Goal: Task Accomplishment & Management: Use online tool/utility

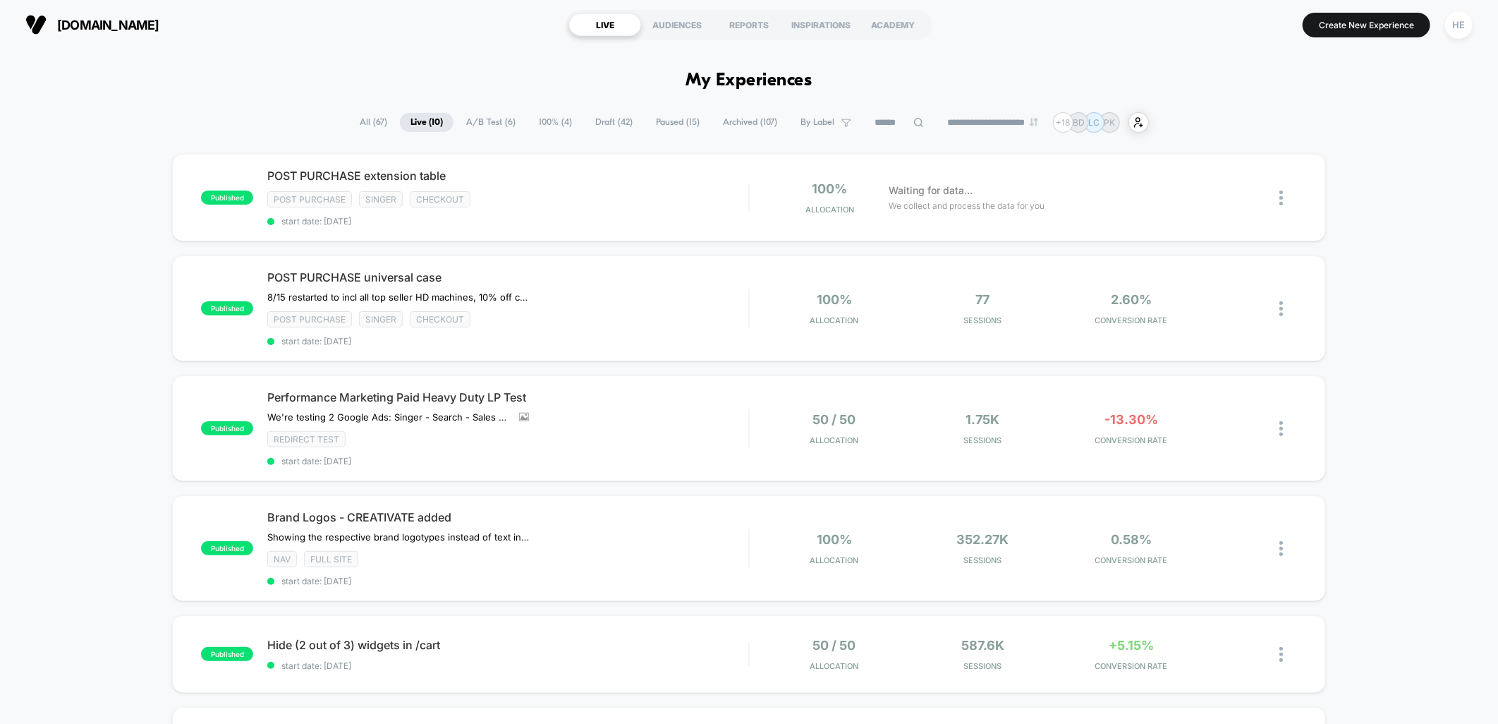
click at [1335, 308] on div "published POST PURCHASE extension table Post Purchase Singer checkout start dat…" at bounding box center [749, 717] width 1498 height 1126
click at [681, 298] on div "POST PURCHASE universal case 8/15 restarted to incl all top seller HD machines,…" at bounding box center [507, 308] width 481 height 76
click at [684, 122] on span "Paused ( 15 )" at bounding box center [679, 122] width 65 height 19
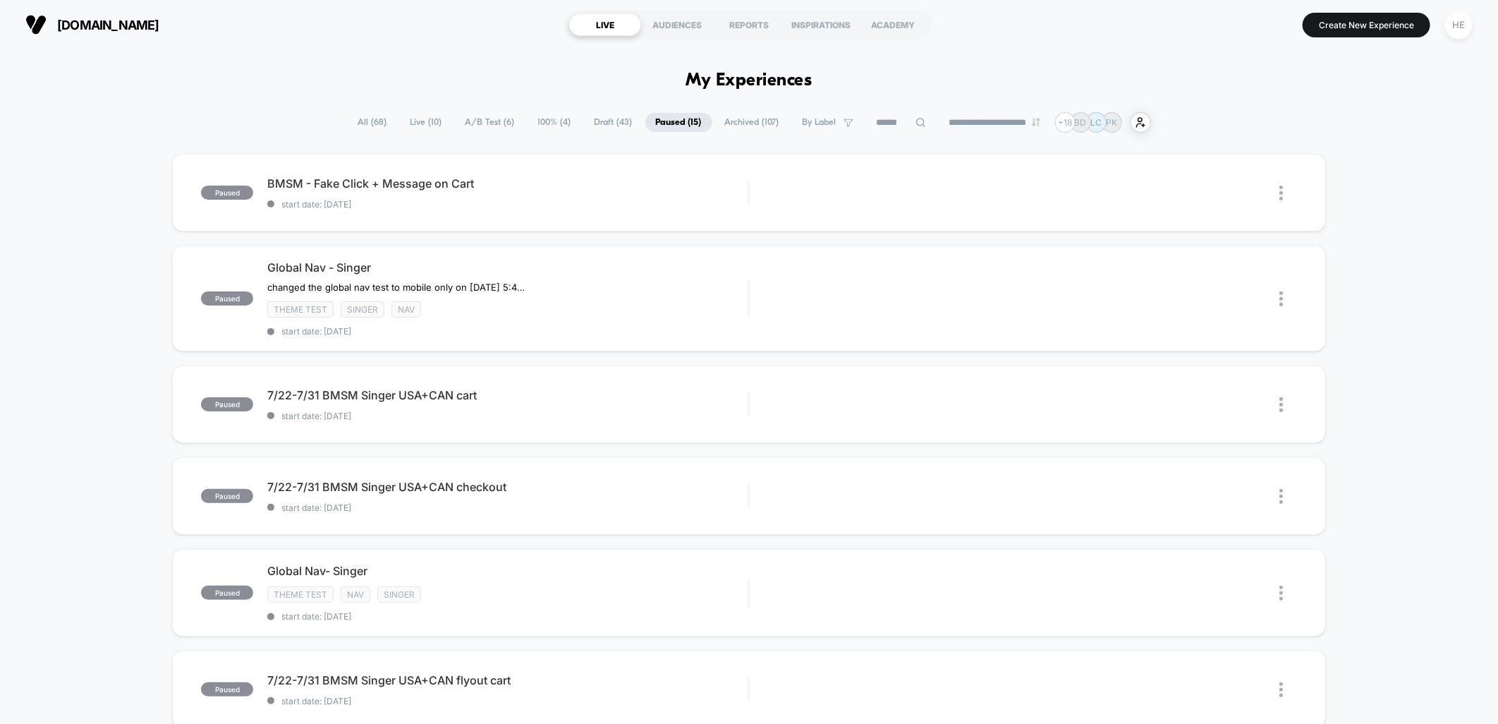
click at [916, 125] on icon at bounding box center [920, 122] width 9 height 9
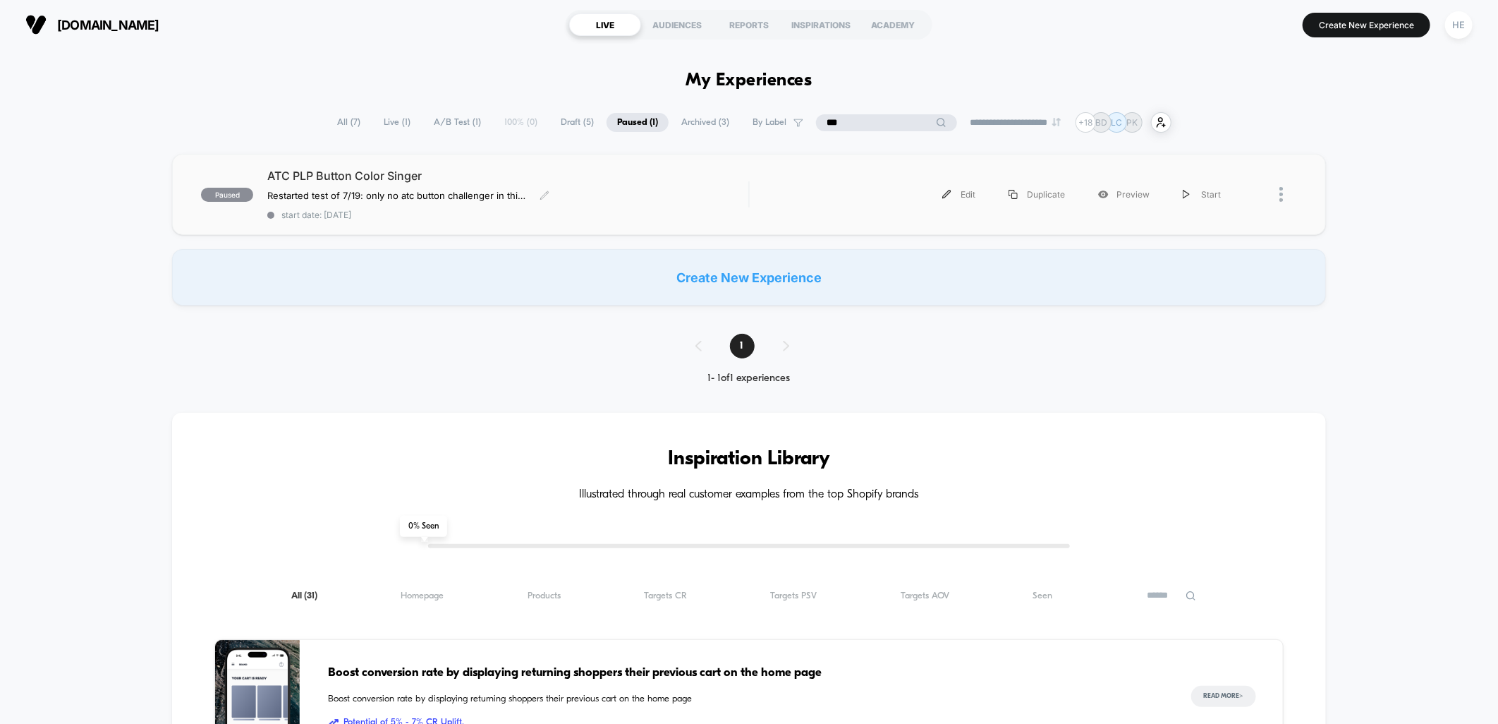
type input "***"
click at [495, 188] on div "ATC PLP Button Color Singer Restarted test of 7/19: only no atc button challeng…" at bounding box center [507, 194] width 481 height 51
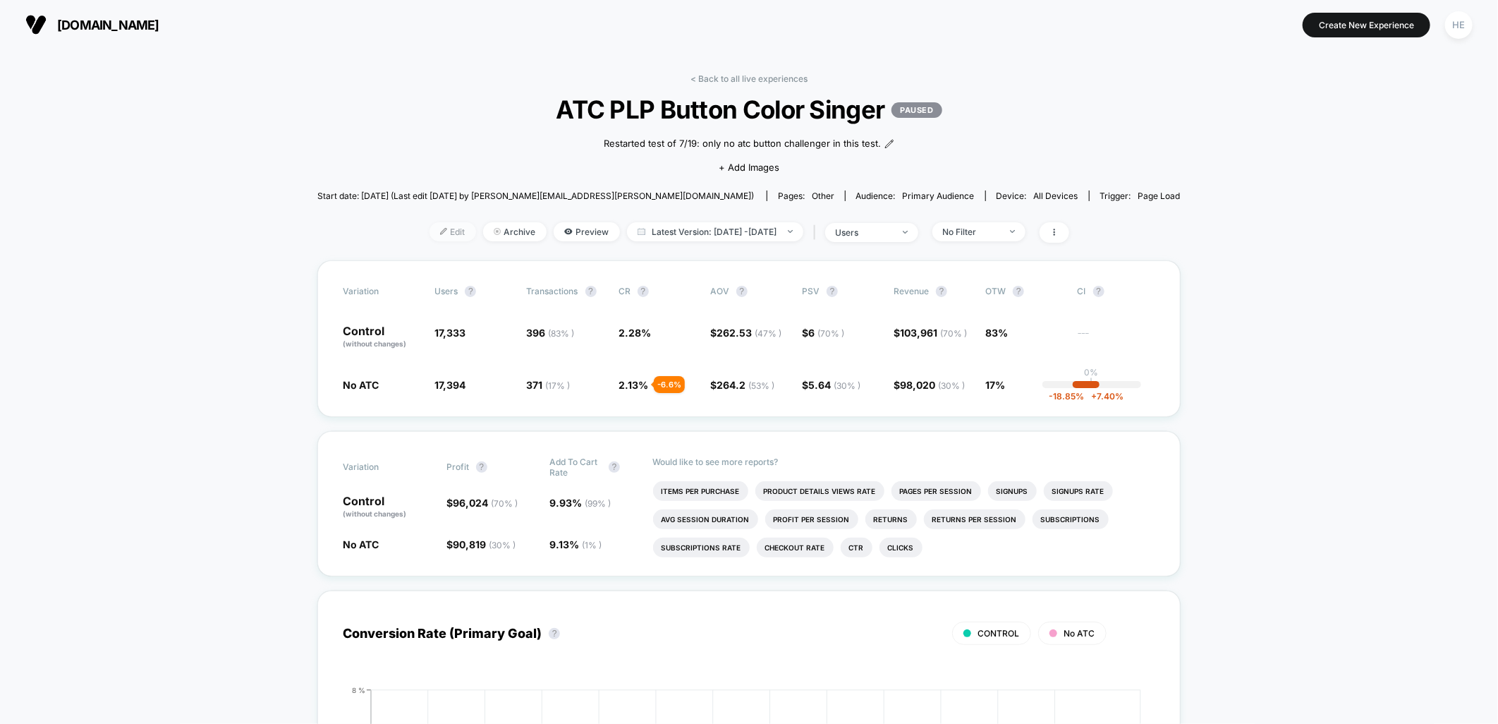
click at [430, 222] on span "Edit" at bounding box center [453, 231] width 47 height 19
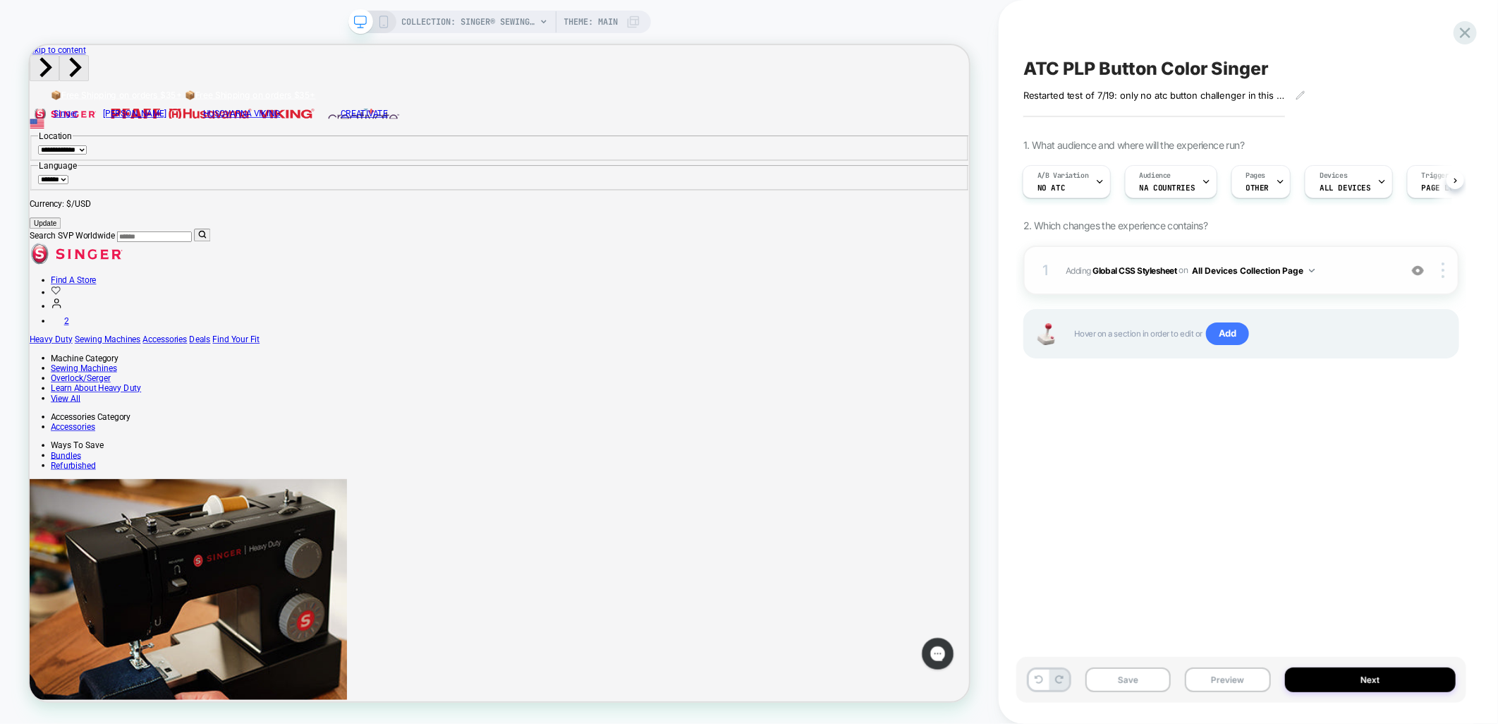
click at [1414, 266] on img at bounding box center [1418, 271] width 12 height 12
click at [1418, 272] on img at bounding box center [1418, 271] width 12 height 12
click at [1339, 257] on div "1 Adding Global CSS Stylesheet on All Devices Collection Page Add Before Add Af…" at bounding box center [1241, 269] width 436 height 49
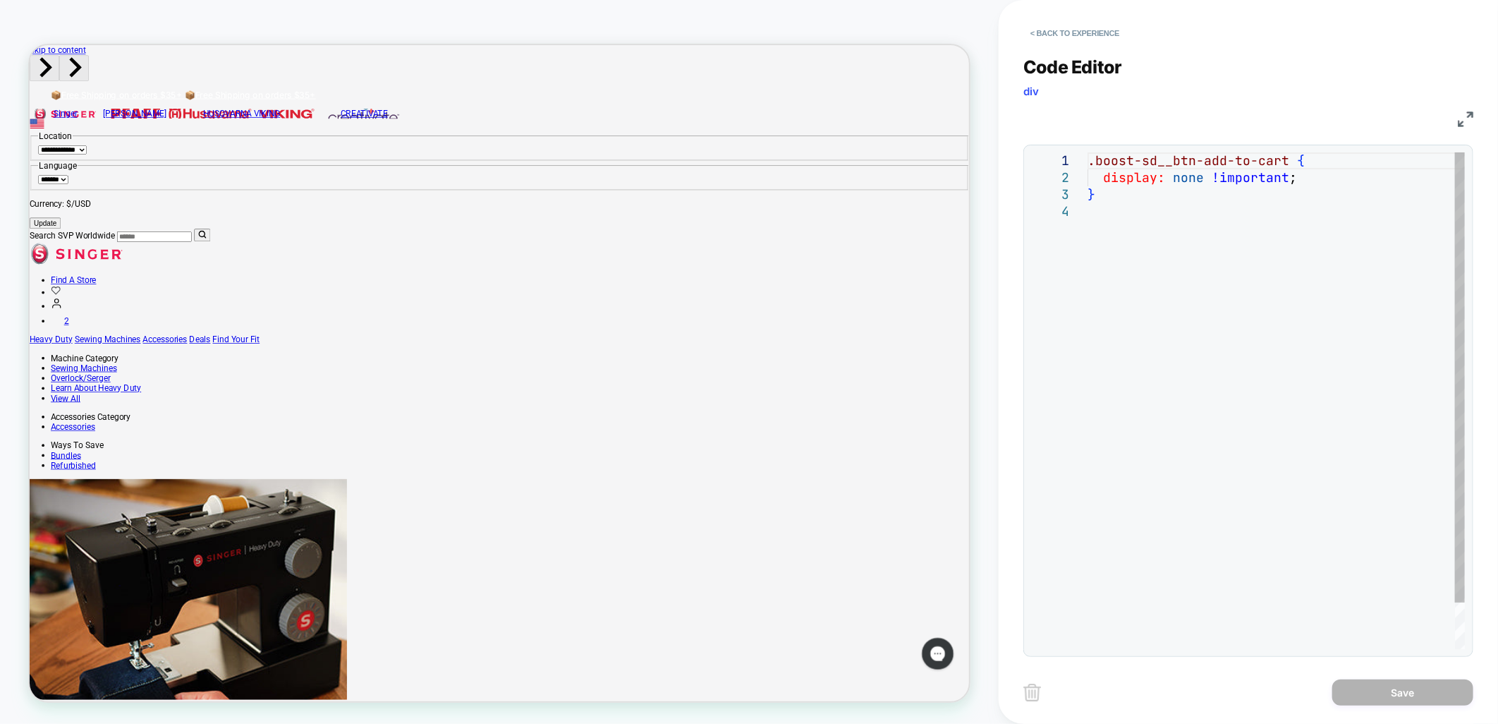
click at [1189, 286] on div ".boost-sd__btn-add-to-cart { display: none !important ; }" at bounding box center [1276, 425] width 377 height 547
type textarea "**********"
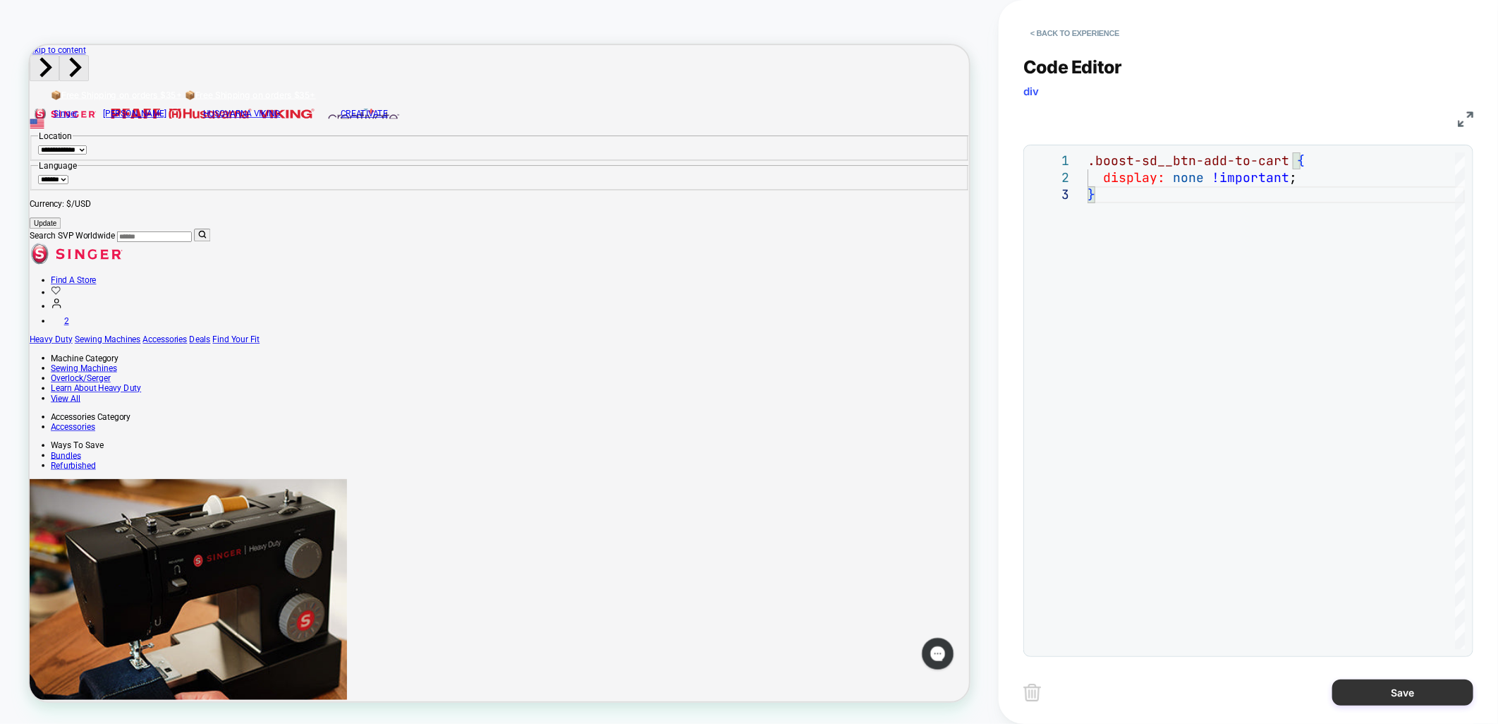
click at [1377, 694] on button "Save" at bounding box center [1402, 692] width 141 height 26
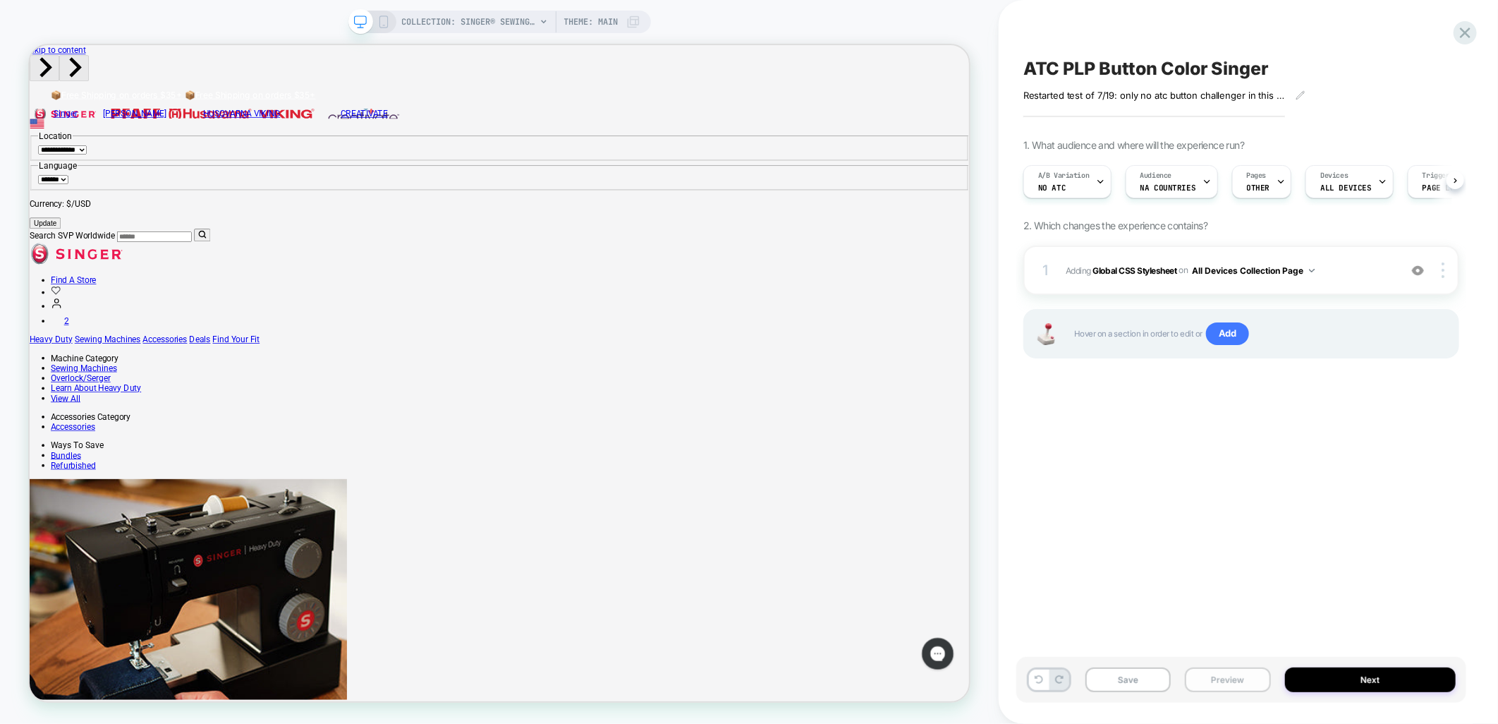
scroll to position [0, 1]
click at [1136, 676] on button "Save" at bounding box center [1128, 679] width 85 height 25
click at [1232, 248] on div "1 Adding Global CSS Stylesheet on All Devices Collection Page Add Before Add Af…" at bounding box center [1241, 269] width 436 height 49
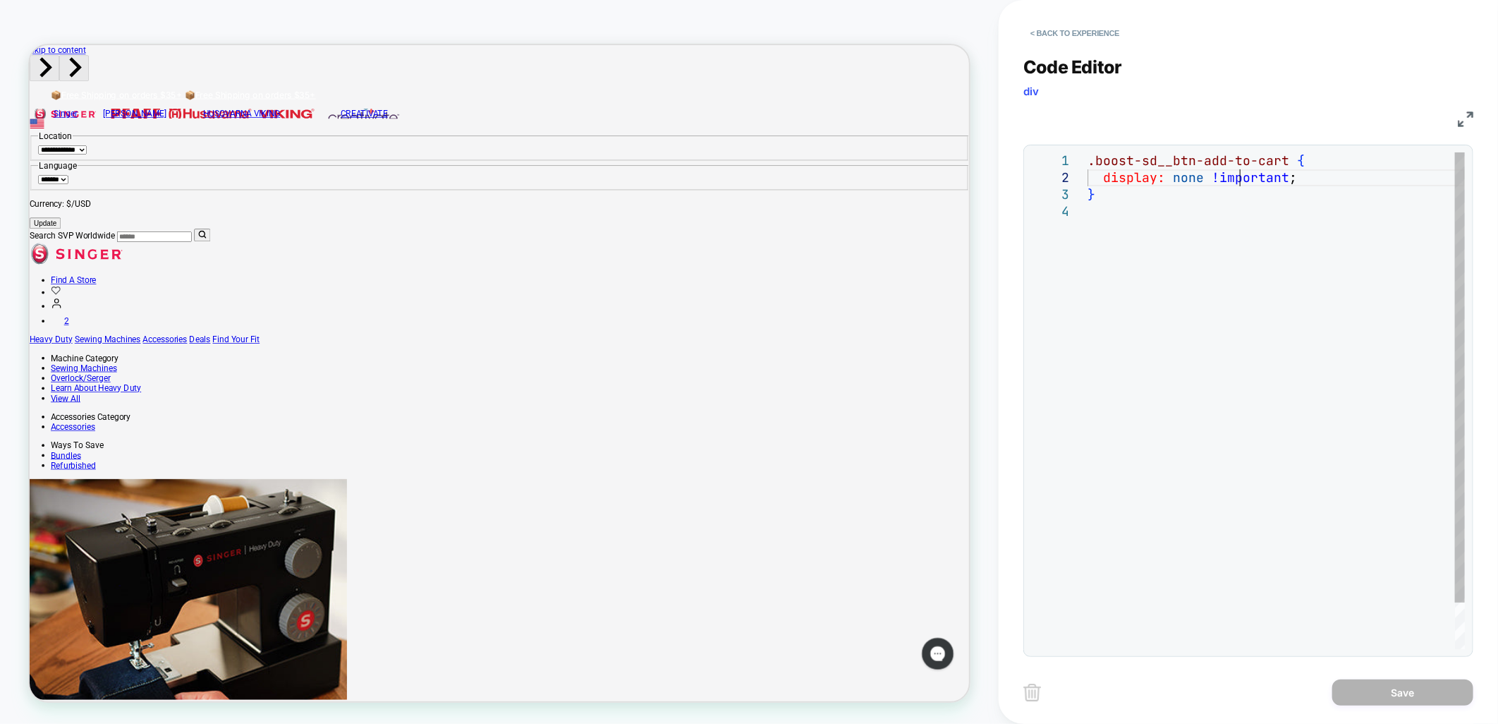
click at [1243, 173] on div ".boost-sd__btn-add-to-cart { display: none !important ; }" at bounding box center [1276, 425] width 377 height 547
drag, startPoint x: 1282, startPoint y: 157, endPoint x: 1074, endPoint y: 145, distance: 208.4
click at [1088, 152] on div ".boost-sd__btn-add-to-cart { display: none !important ; }" at bounding box center [1276, 425] width 377 height 547
type textarea "**********"
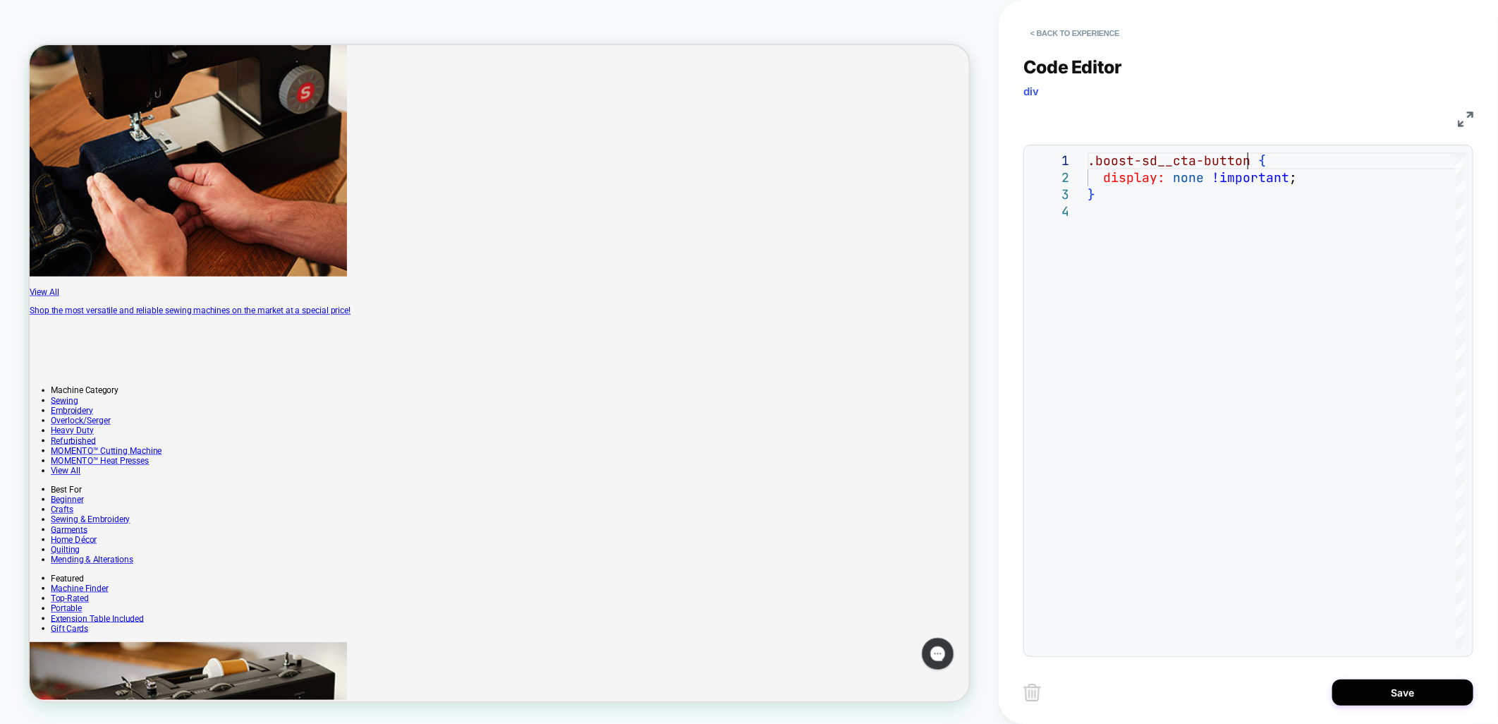
scroll to position [705, 0]
click at [1397, 693] on button "Save" at bounding box center [1402, 692] width 141 height 26
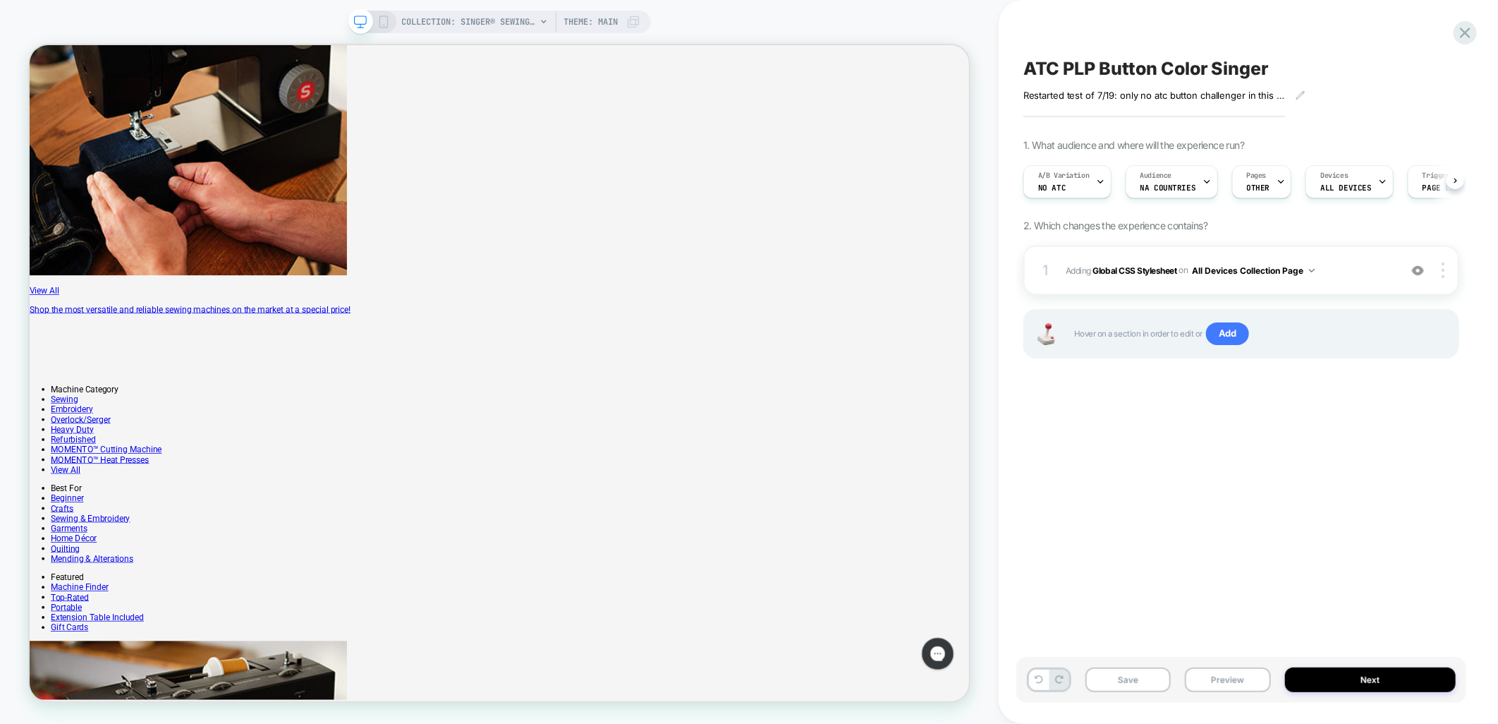
scroll to position [0, 1]
click at [1126, 686] on button "Save" at bounding box center [1128, 679] width 85 height 25
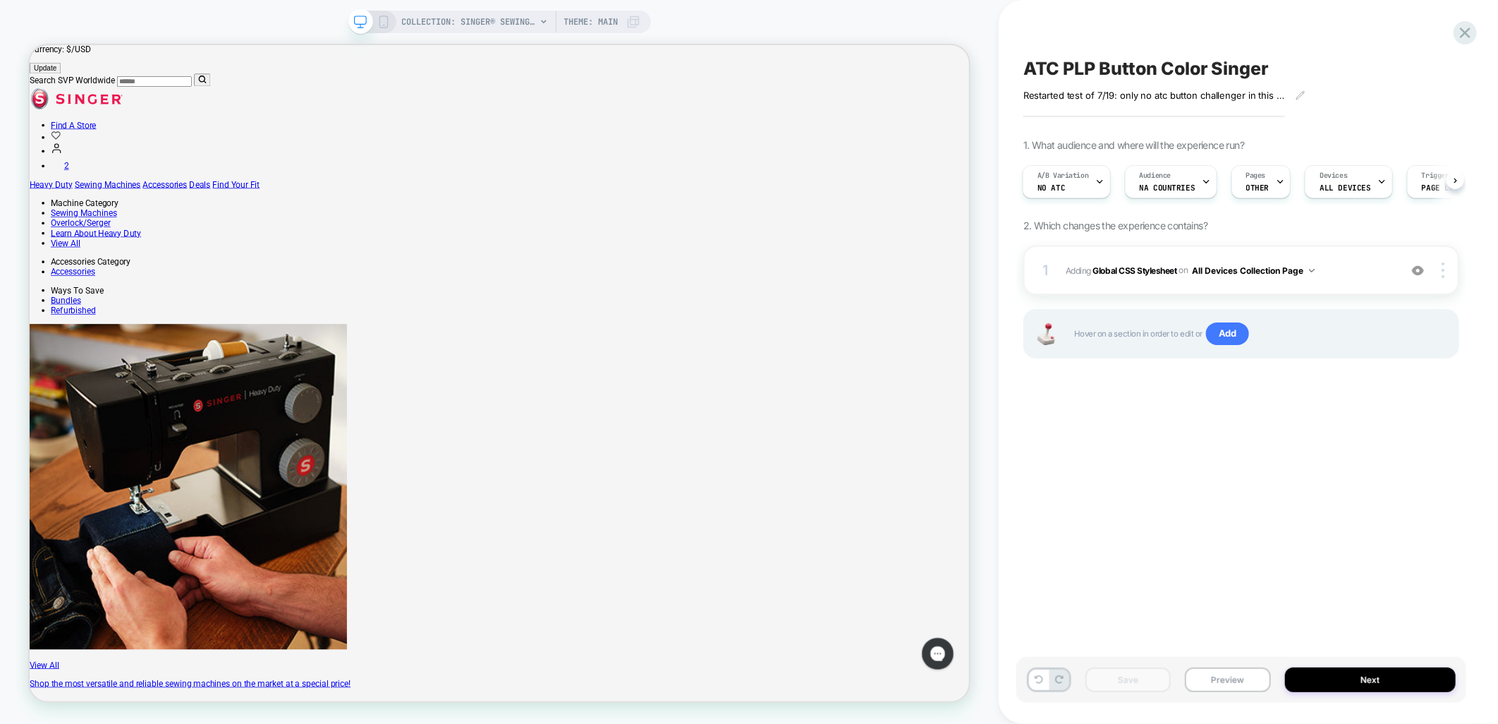
scroll to position [0, 0]
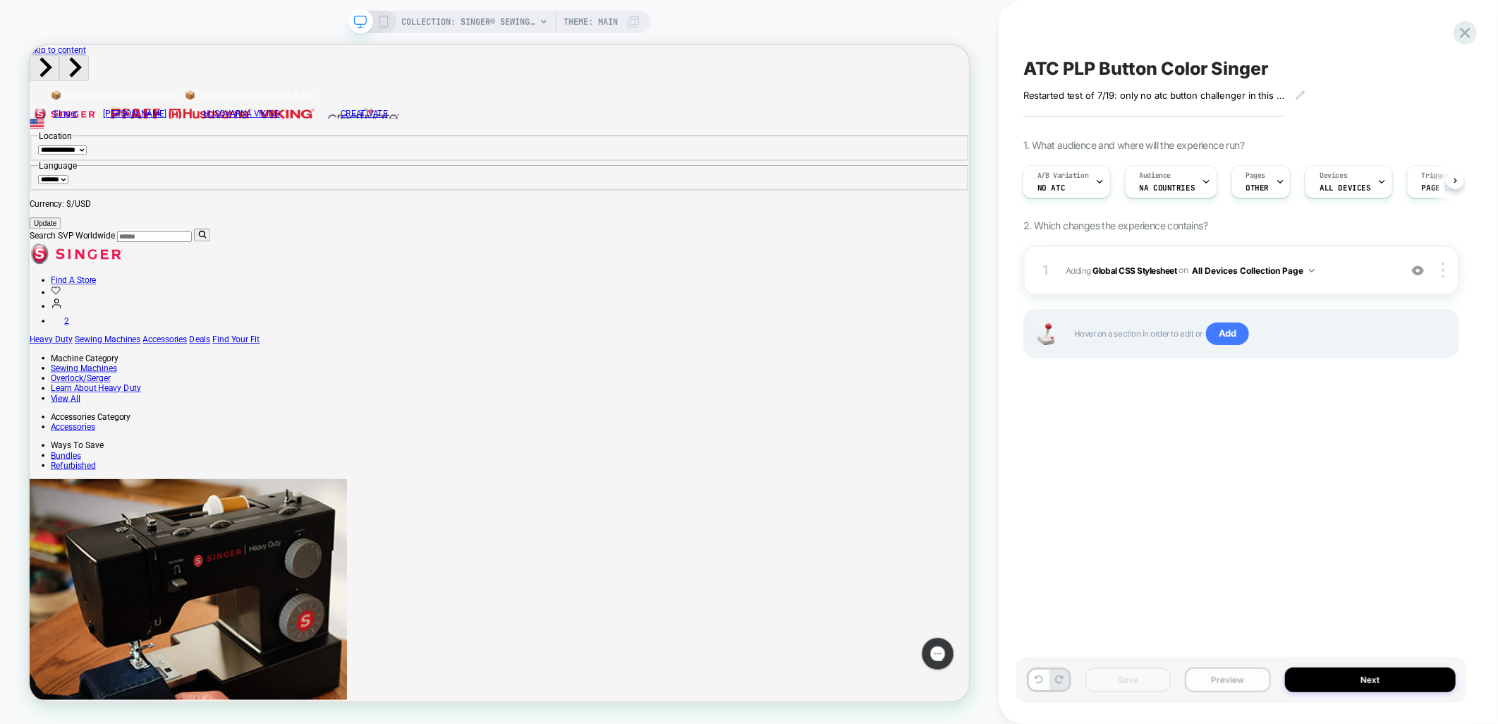
click at [1229, 679] on button "Preview" at bounding box center [1227, 679] width 85 height 25
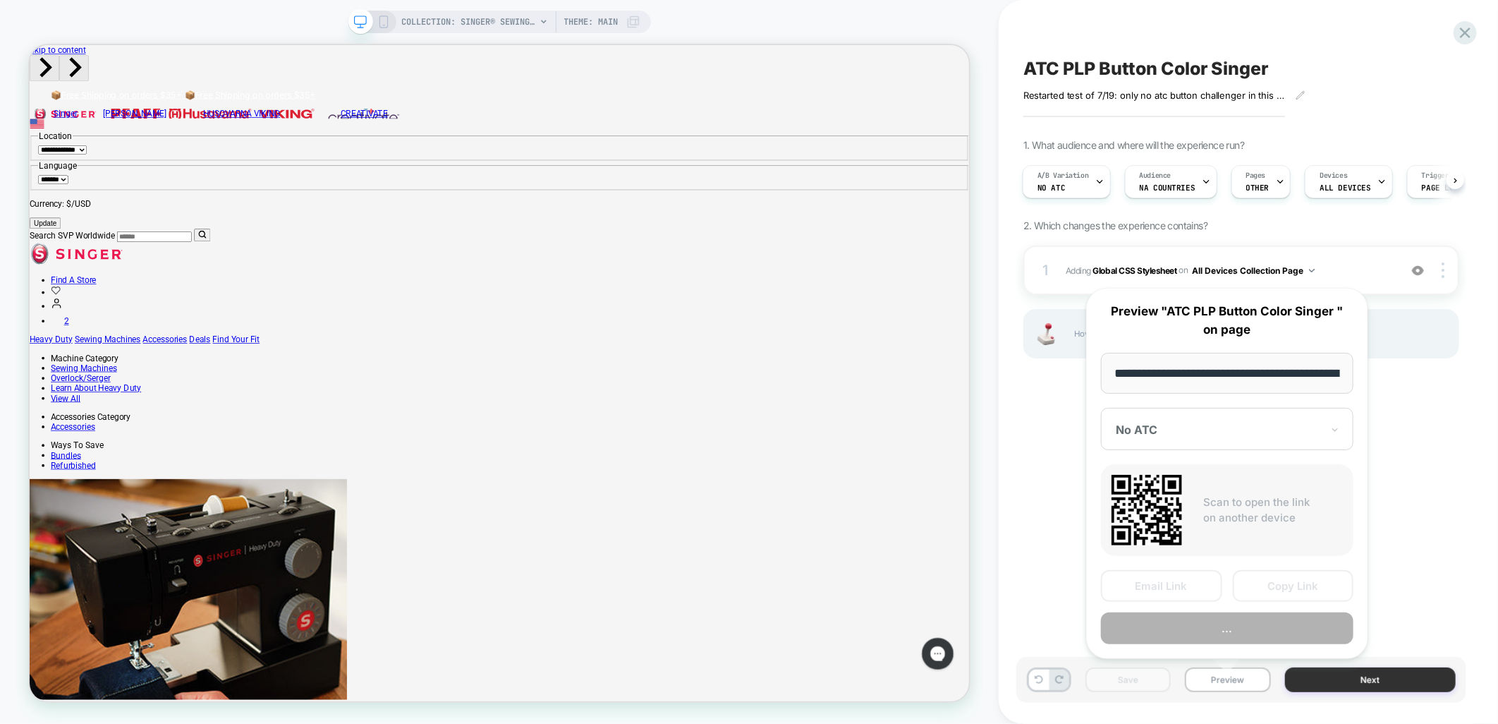
scroll to position [0, 224]
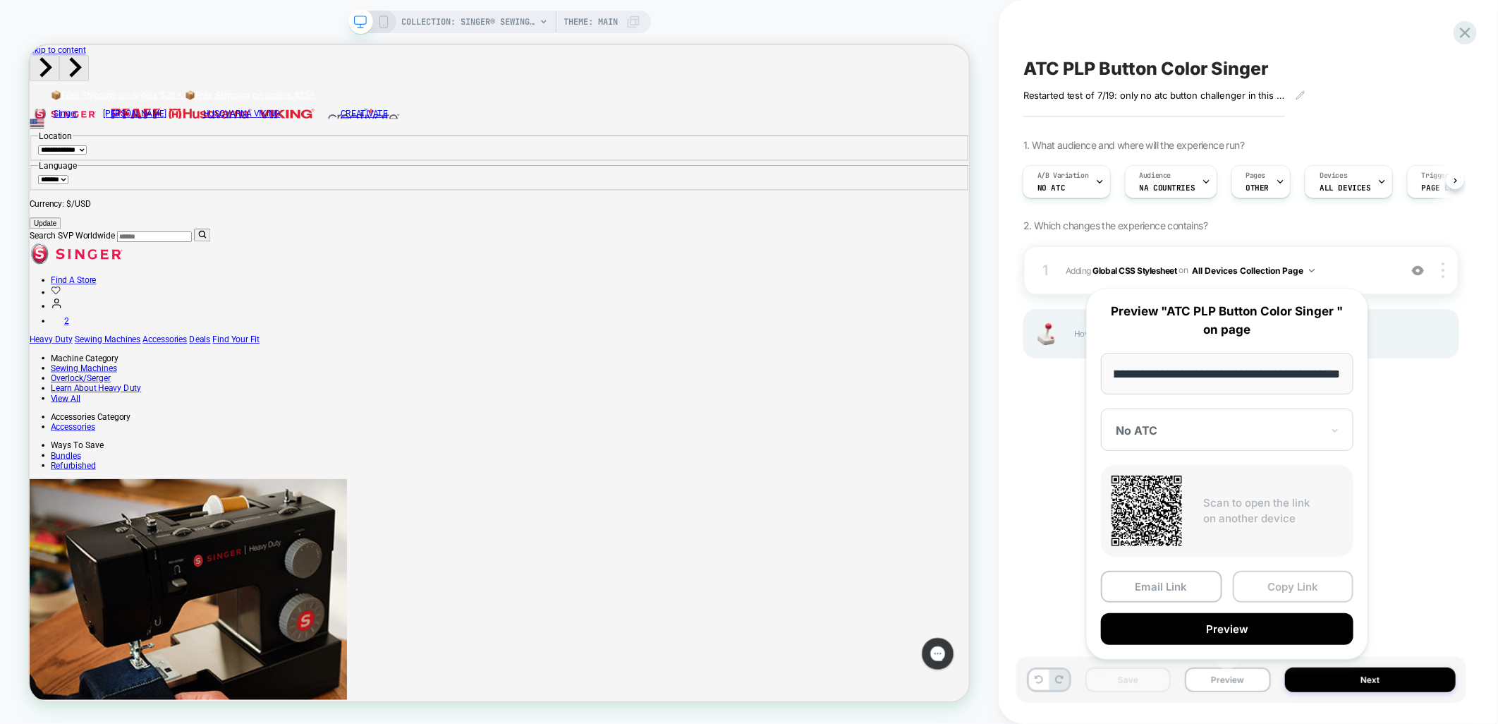
click at [1301, 589] on button "Copy Link" at bounding box center [1293, 587] width 121 height 32
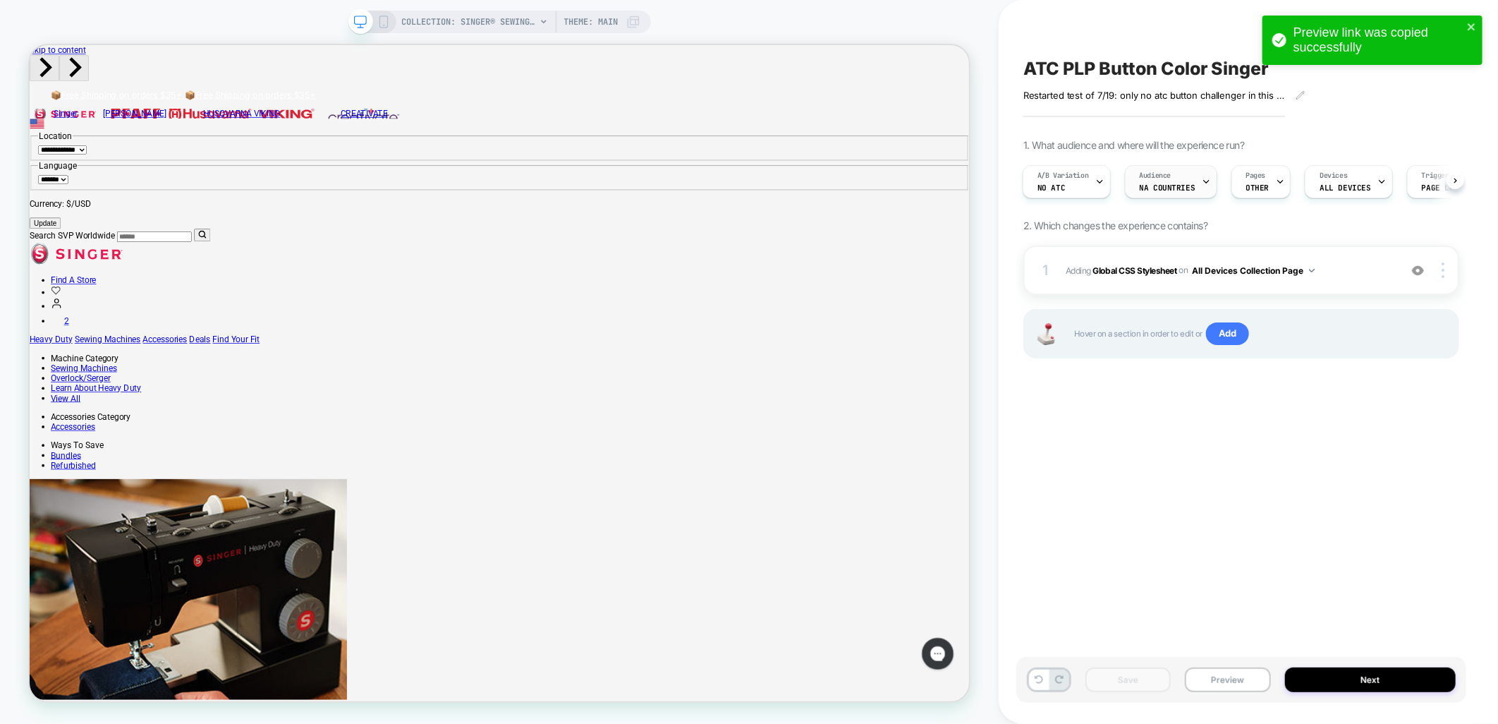
click at [1189, 179] on div "Audience NA countries" at bounding box center [1168, 182] width 84 height 32
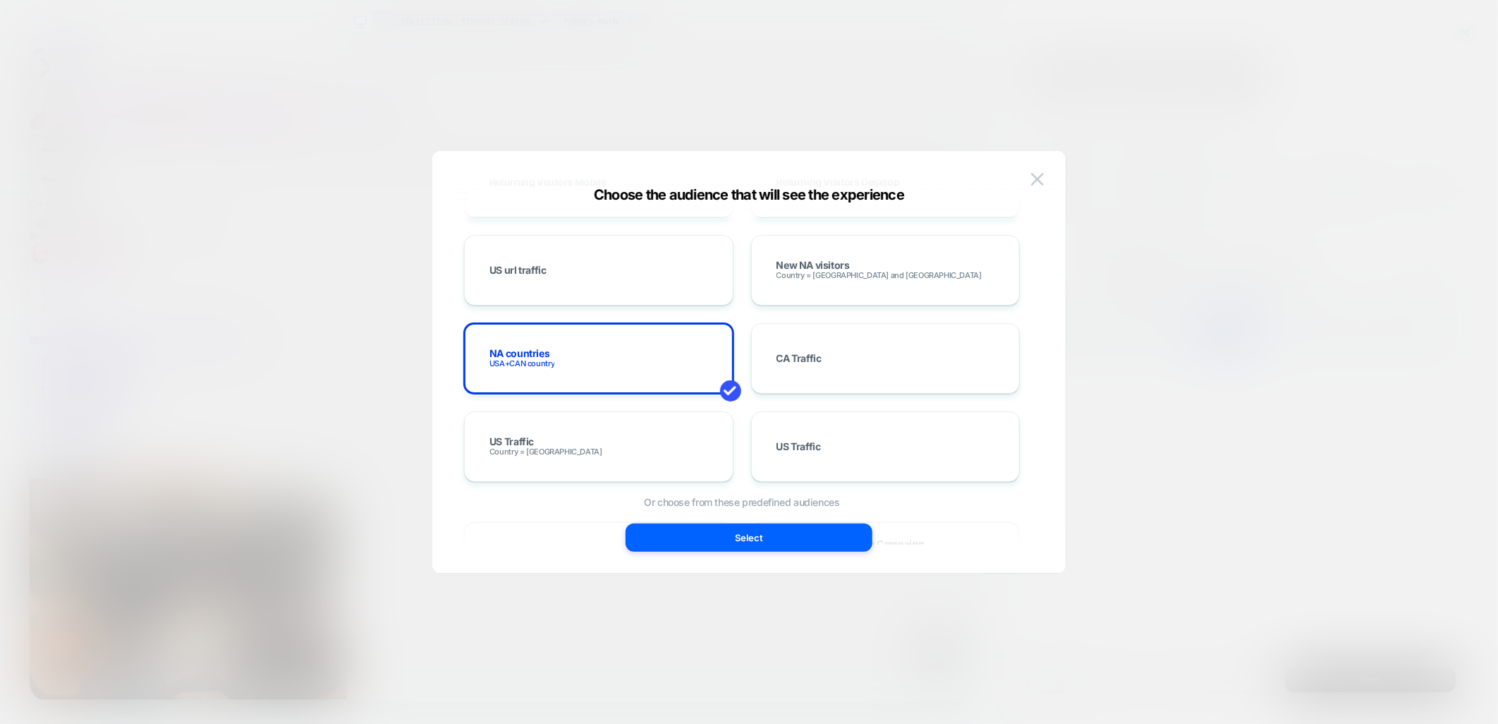
scroll to position [862, 0]
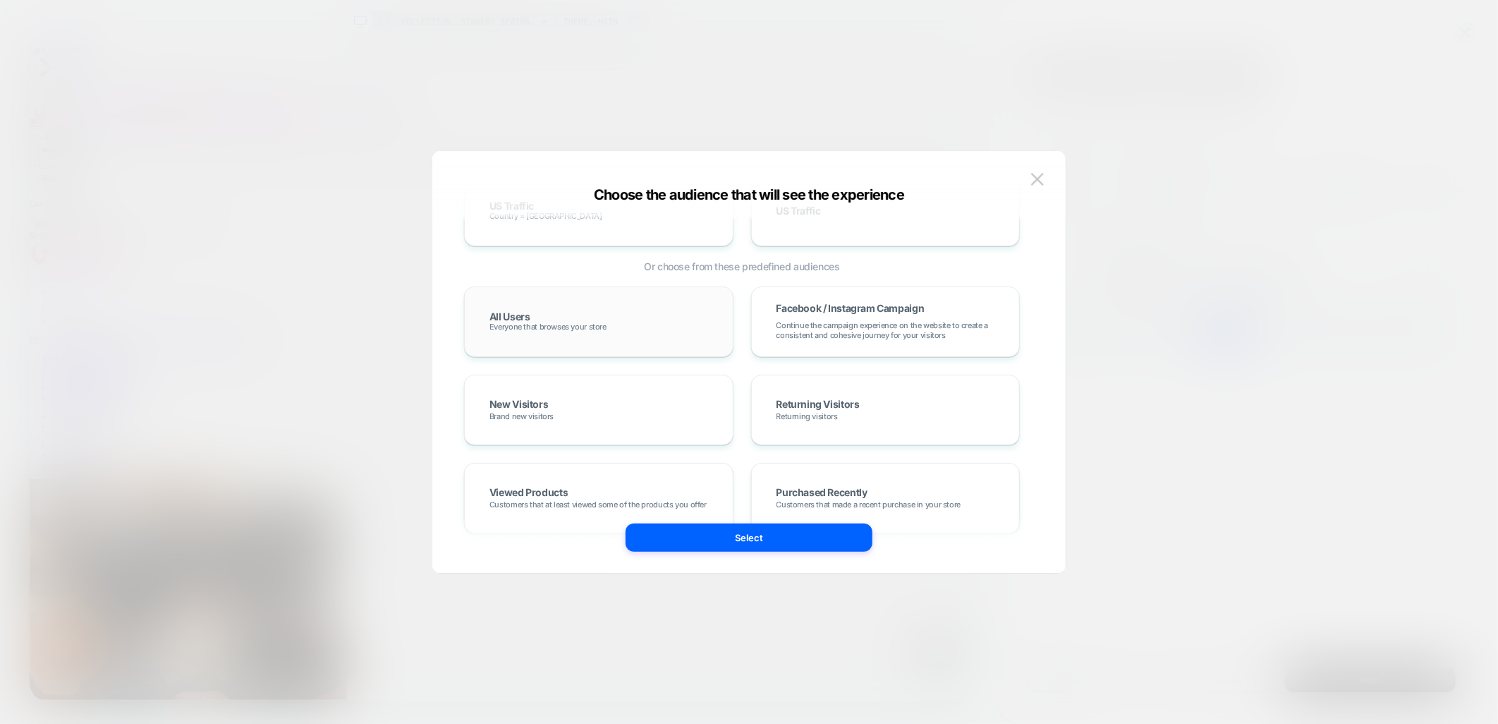
click at [675, 314] on div "All Users Everyone that browses your store" at bounding box center [599, 321] width 240 height 41
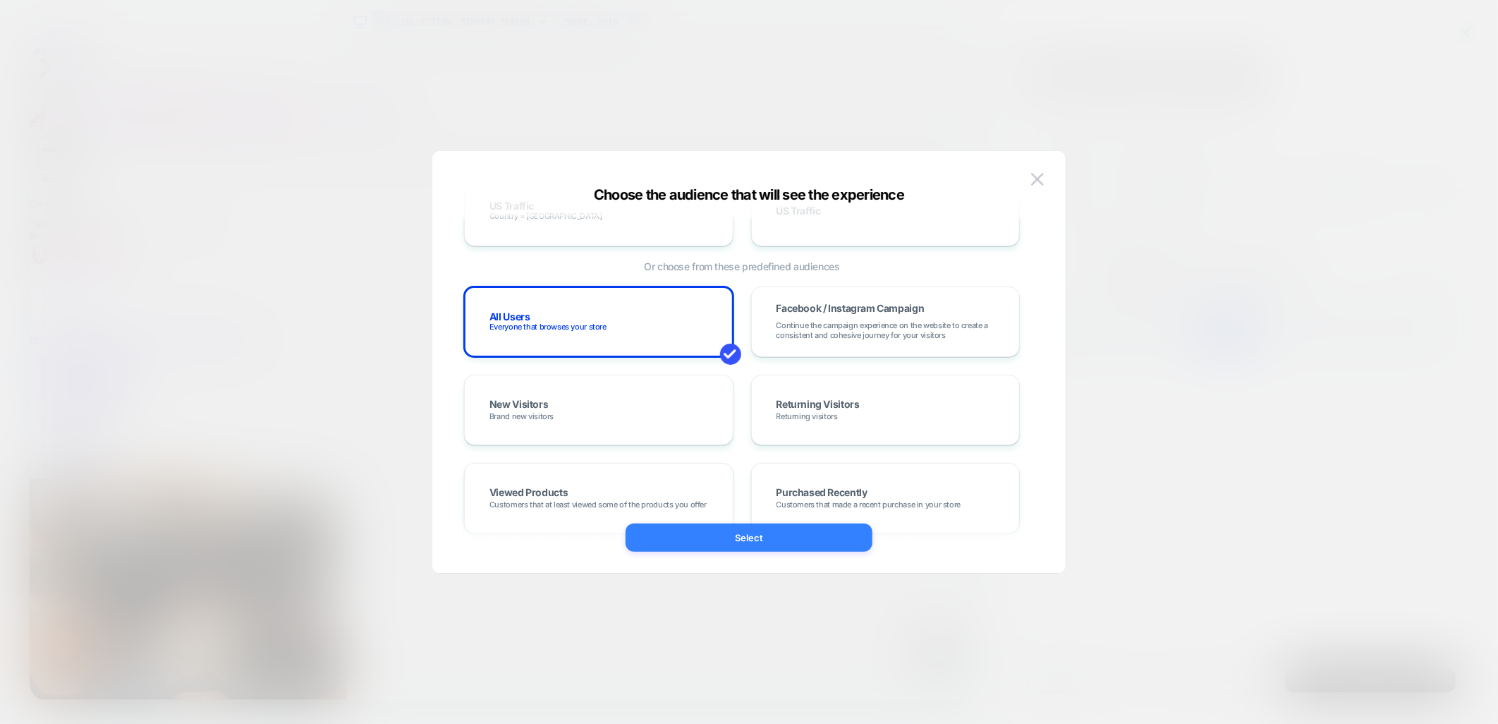
click at [764, 534] on button "Select" at bounding box center [749, 537] width 247 height 28
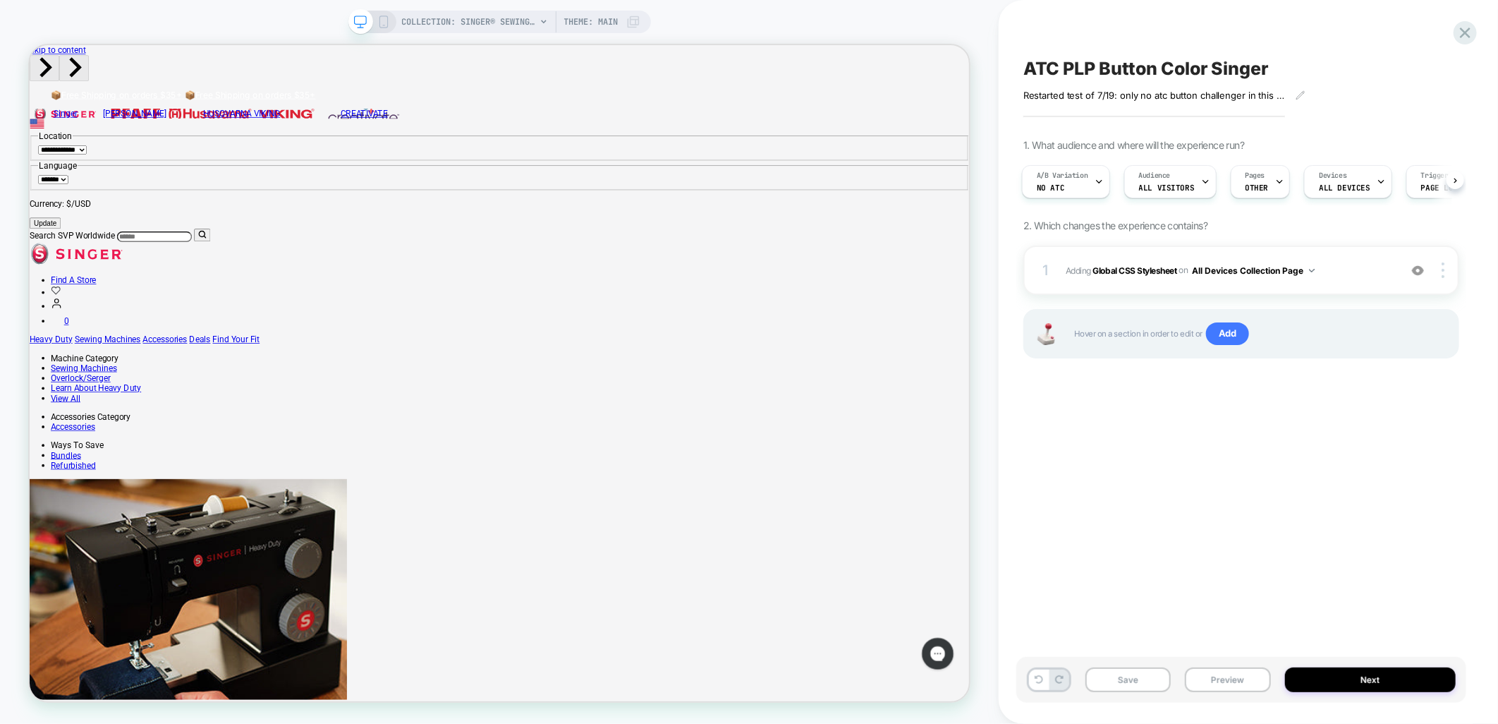
scroll to position [0, 0]
click at [1121, 682] on button "Save" at bounding box center [1128, 679] width 85 height 25
click at [1229, 682] on button "Preview" at bounding box center [1227, 679] width 85 height 25
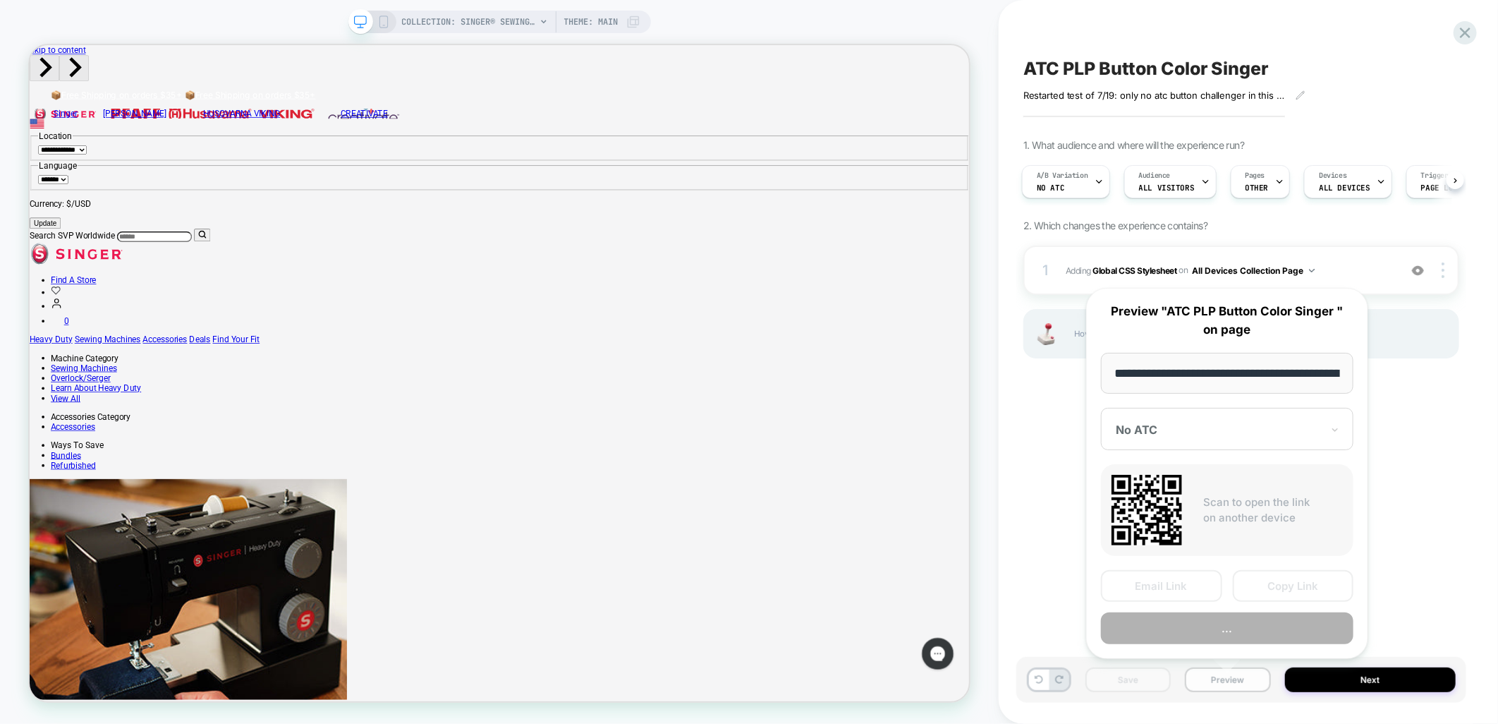
scroll to position [0, 224]
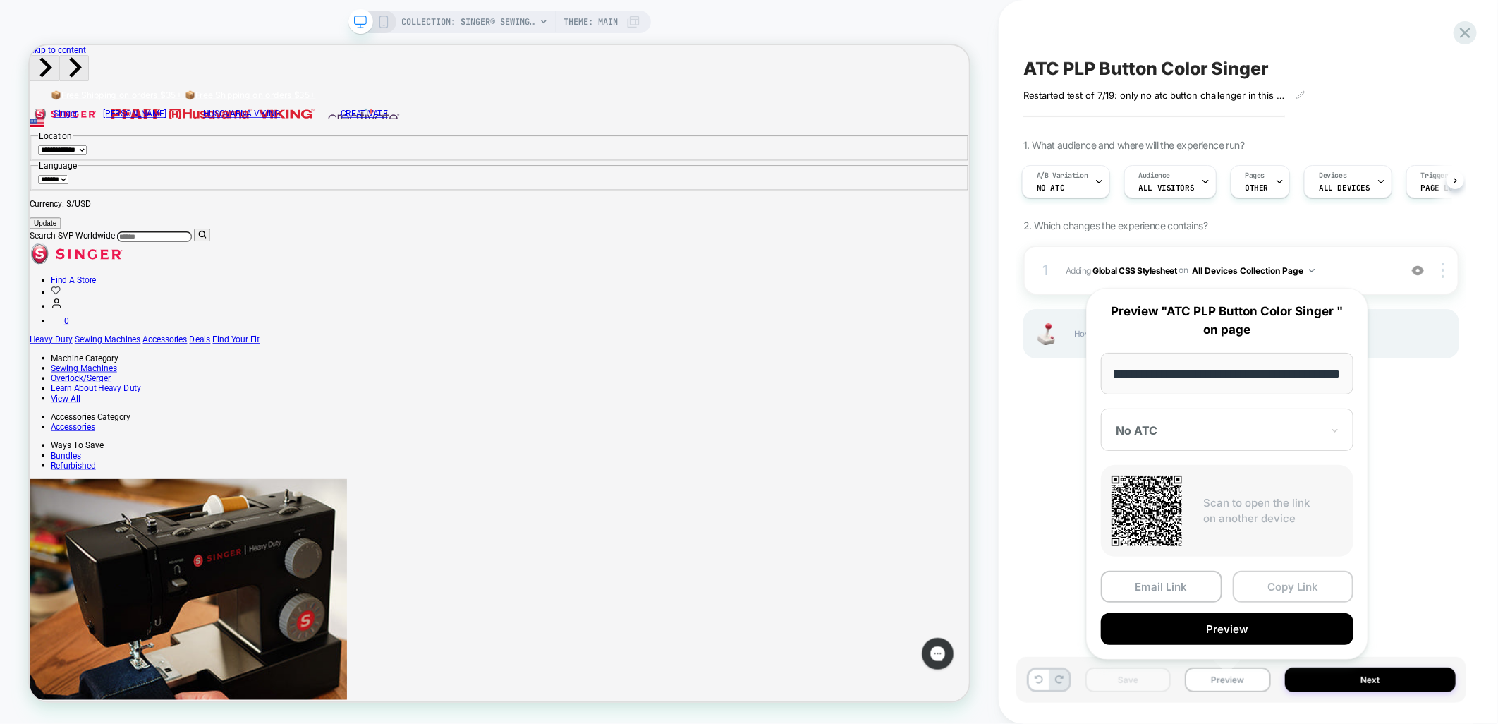
click at [1277, 581] on button "Copy Link" at bounding box center [1293, 587] width 121 height 32
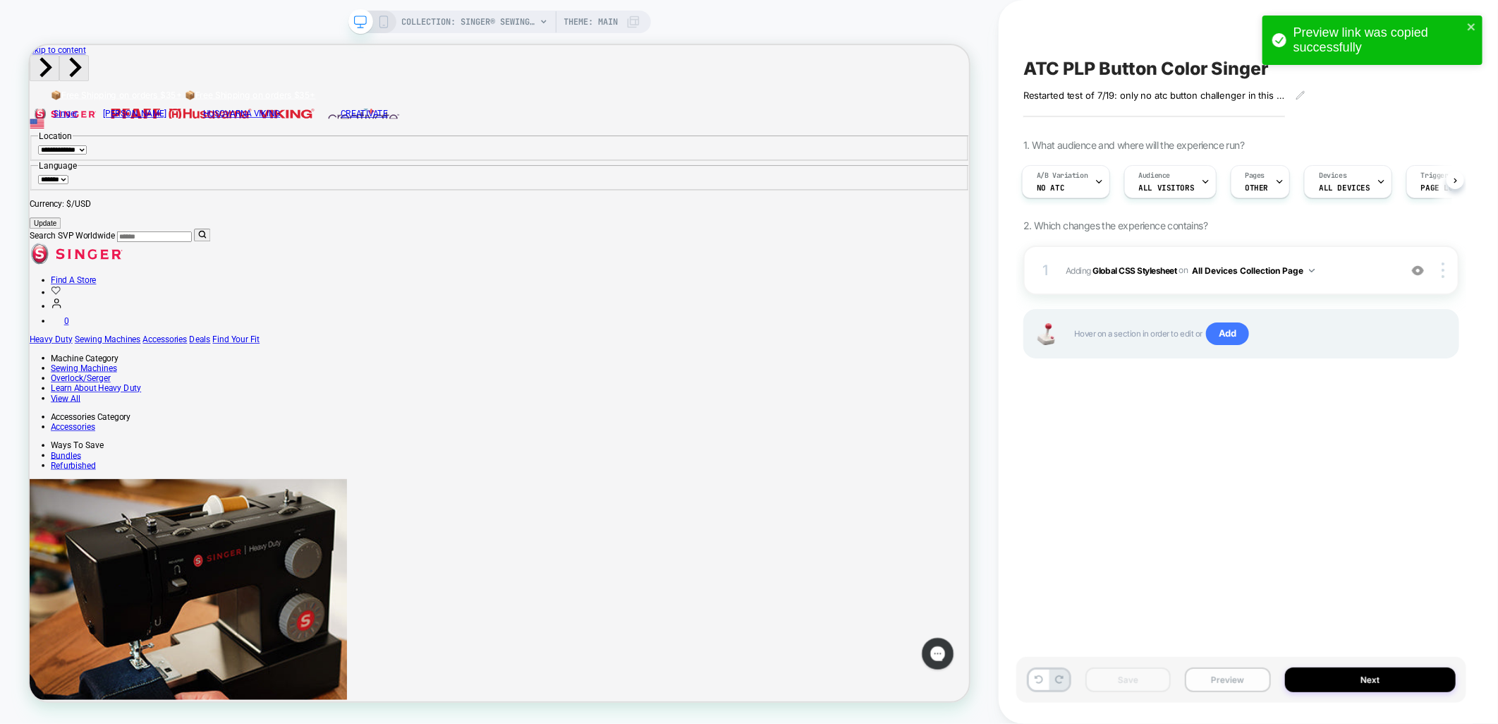
drag, startPoint x: 1219, startPoint y: 674, endPoint x: 1260, endPoint y: 674, distance: 40.9
click at [1219, 674] on button "Preview" at bounding box center [1227, 679] width 85 height 25
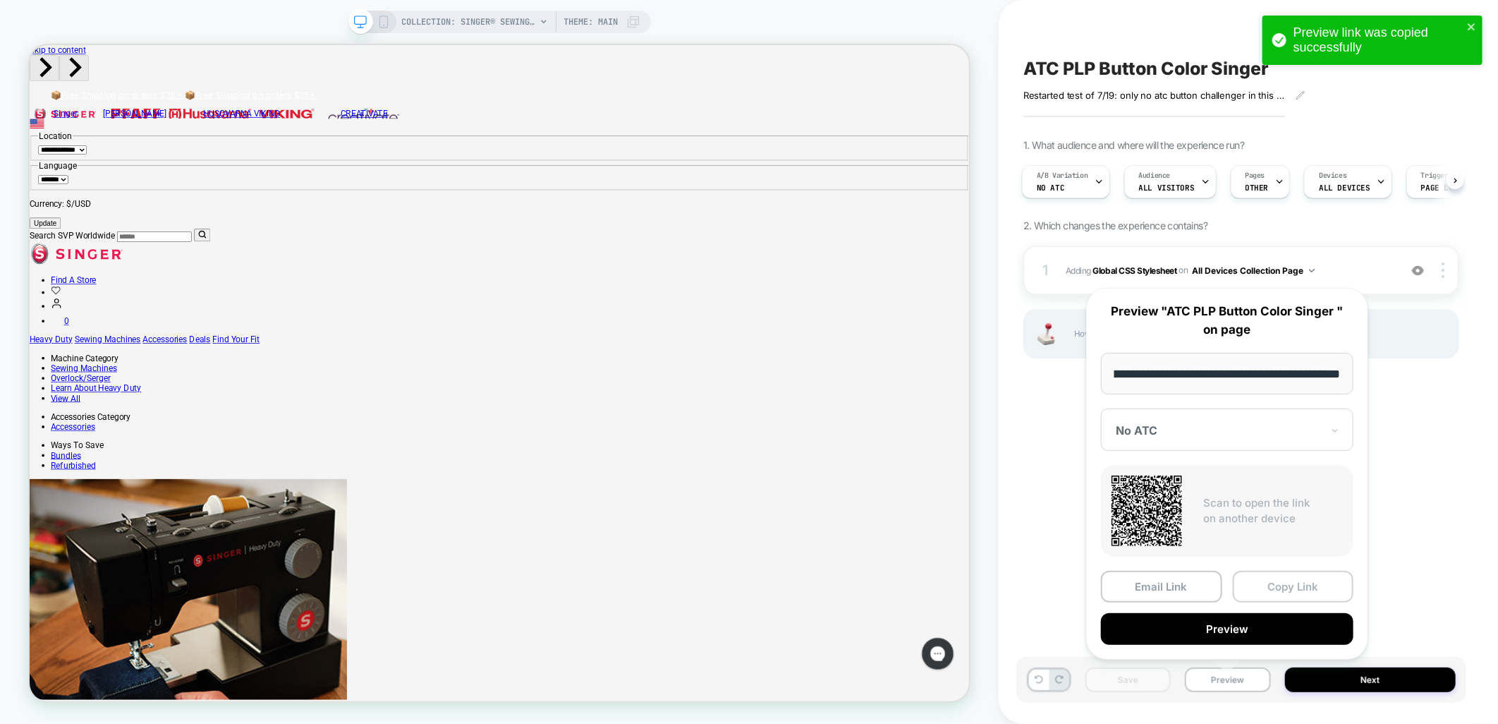
scroll to position [0, 0]
click at [1299, 593] on button "Copy Link" at bounding box center [1293, 587] width 121 height 32
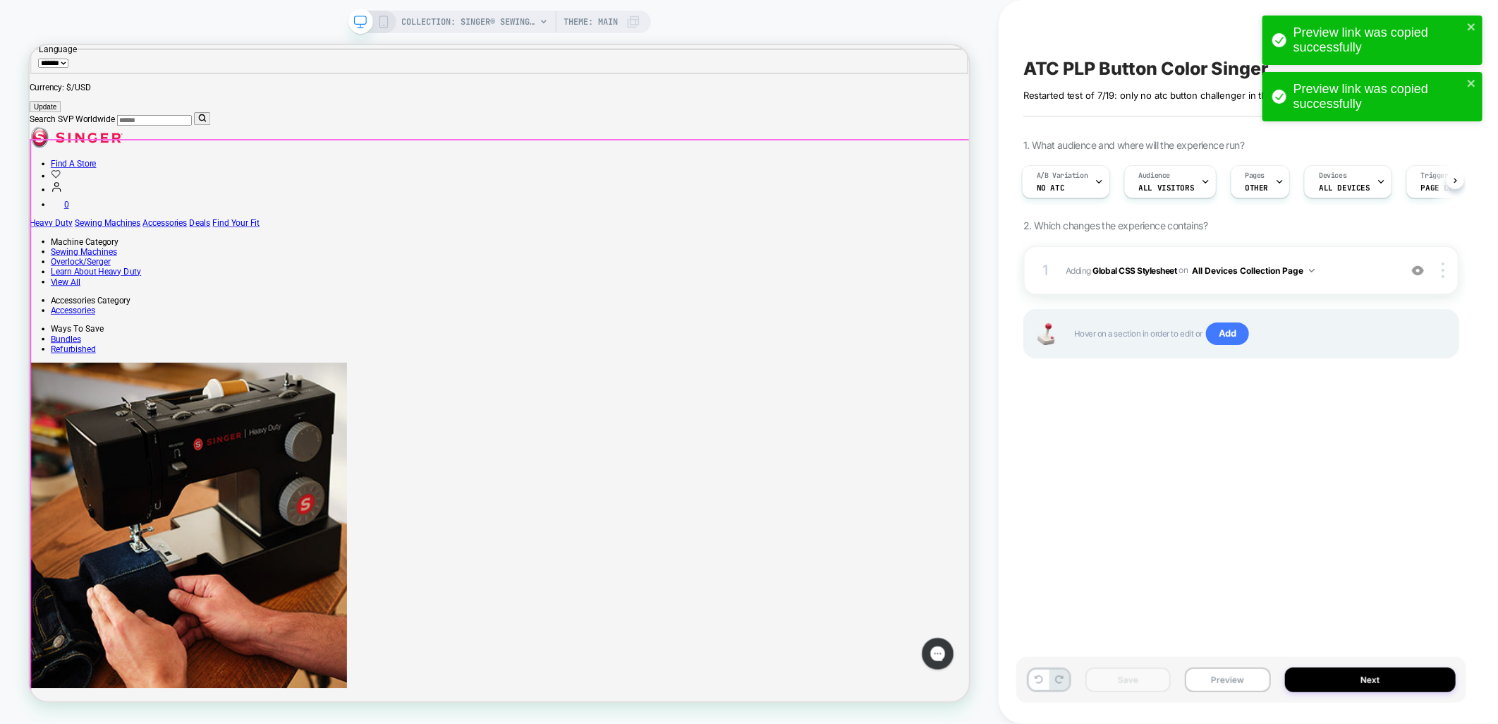
scroll to position [157, 0]
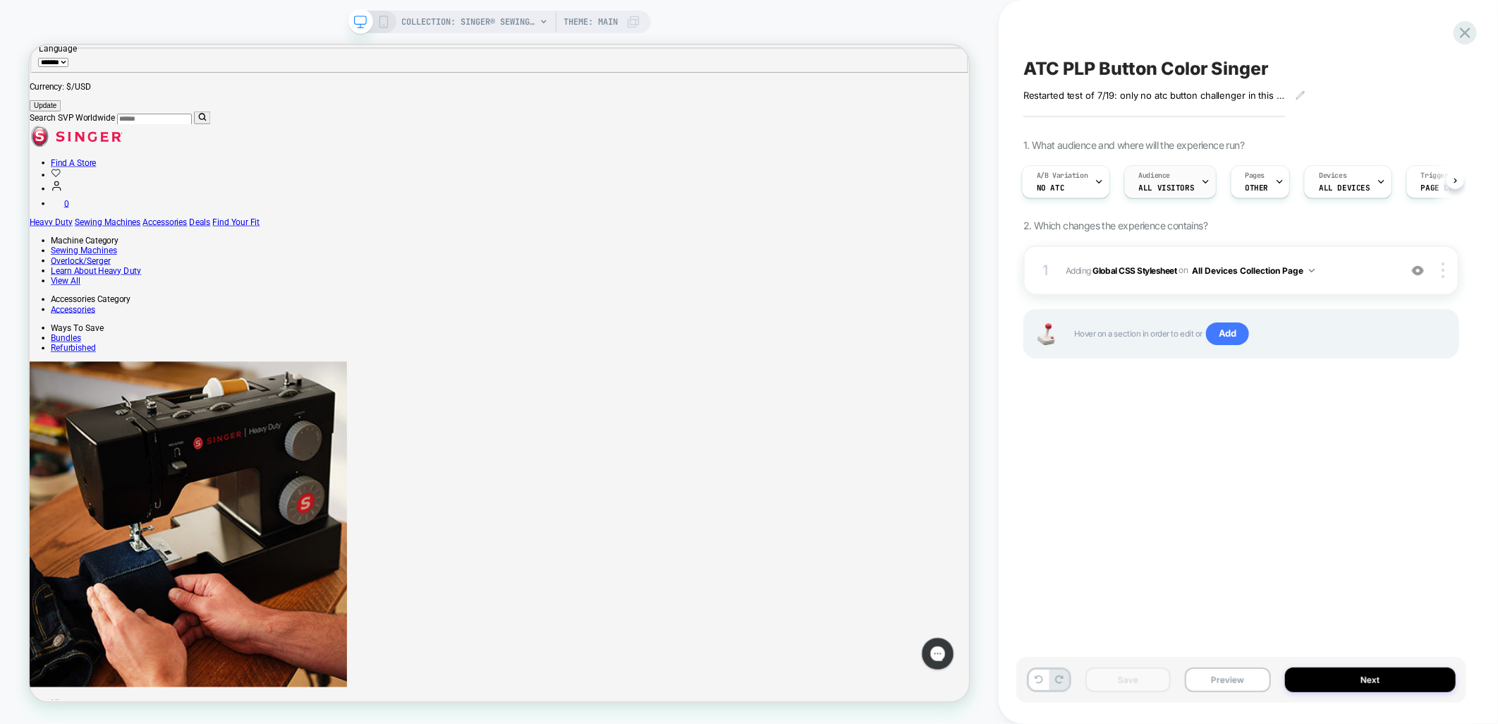
click at [1134, 186] on div "Audience All Visitors" at bounding box center [1167, 182] width 84 height 32
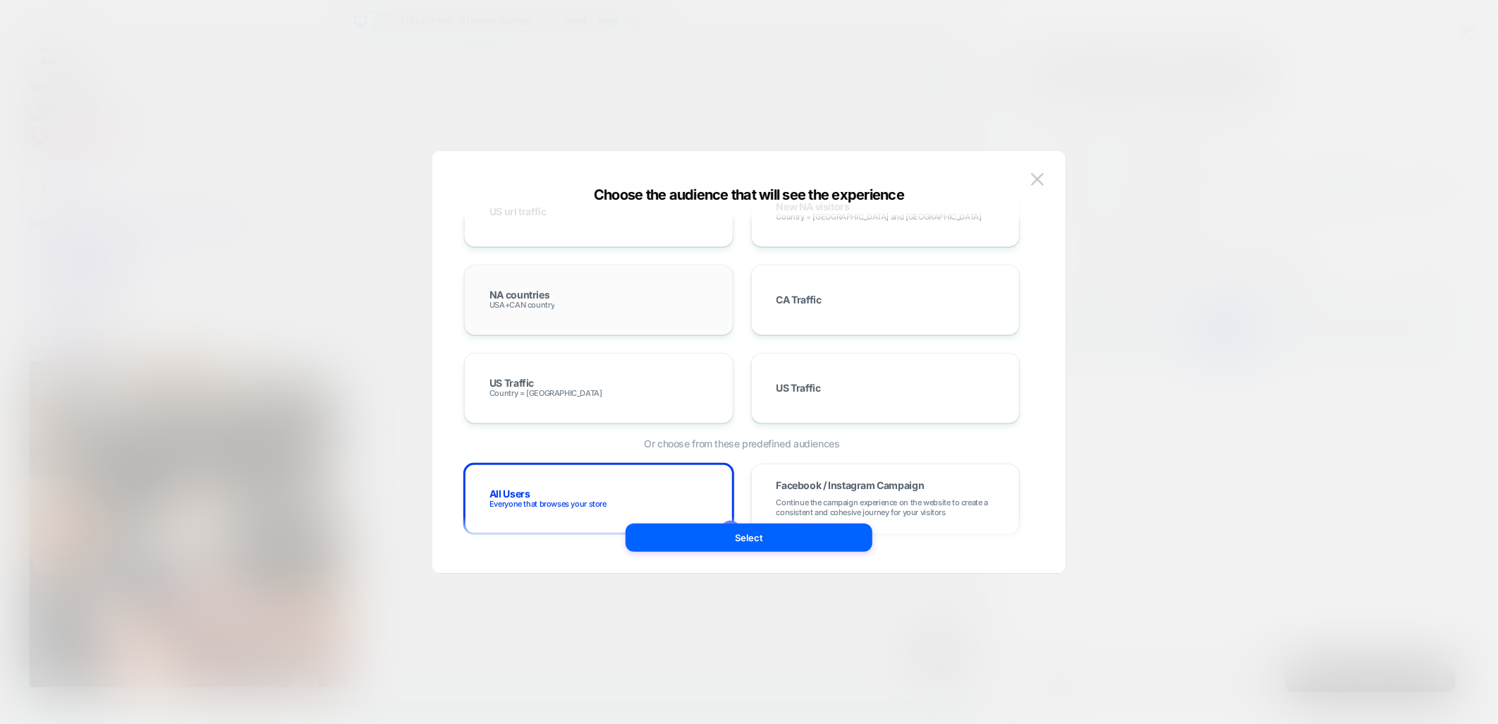
scroll to position [705, 0]
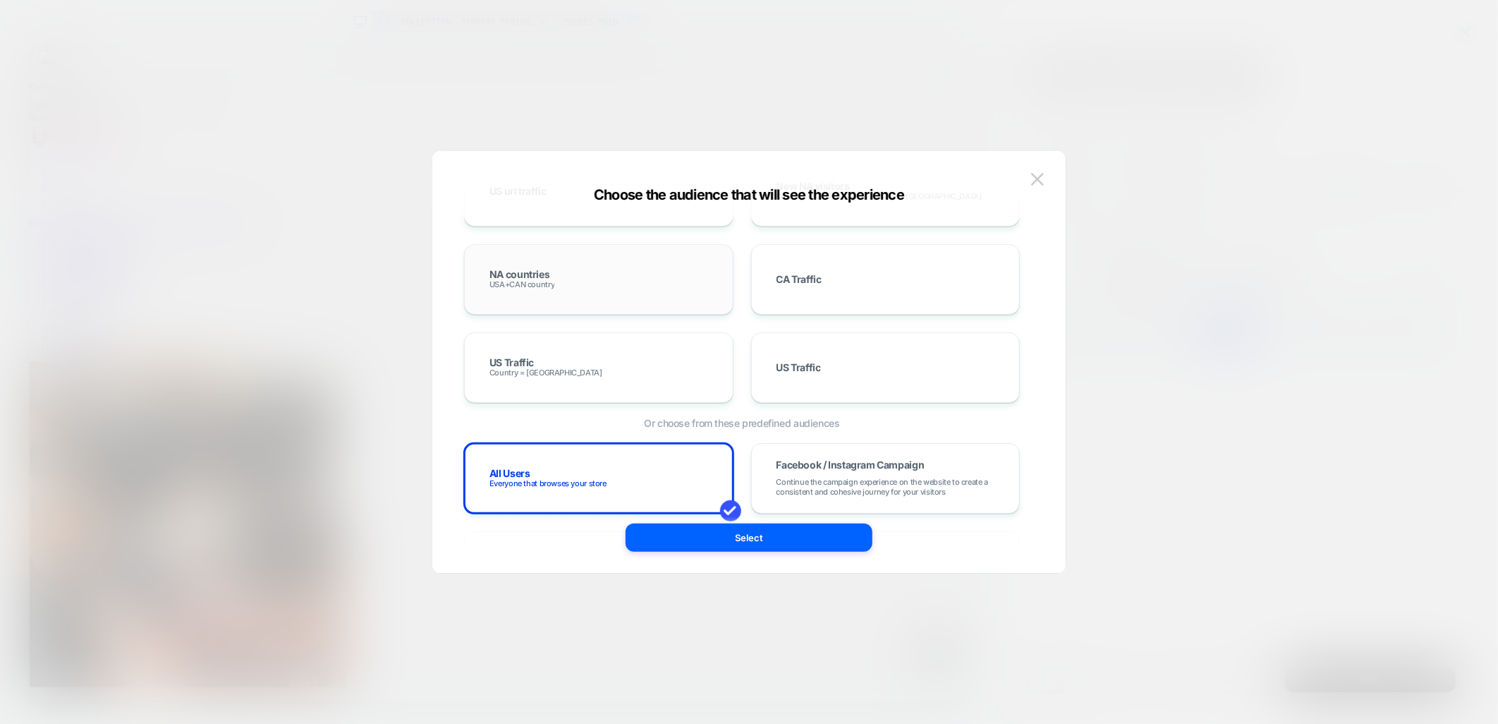
click at [636, 280] on div "NA countries USA+CAN country" at bounding box center [599, 279] width 240 height 41
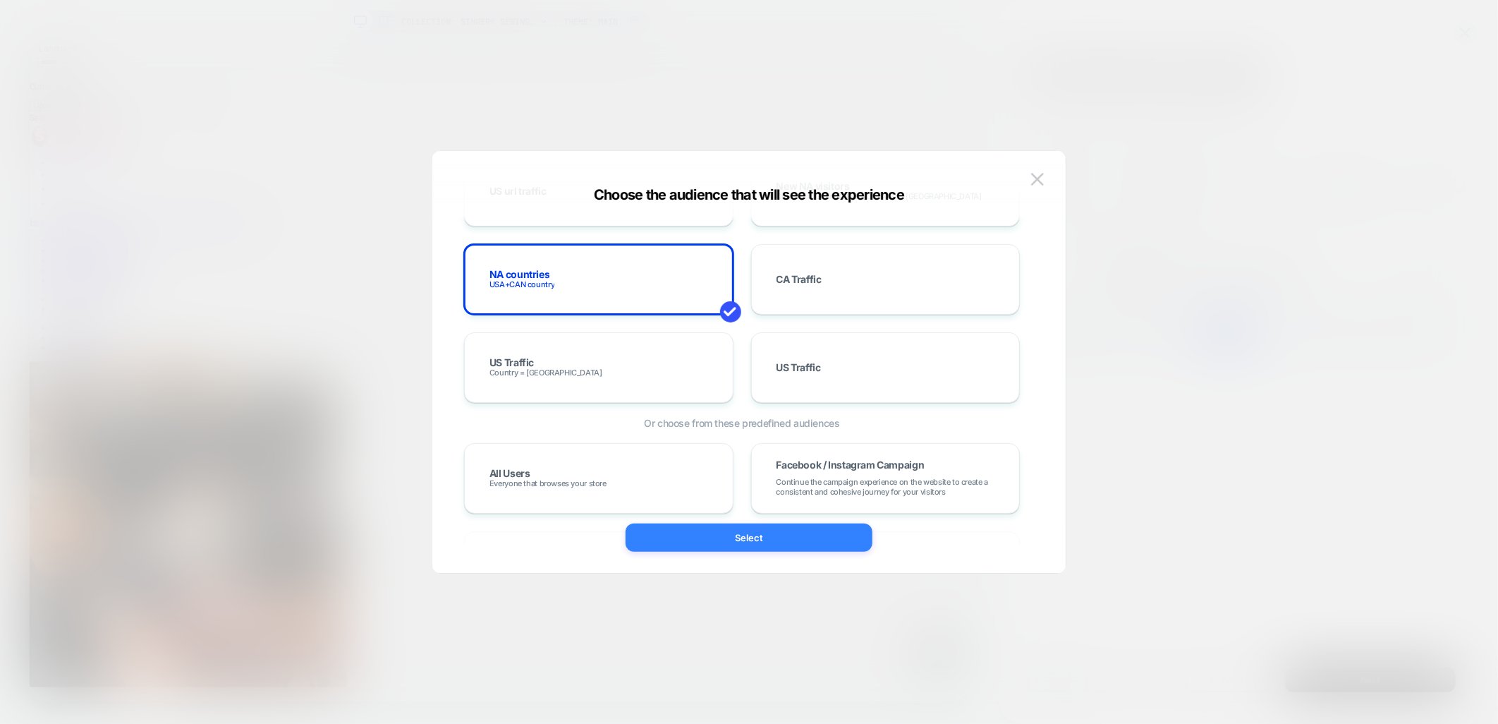
click at [750, 544] on button "Select" at bounding box center [749, 537] width 247 height 28
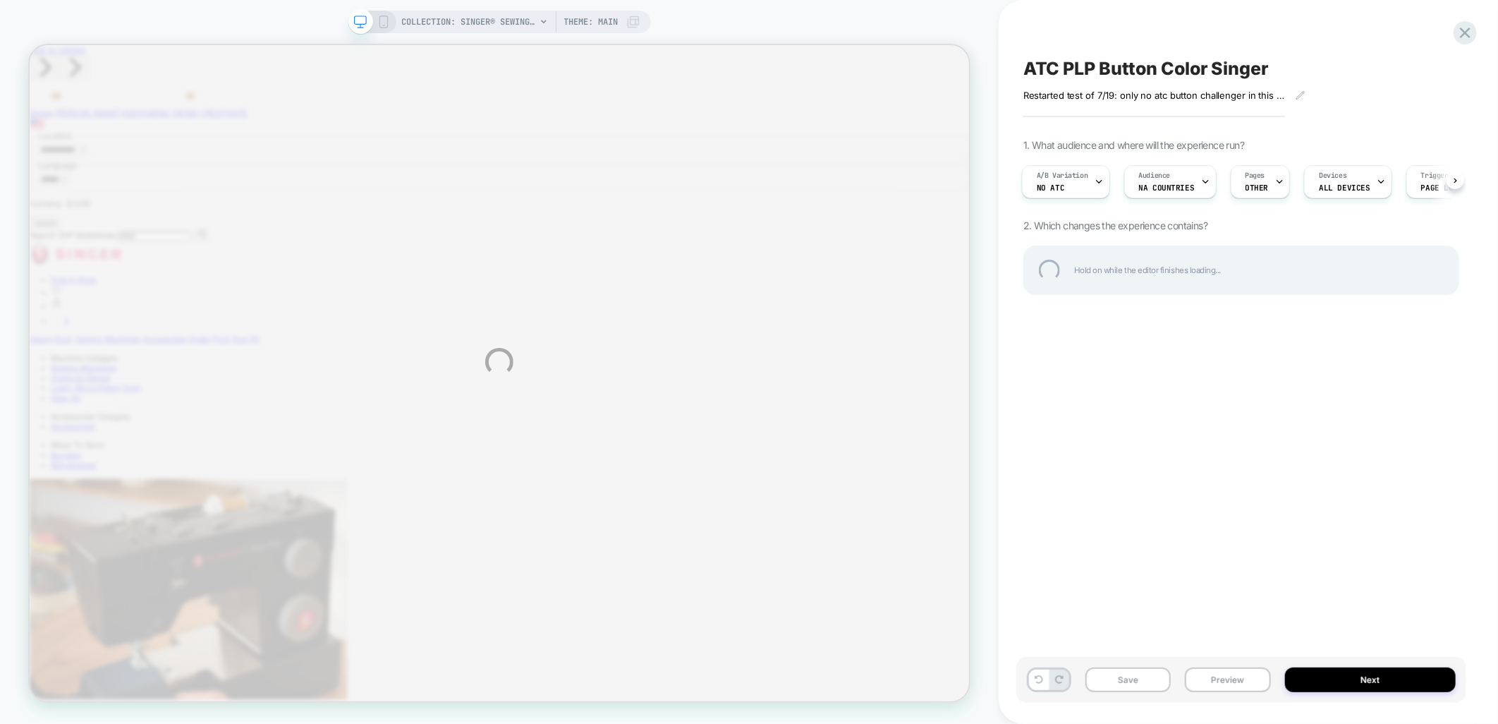
scroll to position [0, 0]
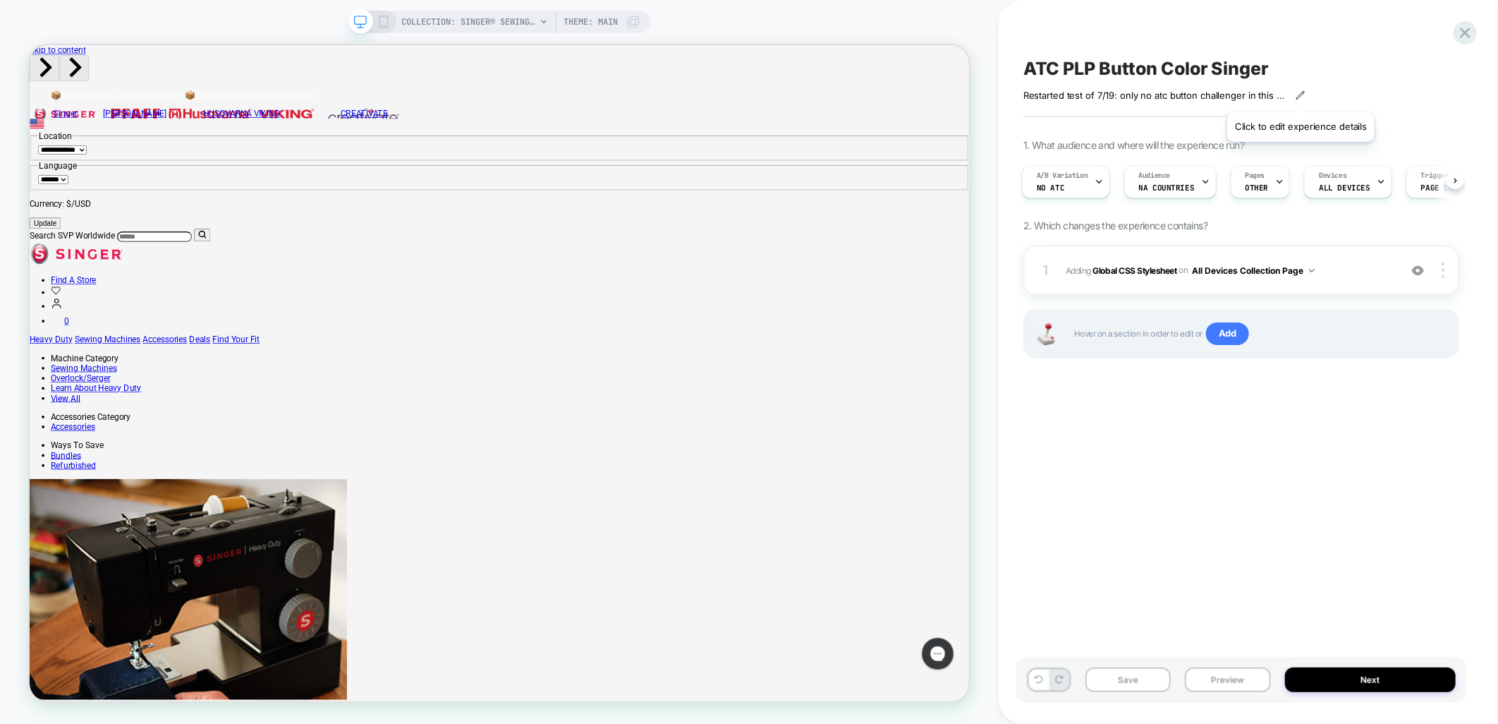
click at [1301, 95] on icon at bounding box center [1301, 95] width 10 height 10
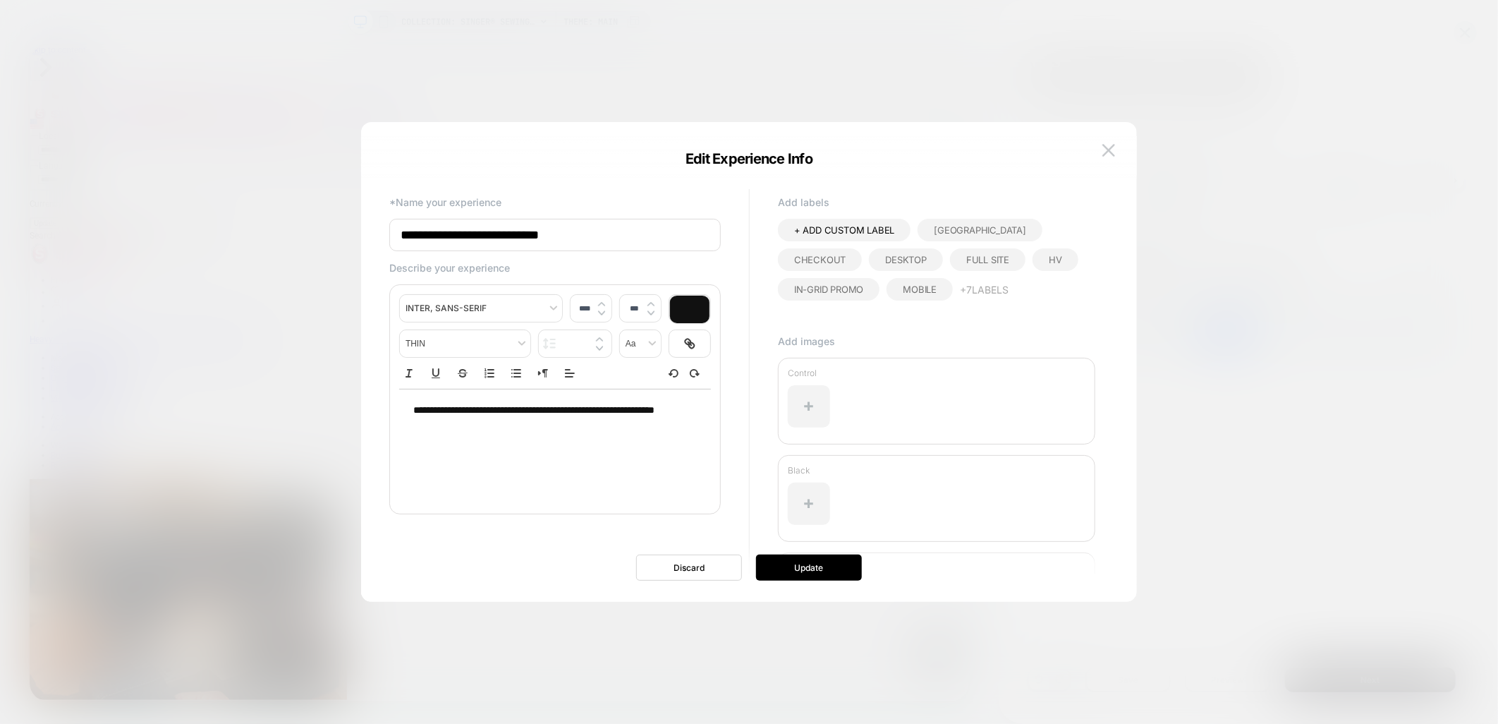
click at [413, 415] on span "**********" at bounding box center [533, 410] width 241 height 10
drag, startPoint x: 435, startPoint y: 456, endPoint x: 532, endPoint y: 375, distance: 125.7
click at [395, 382] on div "**********" at bounding box center [555, 399] width 332 height 230
click at [476, 444] on p "**********" at bounding box center [549, 437] width 273 height 14
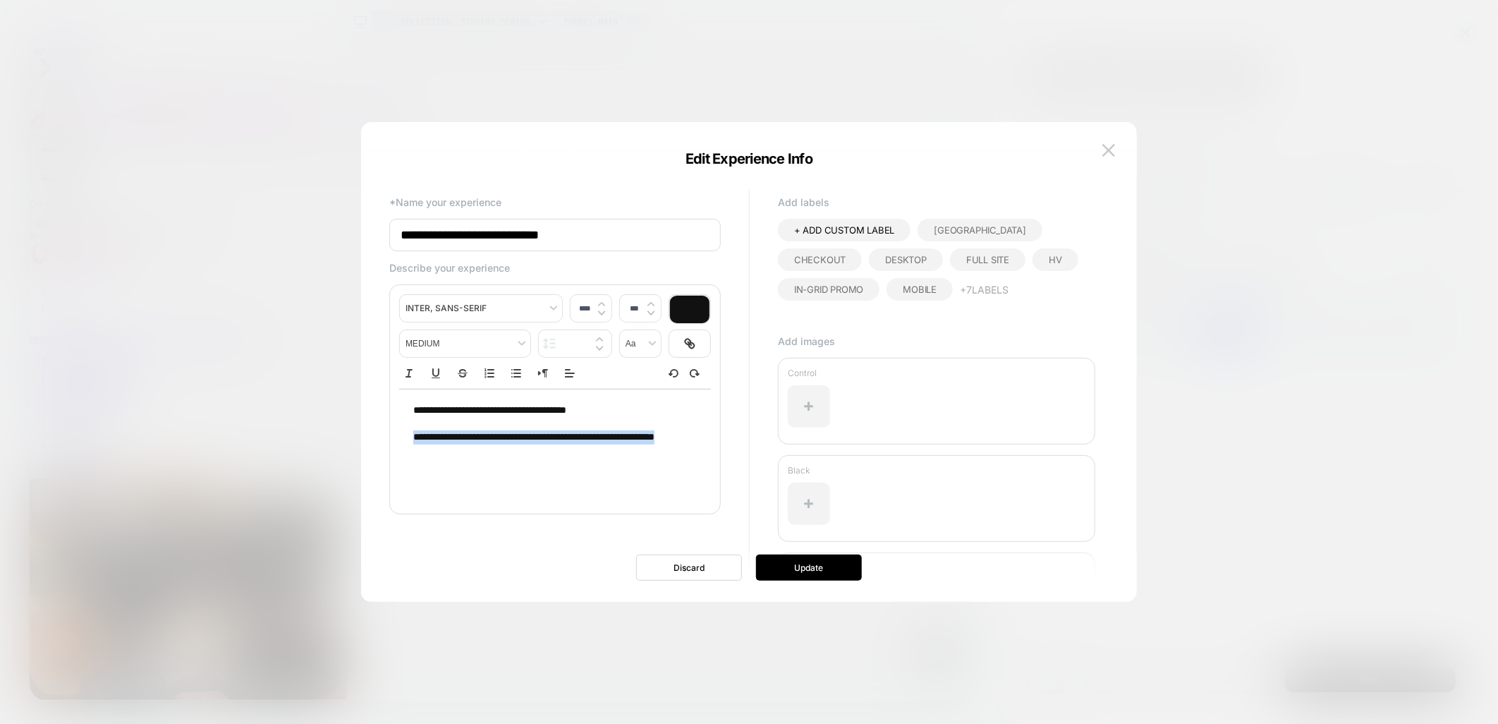
click at [476, 444] on p "**********" at bounding box center [549, 437] width 273 height 14
click at [513, 363] on div "**********" at bounding box center [555, 337] width 312 height 87
click at [517, 377] on line "Bullet list" at bounding box center [517, 377] width 6 height 0
click at [454, 432] on span "**********" at bounding box center [561, 437] width 241 height 10
click at [459, 426] on li at bounding box center [557, 424] width 260 height 13
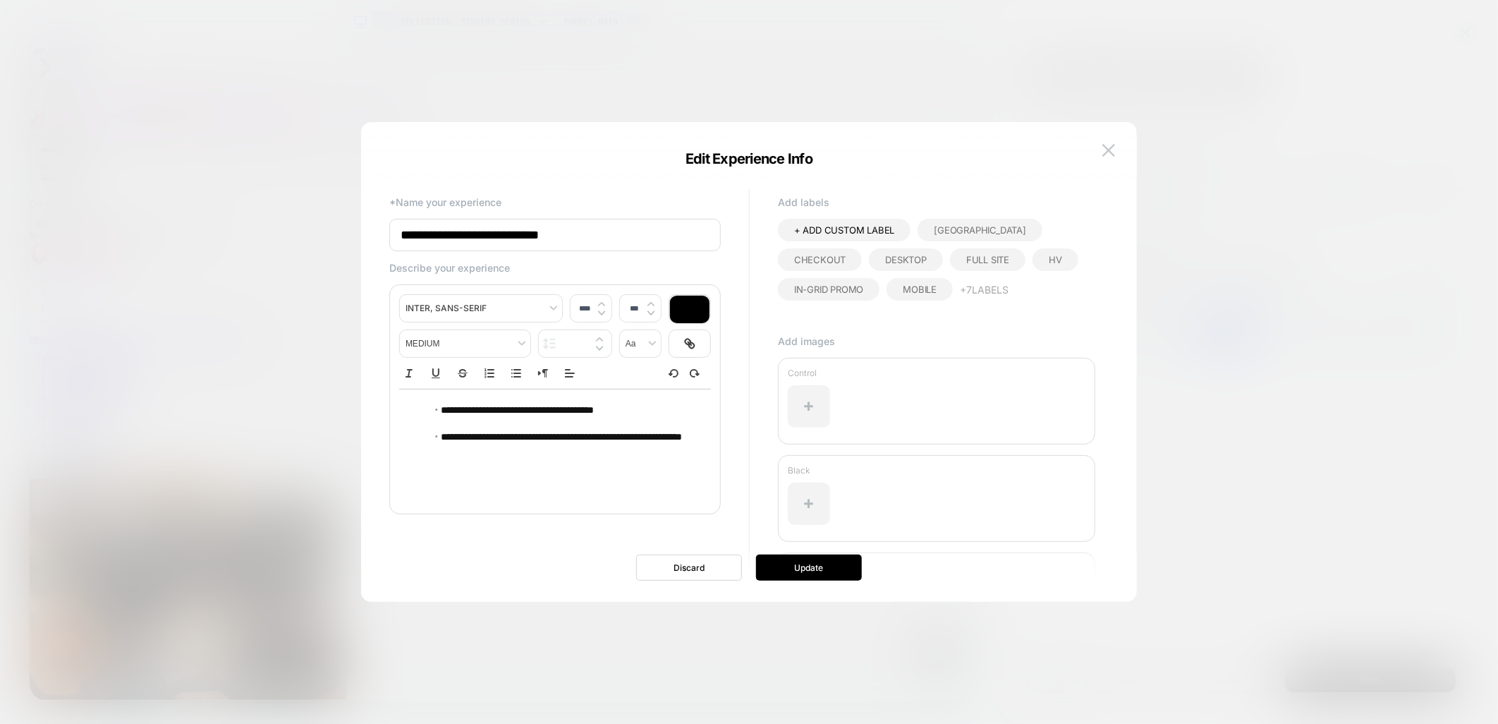
type input "****"
click at [796, 570] on button "Update" at bounding box center [809, 567] width 106 height 26
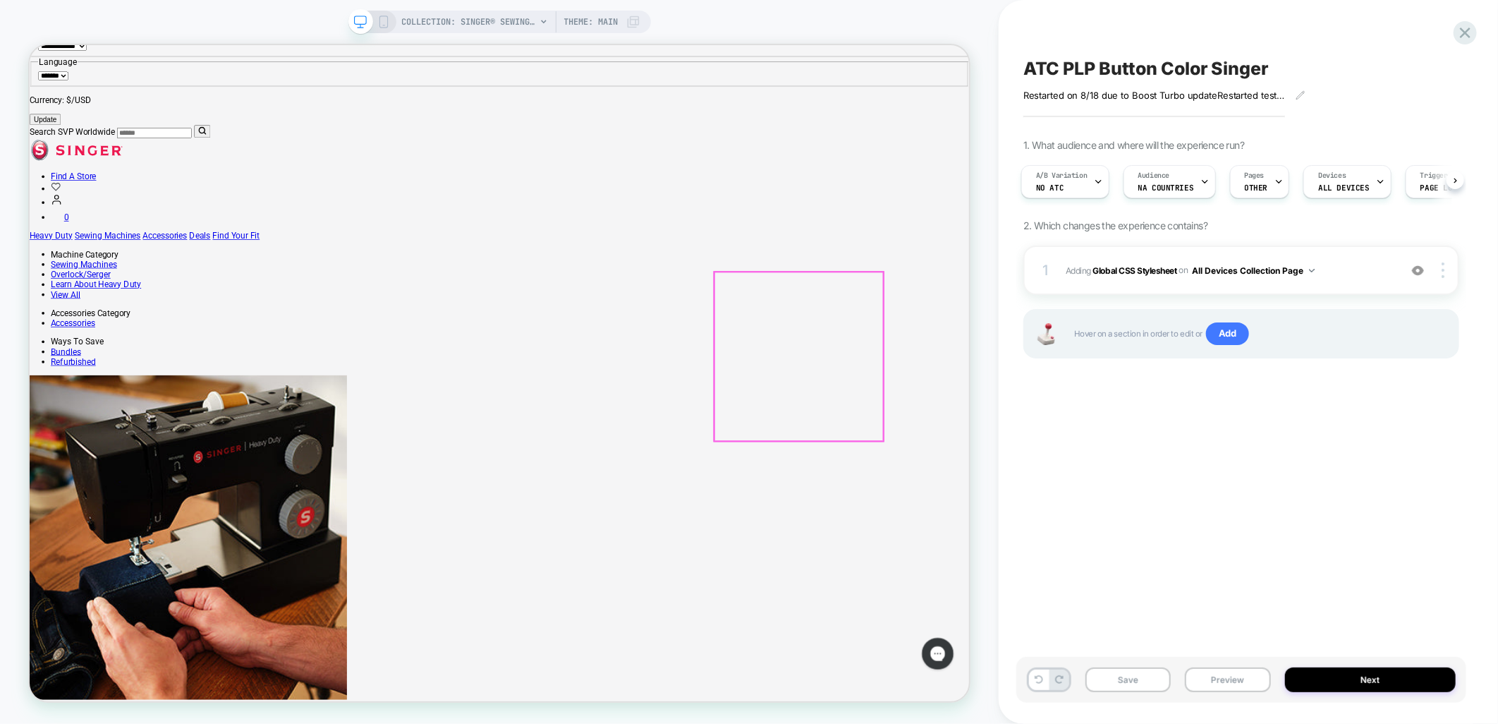
scroll to position [235, 0]
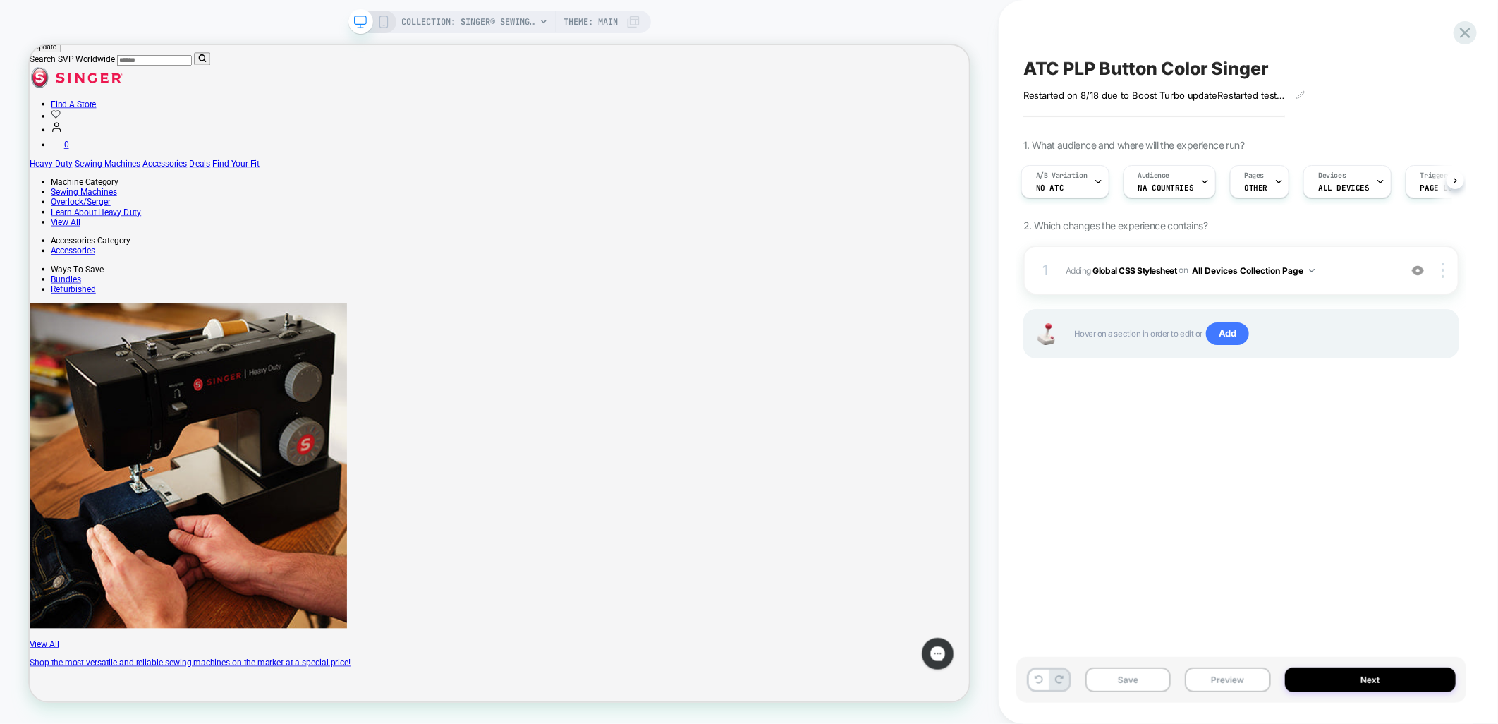
drag, startPoint x: 1144, startPoint y: 685, endPoint x: 1263, endPoint y: 695, distance: 119.0
click at [1144, 685] on button "Save" at bounding box center [1128, 679] width 85 height 25
click at [1358, 681] on button "Next" at bounding box center [1370, 679] width 171 height 25
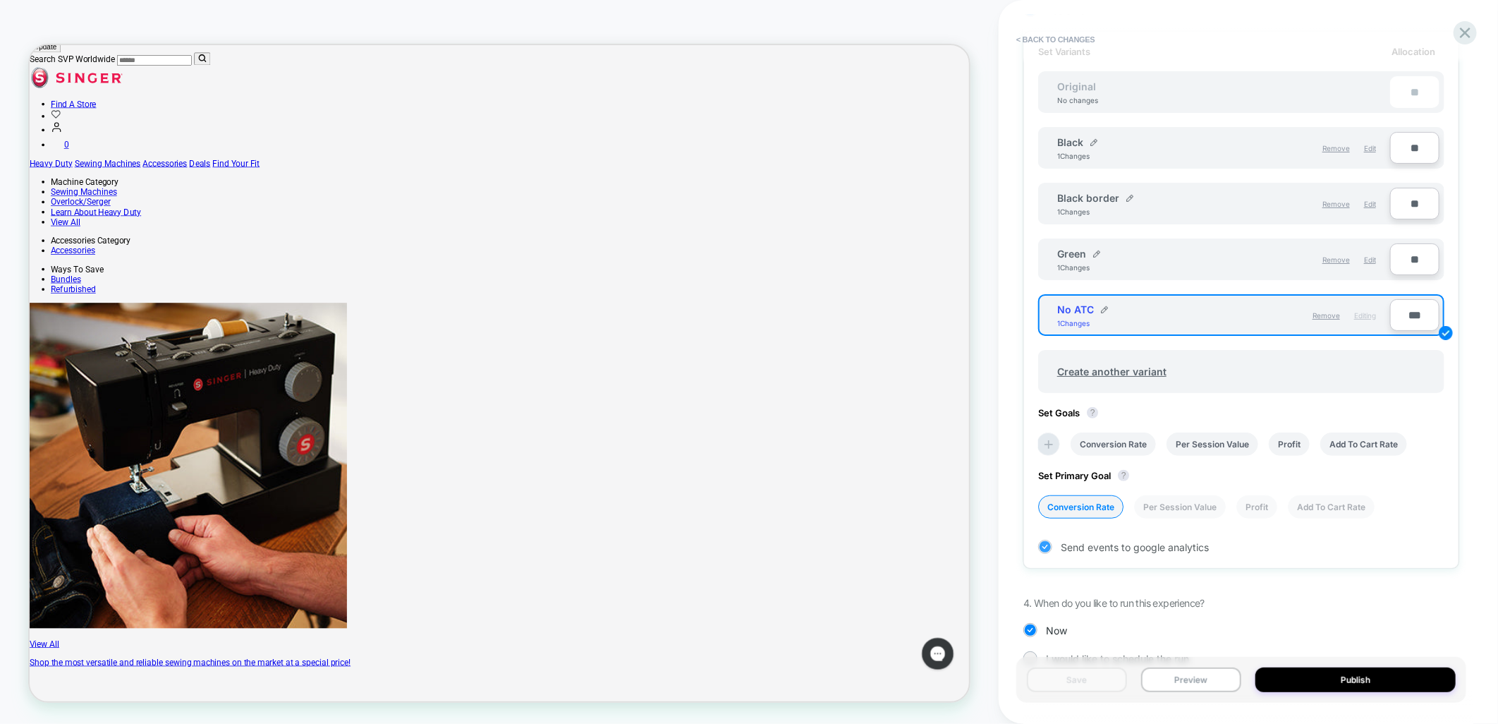
scroll to position [456, 0]
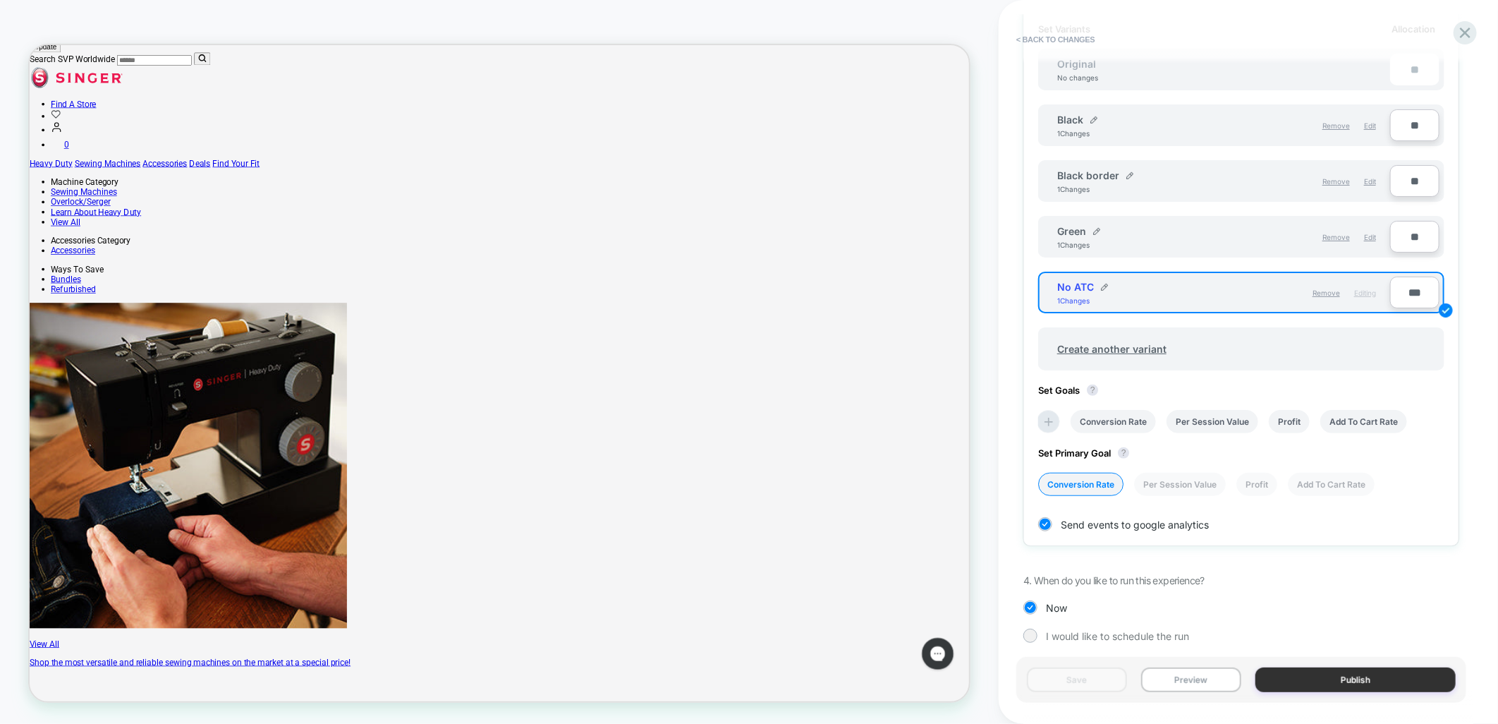
click at [1404, 683] on button "Publish" at bounding box center [1356, 679] width 200 height 25
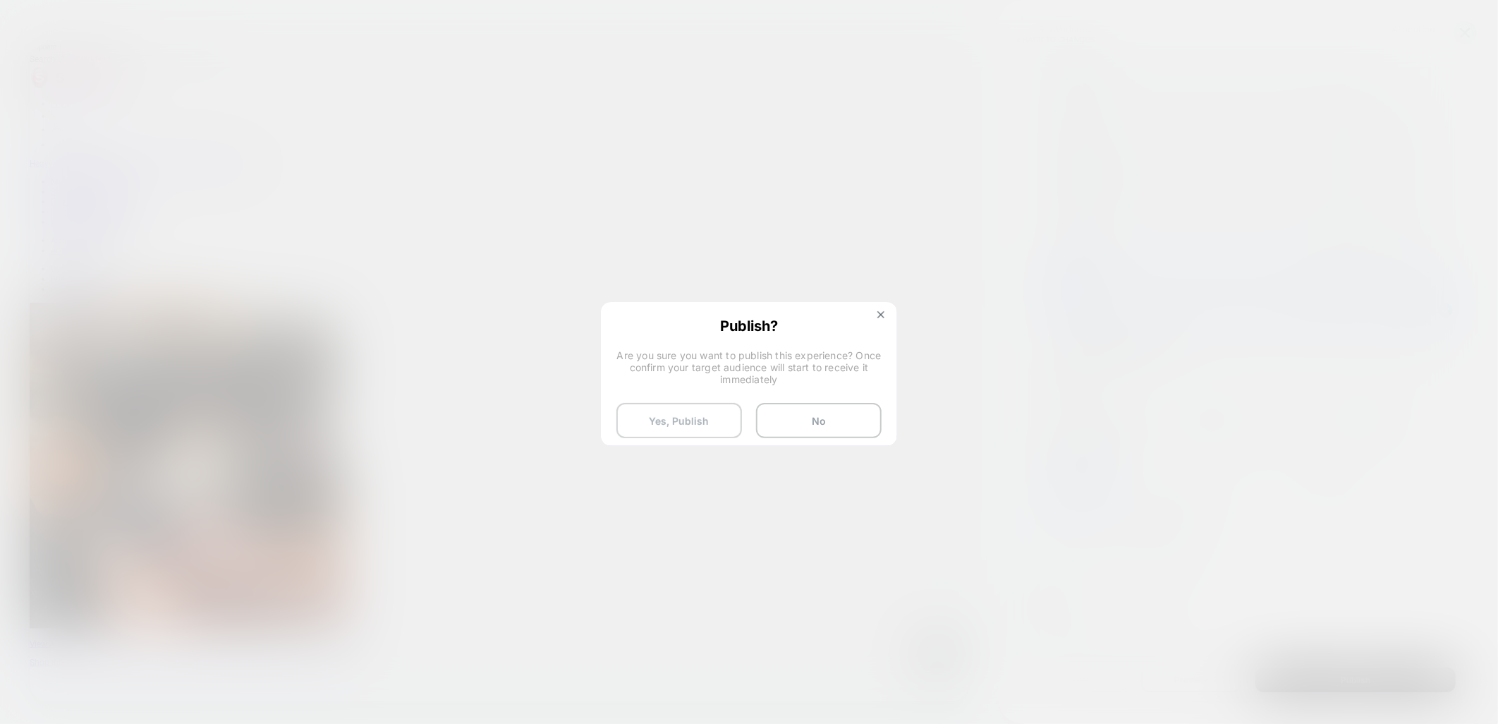
click at [657, 415] on button "Yes, Publish" at bounding box center [679, 420] width 126 height 35
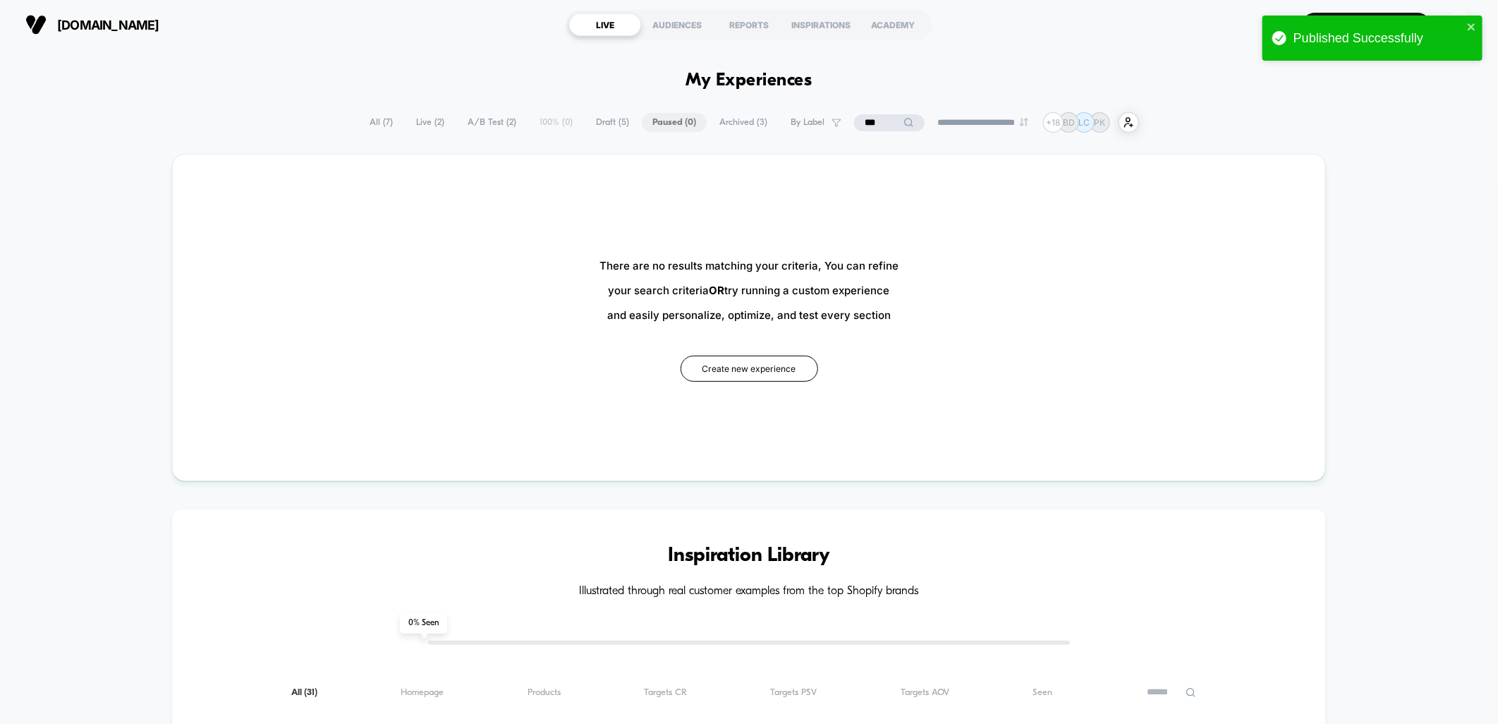
click at [372, 121] on span "All ( 7 )" at bounding box center [381, 122] width 44 height 19
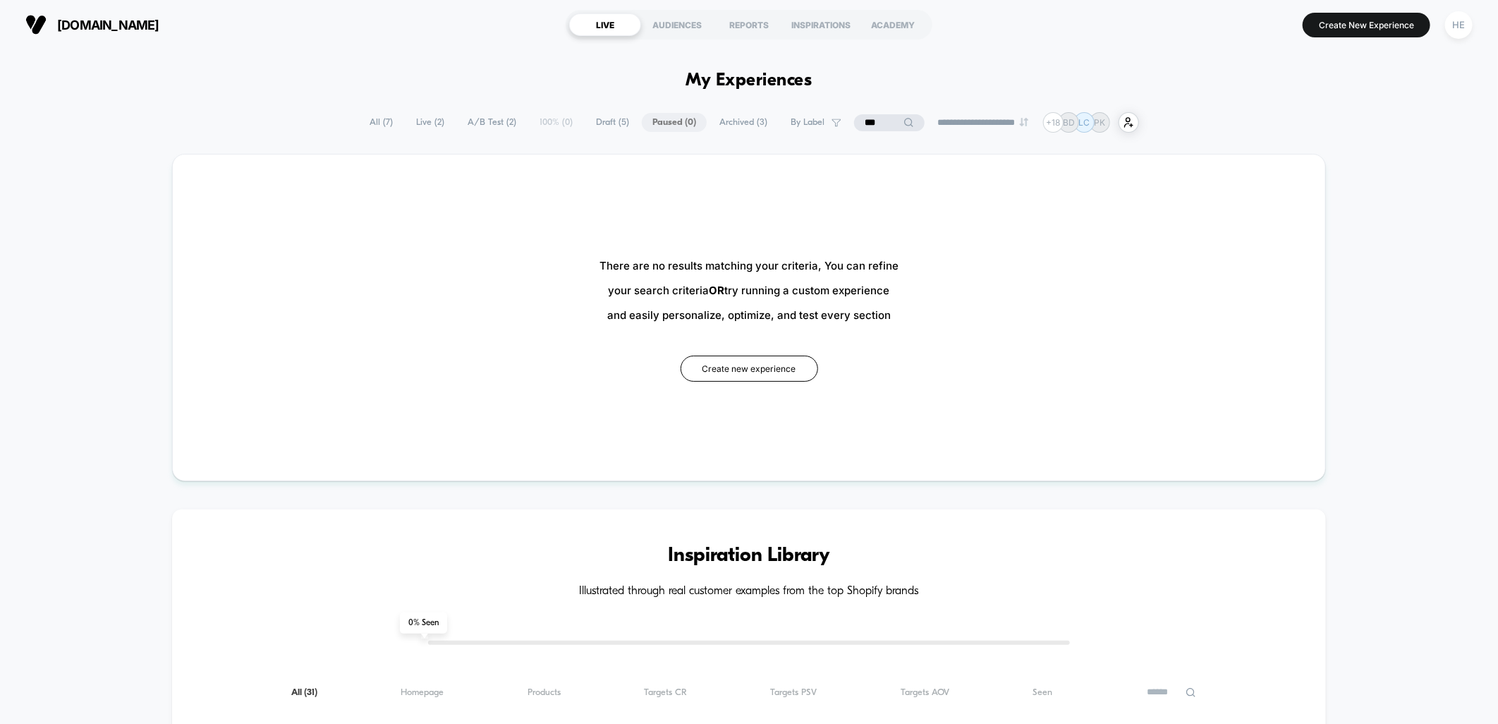
click at [370, 122] on span "All ( 7 )" at bounding box center [381, 122] width 44 height 19
click at [886, 126] on input "***" at bounding box center [889, 122] width 141 height 17
click at [885, 126] on input "***" at bounding box center [889, 122] width 141 height 17
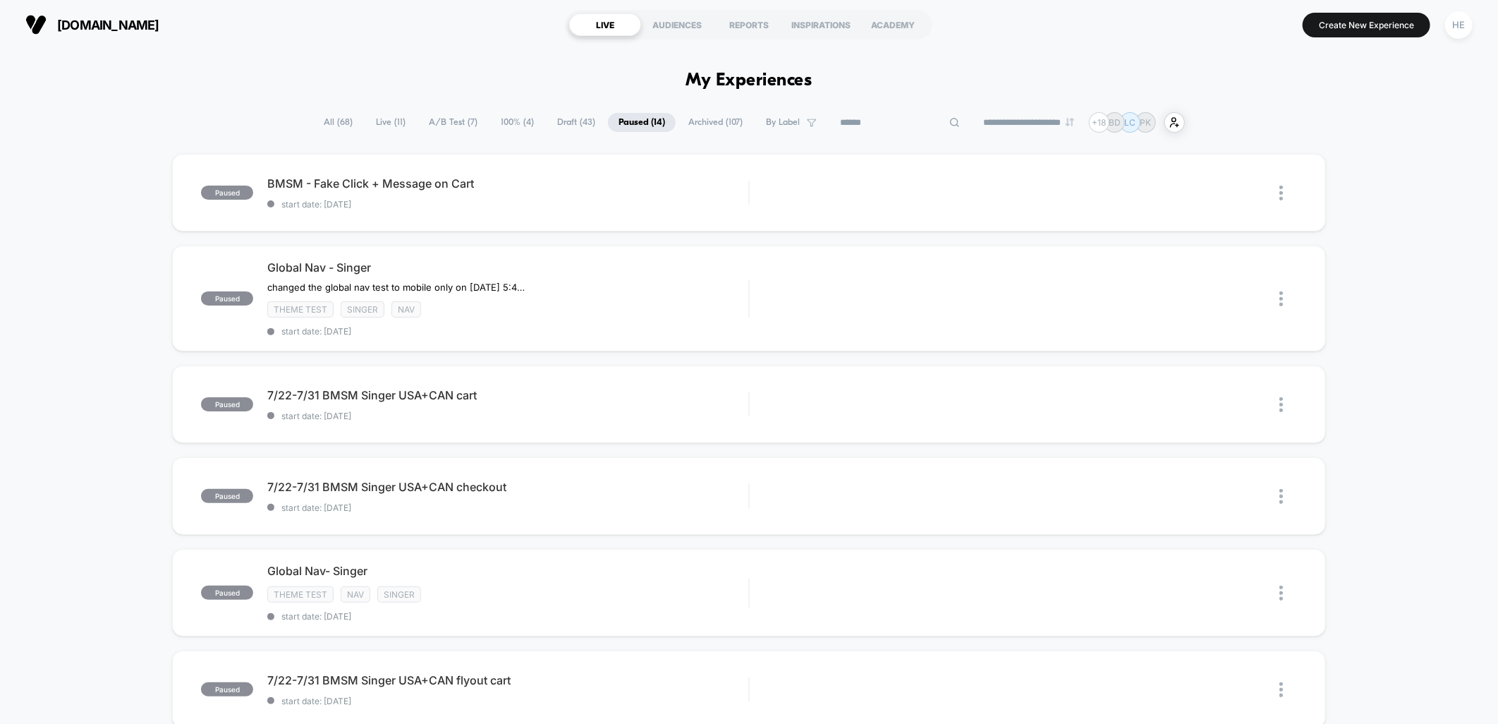
click at [335, 127] on span "All ( 68 )" at bounding box center [338, 122] width 50 height 19
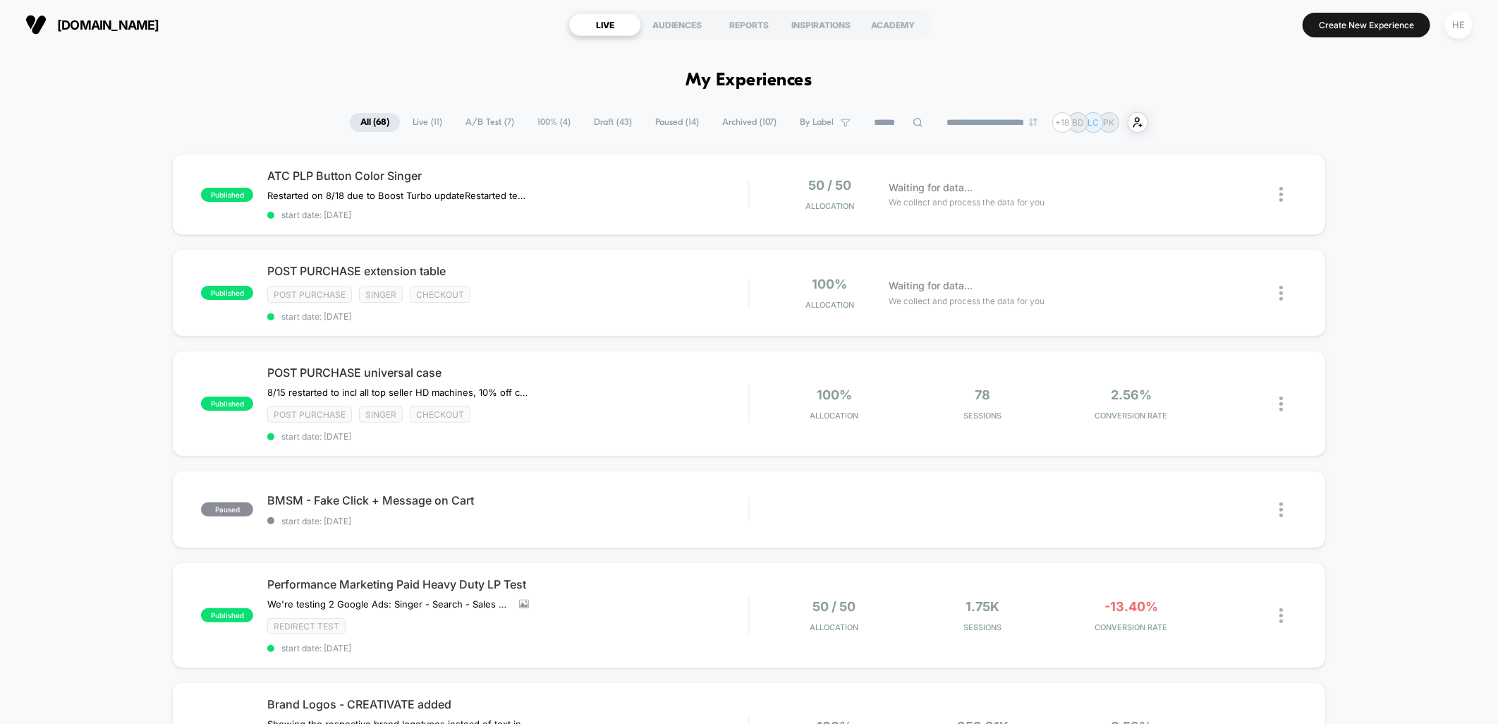
click at [414, 117] on span "Live ( 11 )" at bounding box center [427, 122] width 51 height 19
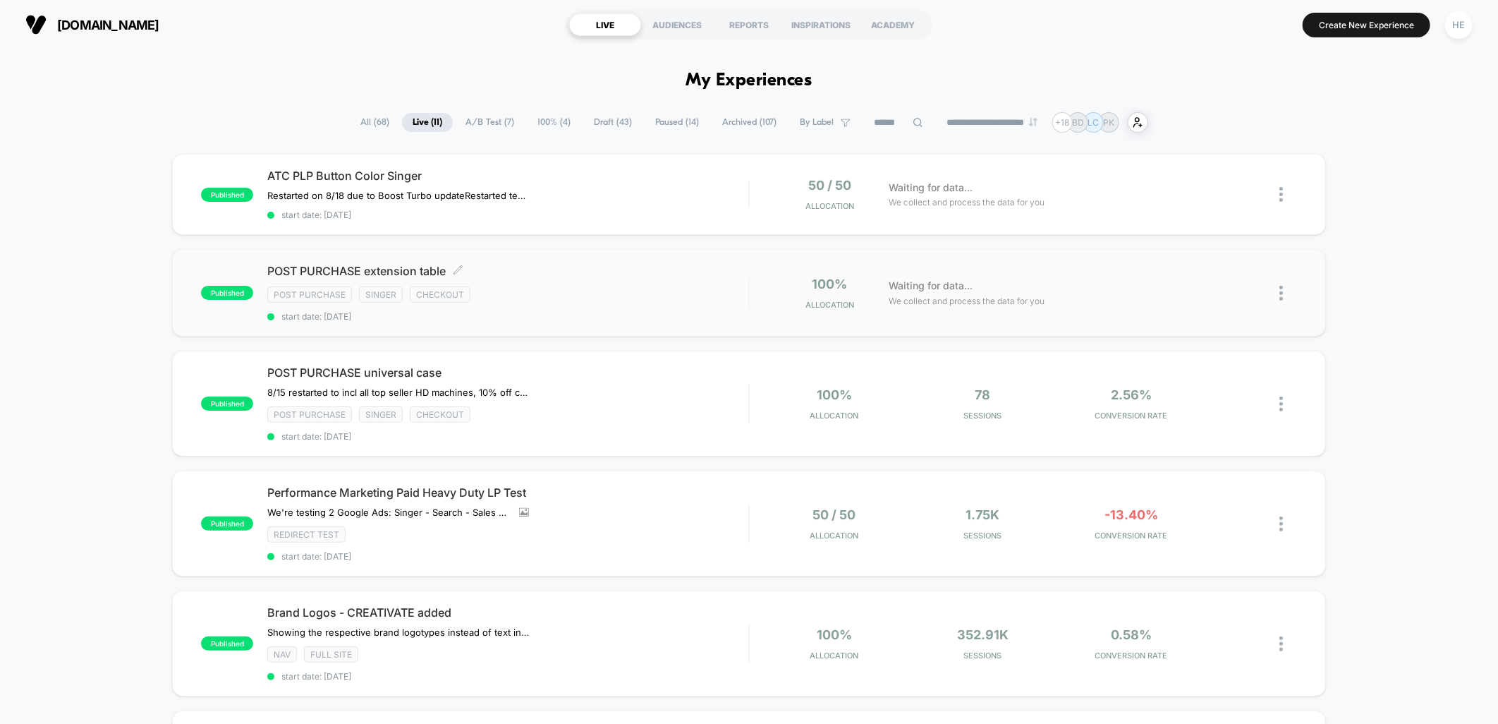
click at [681, 288] on div "Post Purchase Singer checkout" at bounding box center [507, 294] width 481 height 16
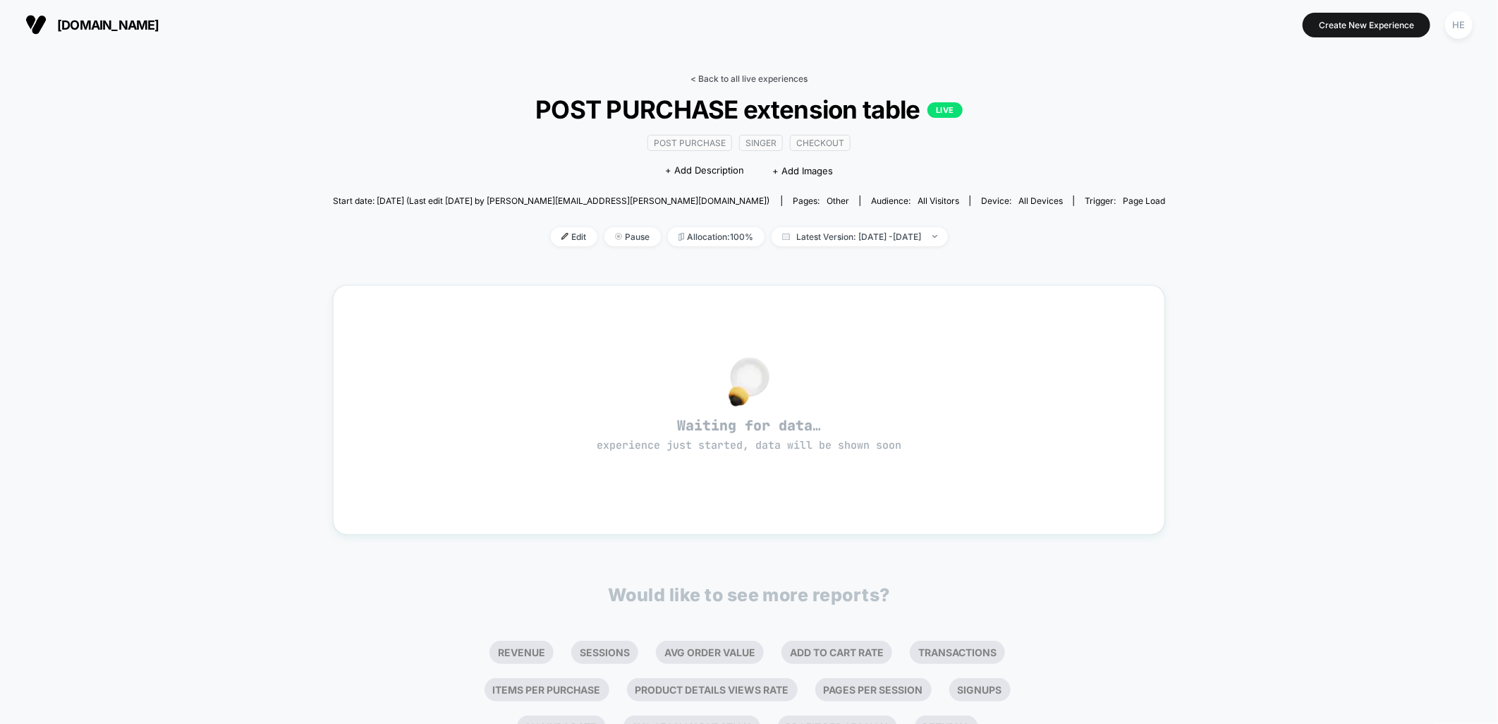
click at [713, 76] on link "< Back to all live experiences" at bounding box center [749, 78] width 117 height 11
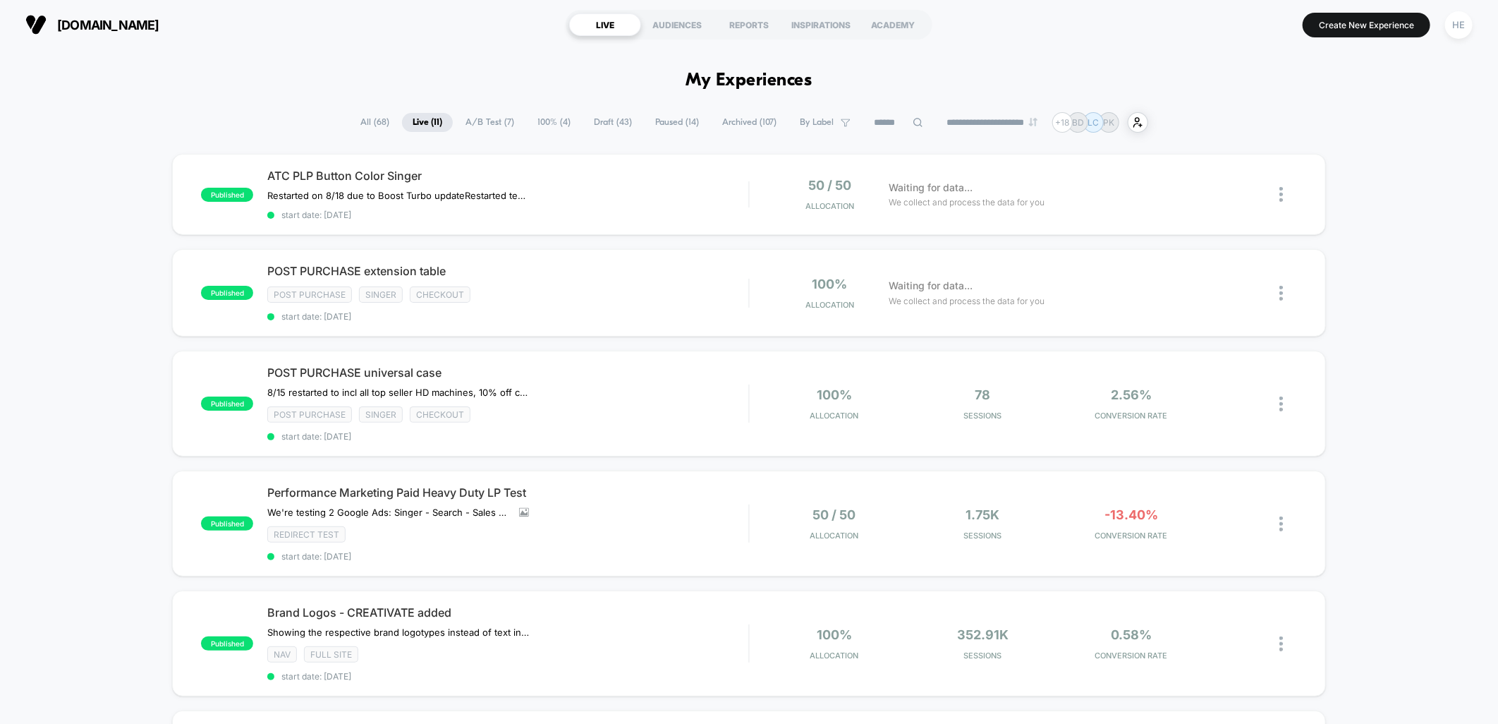
click at [612, 120] on span "Draft ( 43 )" at bounding box center [612, 122] width 59 height 19
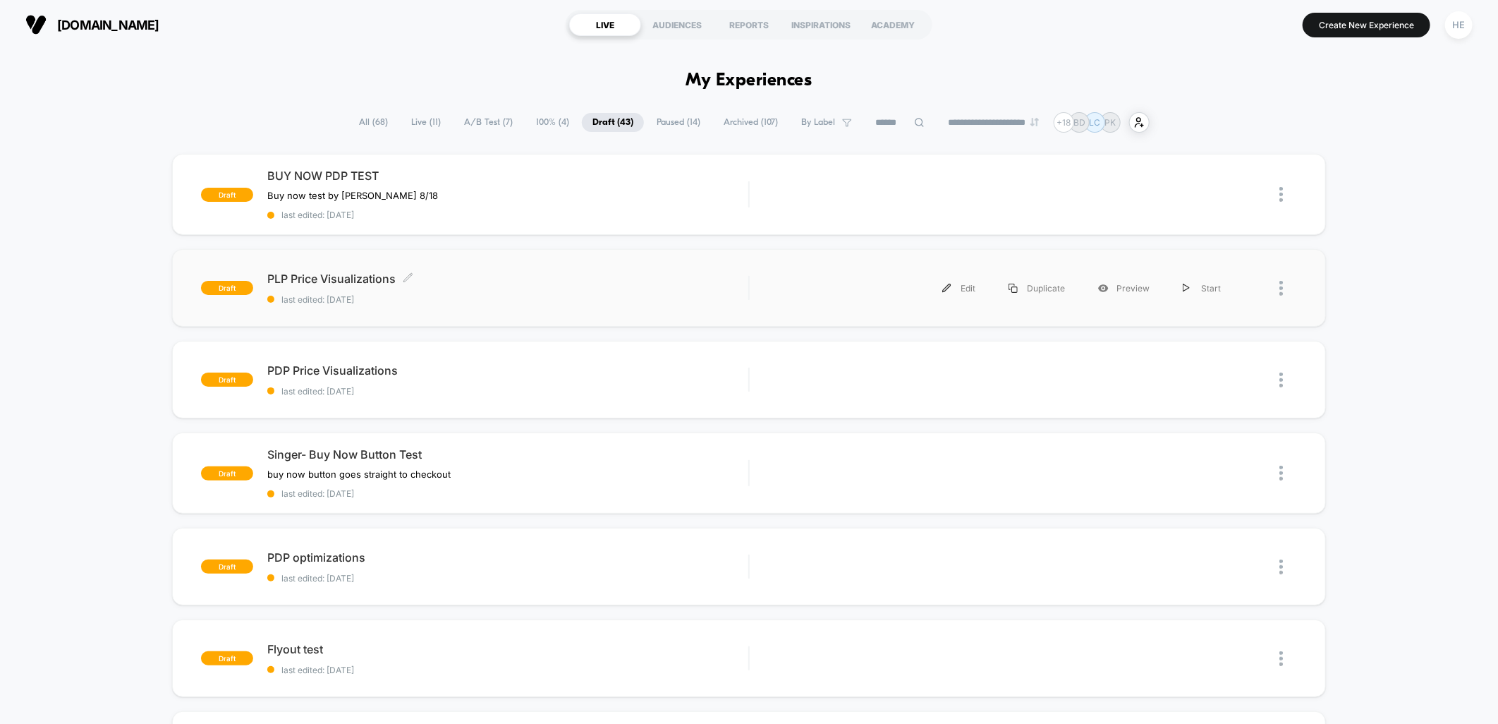
click at [501, 289] on div "PLP Price Visualizations Click to edit experience details Click to edit experie…" at bounding box center [507, 288] width 481 height 33
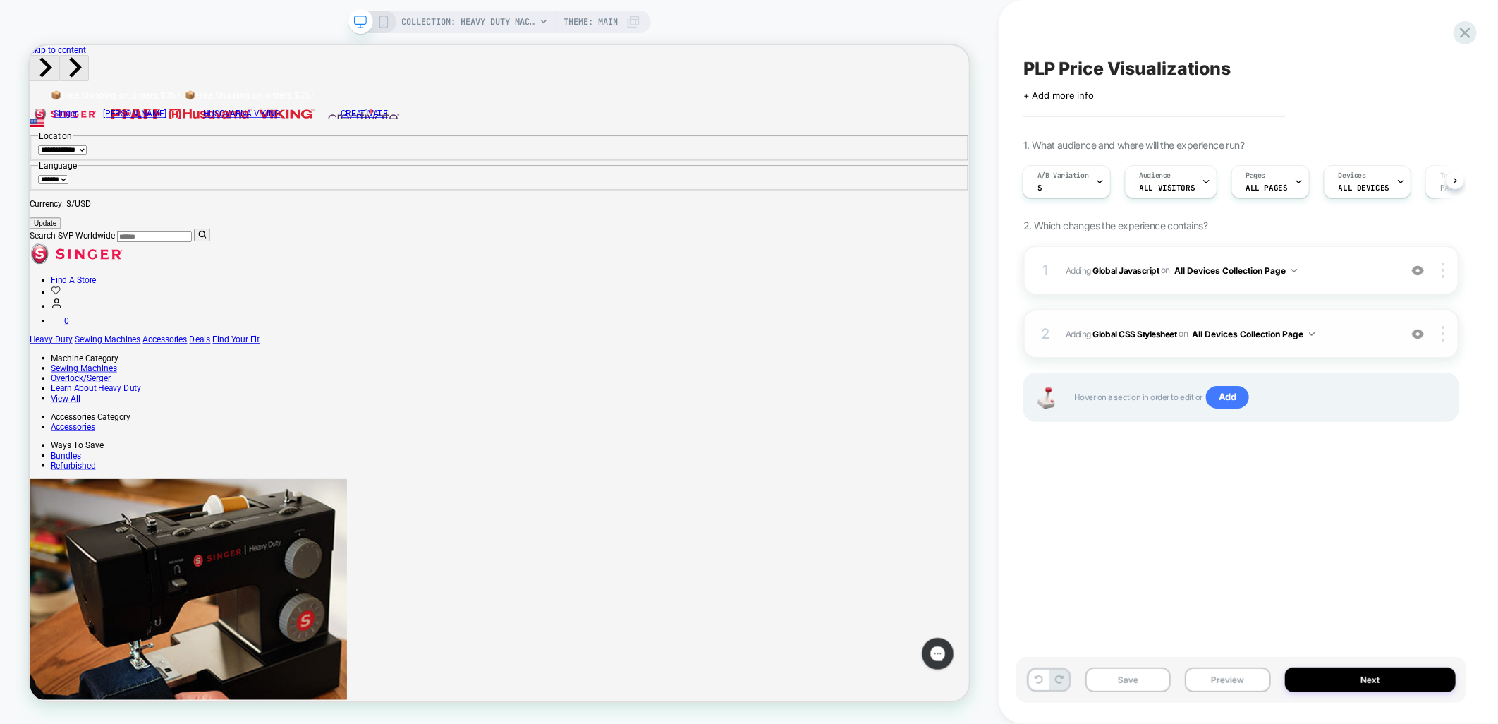
click at [1372, 325] on span "Adding Global CSS Stylesheet on All Devices Collection Page" at bounding box center [1229, 334] width 327 height 18
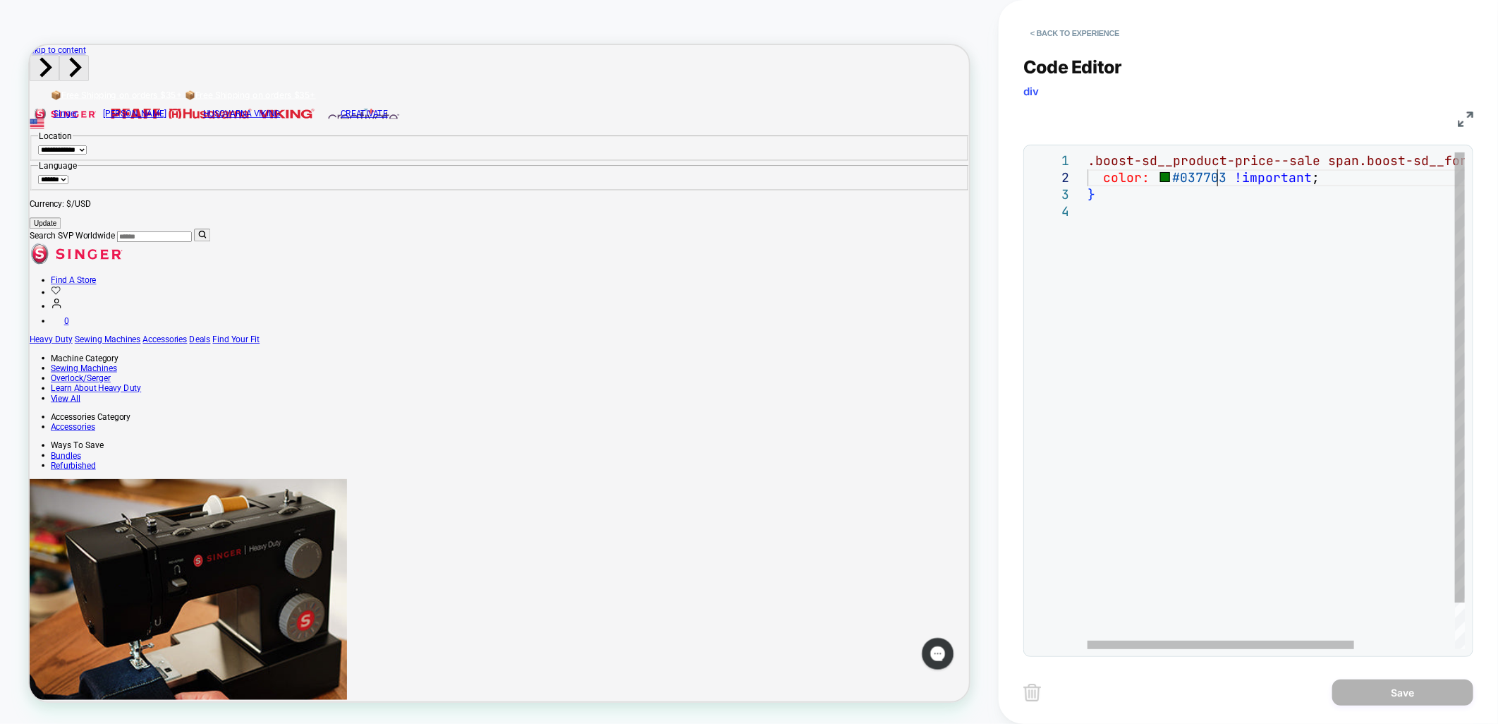
click at [1217, 182] on div ".boost-sd__product-price--sale span.boost-sd__format-currency { color: #037703 …" at bounding box center [1348, 425] width 520 height 547
click at [1212, 186] on div ".boost-sd__product-price--sale span.boost-sd__format-currency { color: #037703 …" at bounding box center [1348, 425] width 520 height 547
type textarea "**********"
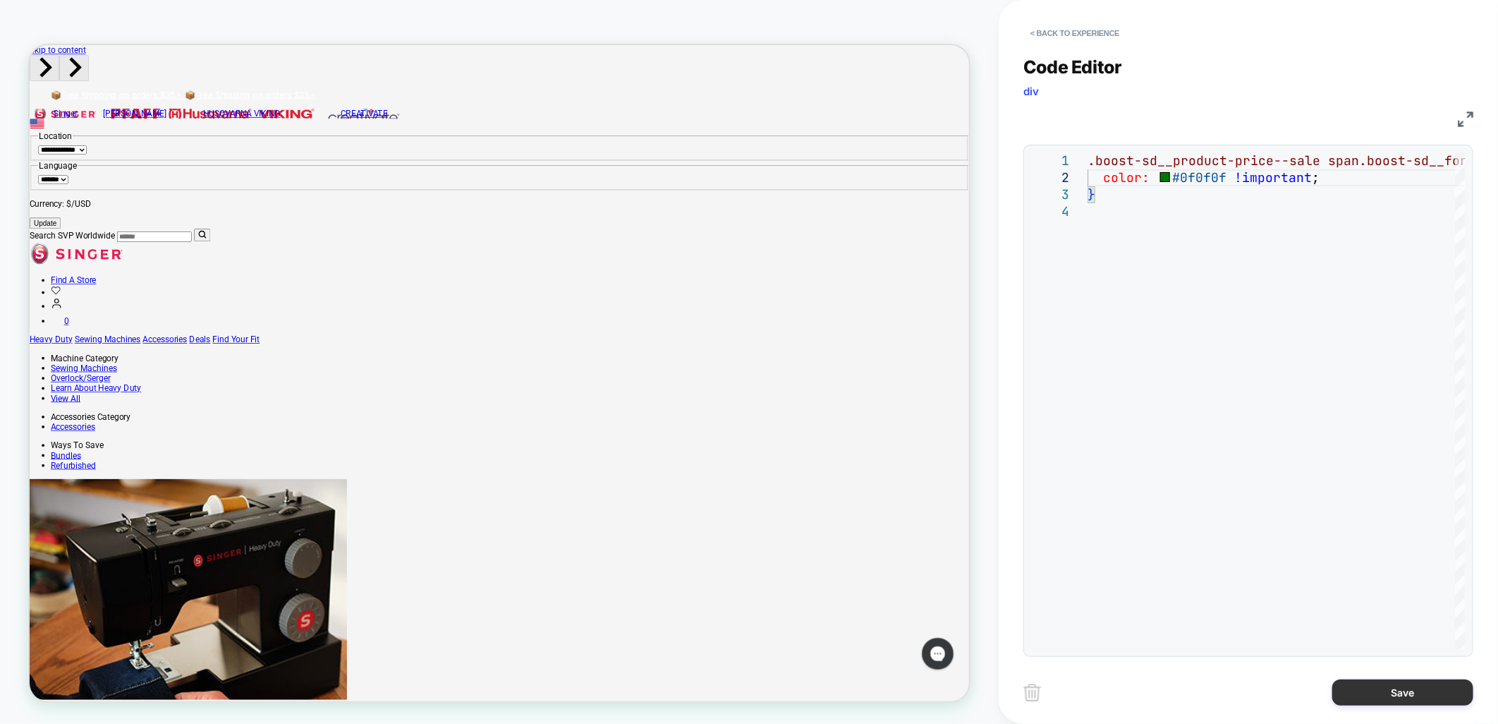
click at [1360, 688] on button "Save" at bounding box center [1402, 692] width 141 height 26
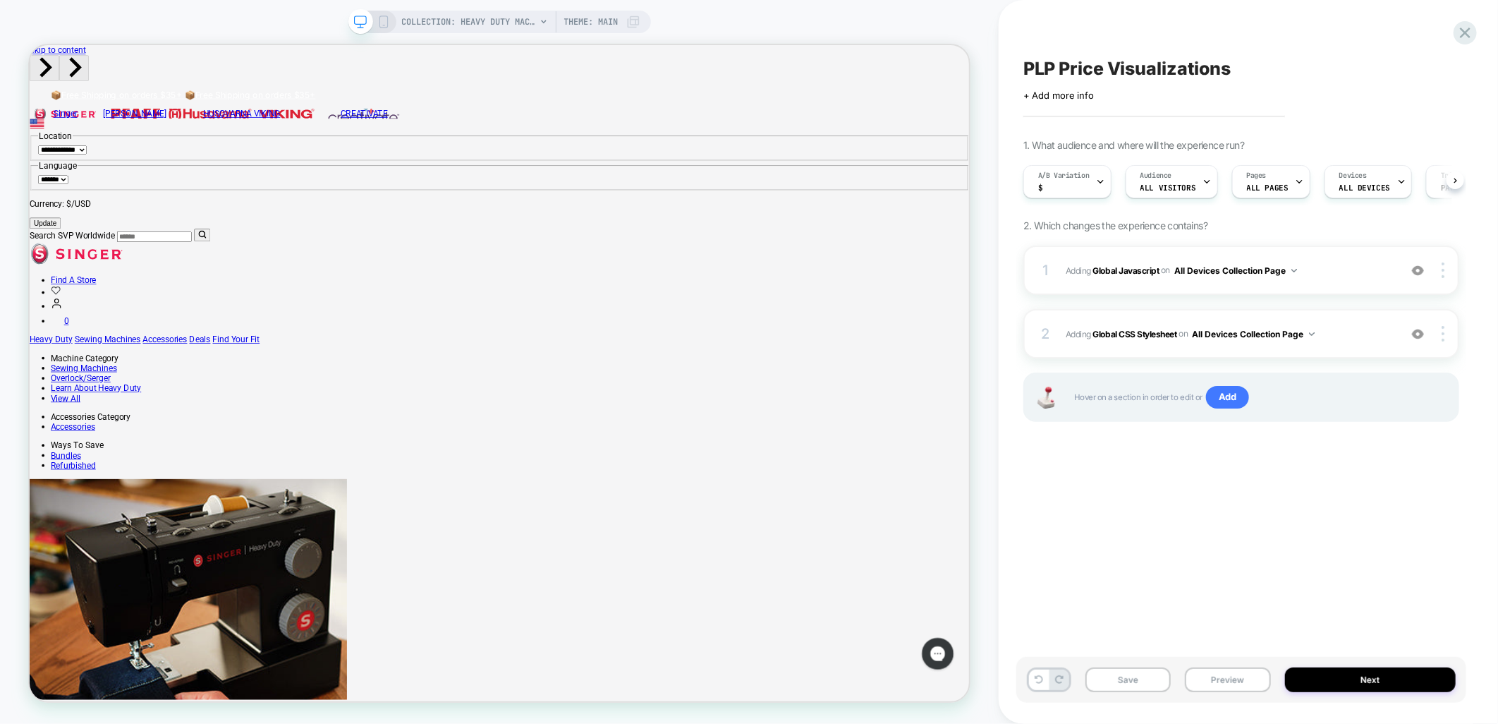
scroll to position [0, 1]
click at [1112, 687] on button "Save" at bounding box center [1128, 679] width 85 height 25
click at [1095, 177] on icon at bounding box center [1099, 181] width 9 height 9
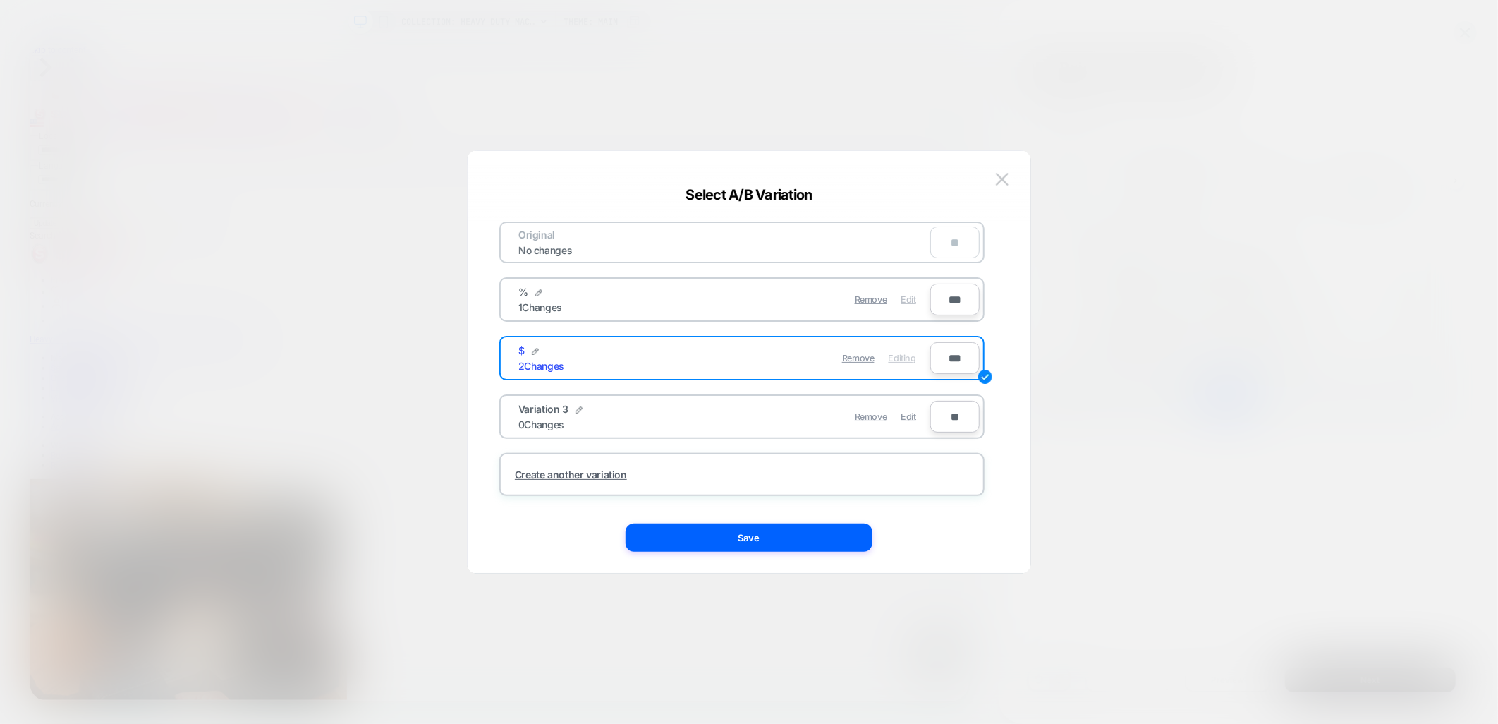
click at [911, 298] on span "Edit" at bounding box center [908, 299] width 15 height 11
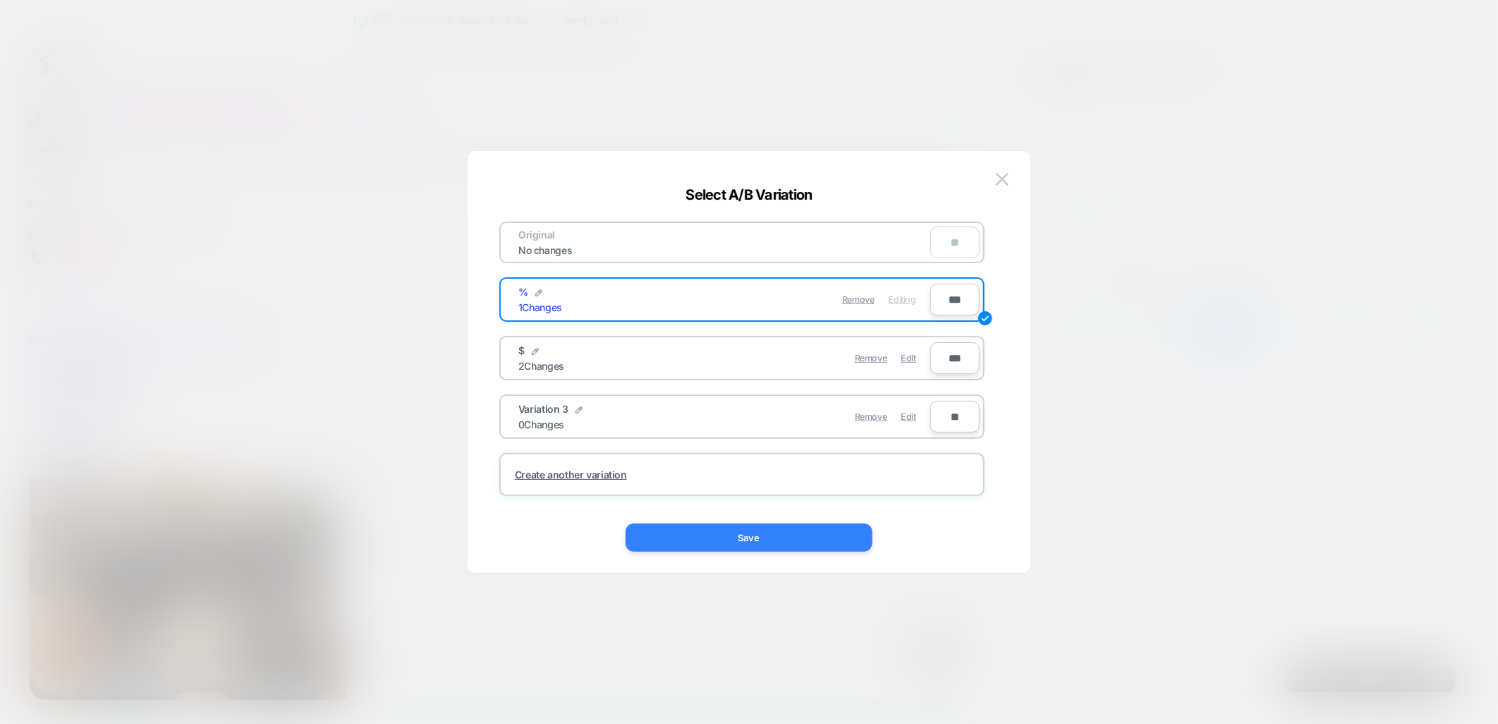
click at [729, 545] on button "Save" at bounding box center [749, 537] width 247 height 28
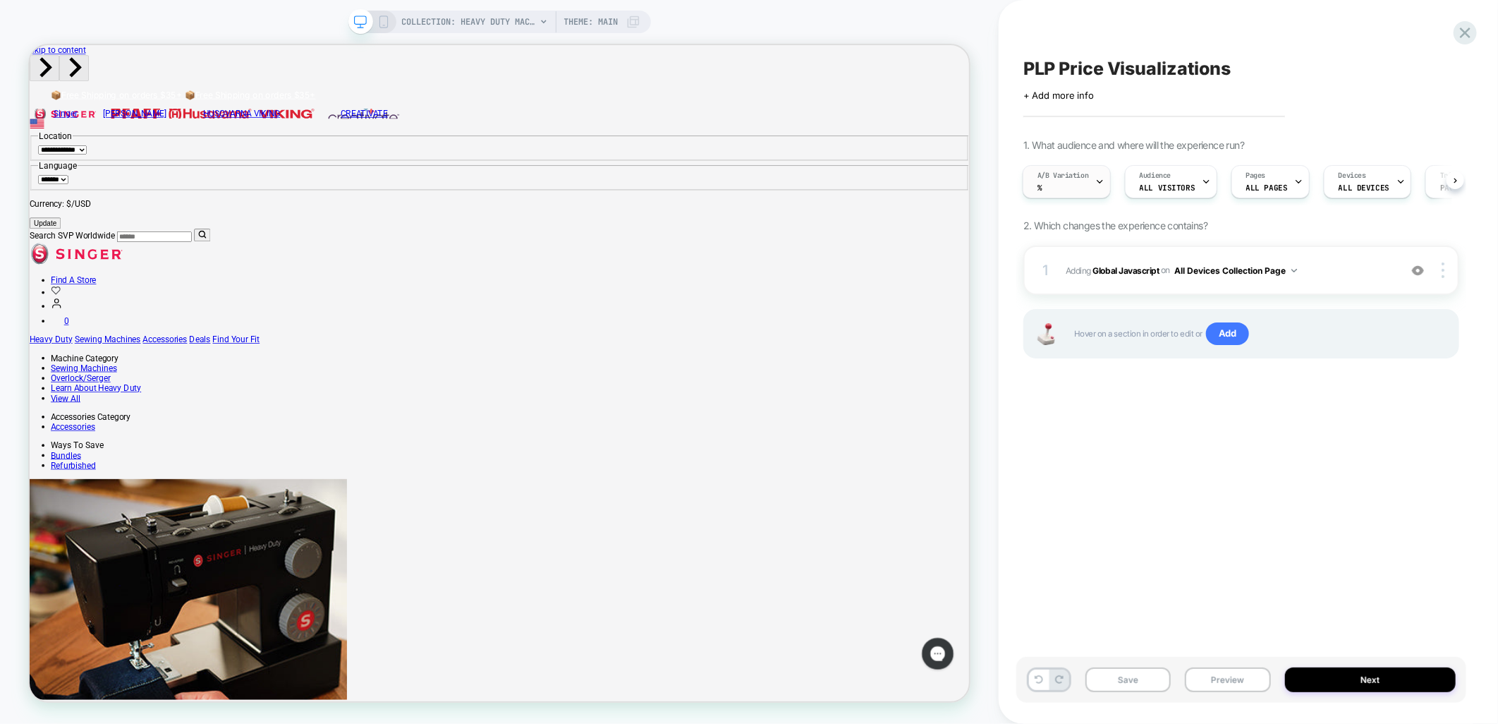
click at [1081, 188] on div "A/B Variation %" at bounding box center [1063, 182] width 80 height 32
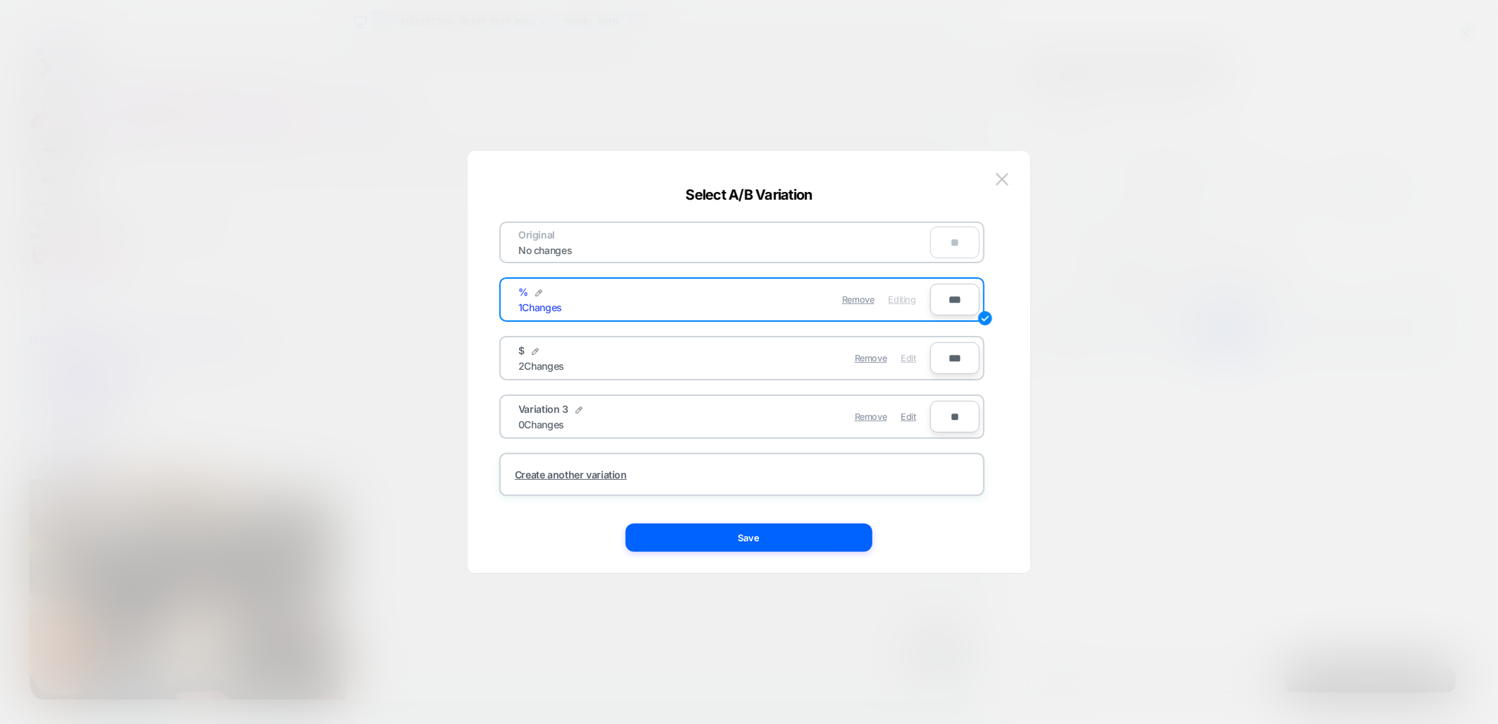
click at [911, 355] on span "Edit" at bounding box center [908, 358] width 15 height 11
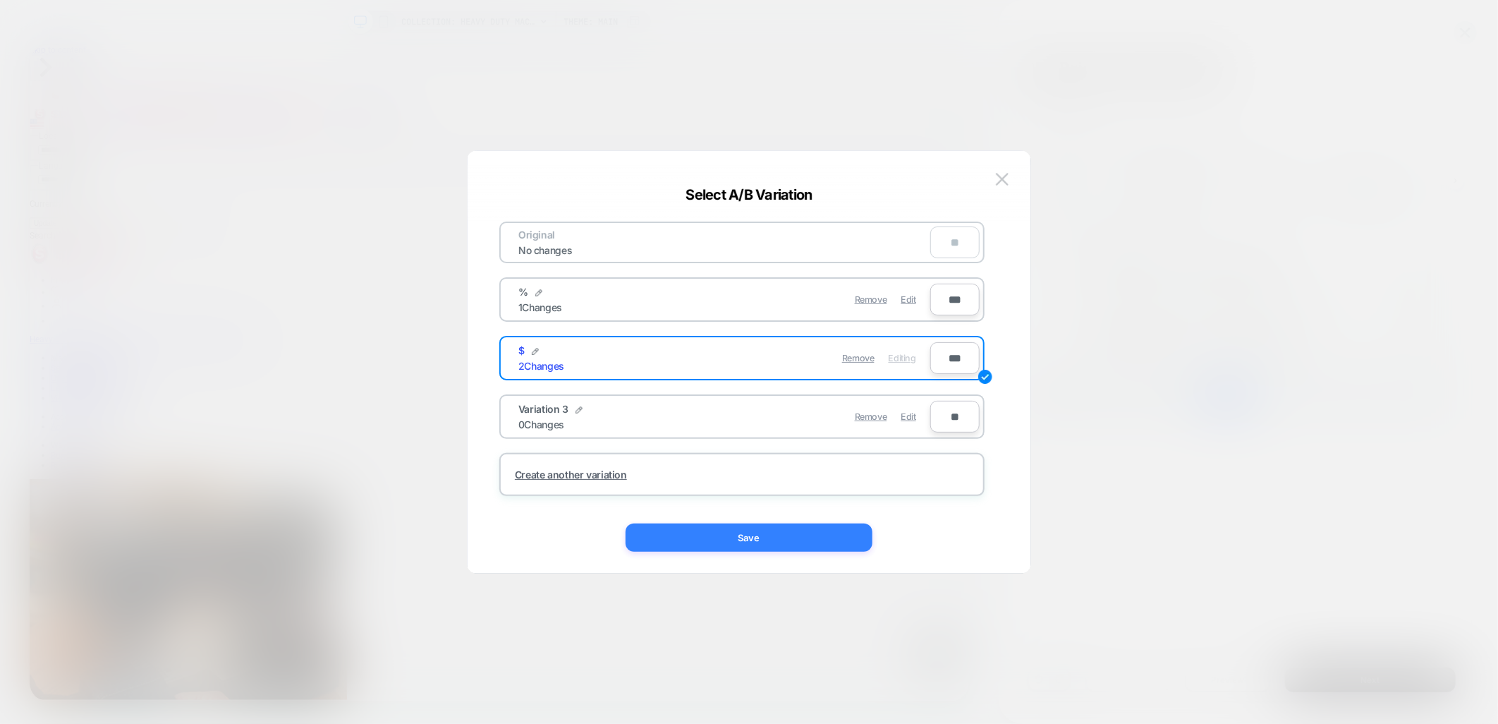
drag, startPoint x: 755, startPoint y: 527, endPoint x: 1249, endPoint y: 765, distance: 548.9
click at [755, 527] on button "Save" at bounding box center [749, 537] width 247 height 28
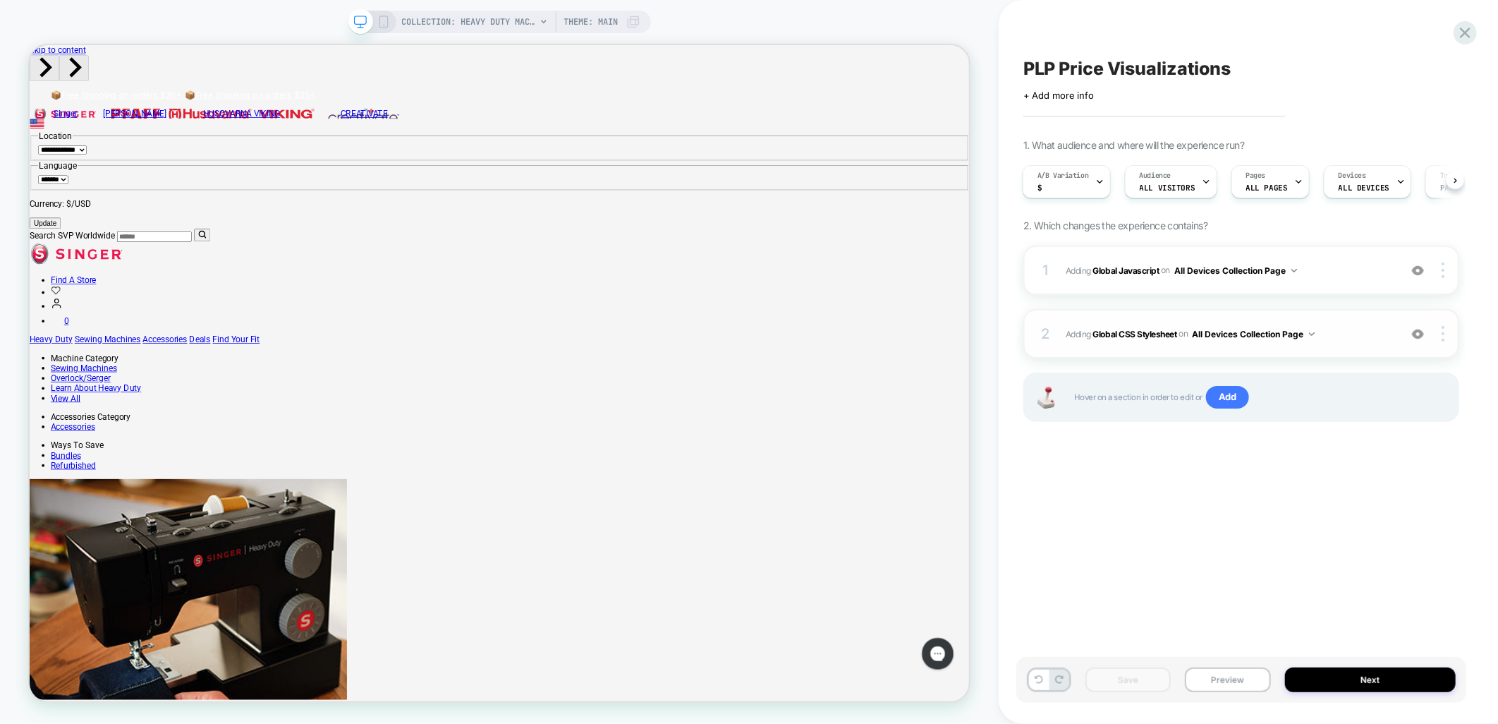
click at [1350, 325] on span "Adding Global CSS Stylesheet on All Devices Collection Page" at bounding box center [1229, 334] width 327 height 18
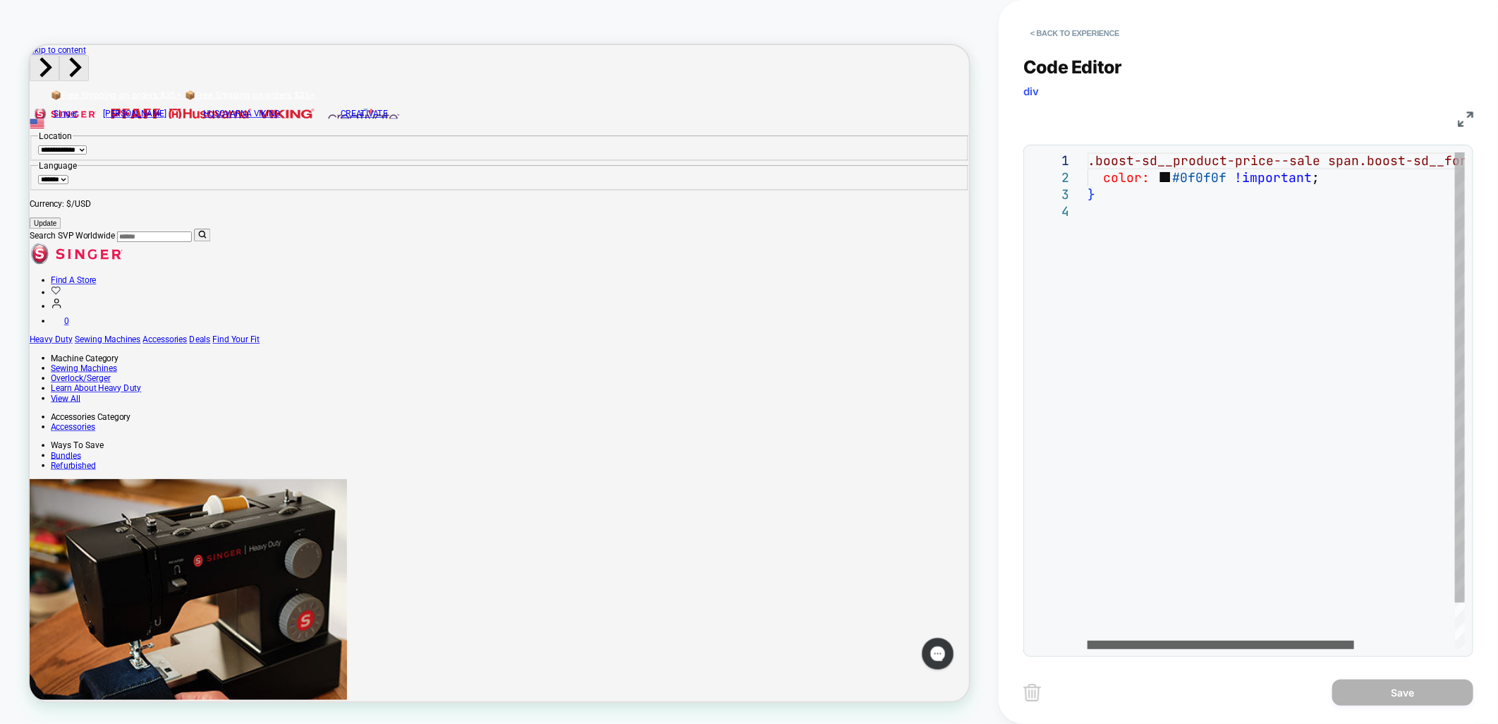
click at [1093, 640] on div at bounding box center [1221, 644] width 267 height 8
click at [1467, 123] on img at bounding box center [1466, 119] width 16 height 16
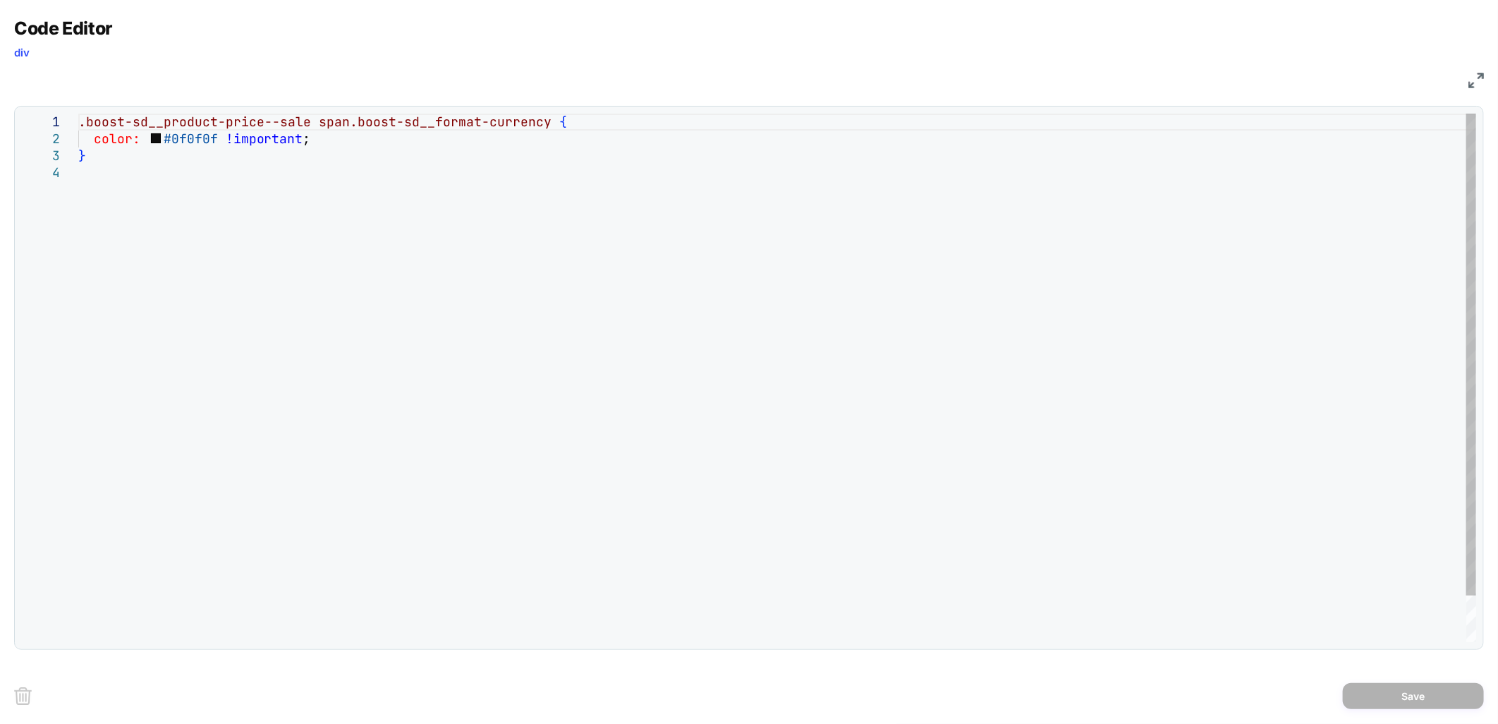
scroll to position [0, 0]
click at [543, 129] on div ".boost-sd__product-price--sale span.boost-sd__format-currency { color: #0f0f0f …" at bounding box center [777, 403] width 1398 height 579
drag, startPoint x: 82, startPoint y: 135, endPoint x: 96, endPoint y: 149, distance: 20.0
click at [82, 135] on div ".boost-sd__product-price--sale span.boost-sd__format-currency color: #0f0f0f !i…" at bounding box center [777, 412] width 1398 height 596
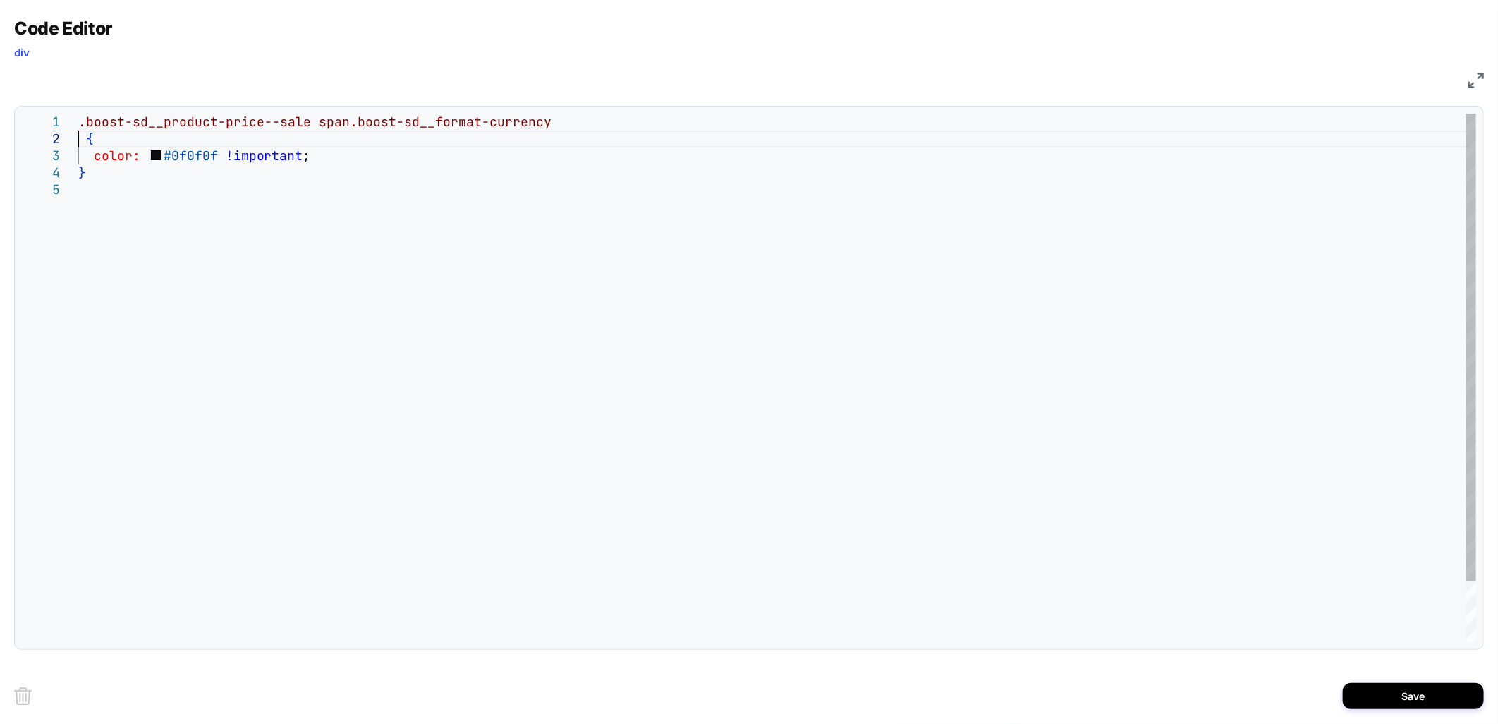
type textarea "**********"
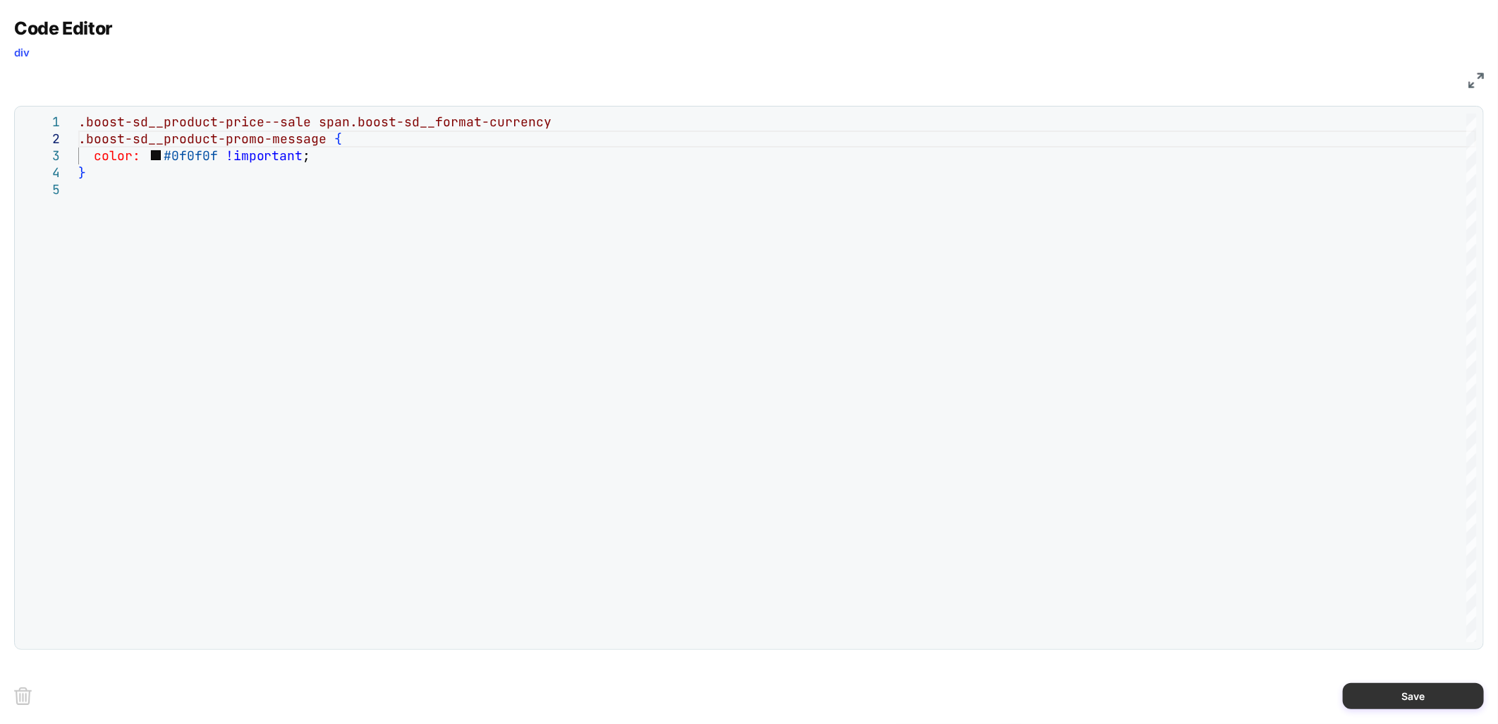
click at [1404, 697] on button "Save" at bounding box center [1413, 696] width 141 height 26
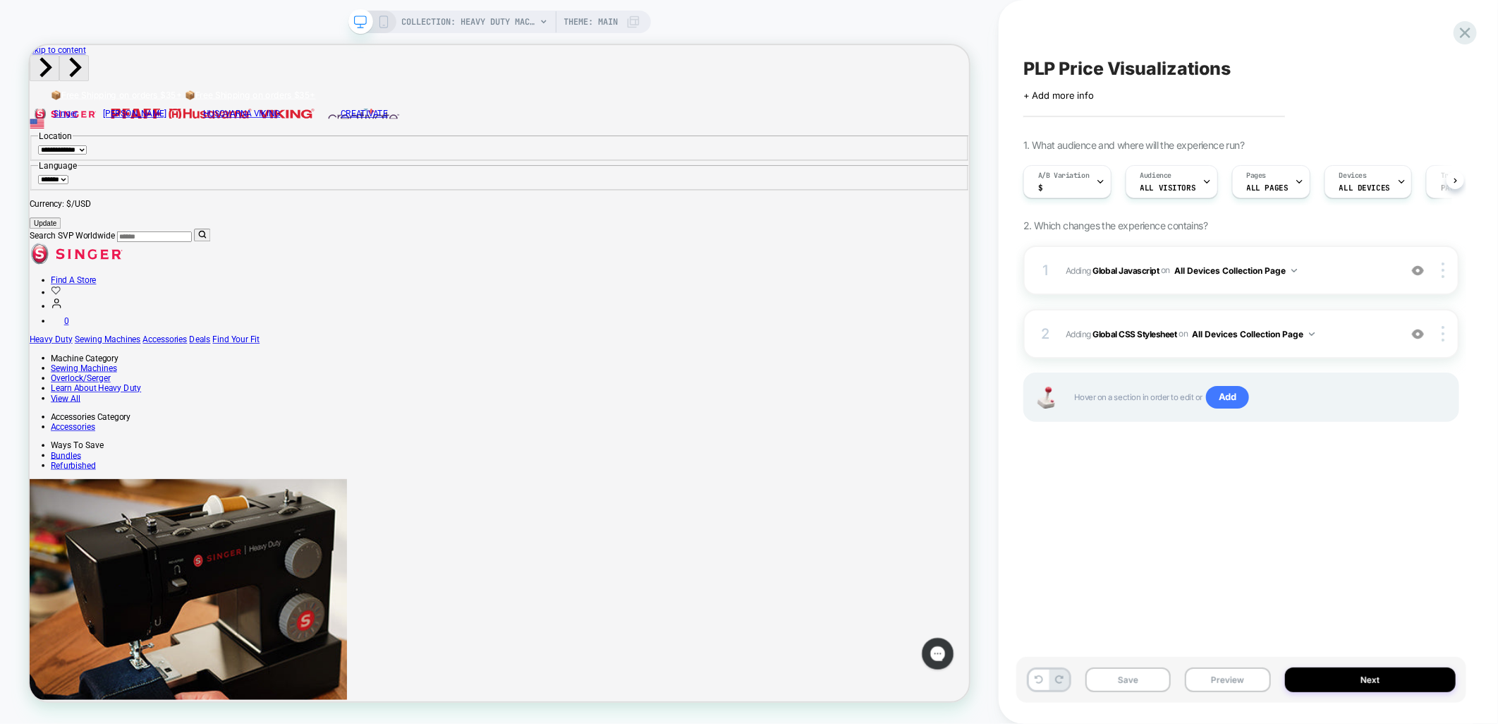
scroll to position [0, 1]
click at [1367, 316] on div "2 Adding Global CSS Stylesheet on All Devices Collection Page Add Before Add Af…" at bounding box center [1241, 333] width 436 height 49
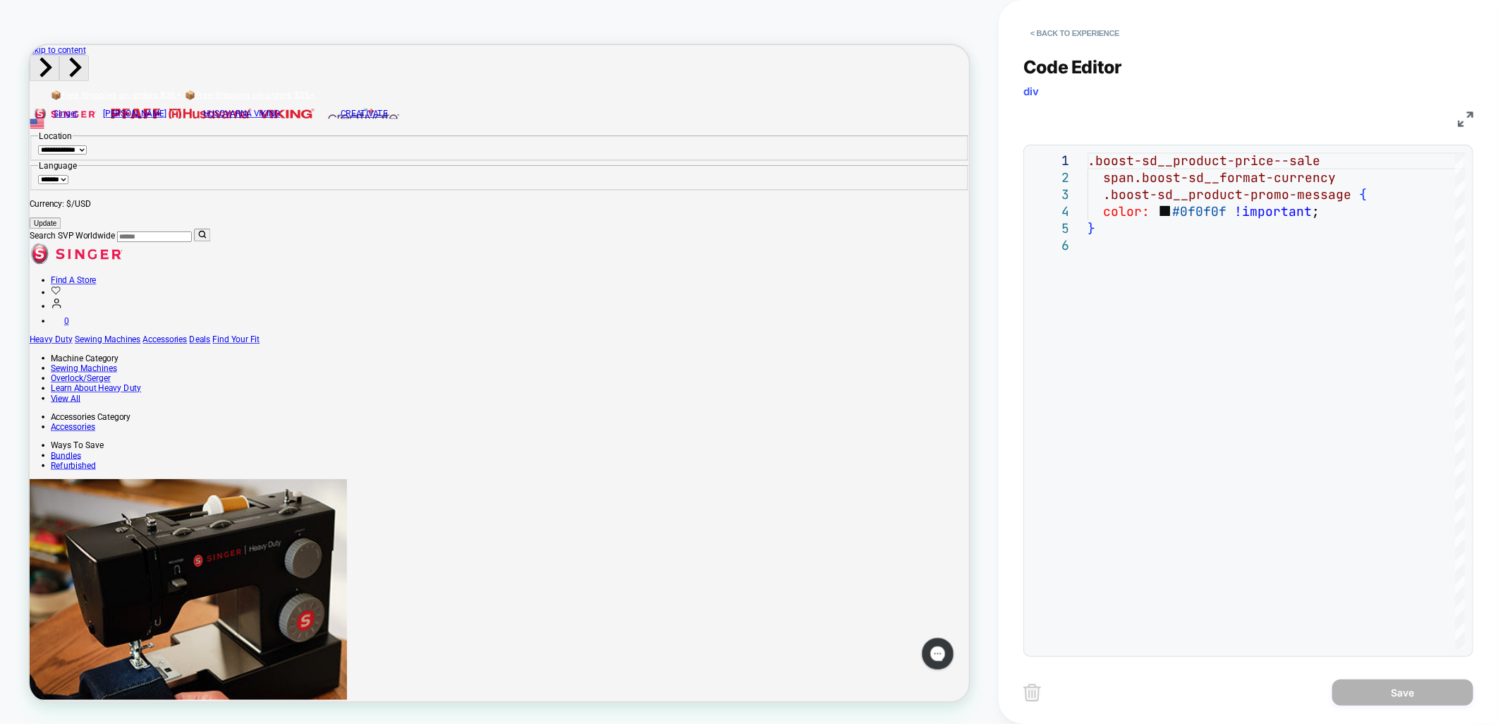
click at [1467, 121] on img at bounding box center [1466, 119] width 16 height 16
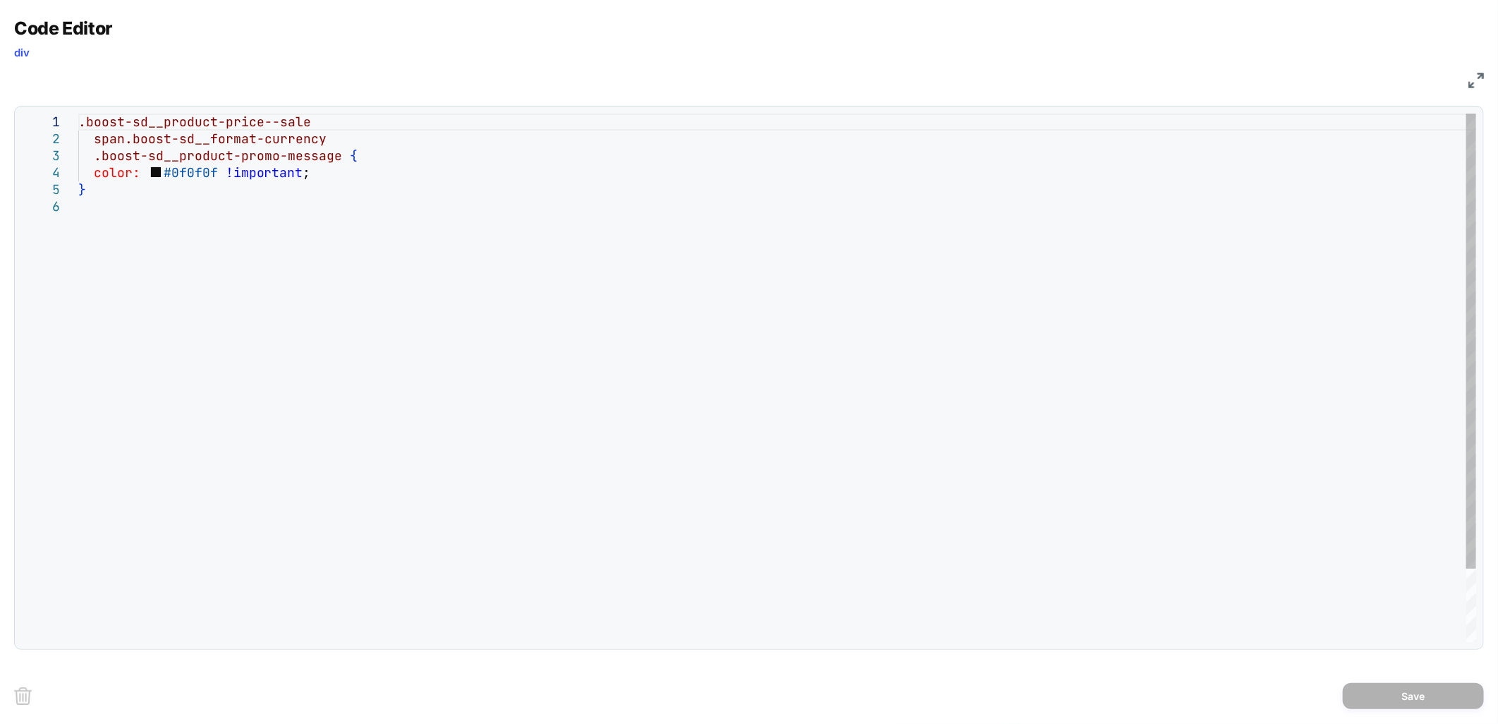
click at [328, 114] on div ".boost-sd__product-price--sale span.boost-sd__format-currency .boost-sd__produc…" at bounding box center [777, 420] width 1398 height 613
click at [326, 115] on div ".boost-sd__product-price--sale span.boost-sd__format-currency .boost-sd__produc…" at bounding box center [777, 420] width 1398 height 613
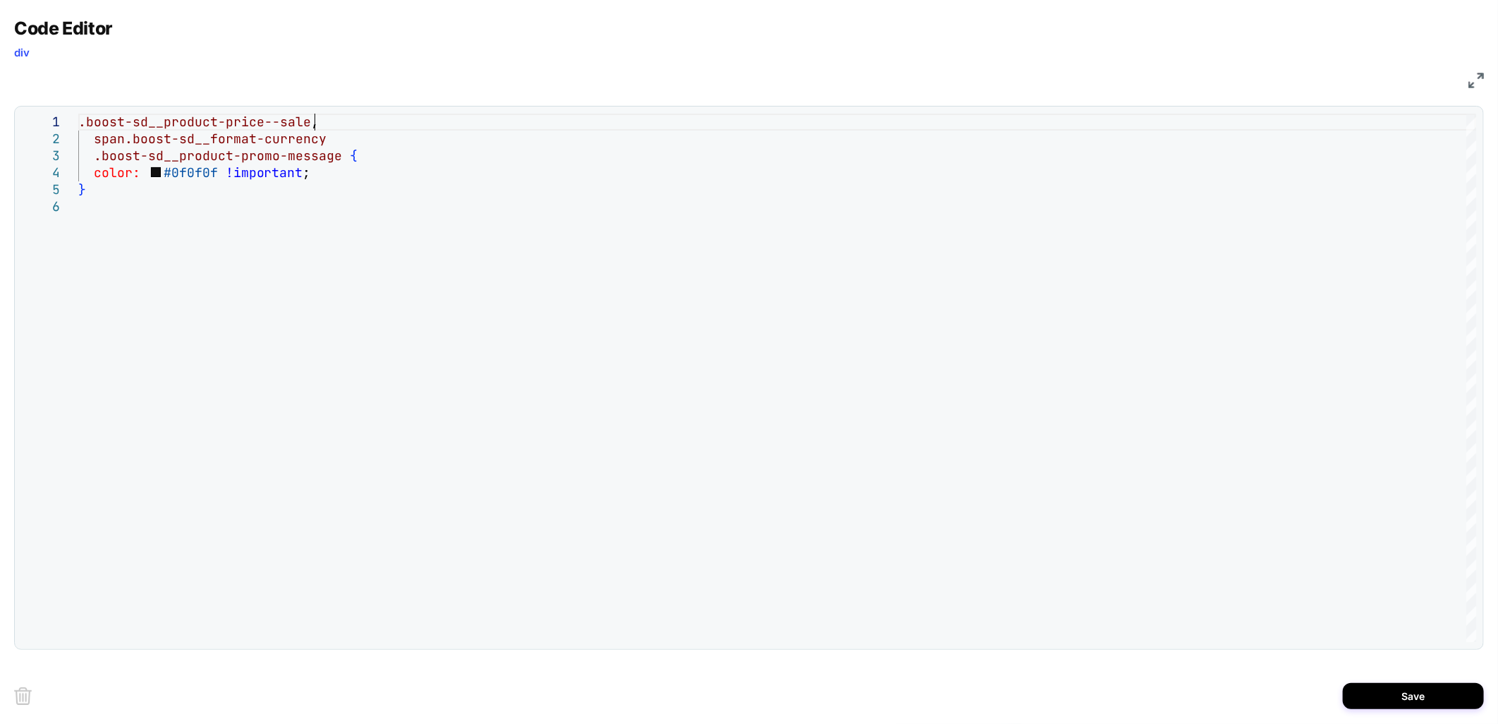
scroll to position [0, 242]
type textarea "**********"
click at [1471, 85] on img at bounding box center [1477, 81] width 16 height 16
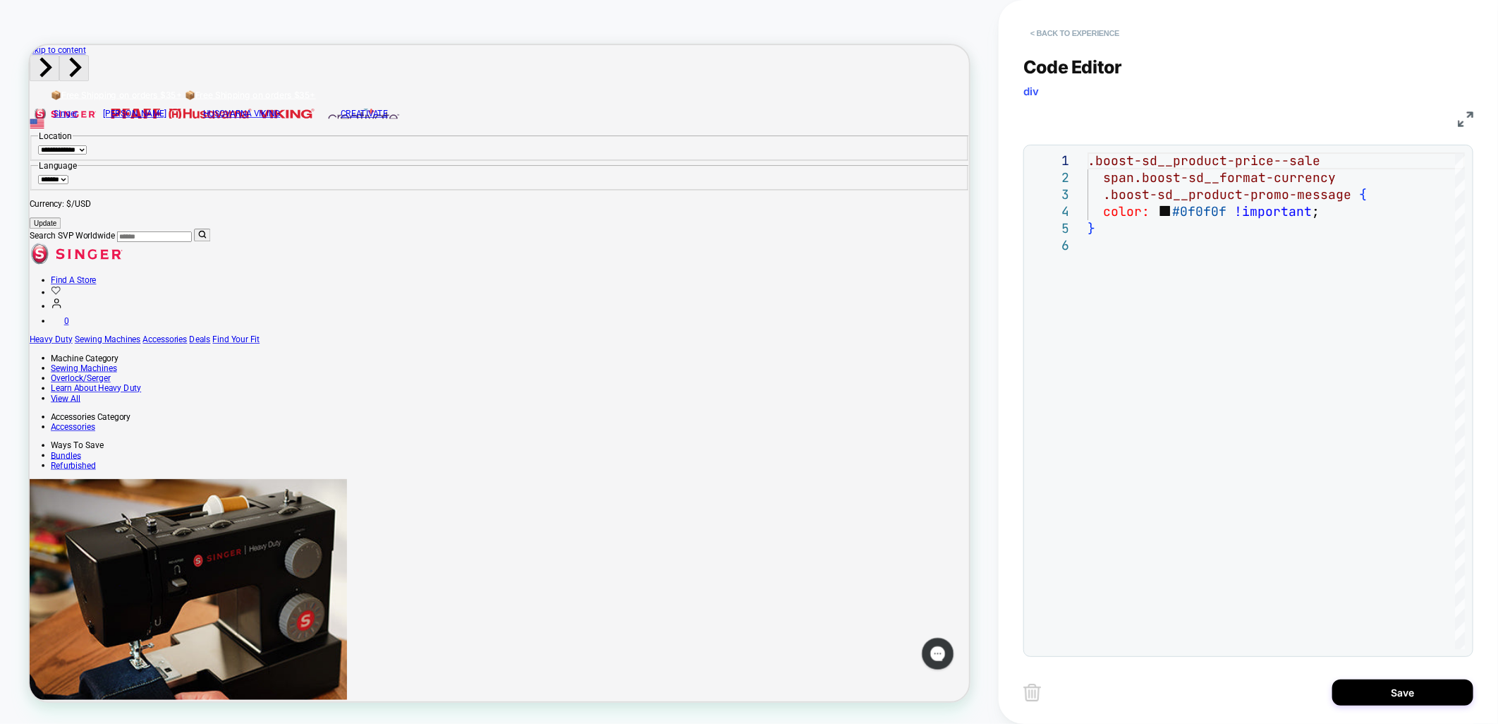
click at [1073, 30] on button "< Back to experience" at bounding box center [1074, 33] width 103 height 23
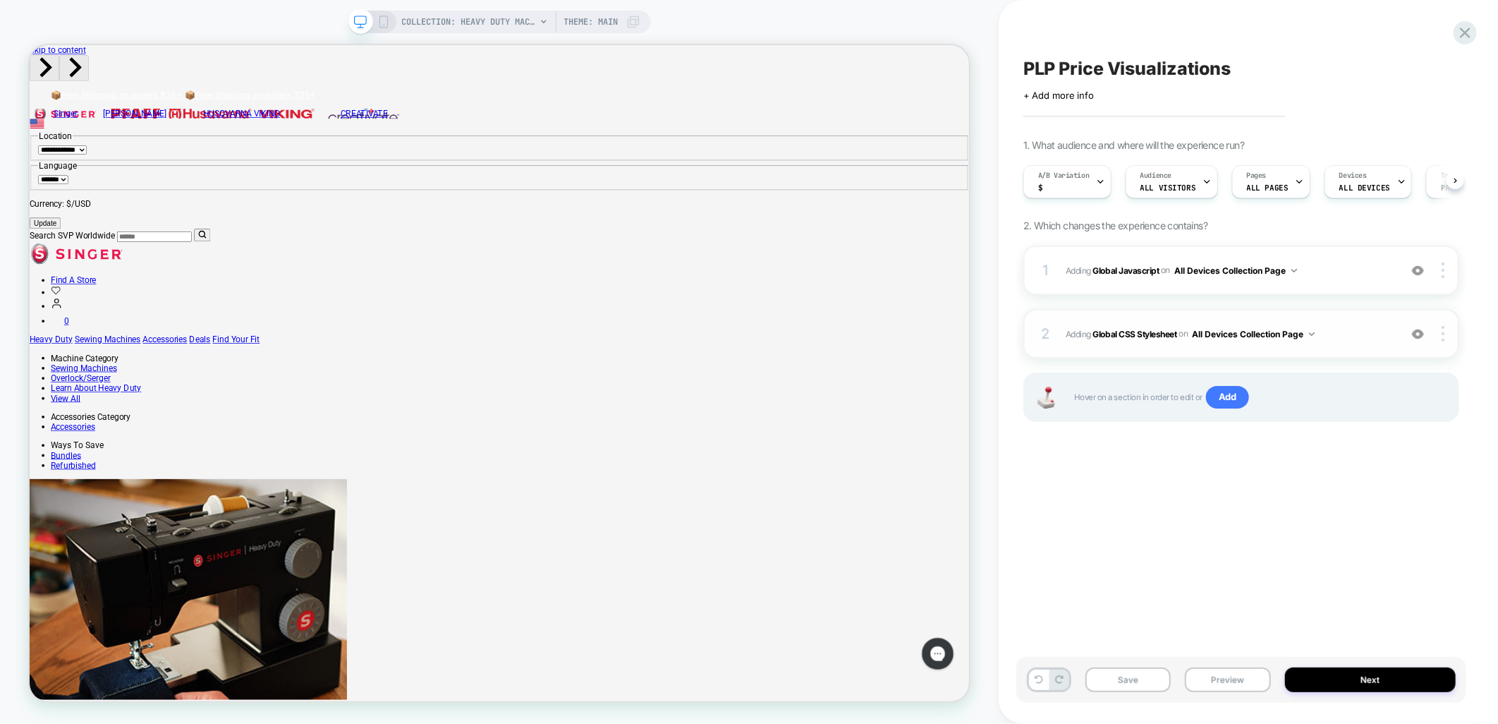
scroll to position [0, 1]
click at [1345, 339] on span "Adding Global CSS Stylesheet on All Devices Collection Page" at bounding box center [1229, 334] width 327 height 18
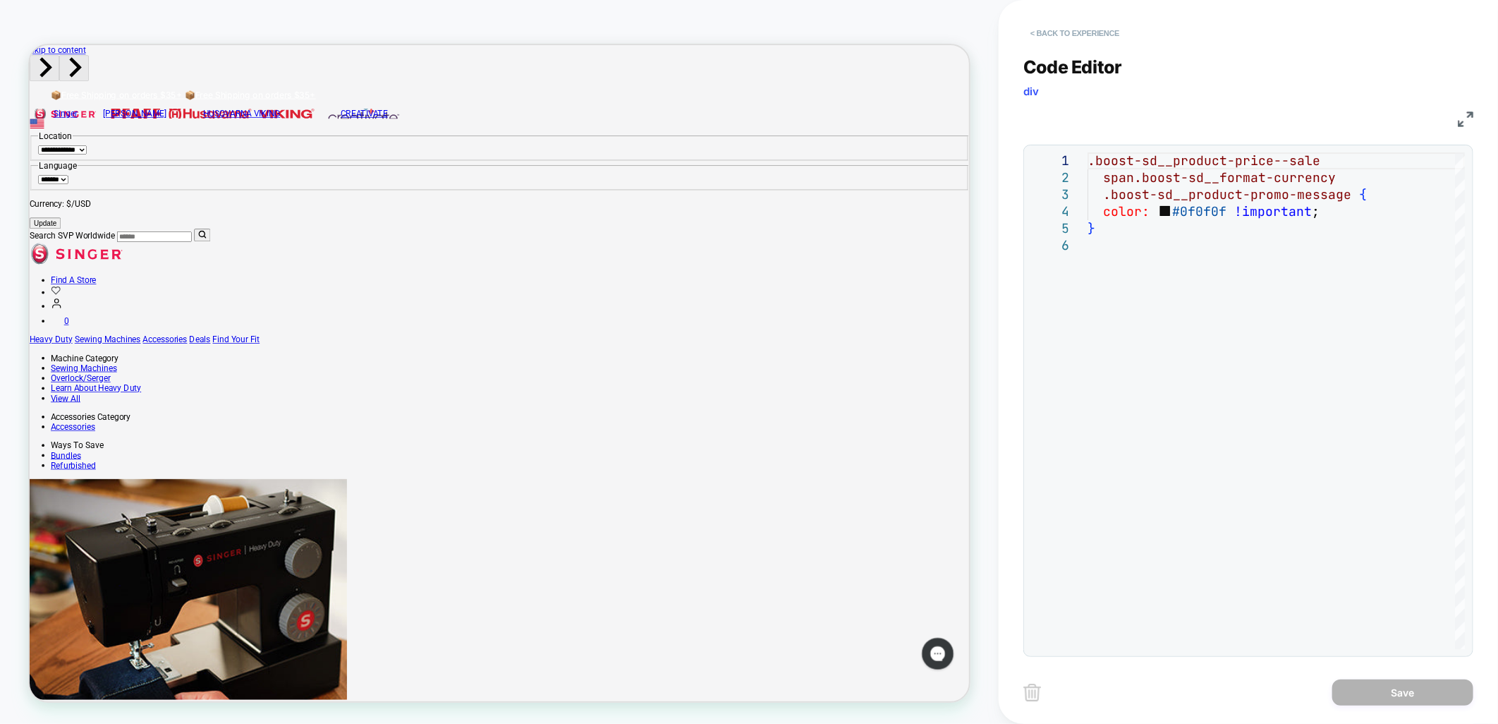
click at [1064, 25] on button "< Back to experience" at bounding box center [1074, 33] width 103 height 23
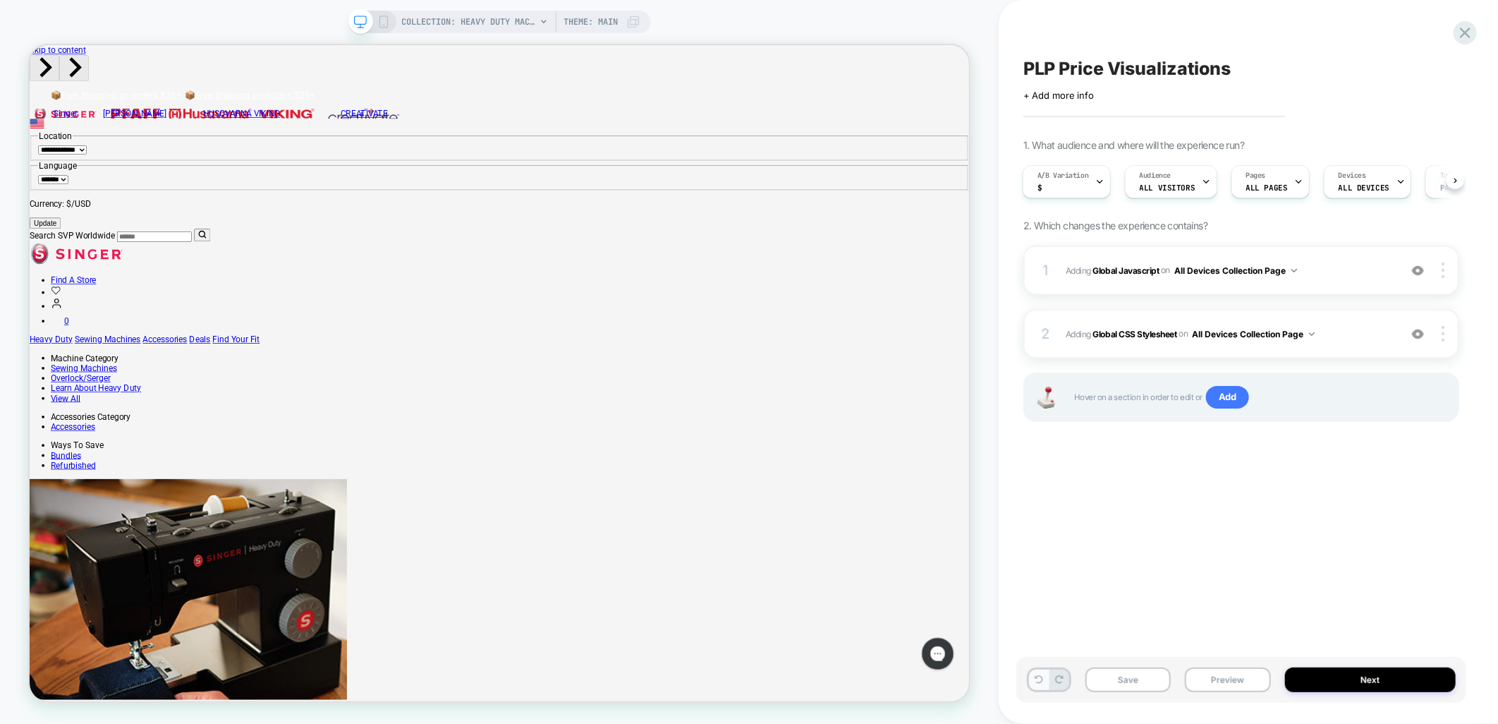
click at [1035, 682] on icon at bounding box center [1039, 679] width 8 height 8
click at [1347, 327] on span "Adding Global CSS Stylesheet on All Devices Collection Page" at bounding box center [1229, 334] width 327 height 18
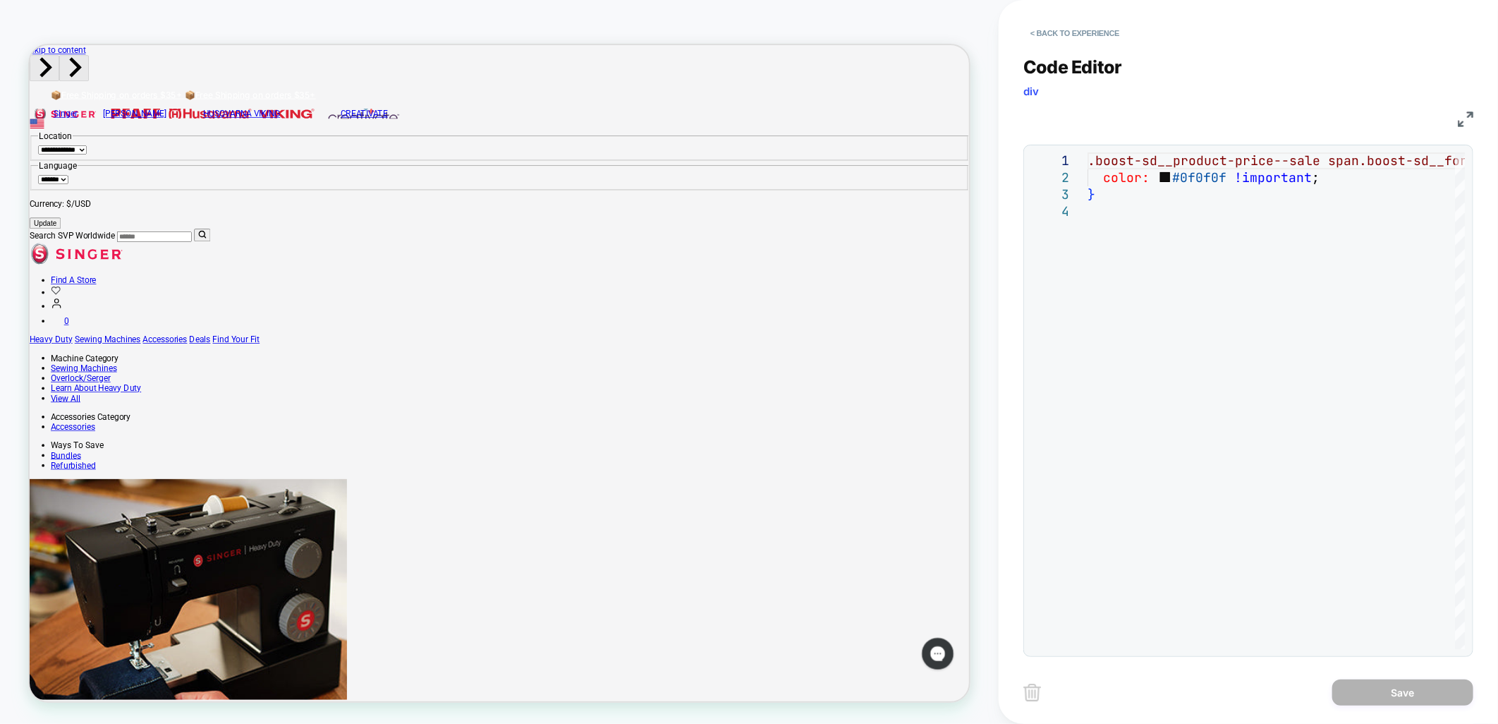
click at [1461, 114] on img at bounding box center [1466, 119] width 16 height 16
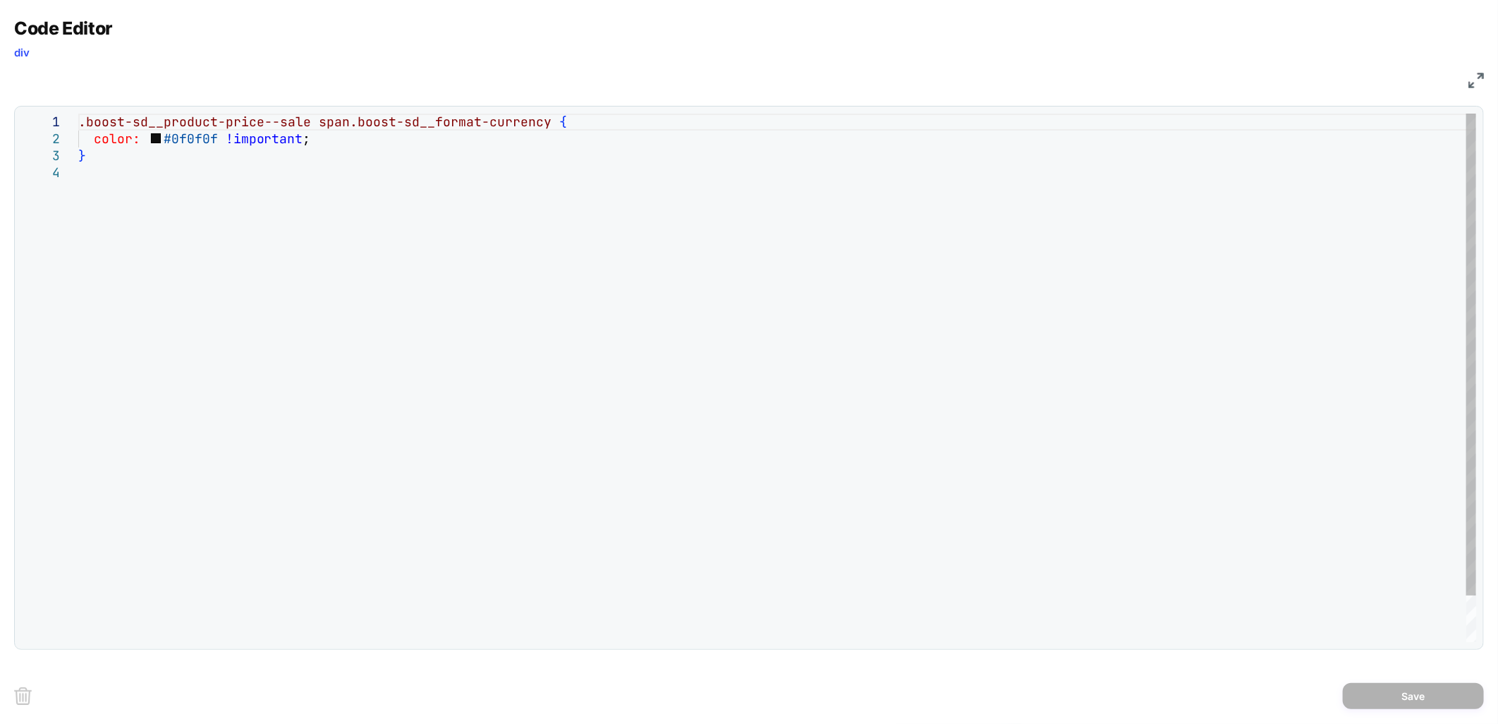
scroll to position [0, 0]
click at [545, 122] on div ".boost-sd__product-price--sale span.boost-sd__format-currency { color: #0f0f0f …" at bounding box center [777, 403] width 1398 height 579
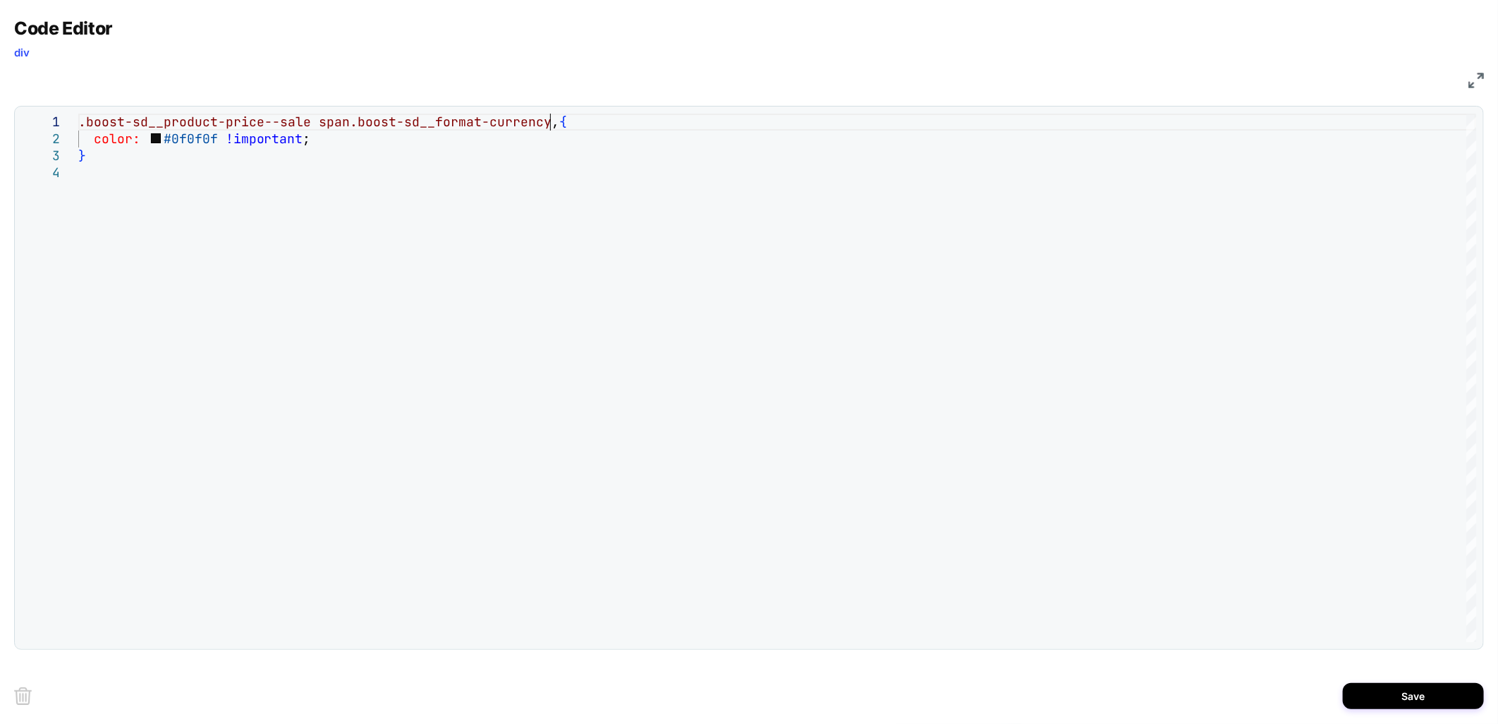
scroll to position [0, 478]
type textarea "**********"
click at [1375, 695] on button "Save" at bounding box center [1413, 696] width 141 height 26
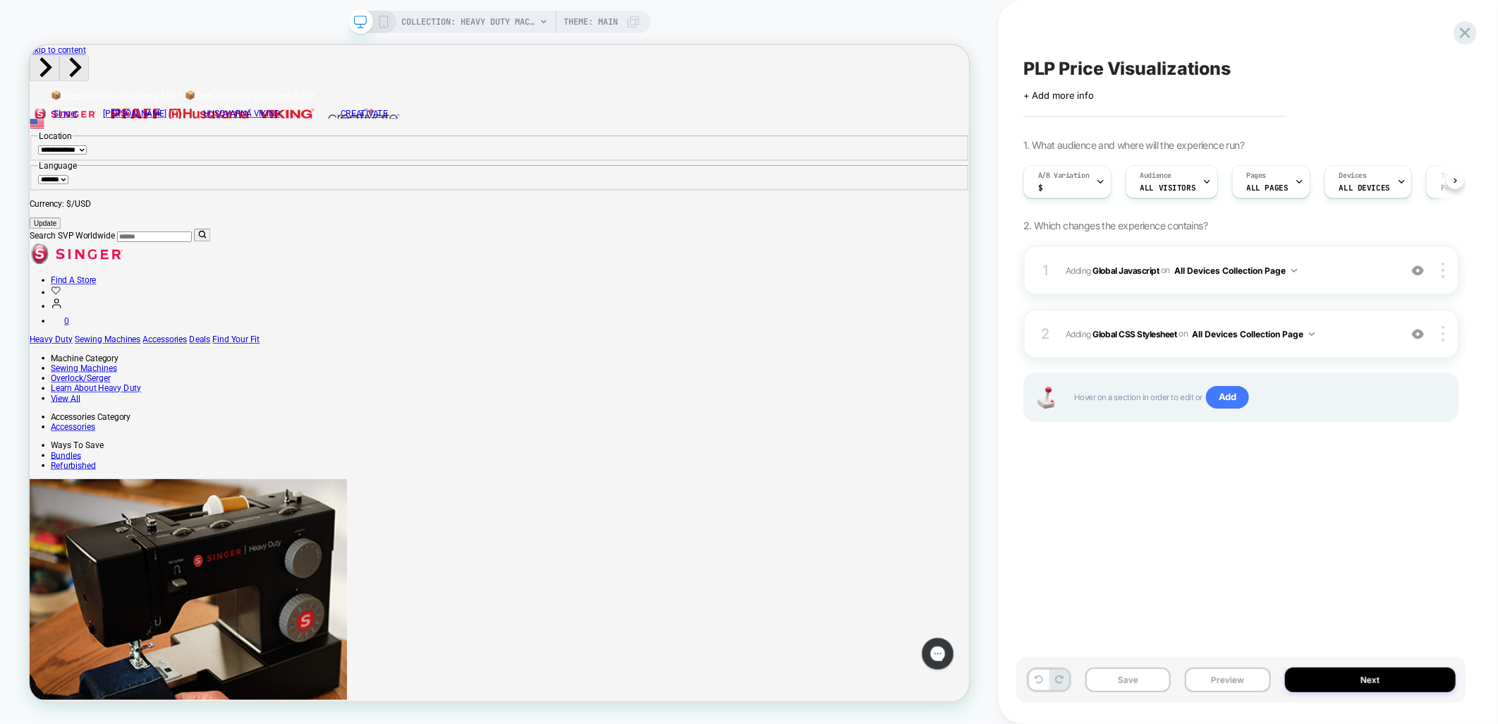
scroll to position [0, 1]
click at [1131, 680] on button "Save" at bounding box center [1128, 679] width 85 height 25
click at [1207, 683] on button "Preview" at bounding box center [1227, 679] width 85 height 25
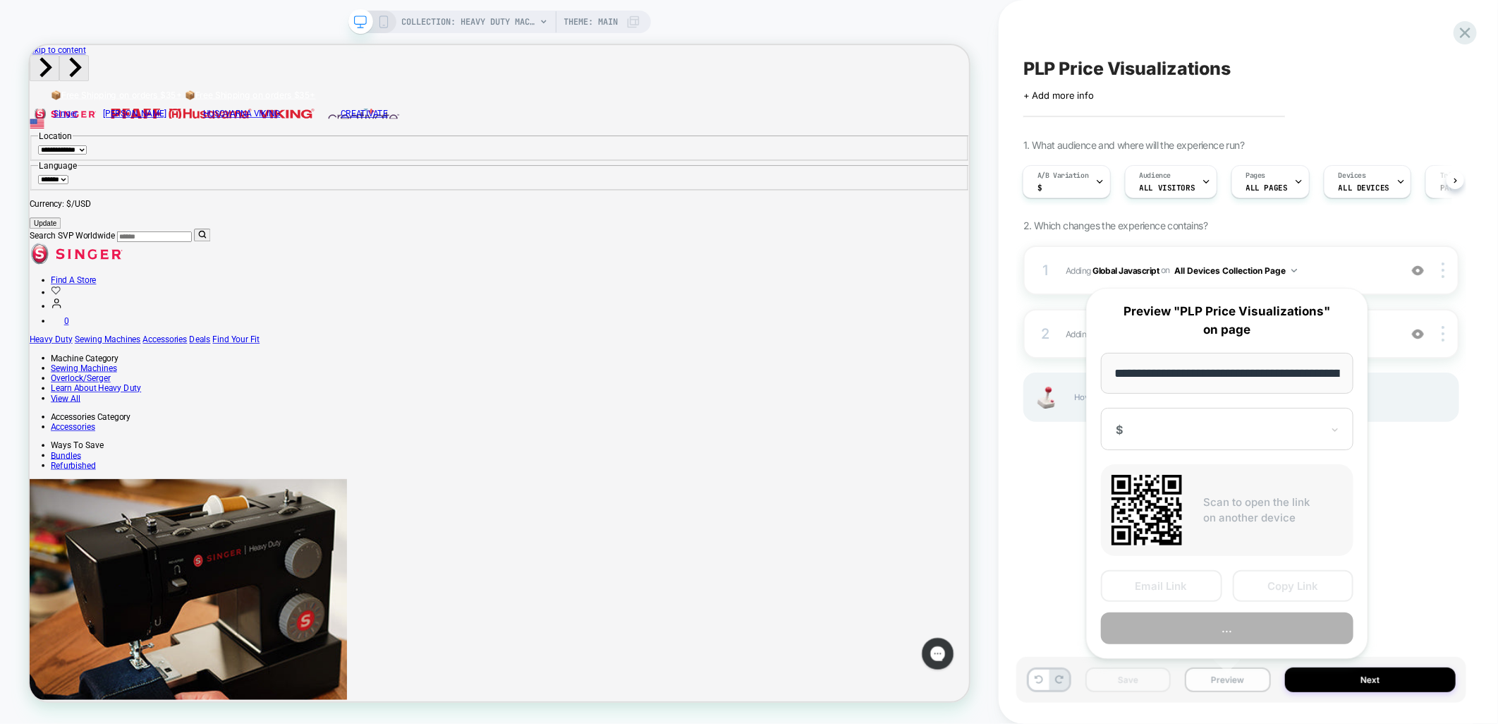
scroll to position [0, 247]
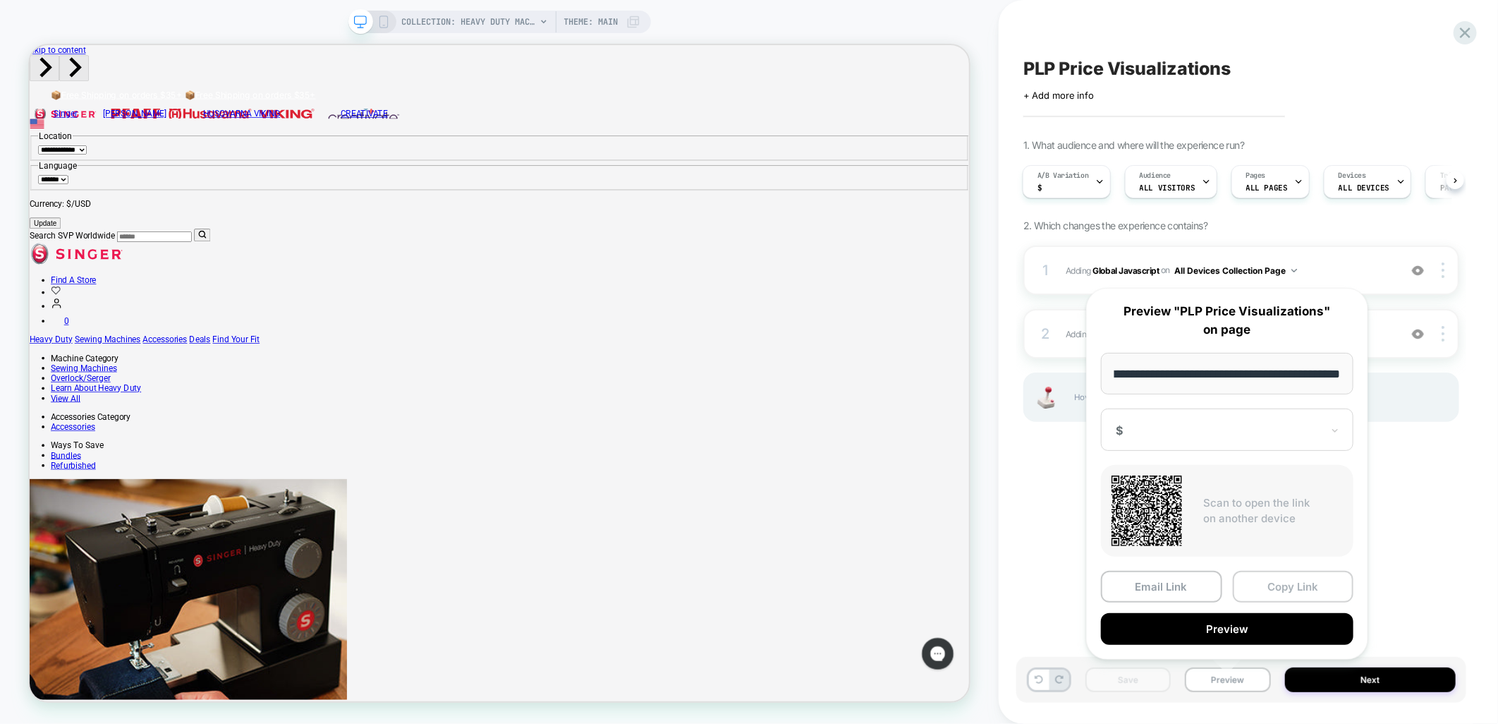
click at [1320, 583] on button "Copy Link" at bounding box center [1293, 587] width 121 height 32
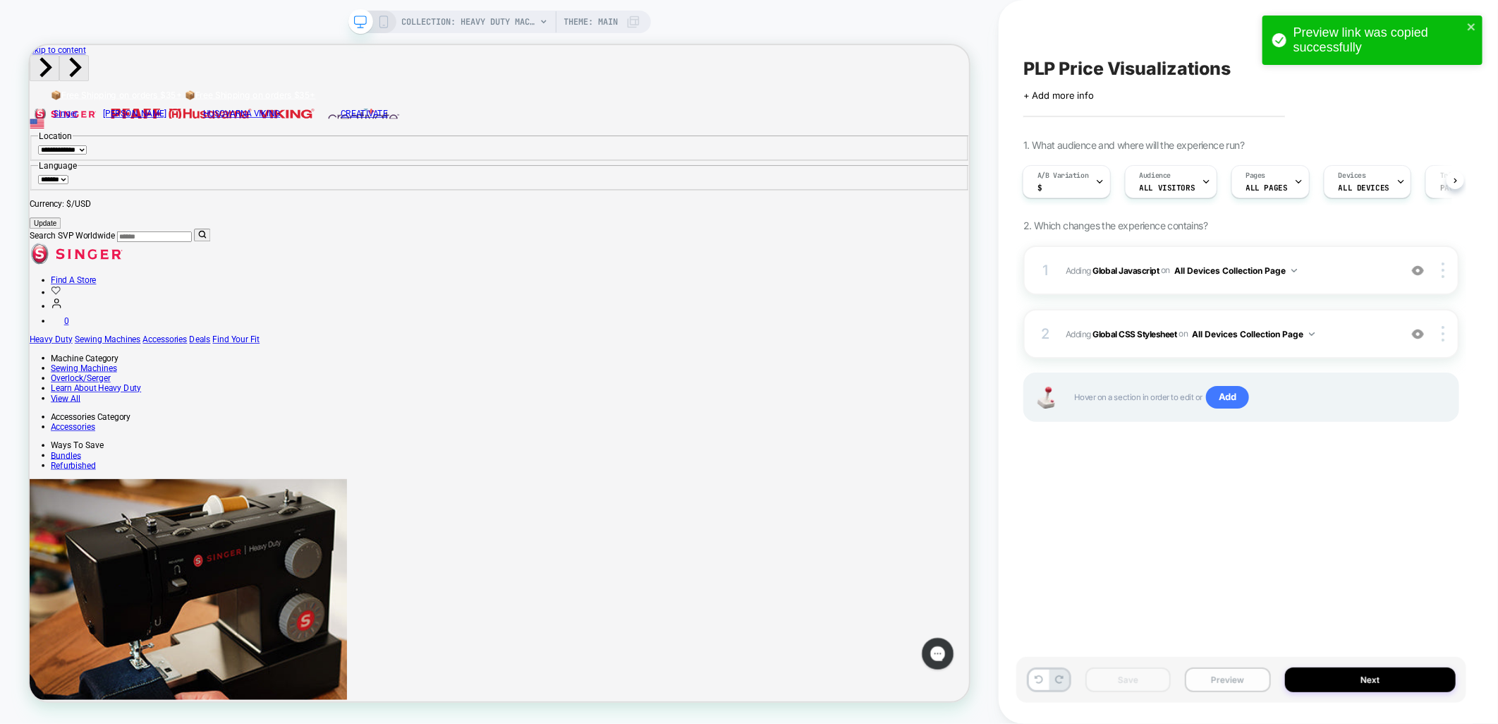
drag, startPoint x: 1218, startPoint y: 674, endPoint x: 1227, endPoint y: 678, distance: 9.8
click at [1218, 674] on button "Preview" at bounding box center [1227, 679] width 85 height 25
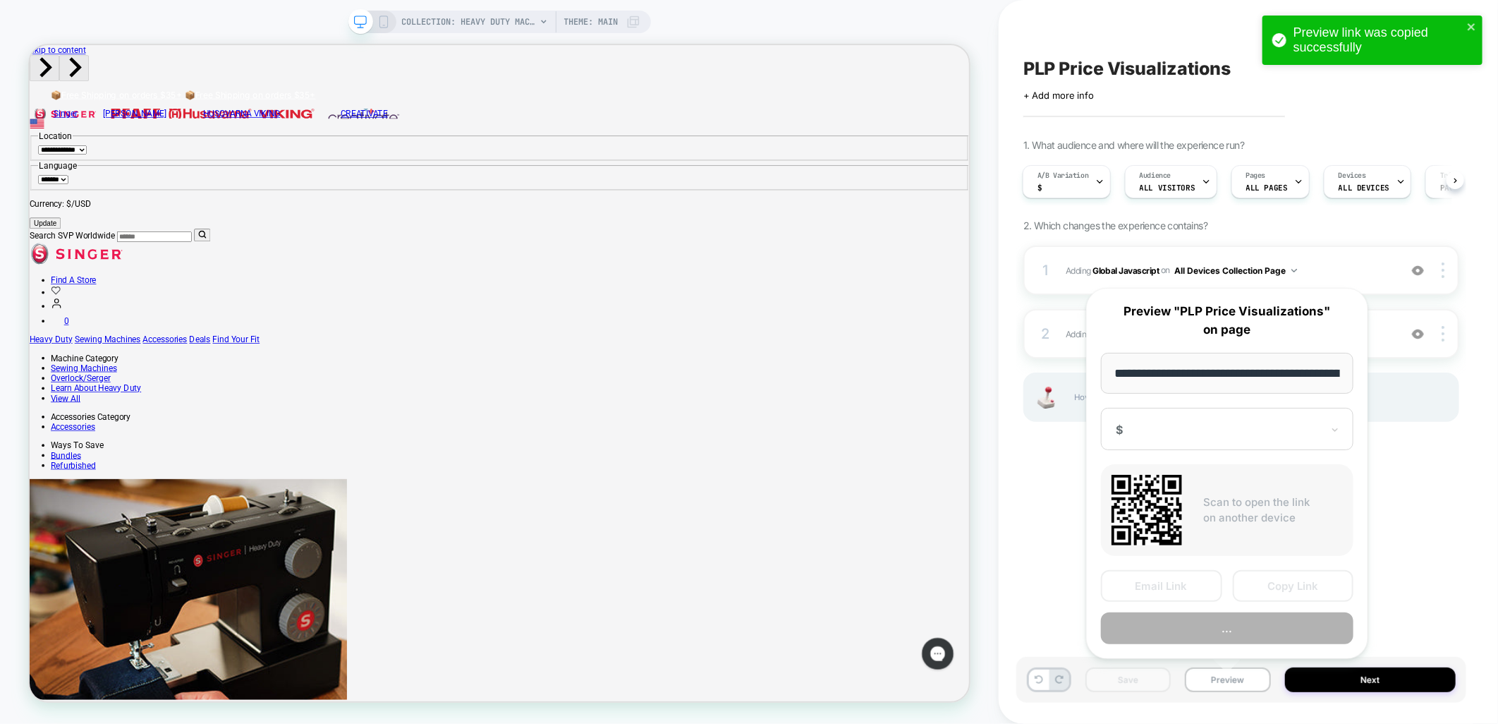
scroll to position [0, 247]
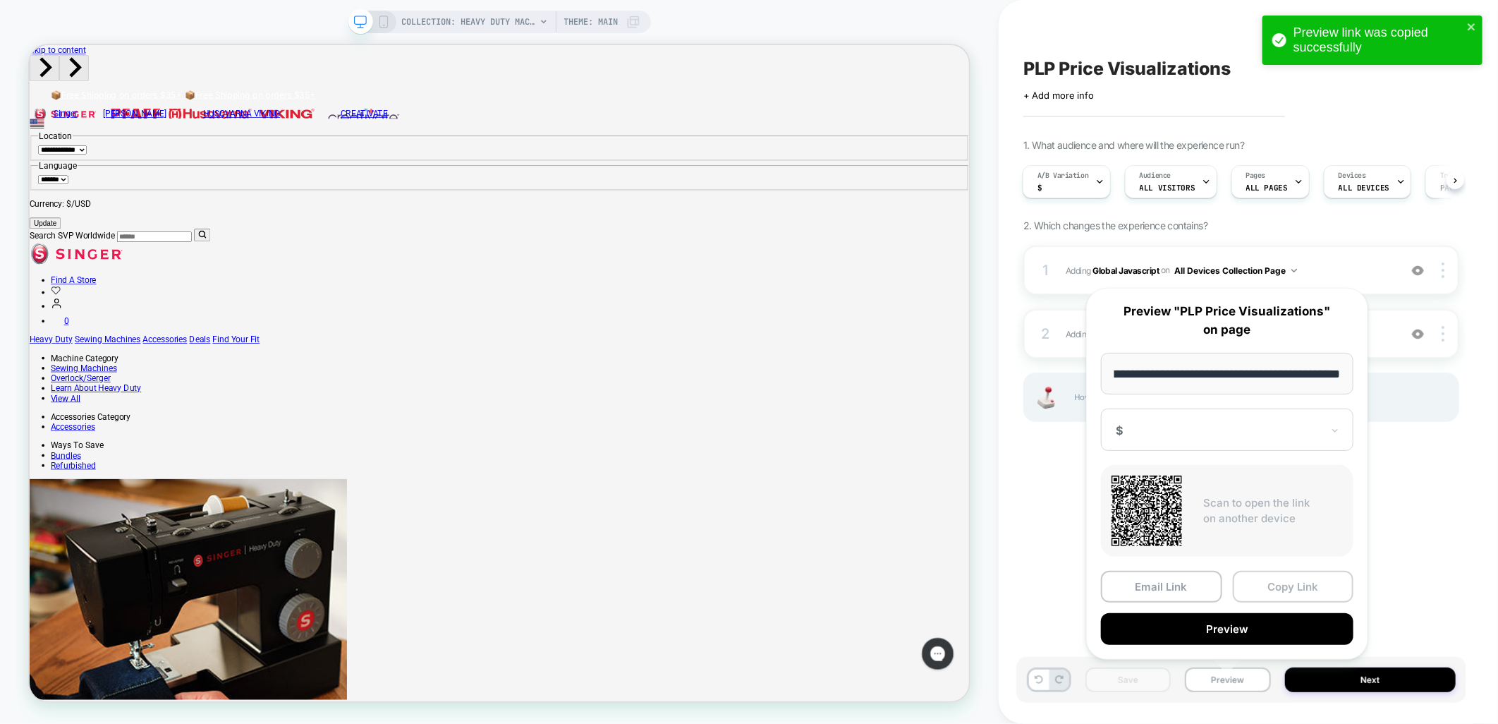
click at [1298, 583] on button "Copy Link" at bounding box center [1293, 587] width 121 height 32
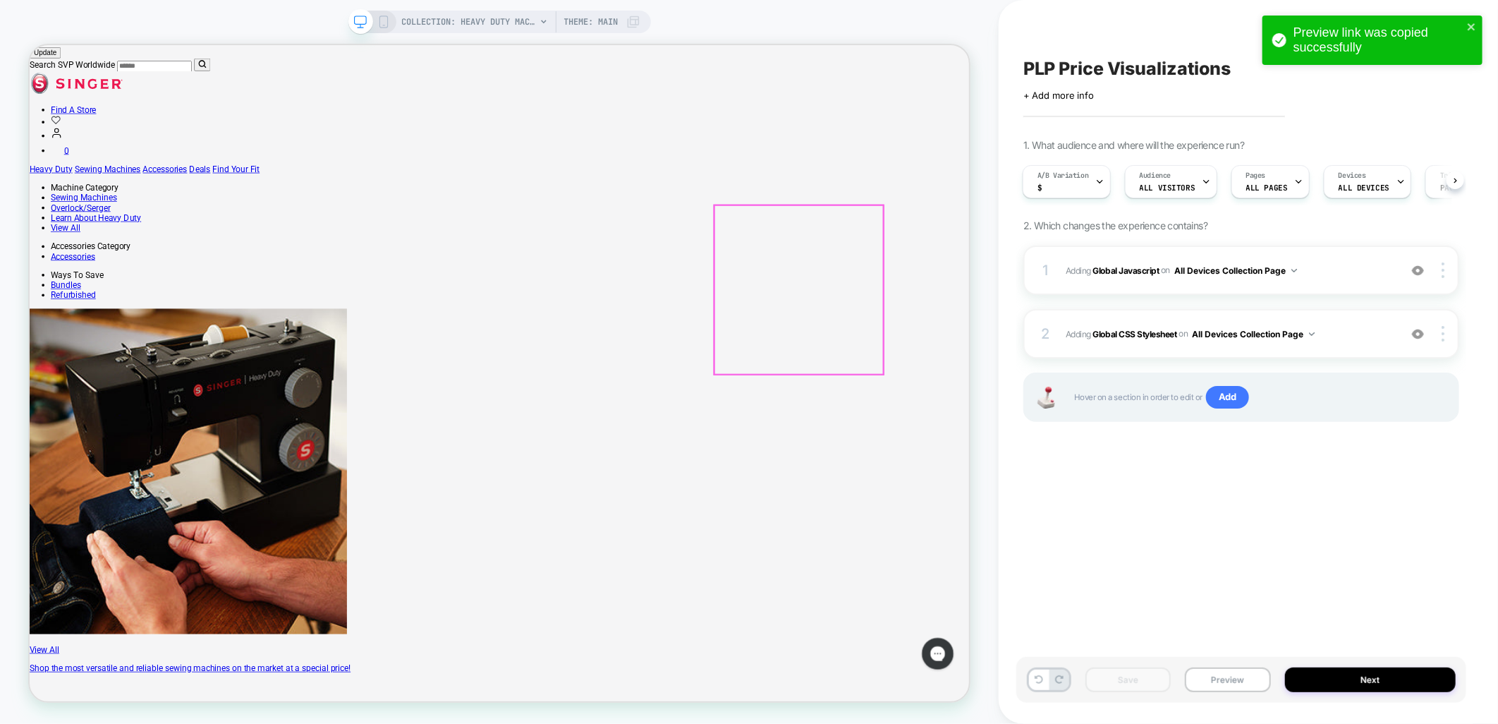
scroll to position [235, 0]
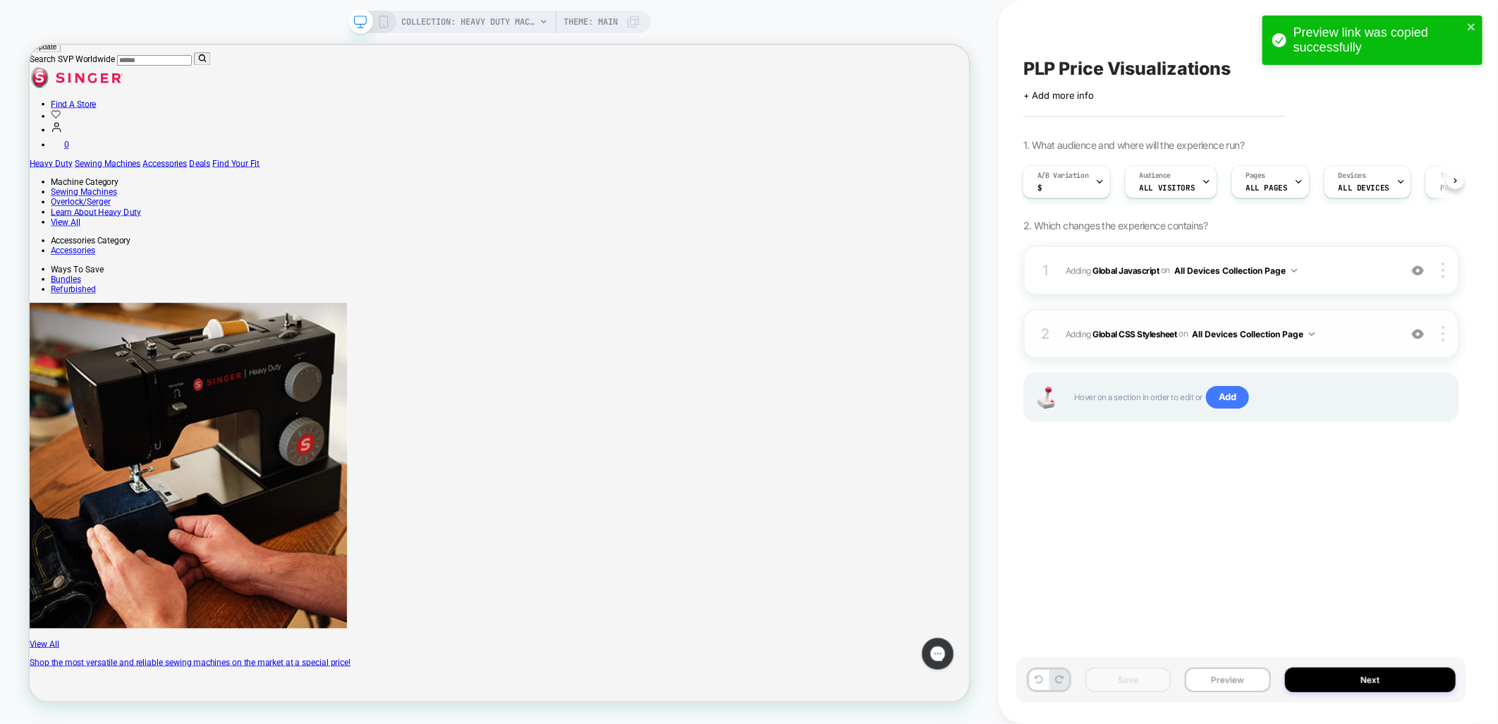
click at [1347, 322] on div "2 Adding Global CSS Stylesheet on All Devices Collection Page Add Before Add Af…" at bounding box center [1241, 333] width 436 height 49
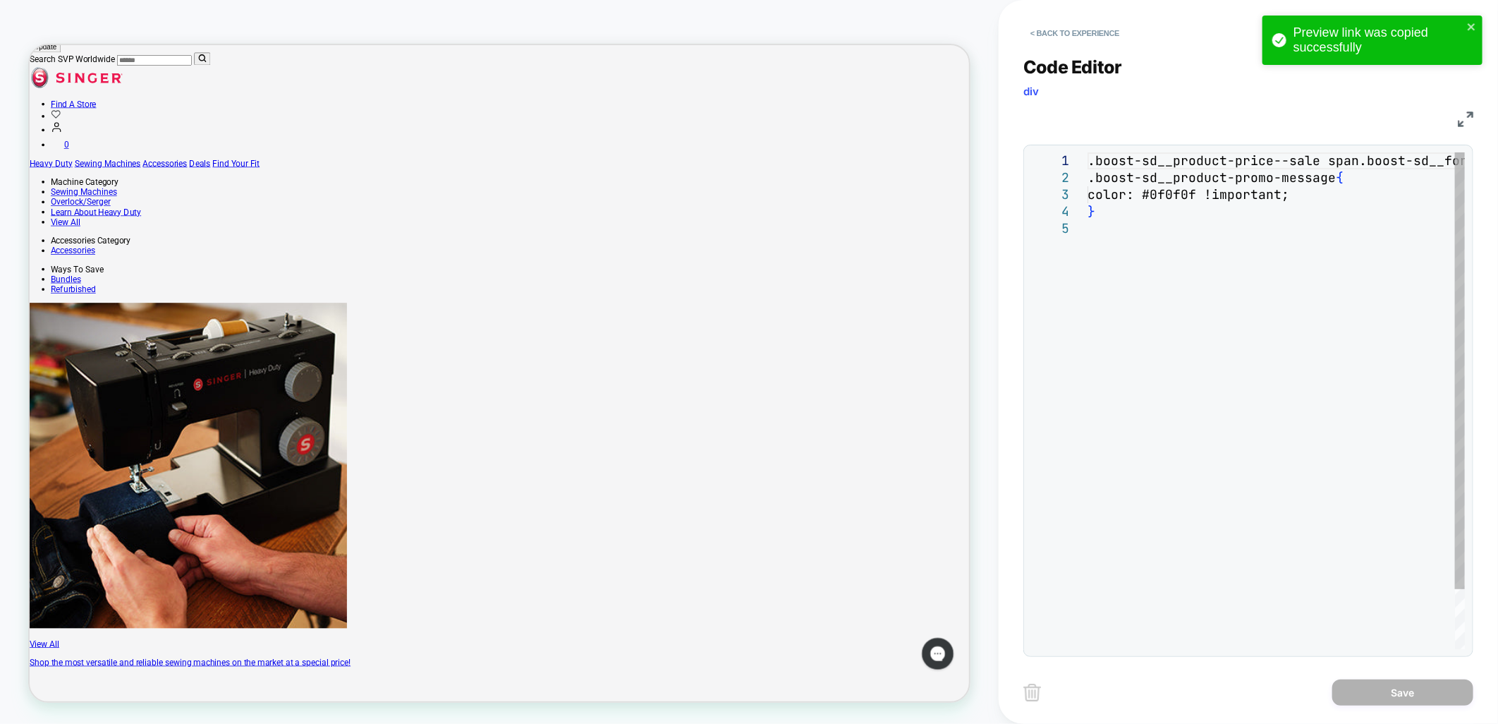
click at [1217, 375] on div ".boost-sd__product-price--sale span.boost-sd__form at-currency, .boost-sd__prod…" at bounding box center [1276, 434] width 377 height 564
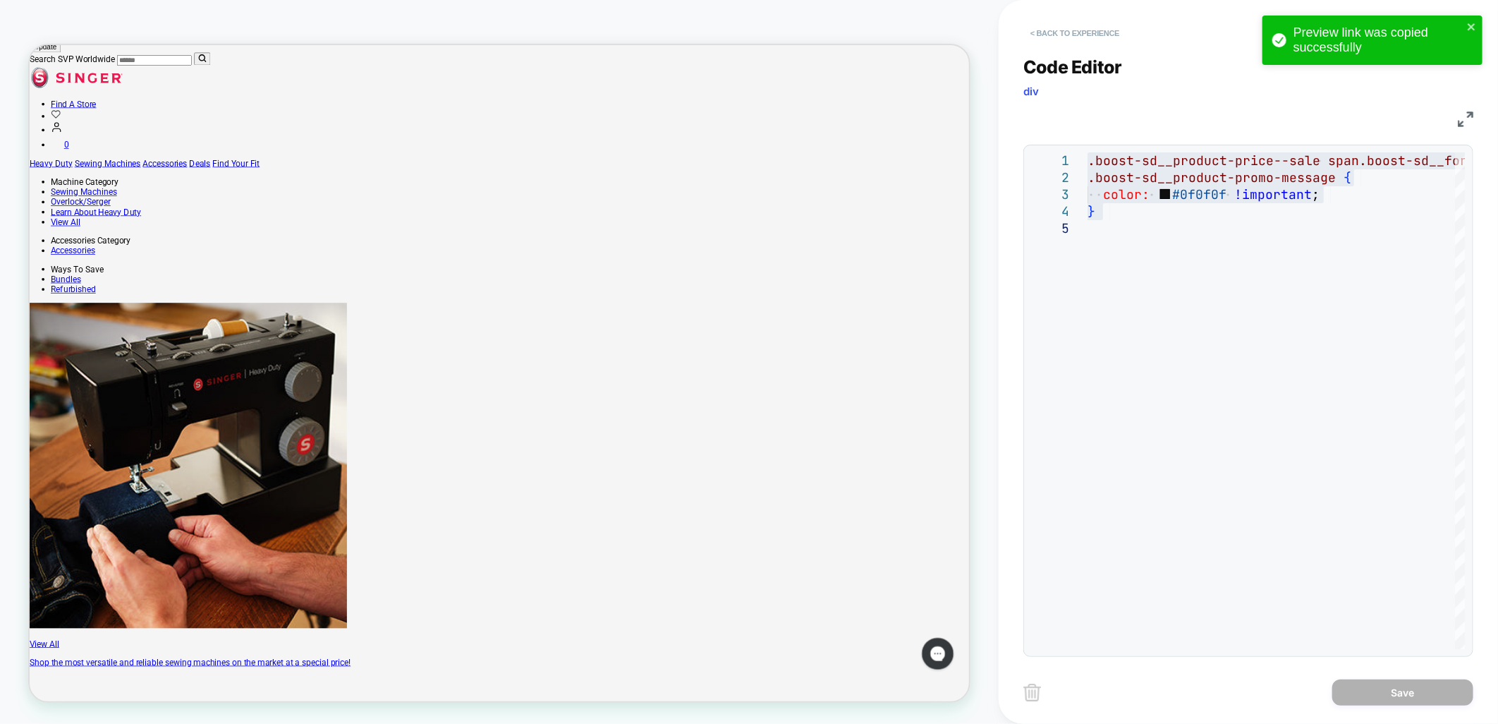
click at [1081, 26] on button "< Back to experience" at bounding box center [1074, 33] width 103 height 23
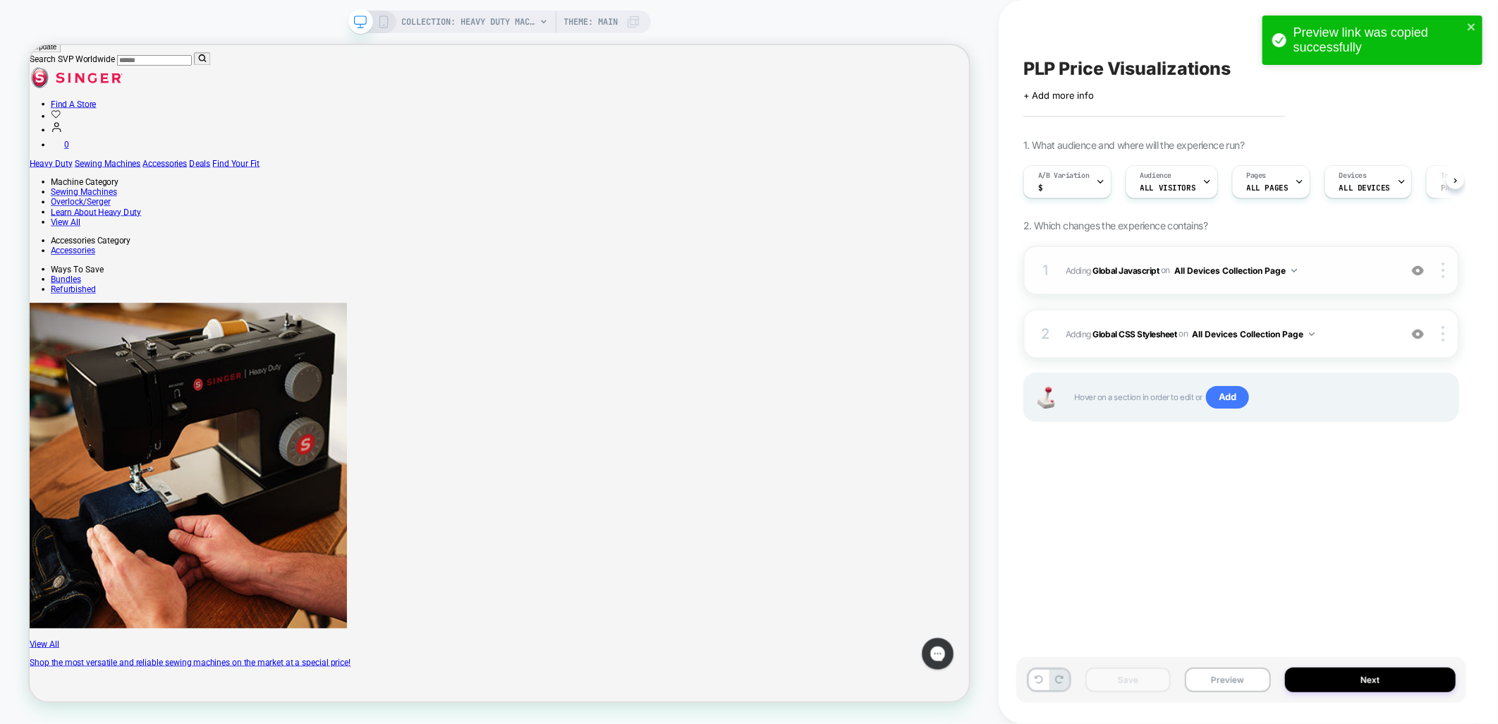
scroll to position [0, 1]
click at [1101, 183] on icon at bounding box center [1099, 181] width 9 height 9
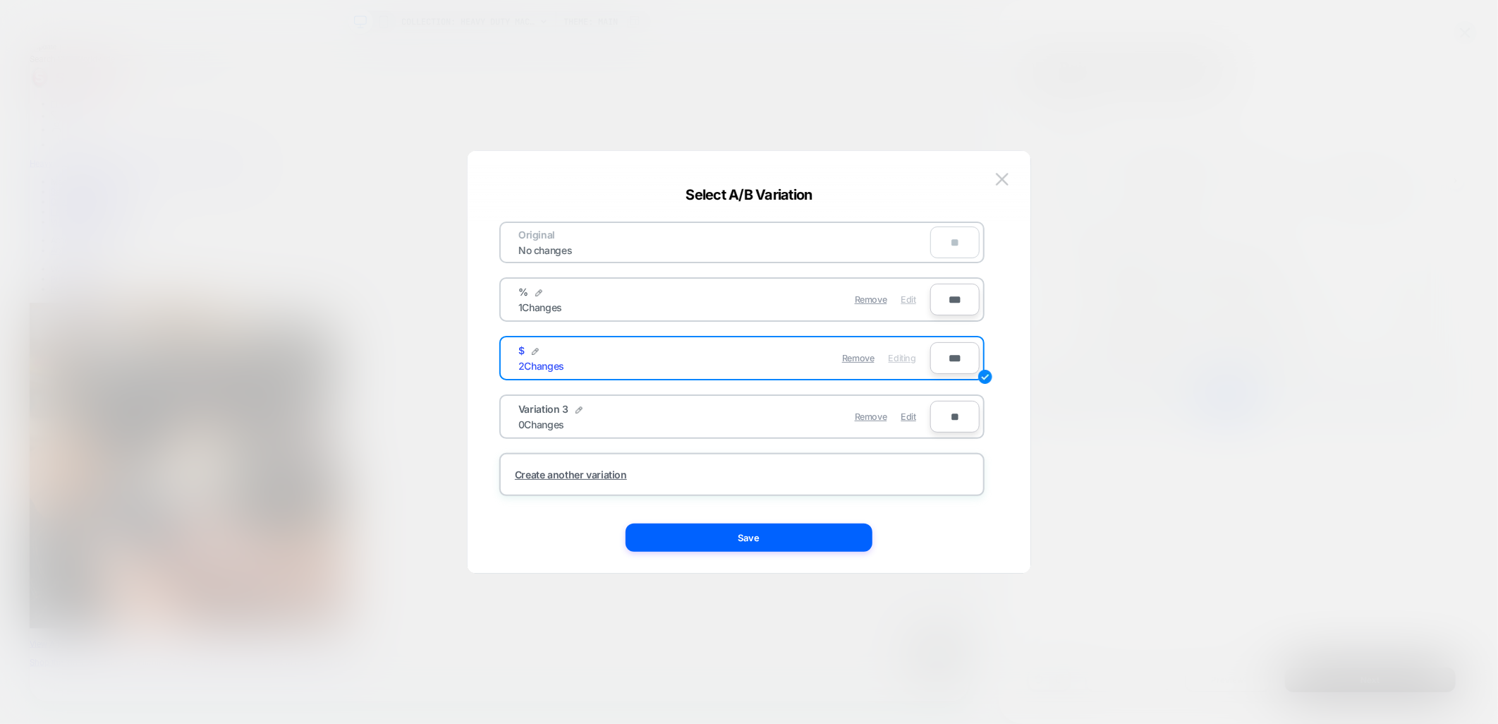
click at [910, 299] on span "Edit" at bounding box center [908, 299] width 15 height 11
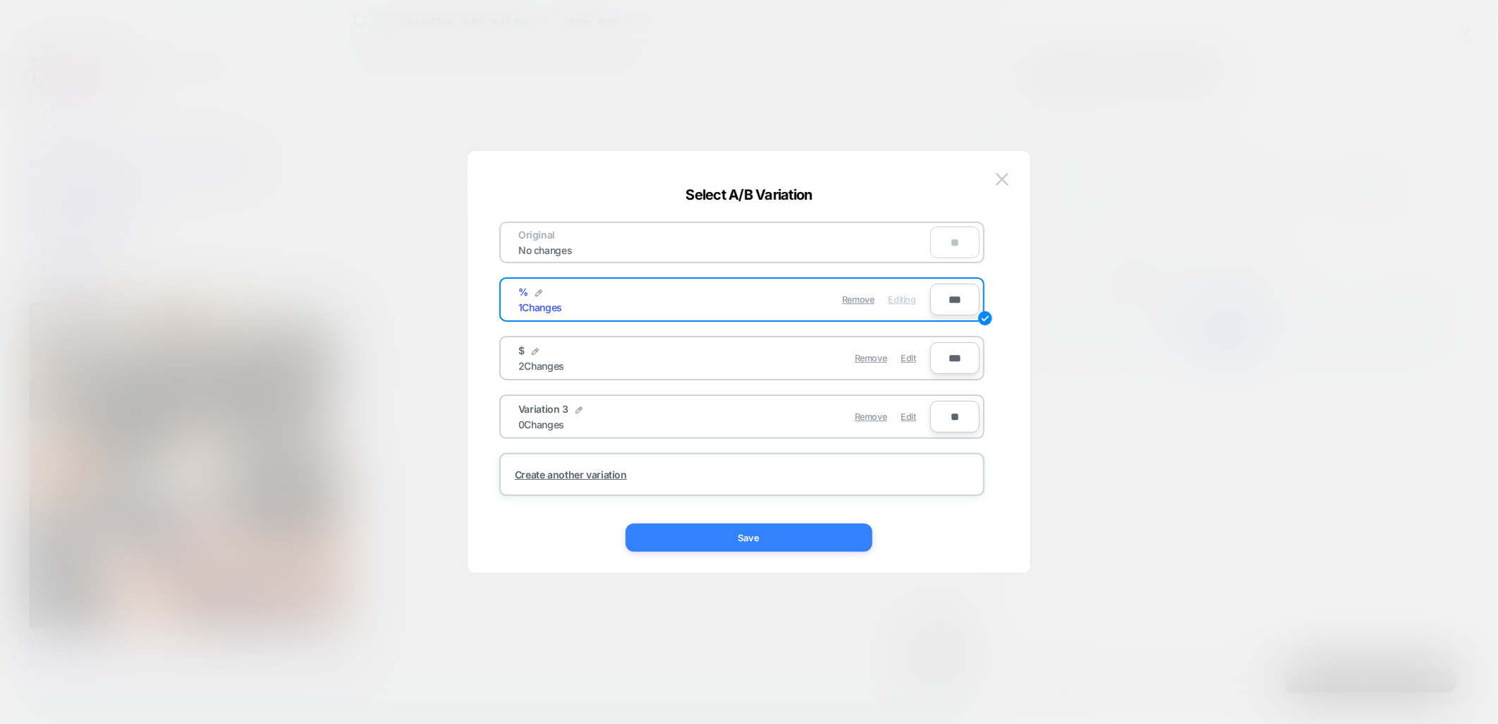
drag, startPoint x: 795, startPoint y: 534, endPoint x: 1244, endPoint y: 640, distance: 461.6
click at [795, 534] on button "Save" at bounding box center [749, 537] width 247 height 28
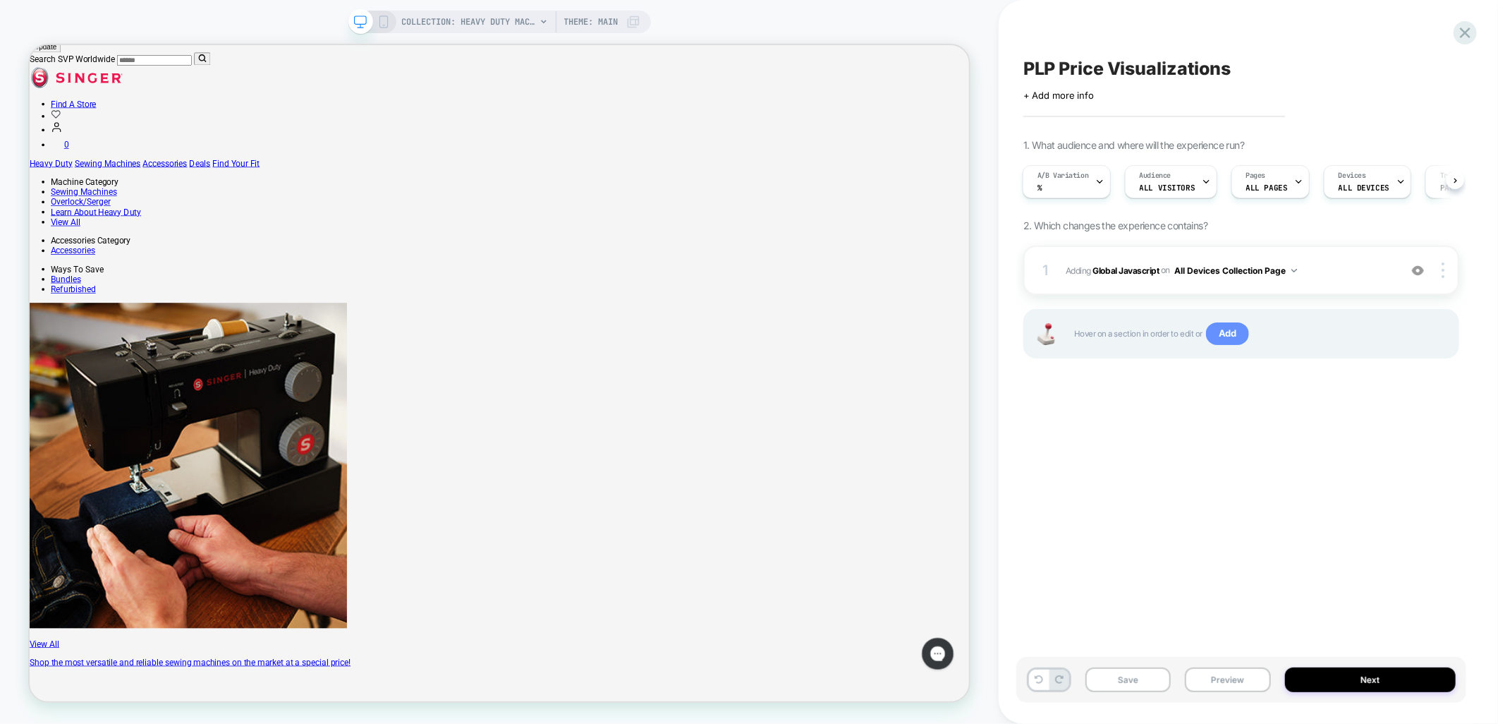
click at [1237, 336] on span "Add" at bounding box center [1227, 333] width 43 height 23
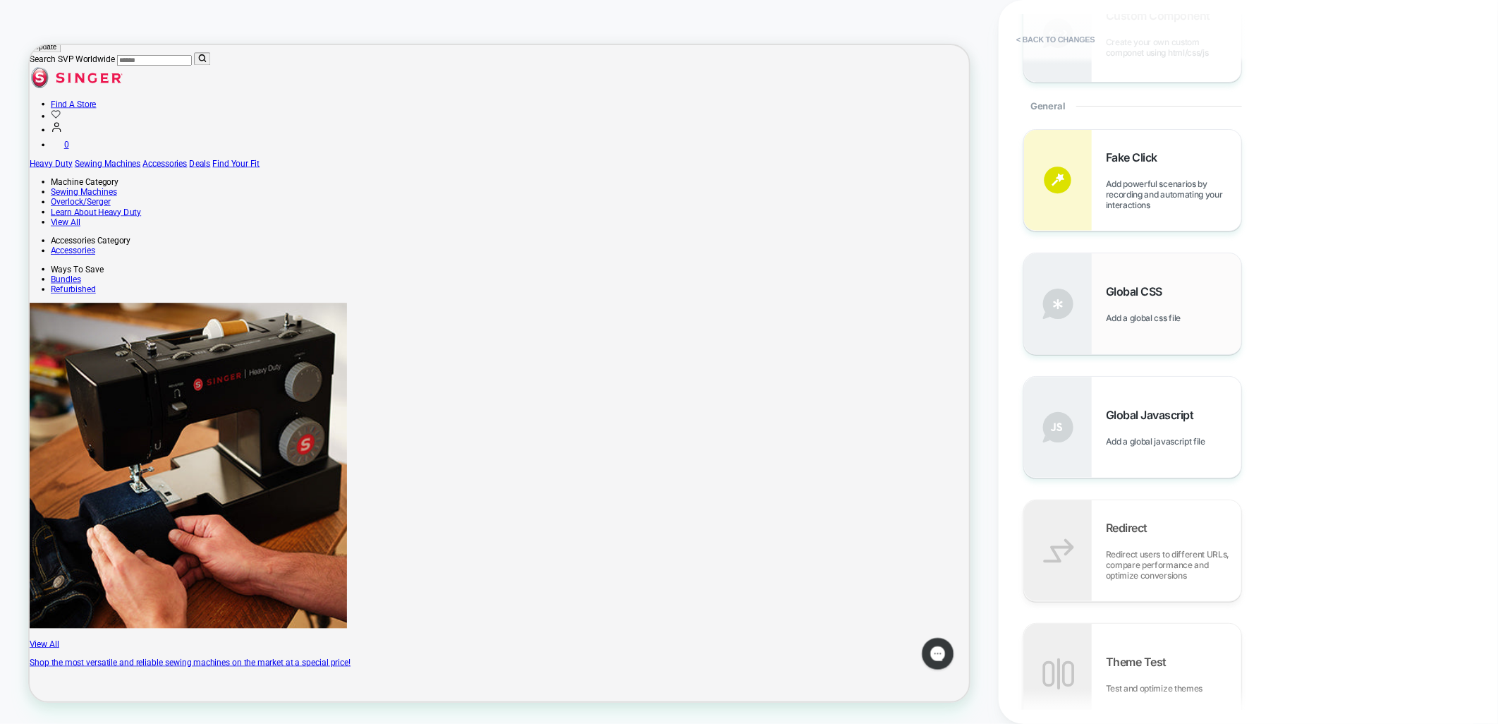
scroll to position [626, 0]
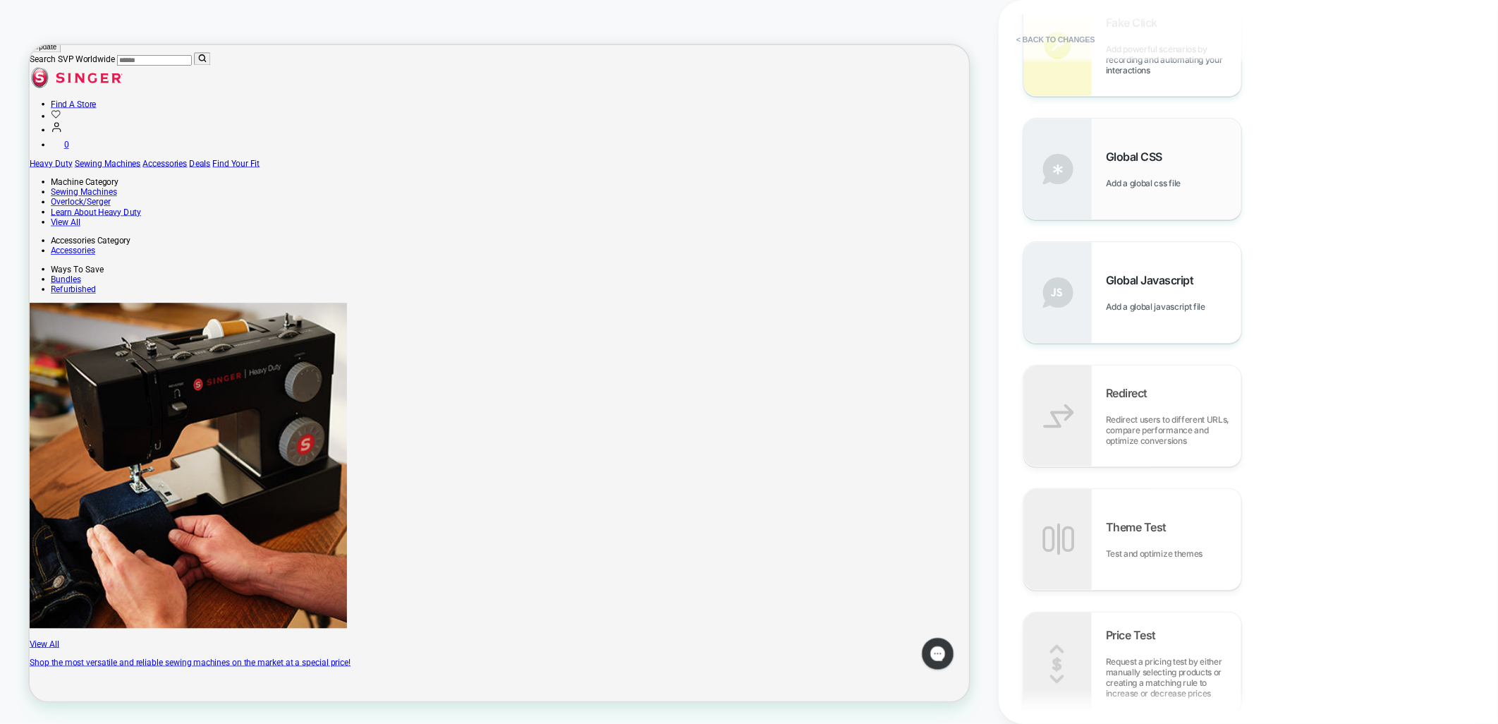
click at [1171, 185] on span "Add a global css file" at bounding box center [1147, 183] width 82 height 11
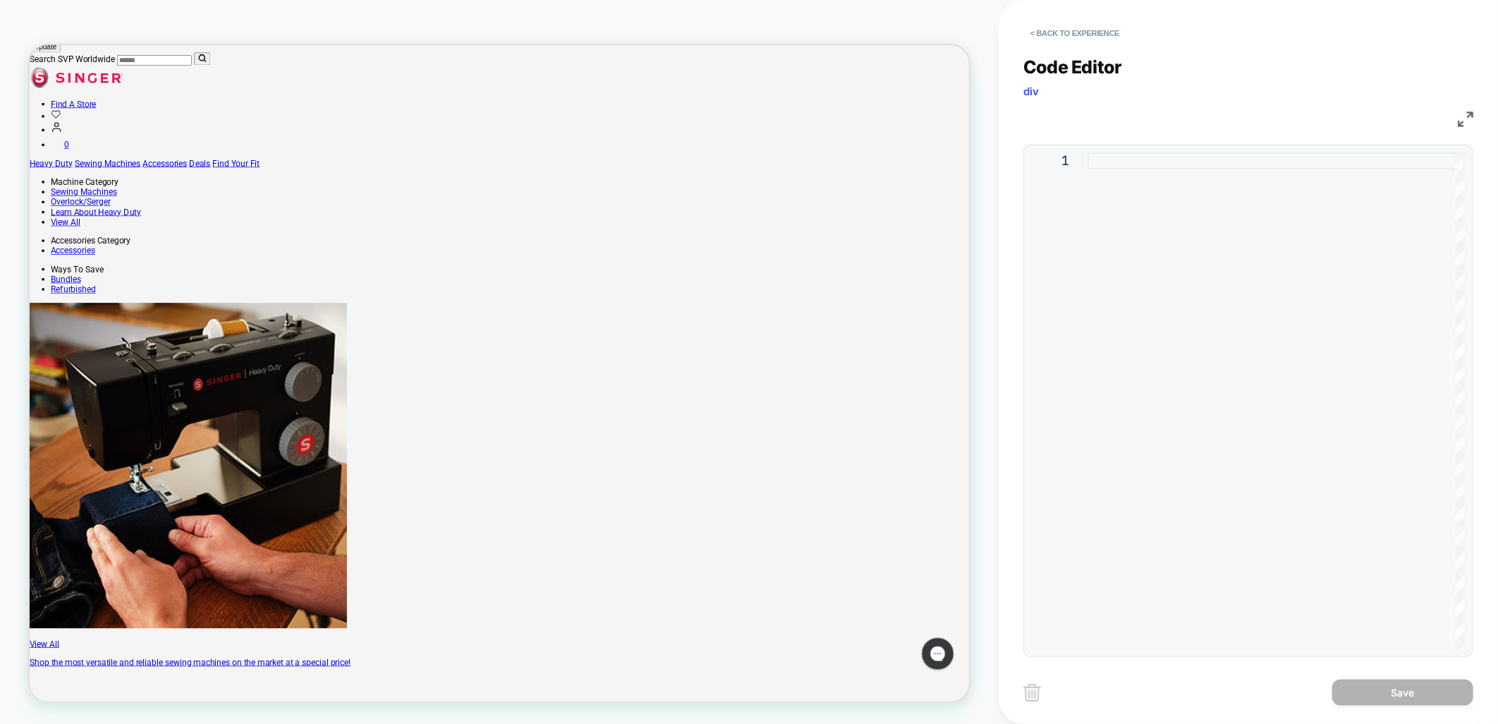
click at [1158, 165] on div at bounding box center [1276, 400] width 377 height 497
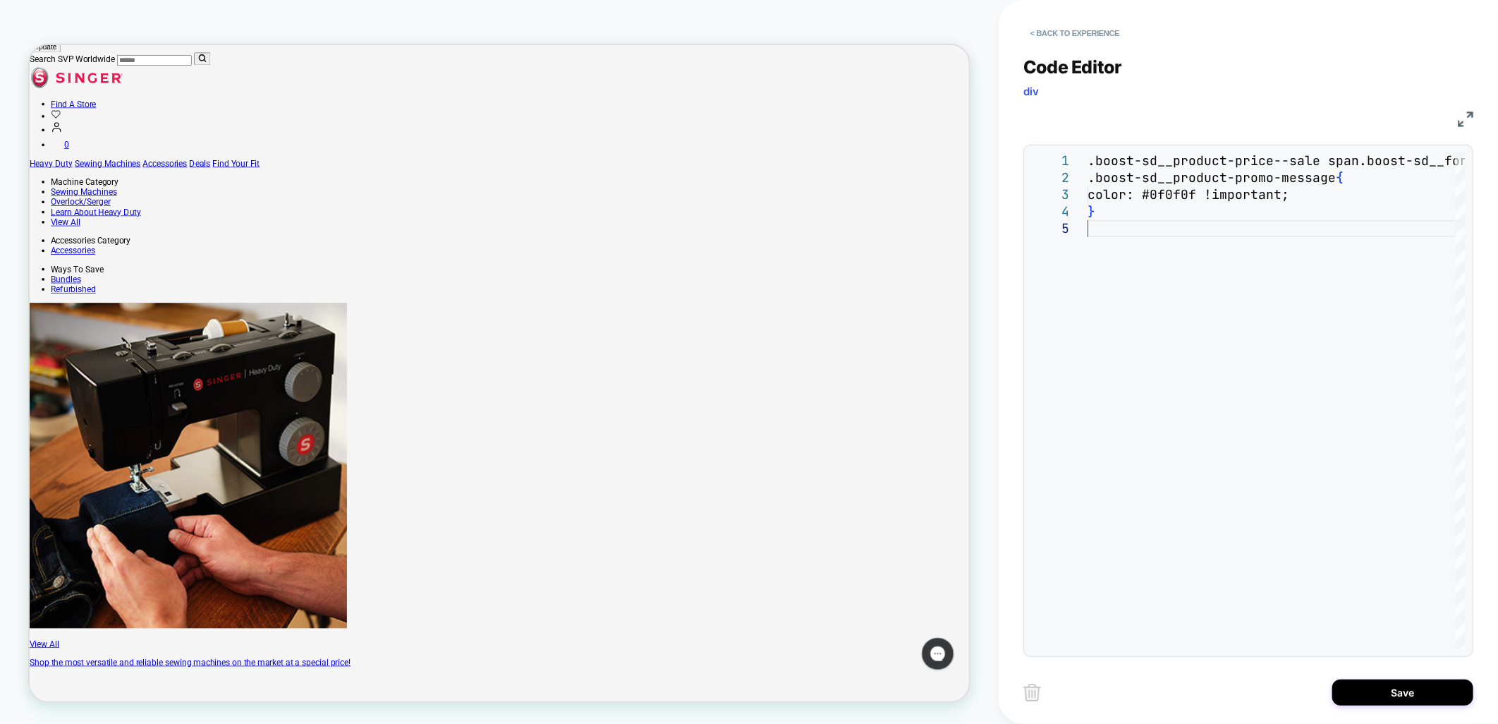
type textarea "**********"
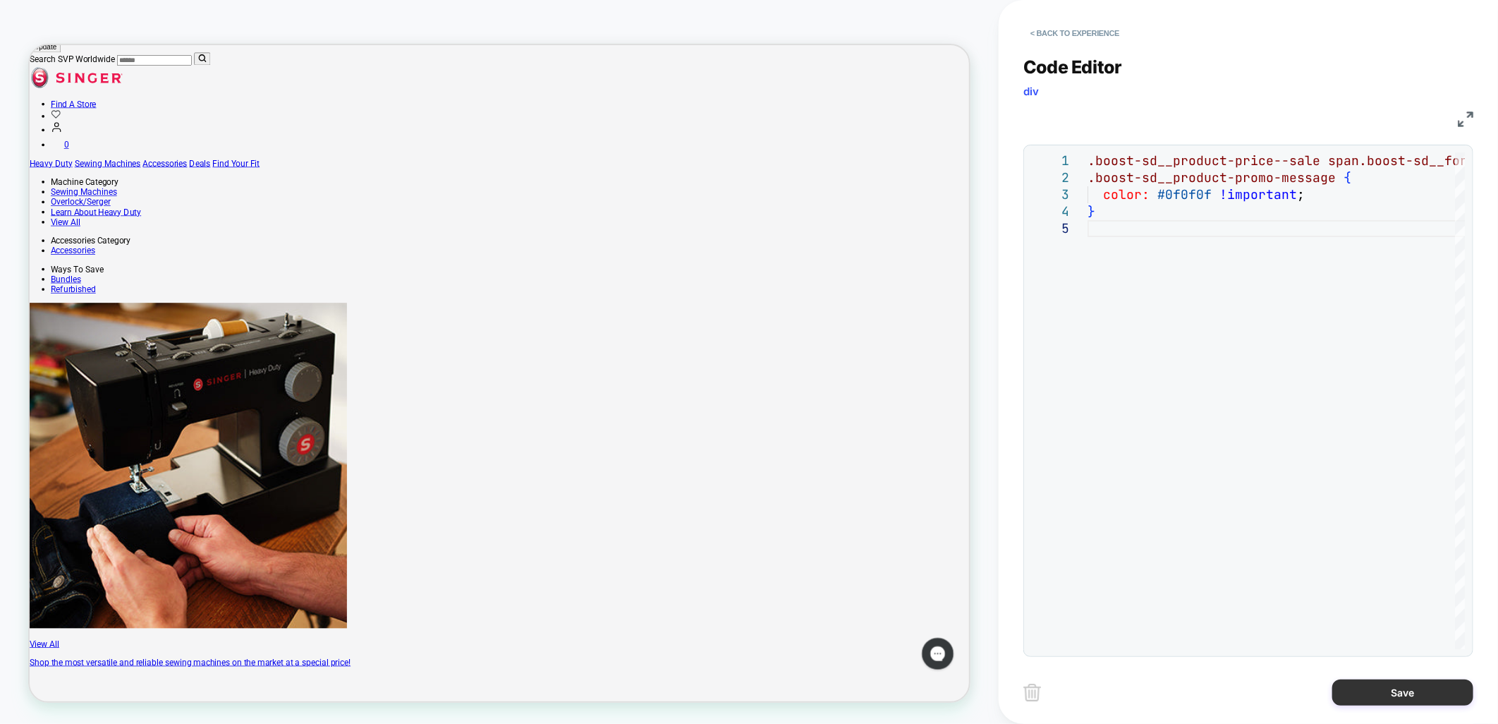
click at [1407, 686] on button "Save" at bounding box center [1402, 692] width 141 height 26
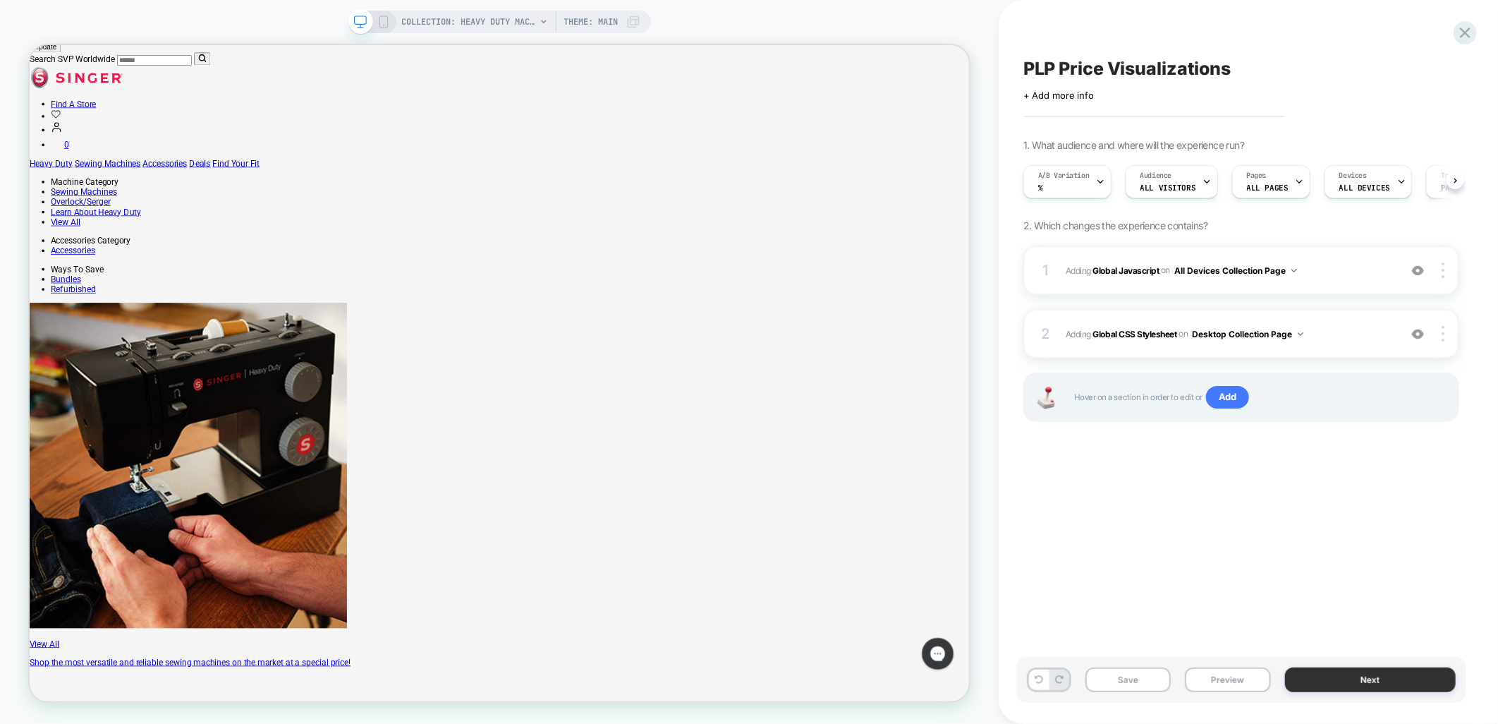
scroll to position [0, 1]
click at [1442, 332] on img at bounding box center [1443, 334] width 3 height 16
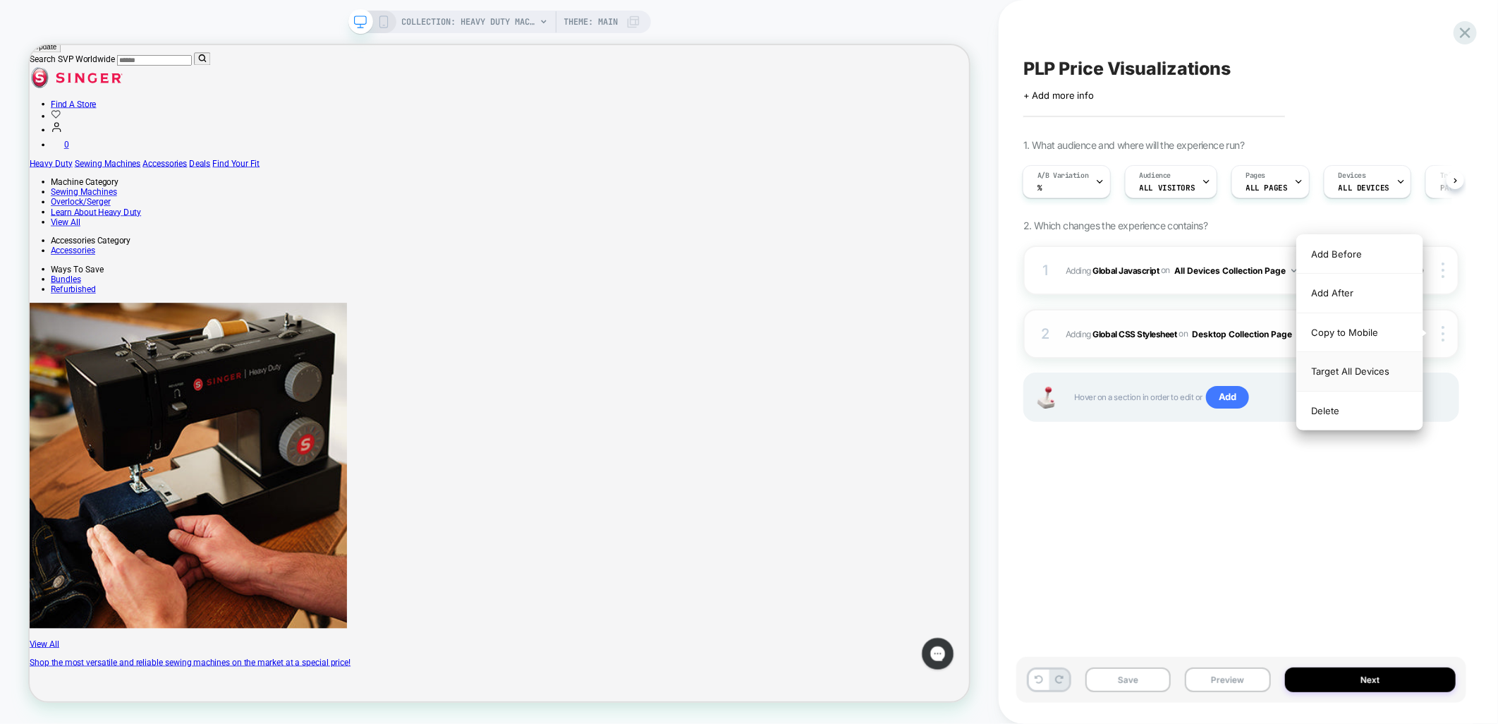
click at [1370, 375] on div "Target All Devices" at bounding box center [1360, 371] width 126 height 39
click at [1118, 685] on button "Save" at bounding box center [1128, 679] width 85 height 25
click at [1093, 179] on div "A/B Variation %" at bounding box center [1063, 182] width 80 height 32
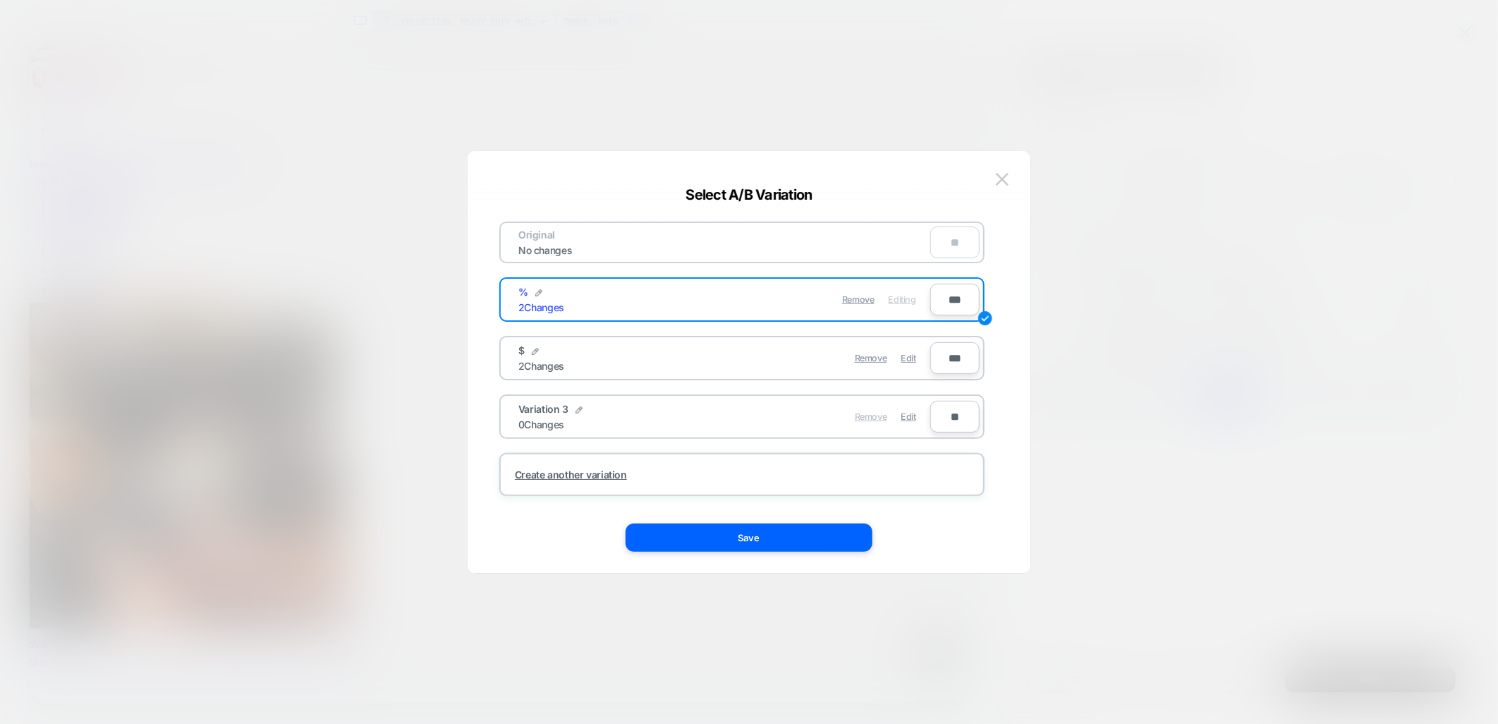
click at [873, 411] on span "Remove" at bounding box center [871, 416] width 32 height 11
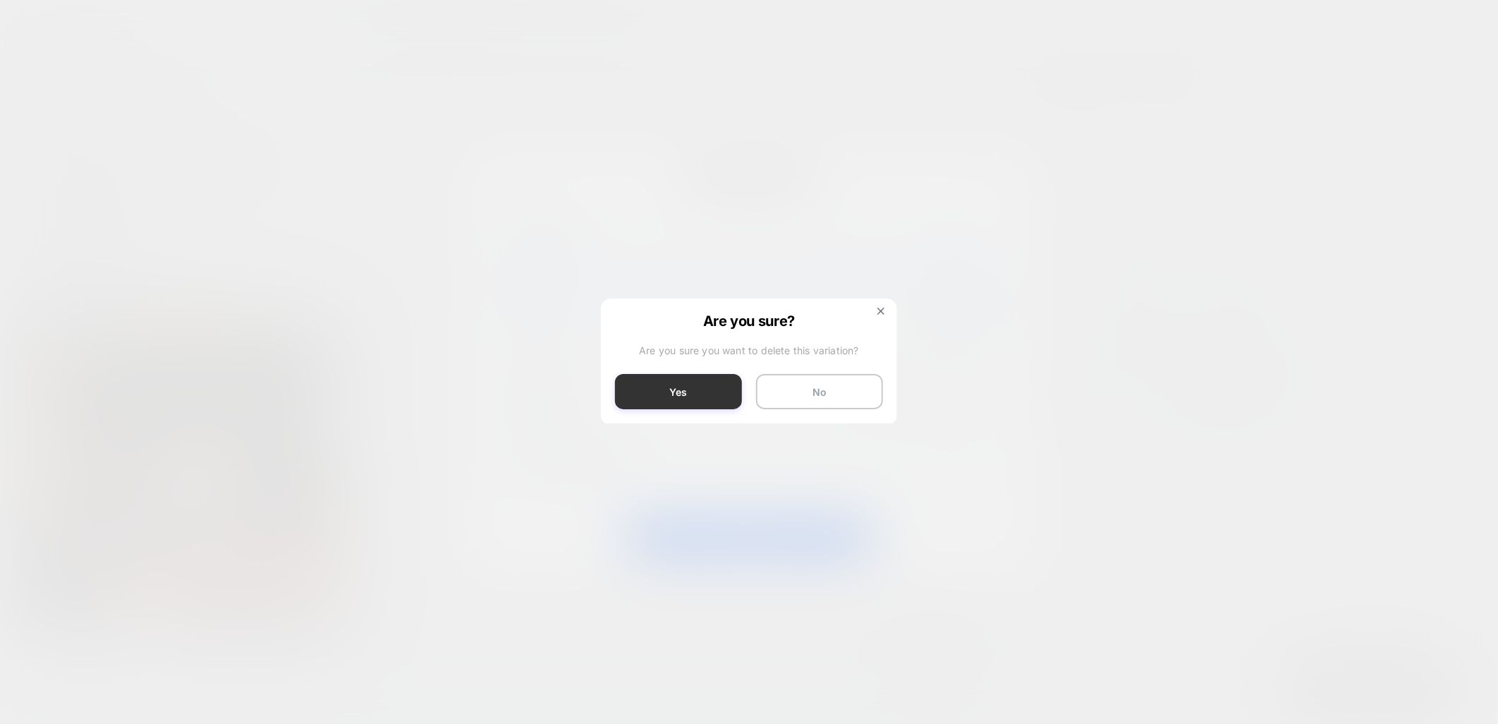
click at [674, 389] on button "Yes" at bounding box center [678, 391] width 127 height 35
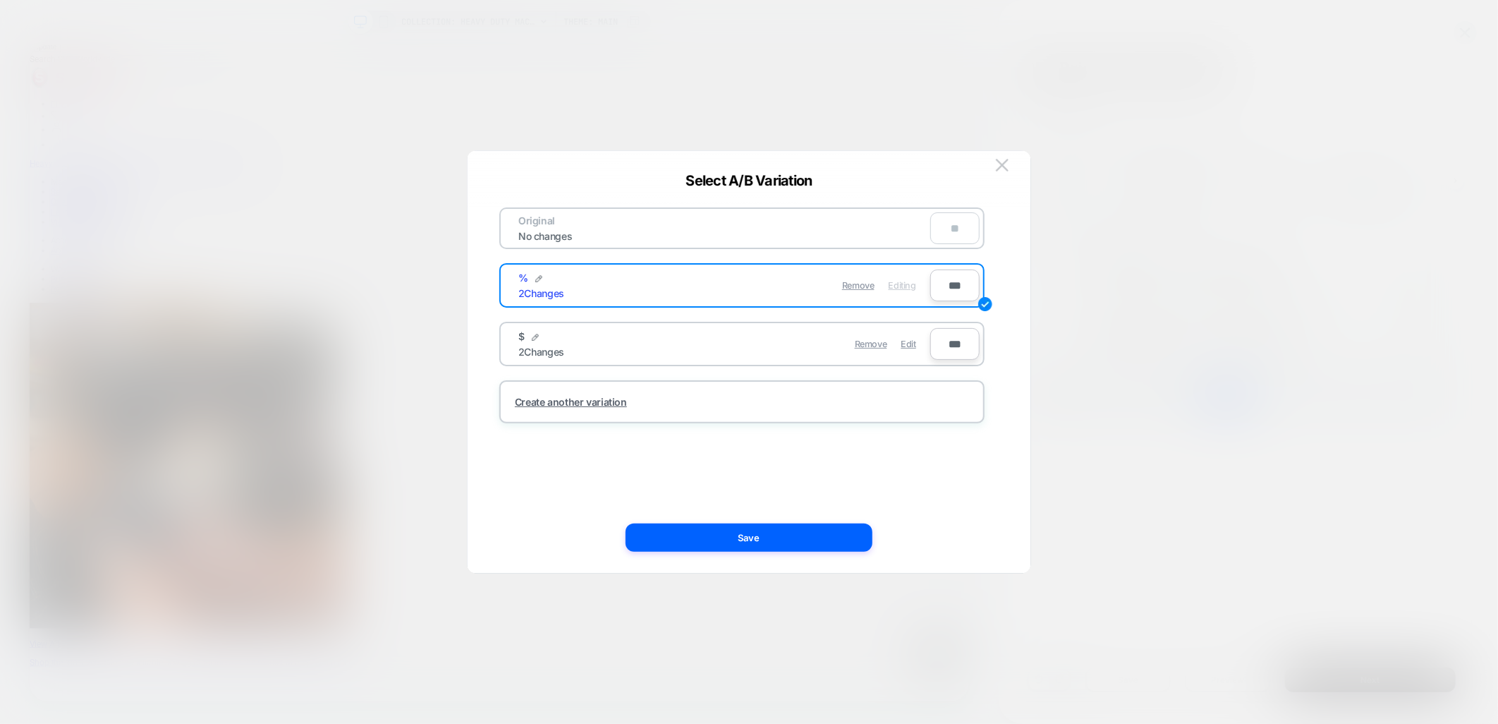
click at [947, 341] on input "***" at bounding box center [954, 344] width 49 height 32
click at [721, 544] on button "Save" at bounding box center [749, 537] width 247 height 28
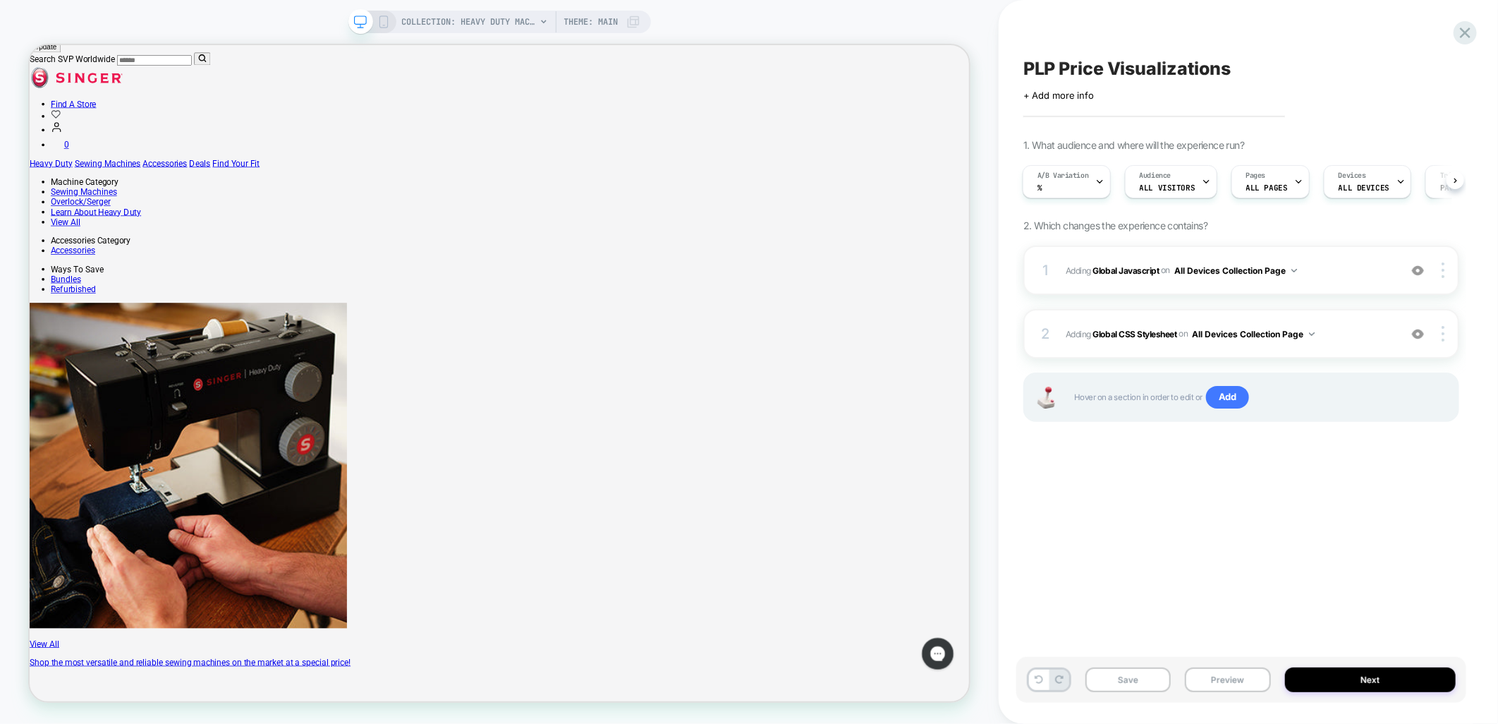
click at [1153, 466] on div "PLP Price Visualizations Click to edit experience details + Add more info 1. Wh…" at bounding box center [1241, 361] width 450 height 695
click at [1124, 685] on button "Save" at bounding box center [1128, 679] width 85 height 25
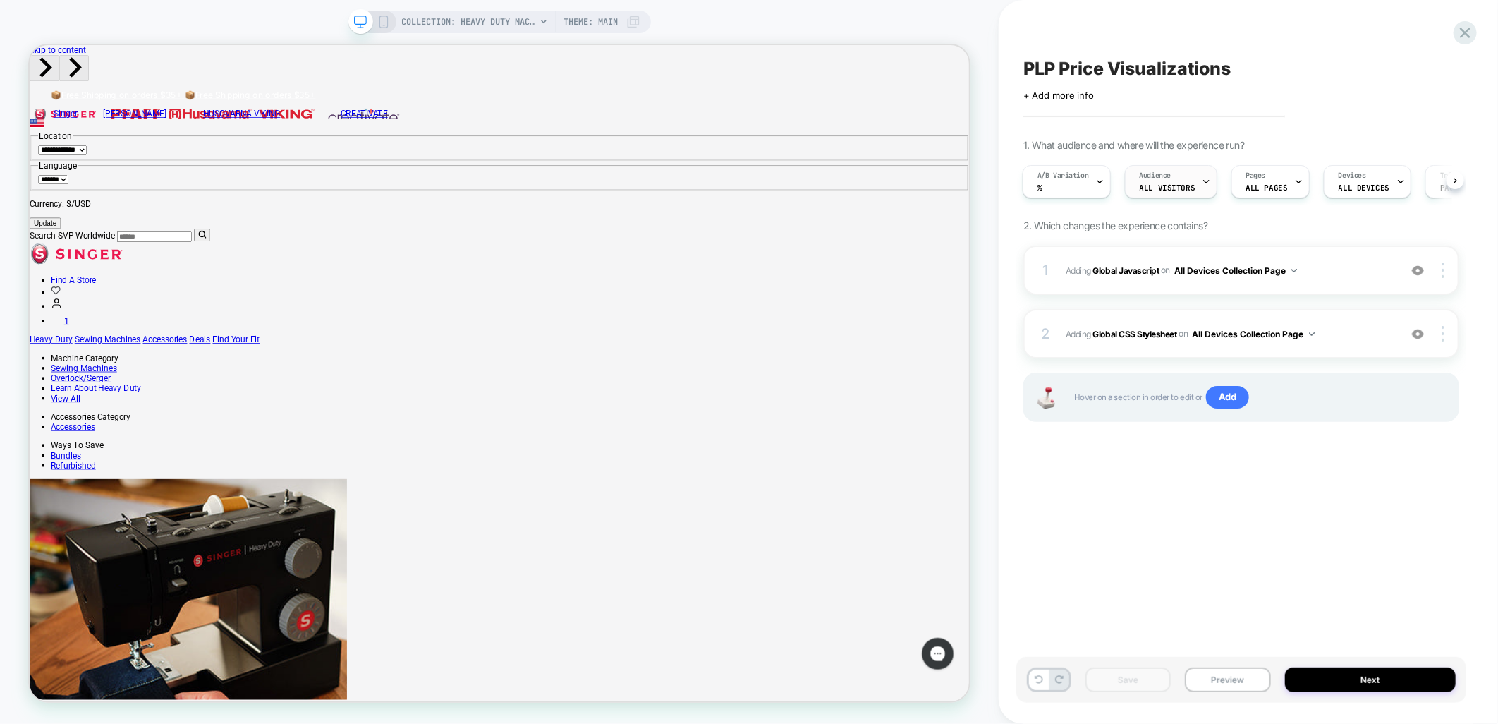
click at [1212, 185] on div "Audience All Visitors" at bounding box center [1171, 181] width 92 height 33
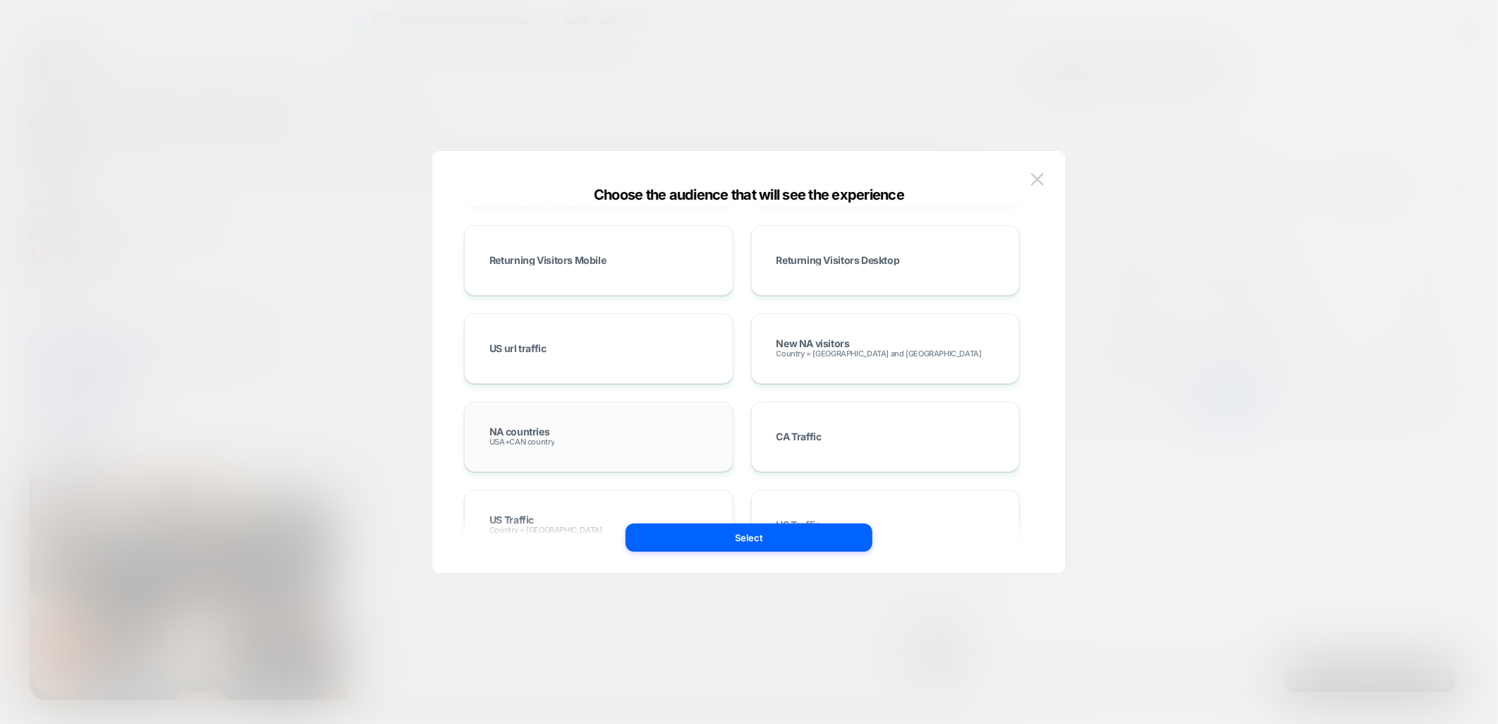
scroll to position [626, 0]
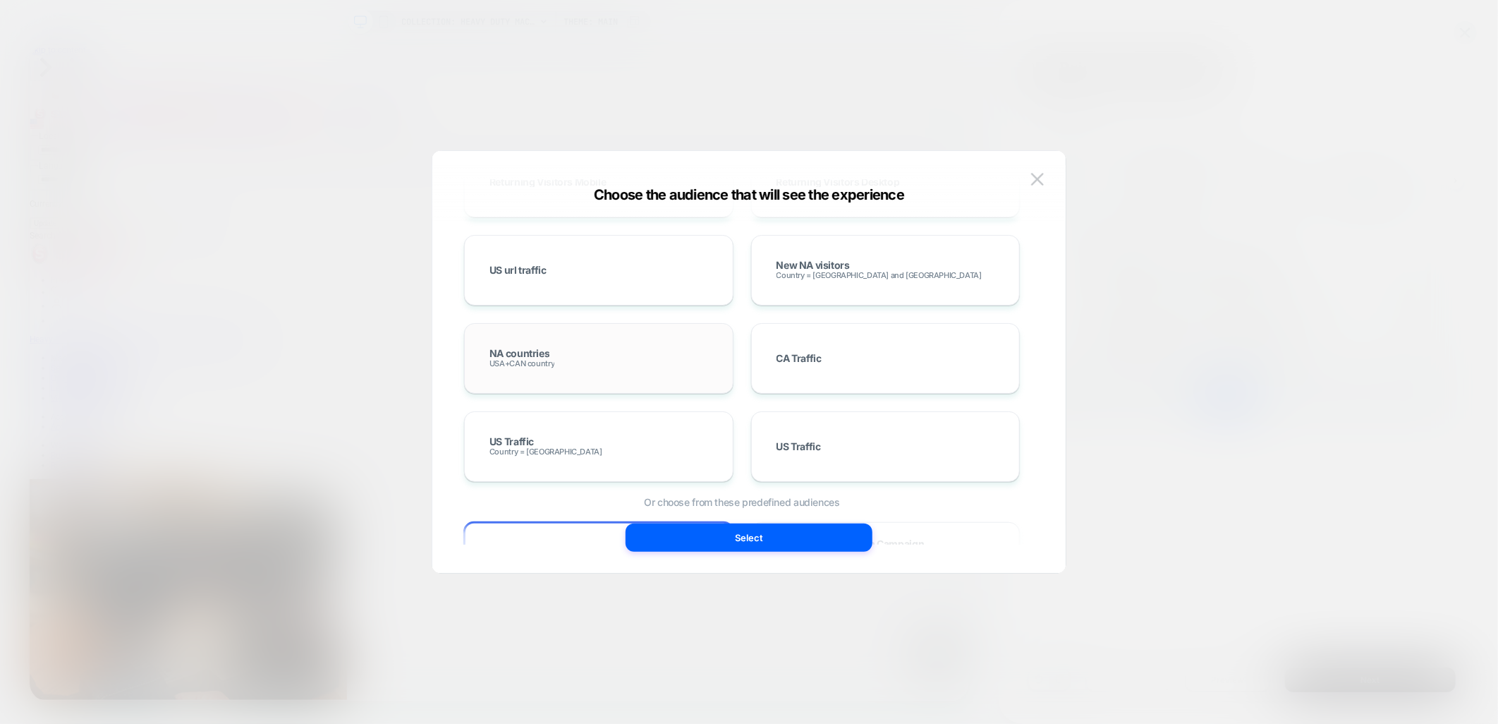
click at [568, 377] on div "NA countries USA+CAN country" at bounding box center [599, 358] width 240 height 41
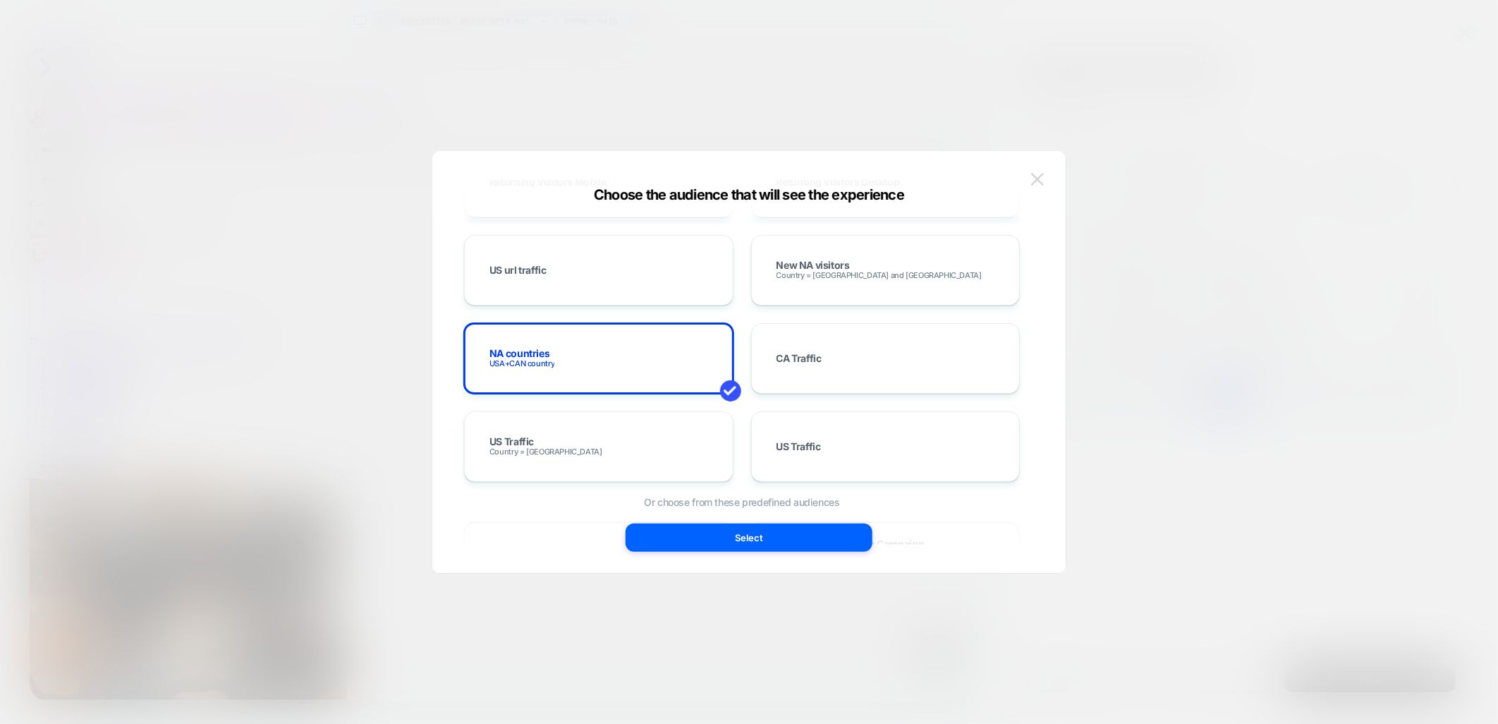
click at [1038, 170] on button at bounding box center [1037, 179] width 21 height 21
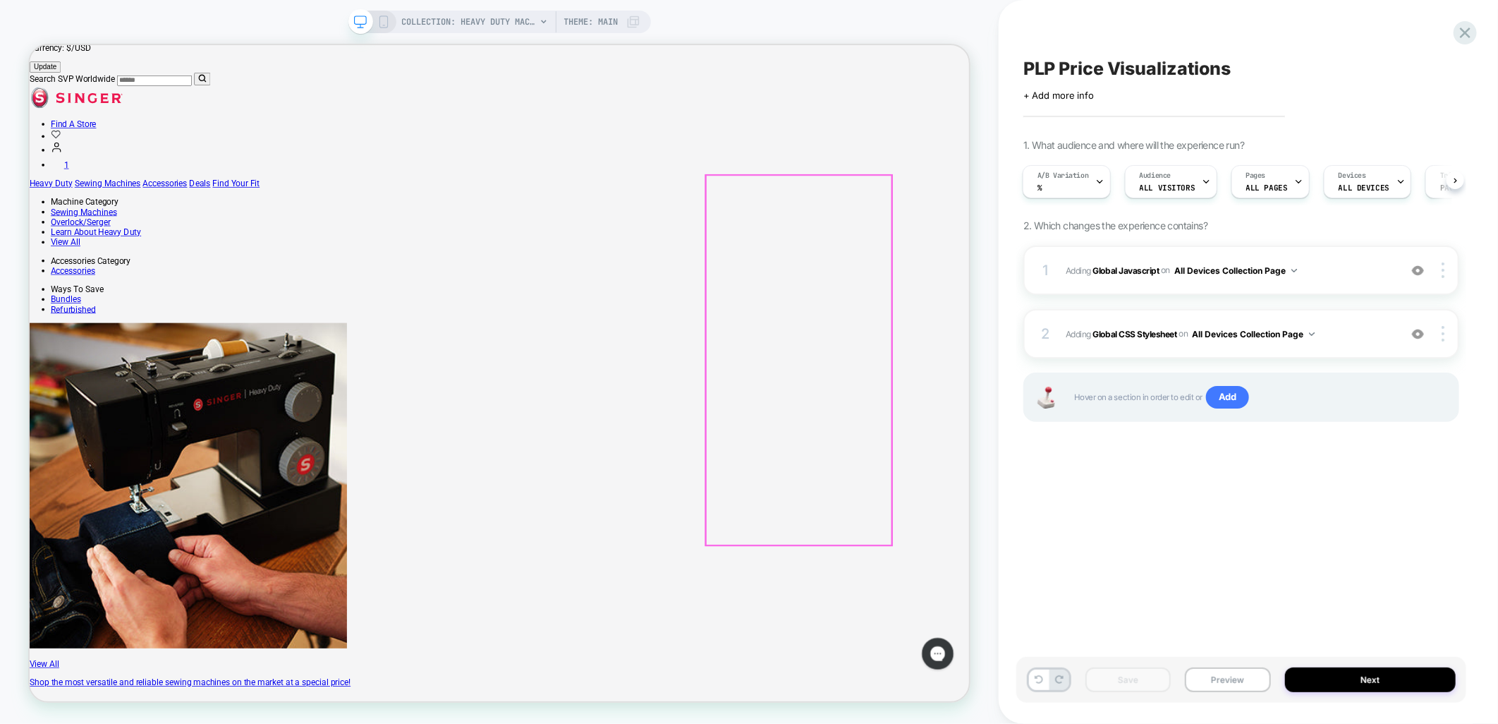
scroll to position [235, 0]
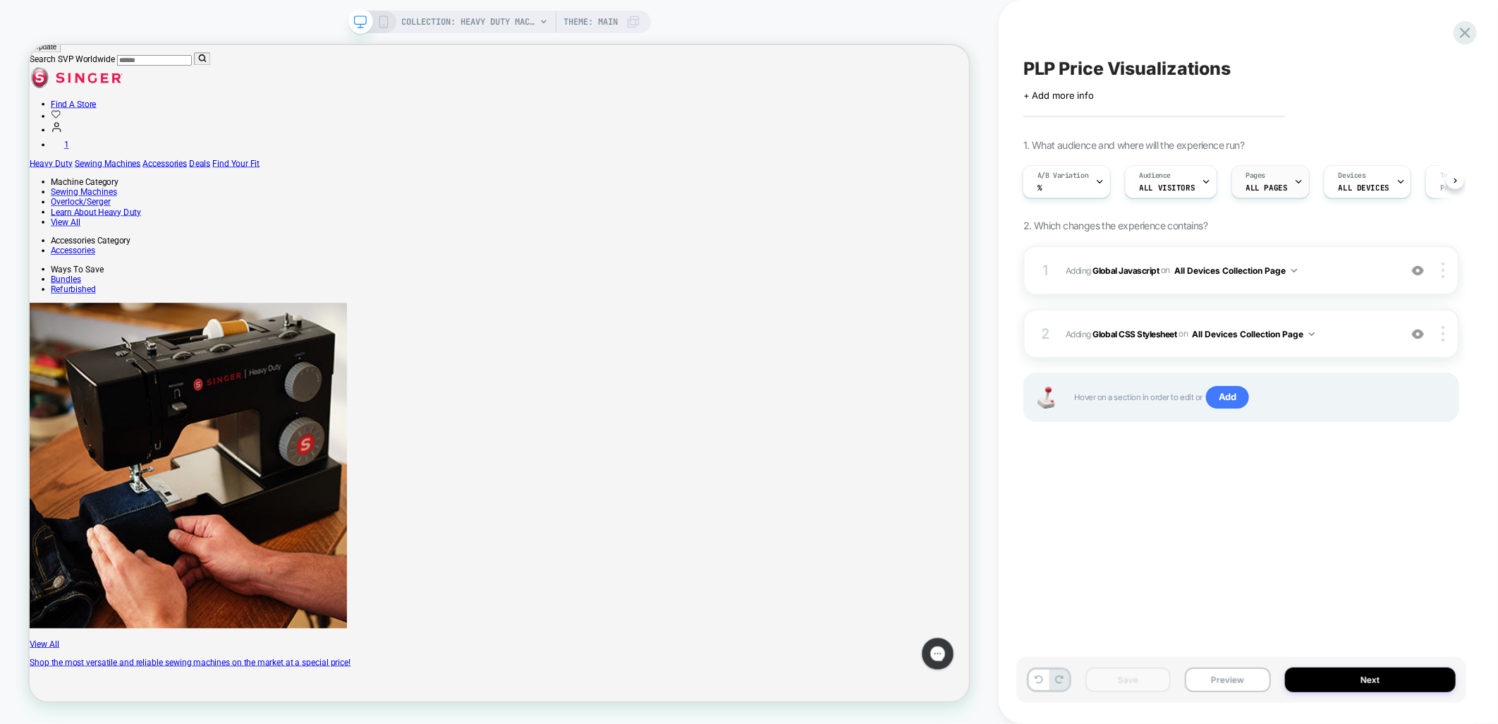
click at [1284, 178] on div "Pages ALL PAGES" at bounding box center [1267, 182] width 70 height 32
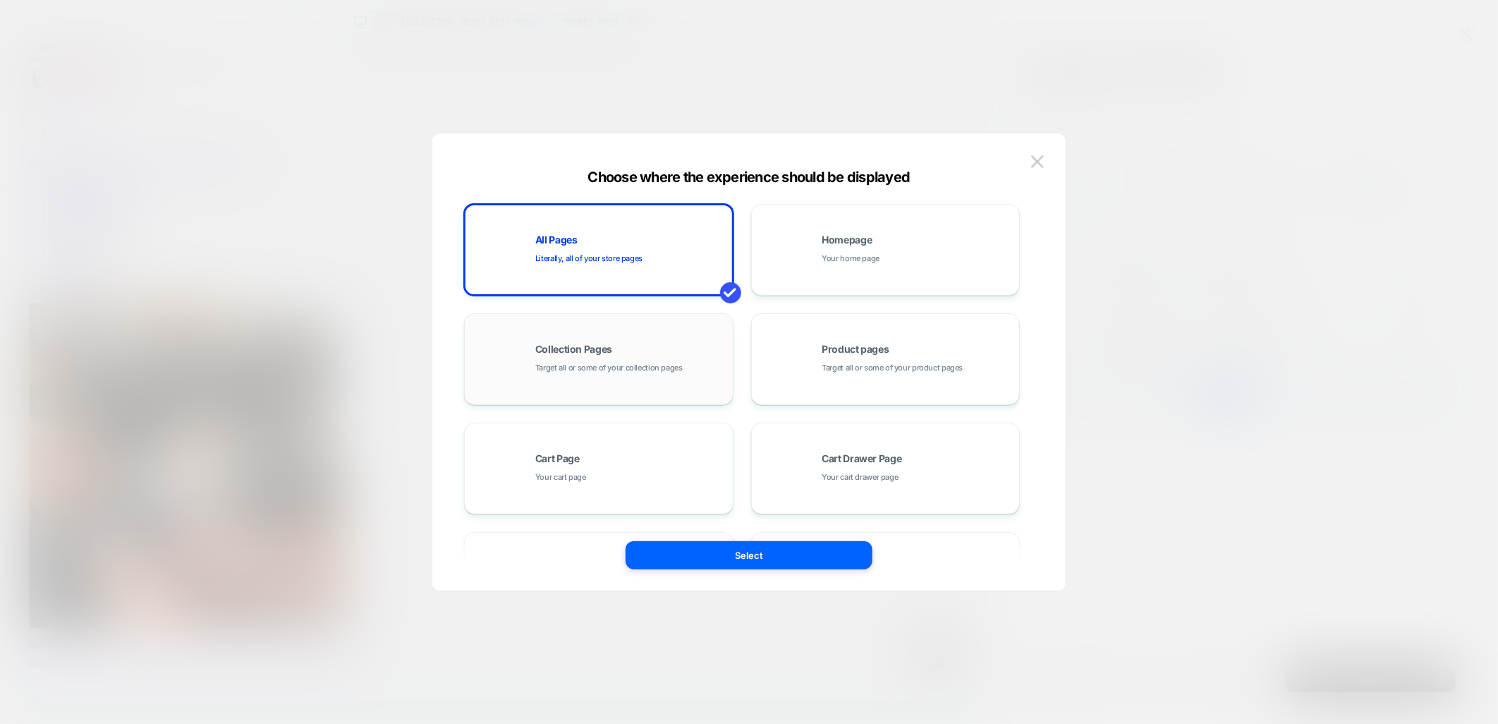
click at [635, 357] on div "Collection Pages Target all or some of your collection pages" at bounding box center [630, 359] width 190 height 30
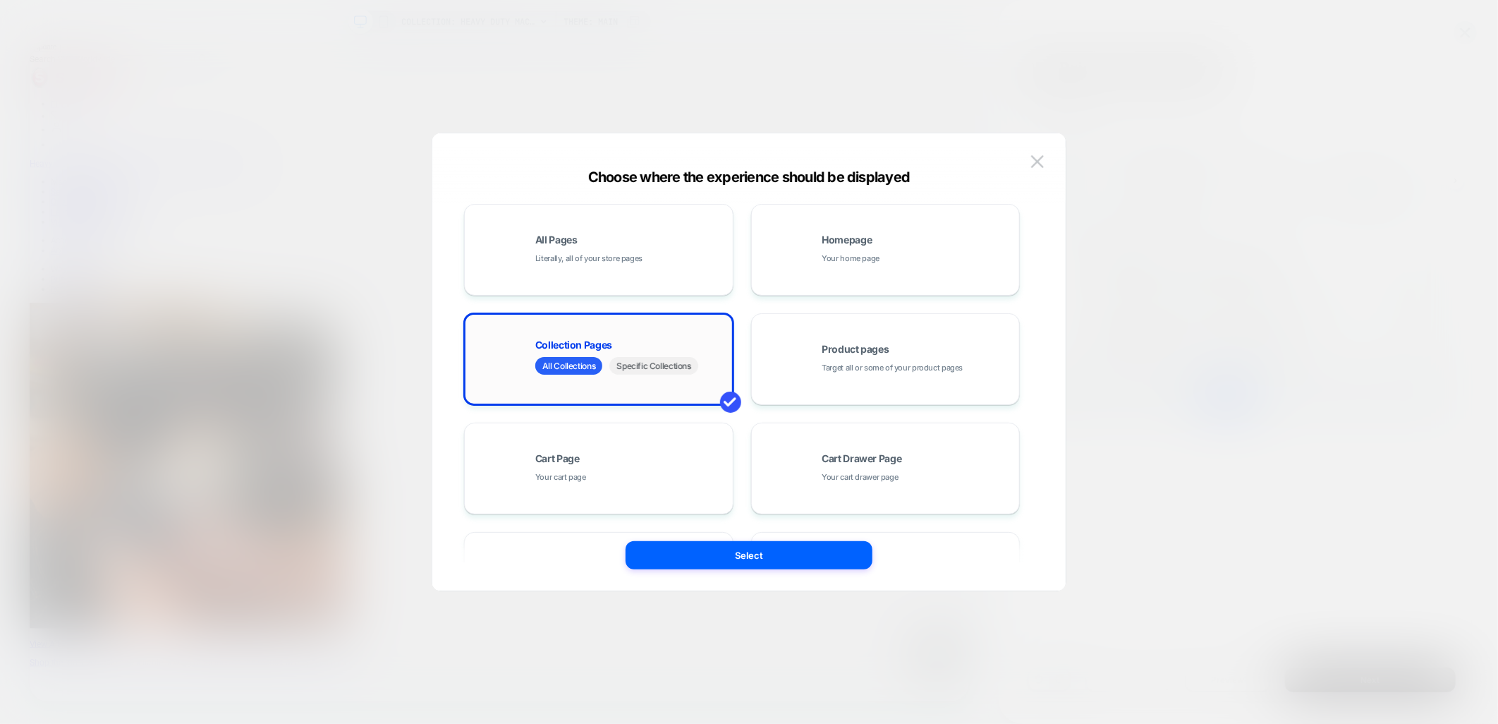
click at [657, 368] on span "Specific Collections" at bounding box center [653, 366] width 88 height 18
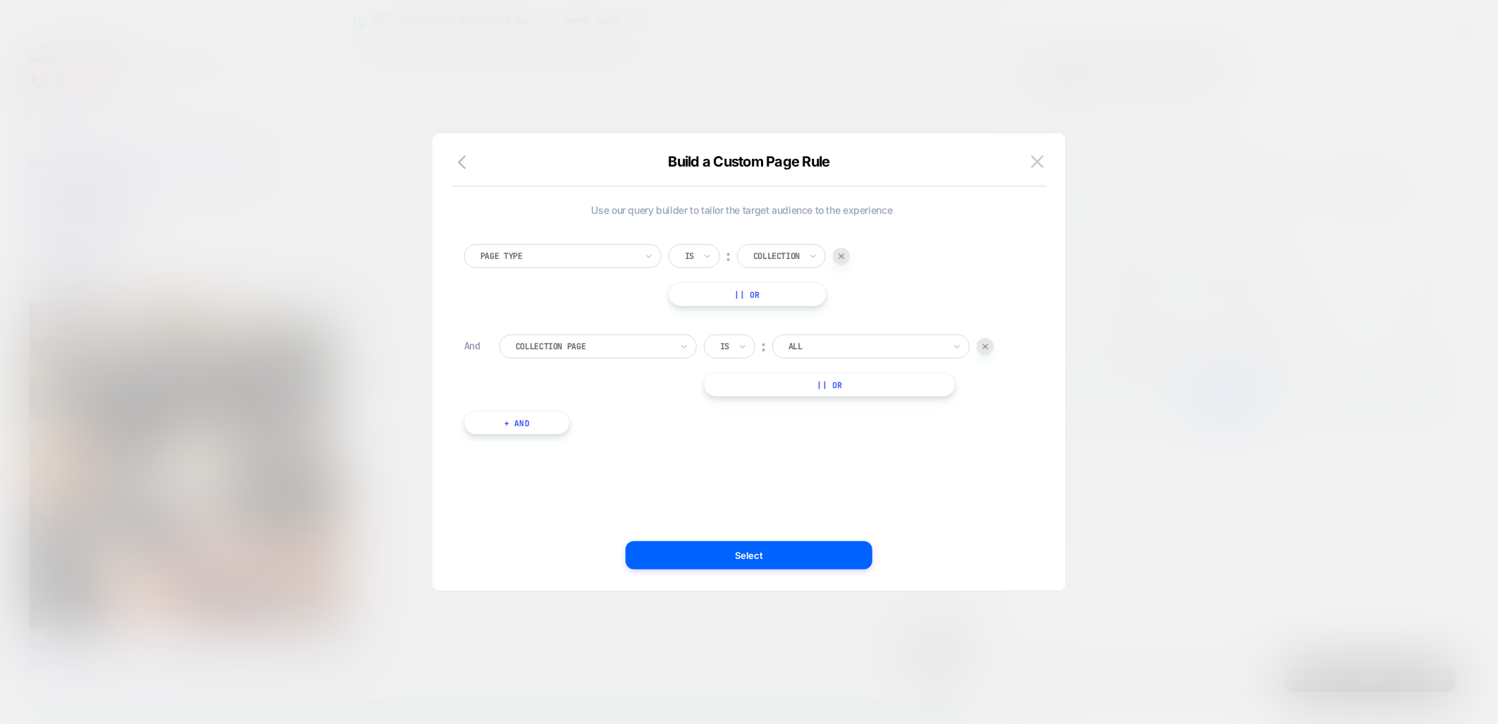
click at [735, 339] on div "Is" at bounding box center [729, 346] width 51 height 24
click at [838, 342] on div at bounding box center [866, 346] width 155 height 13
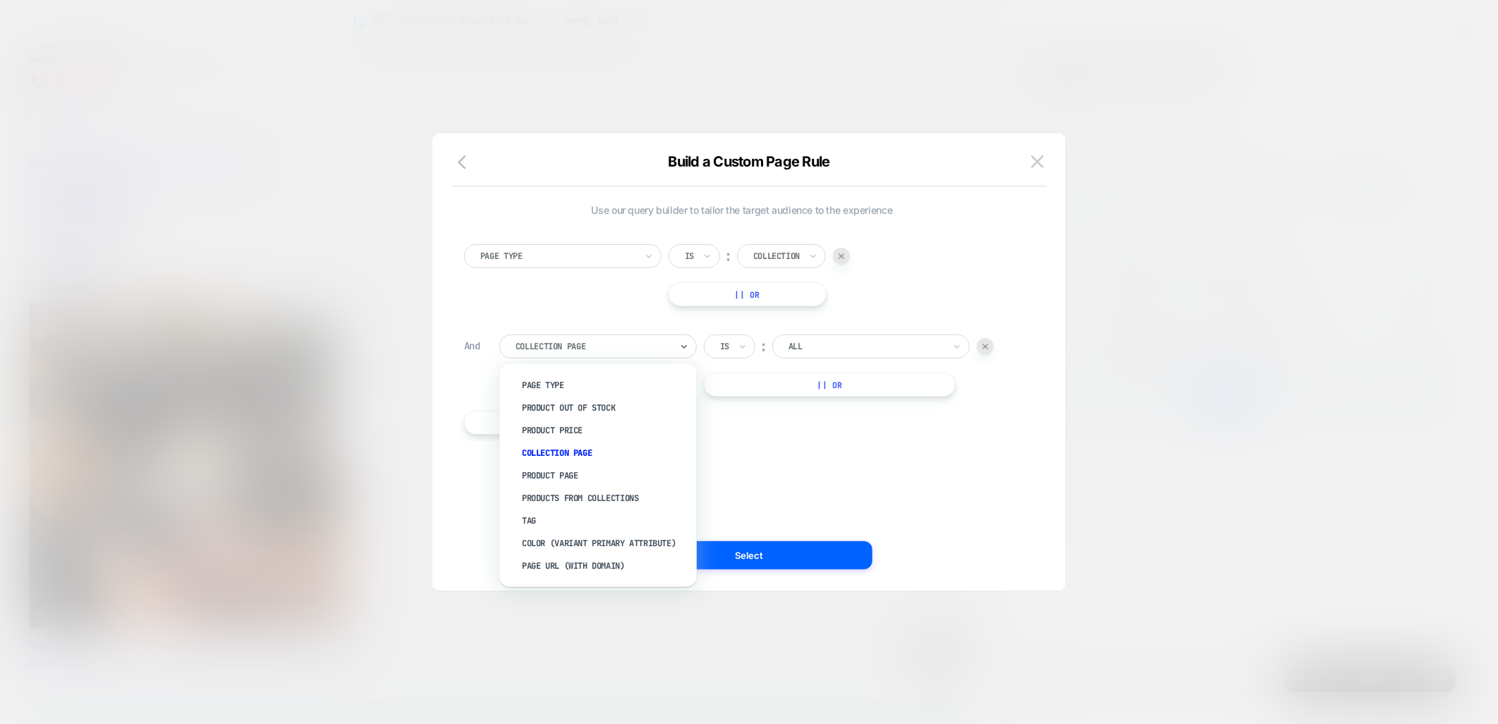
click at [674, 343] on div "Collection Page" at bounding box center [597, 346] width 197 height 24
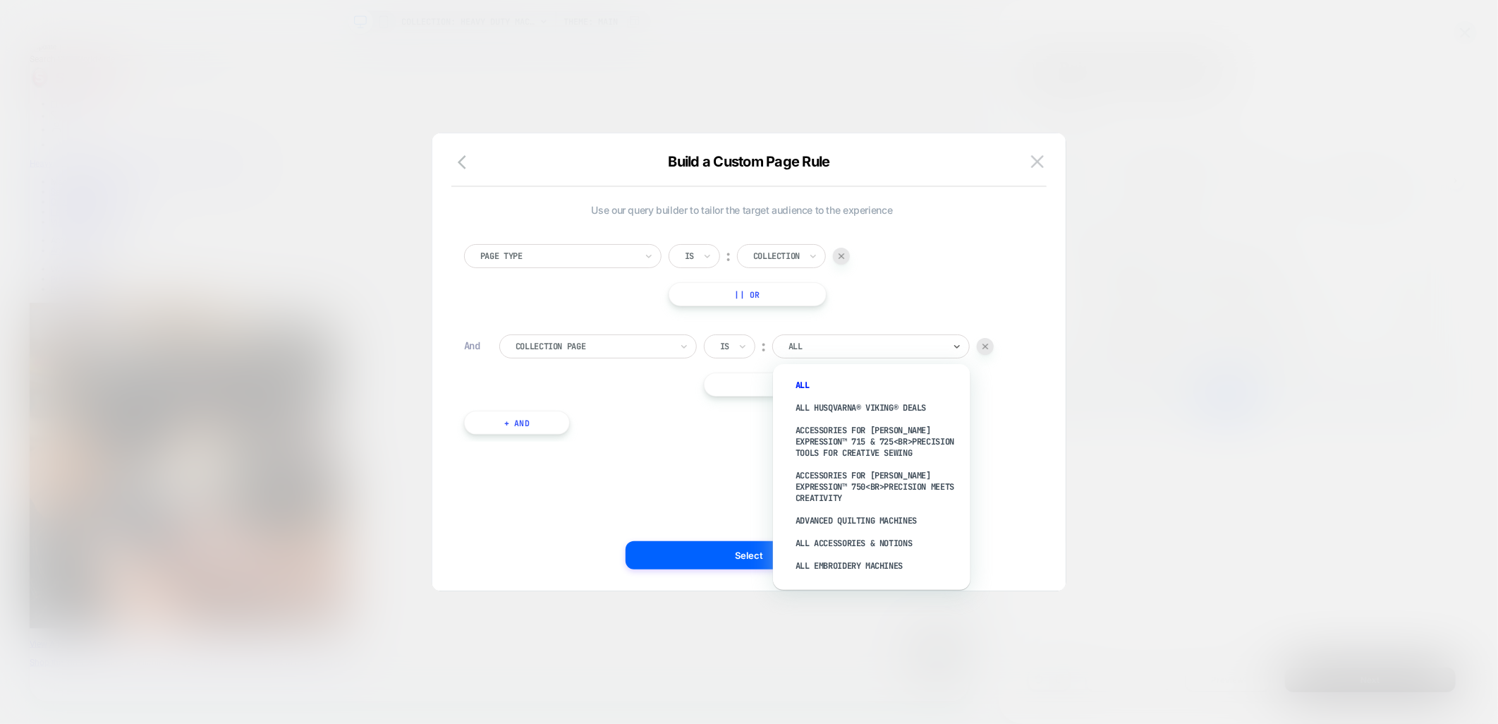
click at [836, 351] on div at bounding box center [866, 346] width 155 height 13
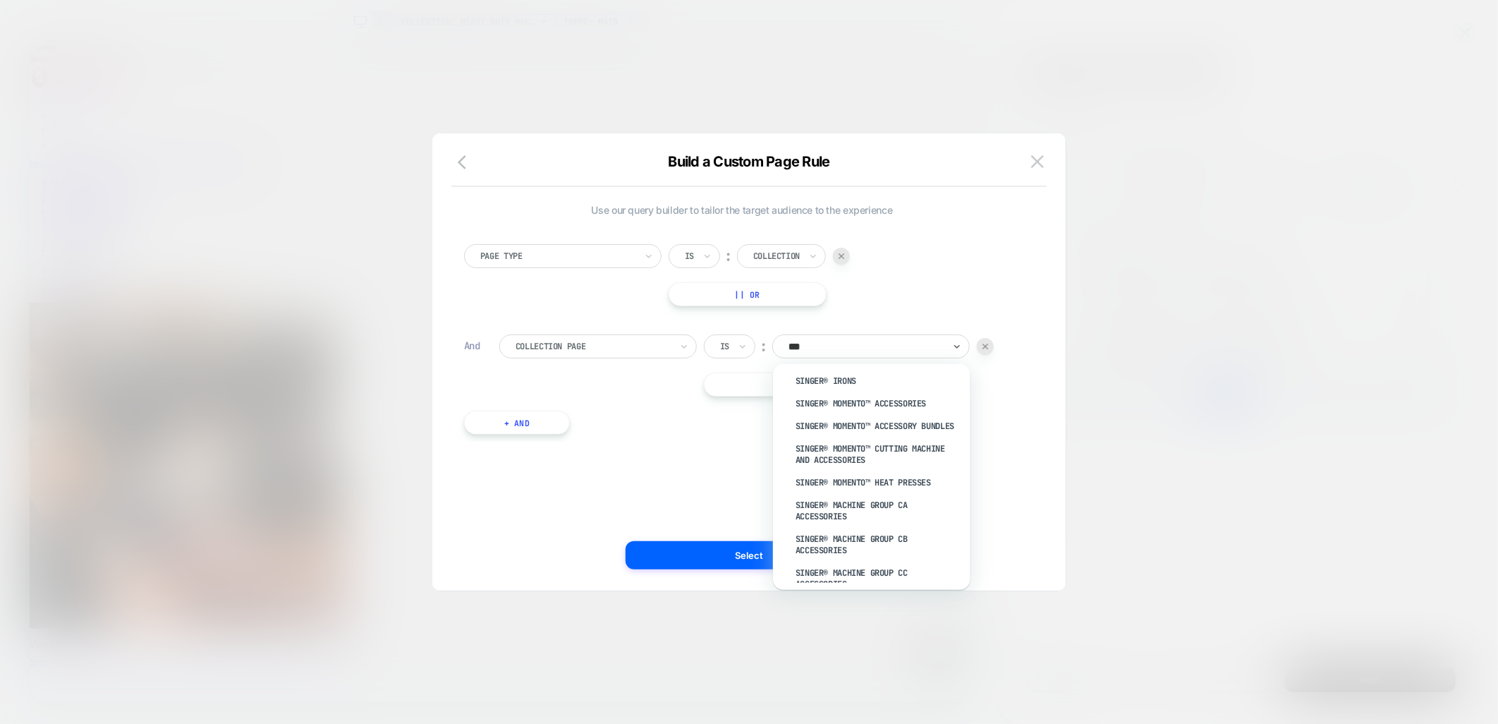
scroll to position [576, 0]
type input "******"
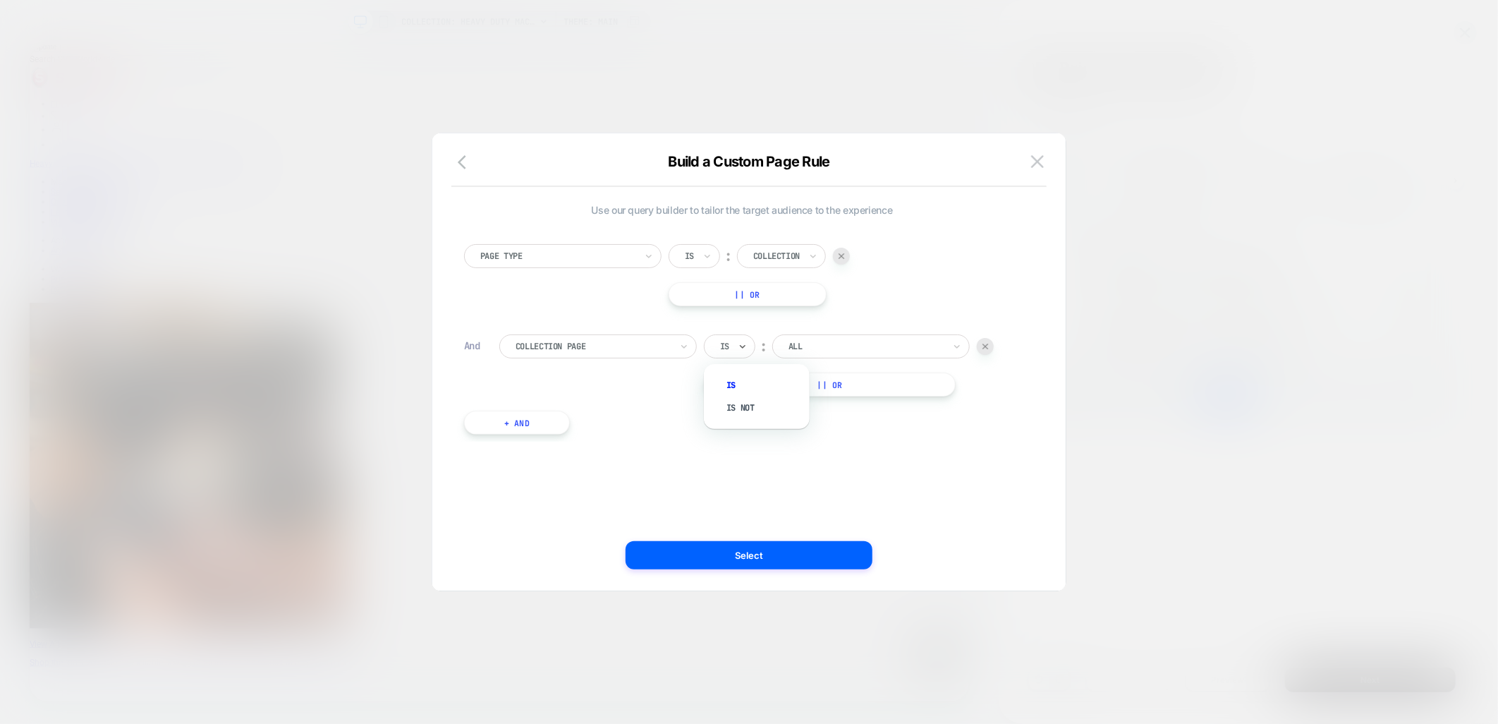
click at [713, 346] on div "Is" at bounding box center [729, 346] width 51 height 24
click at [847, 343] on div at bounding box center [866, 346] width 155 height 13
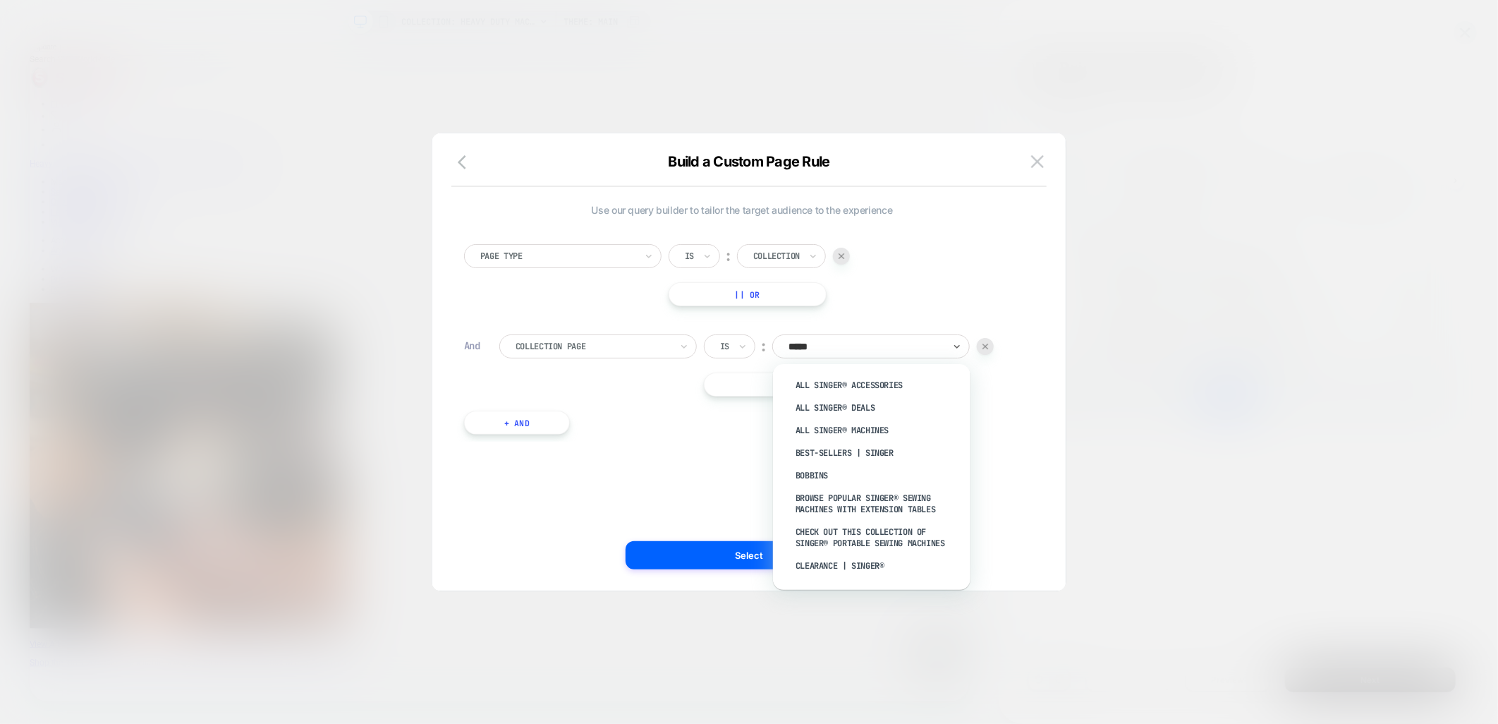
type input "******"
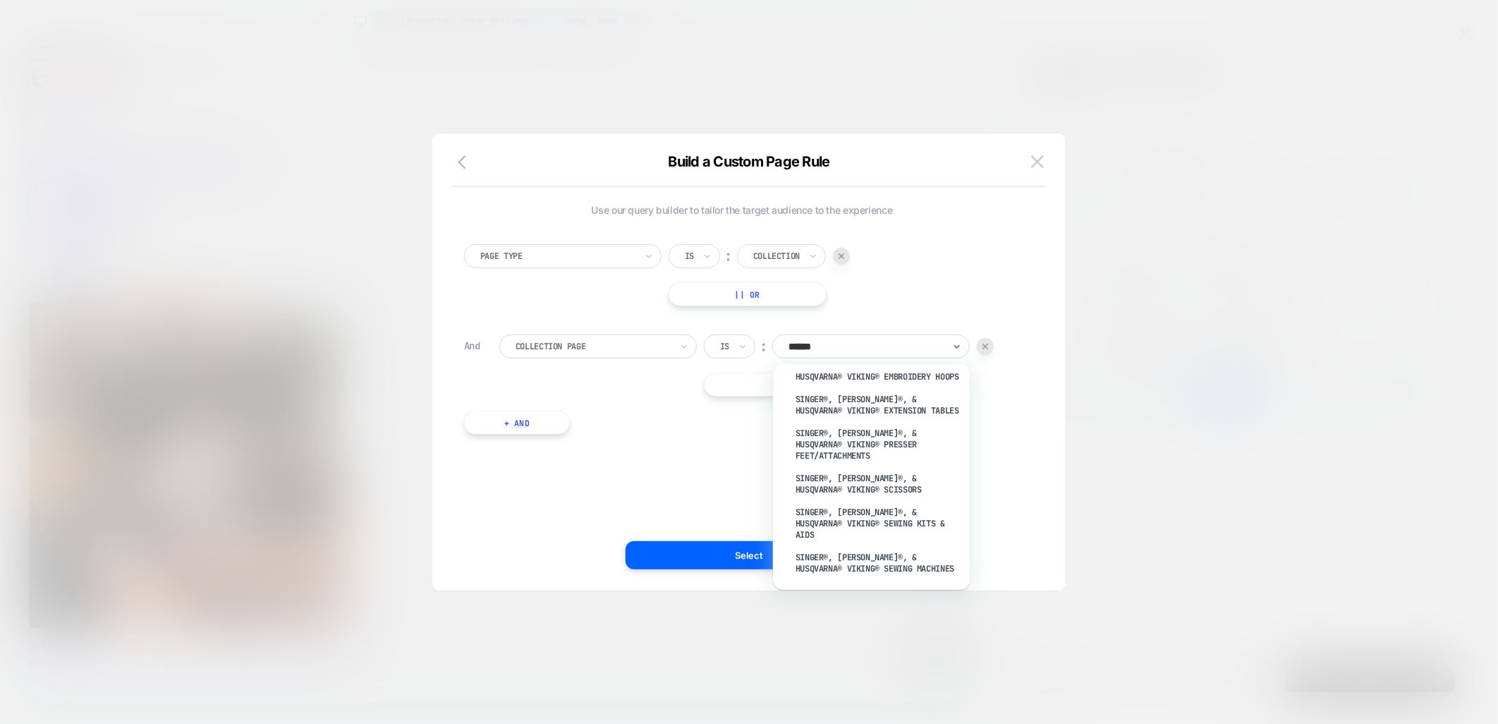
scroll to position [2323, 0]
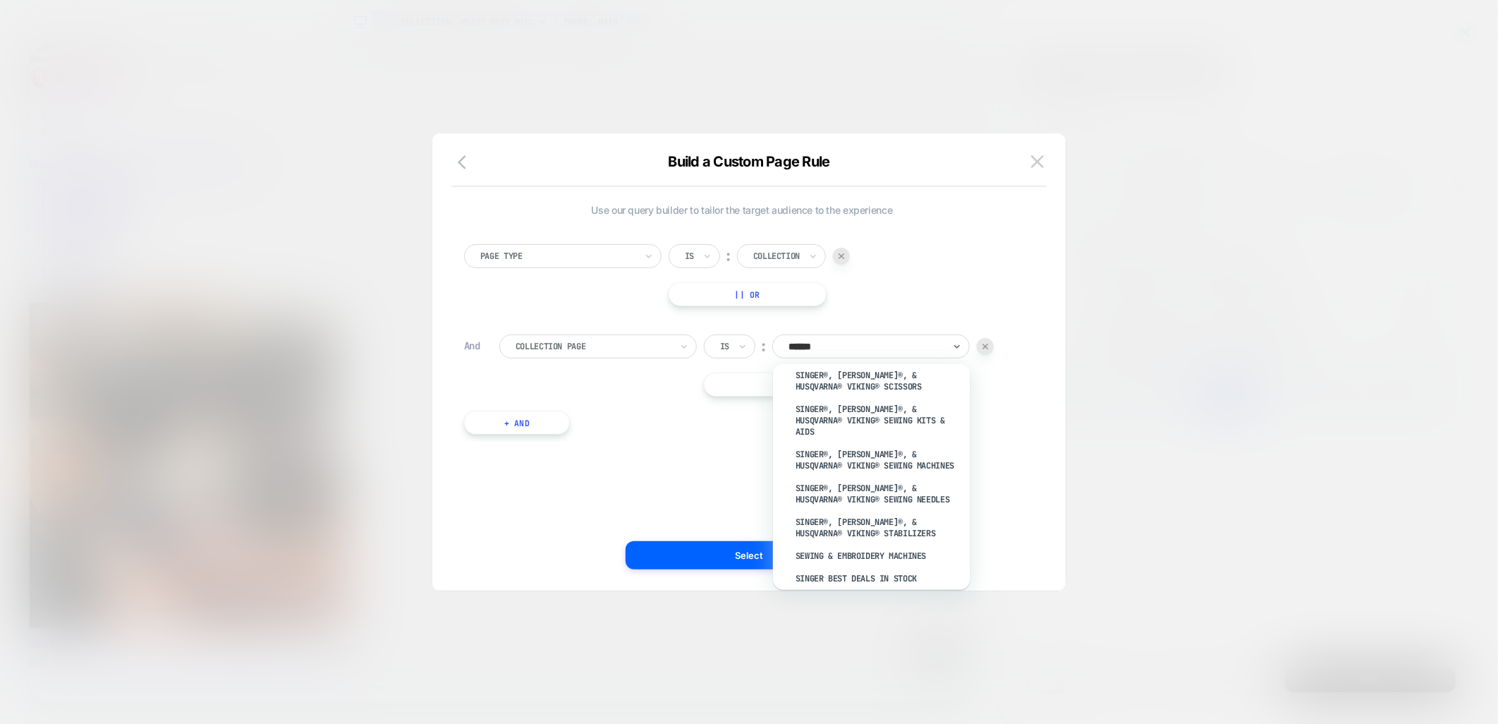
click at [671, 348] on div "Collection Page" at bounding box center [593, 347] width 158 height 16
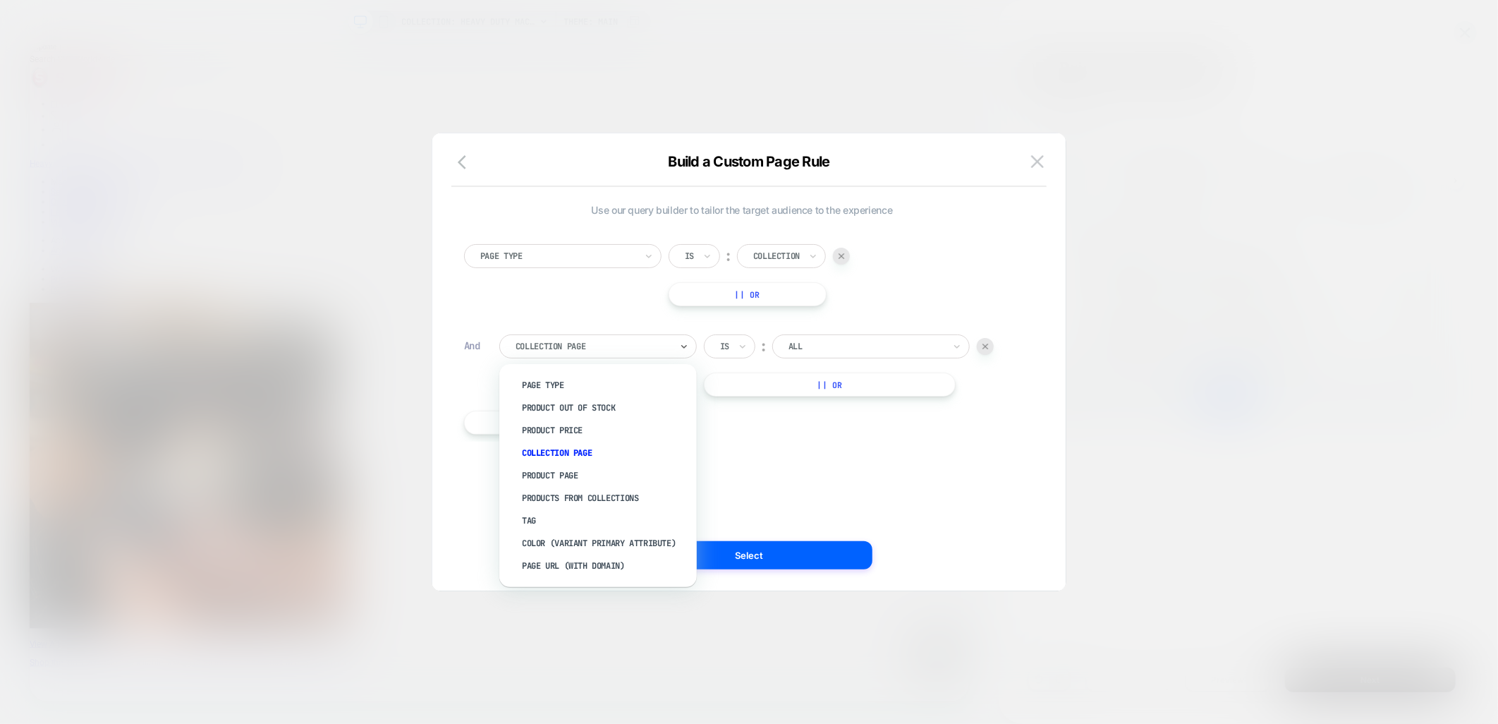
click at [777, 257] on div at bounding box center [776, 256] width 47 height 13
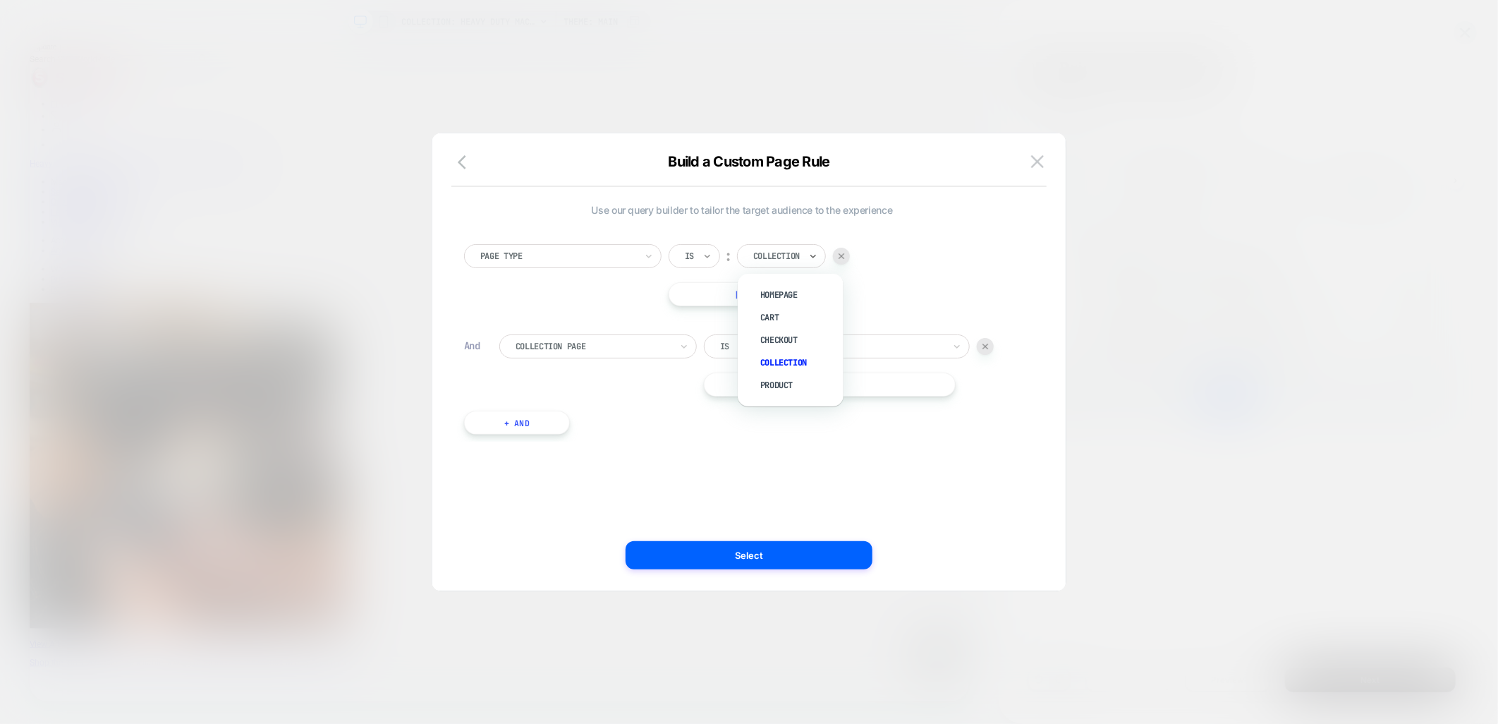
click at [705, 255] on icon at bounding box center [708, 256] width 10 height 14
click at [748, 226] on div "Page Type option Is focused, 1 of 2. 2 results available. Use Up and Down to ch…" at bounding box center [742, 332] width 570 height 219
click at [735, 351] on div "Is" at bounding box center [729, 346] width 51 height 24
click at [744, 382] on div "Is" at bounding box center [764, 385] width 92 height 23
click at [822, 344] on div at bounding box center [866, 346] width 155 height 13
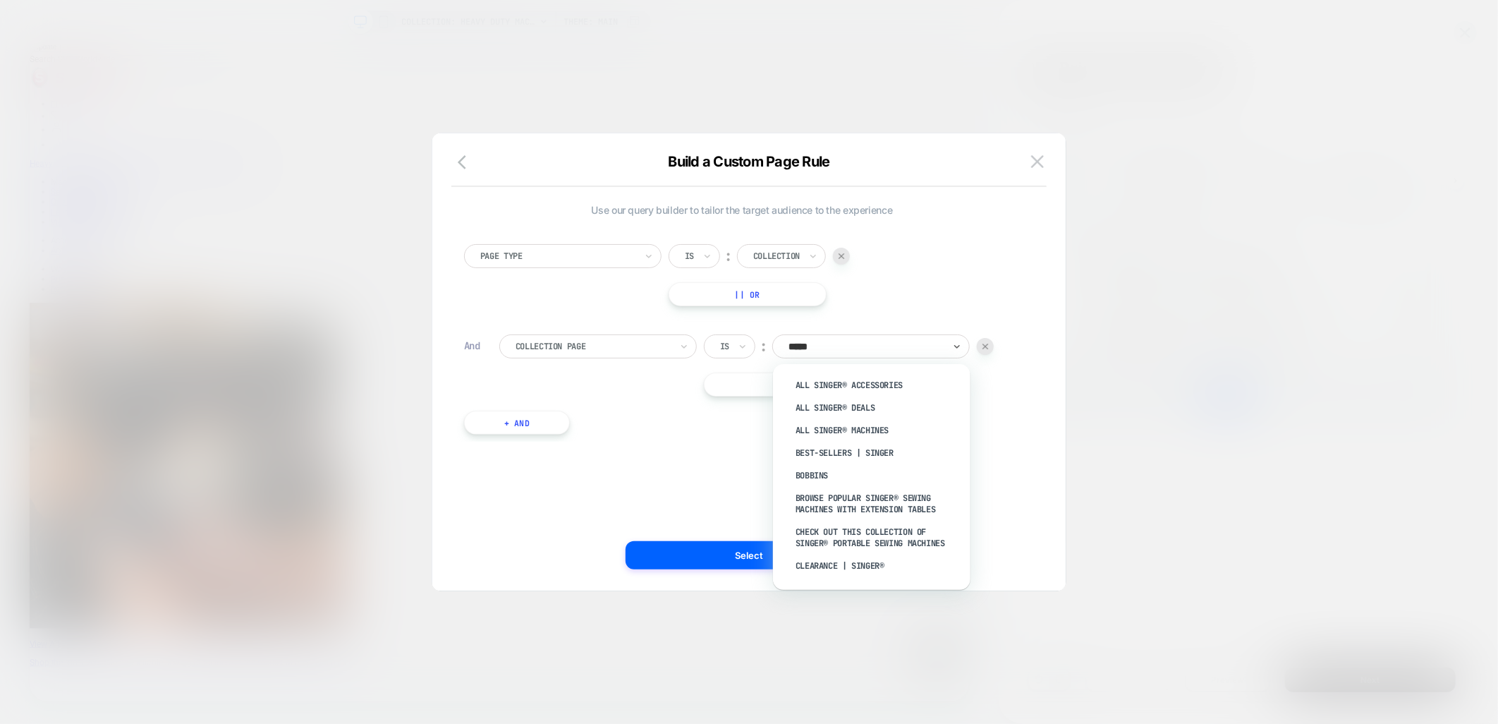
type input "******"
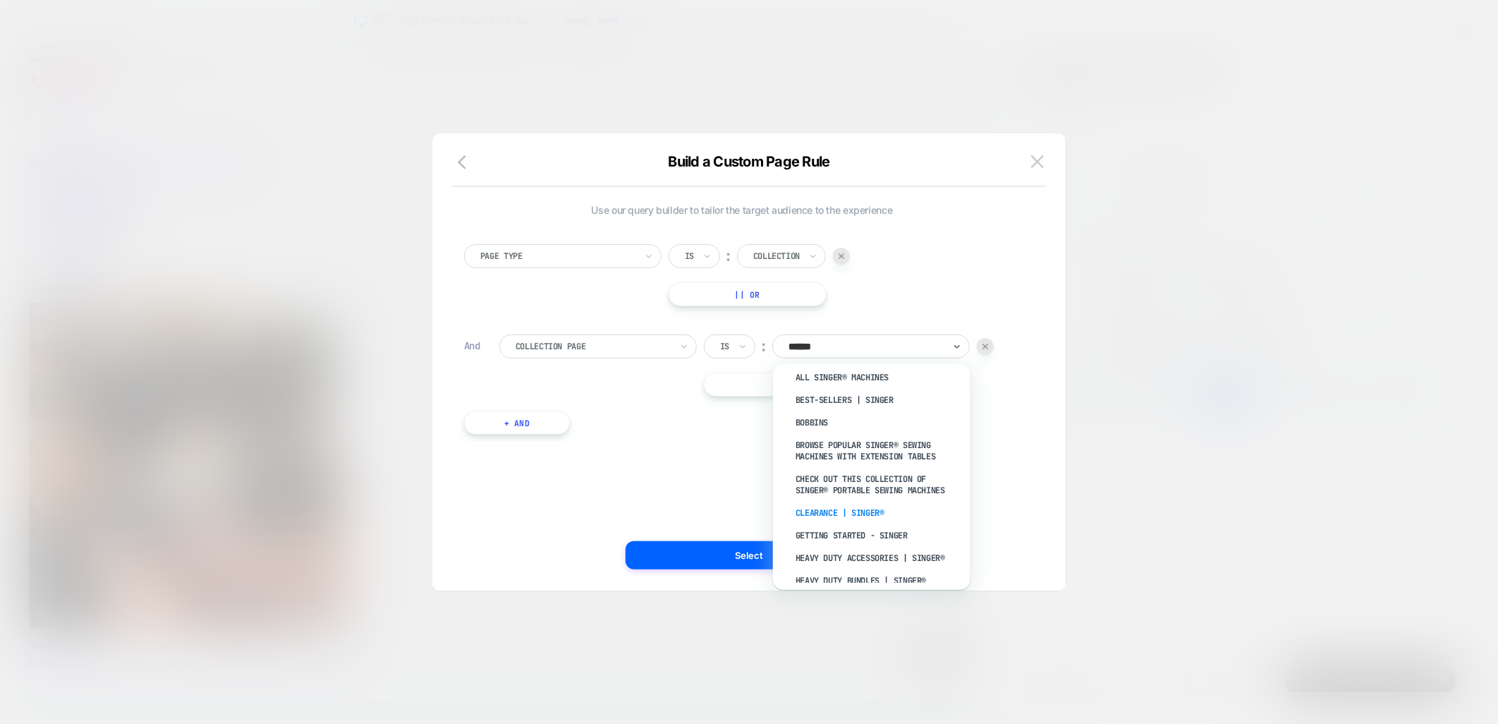
scroll to position [0, 0]
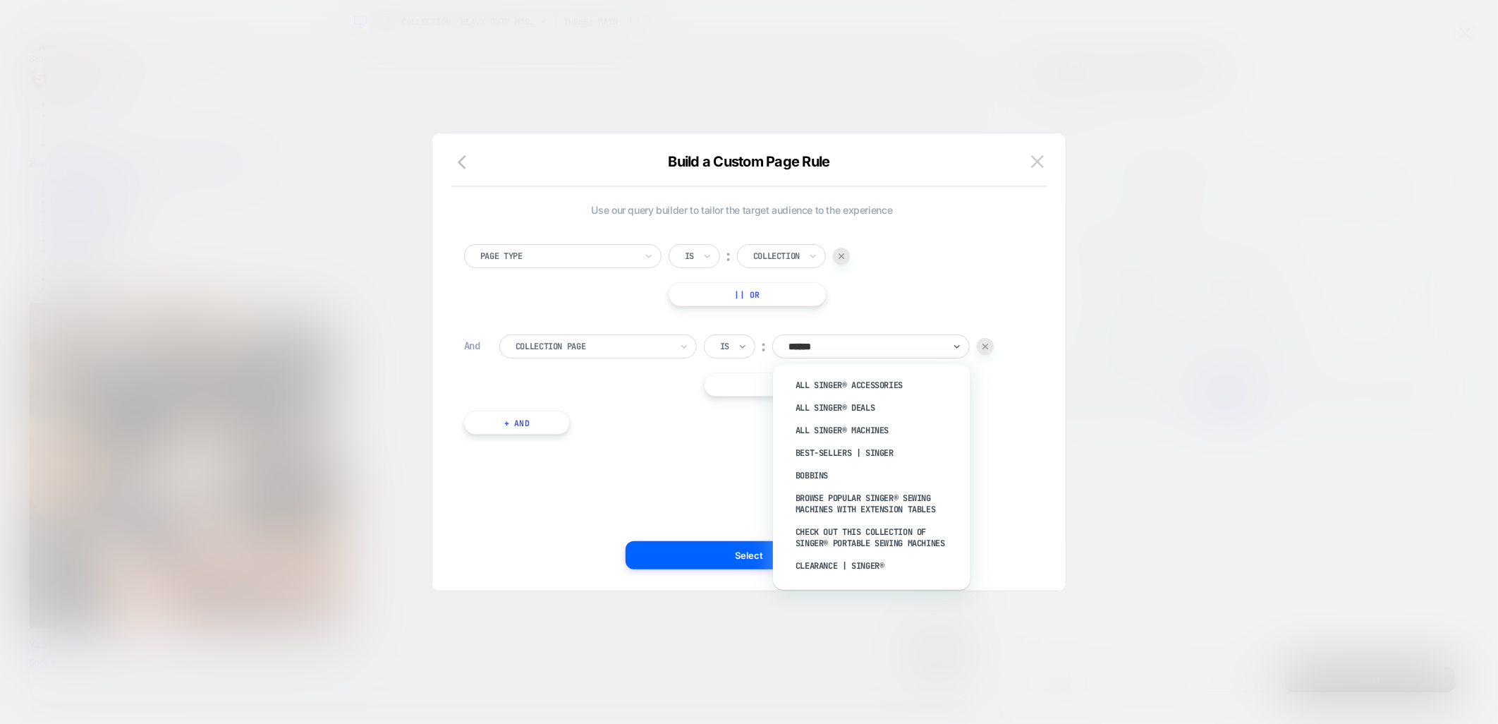
click at [746, 339] on icon at bounding box center [743, 346] width 10 height 14
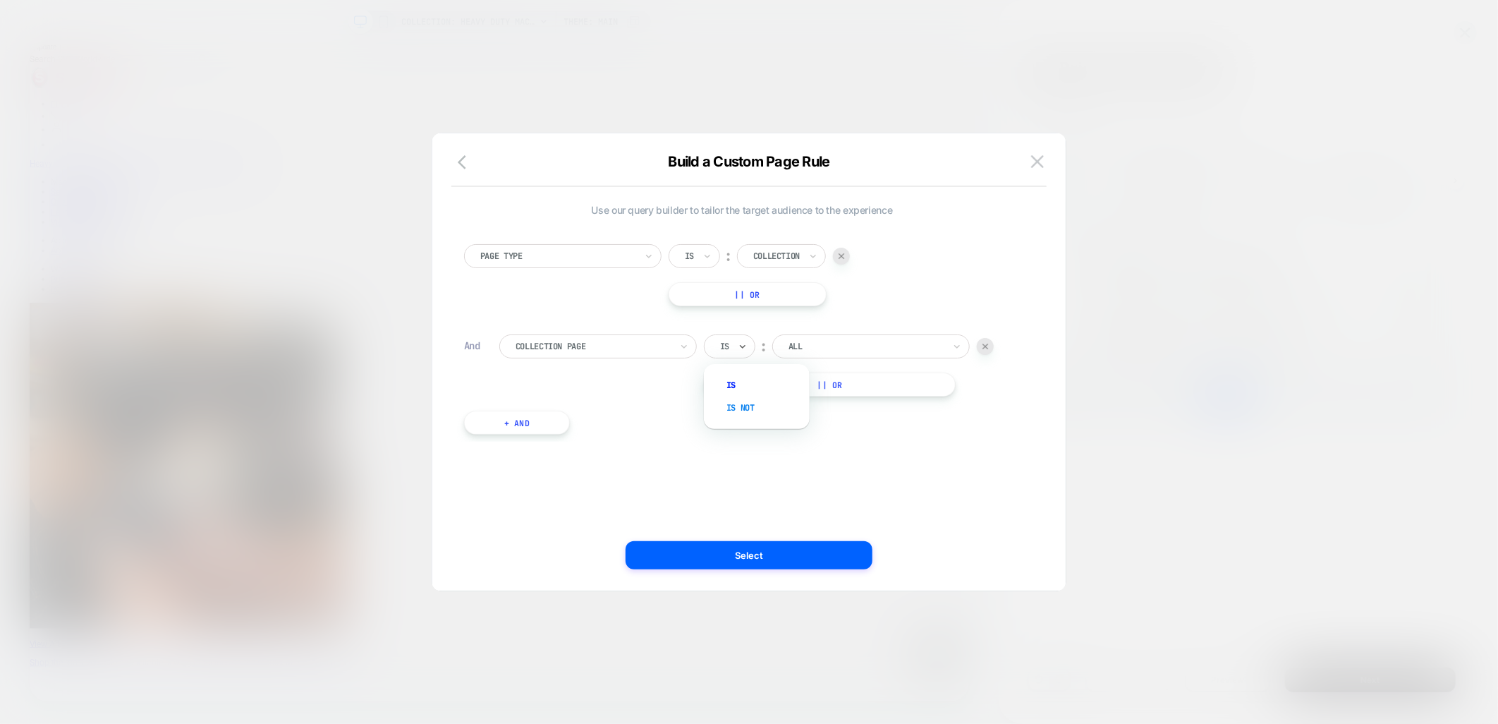
click at [739, 403] on div "Is not" at bounding box center [764, 407] width 92 height 23
click at [847, 375] on button "|| Or" at bounding box center [838, 384] width 269 height 24
click at [855, 341] on div at bounding box center [884, 346] width 155 height 13
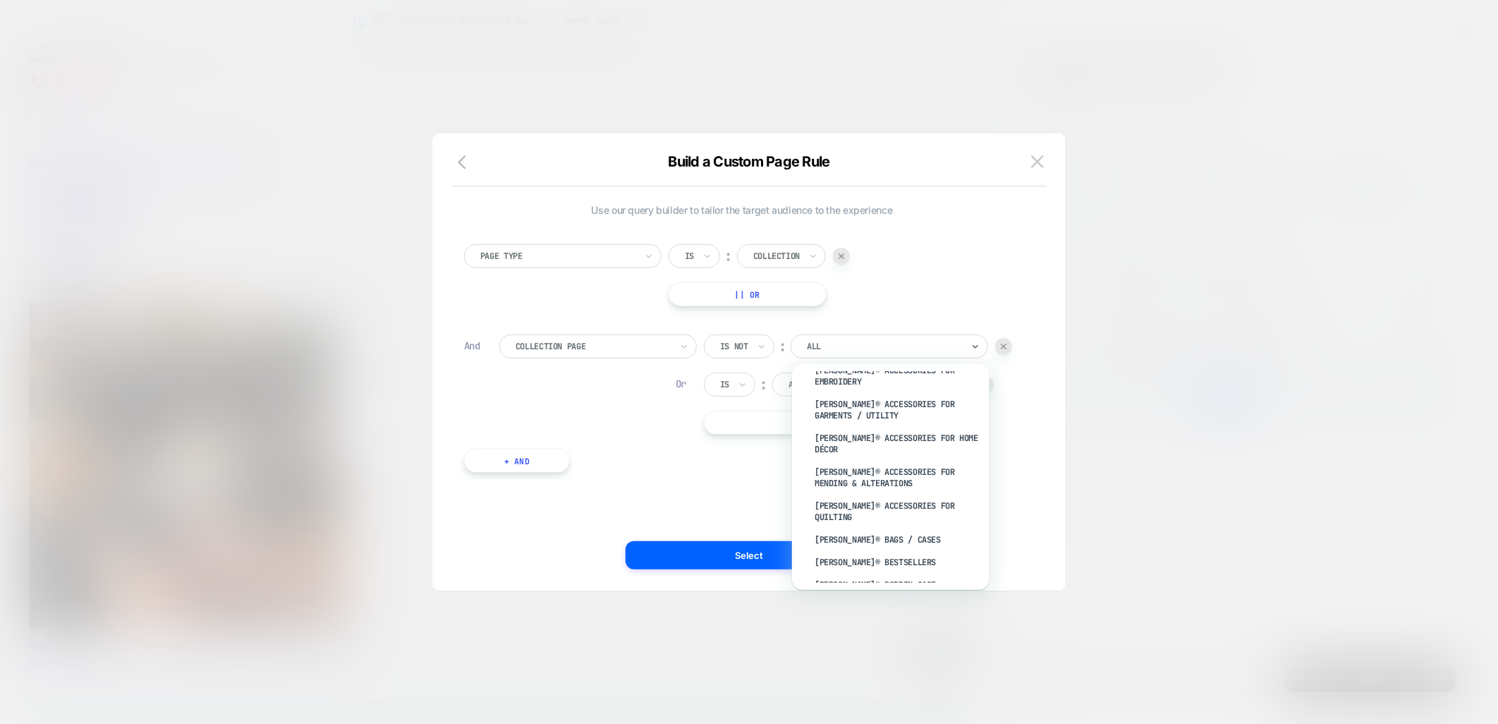
scroll to position [3291, 0]
click at [716, 340] on div "Is not" at bounding box center [739, 346] width 71 height 24
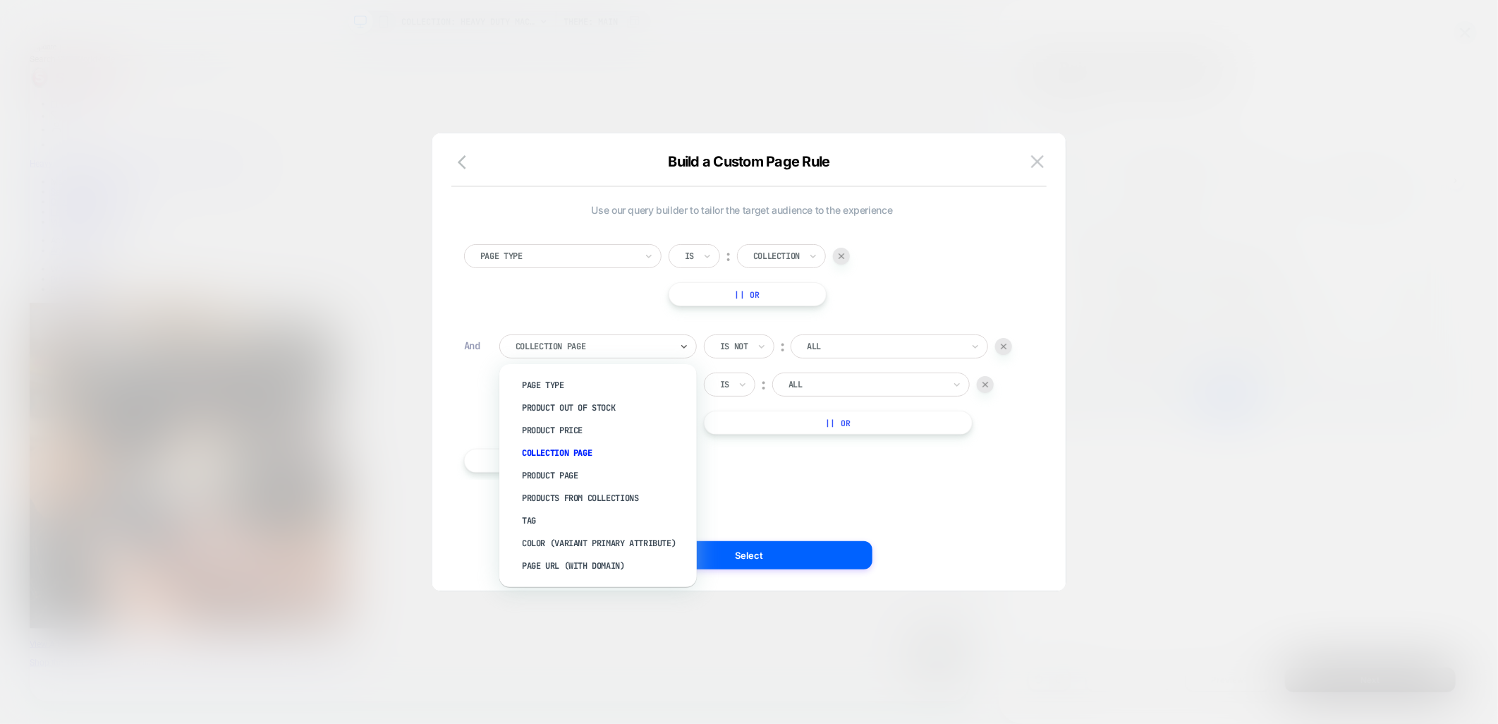
click at [683, 357] on div "Collection Page" at bounding box center [597, 346] width 197 height 24
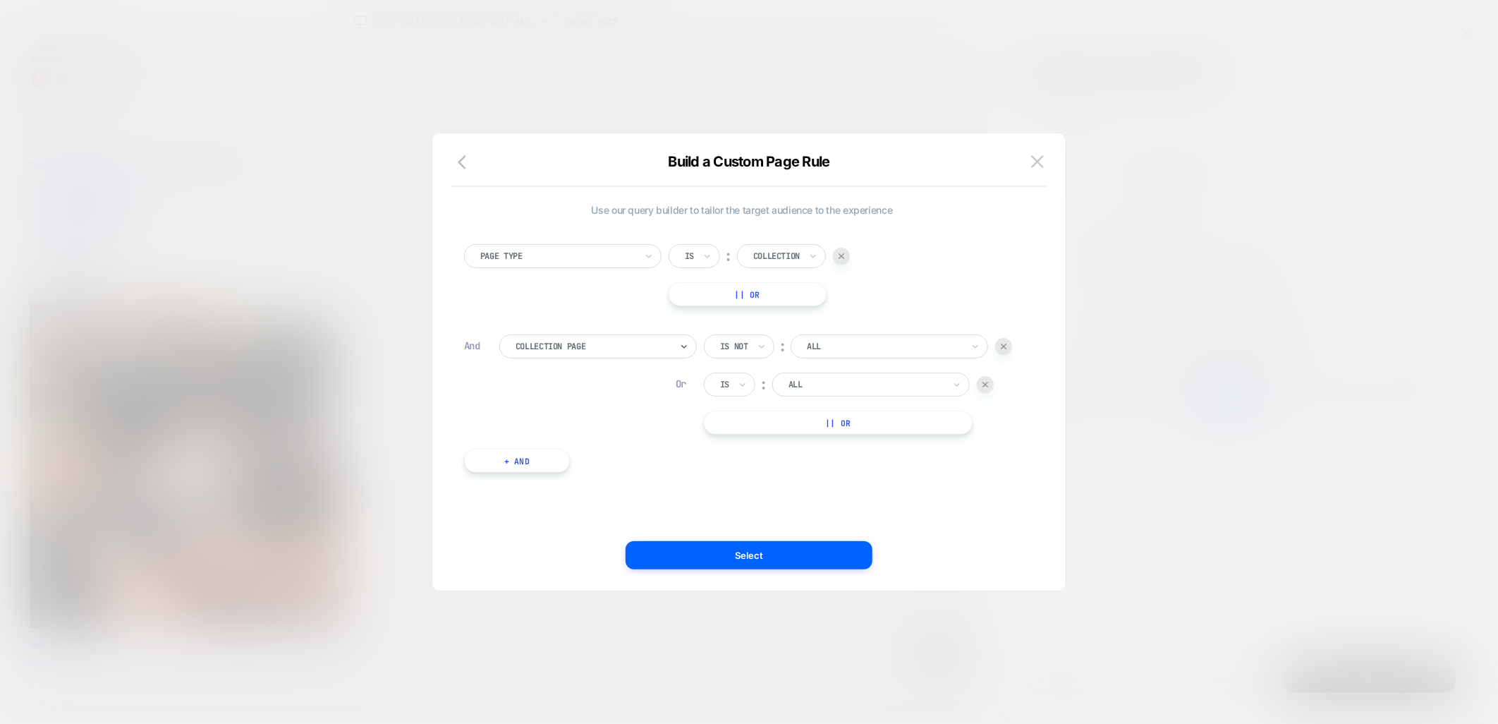
click at [883, 346] on div at bounding box center [884, 346] width 155 height 13
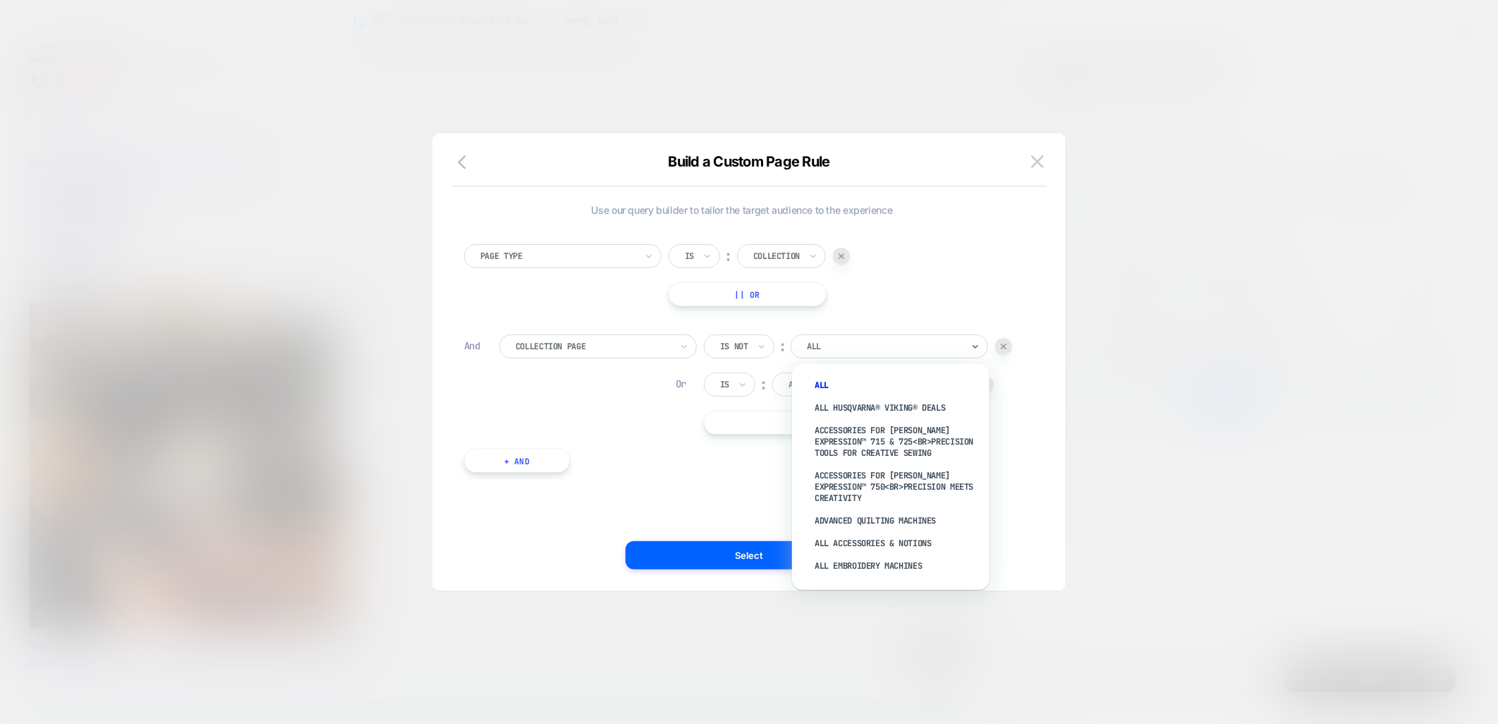
click at [745, 350] on div at bounding box center [734, 346] width 28 height 13
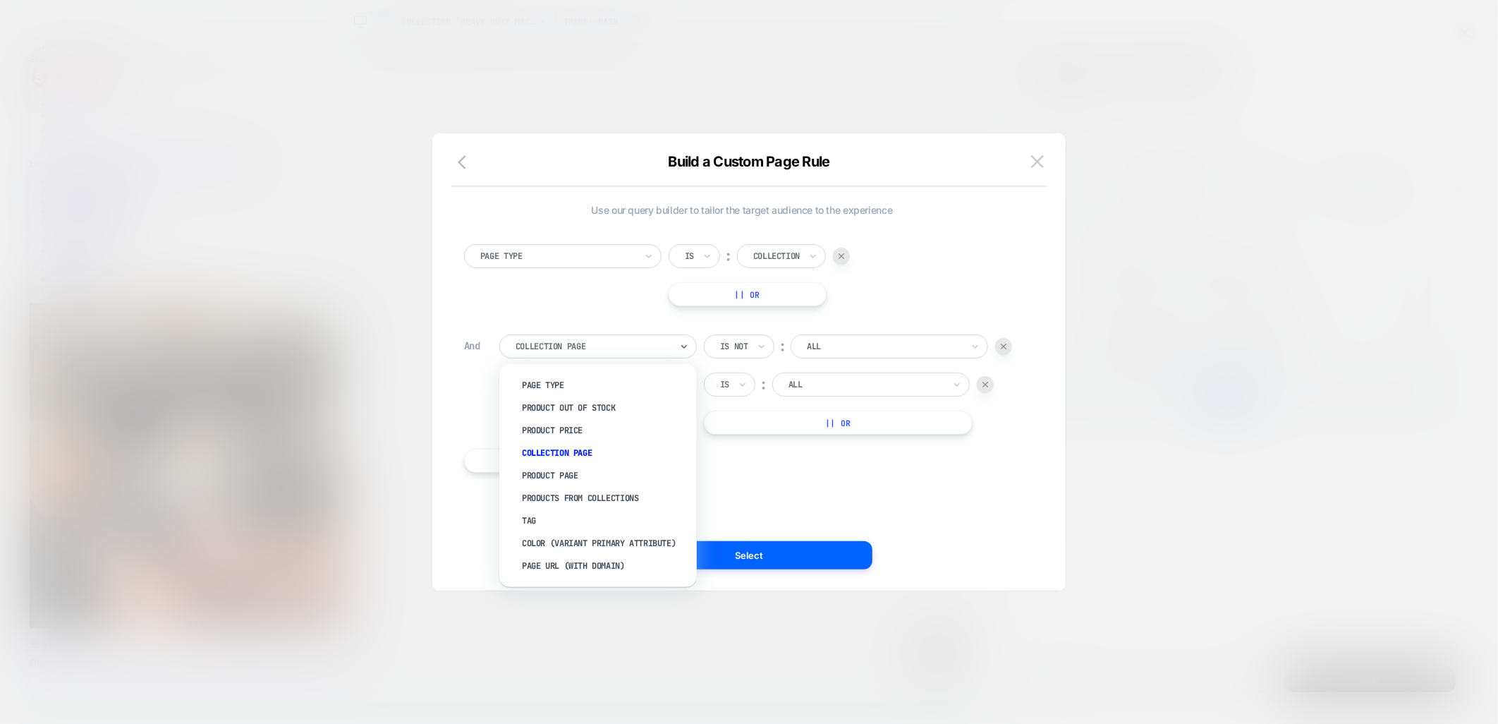
click at [654, 348] on div at bounding box center [593, 346] width 155 height 13
click at [526, 513] on div "Tag" at bounding box center [604, 520] width 183 height 23
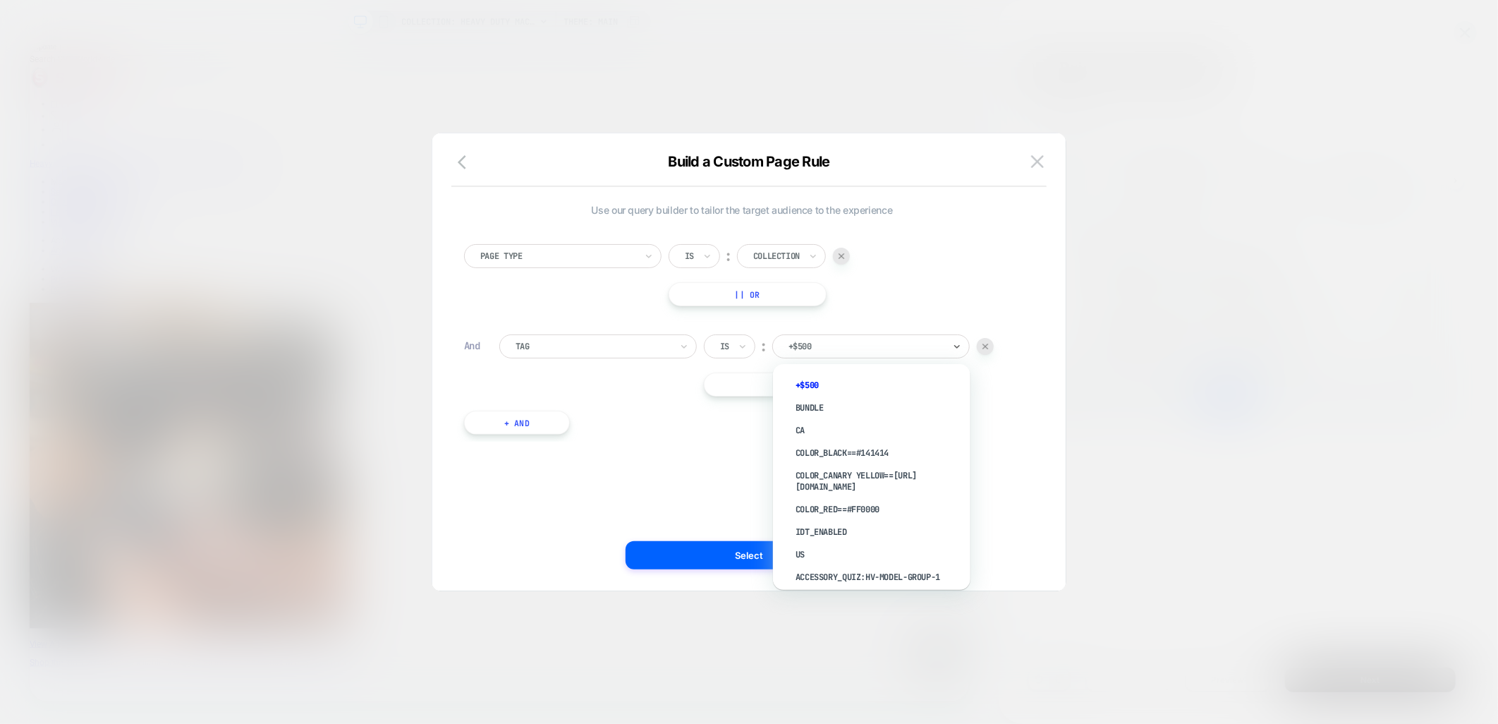
click at [790, 339] on div "+$500" at bounding box center [866, 347] width 158 height 16
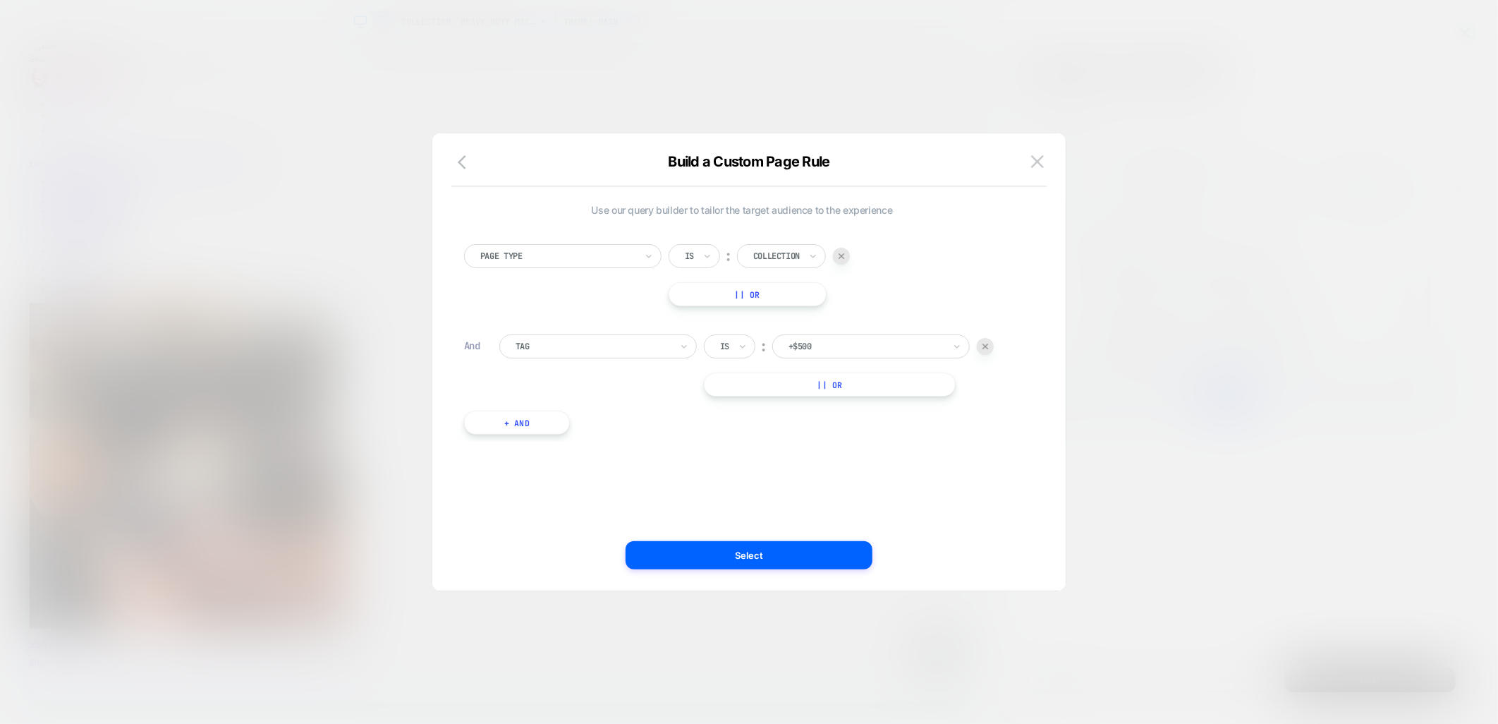
click at [730, 341] on div "Is" at bounding box center [725, 347] width 12 height 16
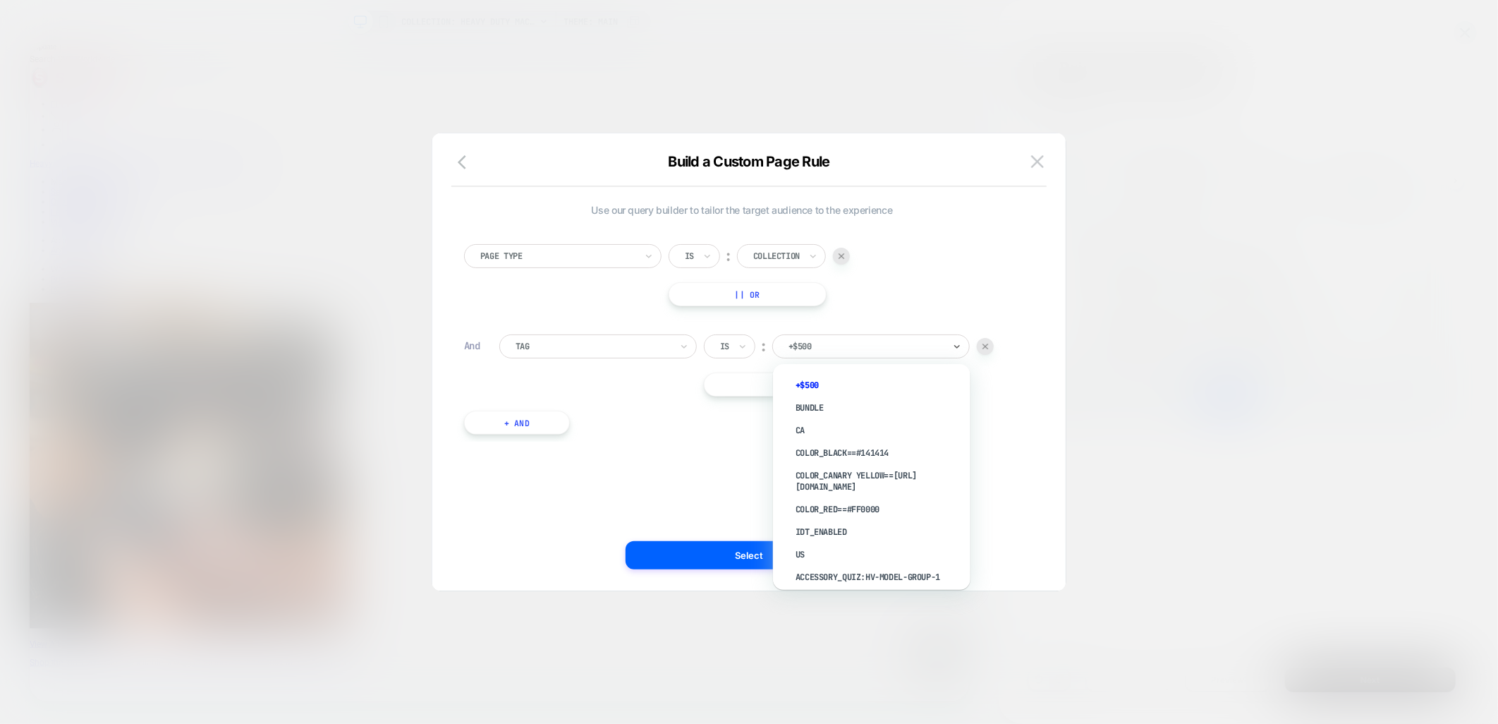
click at [834, 346] on div at bounding box center [866, 346] width 155 height 13
click at [686, 348] on icon at bounding box center [684, 346] width 10 height 14
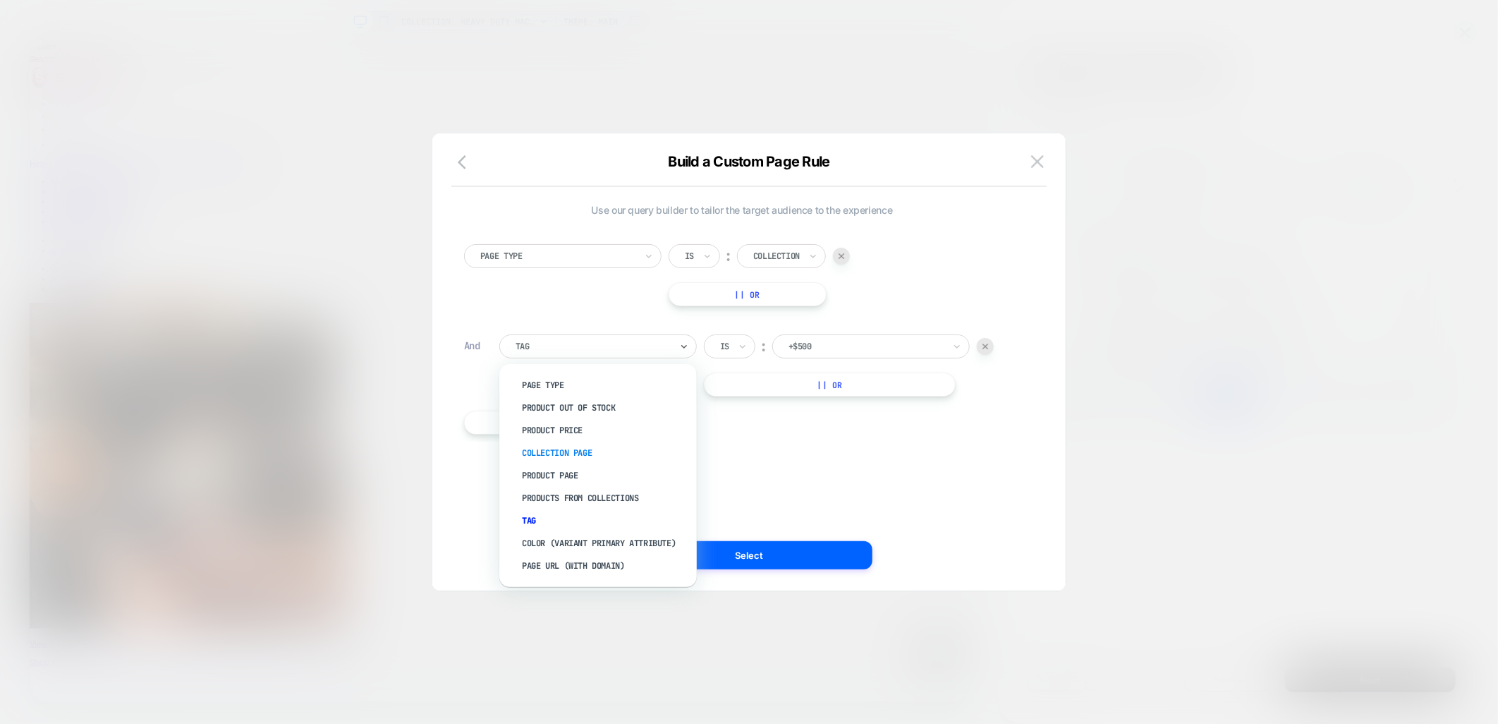
click at [569, 449] on div "Collection Page" at bounding box center [604, 453] width 183 height 23
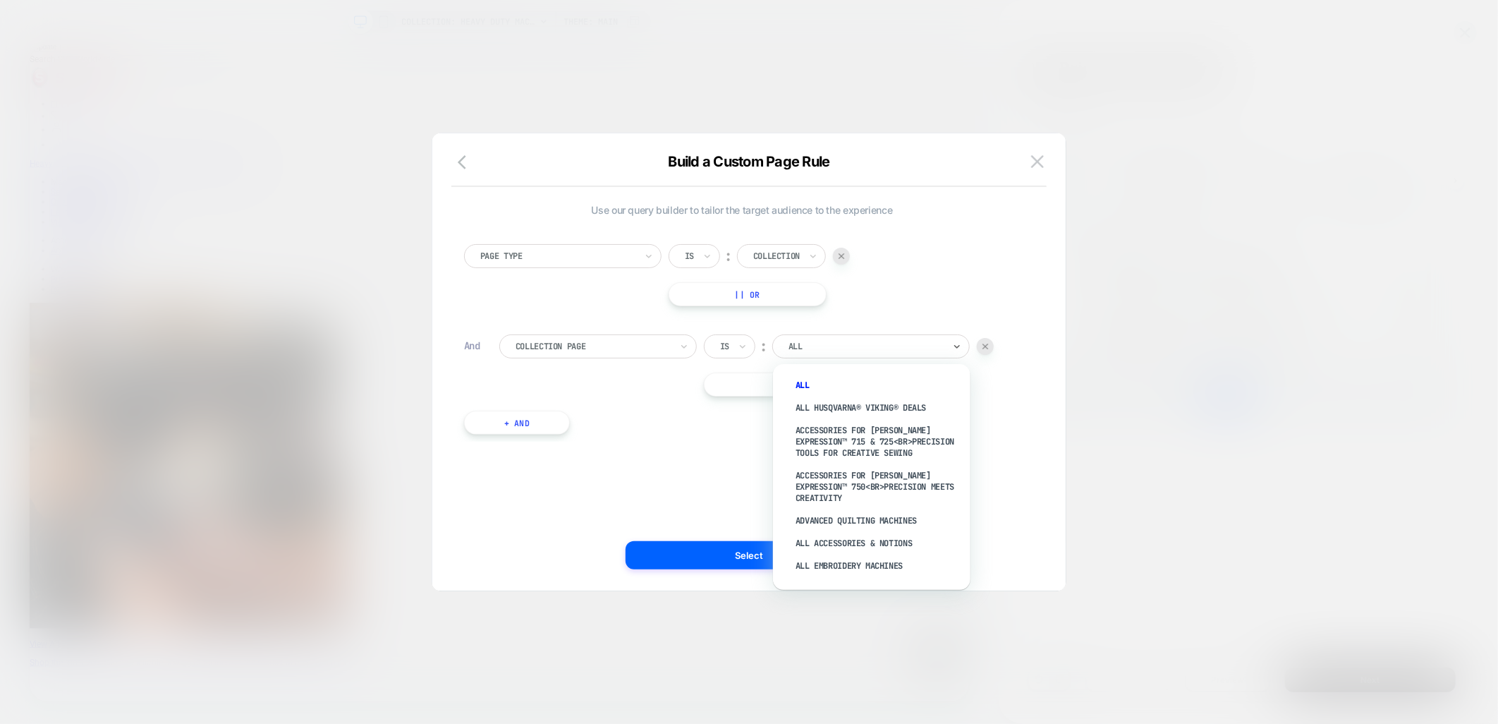
click at [925, 339] on div "ALL" at bounding box center [866, 347] width 158 height 16
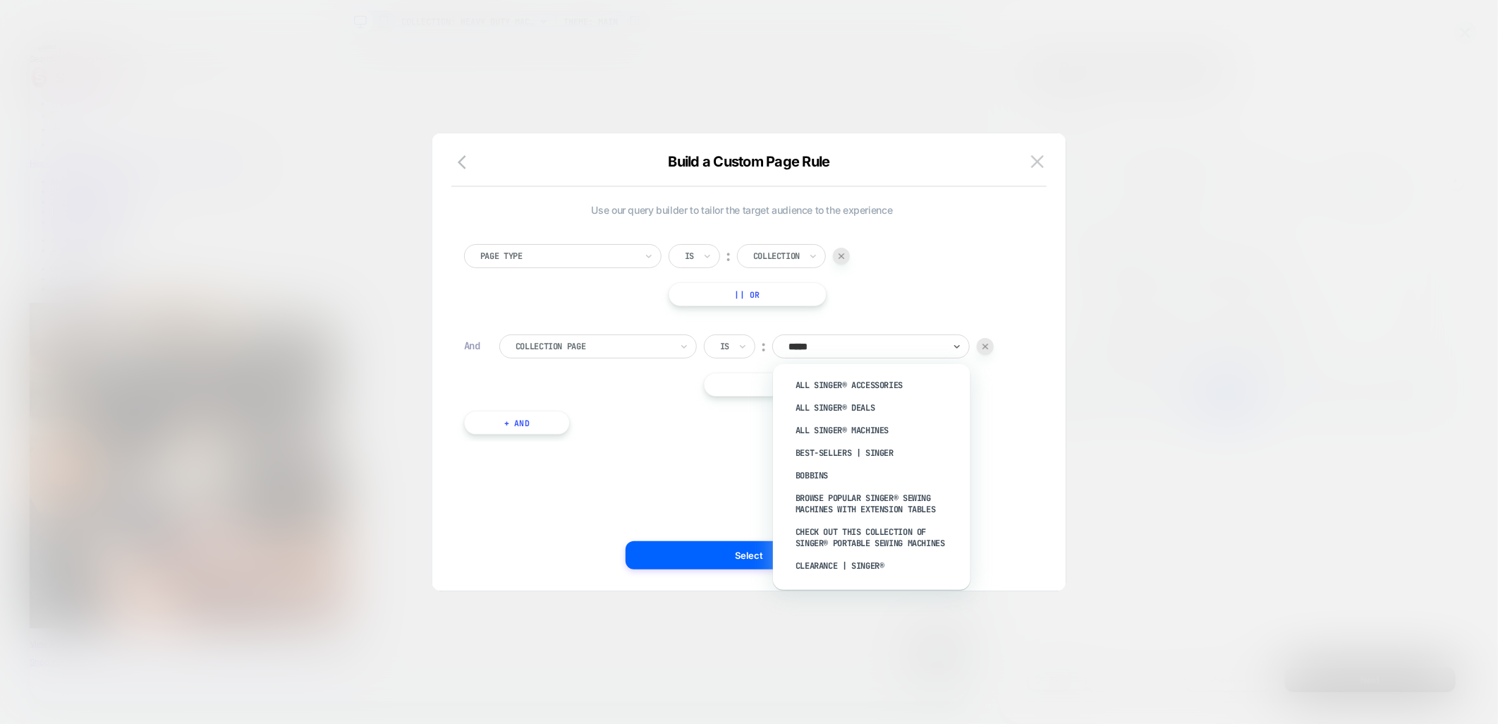
type input "******"
click at [887, 425] on div "All SINGER® Machines" at bounding box center [878, 430] width 183 height 23
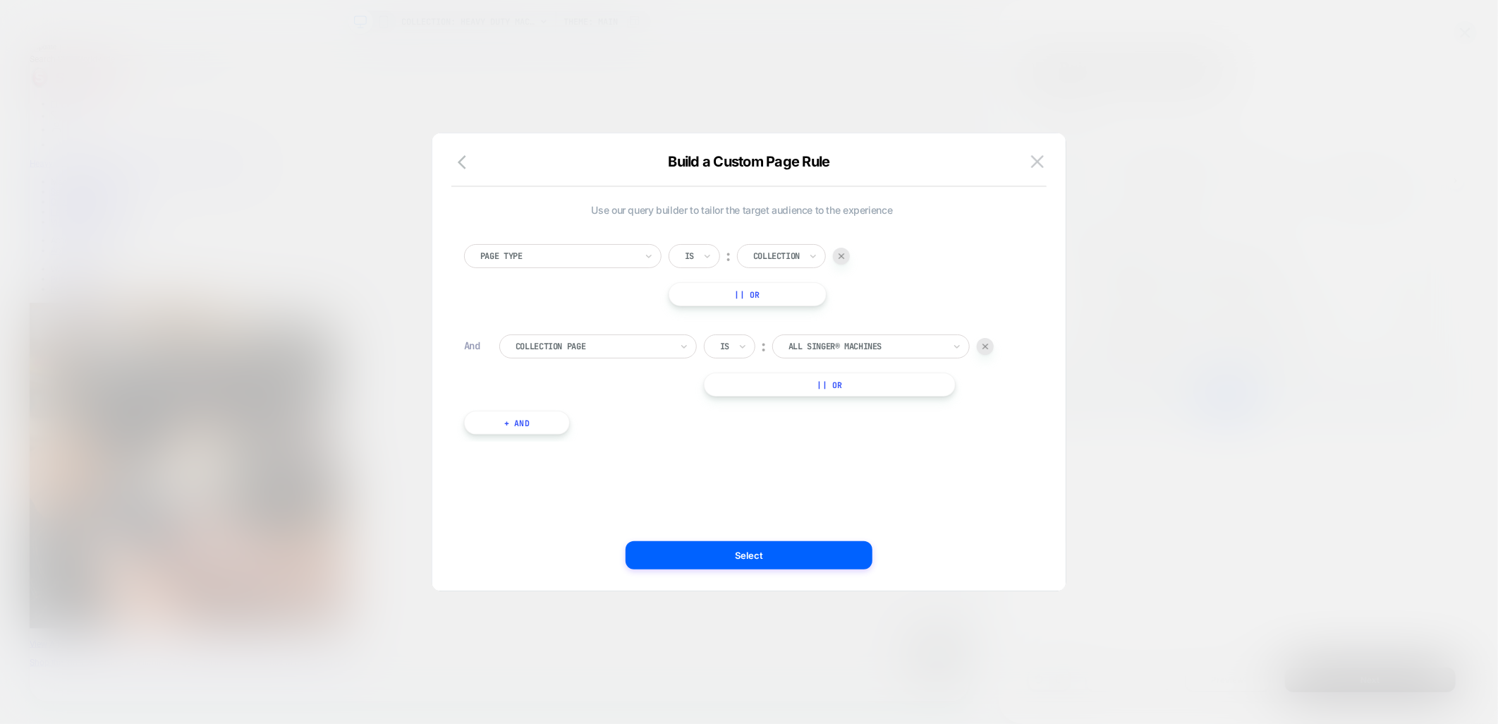
click at [898, 353] on div at bounding box center [866, 346] width 155 height 13
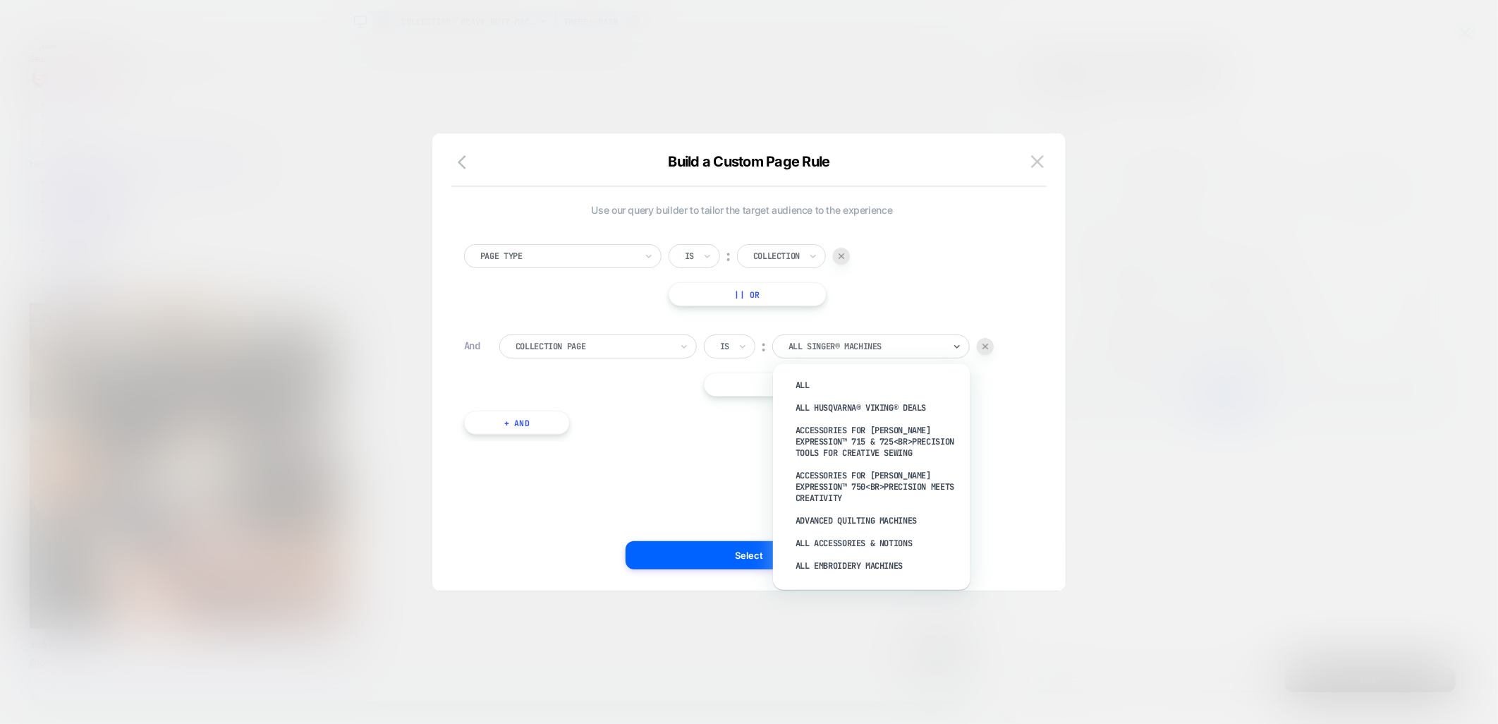
click at [753, 382] on button "|| Or" at bounding box center [830, 384] width 252 height 24
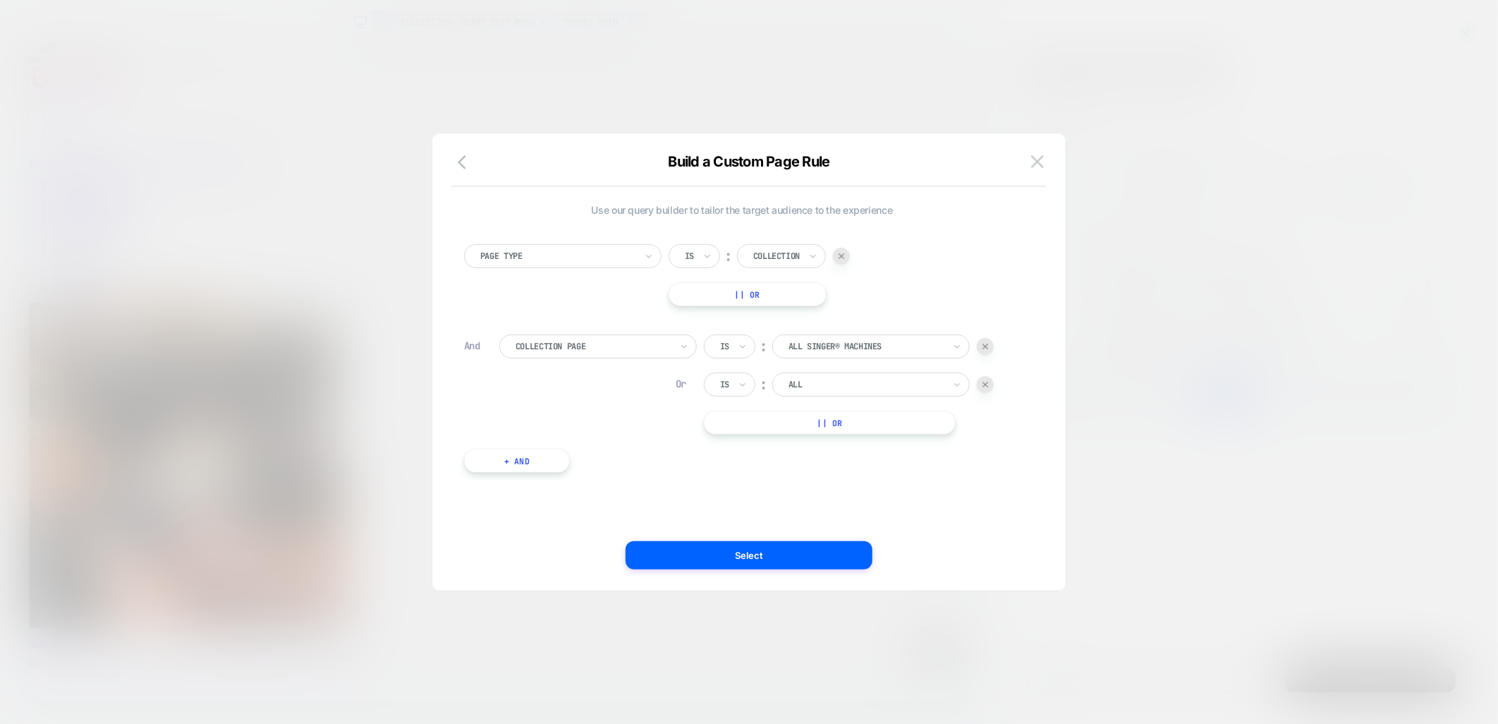
click at [829, 379] on div at bounding box center [866, 384] width 155 height 13
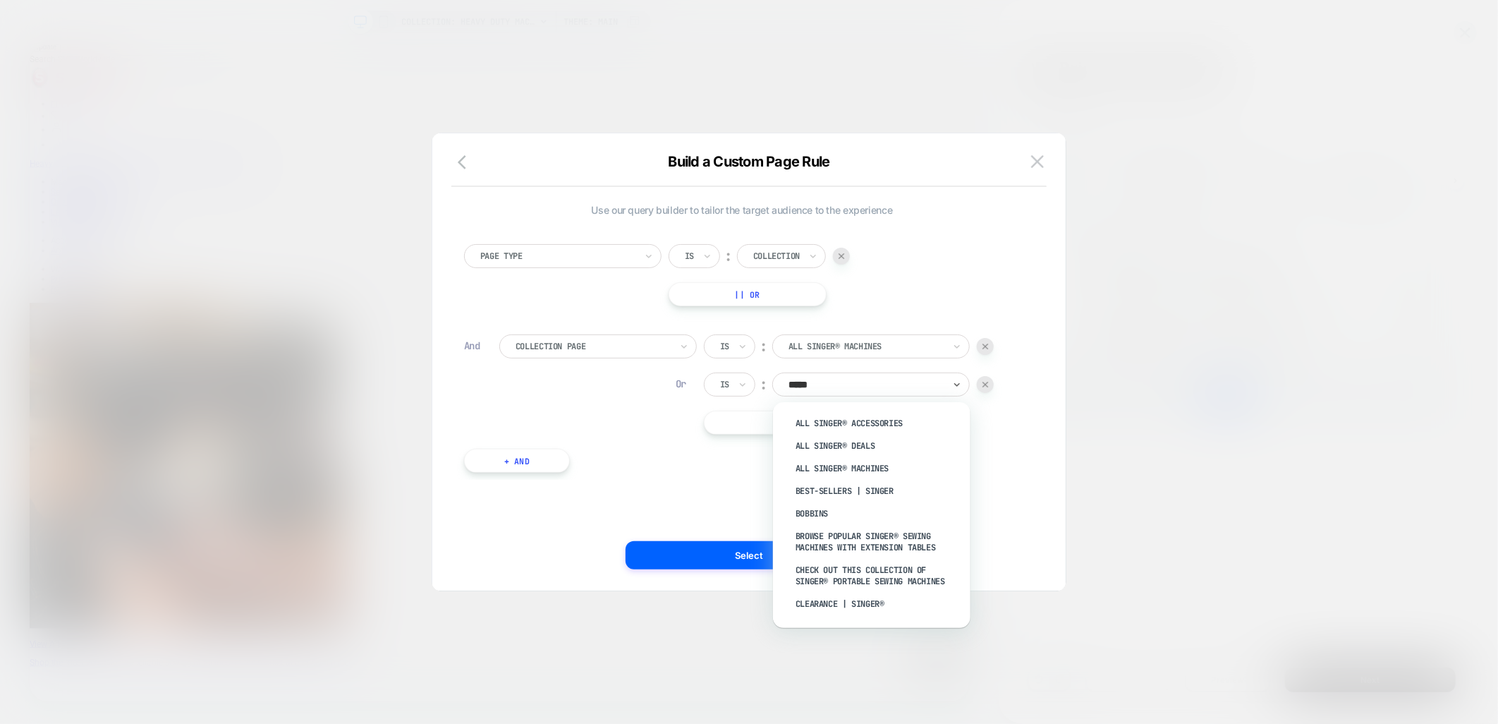
type input "******"
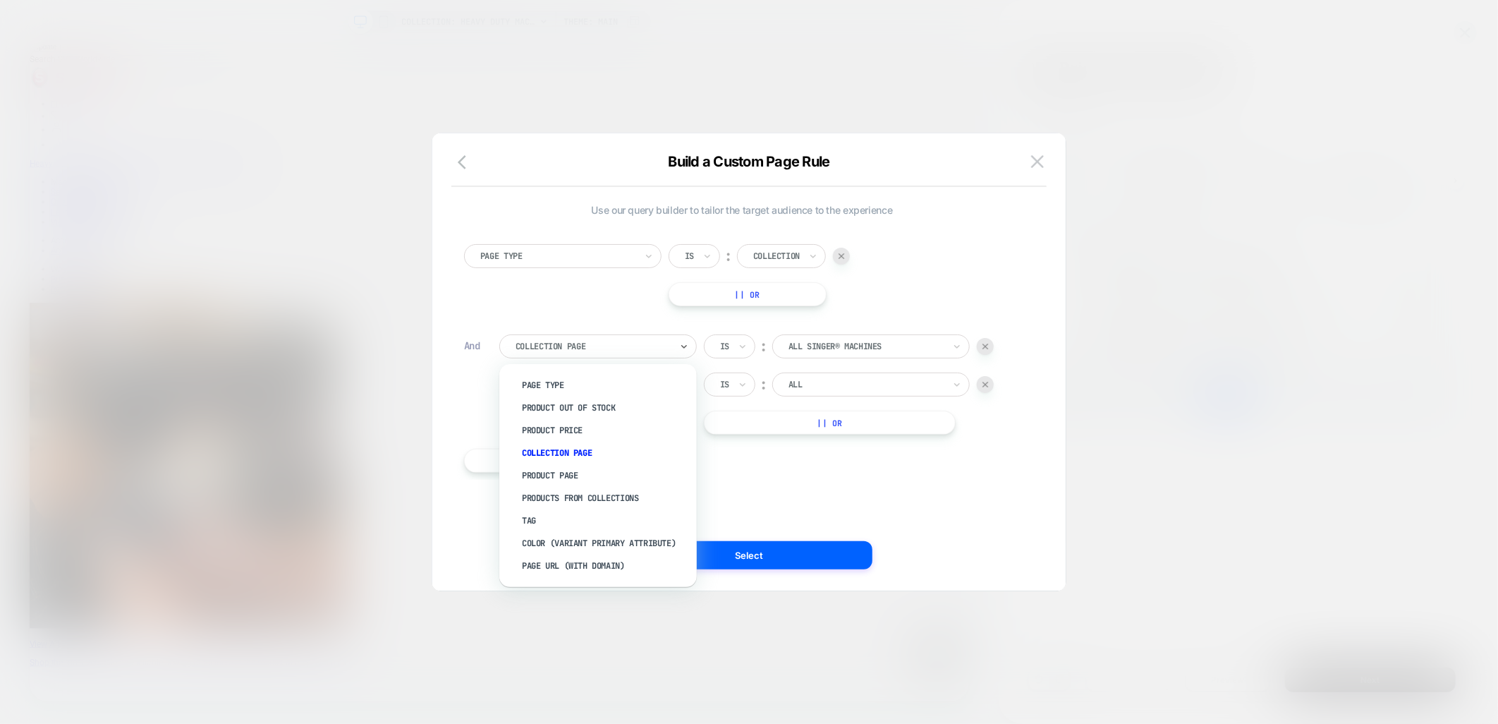
click at [673, 342] on div "Collection Page" at bounding box center [597, 346] width 197 height 24
click at [554, 518] on div "Tag" at bounding box center [604, 520] width 183 height 23
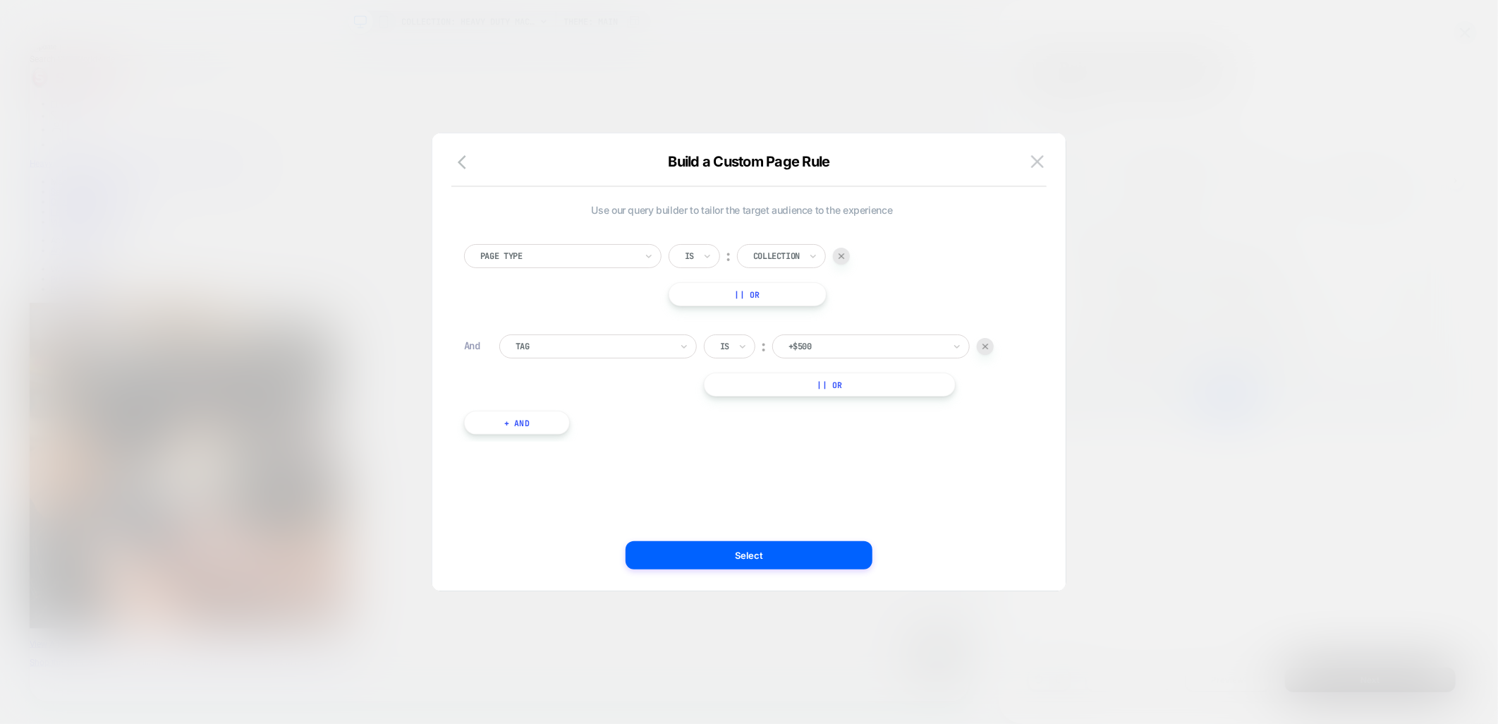
click at [808, 350] on div at bounding box center [866, 346] width 155 height 13
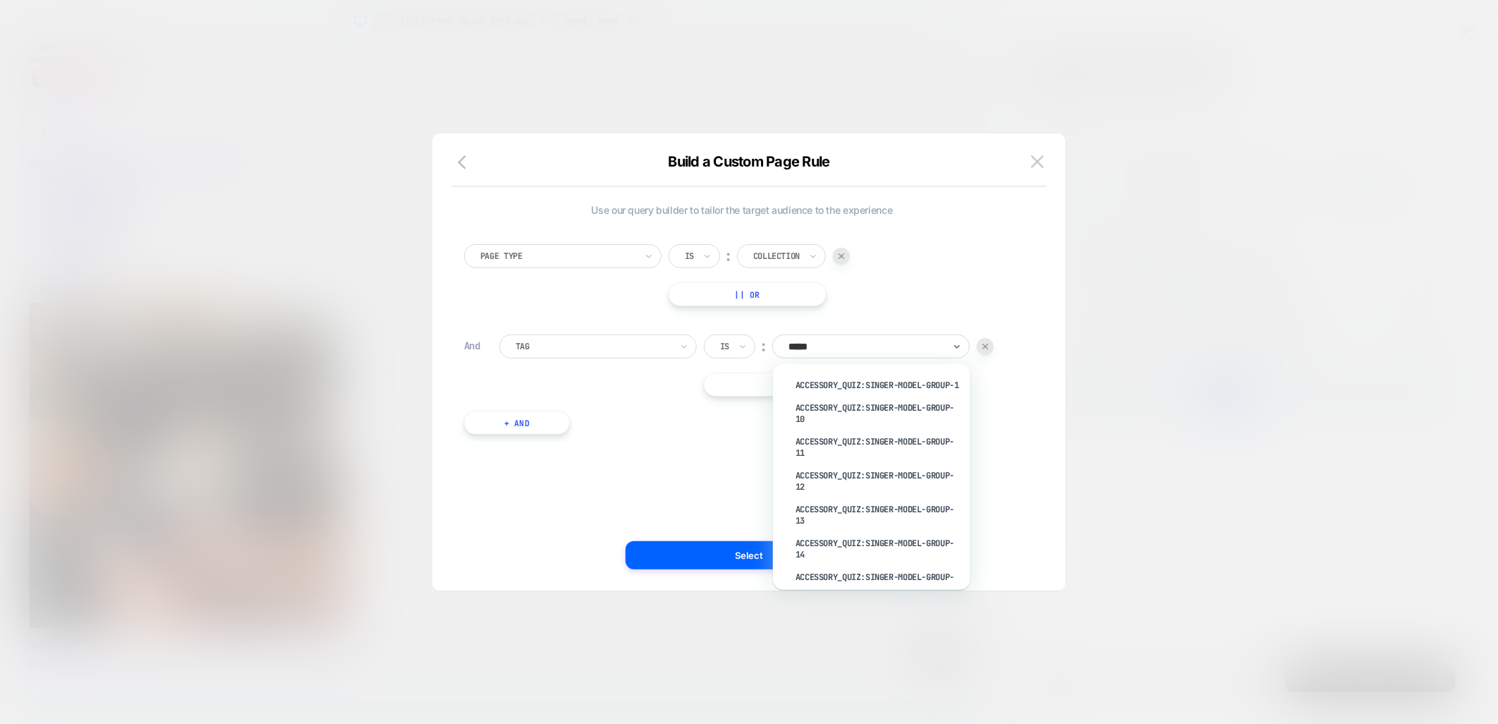
type input "******"
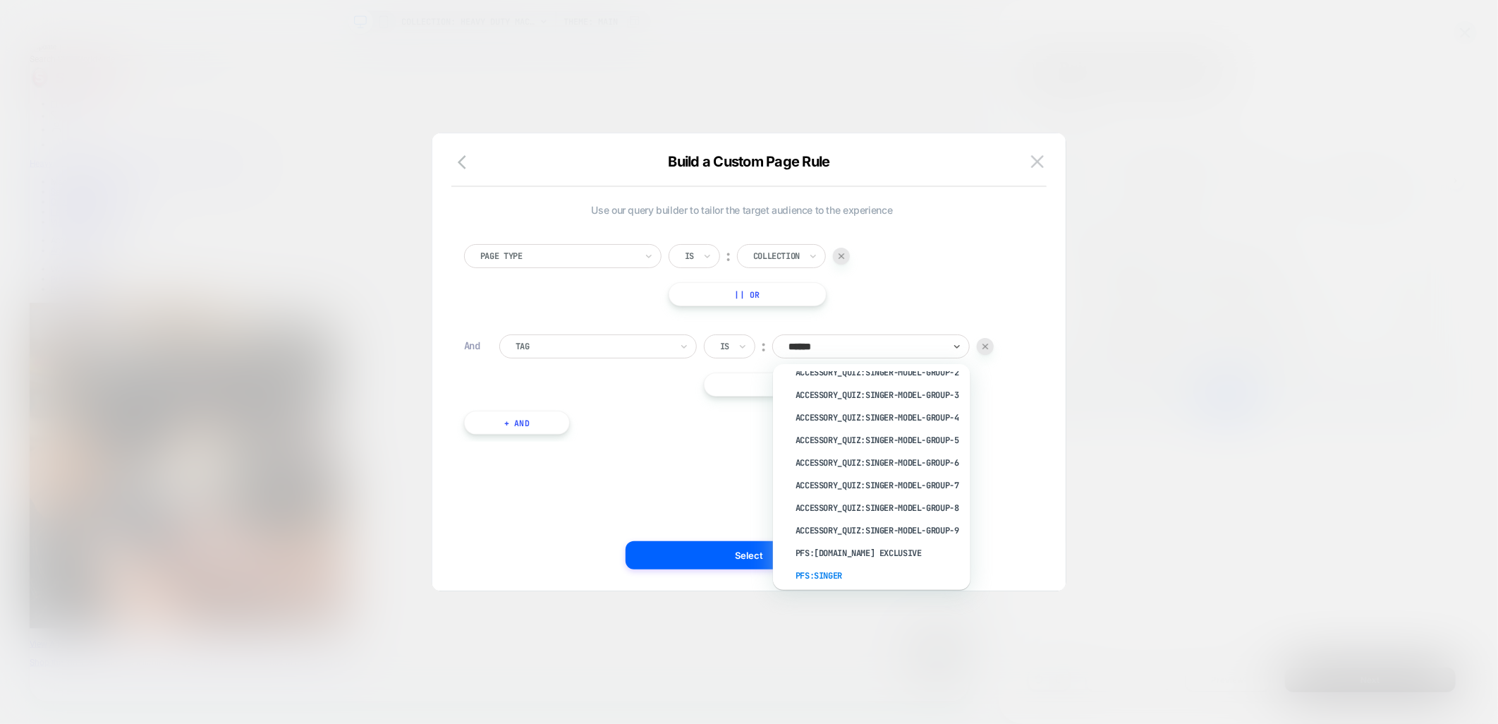
scroll to position [458, 0]
click at [856, 480] on div "pfs:singer" at bounding box center [878, 478] width 183 height 23
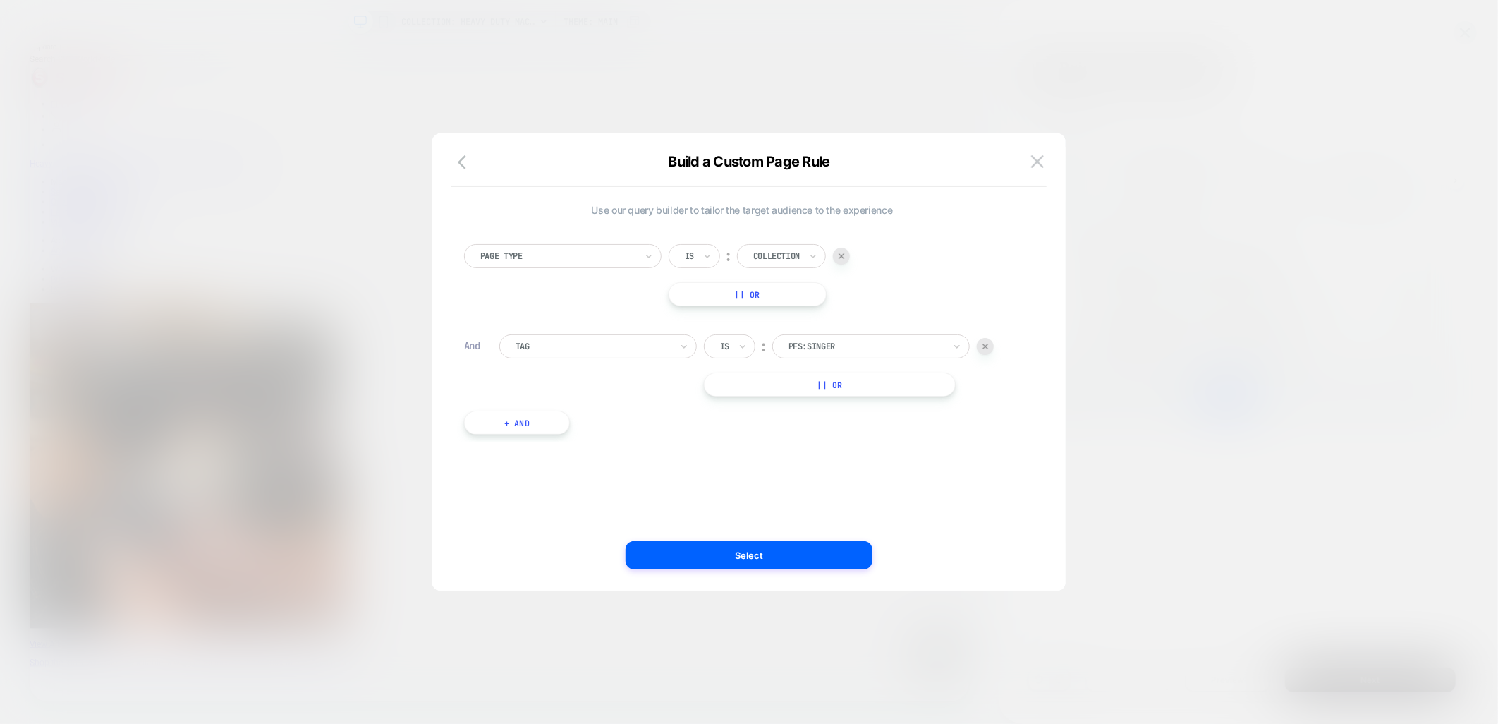
click at [858, 473] on div "Use our query builder to tailor the target audience to the experience Page Type…" at bounding box center [741, 362] width 591 height 401
click at [783, 553] on button "Select" at bounding box center [749, 555] width 247 height 28
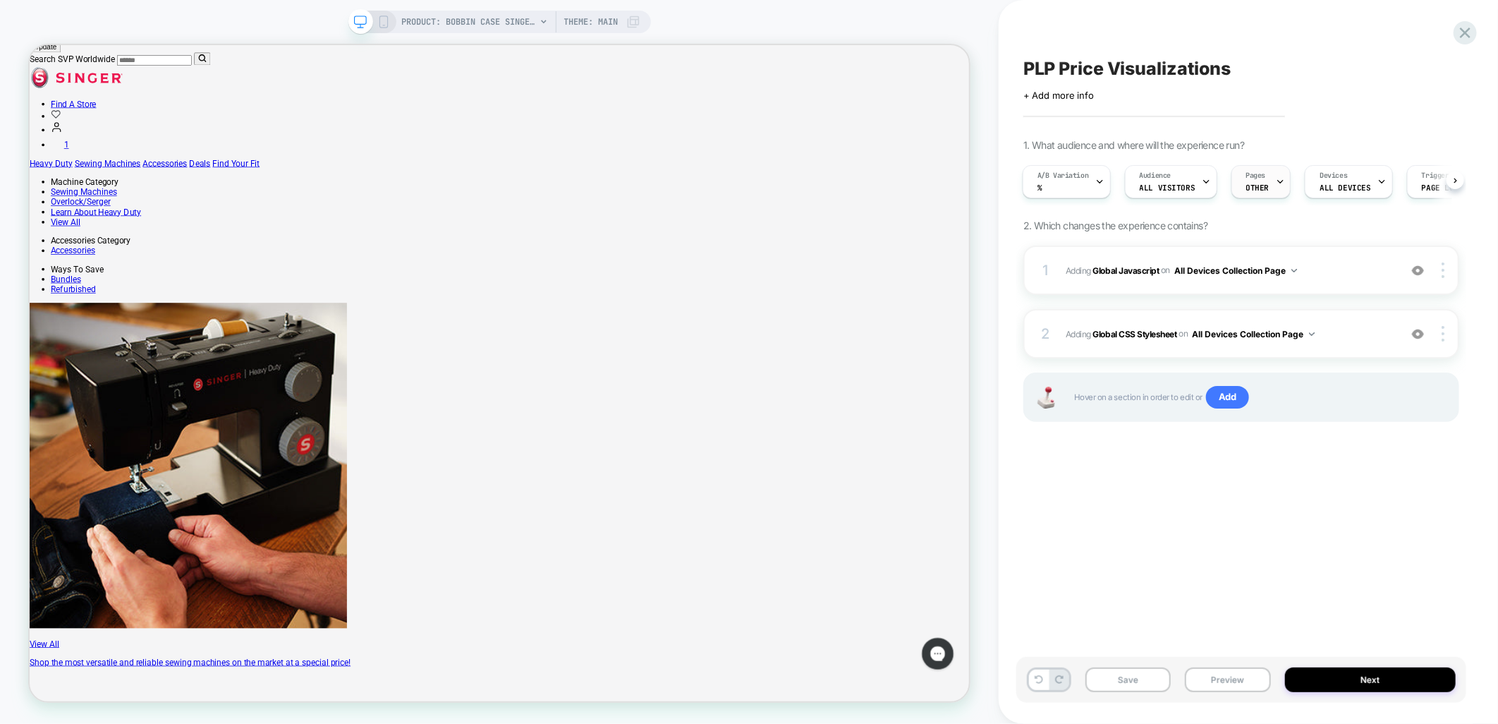
scroll to position [0, 1]
click at [1270, 175] on div "Pages OTHER" at bounding box center [1257, 182] width 51 height 32
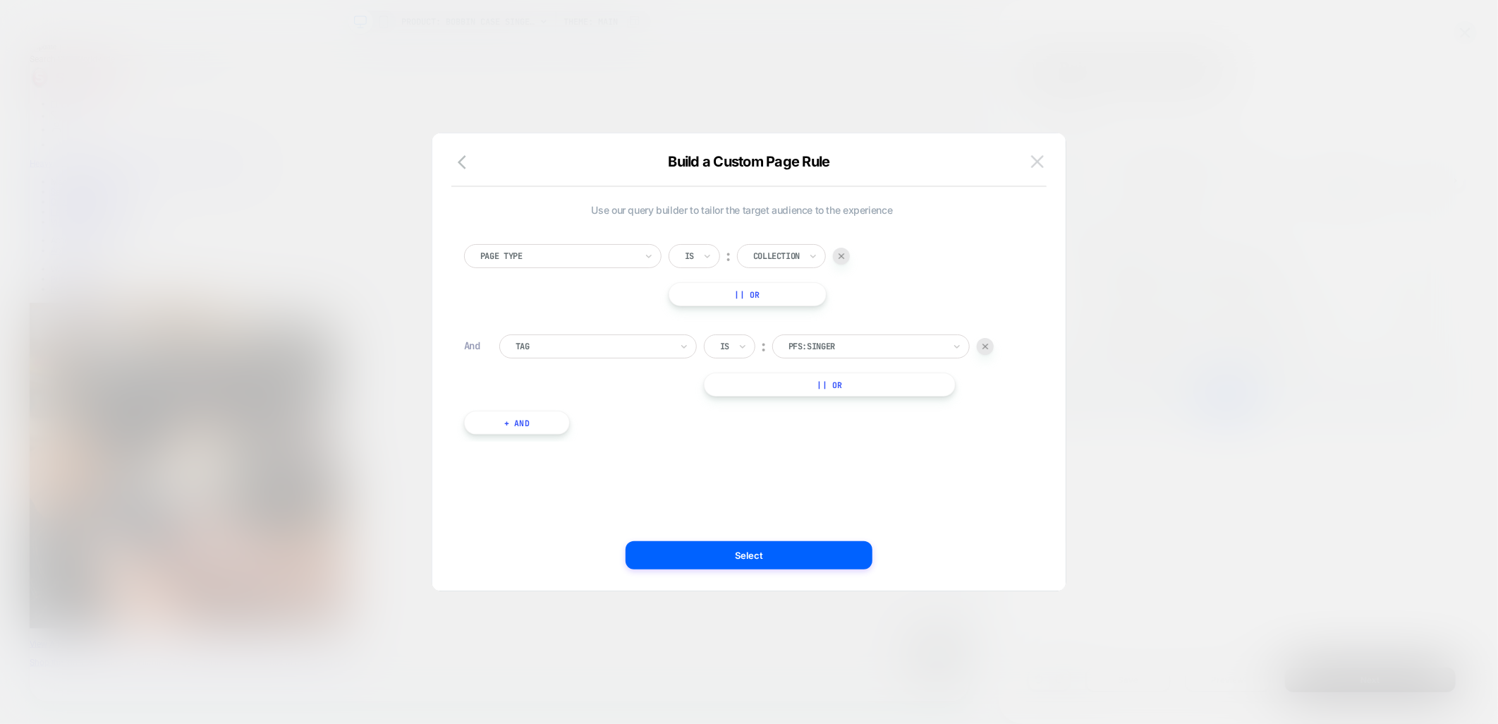
click at [1044, 167] on button at bounding box center [1037, 161] width 21 height 21
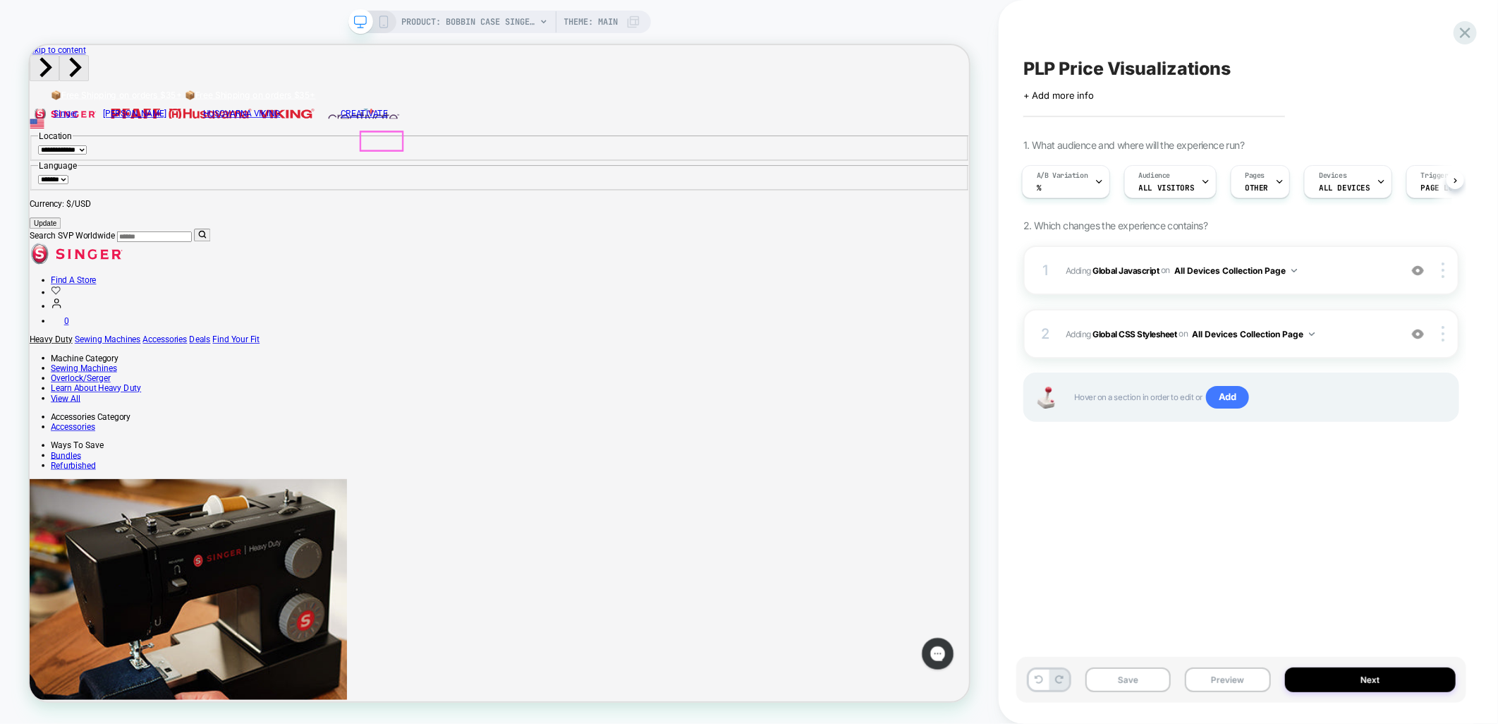
scroll to position [0, 0]
click at [86, 430] on link "Heavy Duty" at bounding box center [57, 436] width 57 height 13
click at [517, 17] on span "PRODUCT: Bobbin Case SINGER® - Class 15" at bounding box center [469, 22] width 134 height 23
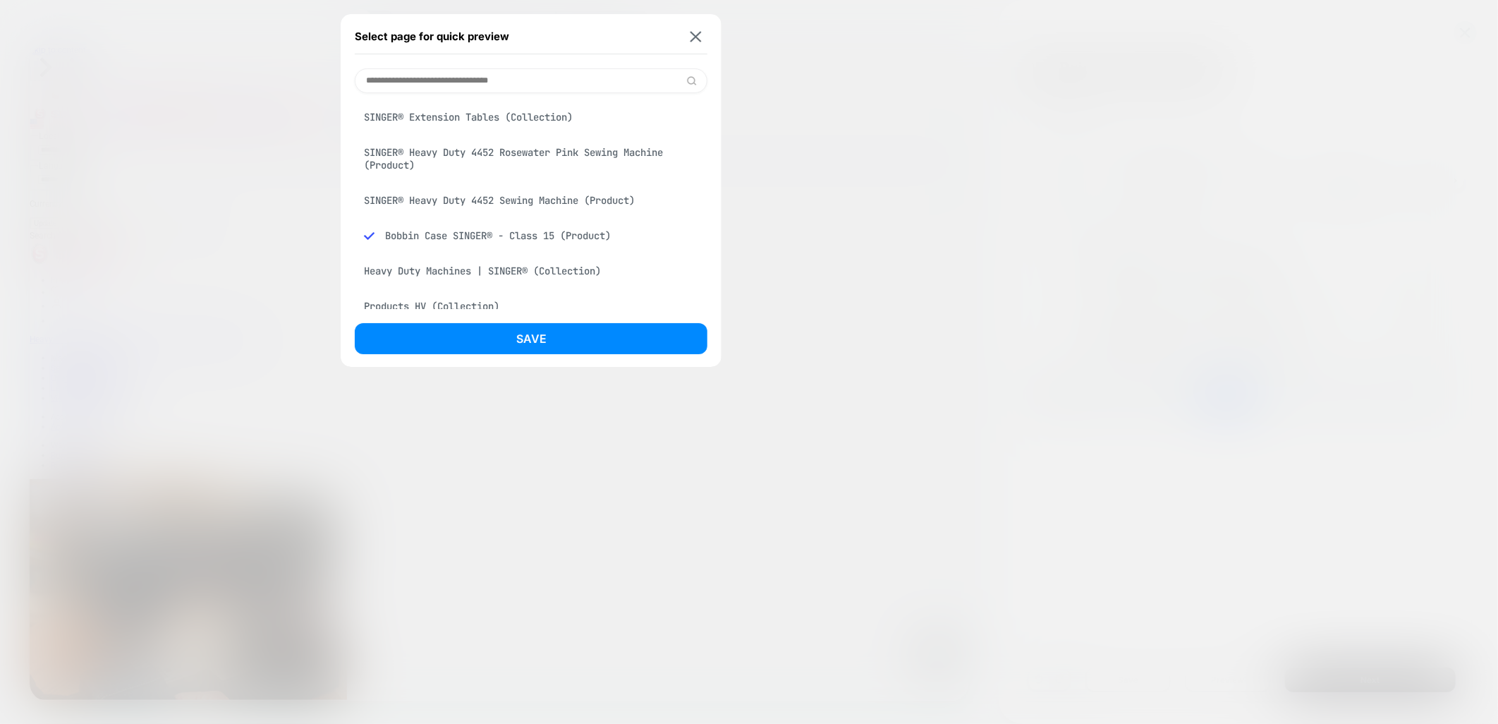
click at [499, 118] on div "SINGER® Extension Tables (Collection)" at bounding box center [531, 117] width 353 height 27
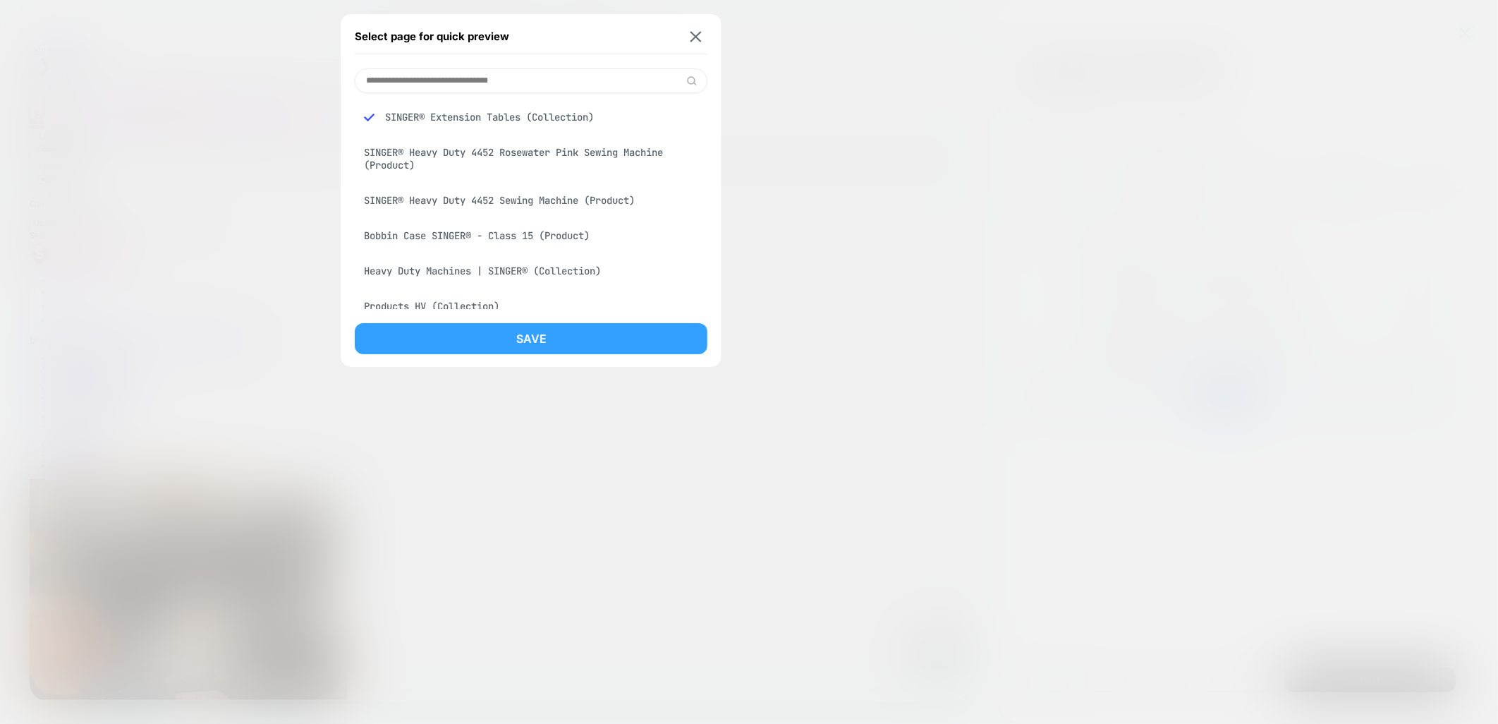
click at [492, 335] on button "Save" at bounding box center [531, 338] width 353 height 31
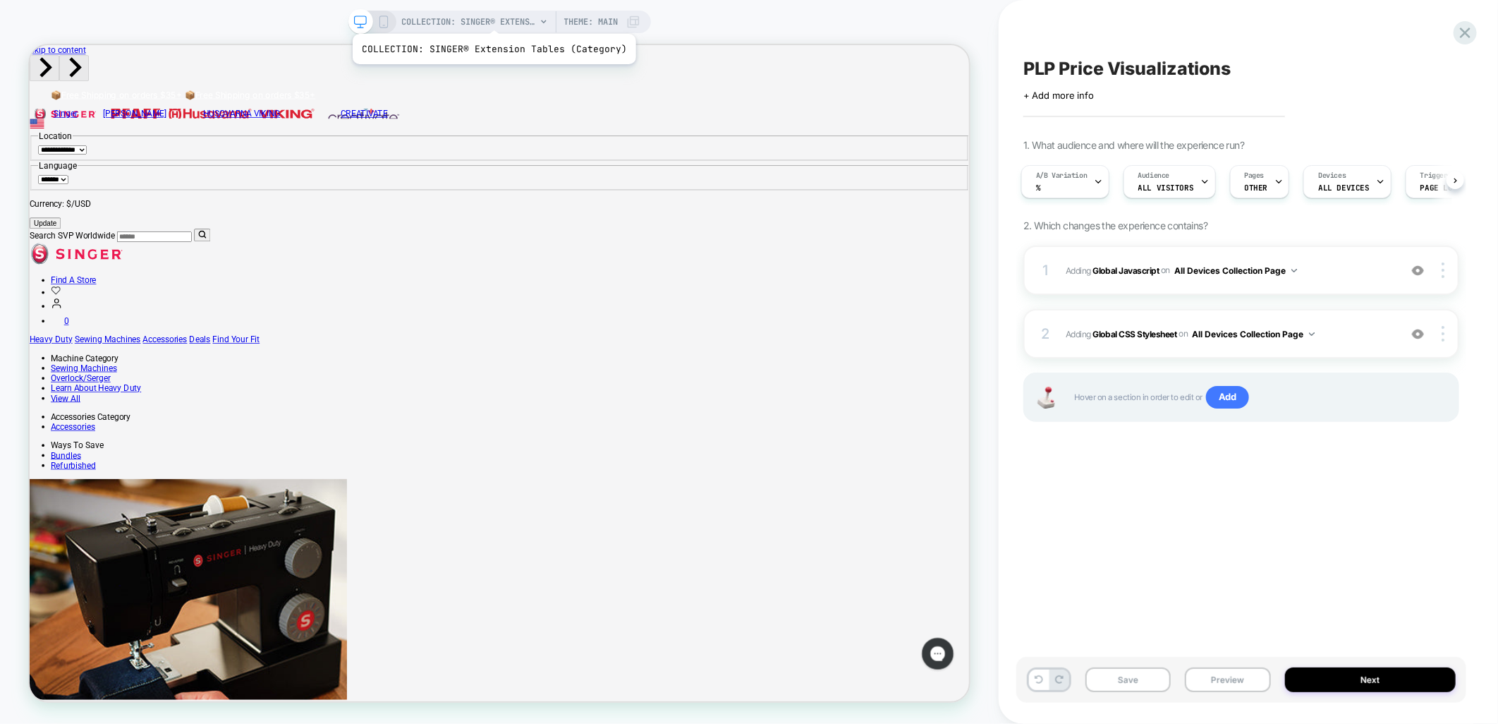
click at [491, 16] on span "COLLECTION: SINGER® Extension Tables (Category)" at bounding box center [469, 22] width 134 height 23
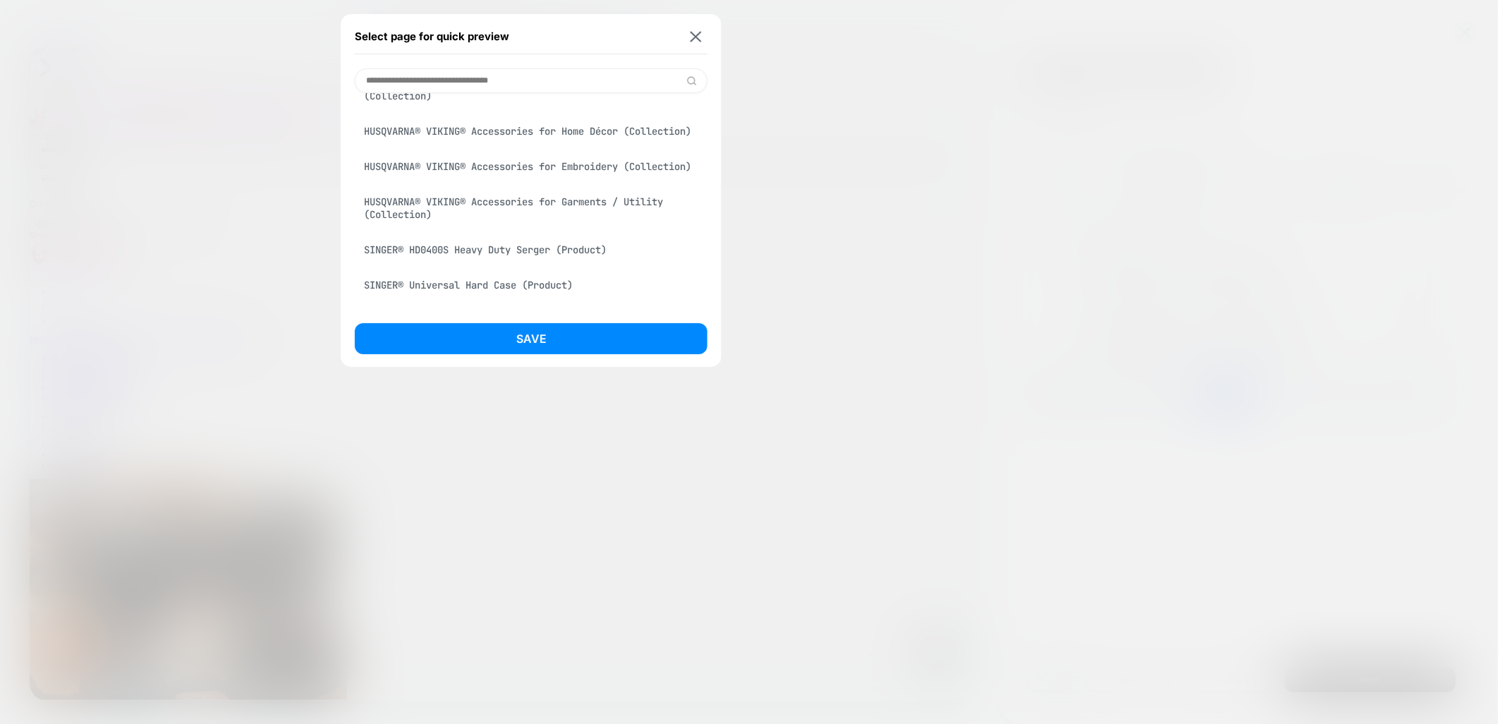
scroll to position [470, 0]
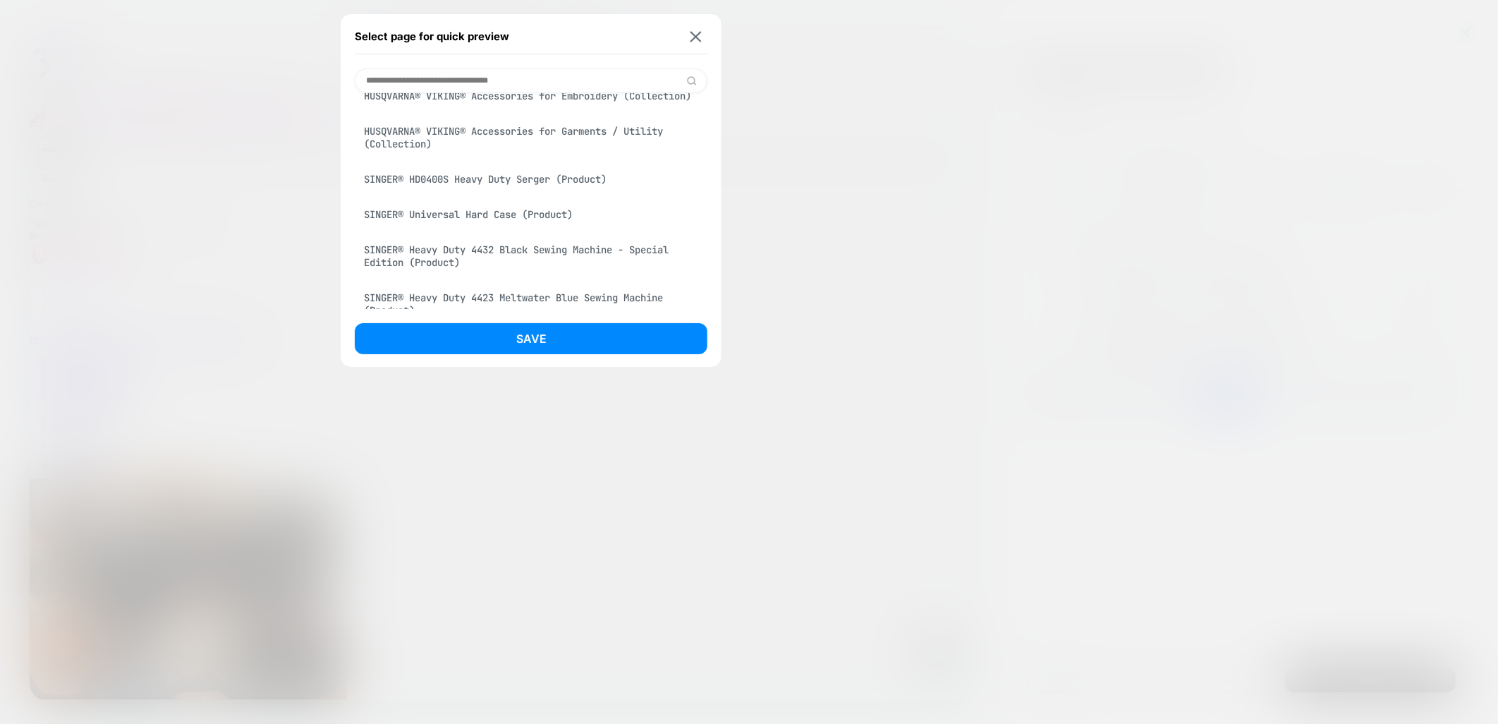
click at [508, 109] on div "HUSQVARNA® VIKING® Accessories for Embroidery (Collection)" at bounding box center [531, 96] width 353 height 27
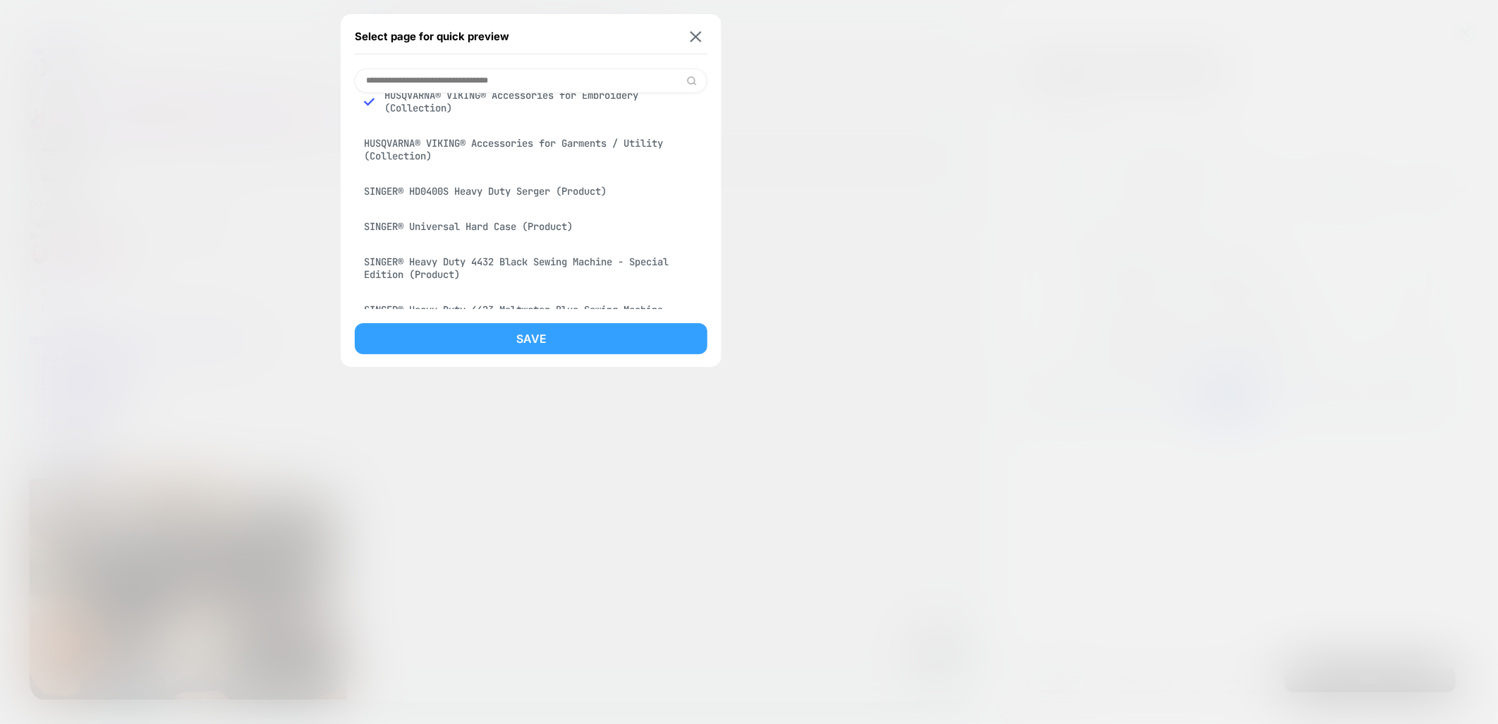
click at [528, 332] on button "Save" at bounding box center [531, 338] width 353 height 31
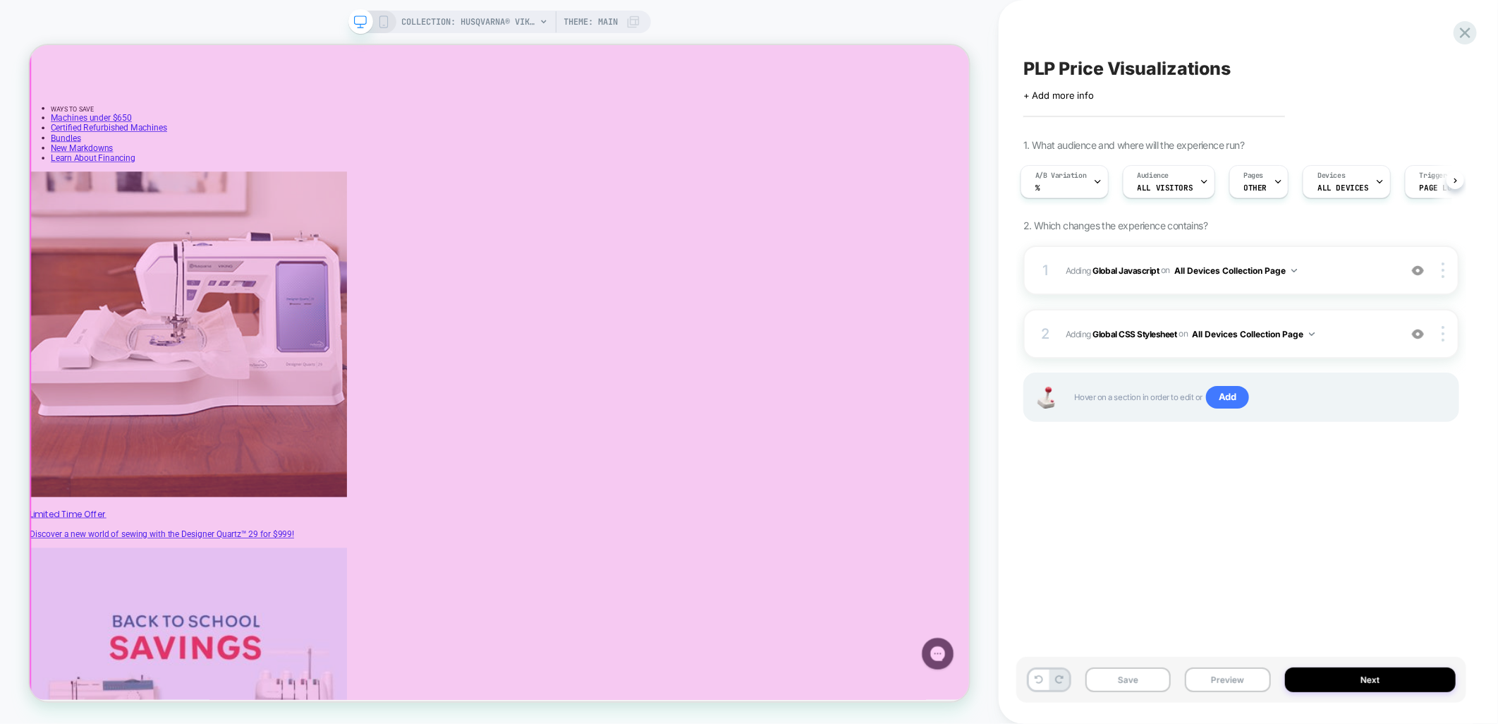
scroll to position [0, 0]
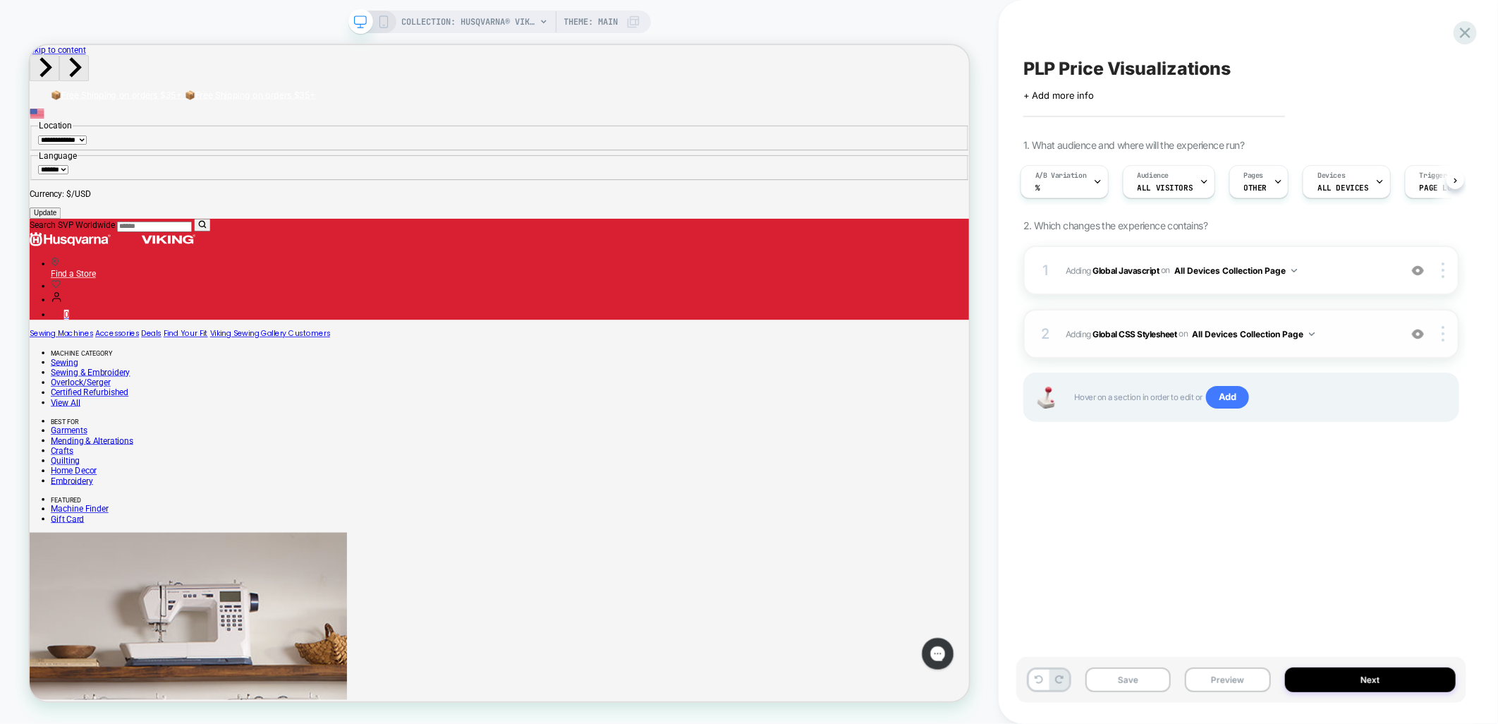
click at [1350, 316] on div "2 Adding Global CSS Stylesheet on All Devices Collection Page Add Before Add Af…" at bounding box center [1241, 333] width 436 height 49
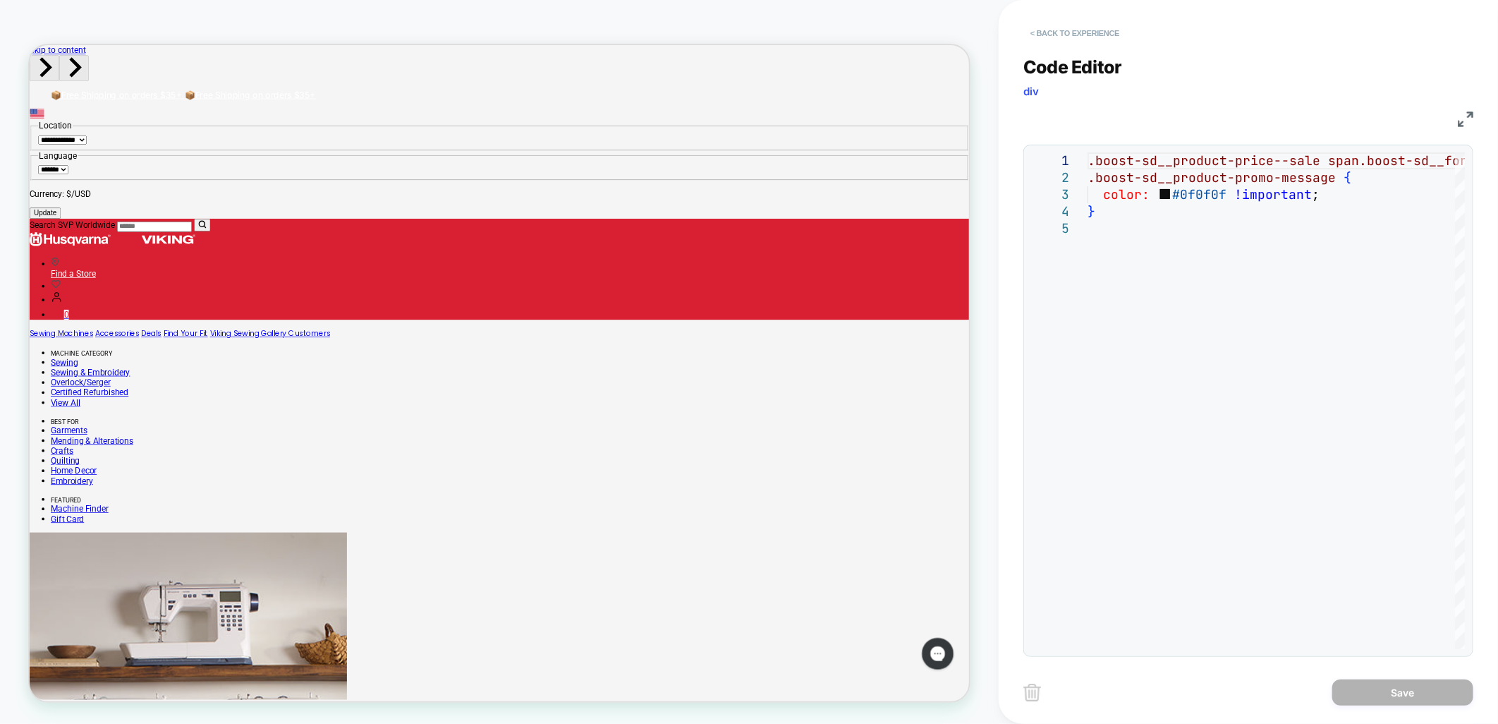
click at [1062, 30] on button "< Back to experience" at bounding box center [1074, 33] width 103 height 23
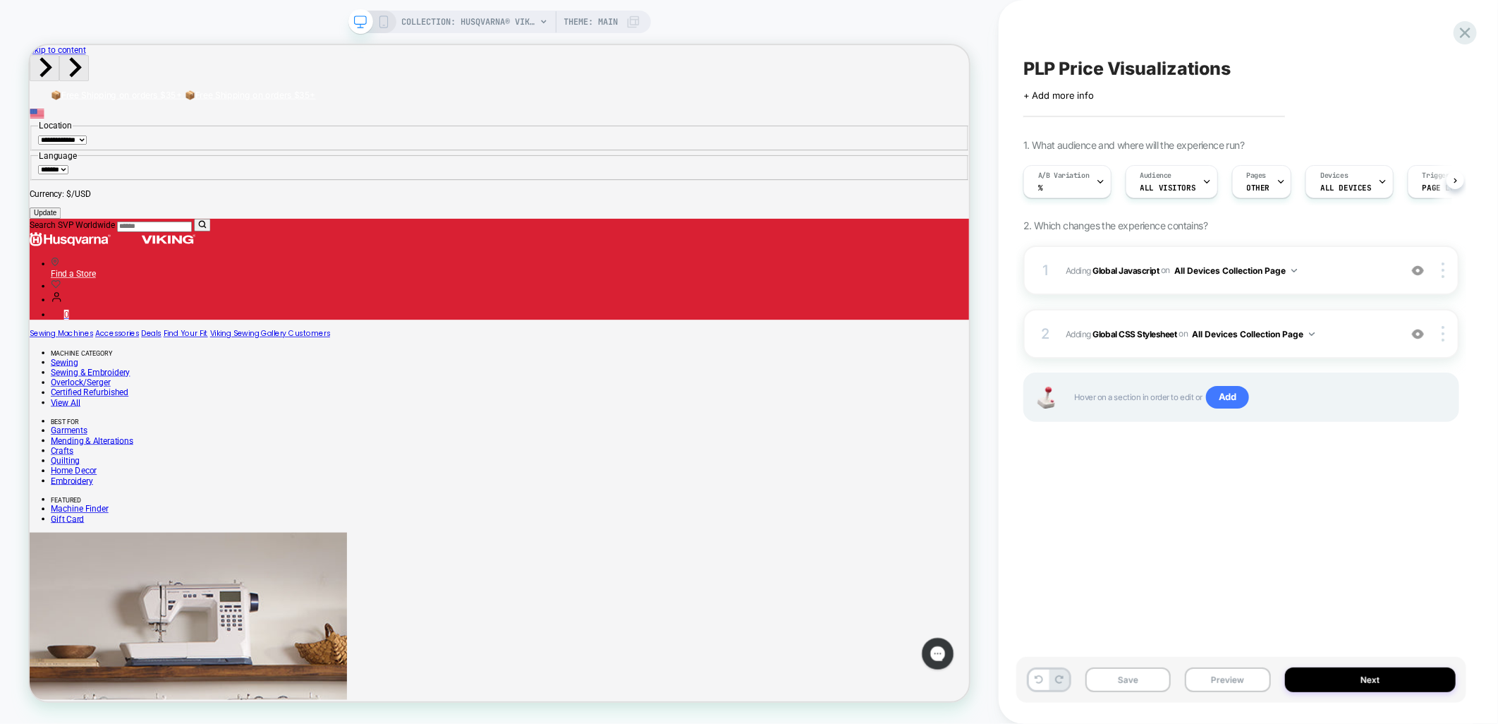
scroll to position [0, 1]
click at [1250, 179] on span "Pages" at bounding box center [1256, 176] width 20 height 10
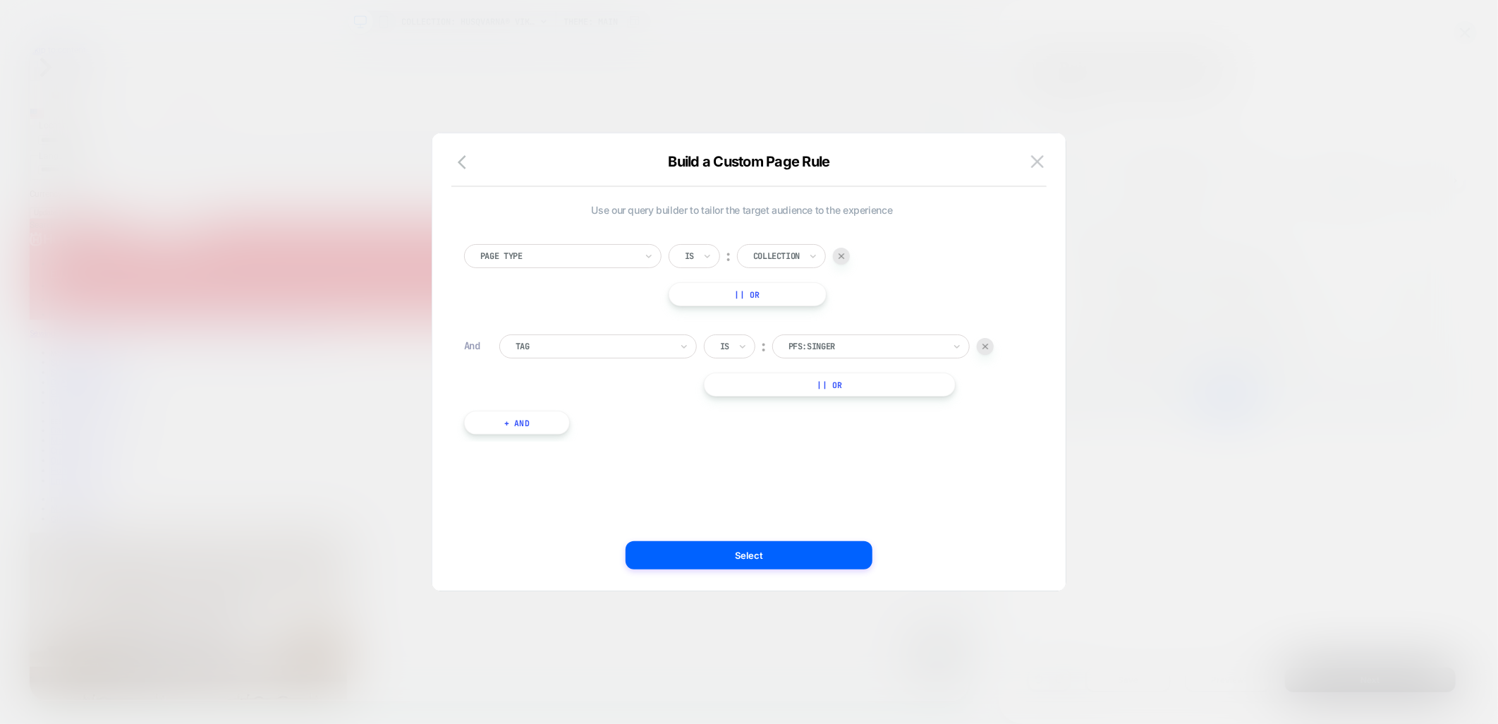
click at [644, 343] on div at bounding box center [593, 346] width 155 height 13
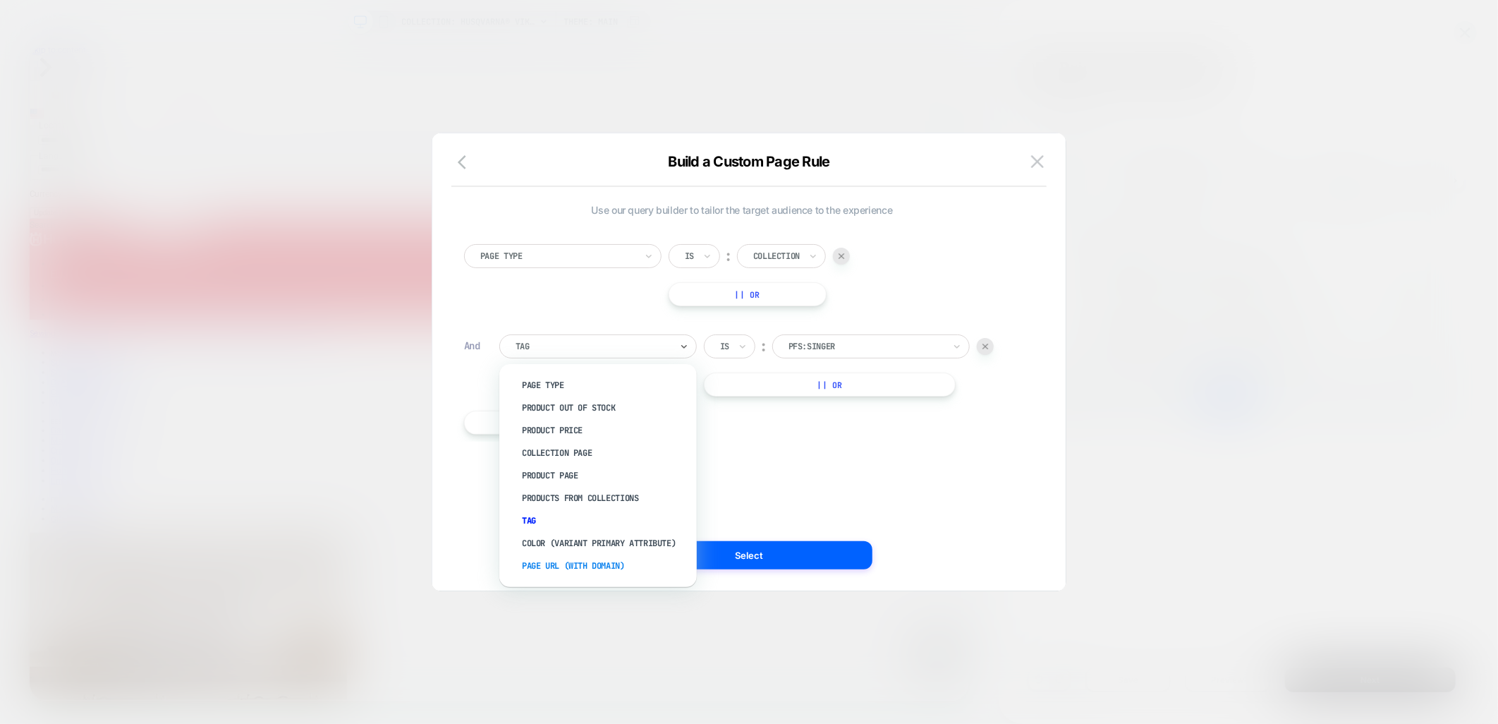
click at [581, 566] on div "Page Url (WITH DOMAIN)" at bounding box center [604, 565] width 183 height 23
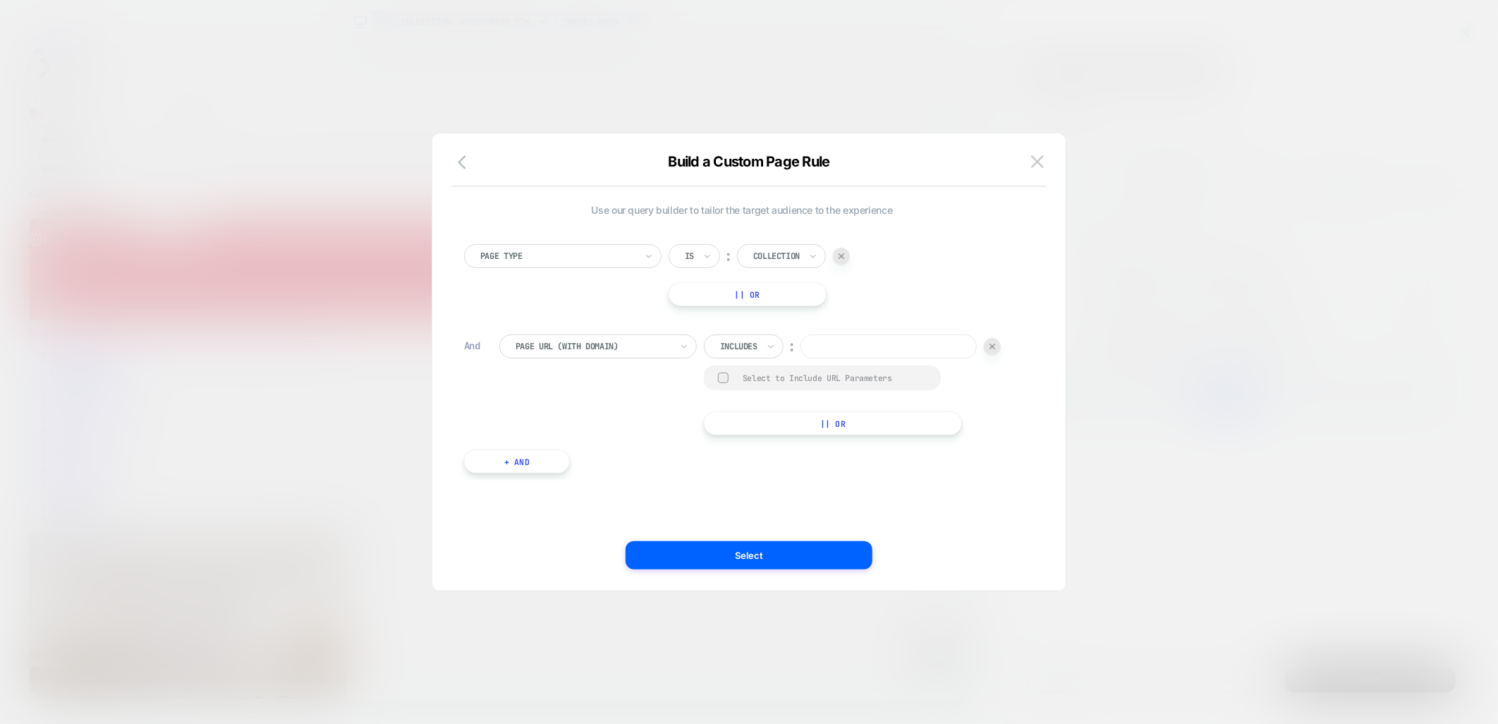
click at [758, 346] on div at bounding box center [738, 346] width 37 height 13
click at [744, 452] on div "Not includes" at bounding box center [764, 453] width 92 height 23
click at [819, 358] on input at bounding box center [907, 346] width 176 height 24
type input "*****"
click at [743, 383] on div "Select to Include URL Parameters" at bounding box center [843, 377] width 200 height 11
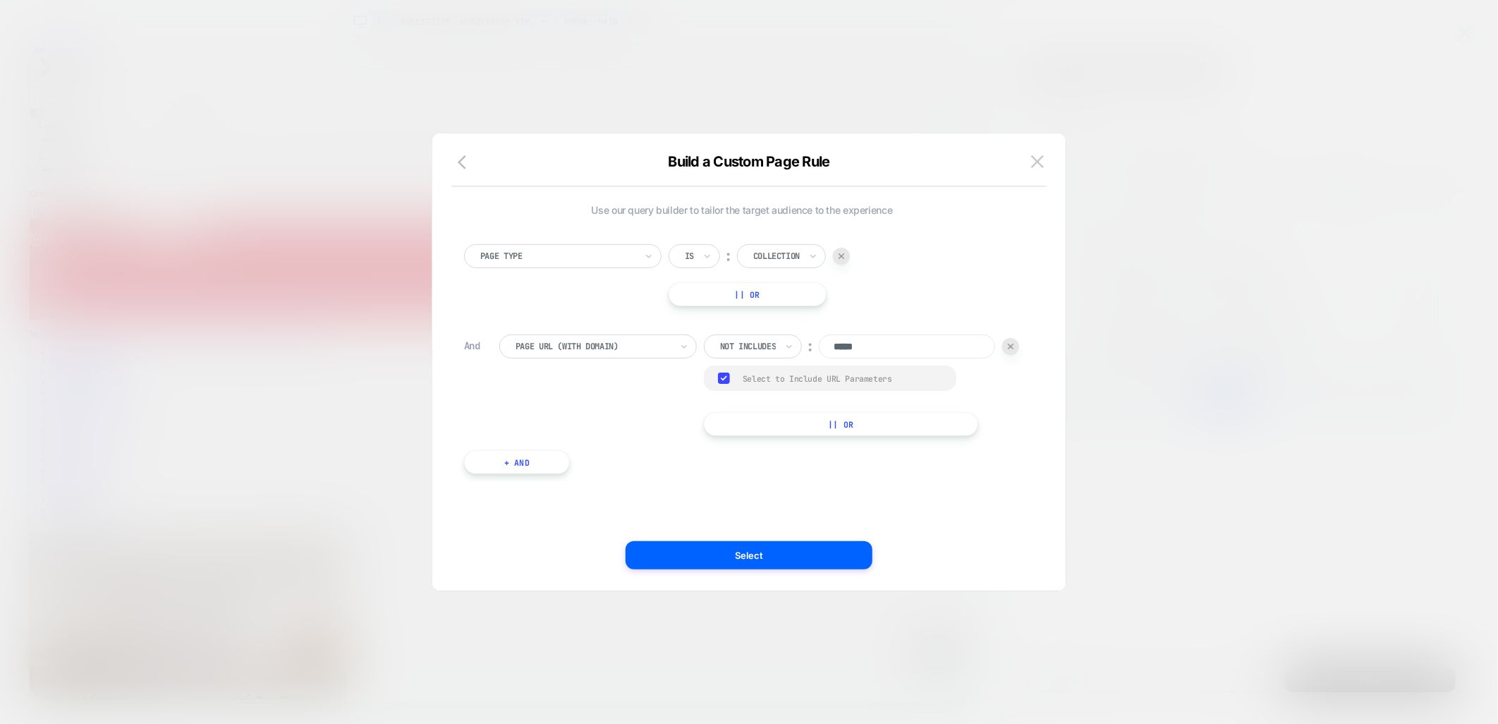
click at [704, 436] on button "|| Or" at bounding box center [841, 424] width 274 height 24
click at [704, 393] on div "Includes" at bounding box center [744, 381] width 80 height 24
click at [766, 388] on icon at bounding box center [771, 381] width 10 height 14
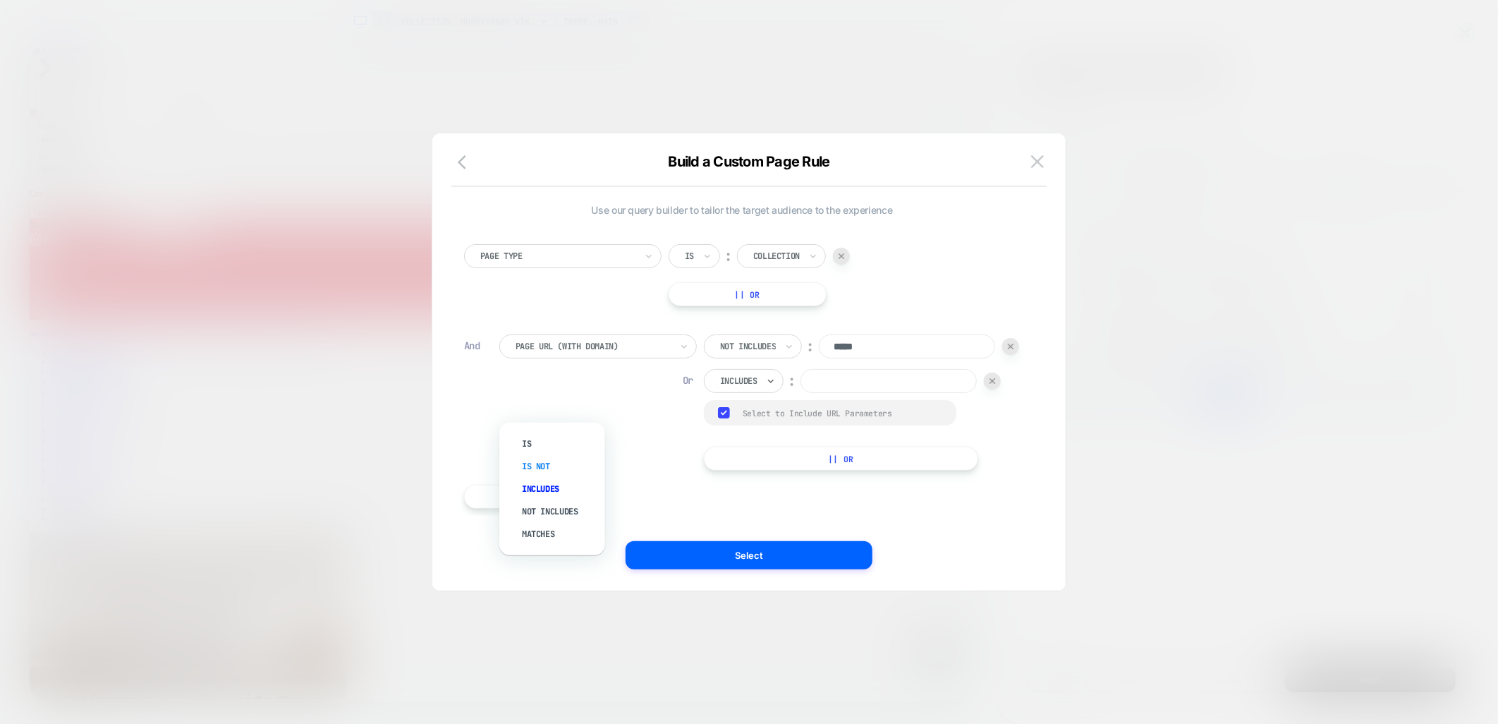
click at [541, 469] on div "Is not" at bounding box center [559, 466] width 92 height 23
click at [704, 393] on div "Is not" at bounding box center [739, 381] width 71 height 24
click at [543, 504] on div "Not includes" at bounding box center [559, 511] width 92 height 23
click at [819, 393] on input at bounding box center [907, 381] width 176 height 24
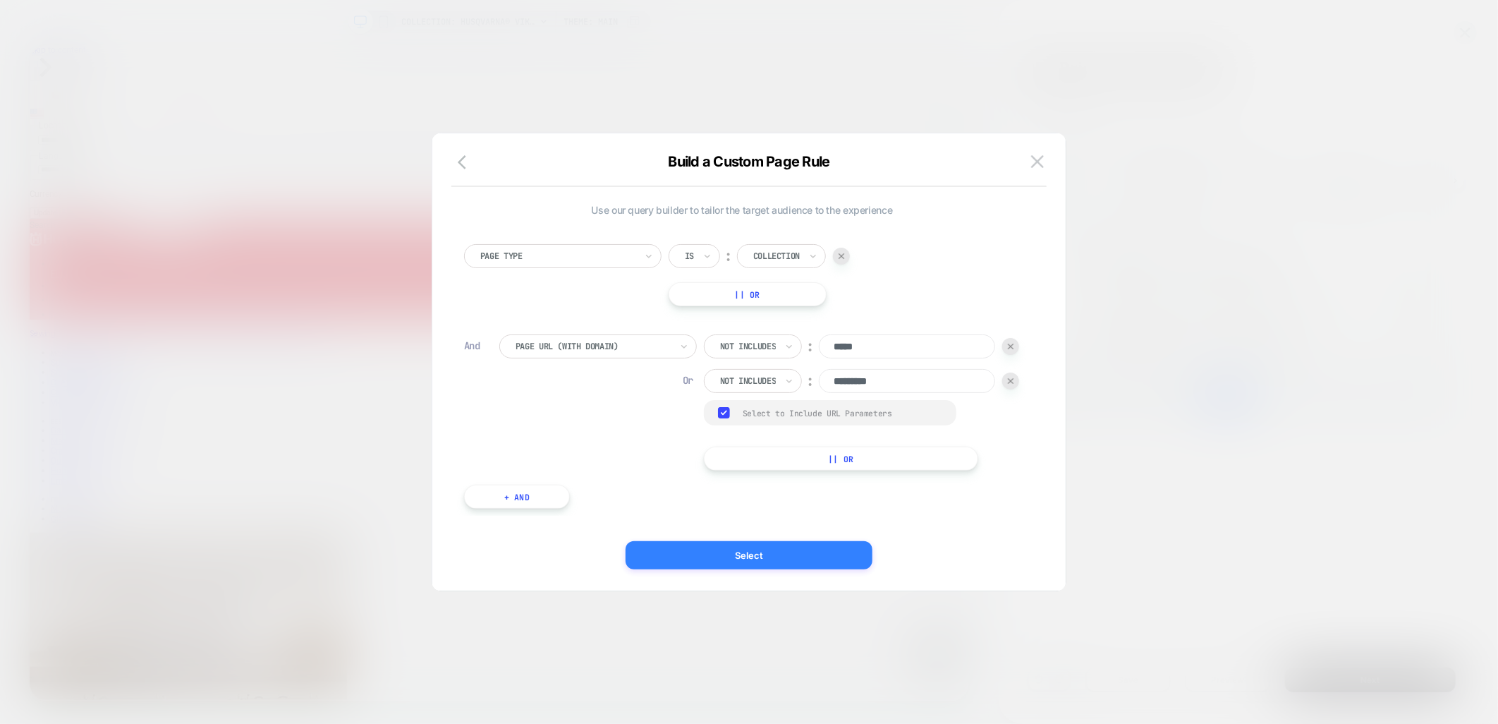
type input "*********"
click at [742, 554] on button "Select" at bounding box center [749, 555] width 247 height 28
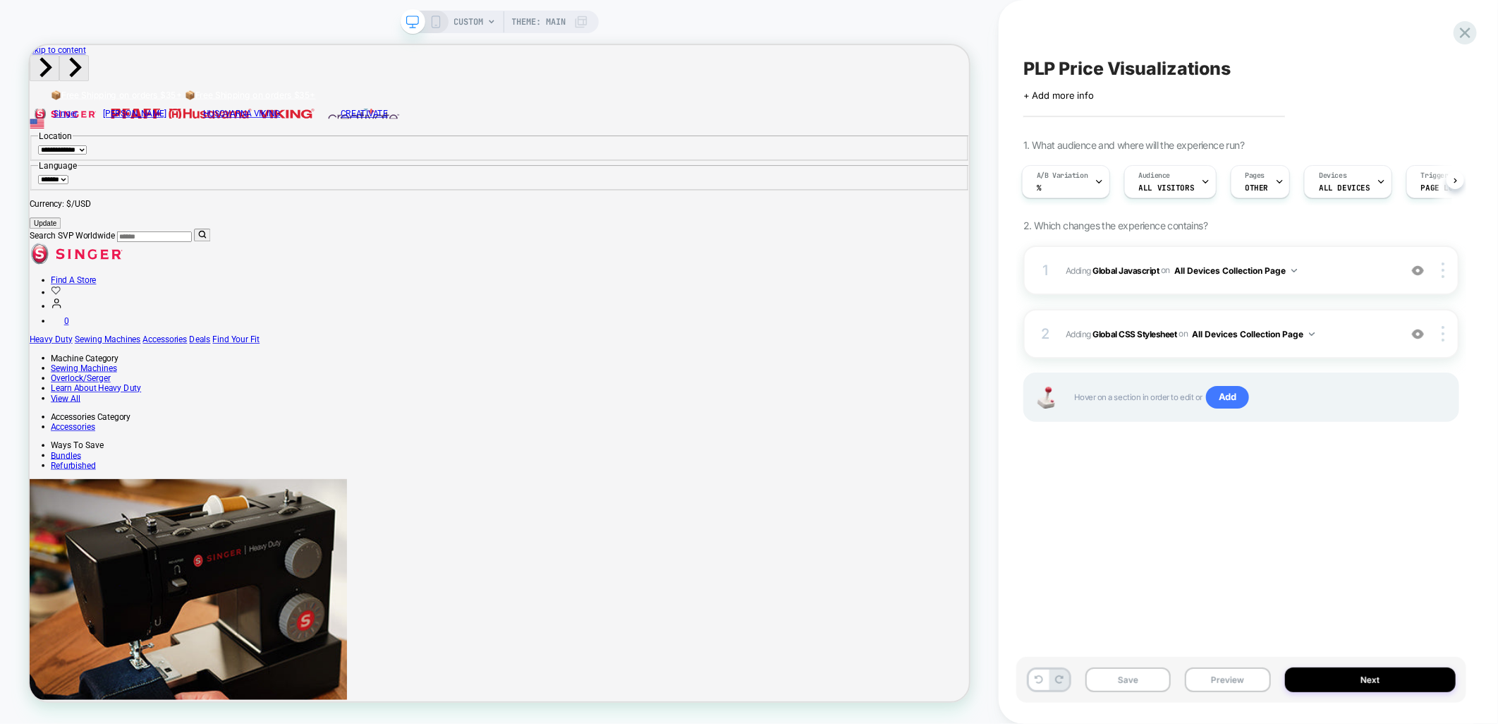
scroll to position [0, 0]
click at [485, 23] on div "CUSTOM Theme: MAIN" at bounding box center [521, 22] width 134 height 23
click at [481, 15] on span "CUSTOM" at bounding box center [469, 22] width 30 height 23
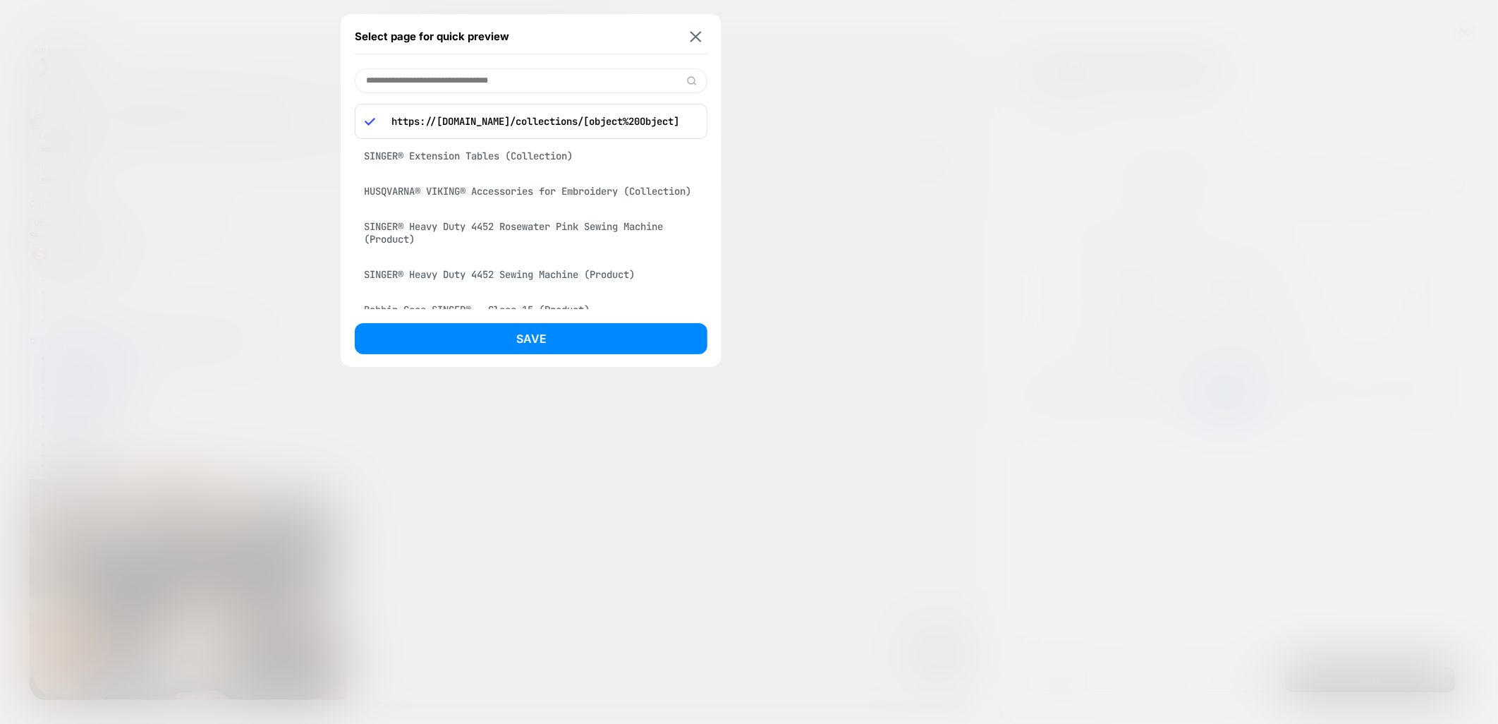
click at [453, 159] on div "SINGER® Extension Tables (Collection)" at bounding box center [531, 155] width 353 height 27
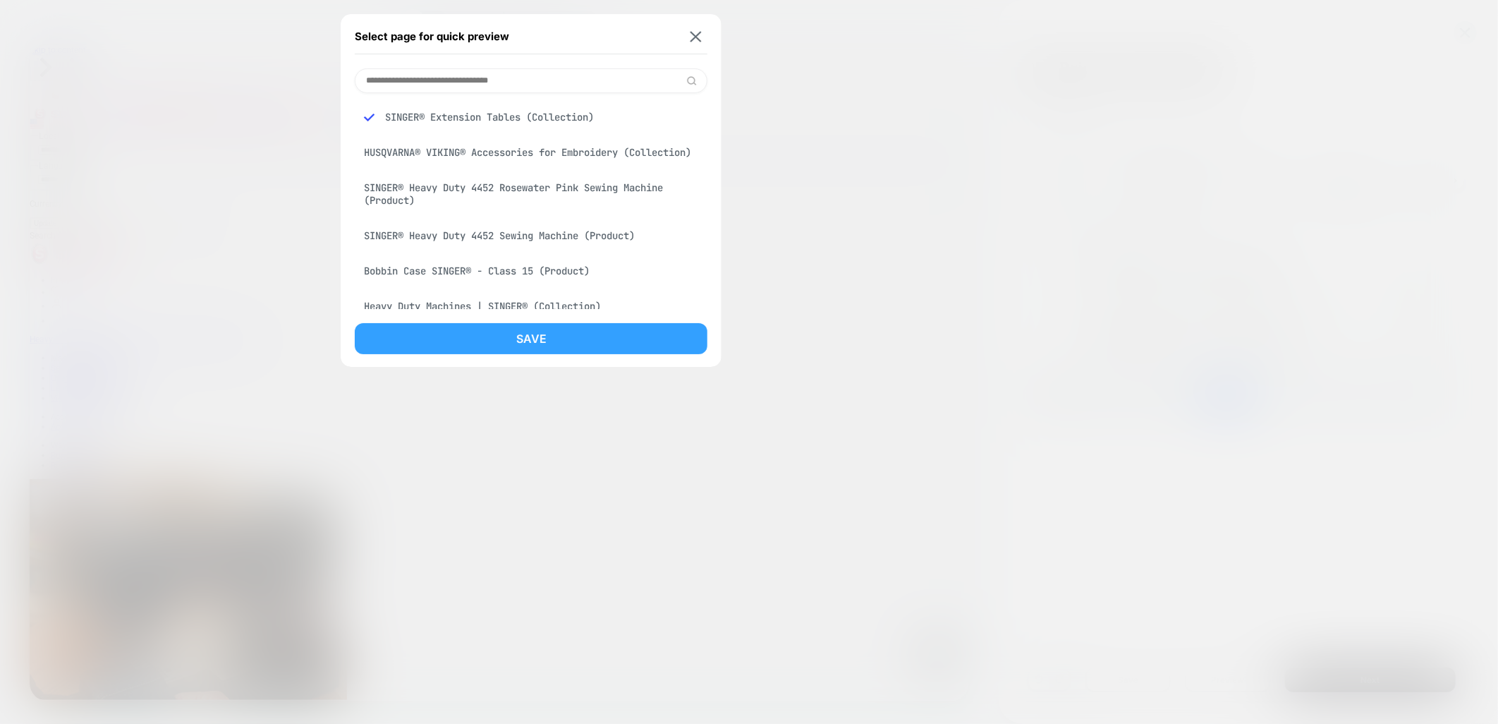
click at [481, 334] on button "Save" at bounding box center [531, 338] width 353 height 31
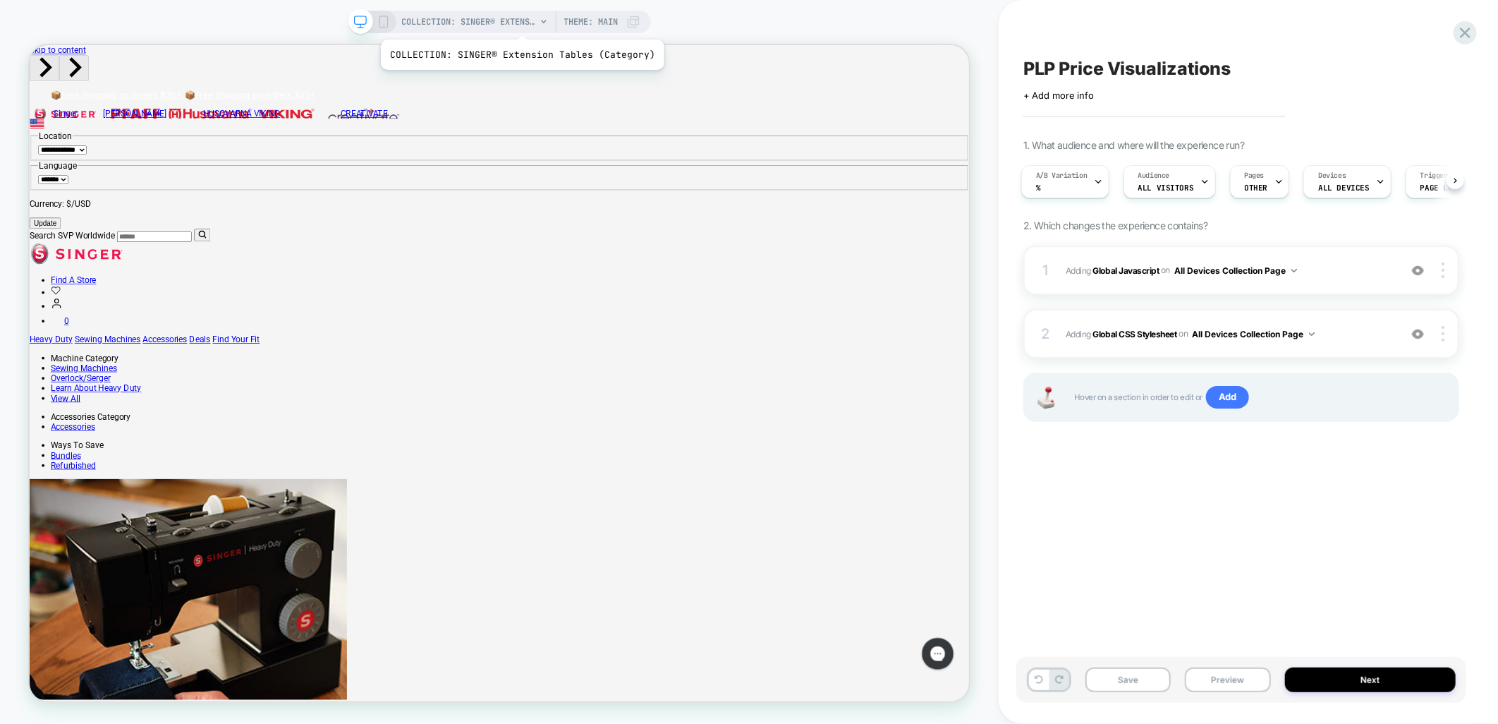
click at [519, 22] on span "COLLECTION: SINGER® Extension Tables (Category)" at bounding box center [469, 22] width 134 height 23
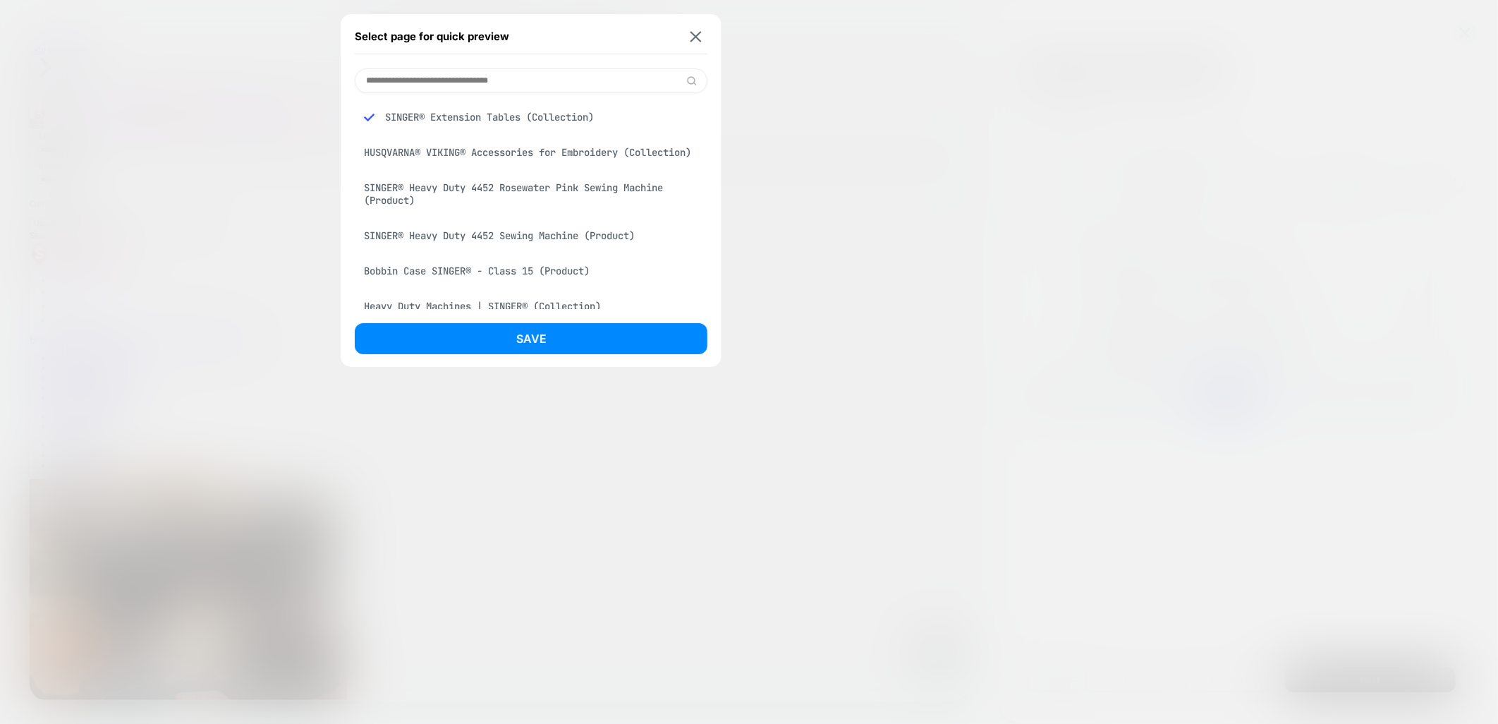
click at [516, 166] on div "HUSQVARNA® VIKING® Accessories for Embroidery (Collection)" at bounding box center [531, 152] width 353 height 27
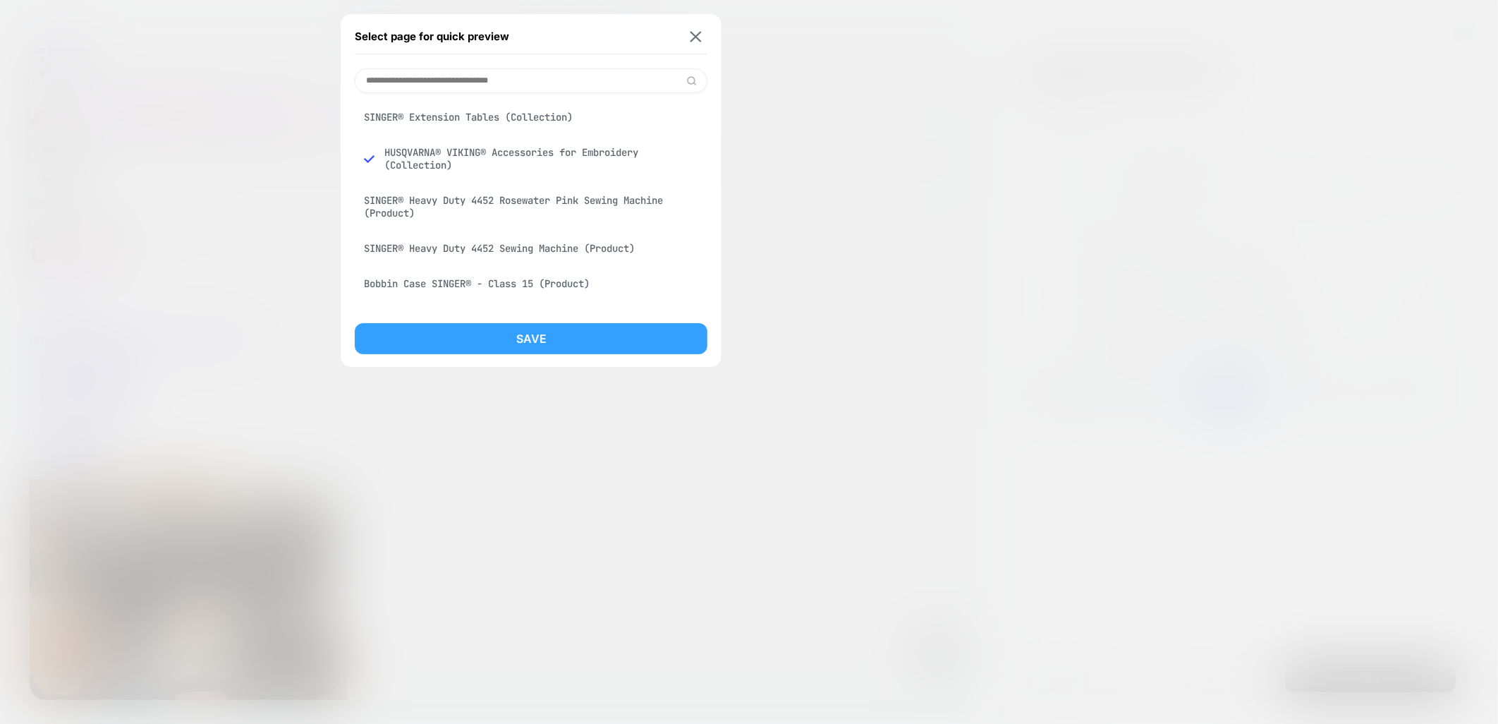
click at [583, 341] on button "Save" at bounding box center [531, 338] width 353 height 31
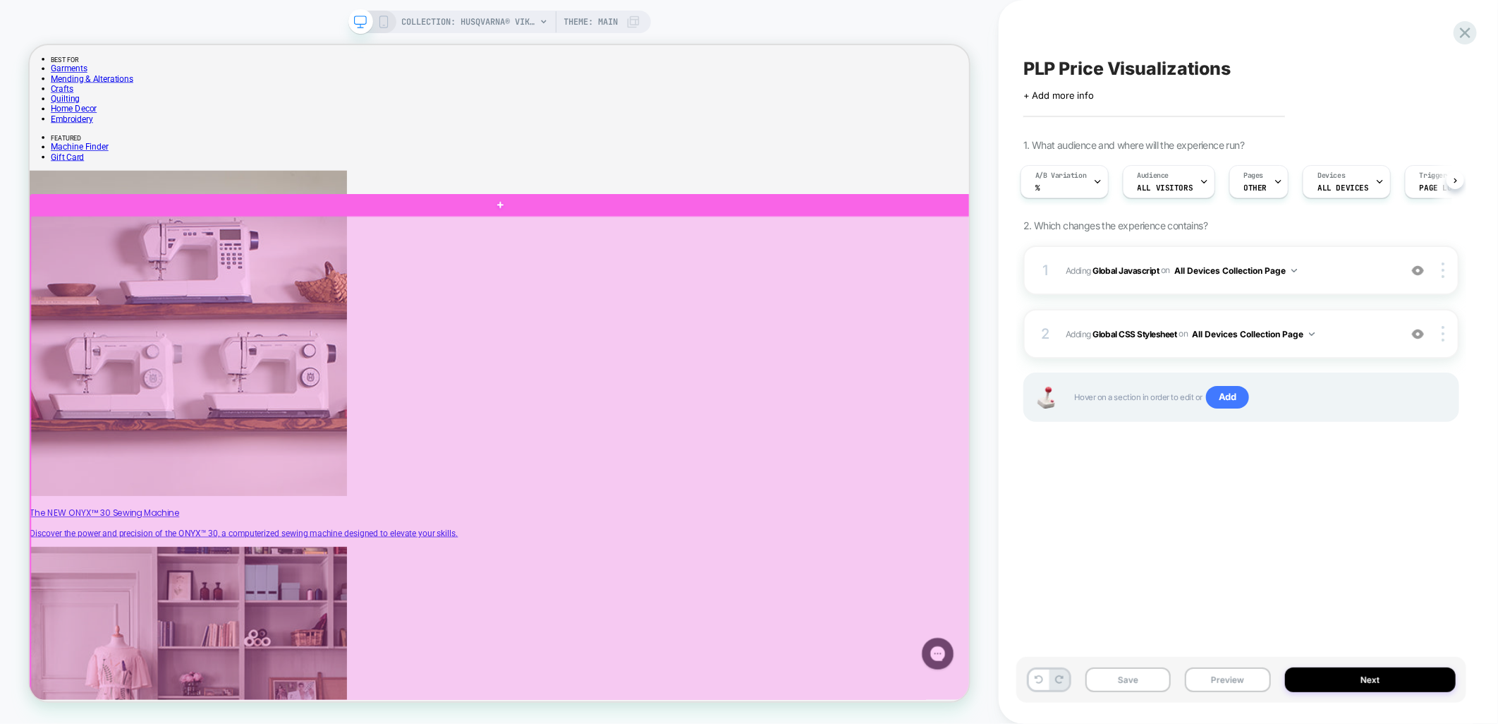
scroll to position [1019, 0]
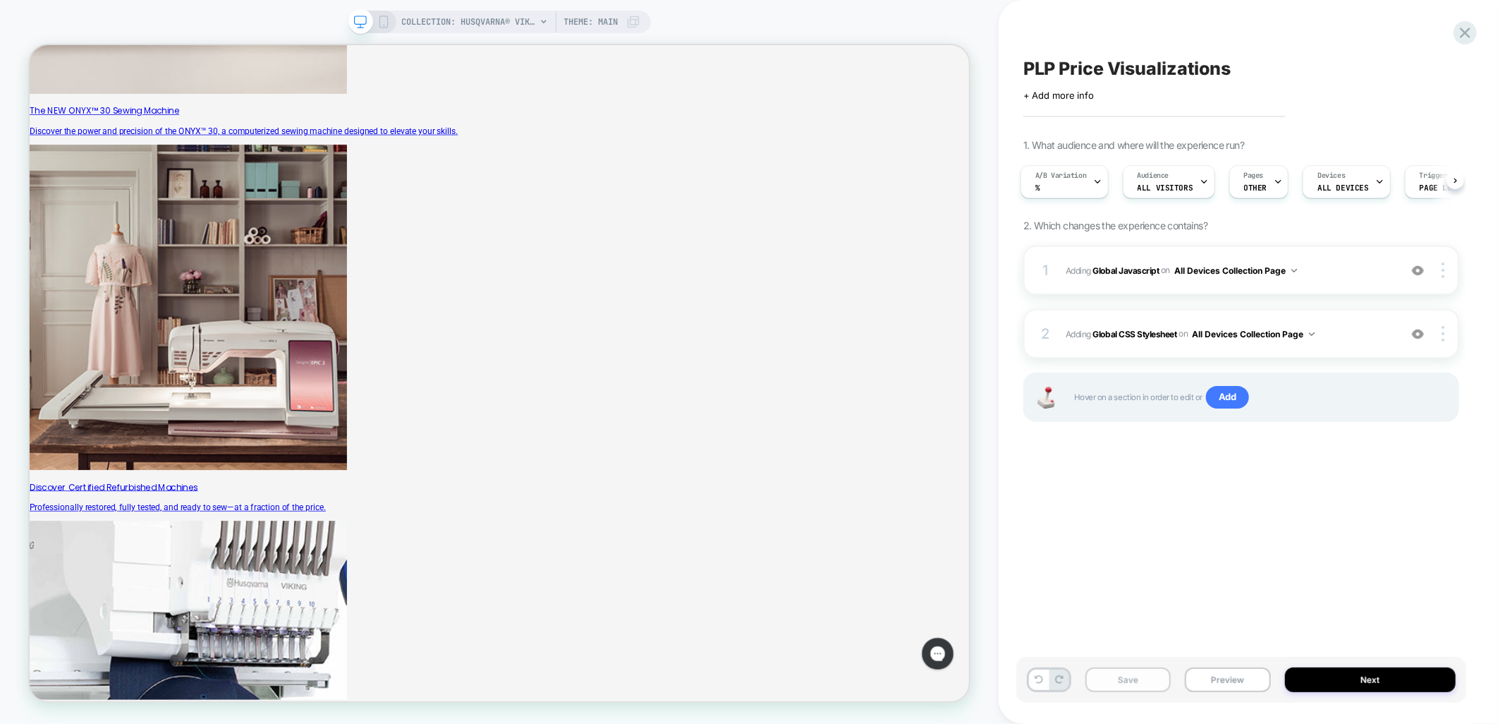
click at [1131, 679] on button "Save" at bounding box center [1128, 679] width 85 height 25
click at [1232, 681] on button "Preview" at bounding box center [1227, 679] width 85 height 25
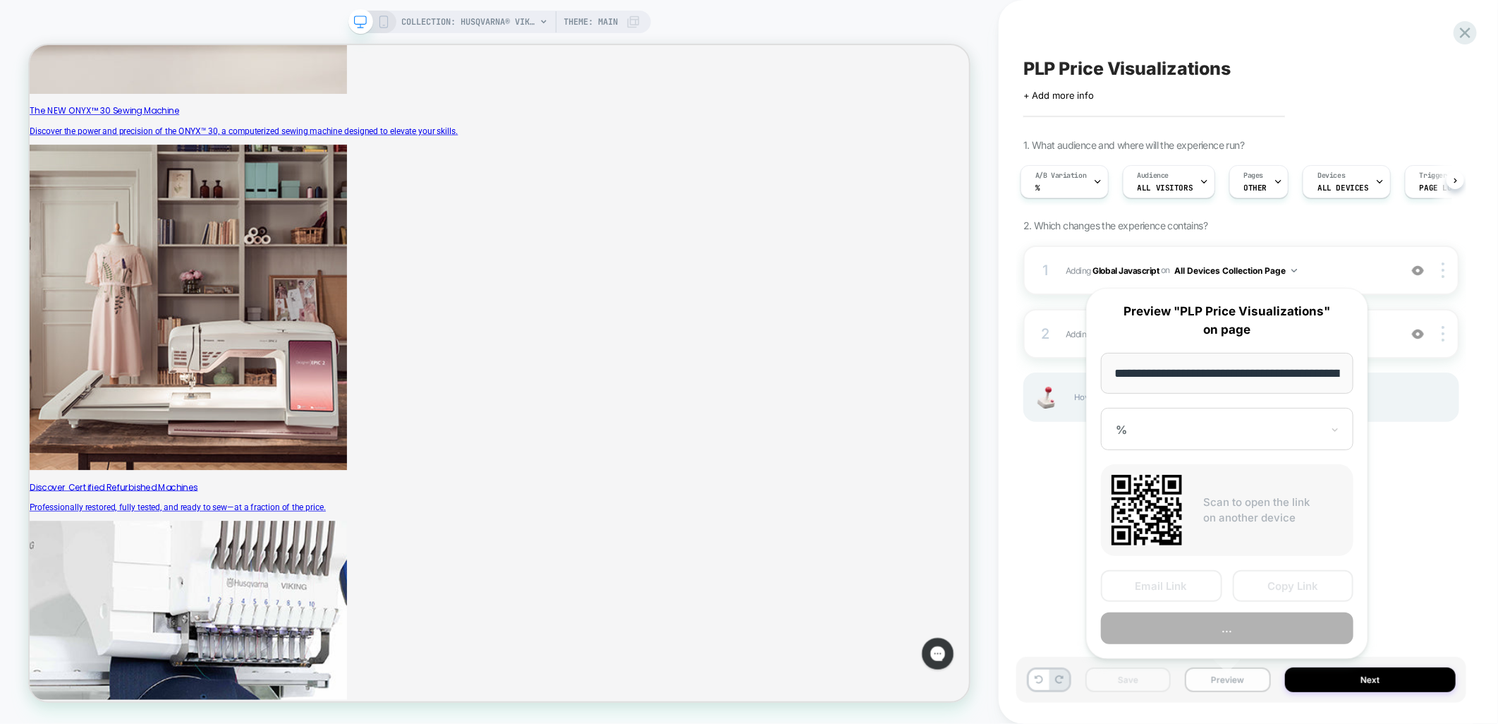
scroll to position [0, 337]
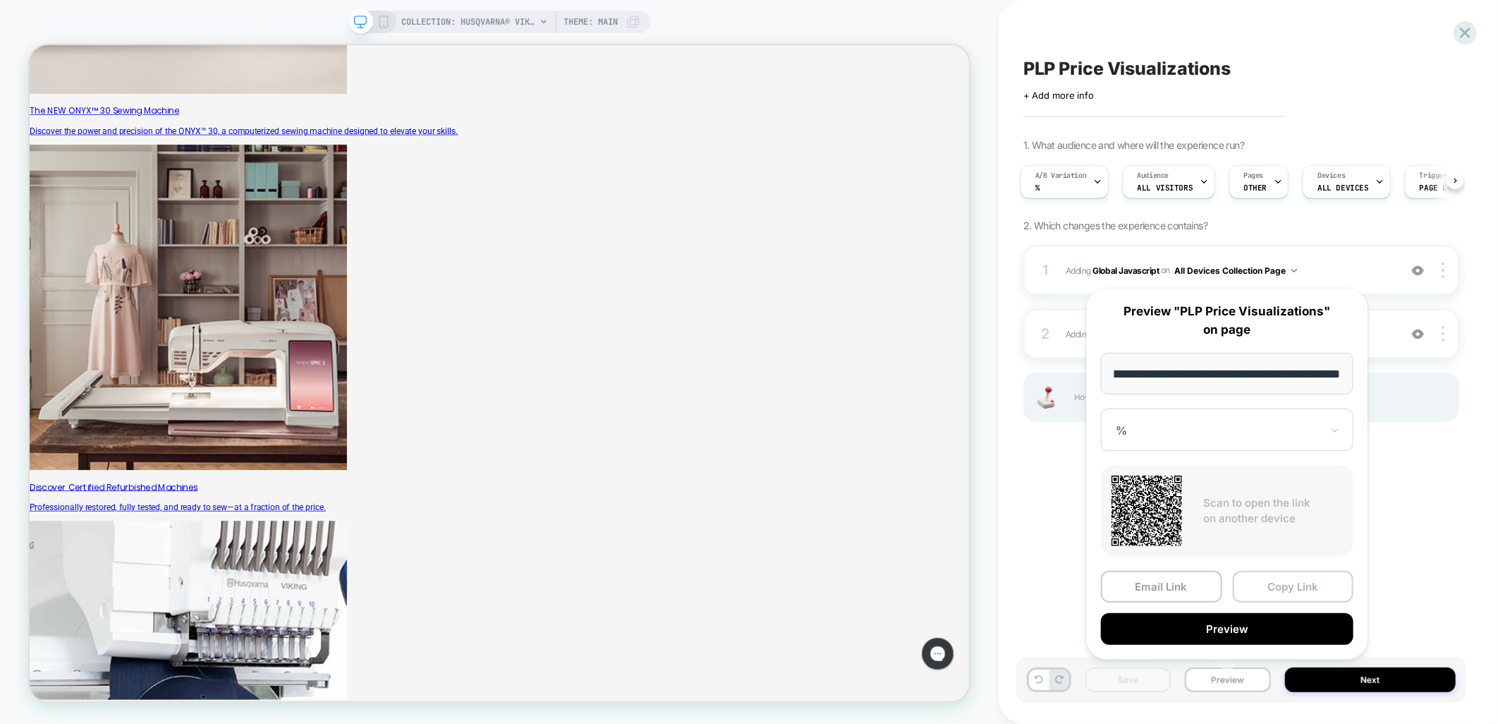
click at [1302, 586] on button "Copy Link" at bounding box center [1293, 587] width 121 height 32
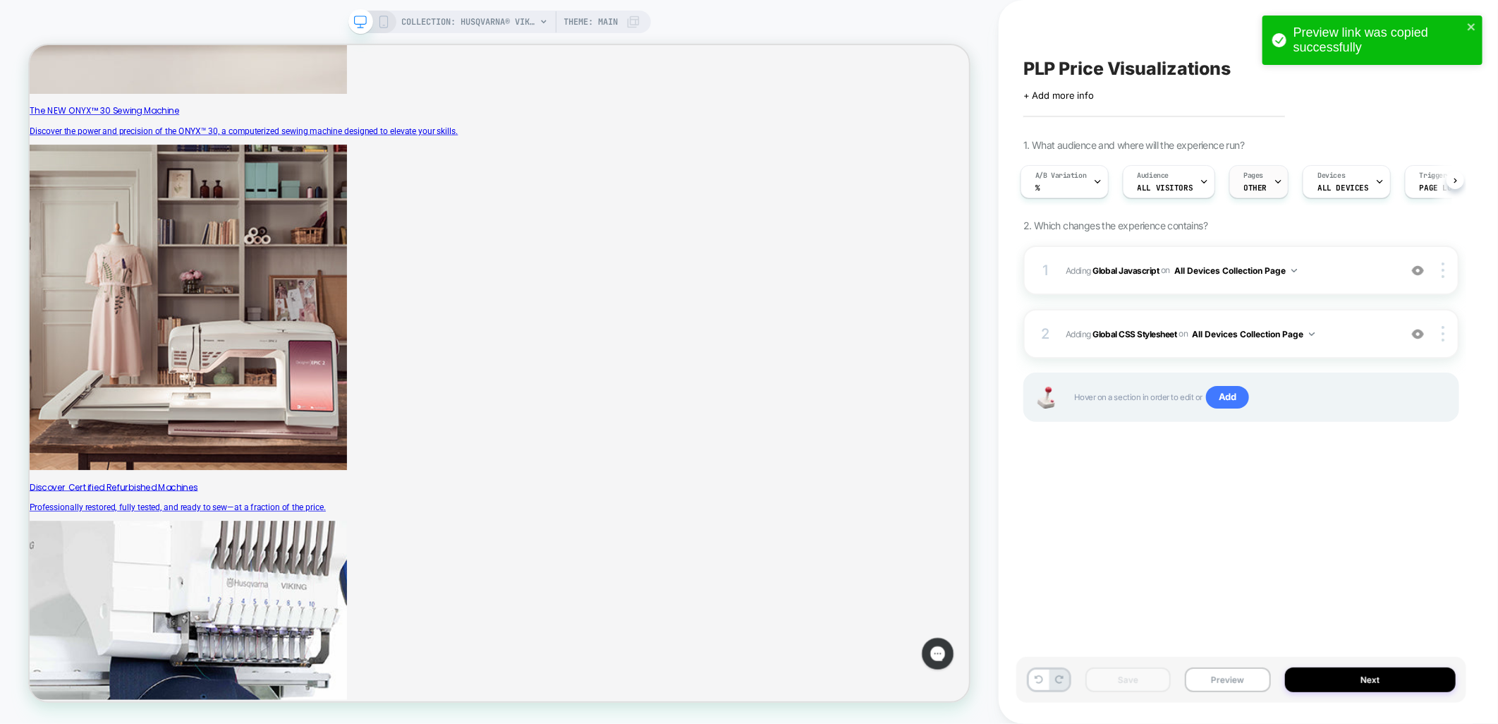
click at [1244, 186] on span "OTHER" at bounding box center [1255, 188] width 23 height 10
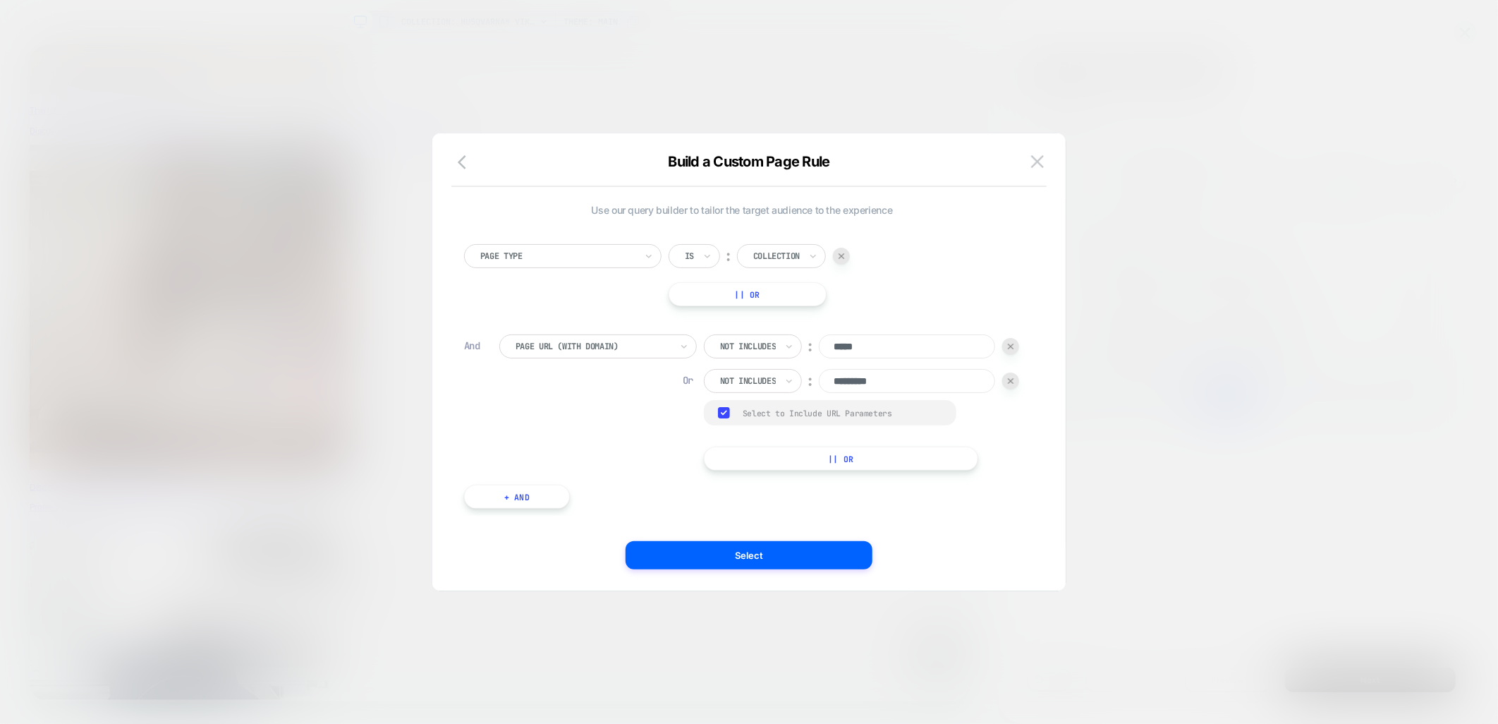
click at [718, 418] on rect at bounding box center [724, 412] width 12 height 11
click at [704, 470] on button "|| Or" at bounding box center [841, 458] width 274 height 24
click at [766, 423] on icon at bounding box center [771, 415] width 10 height 14
click at [720, 422] on div at bounding box center [738, 415] width 37 height 13
click at [545, 545] on div "Not includes" at bounding box center [559, 546] width 92 height 23
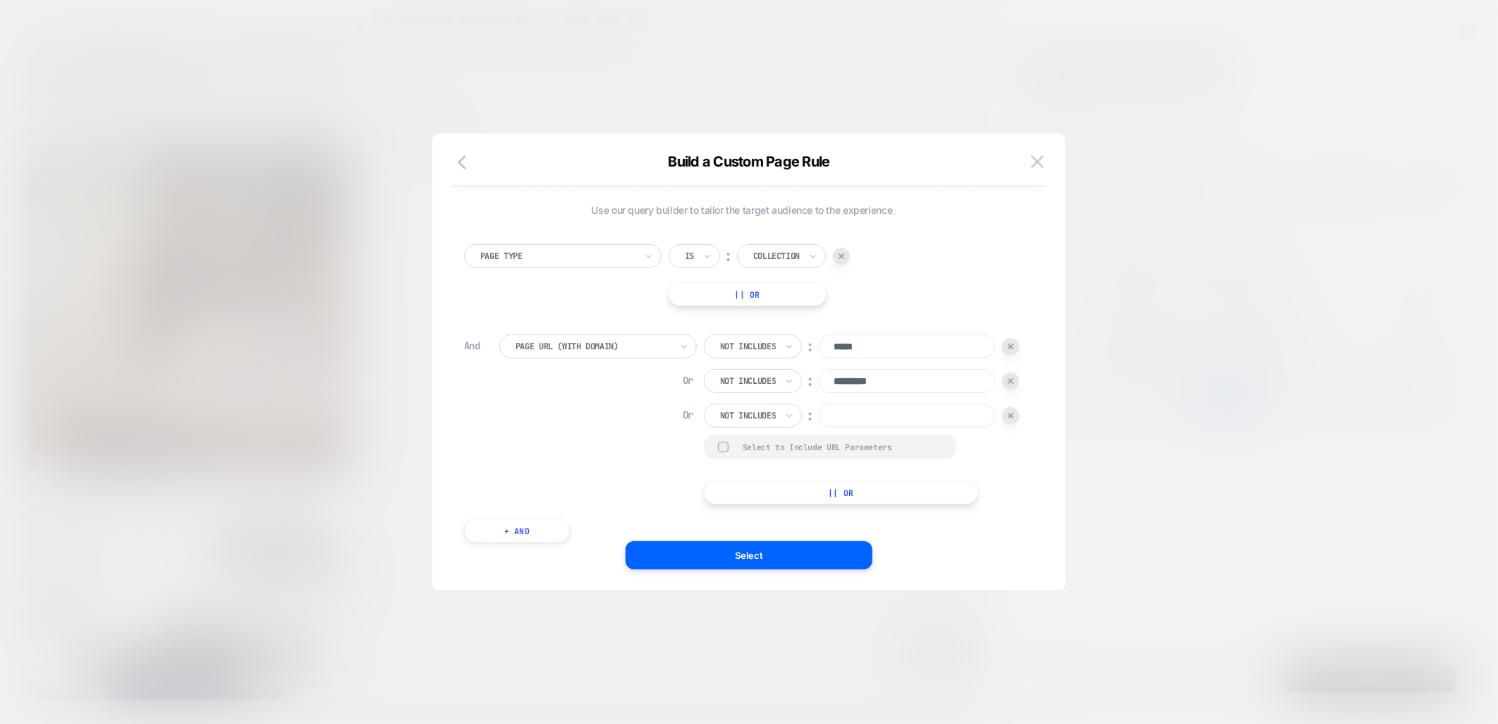
click at [819, 427] on input at bounding box center [907, 415] width 176 height 24
type input "******"
click at [689, 568] on button "Select" at bounding box center [749, 555] width 247 height 28
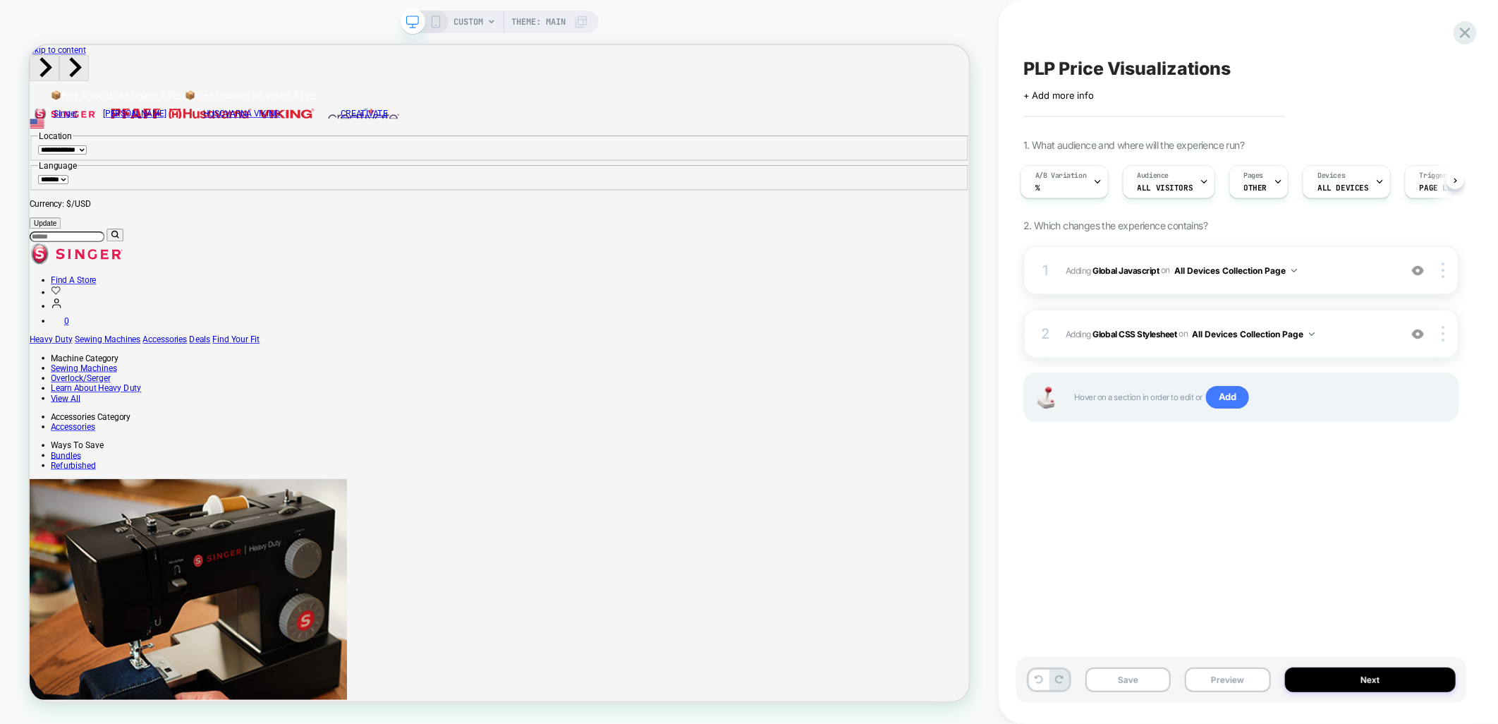
click at [1223, 686] on button "Preview" at bounding box center [1227, 679] width 85 height 25
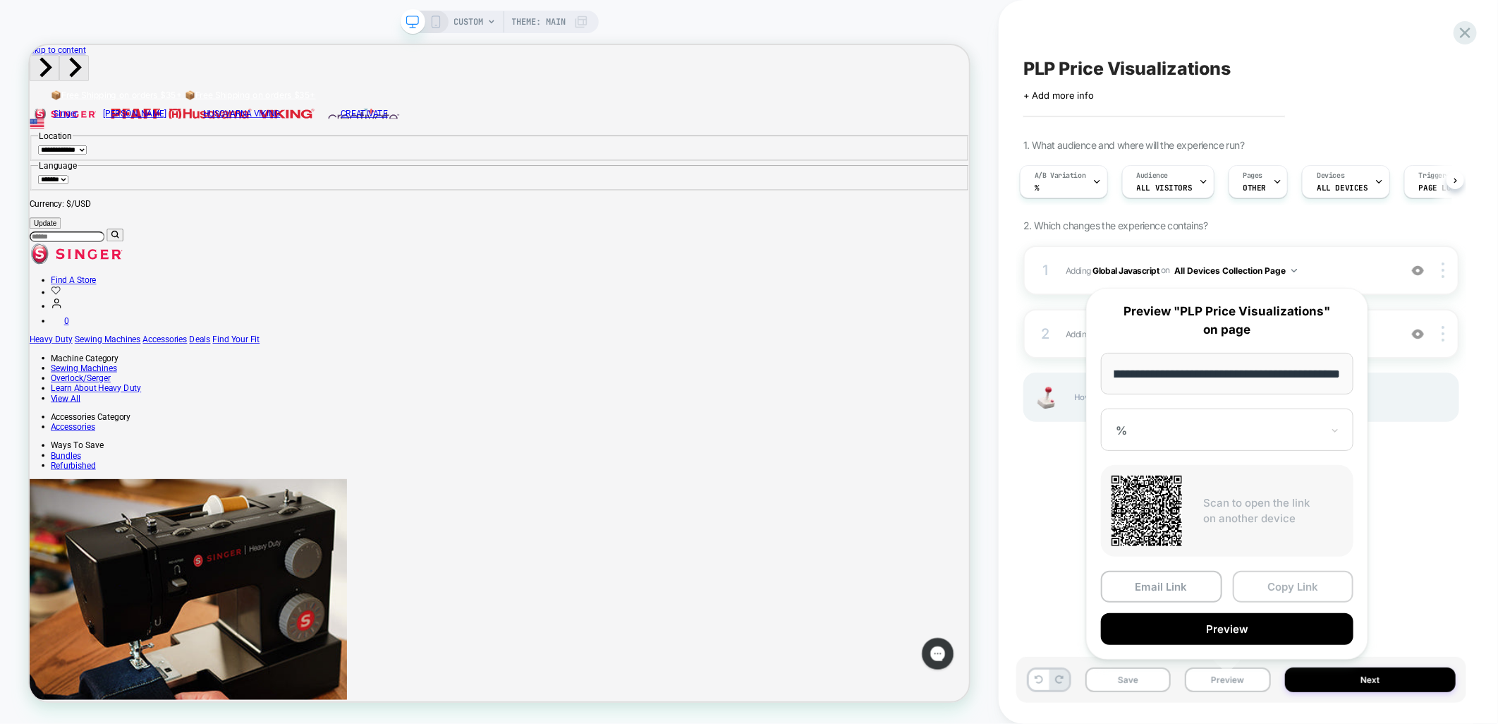
drag, startPoint x: 1266, startPoint y: 583, endPoint x: 997, endPoint y: 485, distance: 287.0
click at [1266, 583] on button "Copy Link" at bounding box center [1293, 587] width 121 height 32
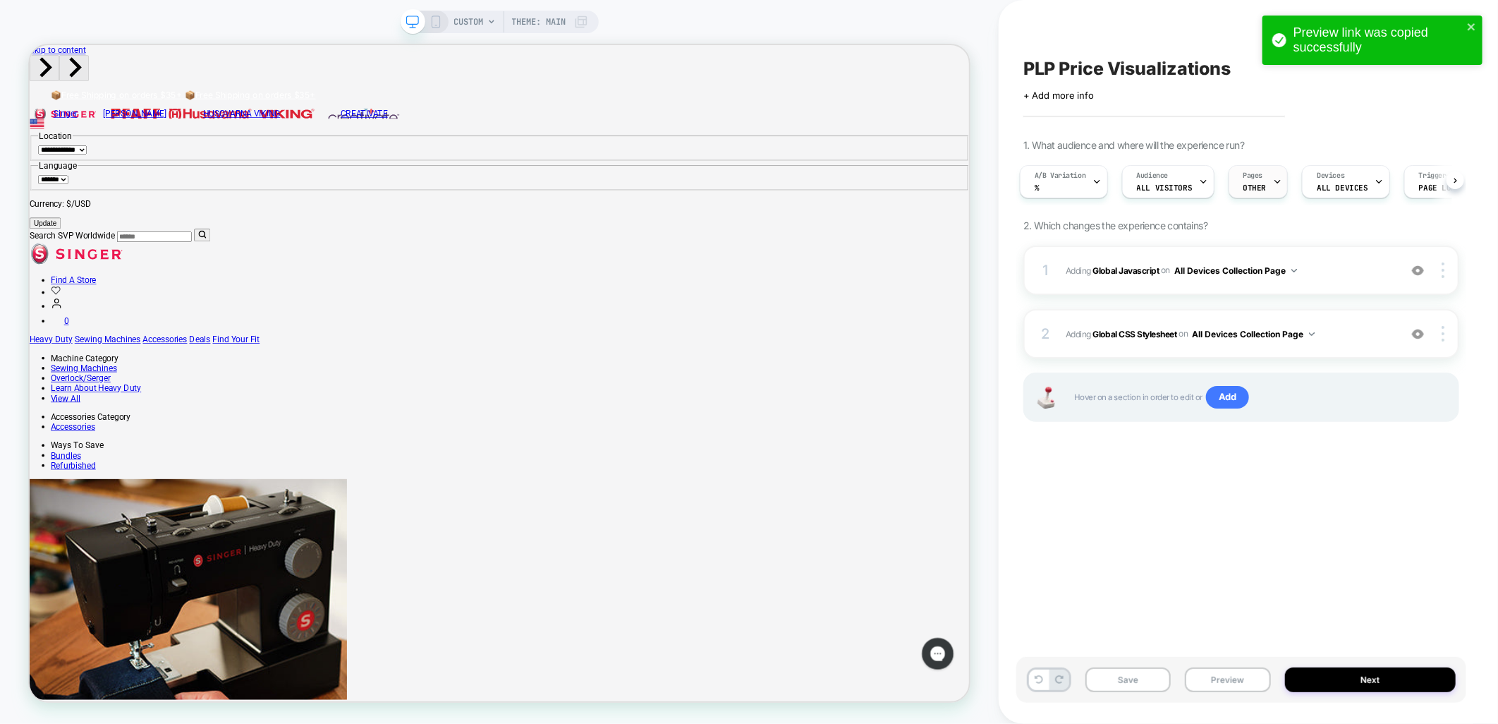
click at [1246, 180] on div "Pages OTHER" at bounding box center [1254, 182] width 51 height 32
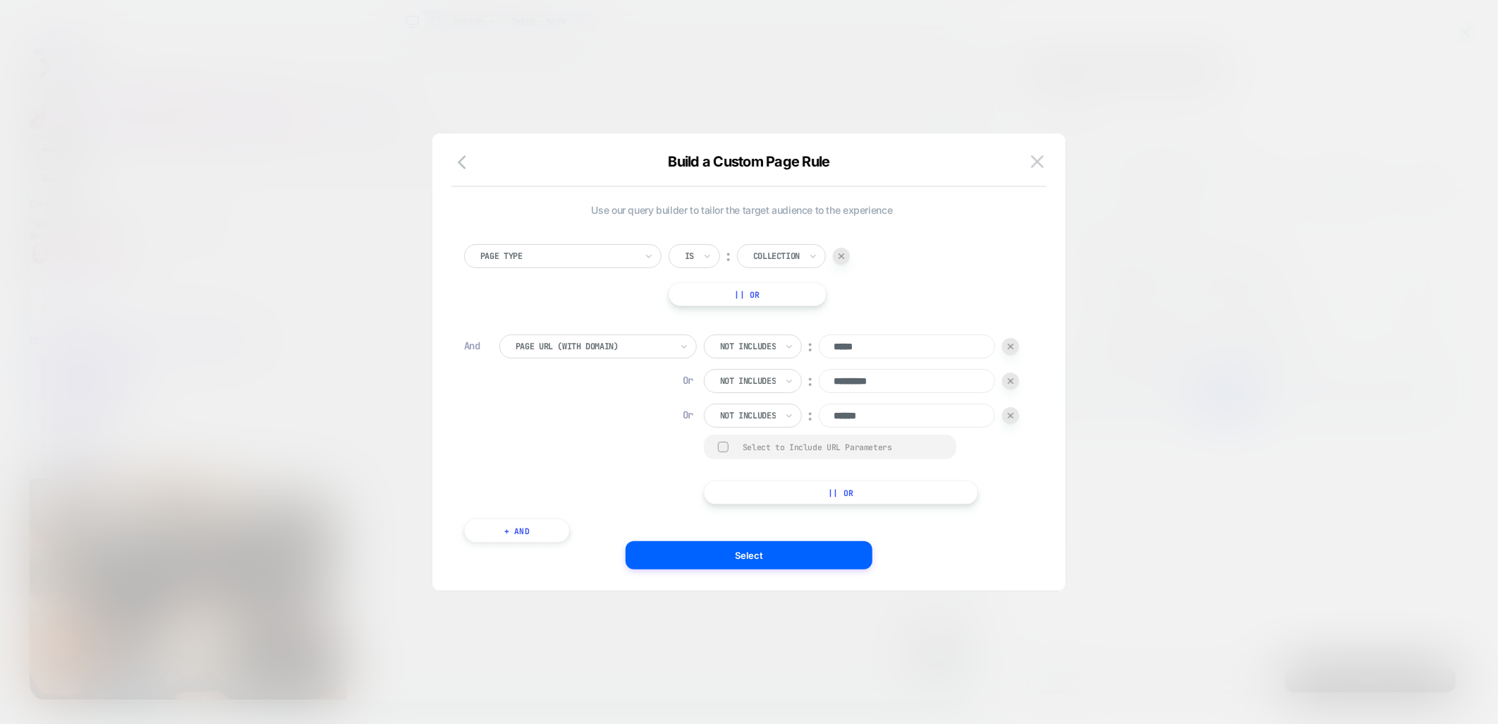
click at [818, 496] on div "Not includes ︰ ***** Or Not includes ︰ ********* Or Not includes ︰ ****** Selec…" at bounding box center [861, 419] width 315 height 170
click at [704, 504] on button "|| Or" at bounding box center [841, 492] width 274 height 24
click at [720, 456] on div at bounding box center [738, 450] width 37 height 13
click at [704, 462] on div "Includes" at bounding box center [744, 450] width 80 height 24
click at [551, 580] on div "Not includes" at bounding box center [559, 580] width 92 height 23
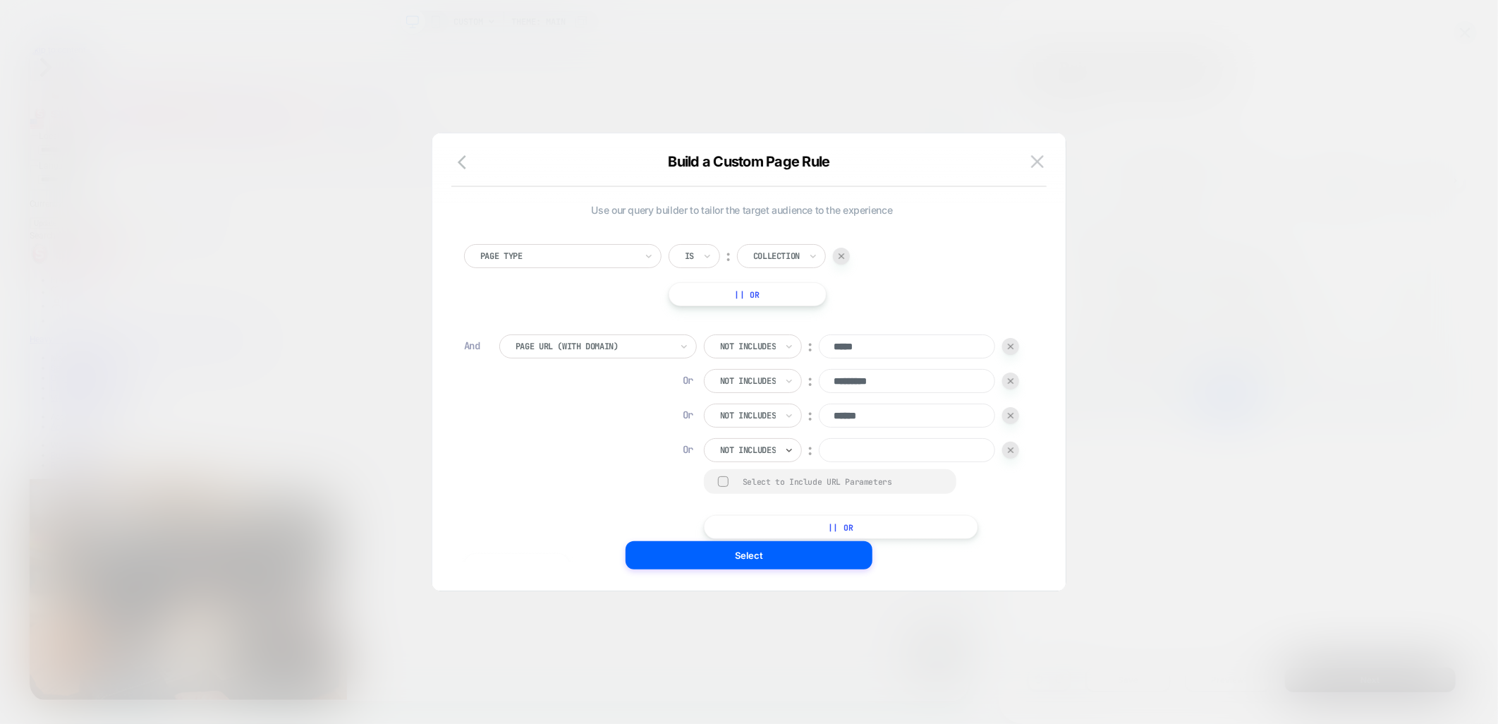
click at [819, 462] on input at bounding box center [907, 450] width 176 height 24
type input "**********"
click at [1031, 163] on img at bounding box center [1037, 161] width 13 height 12
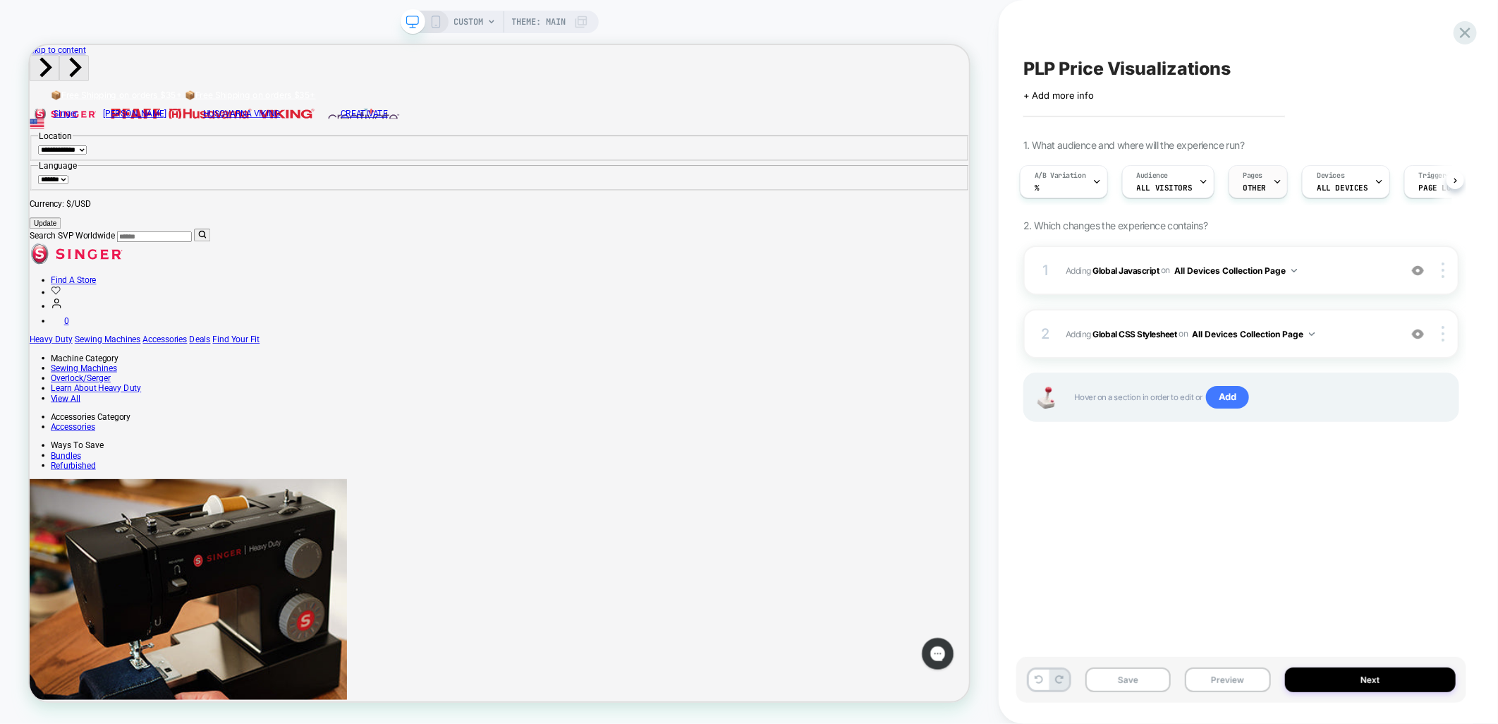
click at [1273, 185] on icon at bounding box center [1277, 181] width 9 height 9
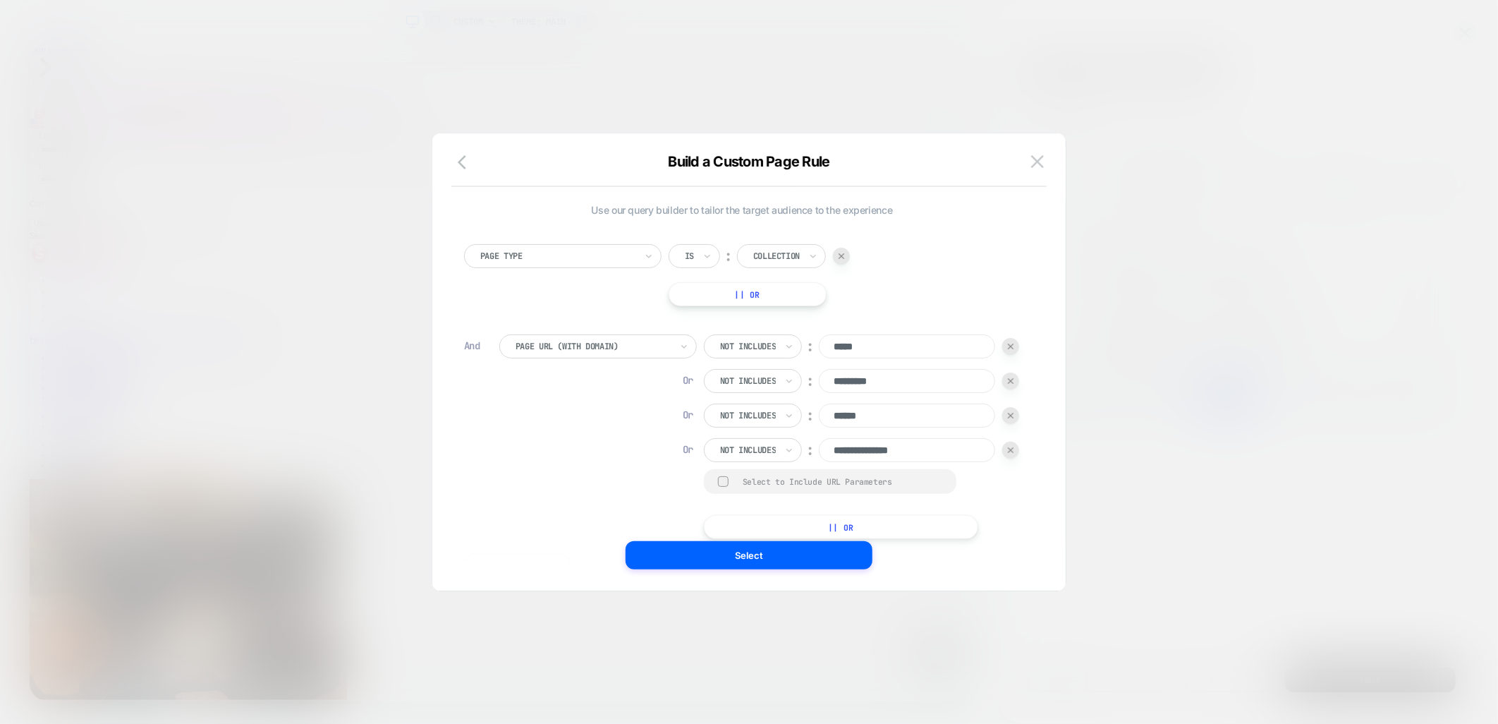
click at [1002, 458] on div at bounding box center [1010, 450] width 17 height 17
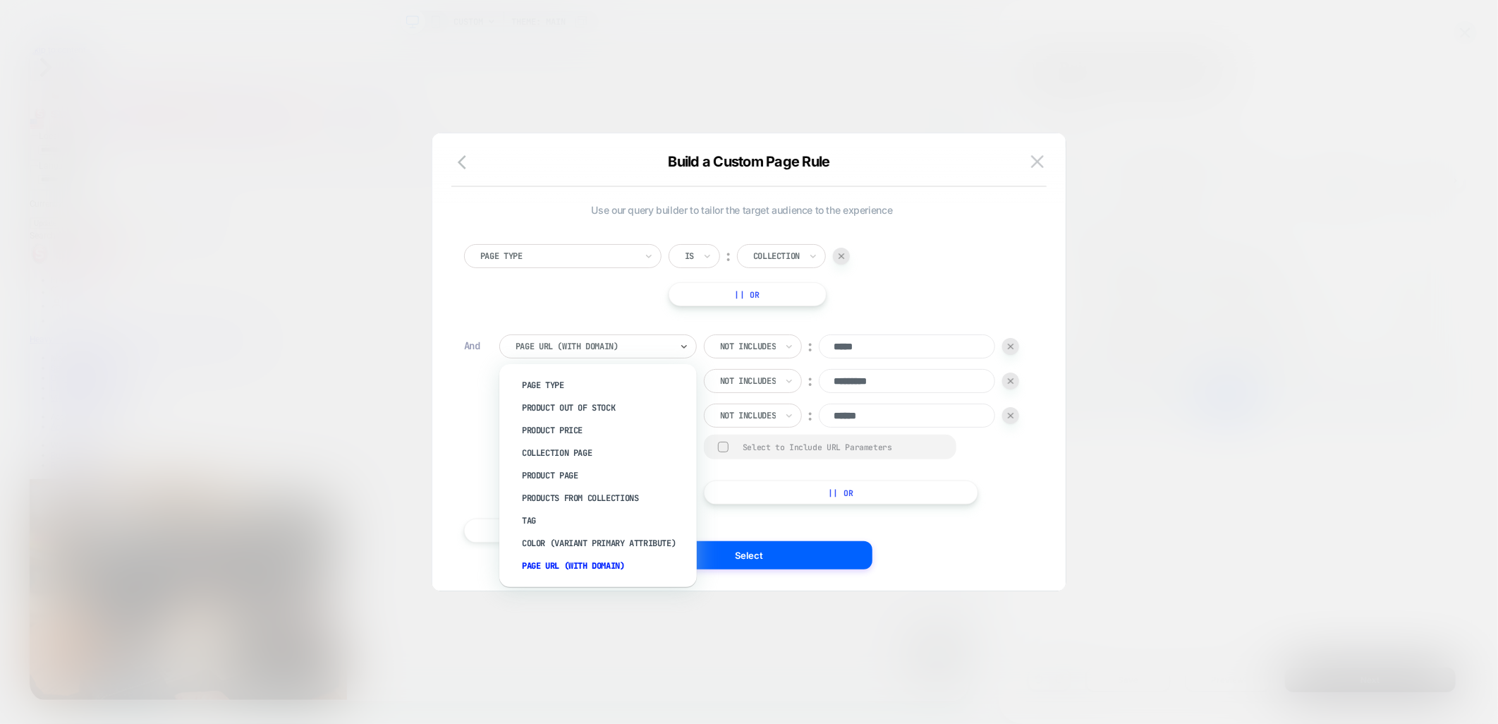
click at [597, 341] on div at bounding box center [593, 346] width 155 height 13
click at [596, 442] on div "Collection Page" at bounding box center [604, 453] width 183 height 23
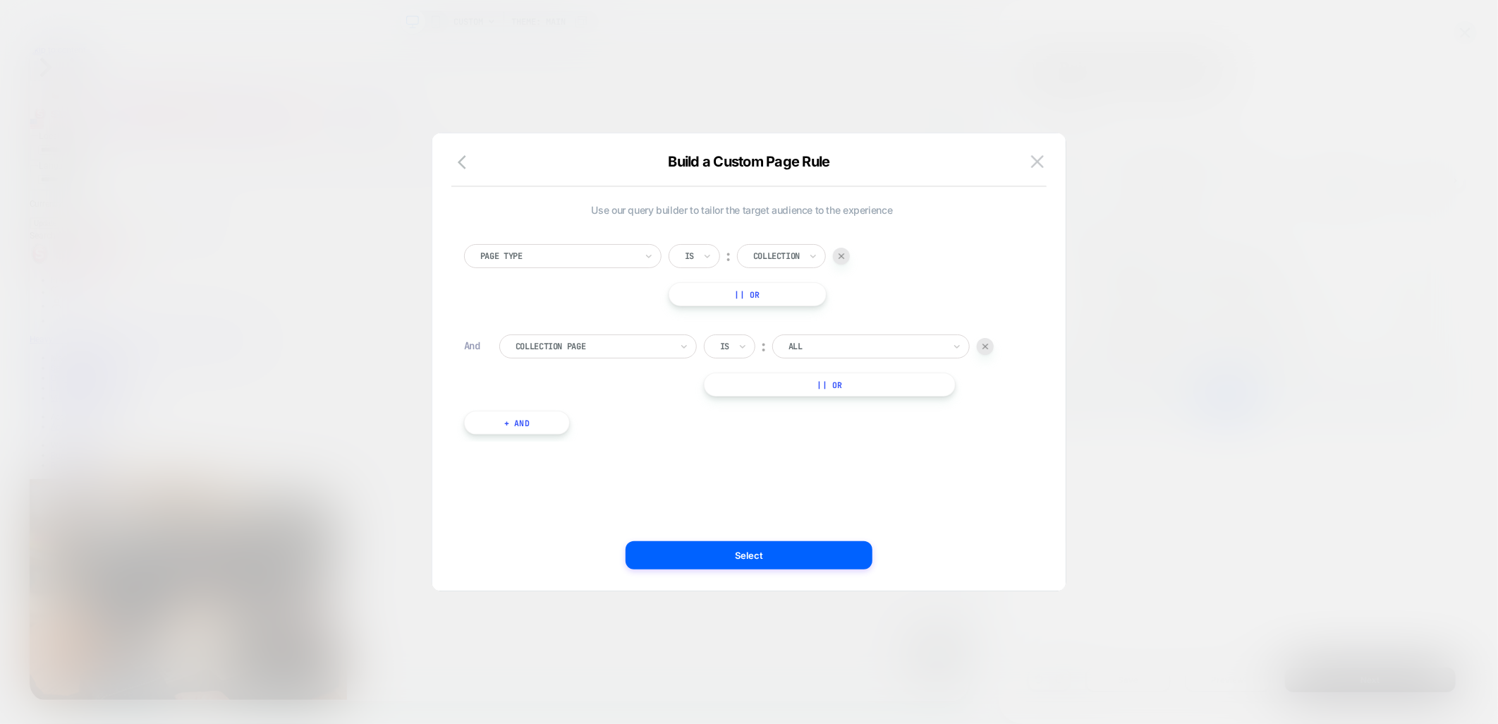
click at [724, 335] on div "Is" at bounding box center [729, 346] width 51 height 24
click at [748, 418] on div "Is Is not" at bounding box center [757, 396] width 92 height 51
click at [770, 399] on div "Is not" at bounding box center [764, 407] width 92 height 23
click at [813, 341] on input "text" at bounding box center [810, 346] width 6 height 13
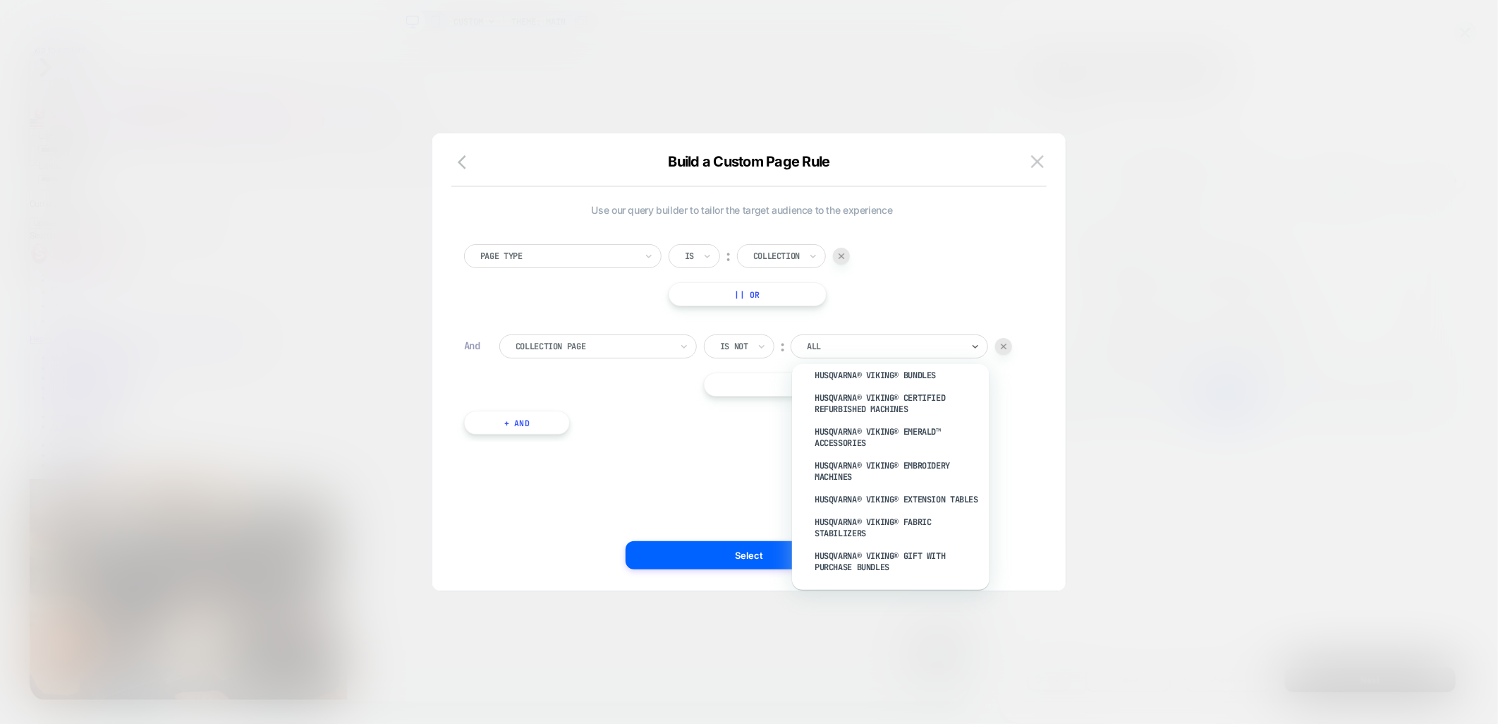
scroll to position [1332, 0]
click at [725, 462] on div "Use our query builder to tailor the target audience to the experience Page Type…" at bounding box center [741, 362] width 591 height 401
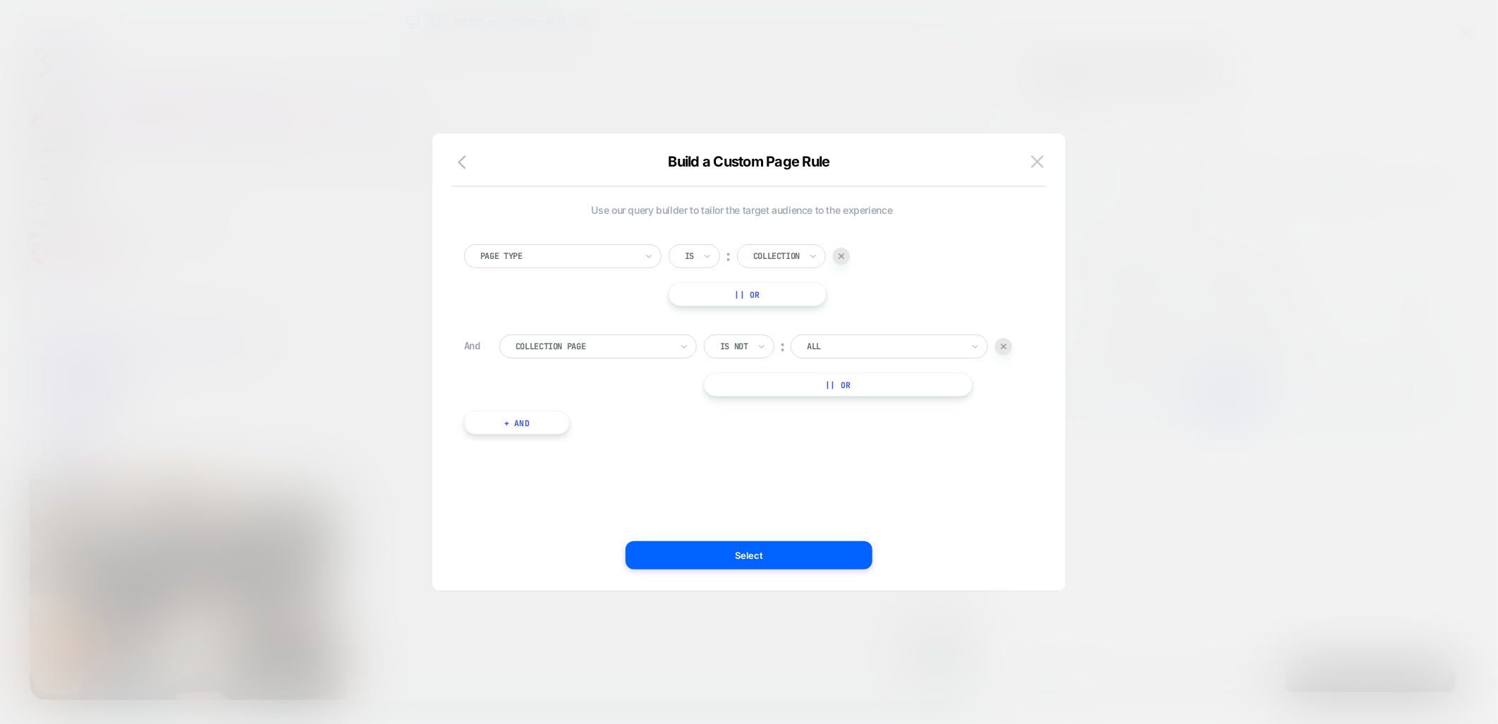
click at [753, 337] on div "Is not" at bounding box center [739, 346] width 71 height 24
click at [624, 363] on div "Collection Page Is not ︰ ALL || Or" at bounding box center [759, 365] width 521 height 62
click at [603, 340] on div at bounding box center [593, 346] width 155 height 13
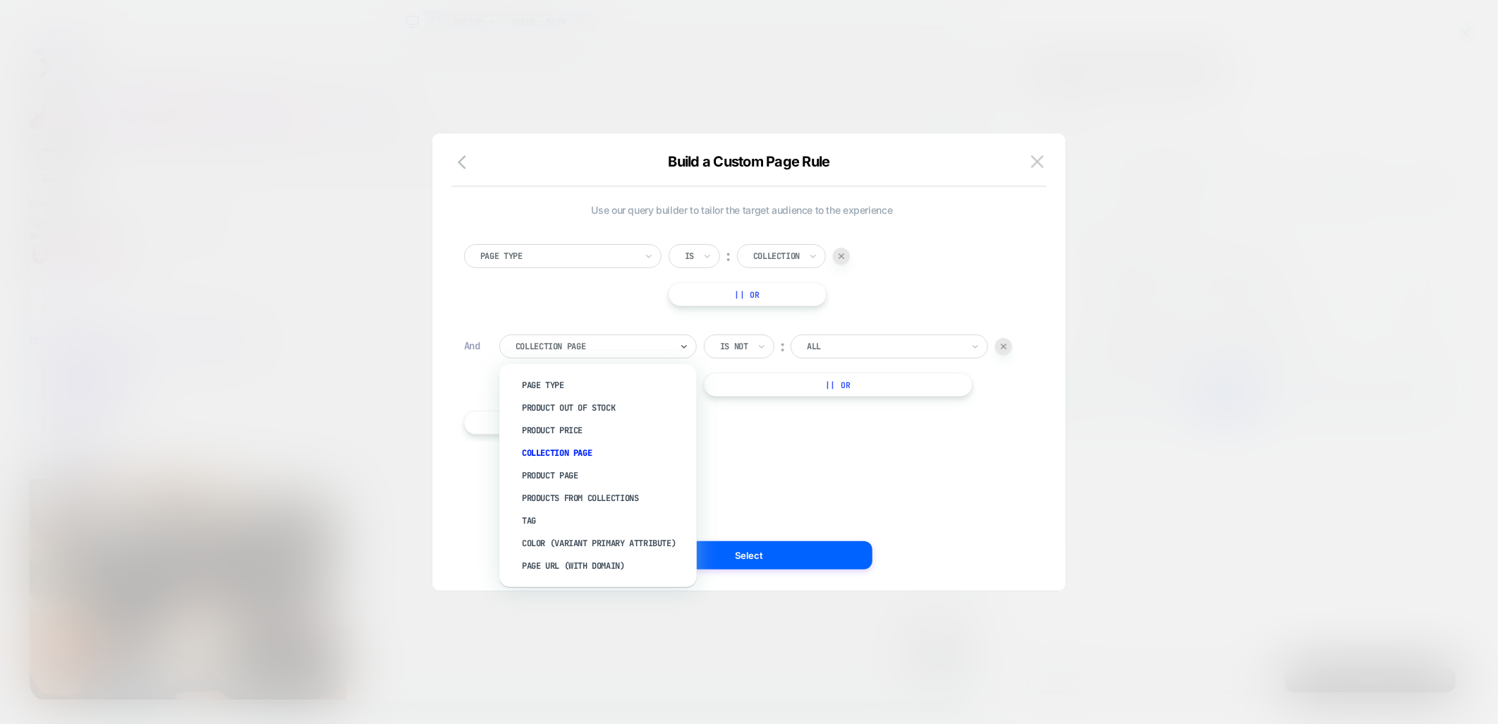
click at [550, 449] on div "Collection Page" at bounding box center [604, 453] width 183 height 23
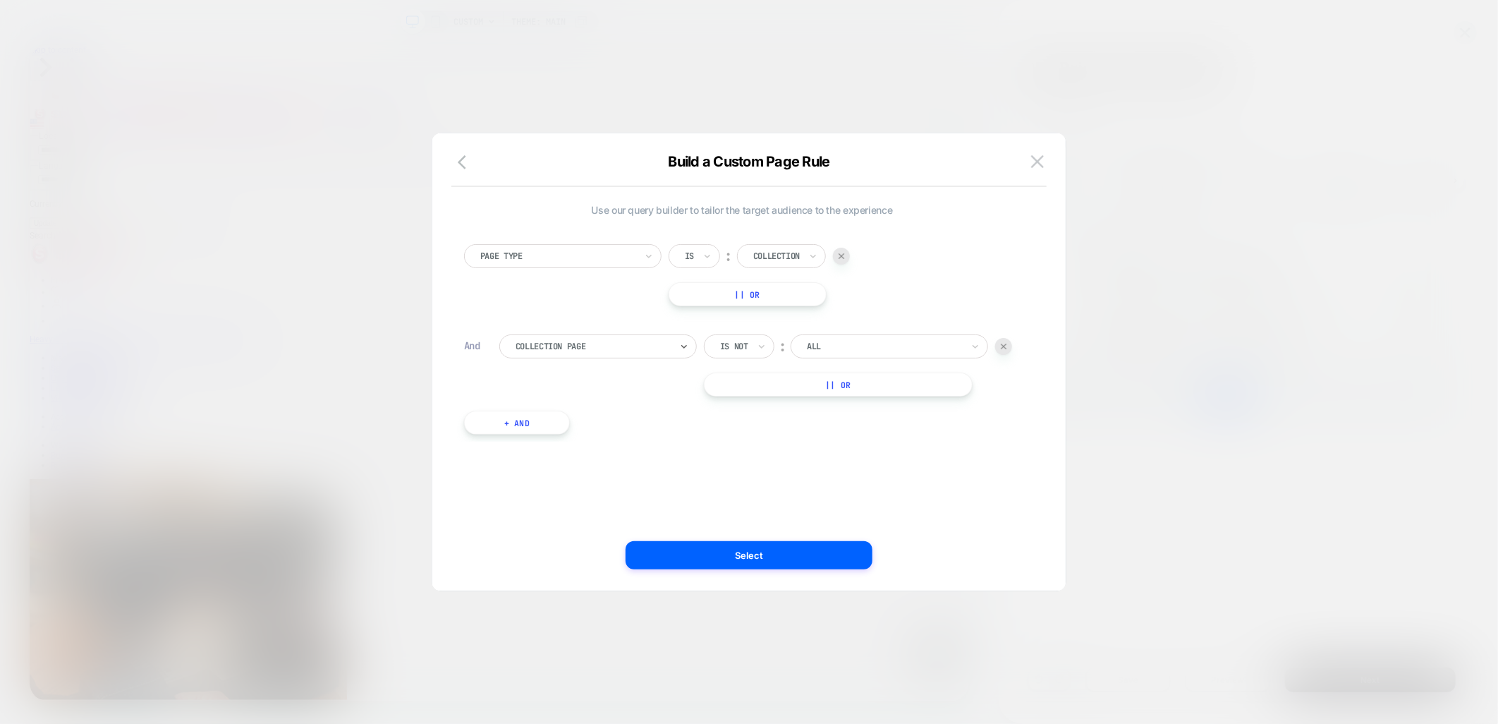
click at [755, 344] on div "Is not" at bounding box center [739, 346] width 71 height 24
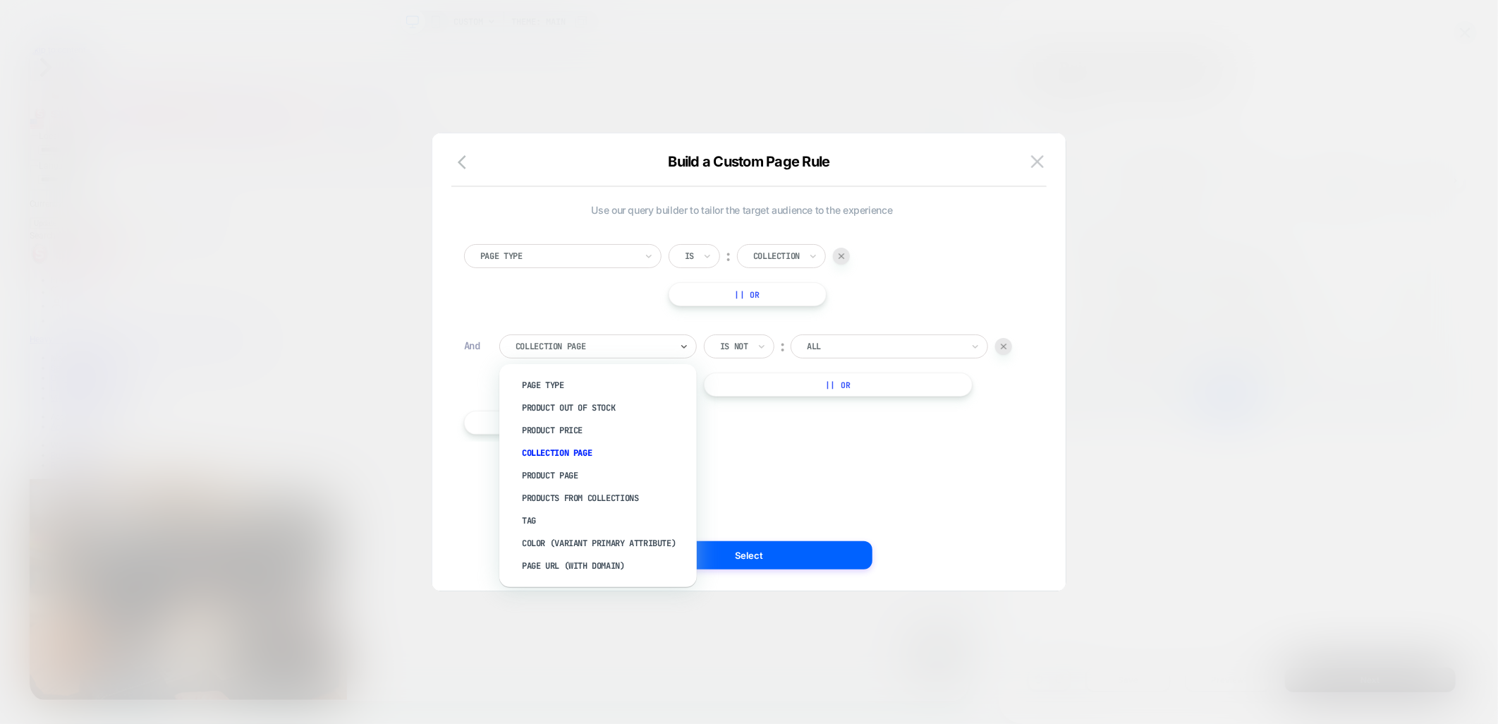
click at [659, 342] on div at bounding box center [593, 346] width 155 height 13
click at [559, 566] on div "Page Url (WITH DOMAIN)" at bounding box center [604, 565] width 183 height 23
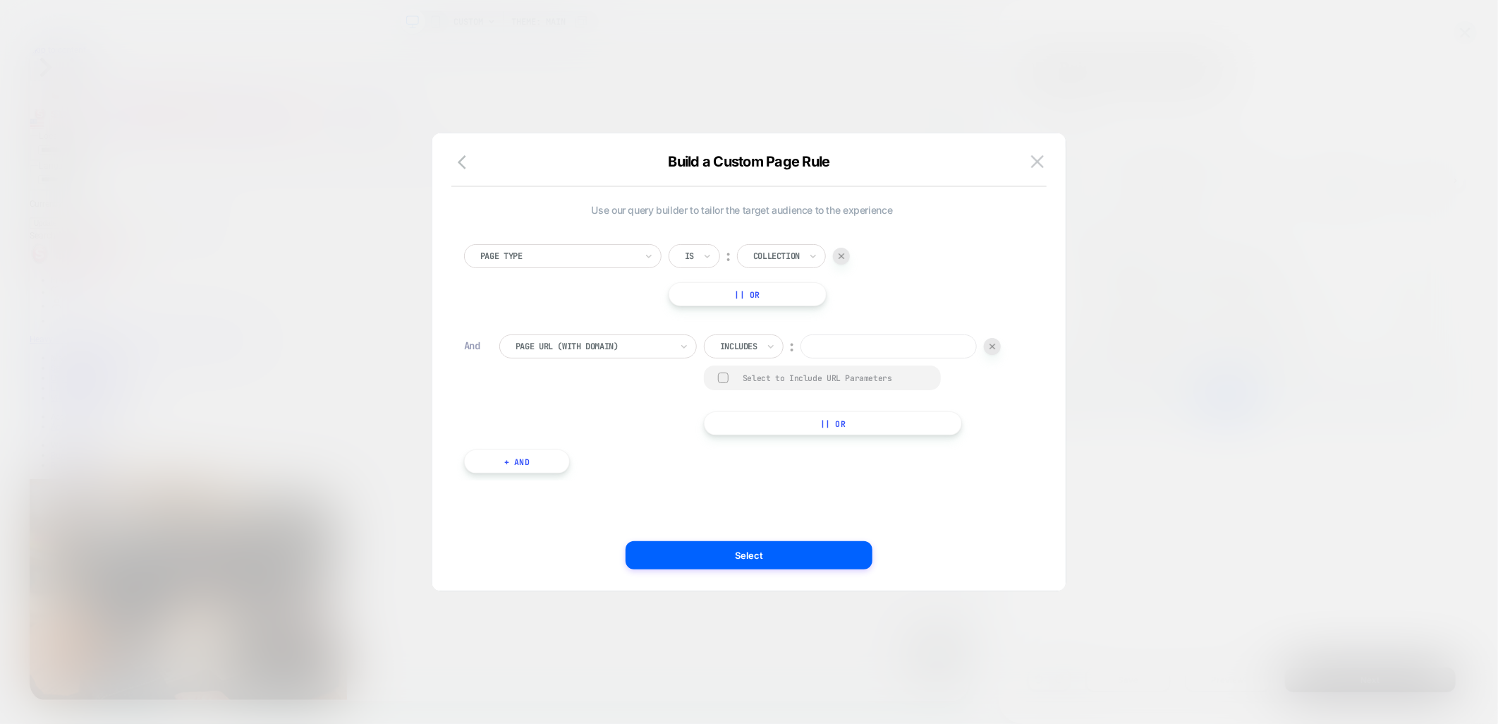
click at [724, 347] on input "text" at bounding box center [723, 346] width 6 height 13
click at [738, 449] on div "Not includes" at bounding box center [764, 453] width 92 height 23
click at [819, 358] on input at bounding box center [907, 346] width 176 height 24
type input "*****"
click at [718, 383] on div at bounding box center [723, 377] width 11 height 11
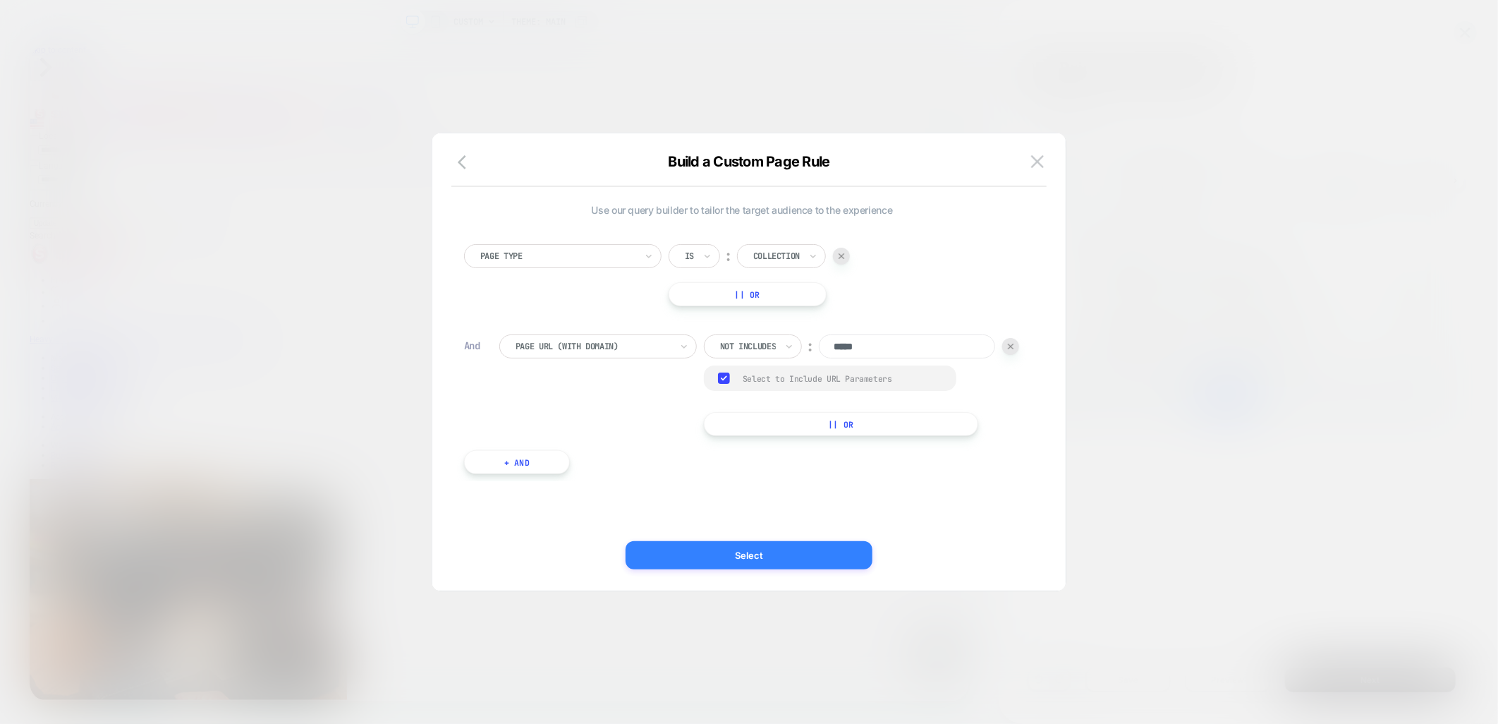
drag, startPoint x: 672, startPoint y: 551, endPoint x: 1253, endPoint y: 731, distance: 607.9
click at [672, 551] on button "Select" at bounding box center [749, 555] width 247 height 28
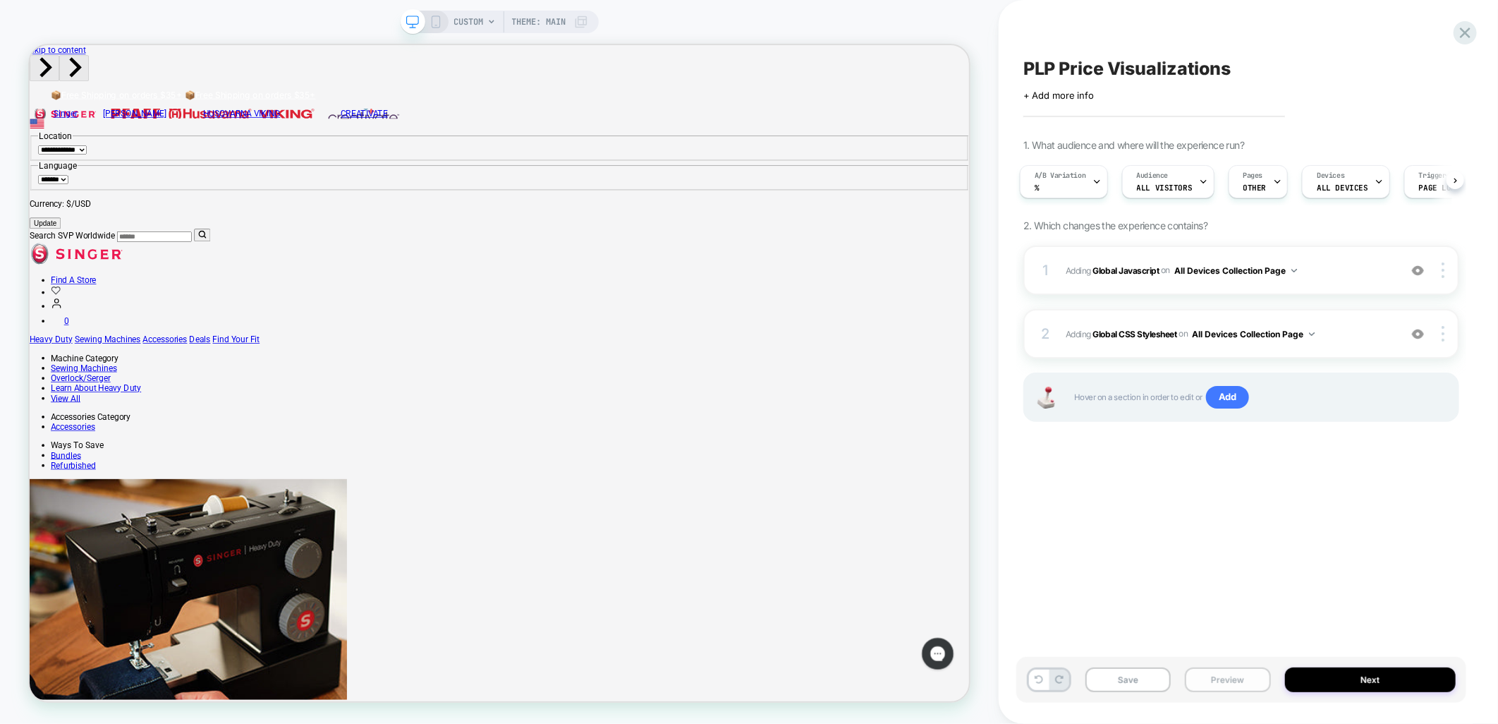
drag, startPoint x: 1208, startPoint y: 677, endPoint x: 1220, endPoint y: 680, distance: 12.3
click at [1209, 677] on button "Preview" at bounding box center [1227, 679] width 85 height 25
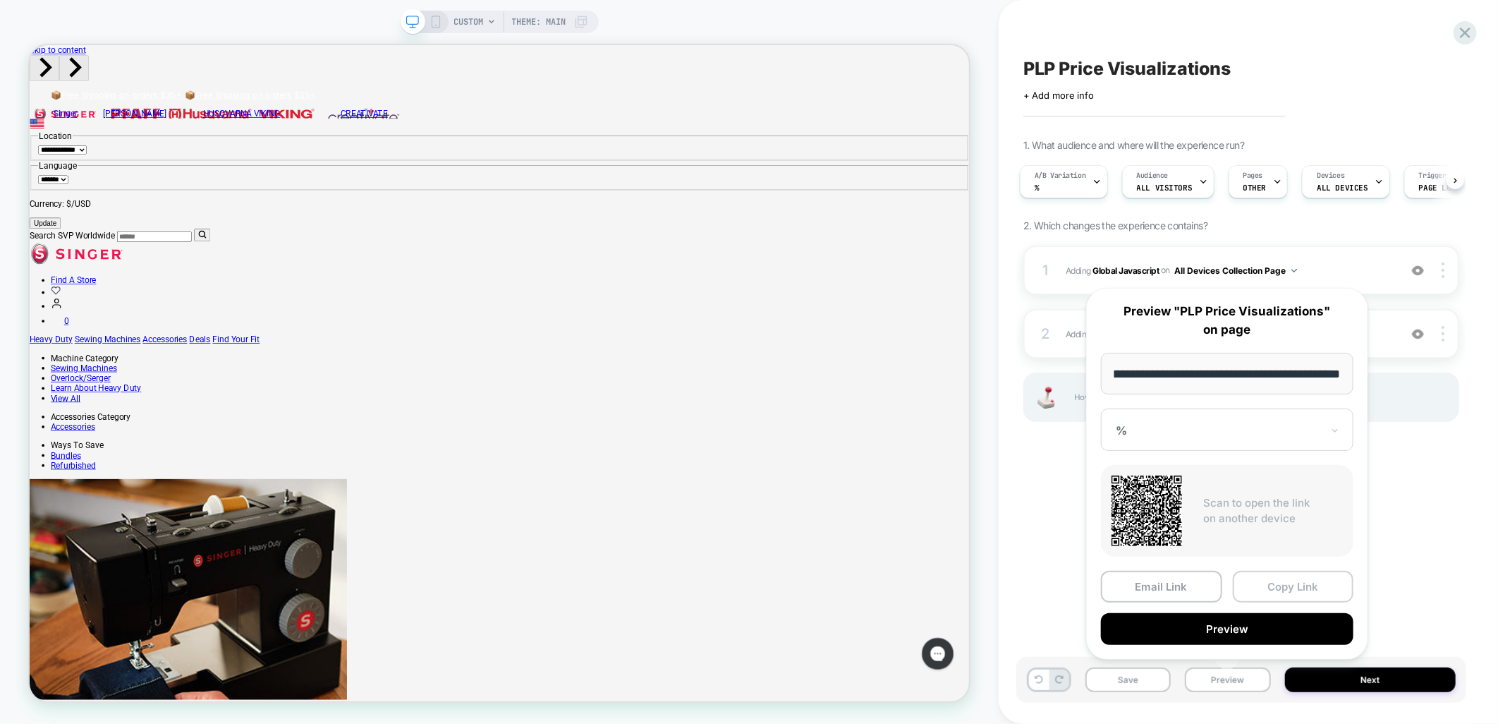
scroll to position [0, 0]
click at [1279, 587] on button "Copy Link" at bounding box center [1293, 587] width 121 height 32
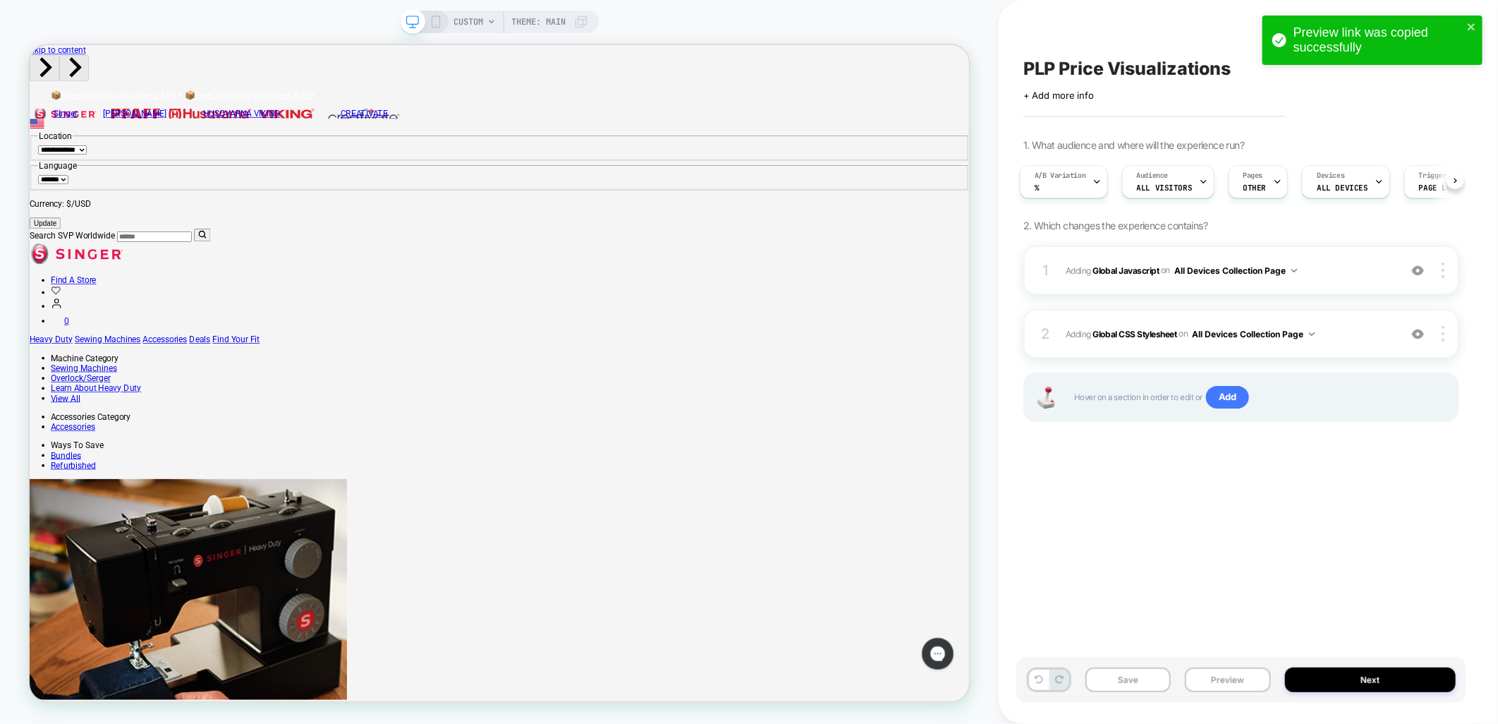
drag, startPoint x: 1215, startPoint y: 677, endPoint x: 1271, endPoint y: 679, distance: 55.8
click at [1217, 677] on button "Preview" at bounding box center [1227, 679] width 85 height 25
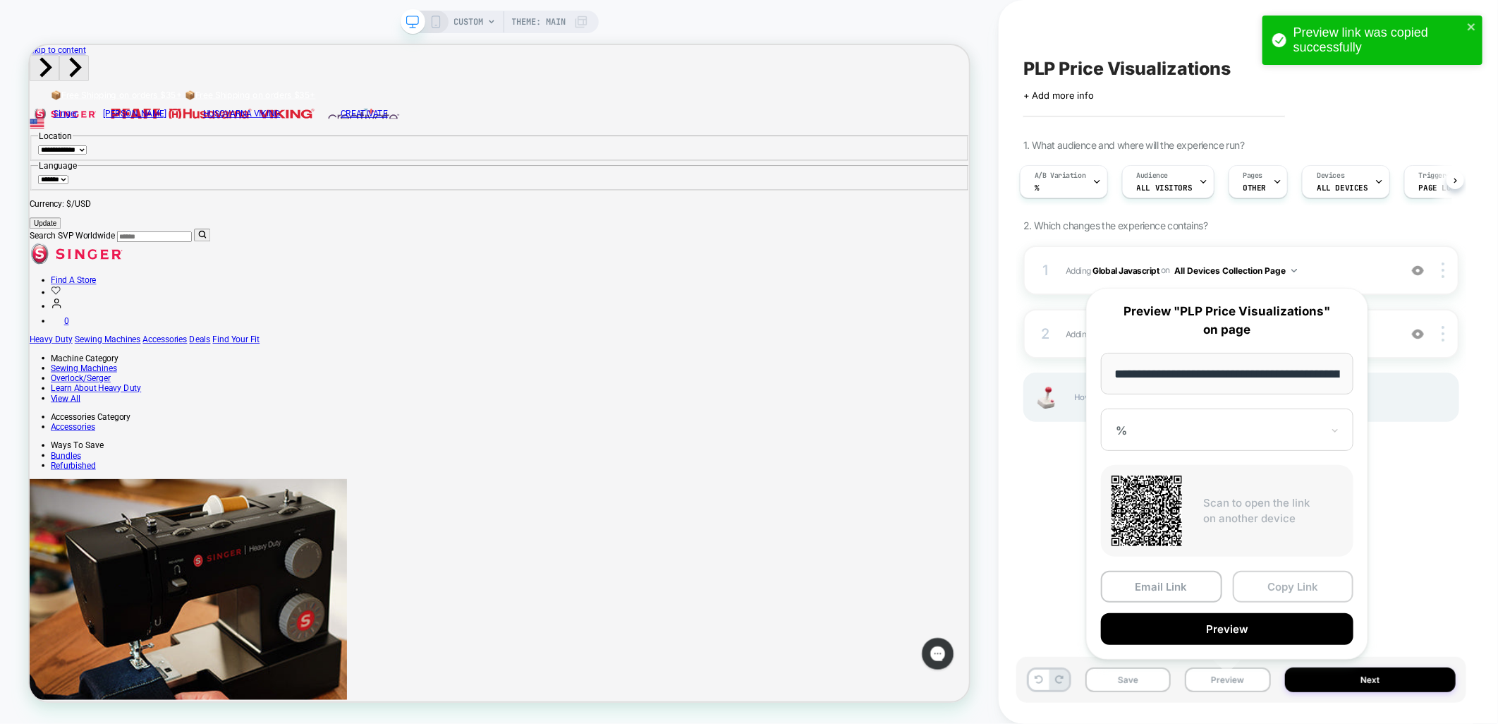
click at [1309, 583] on button "Copy Link" at bounding box center [1293, 587] width 121 height 32
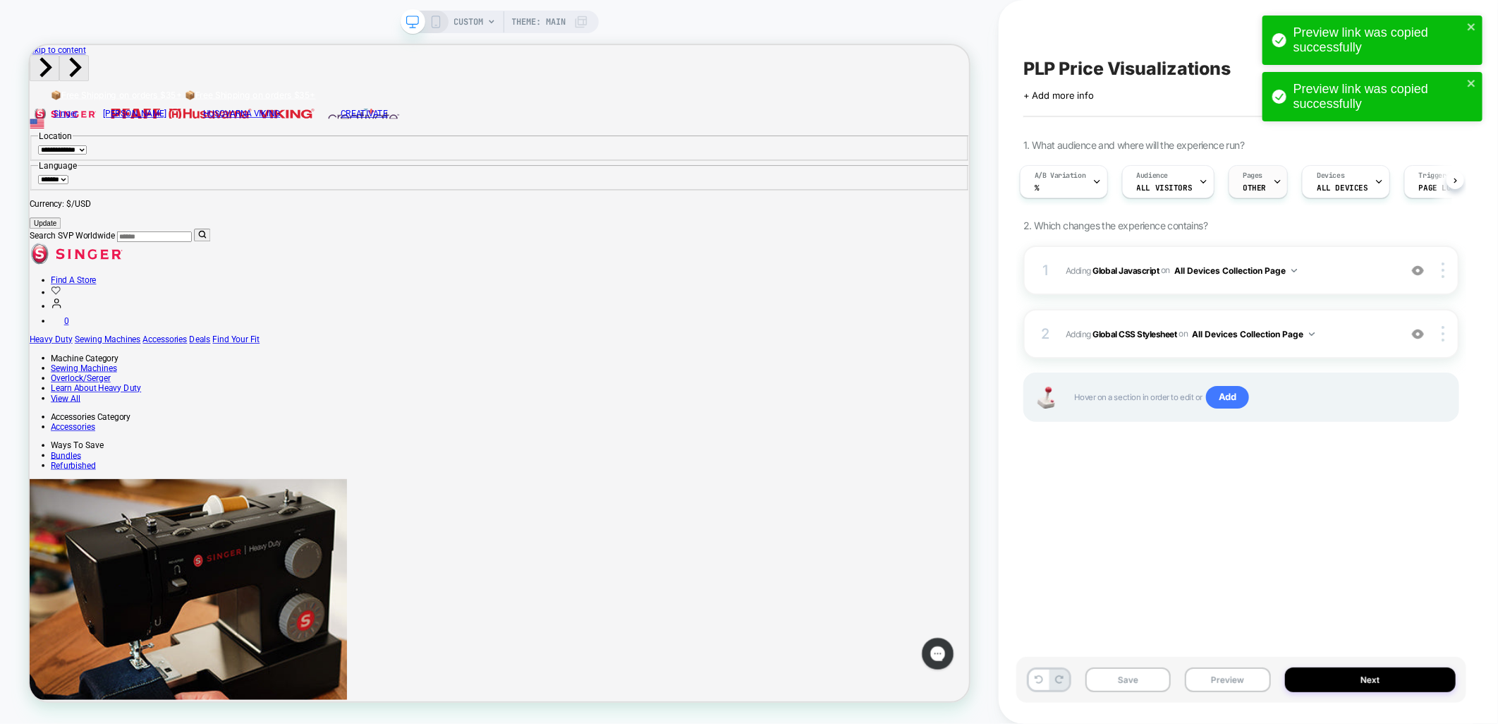
click at [1244, 183] on span "OTHER" at bounding box center [1255, 188] width 23 height 10
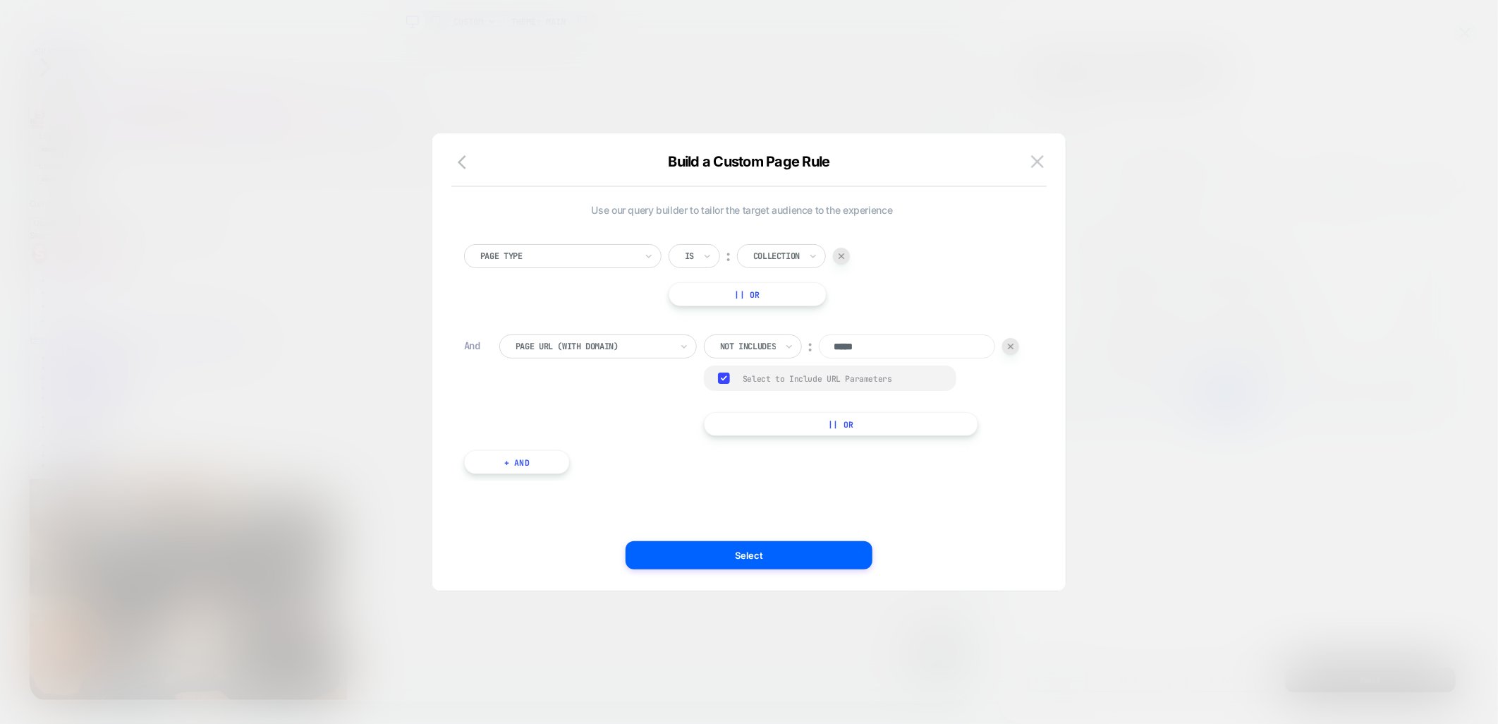
click at [816, 358] on div "Not includes ︰ *****" at bounding box center [861, 346] width 315 height 24
click at [1008, 349] on img at bounding box center [1011, 347] width 6 height 6
click at [509, 339] on button "+ And" at bounding box center [517, 332] width 106 height 24
click at [873, 350] on div at bounding box center [867, 346] width 17 height 17
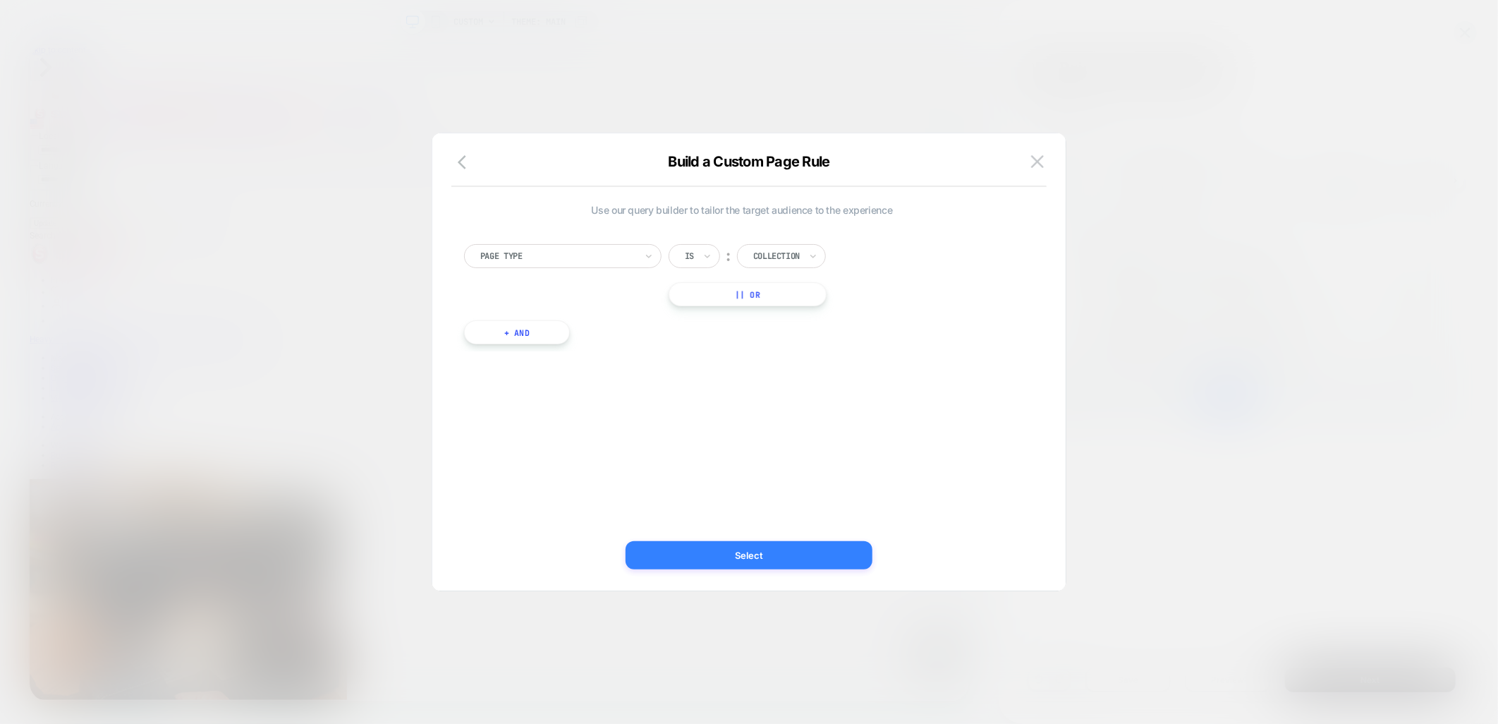
click at [777, 559] on button "Select" at bounding box center [749, 555] width 247 height 28
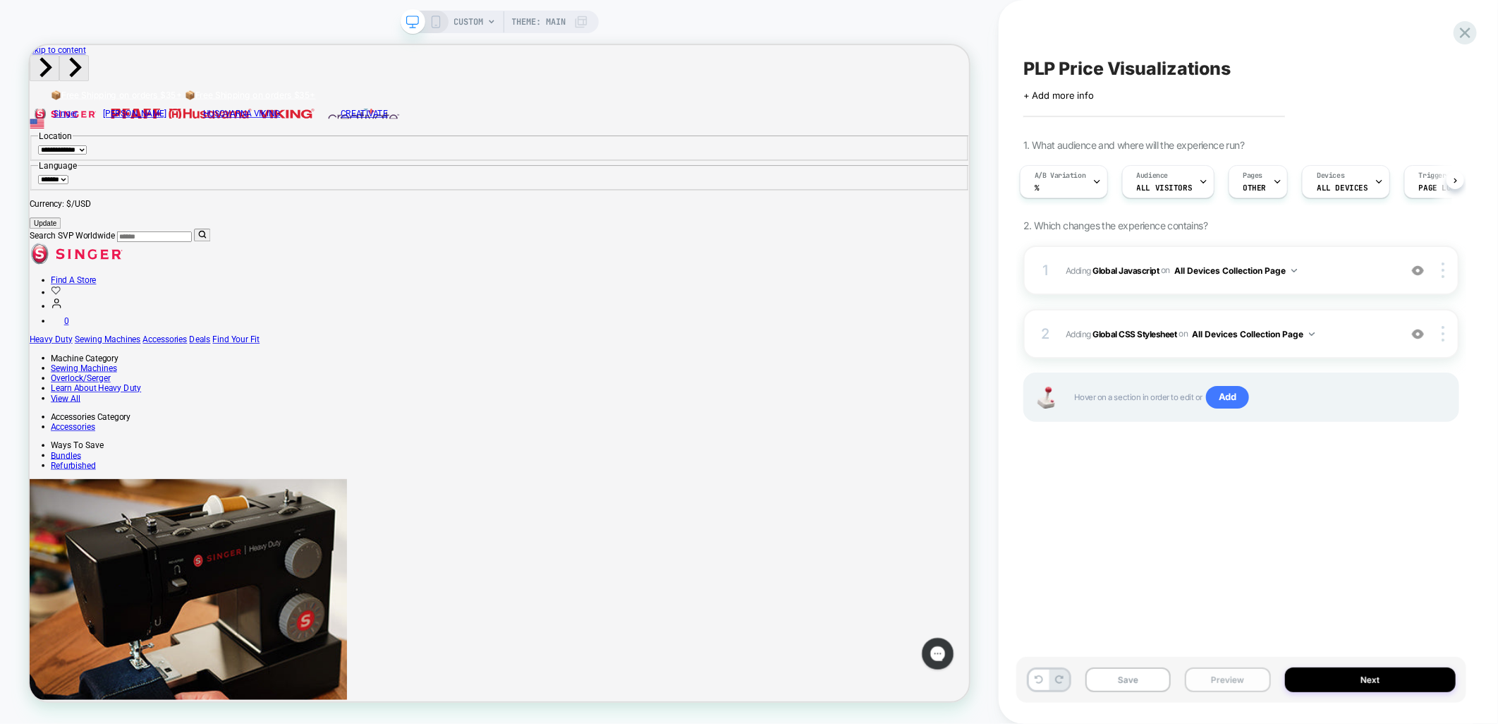
click at [1223, 686] on button "Preview" at bounding box center [1227, 679] width 85 height 25
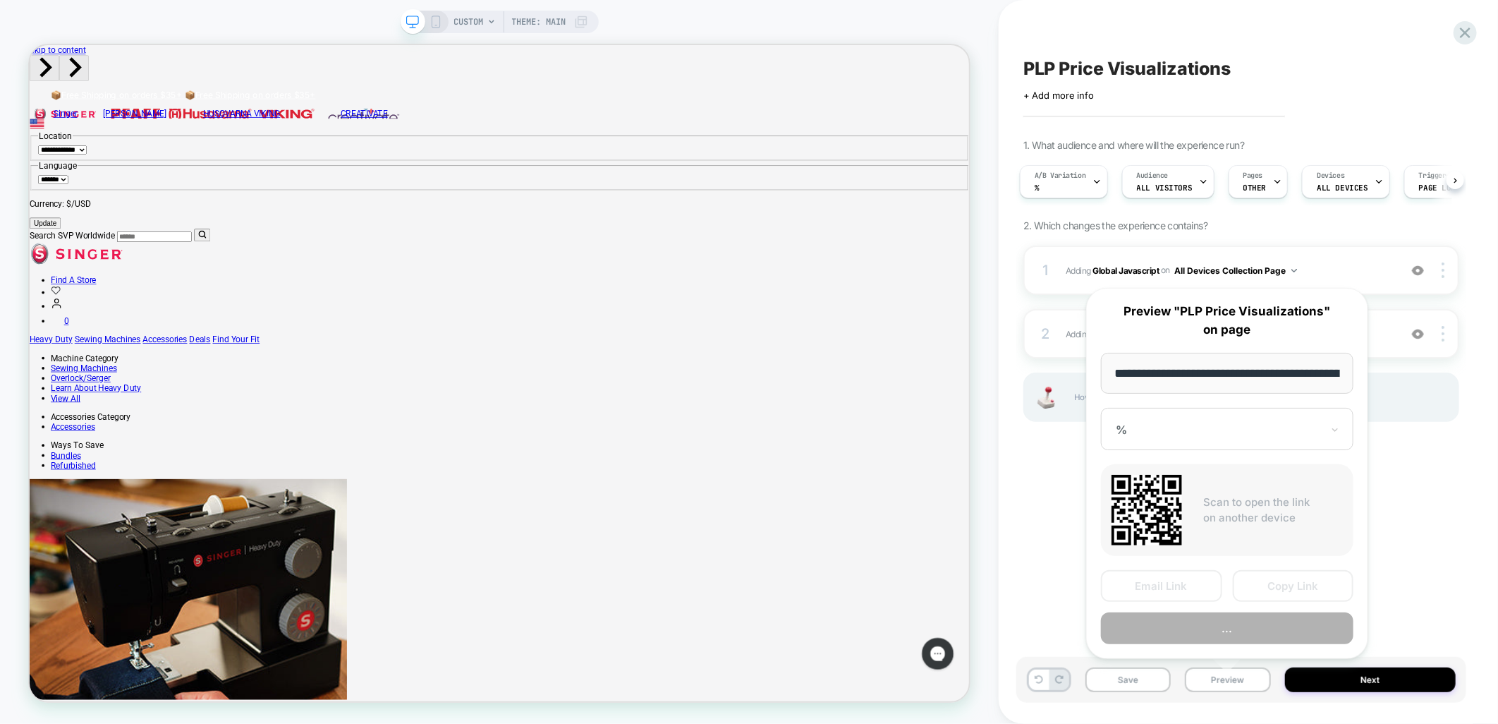
scroll to position [0, 190]
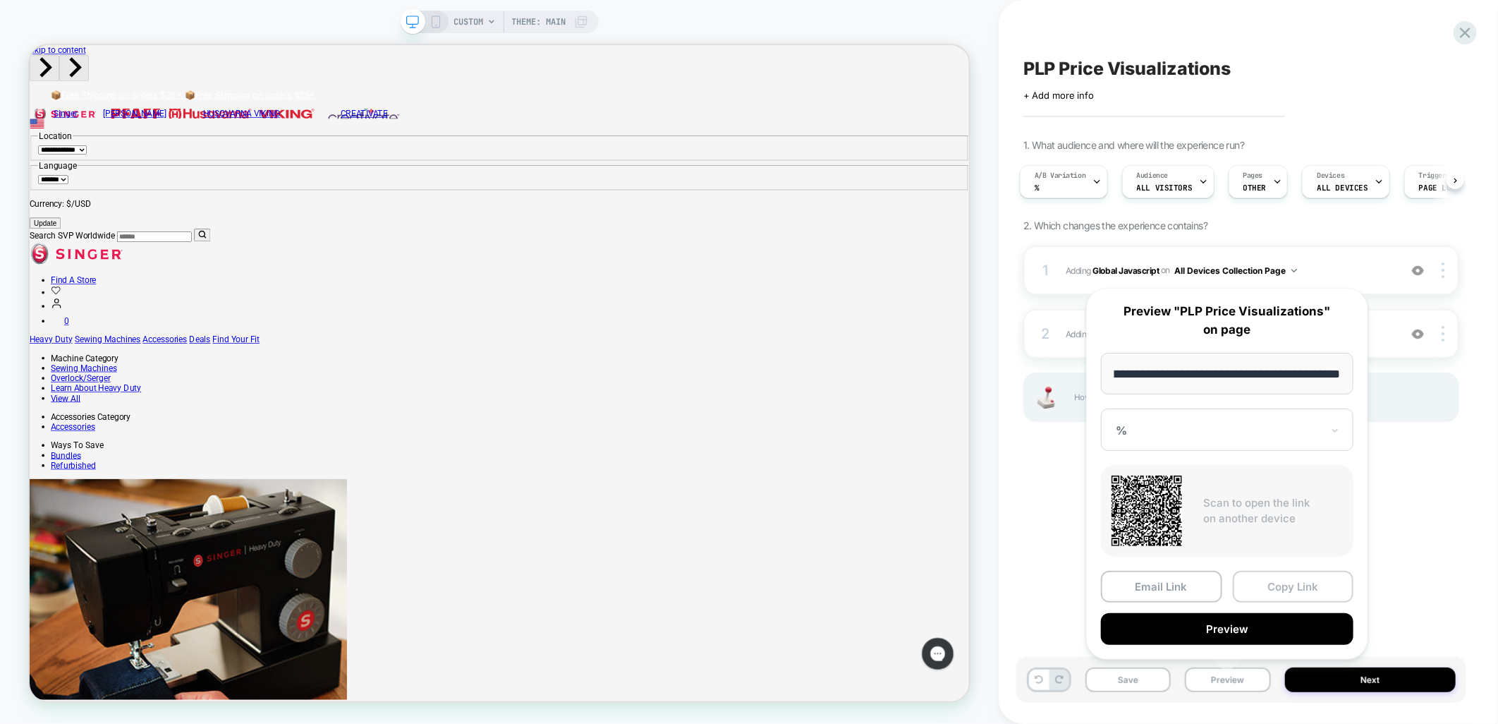
click at [1299, 592] on button "Copy Link" at bounding box center [1293, 587] width 121 height 32
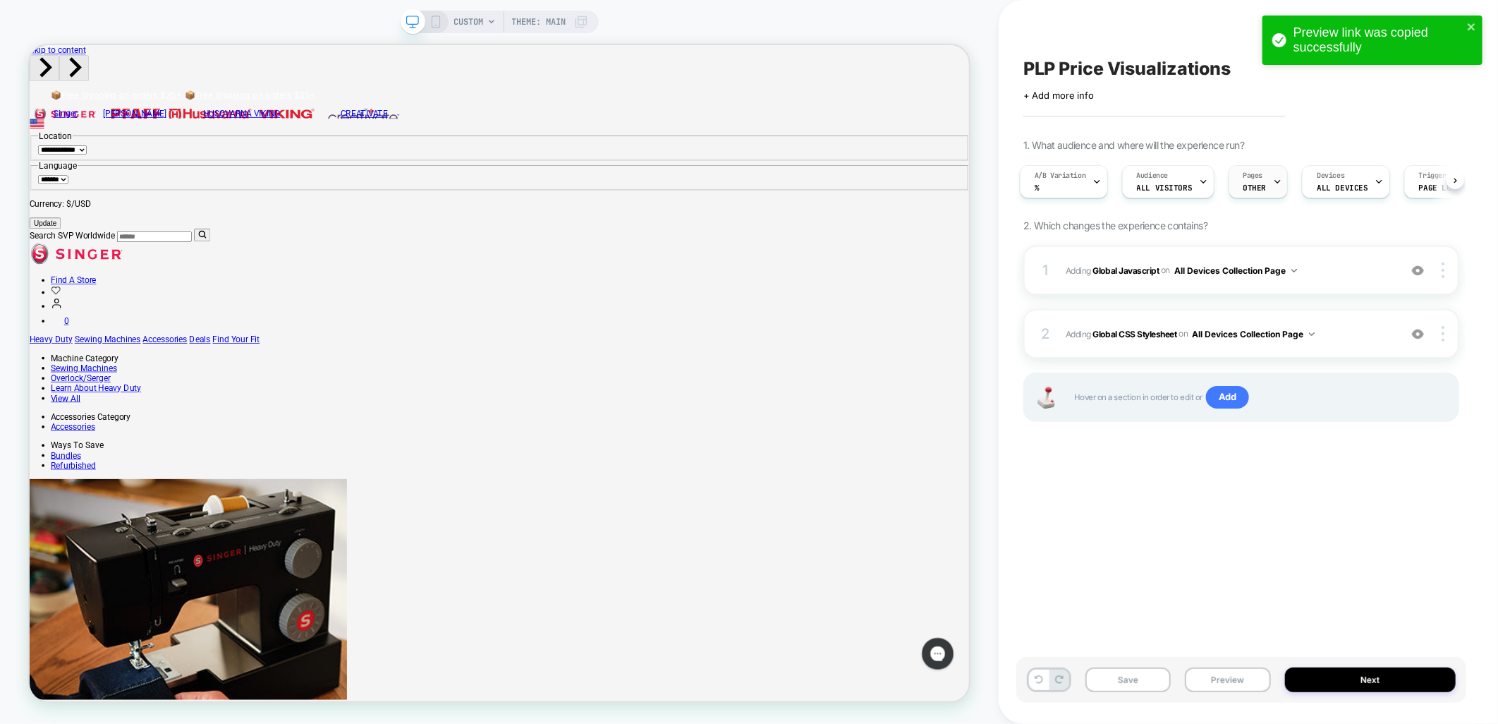
click at [1230, 182] on div "Pages OTHER" at bounding box center [1254, 182] width 51 height 32
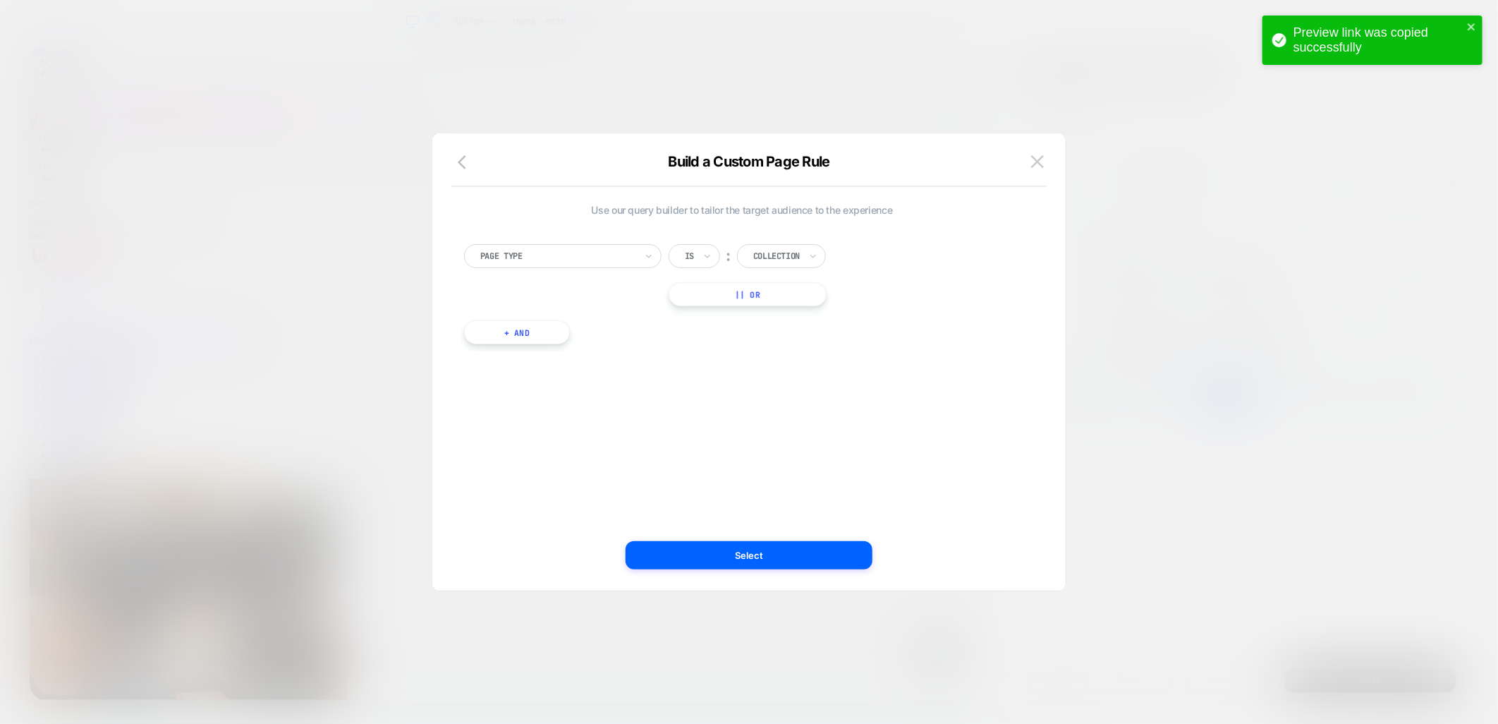
click at [696, 263] on div "Is" at bounding box center [694, 256] width 51 height 24
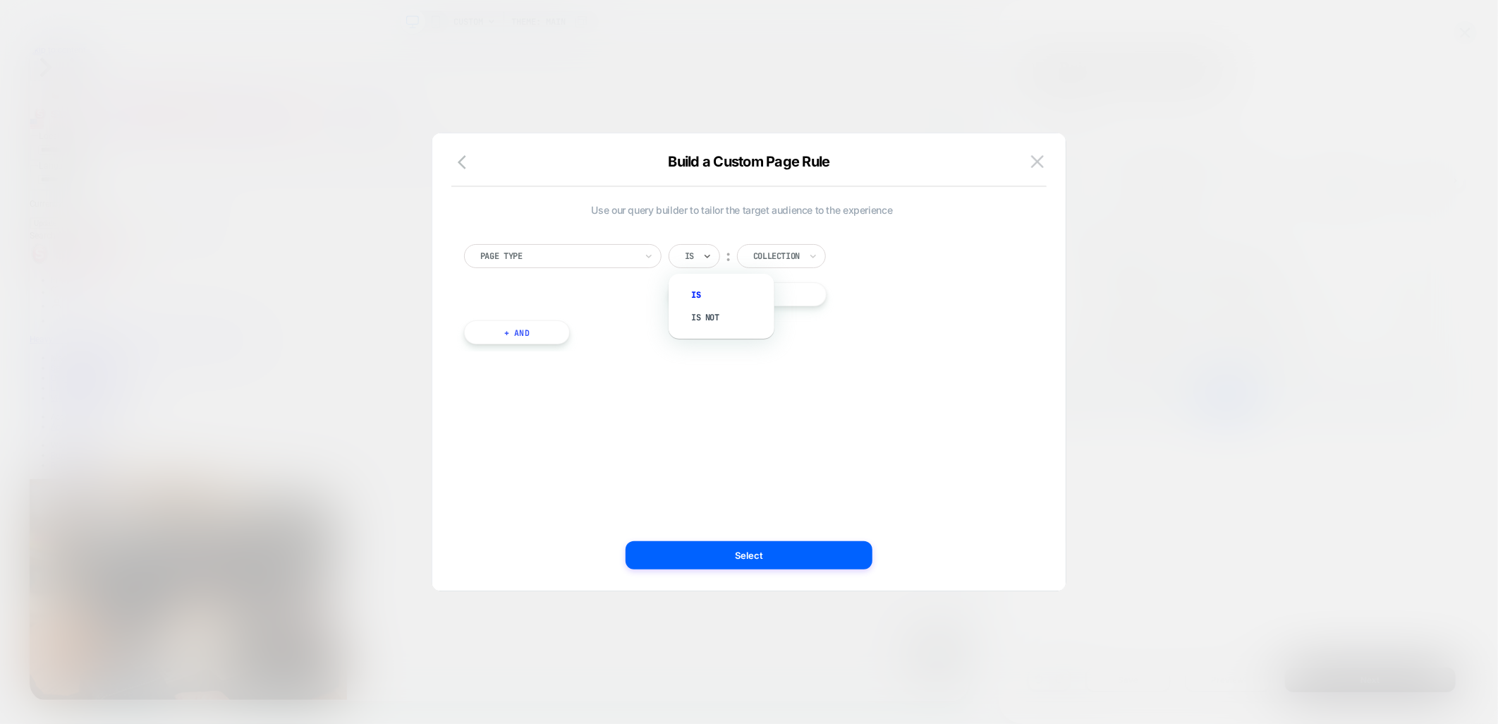
click at [696, 263] on div "Is" at bounding box center [694, 256] width 51 height 24
drag, startPoint x: 809, startPoint y: 557, endPoint x: 1052, endPoint y: 681, distance: 272.6
click at [809, 557] on button "Select" at bounding box center [749, 555] width 247 height 28
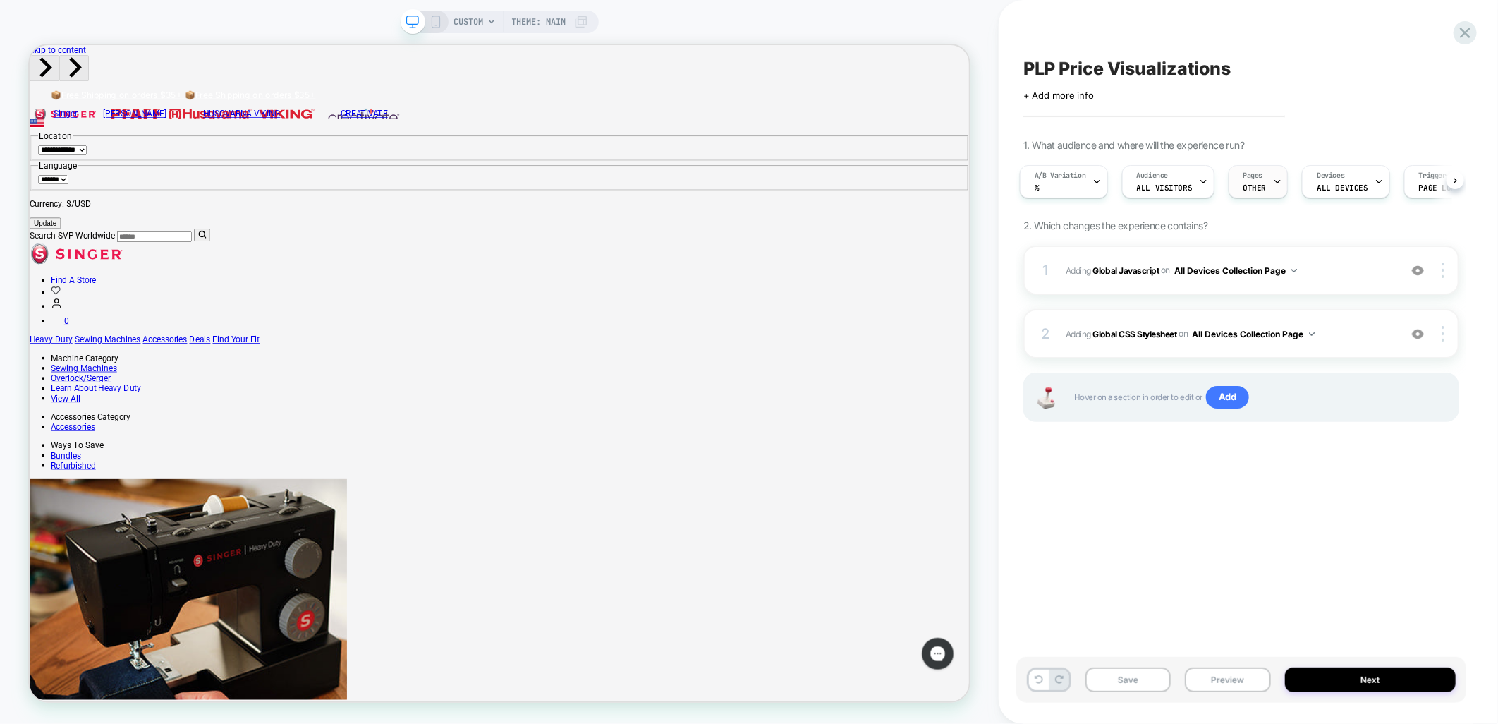
click at [1253, 180] on div "Pages OTHER" at bounding box center [1254, 182] width 51 height 32
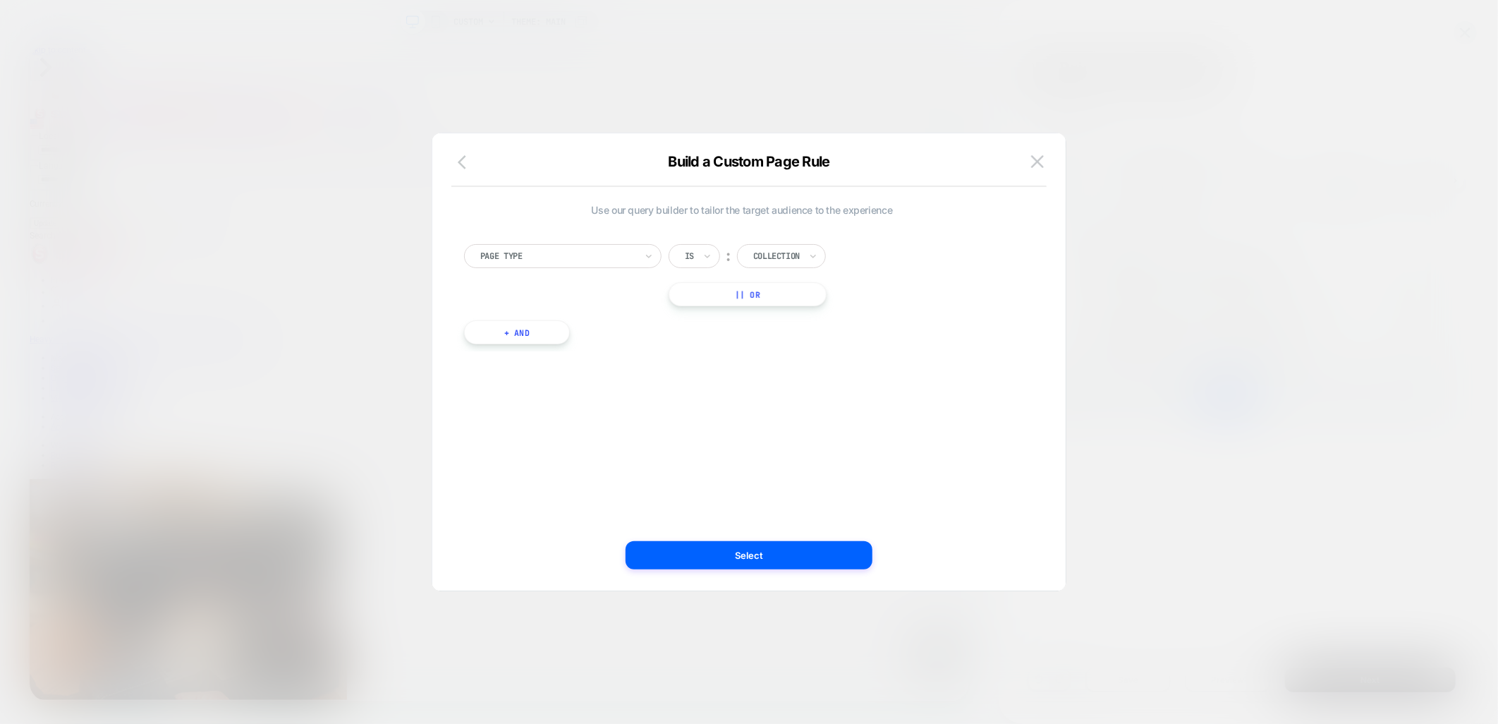
click at [463, 161] on icon "button" at bounding box center [466, 162] width 17 height 17
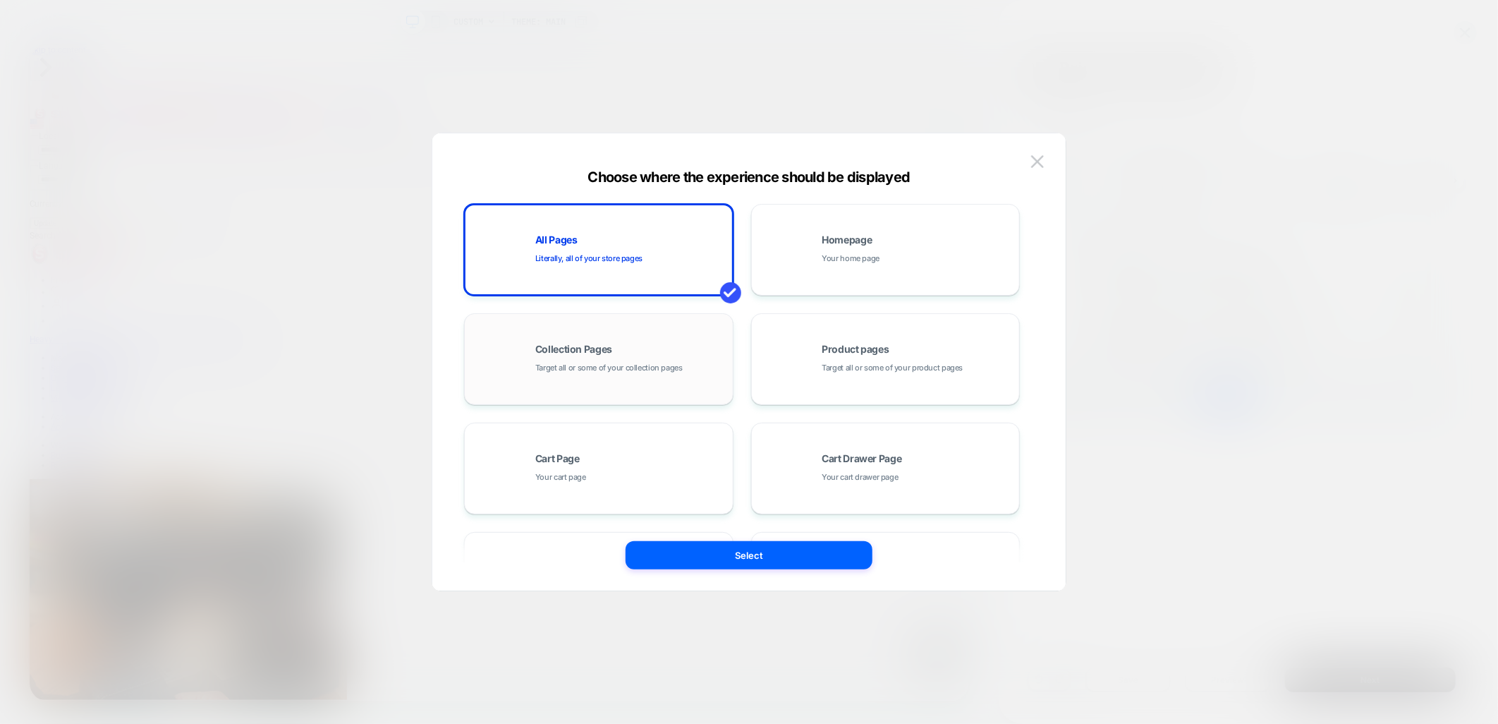
click at [592, 360] on div "Collection Pages Target all or some of your collection pages" at bounding box center [630, 359] width 190 height 30
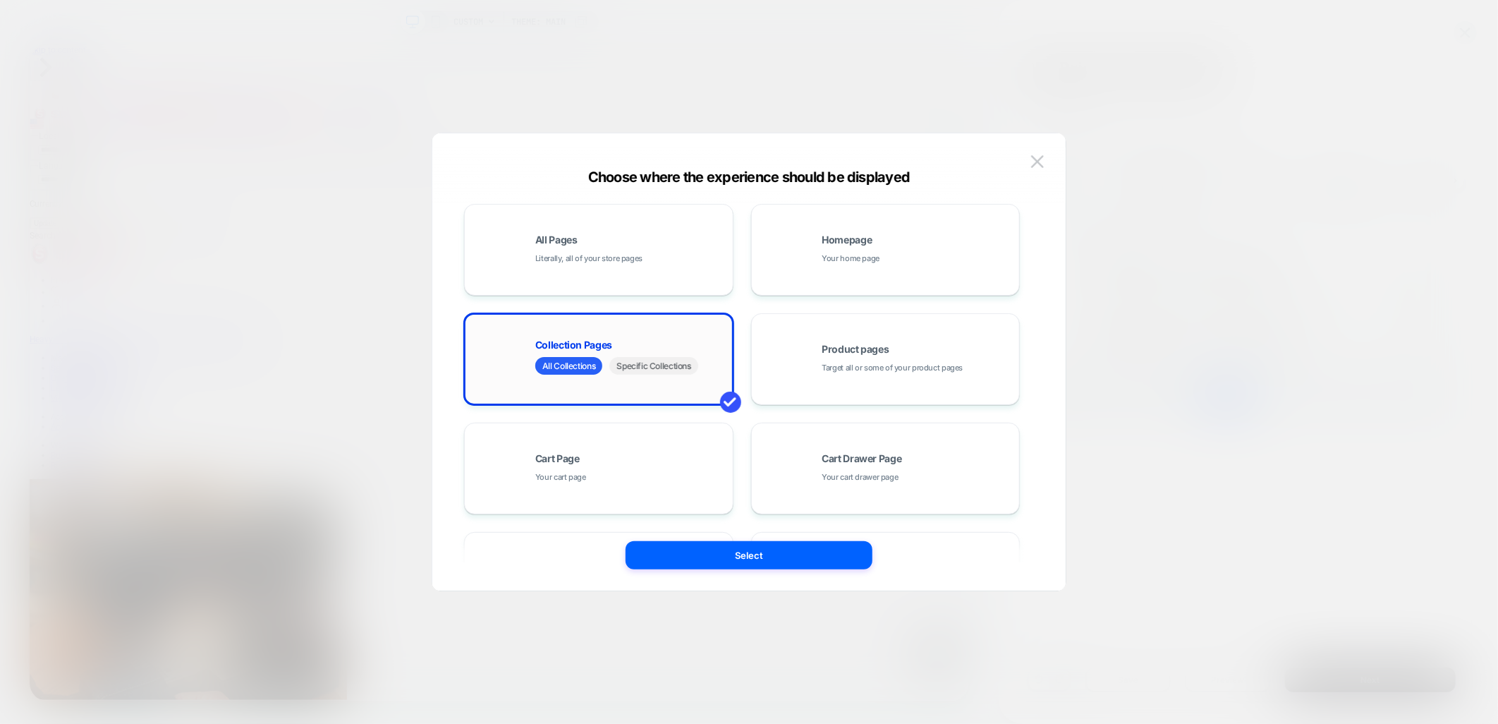
click at [628, 368] on span "Specific Collections" at bounding box center [653, 366] width 88 height 18
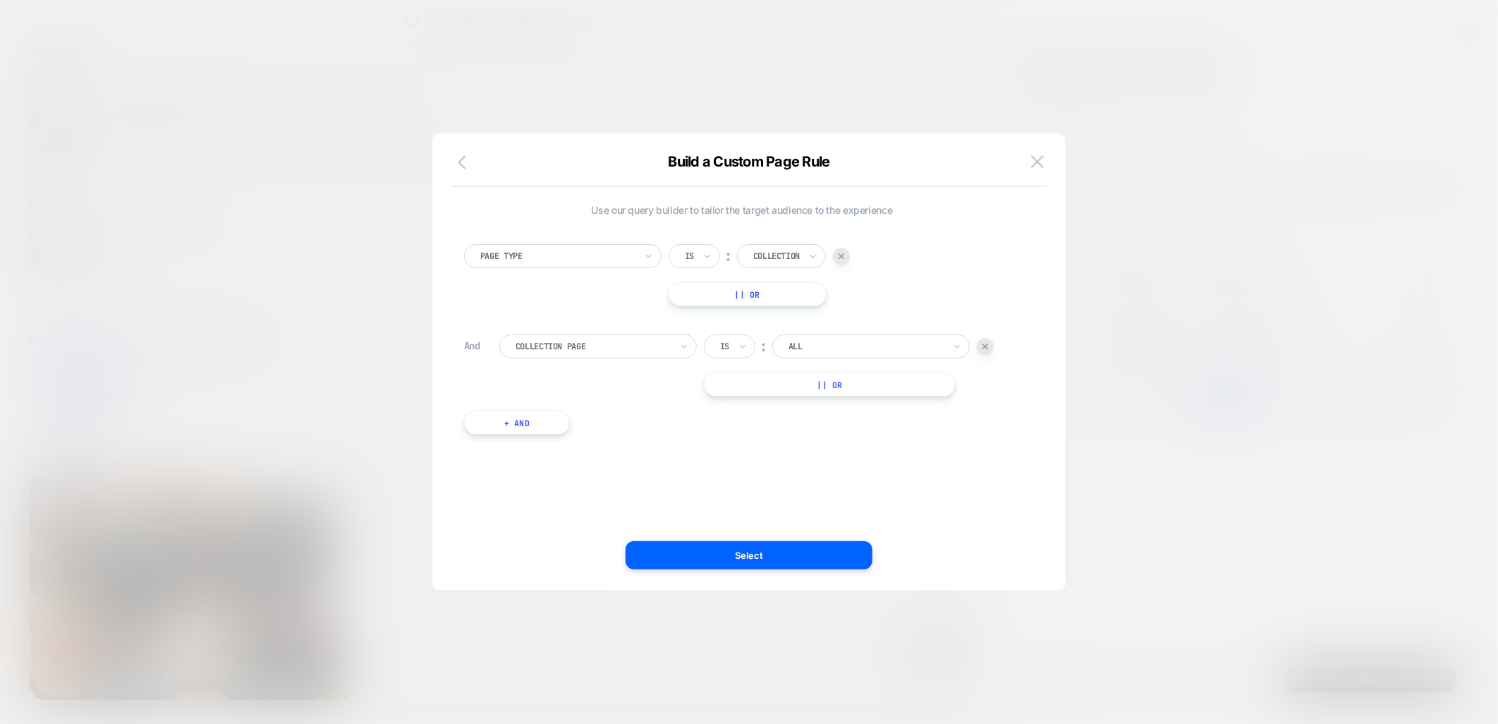
click at [468, 160] on icon "button" at bounding box center [466, 162] width 17 height 17
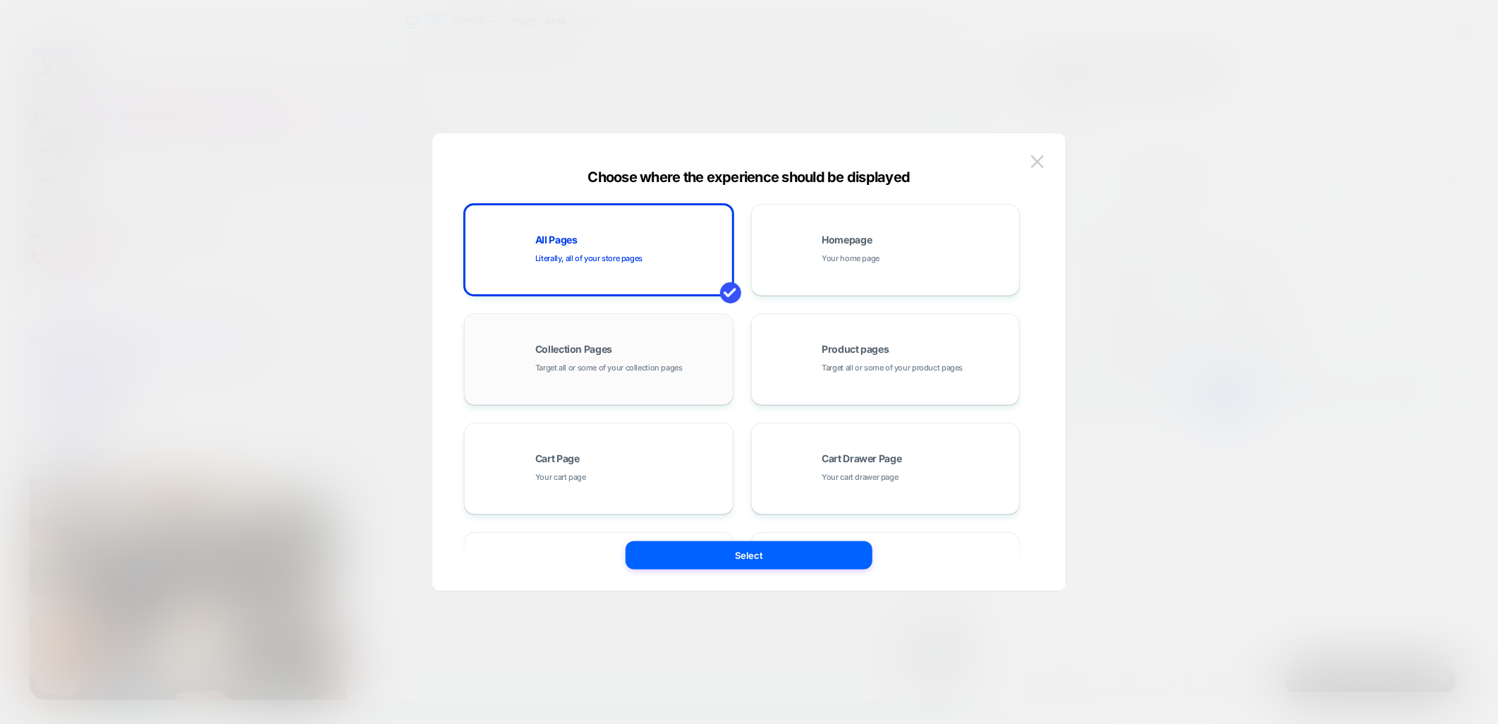
click at [571, 351] on span "Collection Pages" at bounding box center [573, 349] width 77 height 10
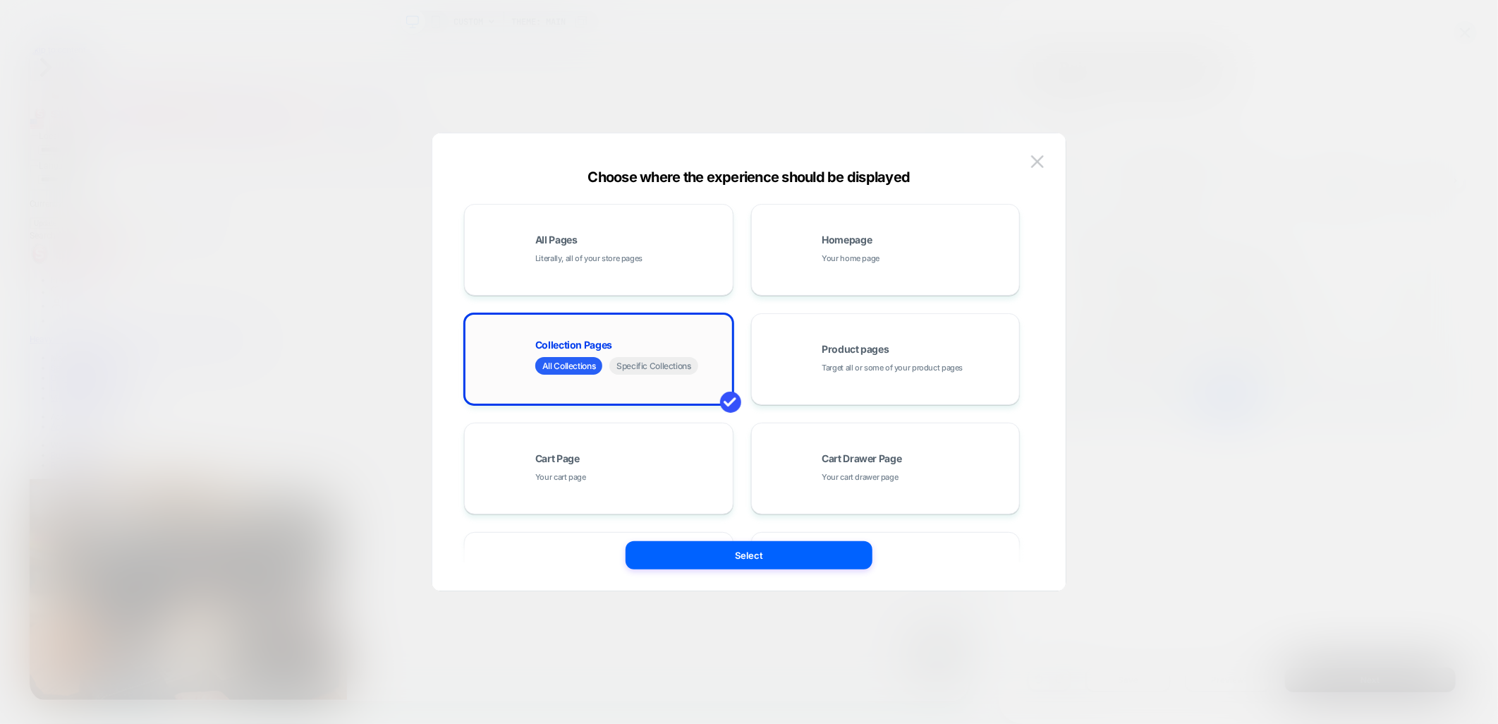
click at [551, 368] on span "All Collections" at bounding box center [568, 366] width 67 height 18
click at [729, 555] on button "Select" at bounding box center [749, 555] width 247 height 28
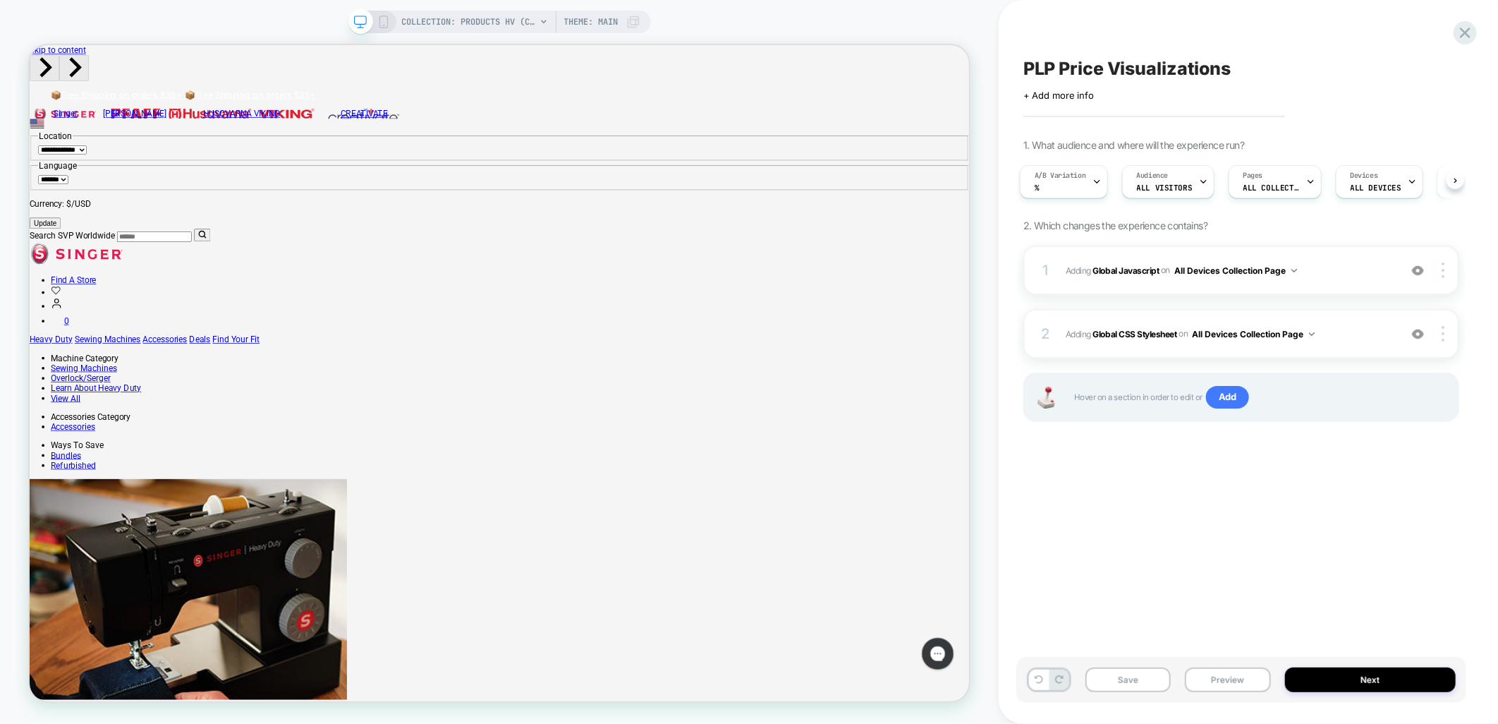
scroll to position [0, 4]
click at [1239, 685] on button "Preview" at bounding box center [1227, 679] width 85 height 25
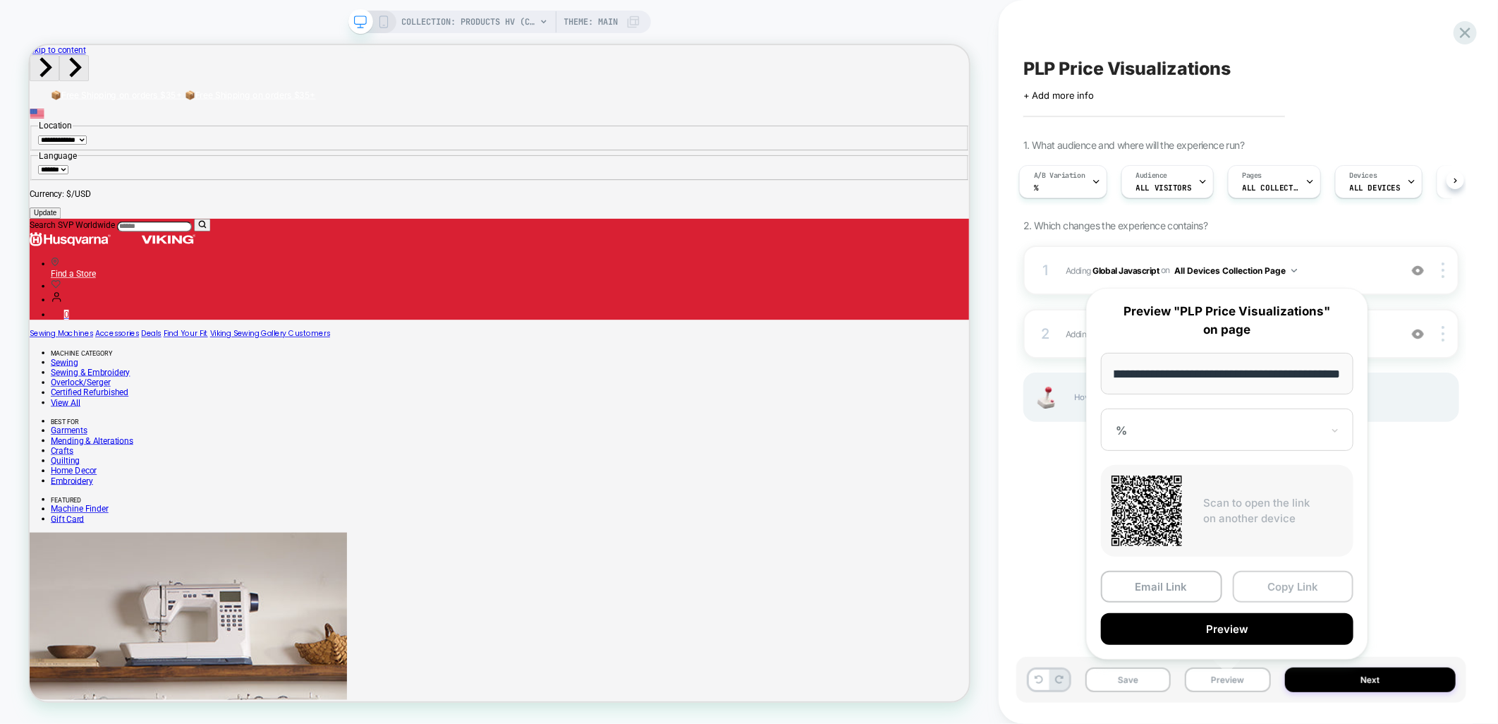
scroll to position [0, 0]
click at [1275, 578] on button "Copy Link" at bounding box center [1293, 587] width 121 height 32
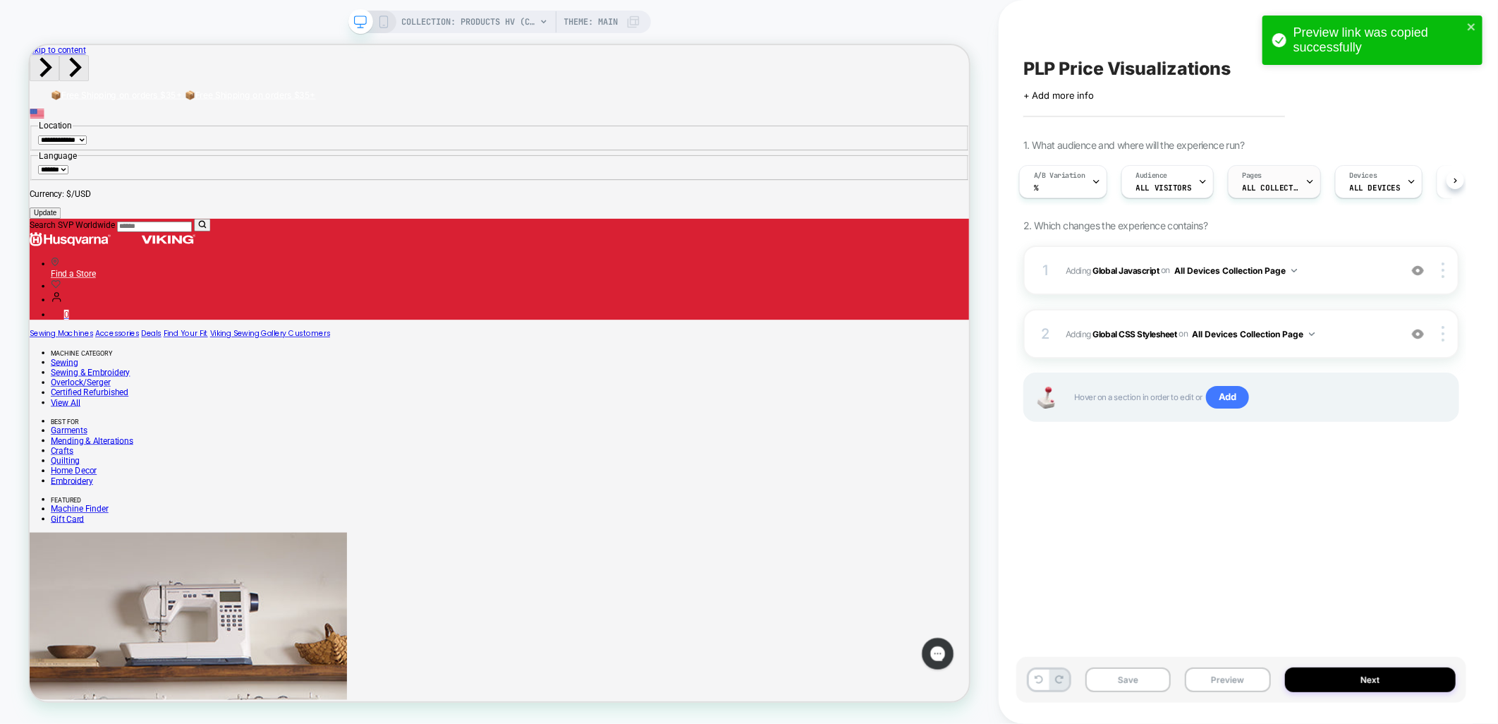
click at [1277, 185] on span "ALL COLLECTIONS" at bounding box center [1271, 188] width 56 height 10
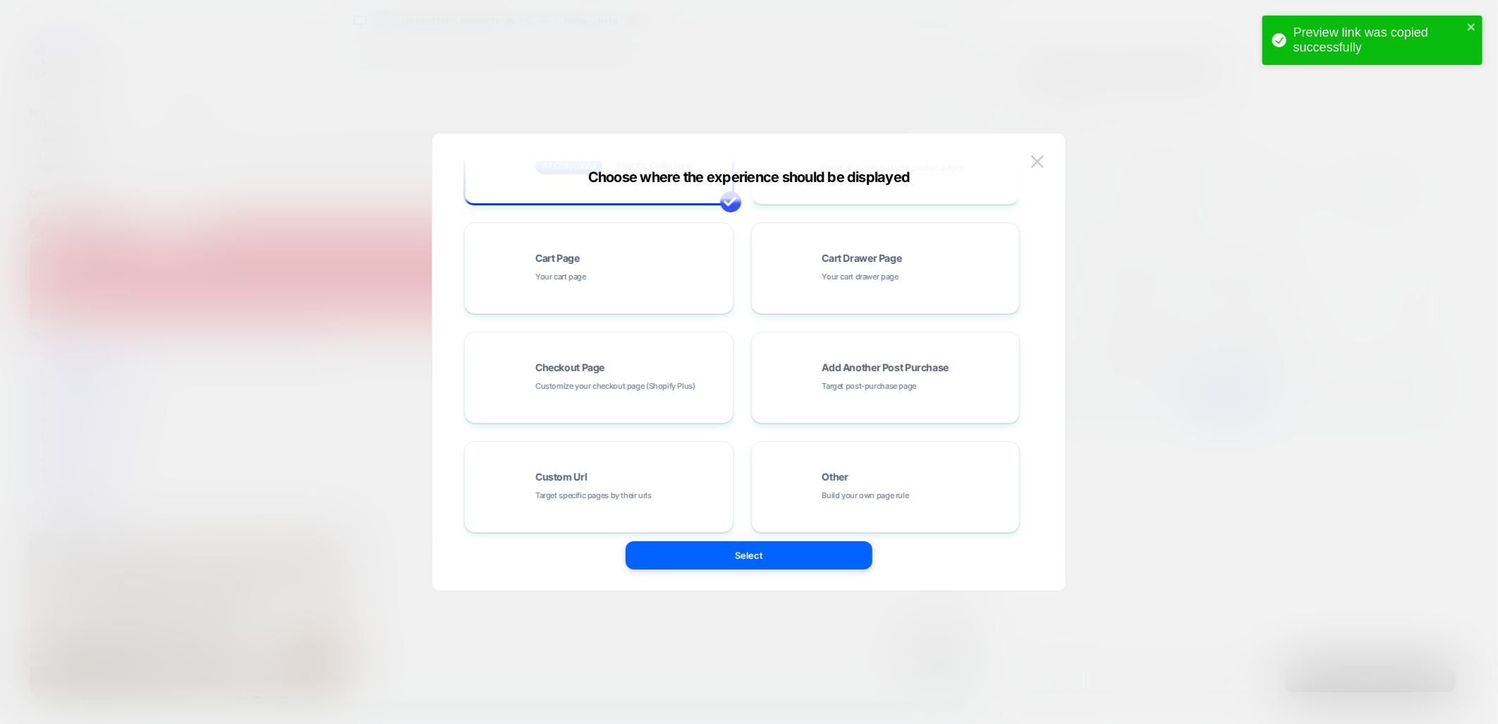
scroll to position [213, 0]
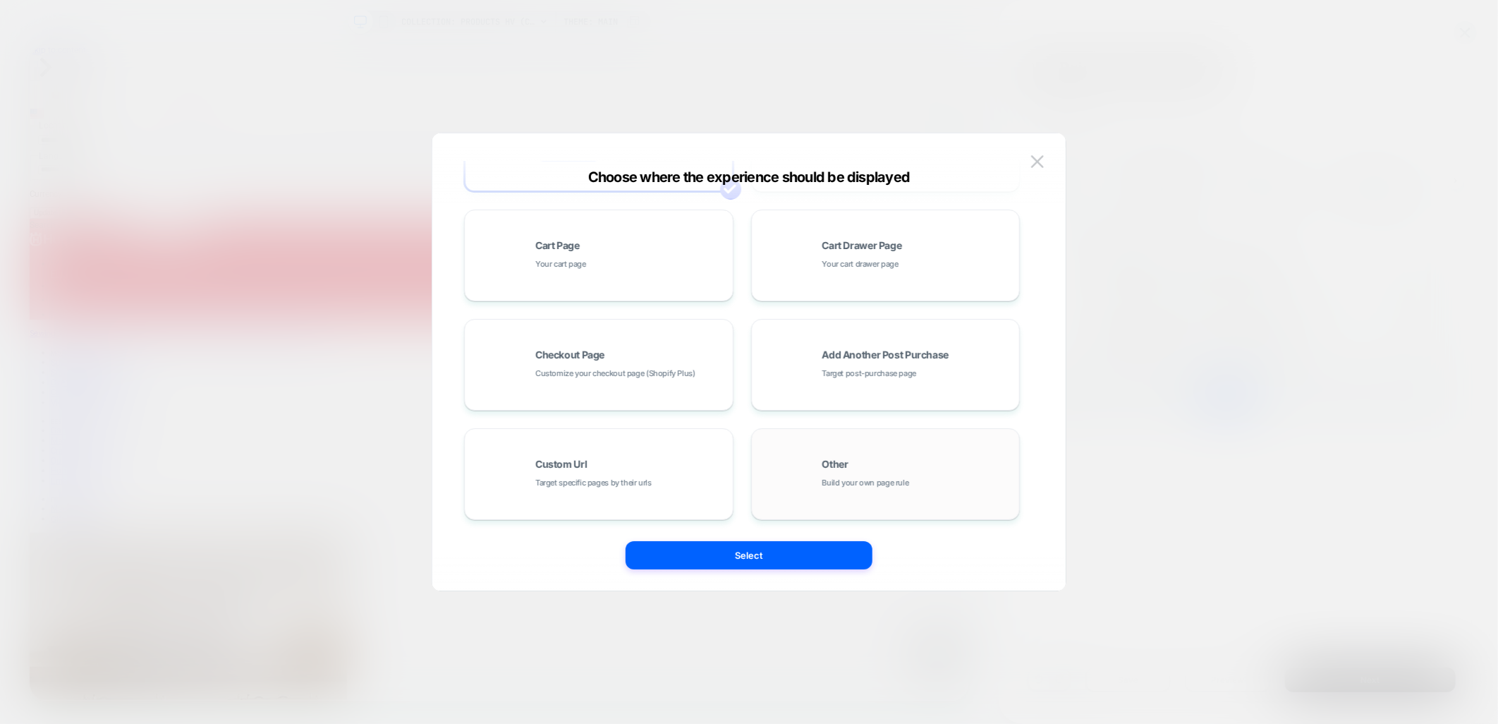
click at [848, 454] on div "Other Build your own page rule" at bounding box center [886, 474] width 254 height 78
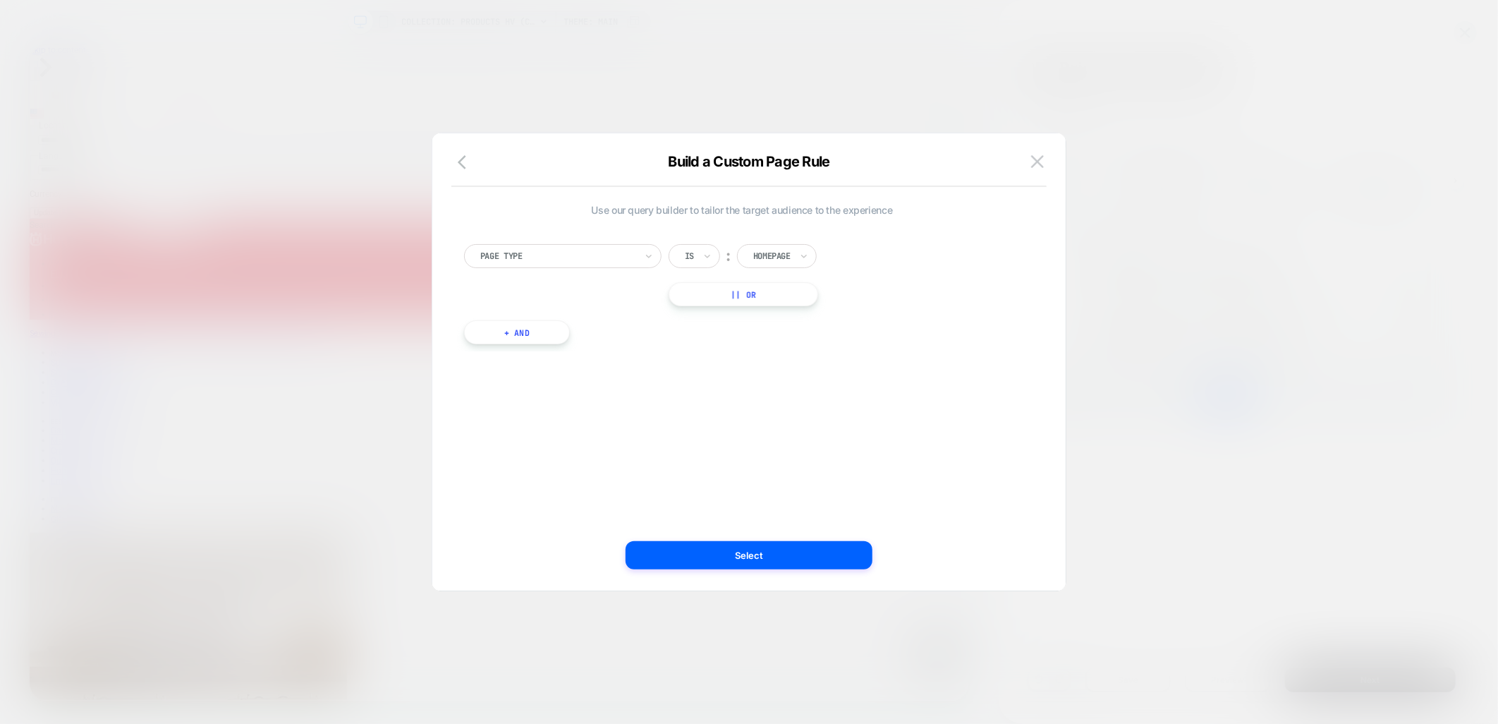
click at [609, 265] on div "Page Type" at bounding box center [562, 256] width 197 height 24
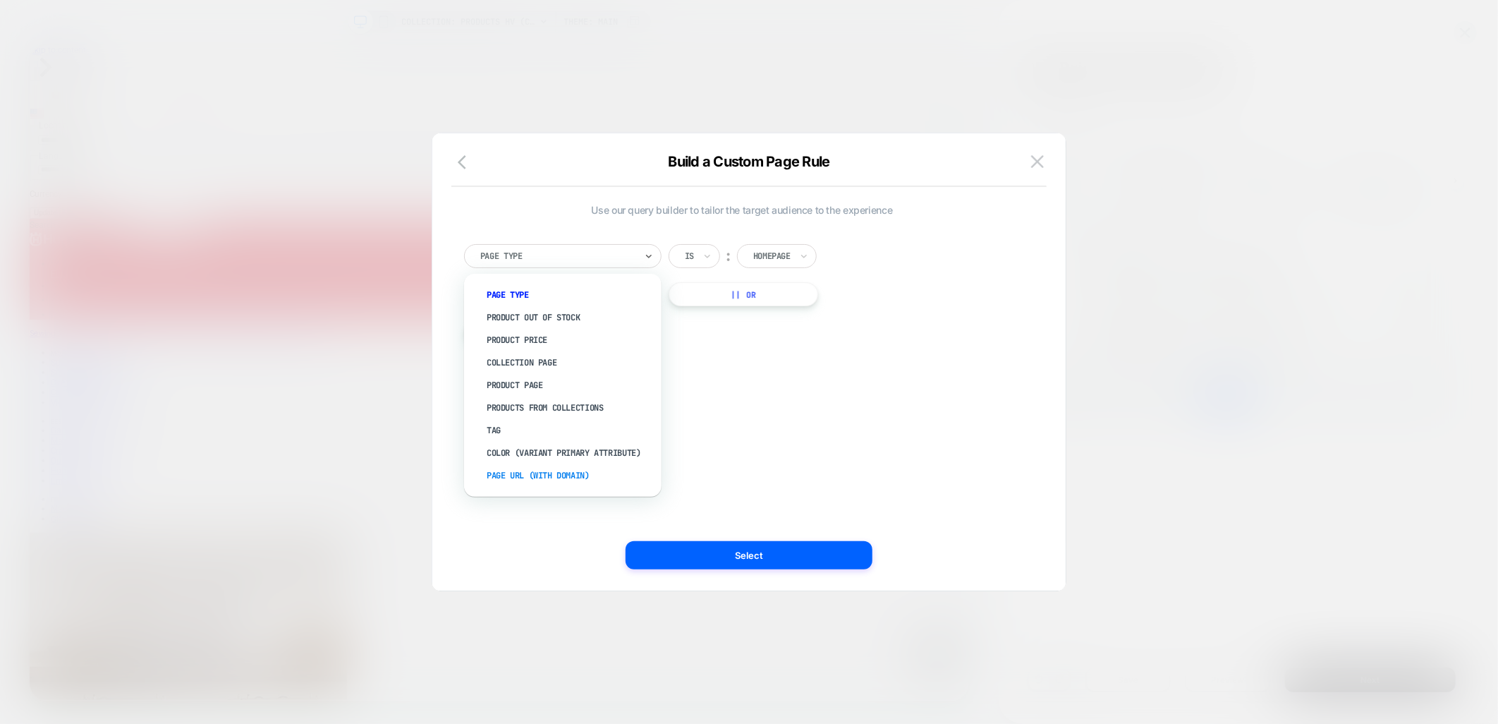
click at [540, 473] on div "Page Url (WITH DOMAIN)" at bounding box center [569, 475] width 183 height 23
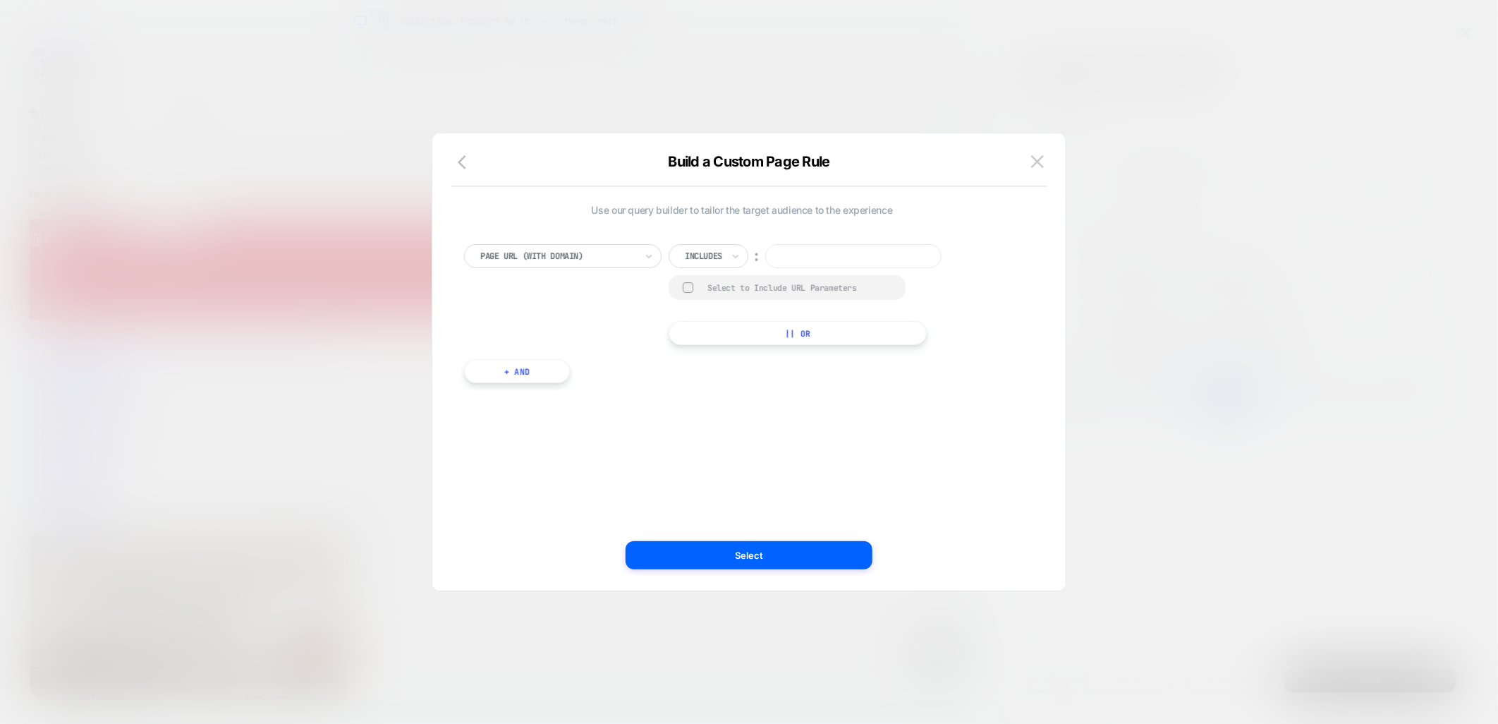
click at [709, 254] on div at bounding box center [703, 256] width 37 height 13
click at [715, 219] on div "Use our query builder to tailor the target audience to the experience Page Url …" at bounding box center [742, 300] width 556 height 193
click at [509, 376] on button "+ And" at bounding box center [517, 371] width 106 height 24
click at [643, 394] on div "Page Type" at bounding box center [597, 385] width 197 height 24
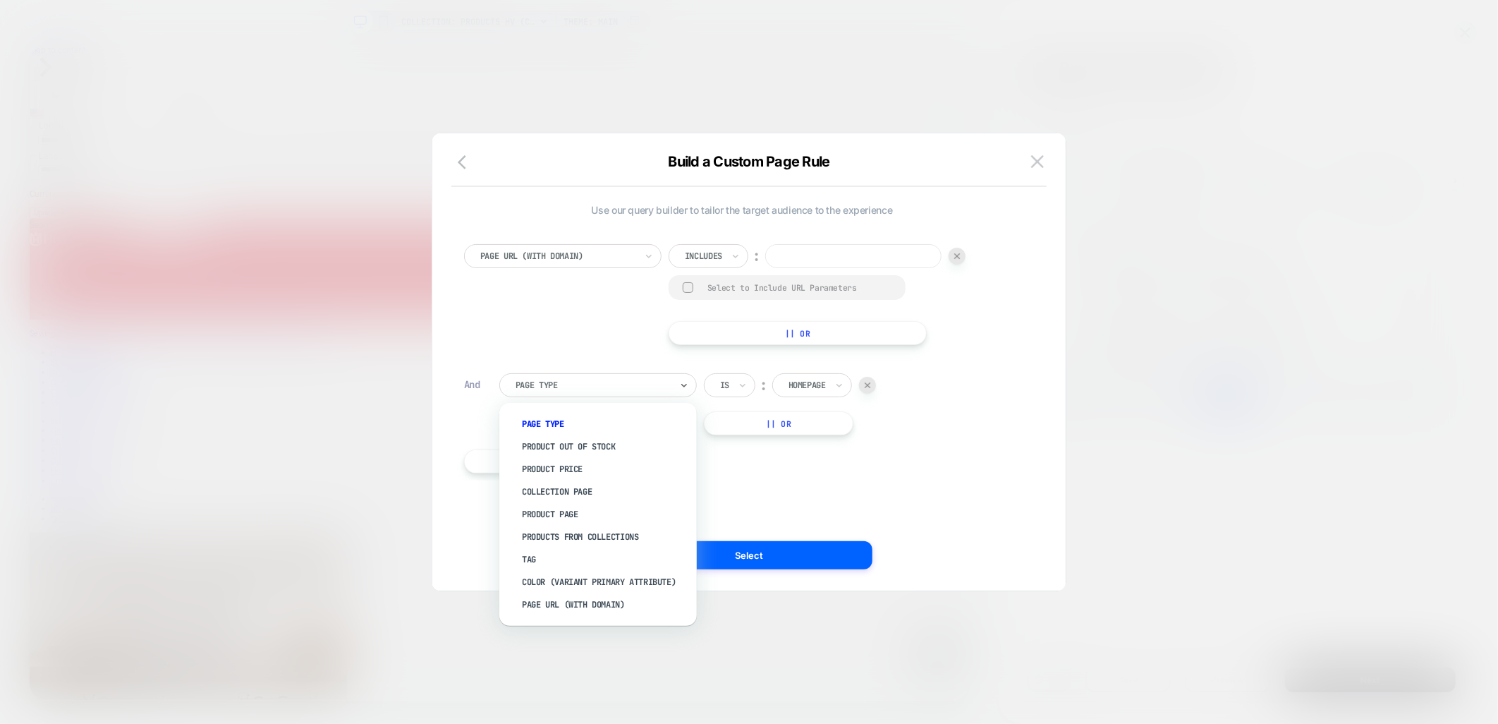
click at [786, 385] on div "Homepage" at bounding box center [812, 385] width 80 height 24
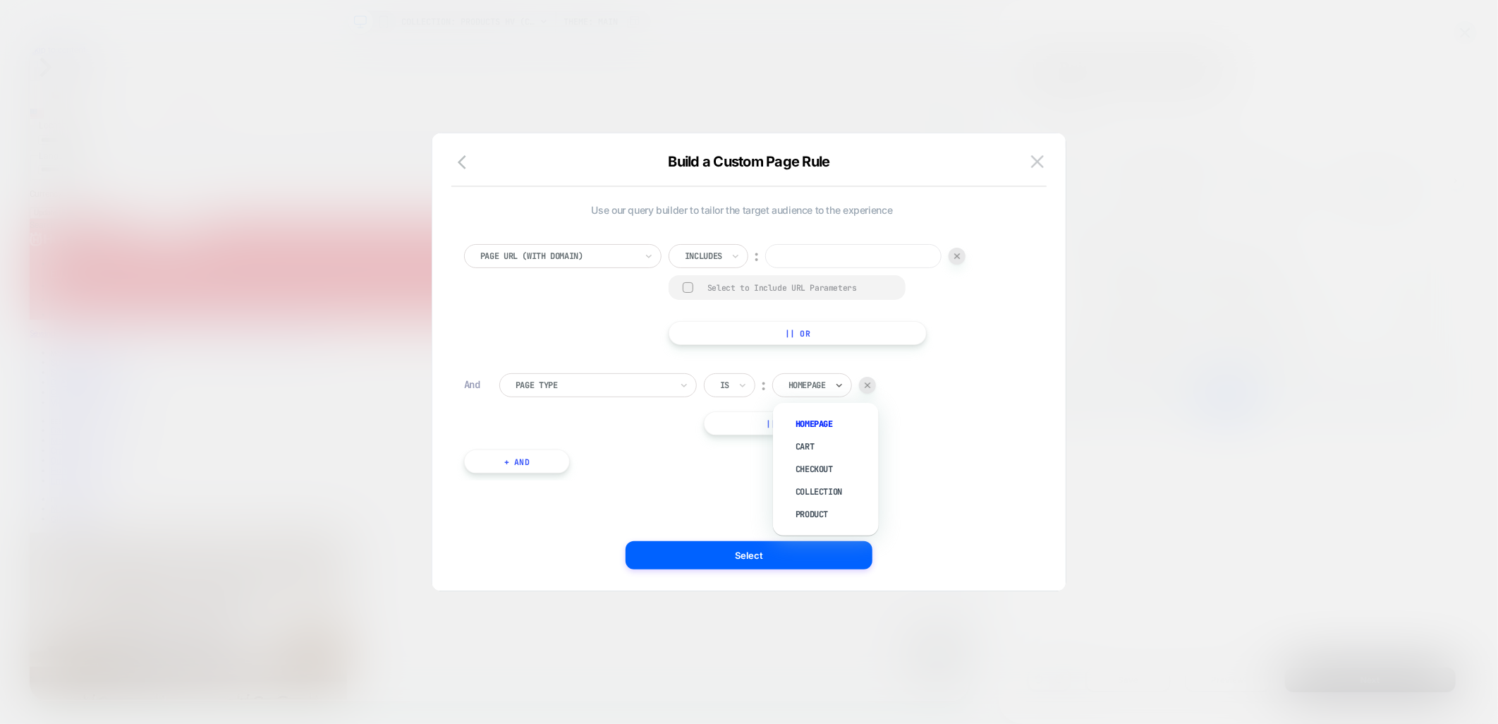
drag, startPoint x: 806, startPoint y: 492, endPoint x: 813, endPoint y: 429, distance: 63.1
click at [806, 491] on div "Collection" at bounding box center [833, 491] width 92 height 23
click at [792, 258] on input at bounding box center [853, 256] width 176 height 24
click at [963, 244] on div "Includes ︰" at bounding box center [817, 256] width 297 height 24
click at [963, 250] on div at bounding box center [957, 256] width 17 height 17
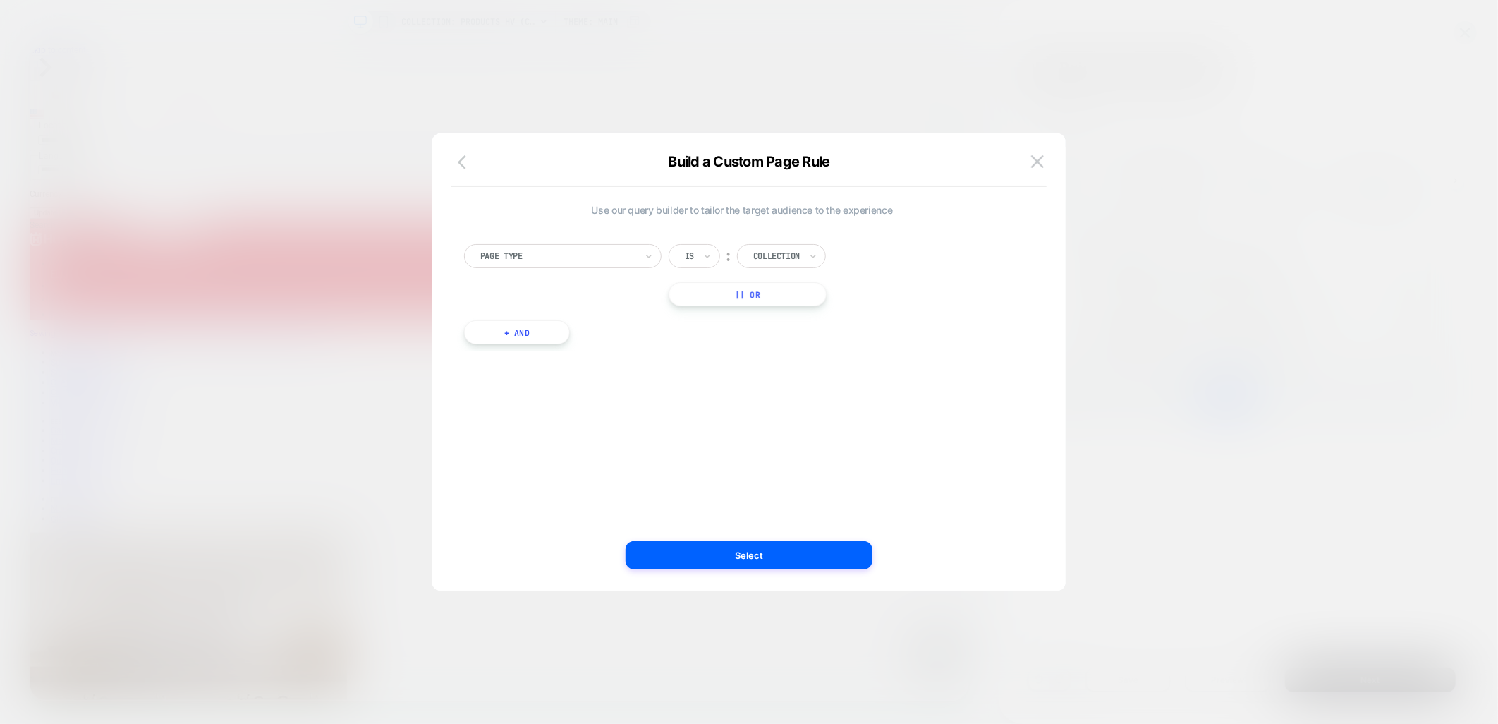
click at [473, 163] on icon "button" at bounding box center [466, 162] width 17 height 17
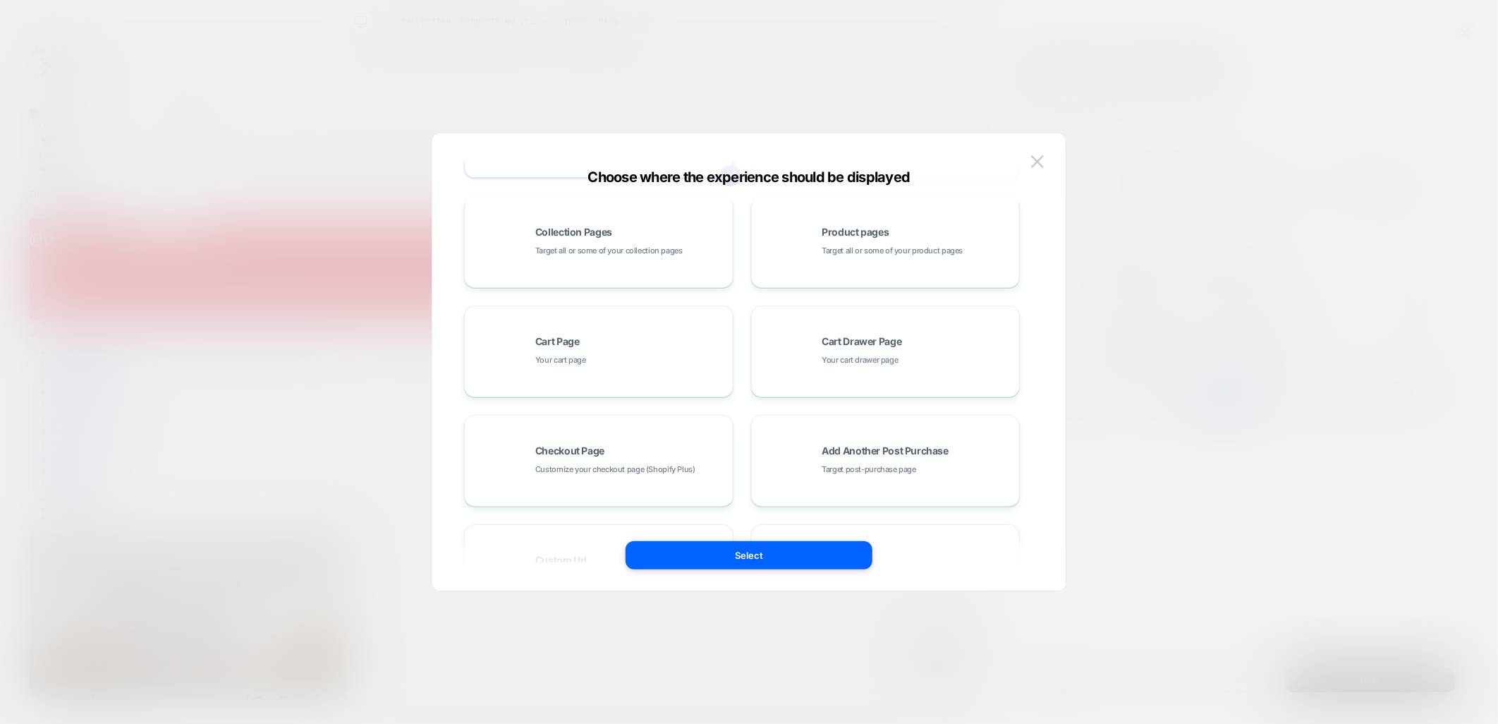
scroll to position [213, 0]
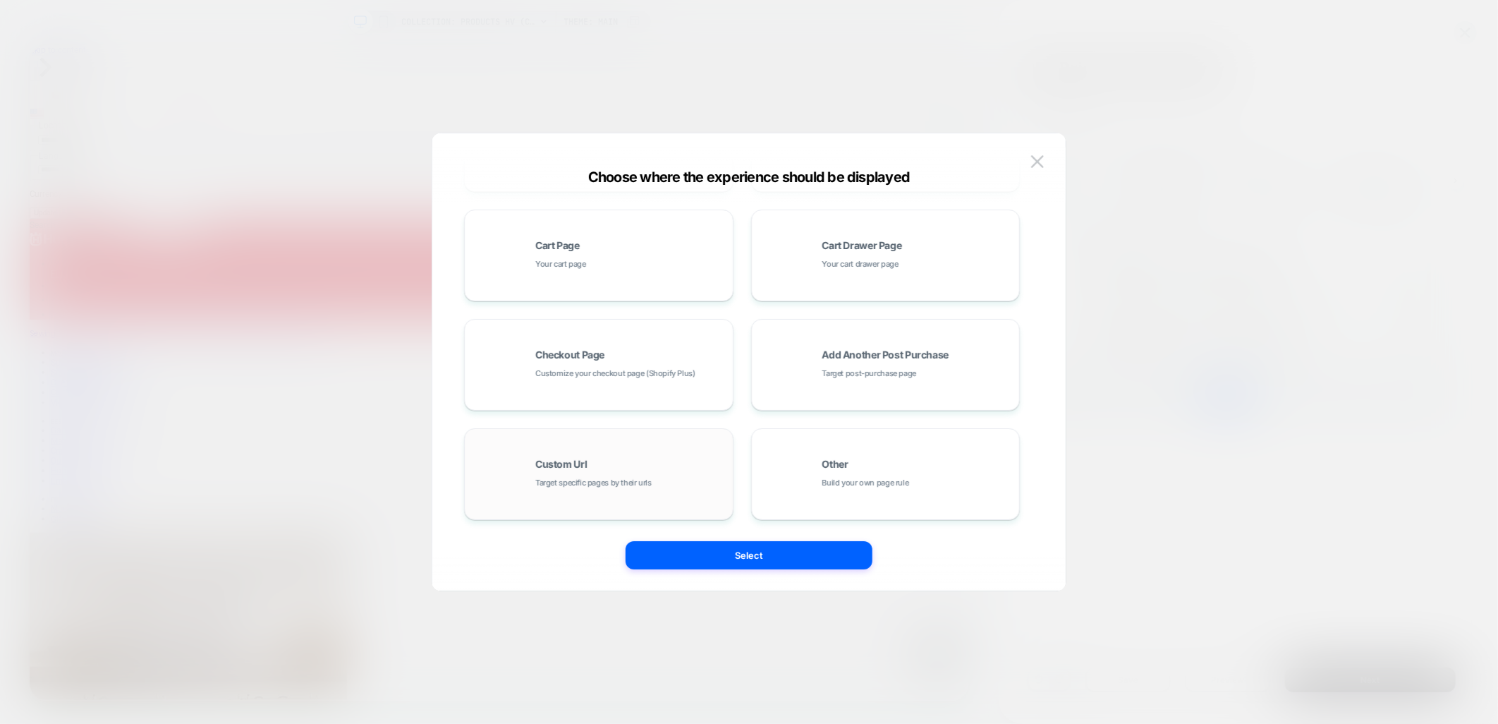
click at [642, 456] on div "Custom Url Target specific pages by their urls" at bounding box center [599, 474] width 254 height 78
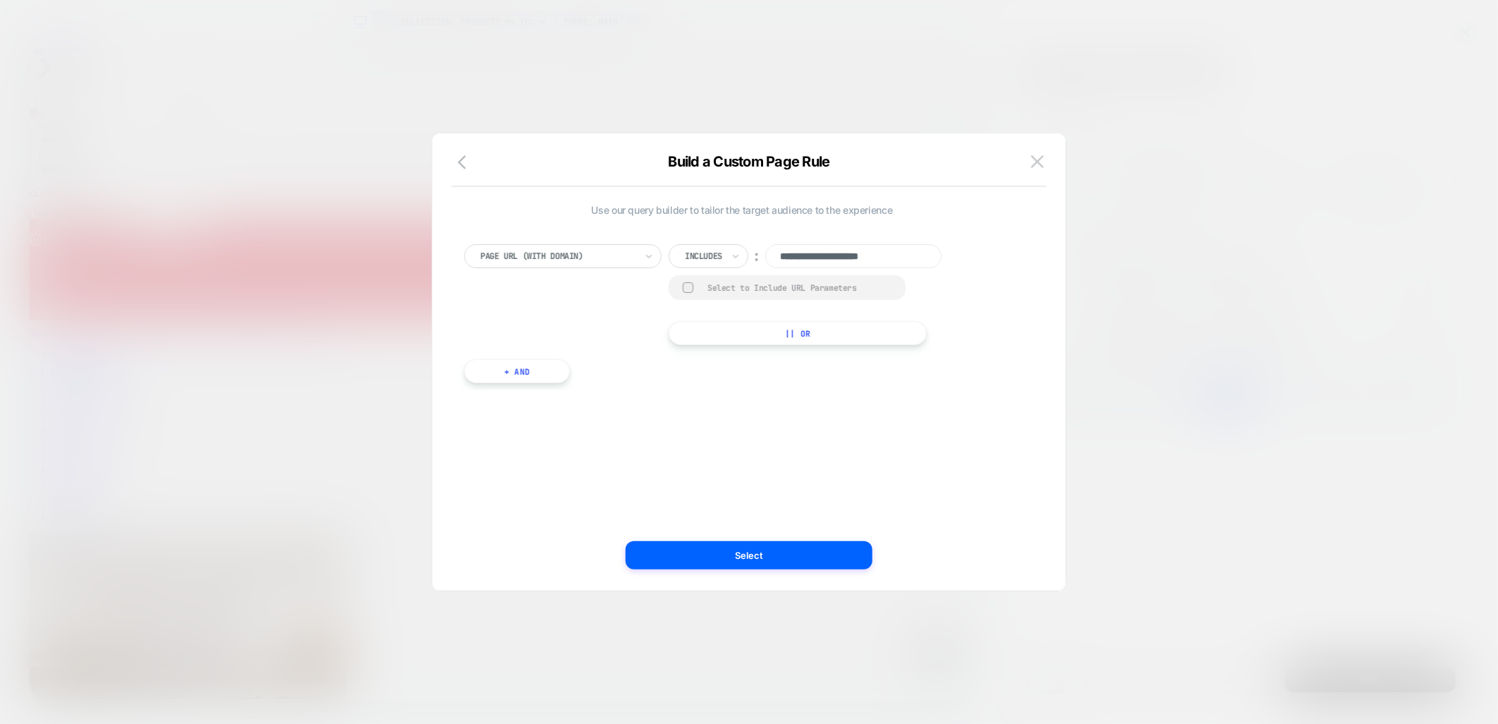
click at [717, 258] on div at bounding box center [703, 256] width 37 height 13
drag, startPoint x: 863, startPoint y: 257, endPoint x: 1017, endPoint y: 258, distance: 154.5
click at [1017, 258] on div "**********" at bounding box center [742, 294] width 556 height 101
click at [999, 270] on div "**********" at bounding box center [742, 294] width 556 height 101
click at [533, 364] on button "+ And" at bounding box center [517, 371] width 106 height 24
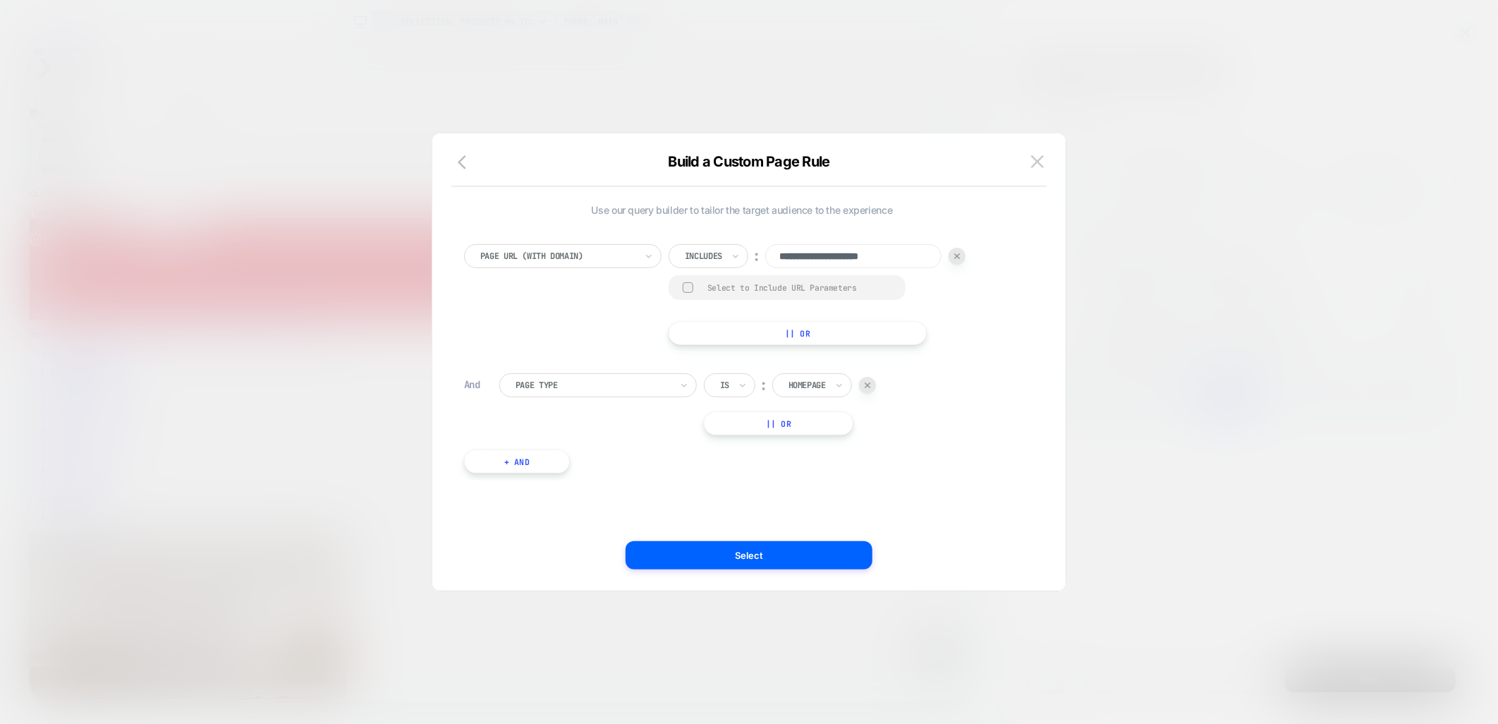
click at [616, 379] on div at bounding box center [593, 385] width 155 height 13
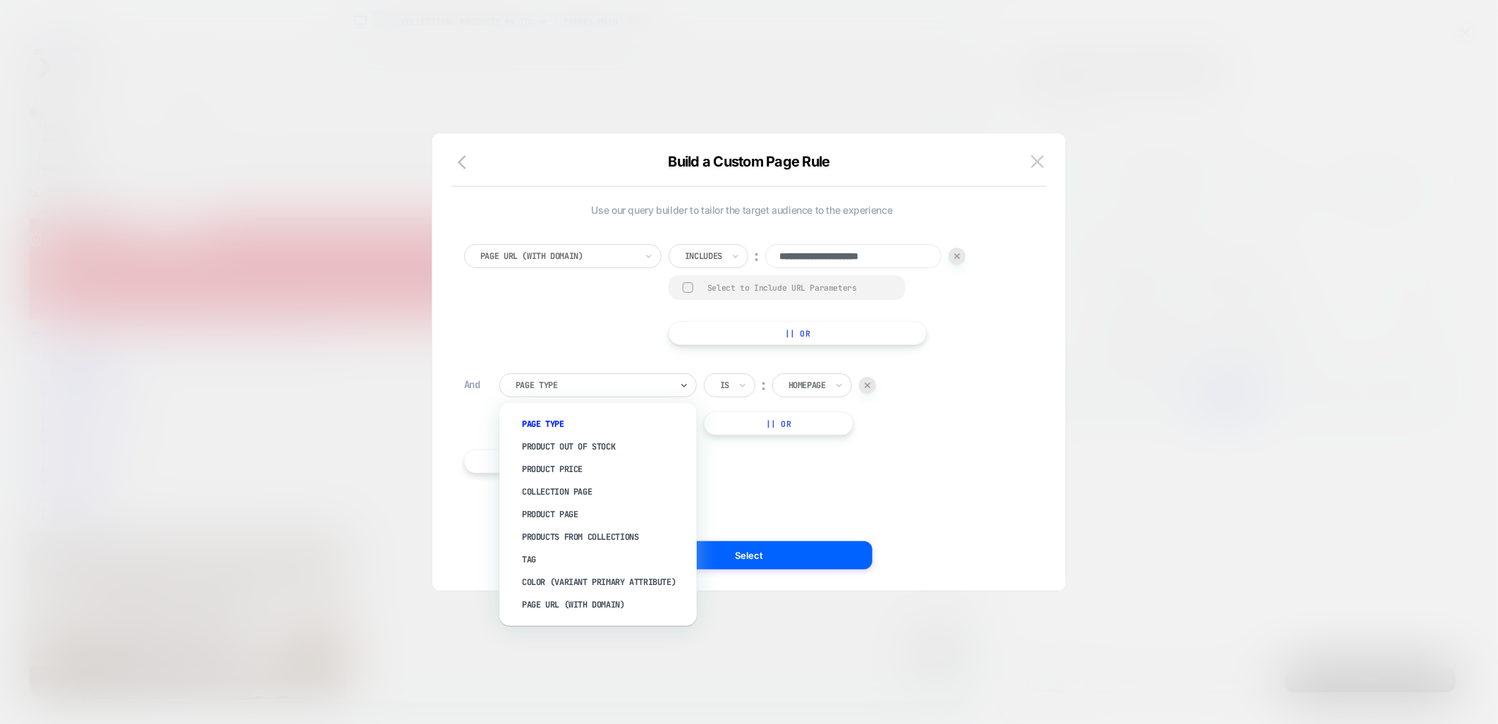
drag, startPoint x: 470, startPoint y: 165, endPoint x: 502, endPoint y: 187, distance: 38.5
click at [471, 166] on icon "button" at bounding box center [466, 162] width 17 height 17
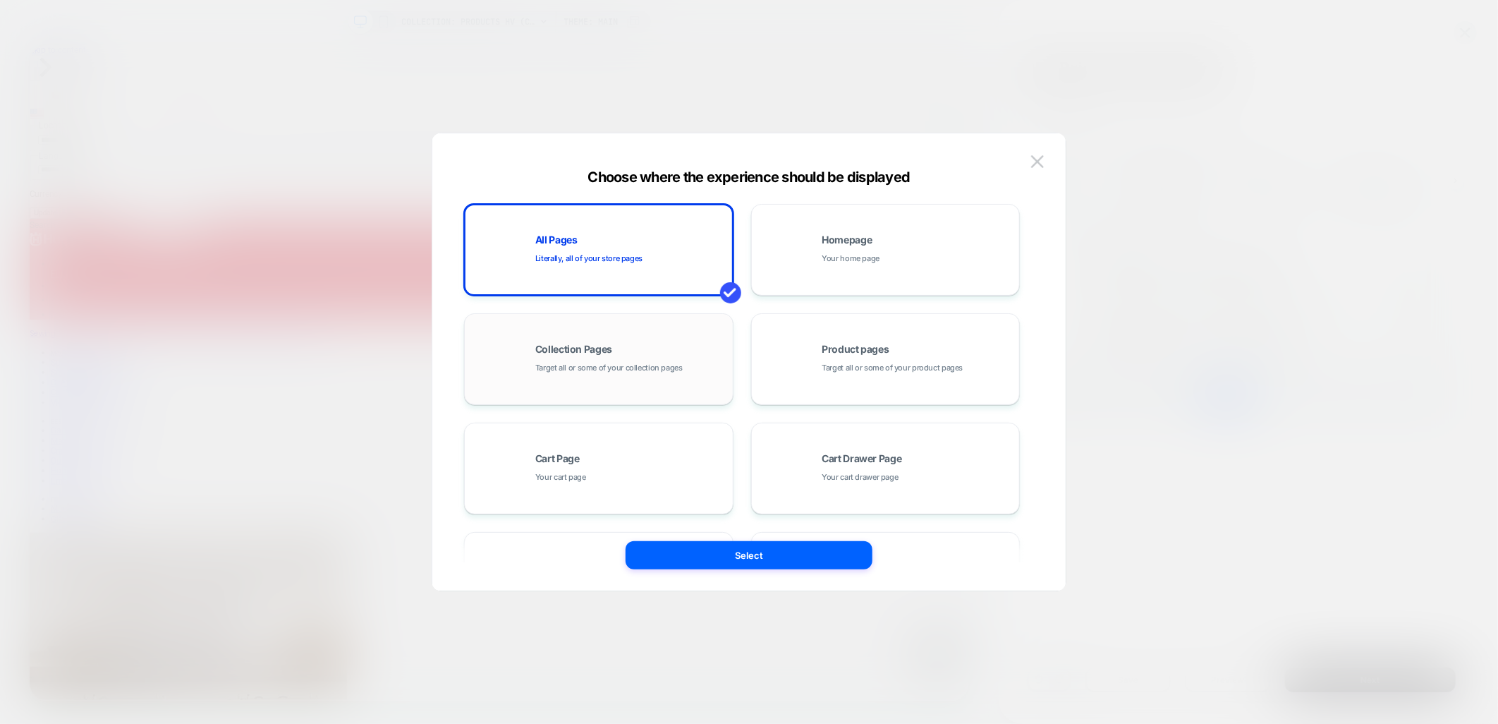
scroll to position [213, 0]
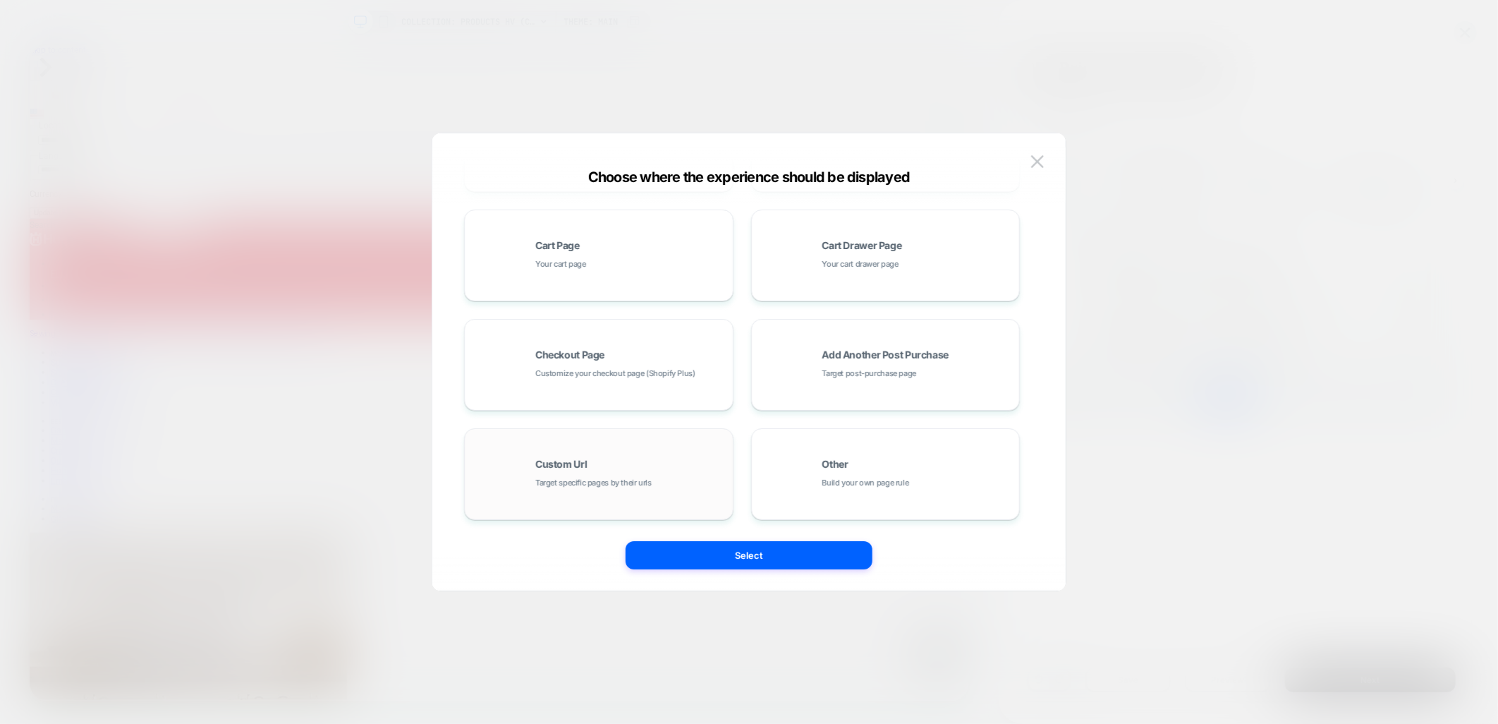
click at [662, 473] on div "Custom Url Target specific pages by their urls" at bounding box center [630, 474] width 190 height 30
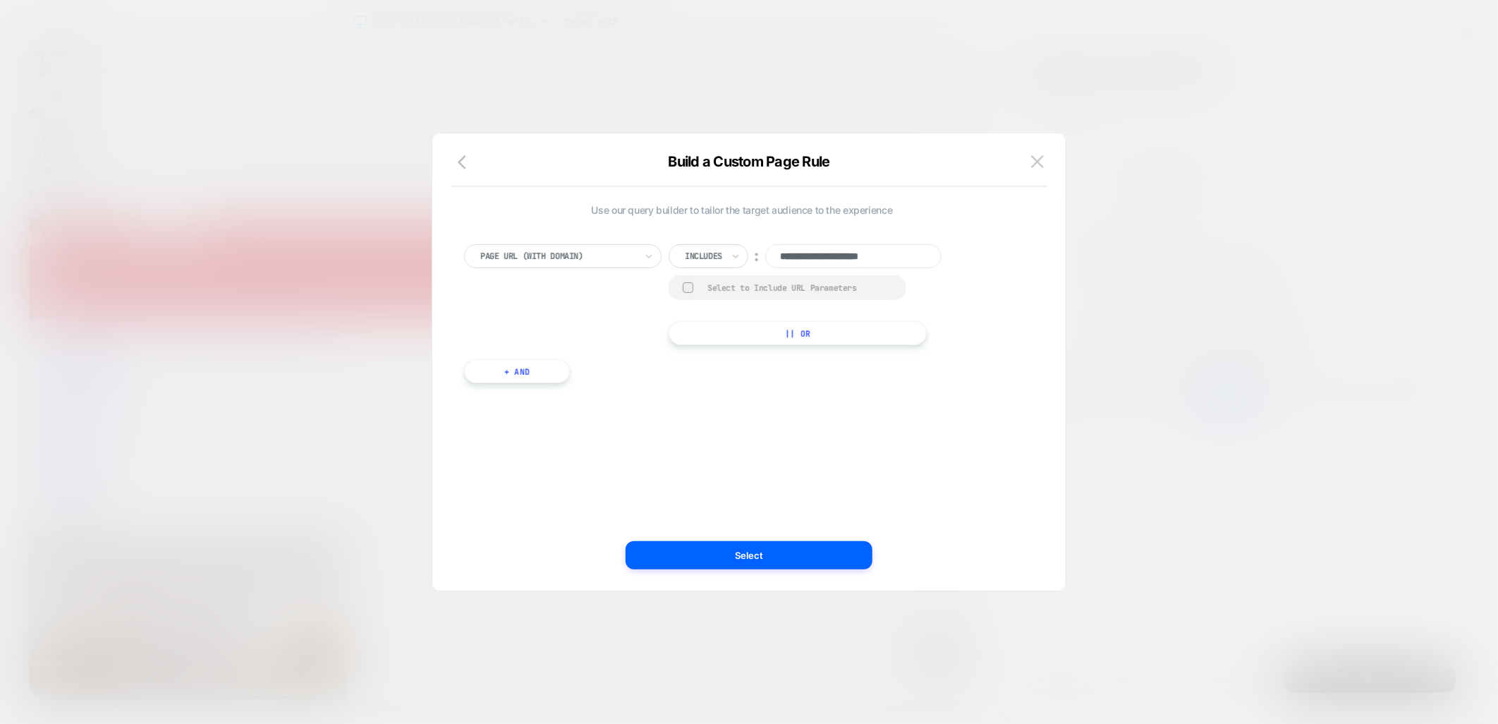
click at [602, 264] on div "Page Url (WITH DOMAIN)" at bounding box center [562, 256] width 197 height 24
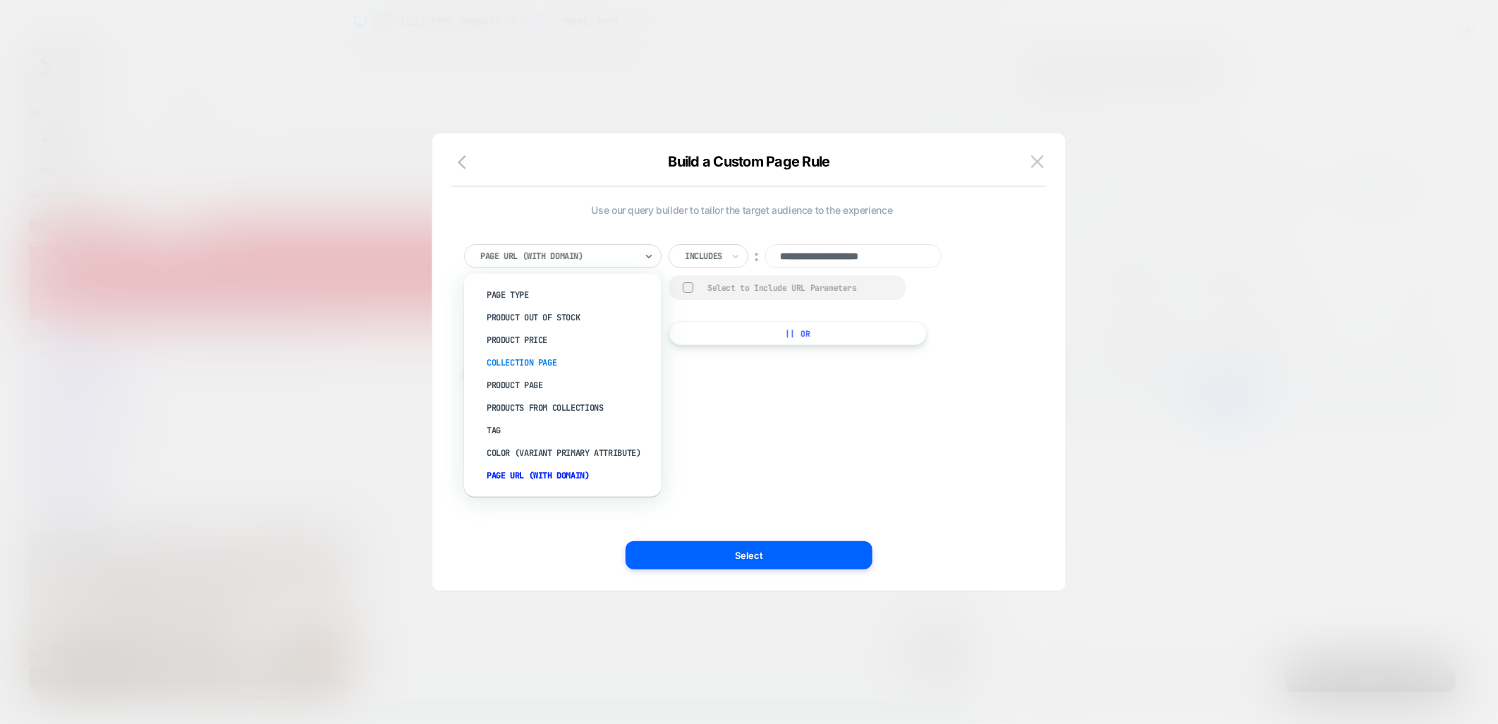
click at [532, 356] on div "Collection Page" at bounding box center [569, 362] width 183 height 23
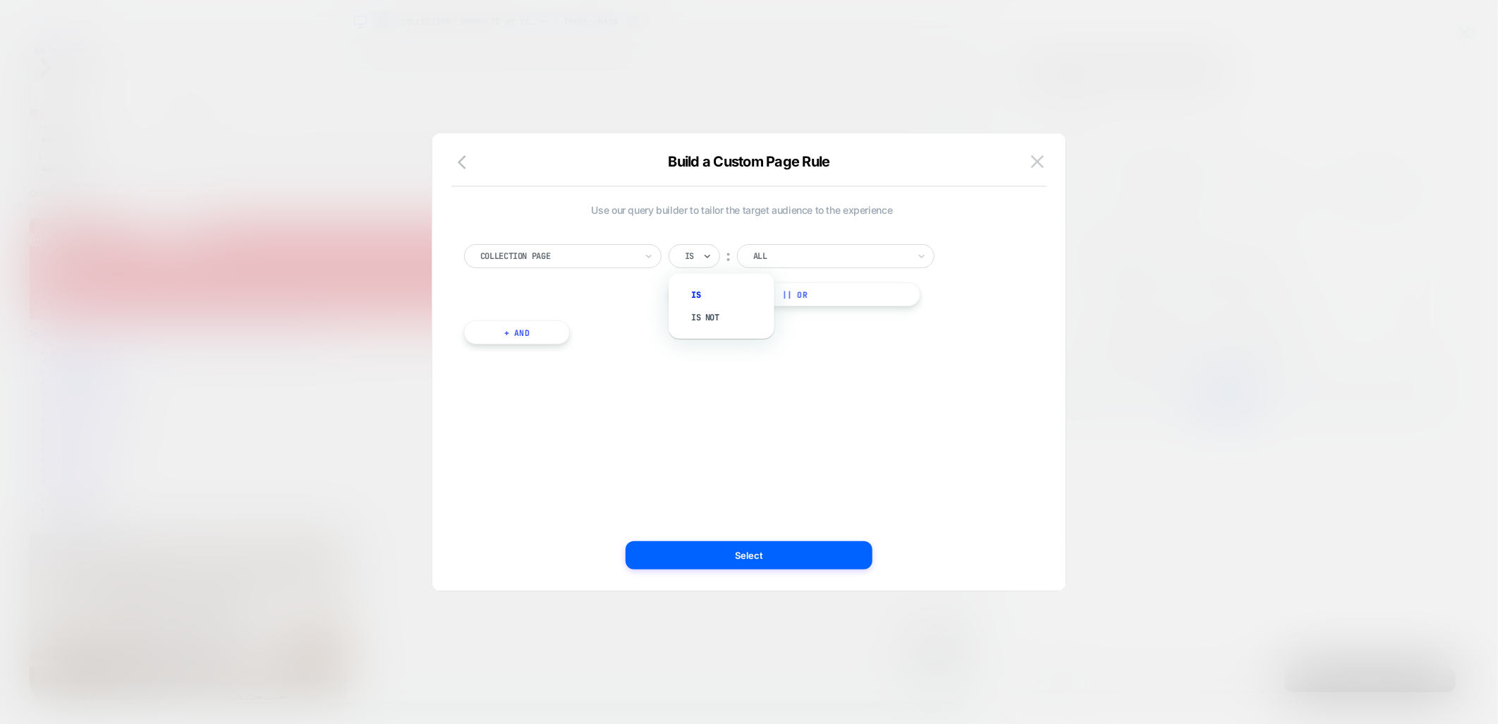
click at [689, 255] on input "text" at bounding box center [688, 256] width 6 height 13
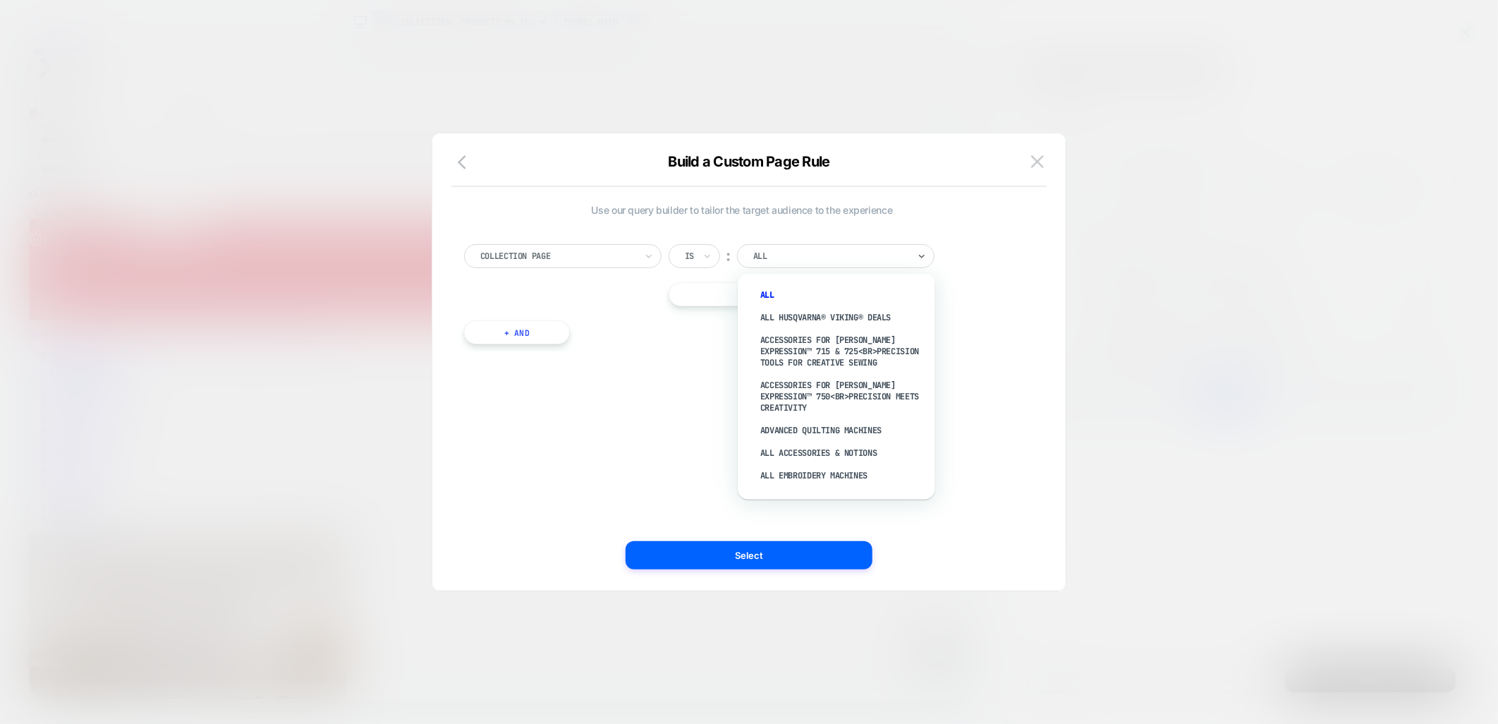
click at [813, 256] on div at bounding box center [830, 256] width 155 height 13
click at [817, 216] on div "Use our query builder to tailor the target audience to the experience Collectio…" at bounding box center [742, 281] width 556 height 154
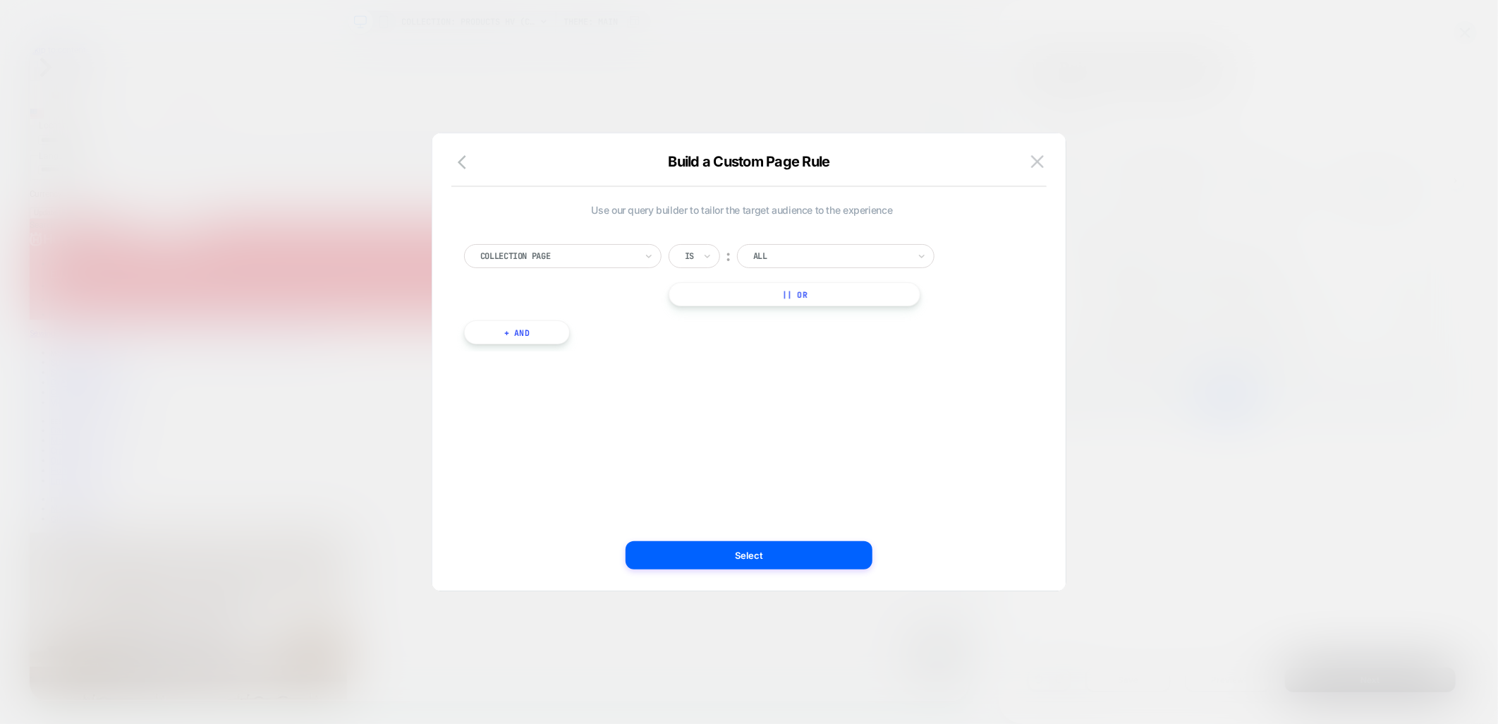
click at [501, 327] on button "+ And" at bounding box center [517, 332] width 106 height 24
drag, startPoint x: 621, startPoint y: 340, endPoint x: 646, endPoint y: 339, distance: 25.4
click at [621, 340] on div at bounding box center [593, 346] width 155 height 13
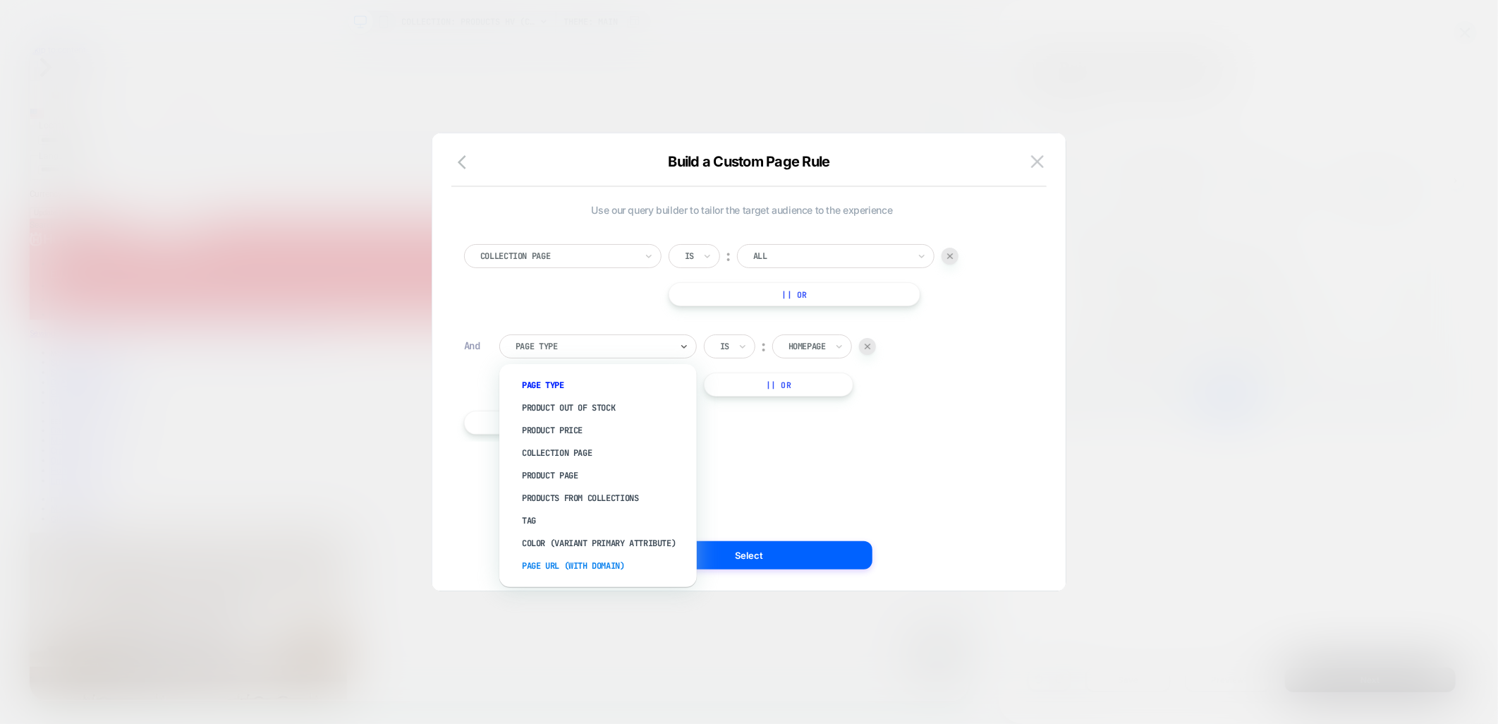
click at [574, 562] on div "Page Url (WITH DOMAIN)" at bounding box center [604, 565] width 183 height 23
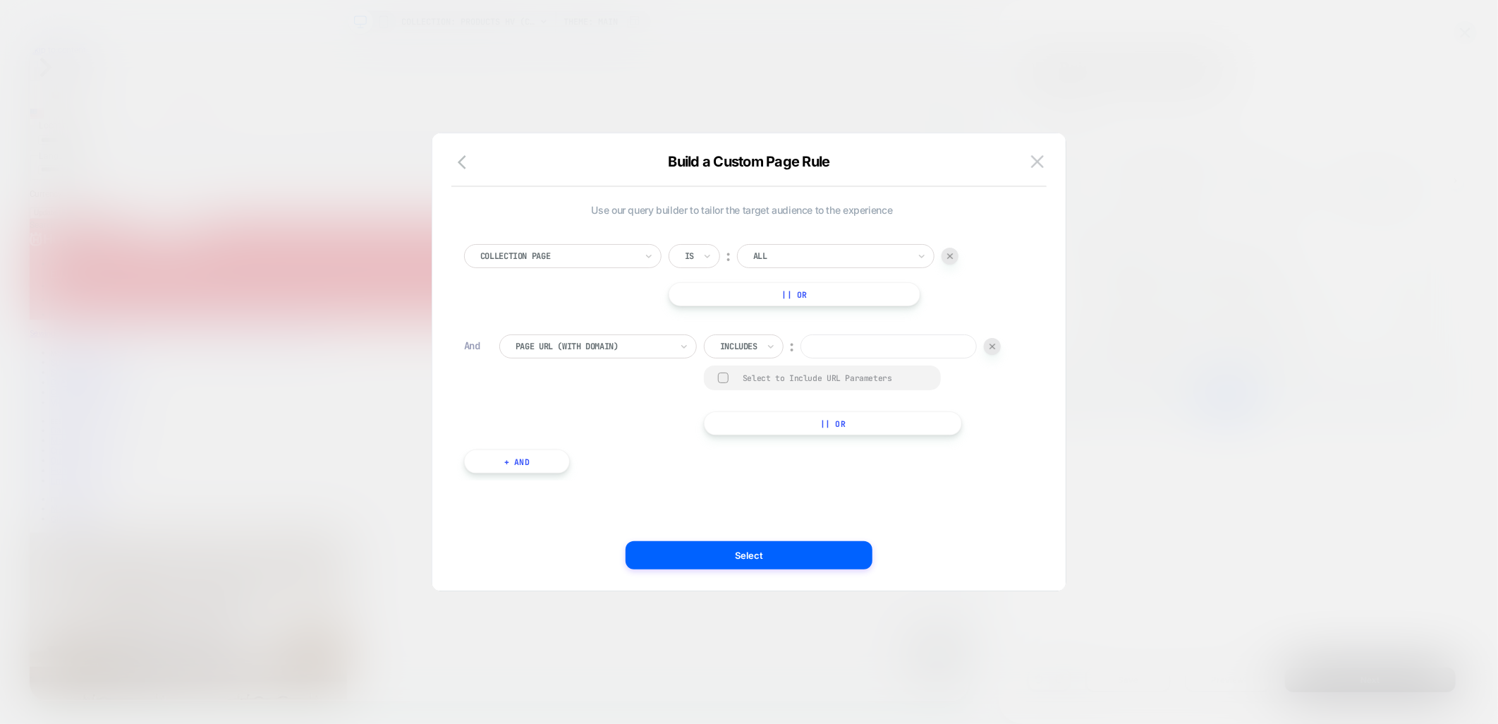
click at [755, 348] on div at bounding box center [738, 346] width 37 height 13
click at [744, 473] on div "Matches" at bounding box center [764, 475] width 92 height 23
click at [859, 344] on input at bounding box center [884, 346] width 176 height 24
type input "******"
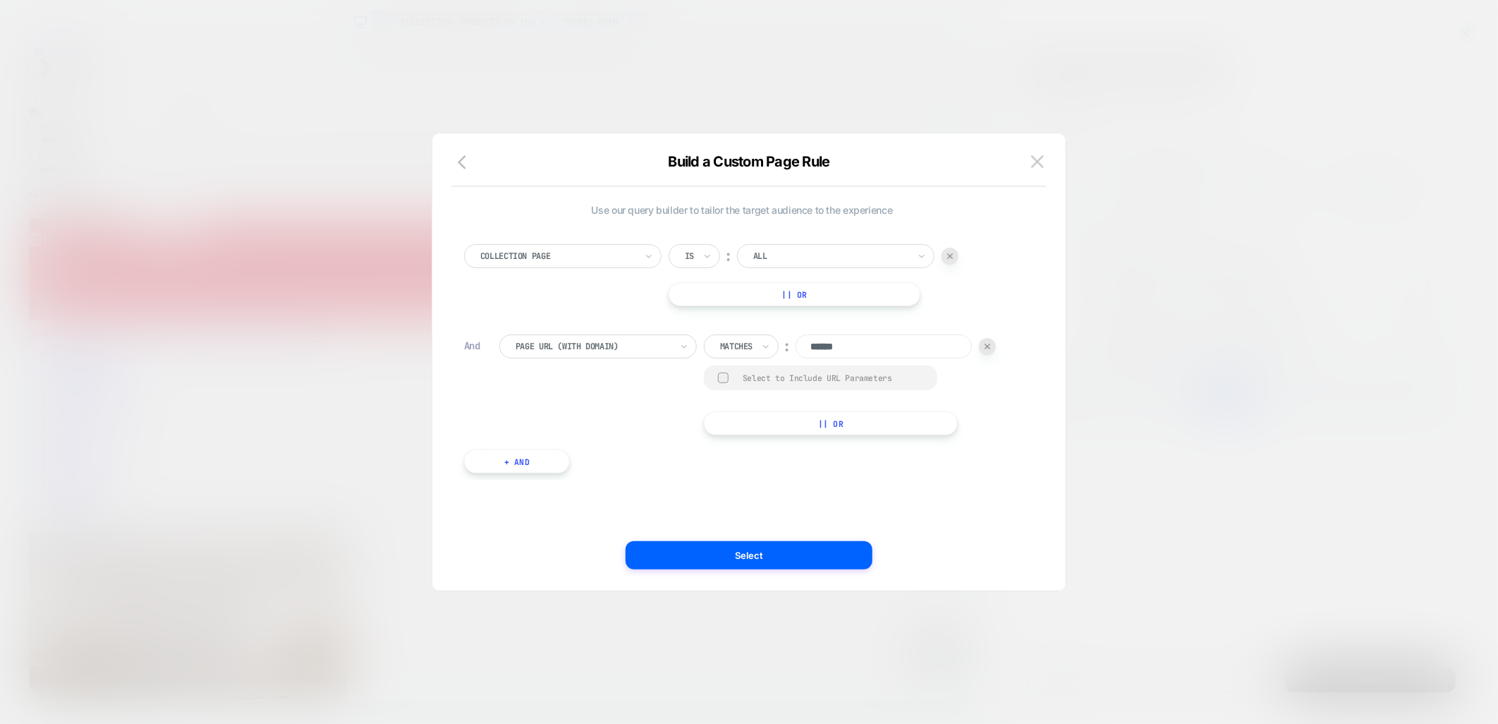
click at [751, 341] on div at bounding box center [736, 346] width 32 height 13
click at [766, 448] on div "Not includes" at bounding box center [764, 453] width 92 height 23
click at [819, 358] on input "******" at bounding box center [907, 346] width 176 height 24
click at [463, 164] on icon "button" at bounding box center [466, 162] width 17 height 17
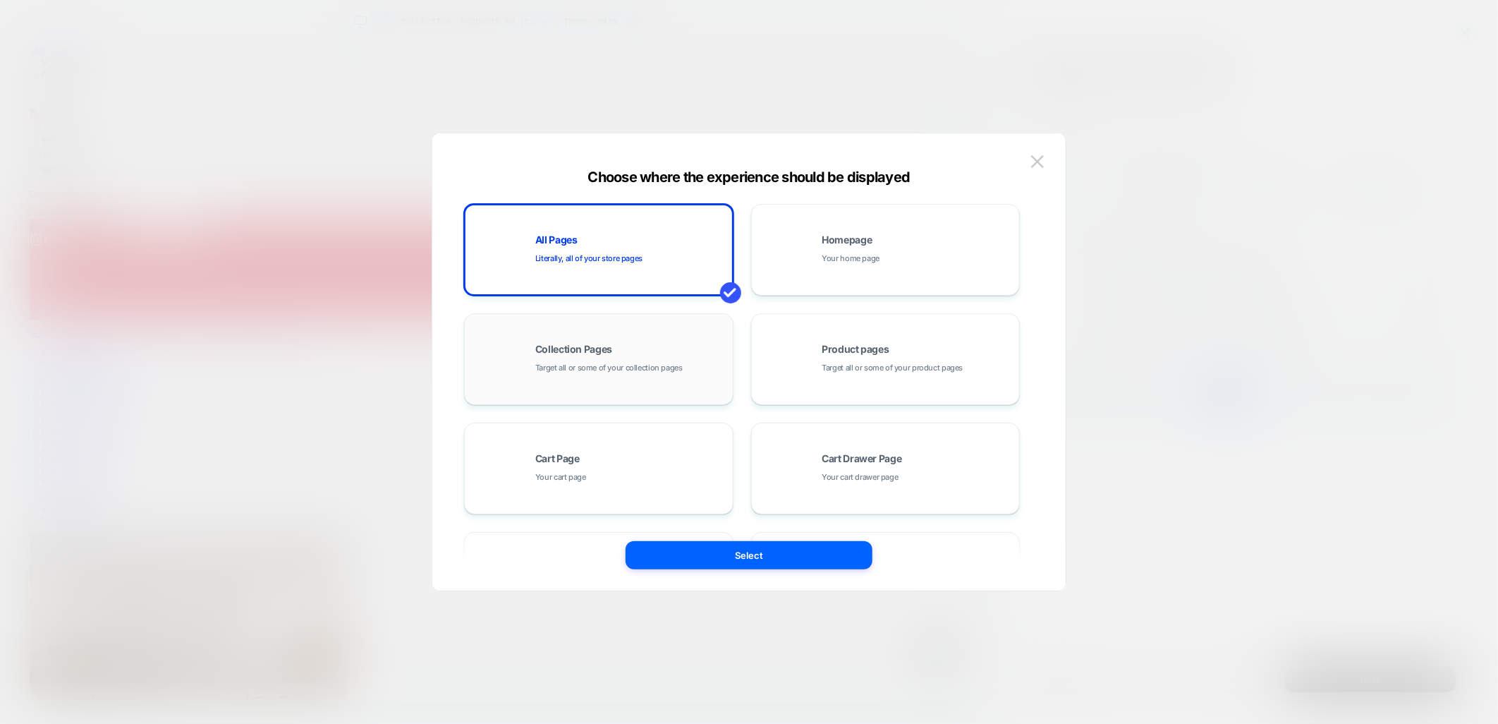
click at [607, 362] on span "Target all or some of your collection pages" at bounding box center [608, 367] width 147 height 13
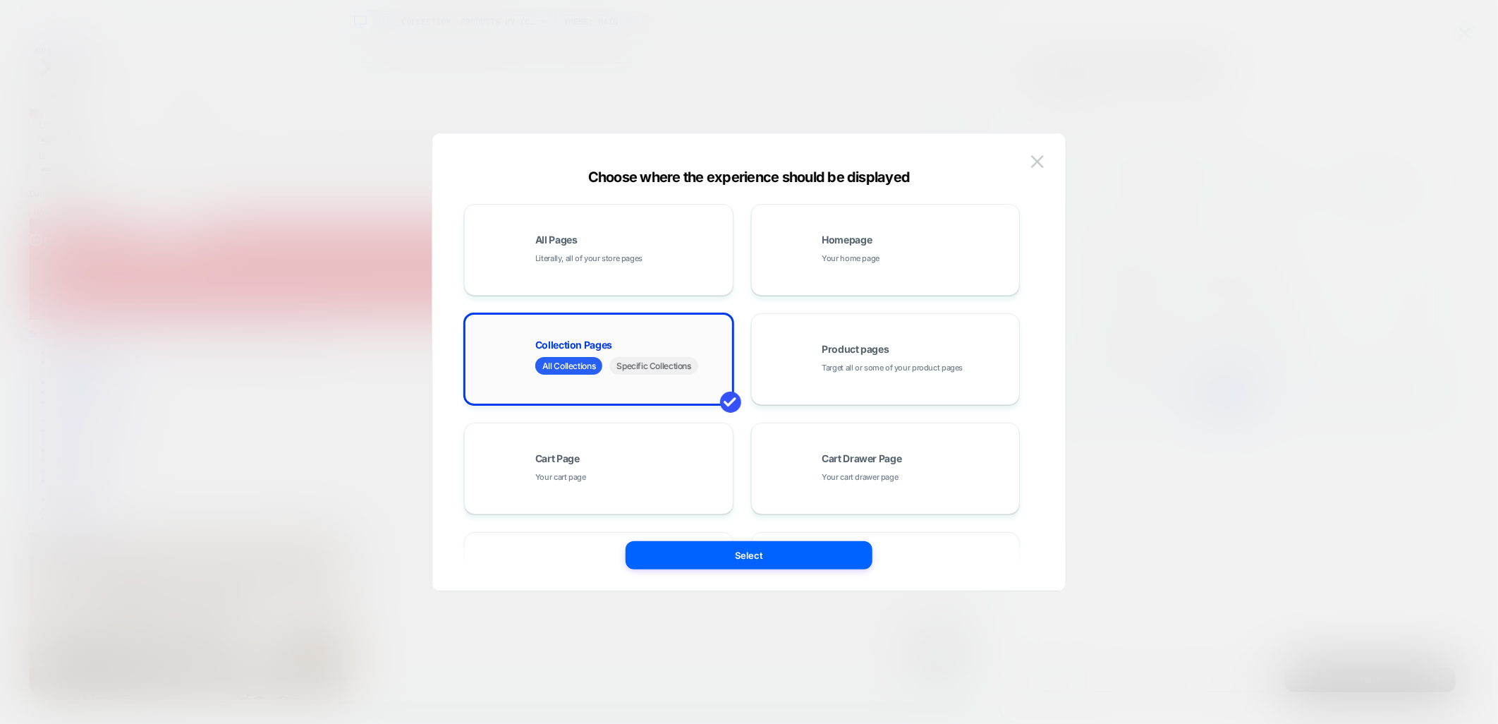
click at [646, 368] on span "Specific Collections" at bounding box center [653, 366] width 88 height 18
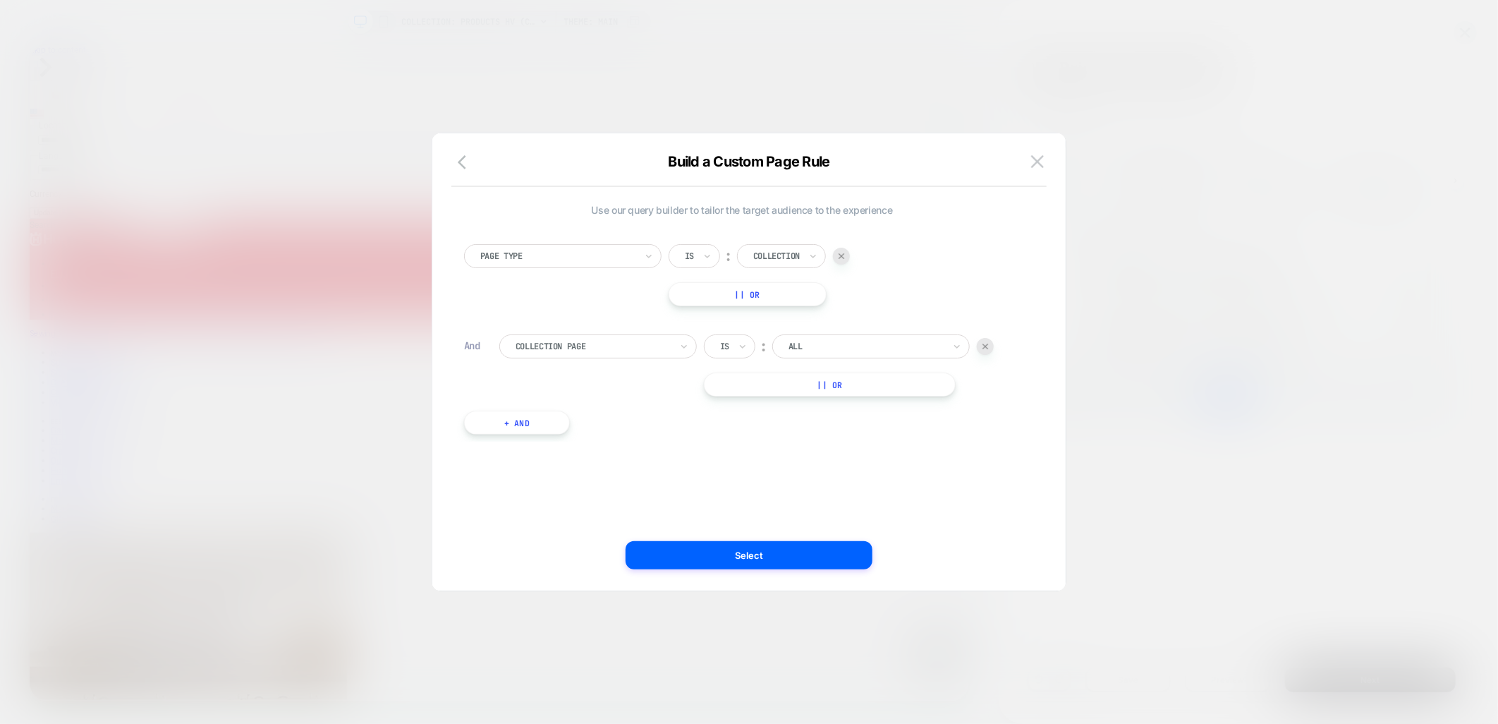
click at [797, 341] on div at bounding box center [866, 346] width 155 height 13
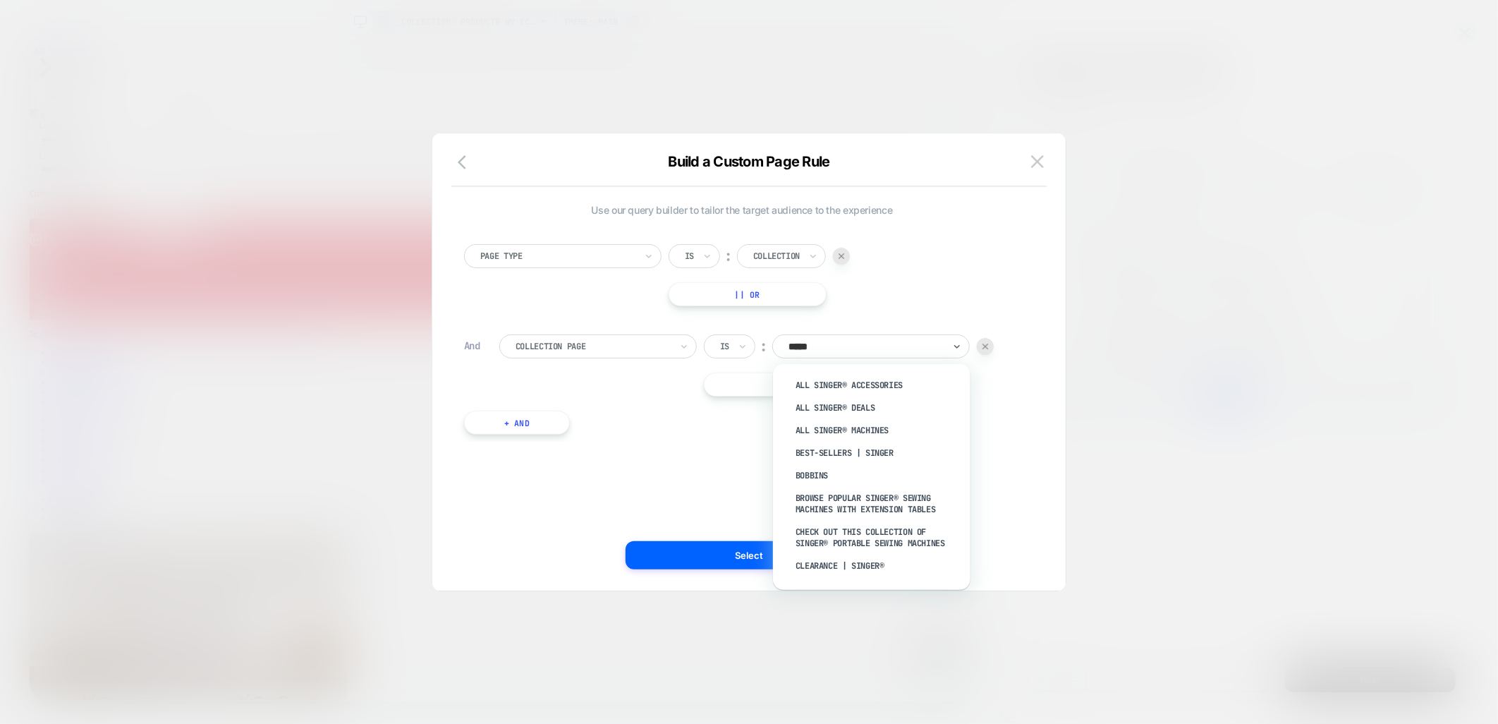
type input "******"
click at [865, 432] on div "All SINGER® Machines" at bounding box center [878, 430] width 183 height 23
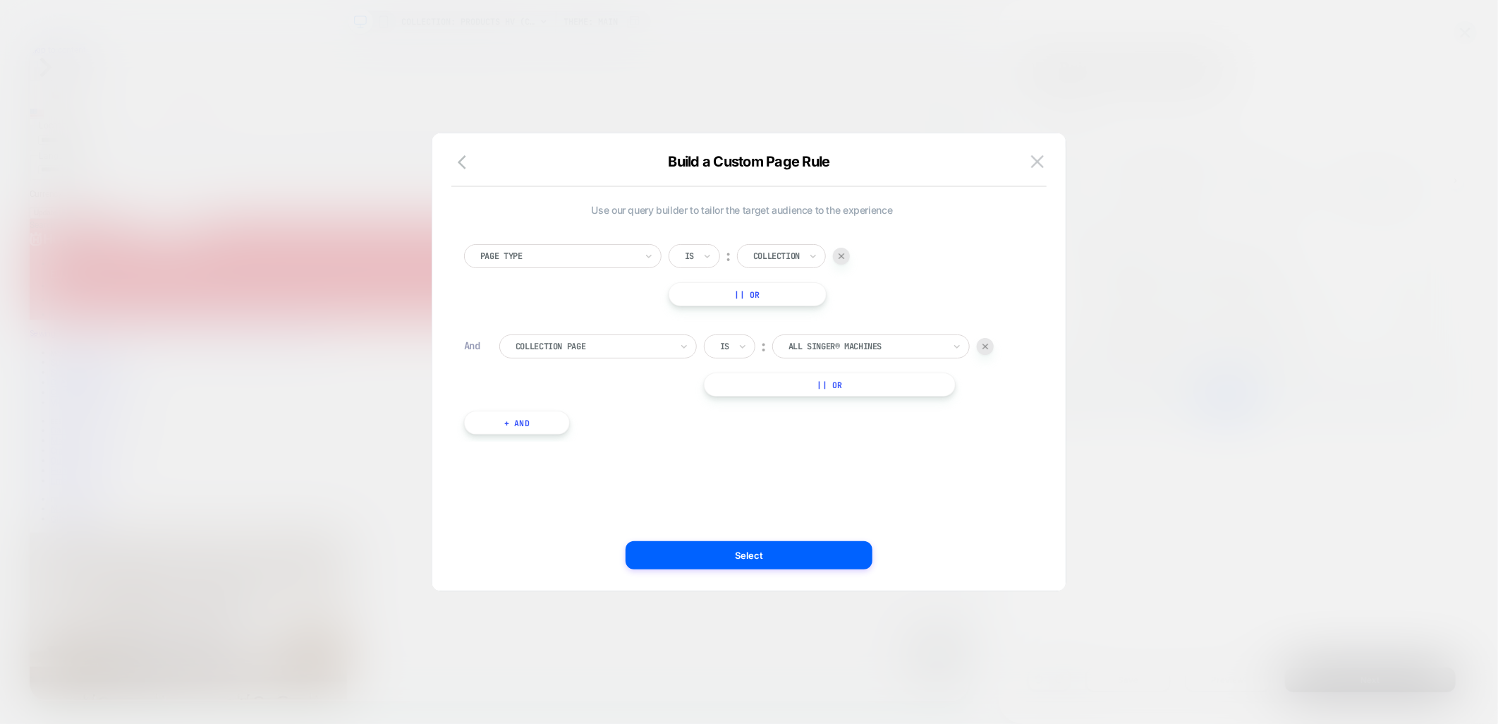
click at [815, 391] on button "|| Or" at bounding box center [830, 384] width 252 height 24
click at [804, 382] on div at bounding box center [866, 384] width 155 height 13
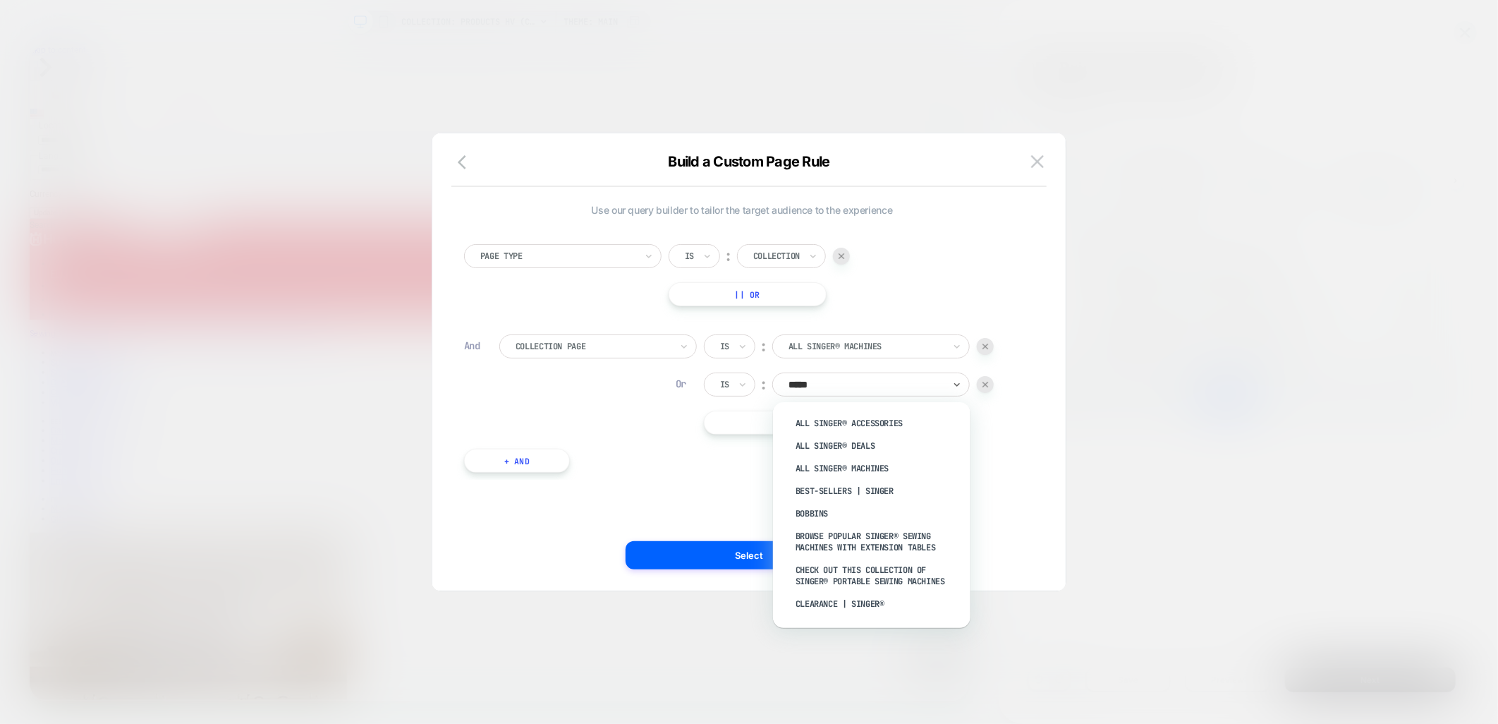
type input "******"
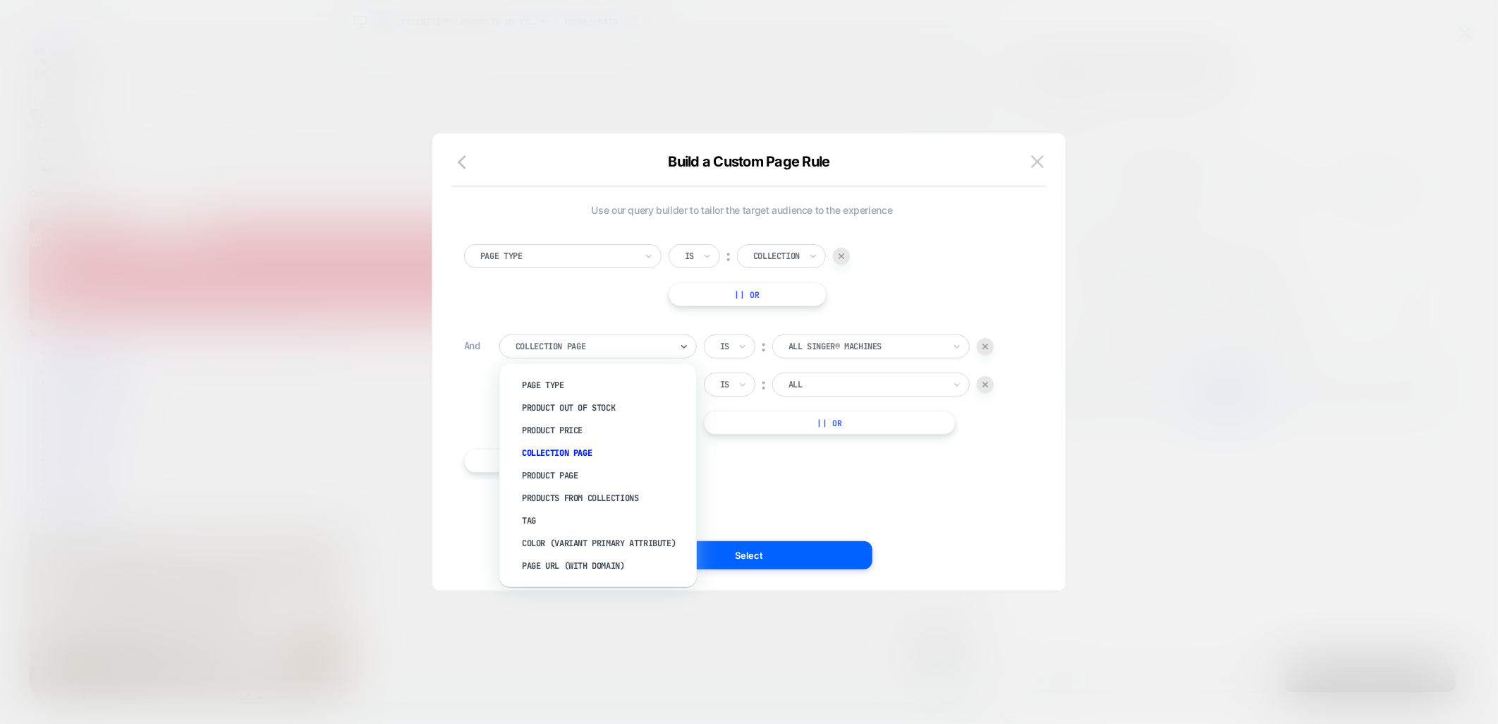
click at [658, 346] on div at bounding box center [593, 346] width 155 height 13
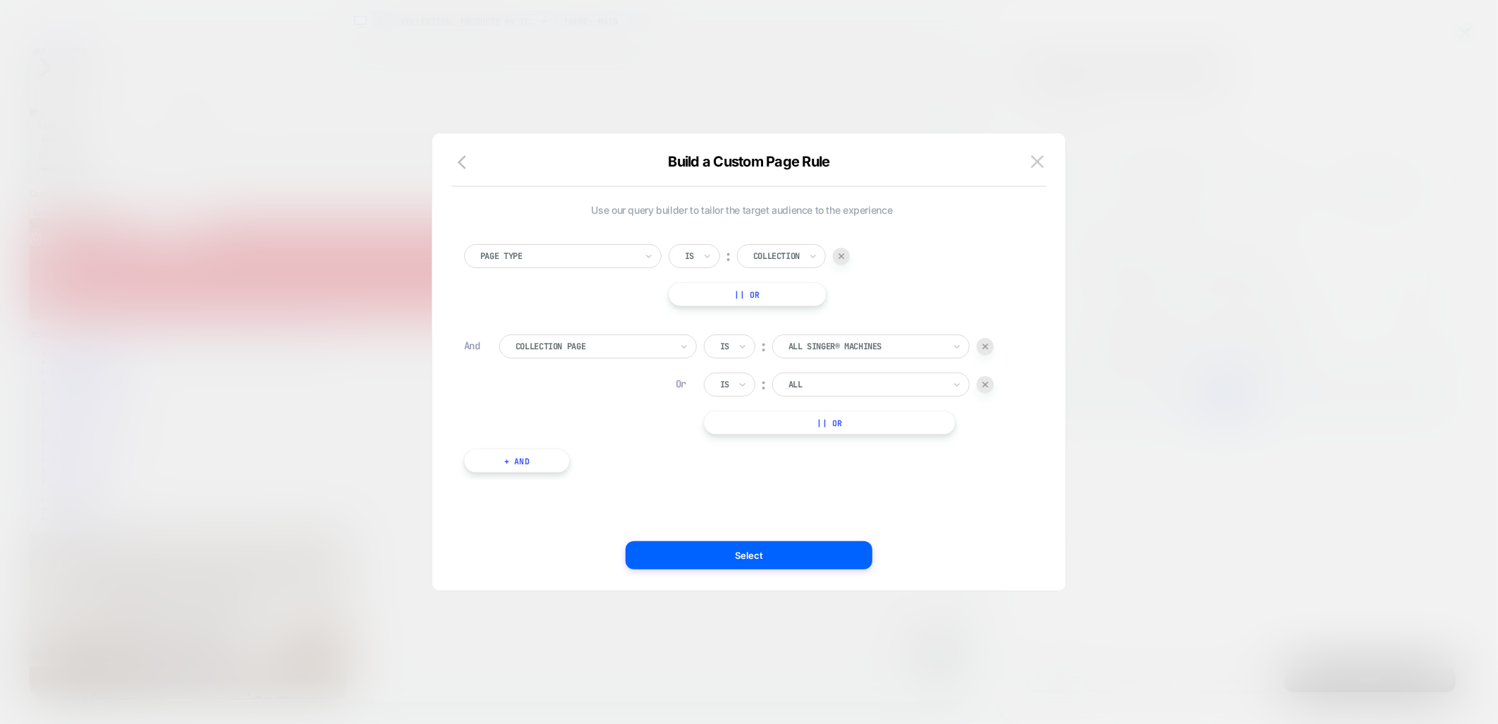
click at [863, 481] on div "Use our query builder to tailor the target audience to the experience Page Type…" at bounding box center [742, 345] width 556 height 283
click at [862, 387] on div at bounding box center [866, 384] width 155 height 13
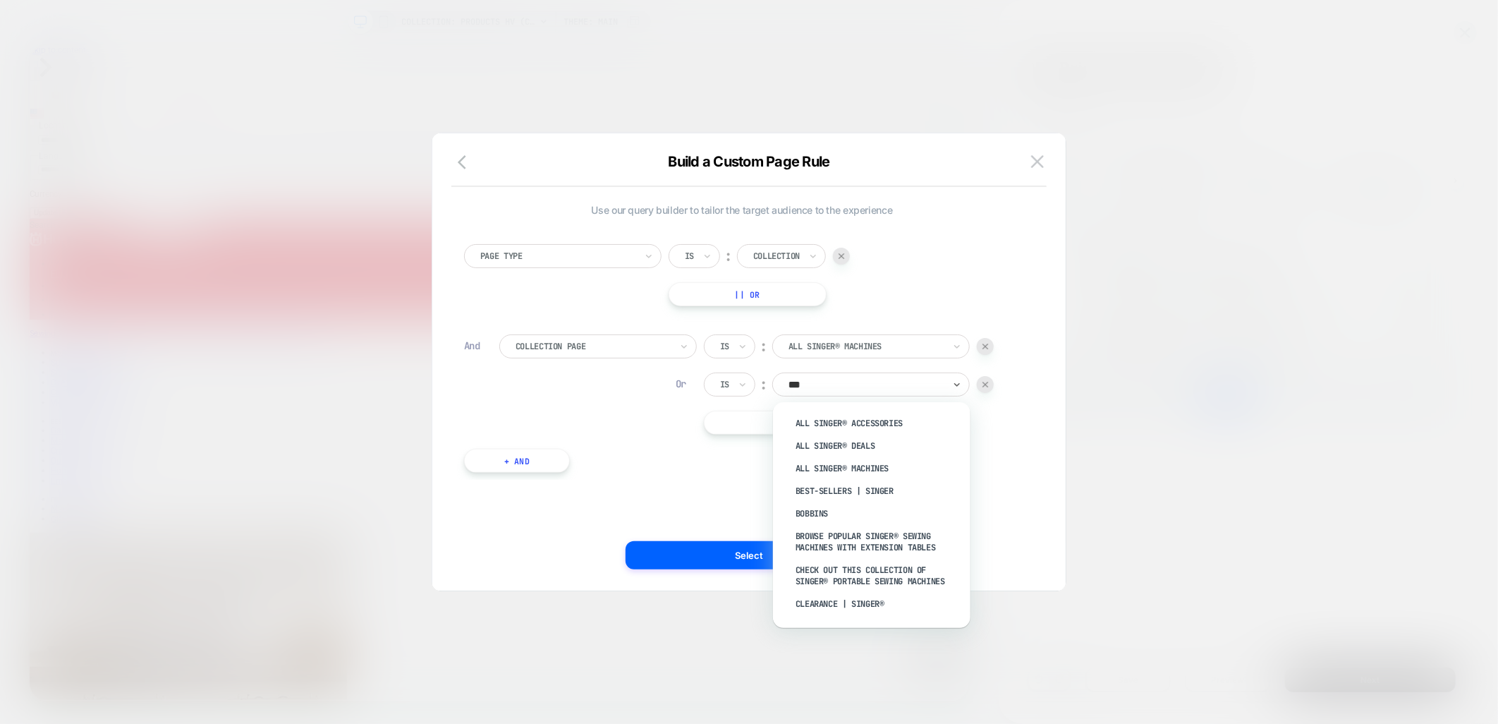
type input "****"
click at [735, 480] on div "Use our query builder to tailor the target audience to the experience Page Type…" at bounding box center [742, 345] width 556 height 283
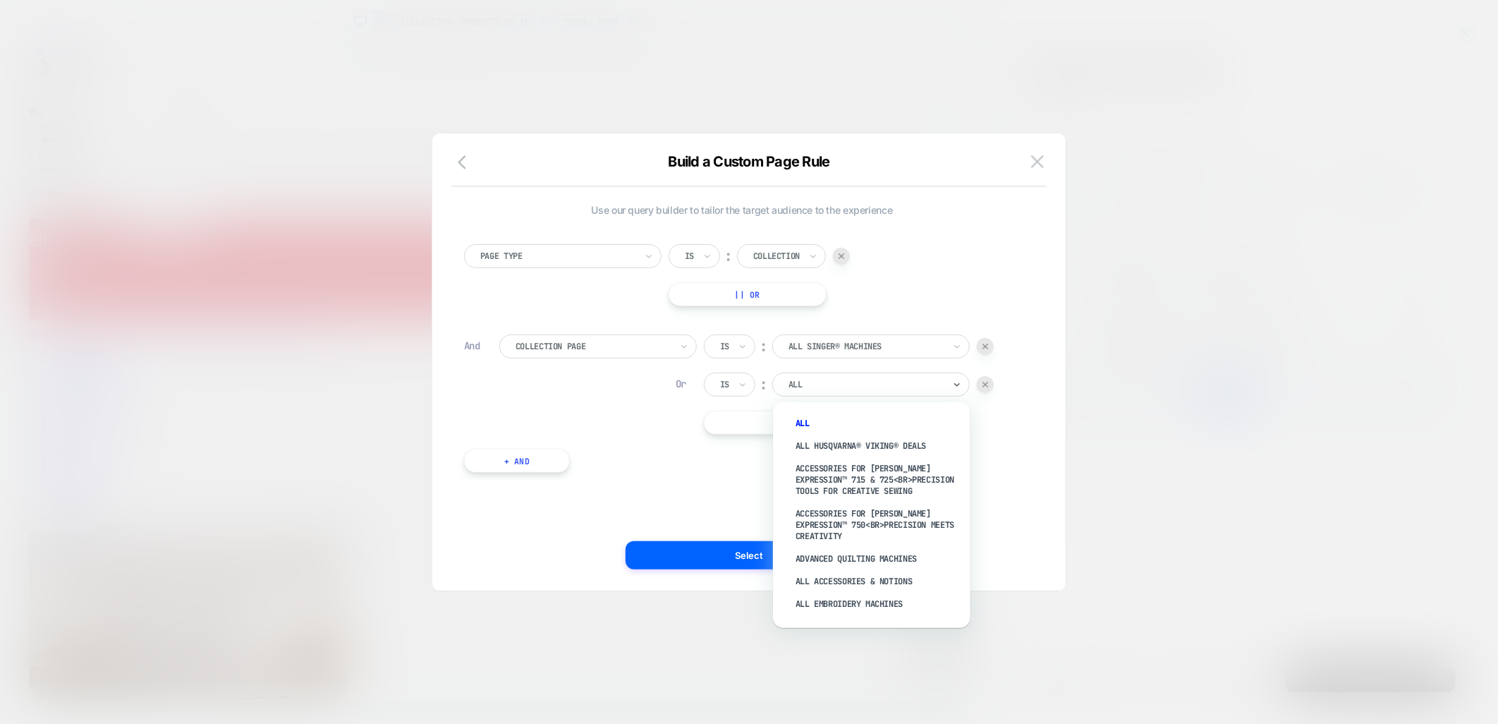
click at [904, 389] on div at bounding box center [866, 384] width 155 height 13
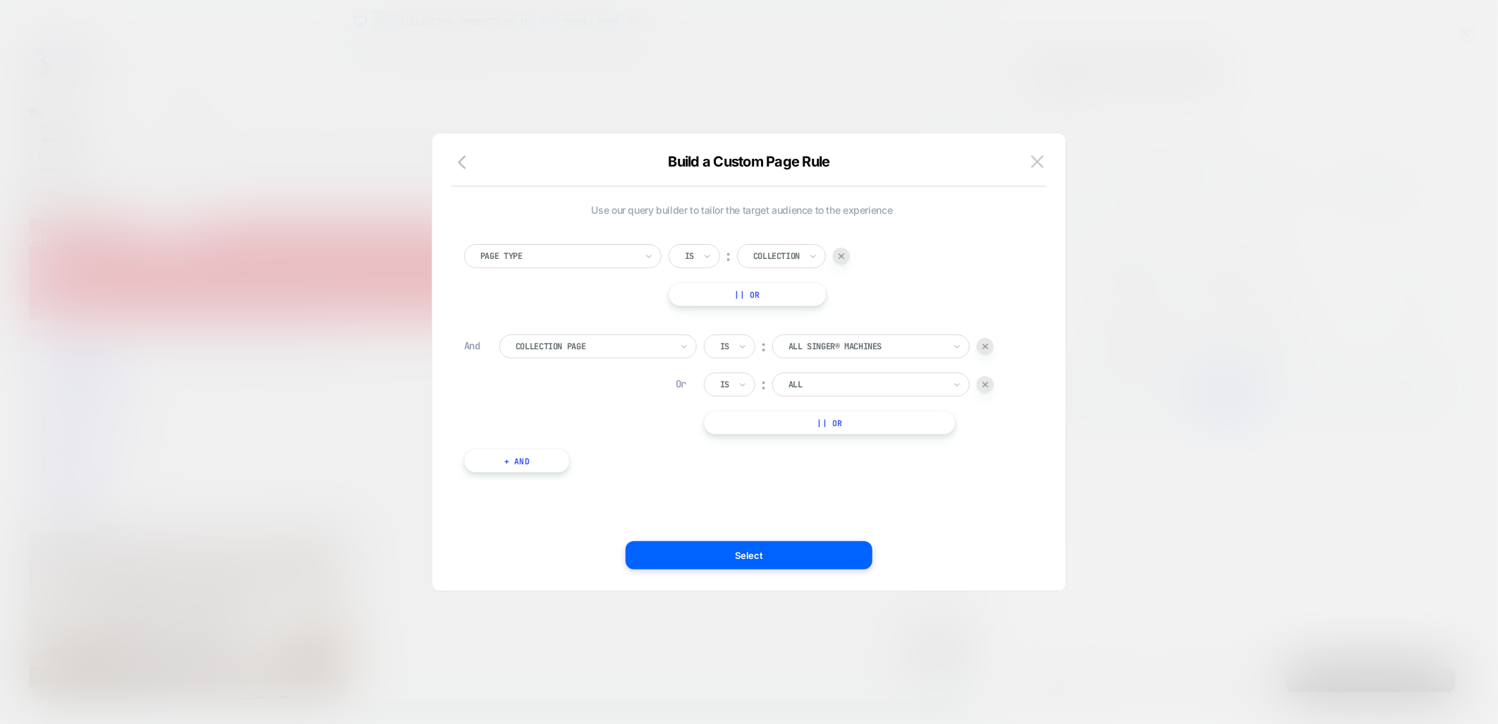
click at [724, 377] on div "Is" at bounding box center [725, 385] width 12 height 16
click at [945, 244] on div "Page Type Is ︰ Collection || Or" at bounding box center [742, 275] width 556 height 62
click at [985, 377] on div at bounding box center [985, 384] width 17 height 17
click at [628, 361] on div "Collection Page Is ︰ All SINGER® Machines || Or" at bounding box center [759, 365] width 521 height 62
click at [633, 353] on div "Collection Page" at bounding box center [593, 347] width 158 height 16
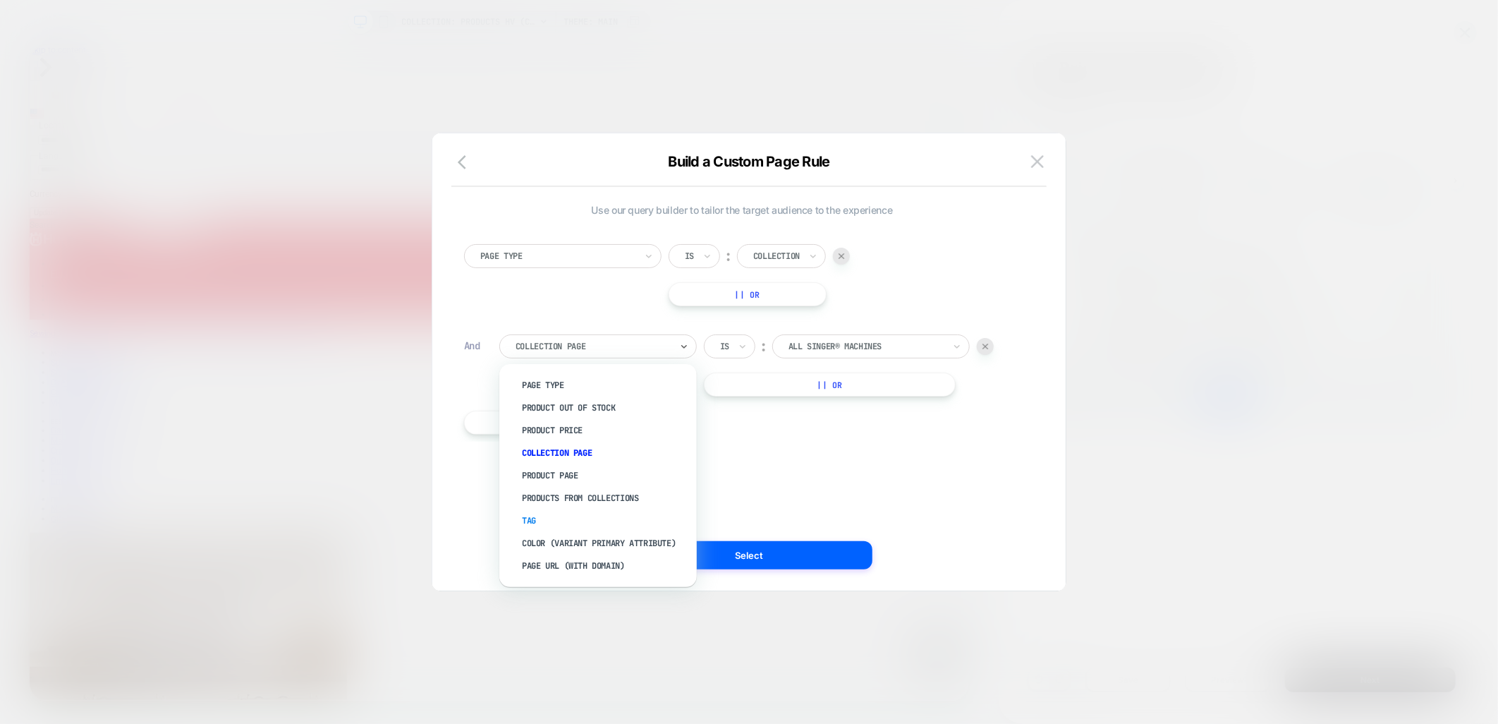
click at [572, 522] on div "Tag" at bounding box center [604, 520] width 183 height 23
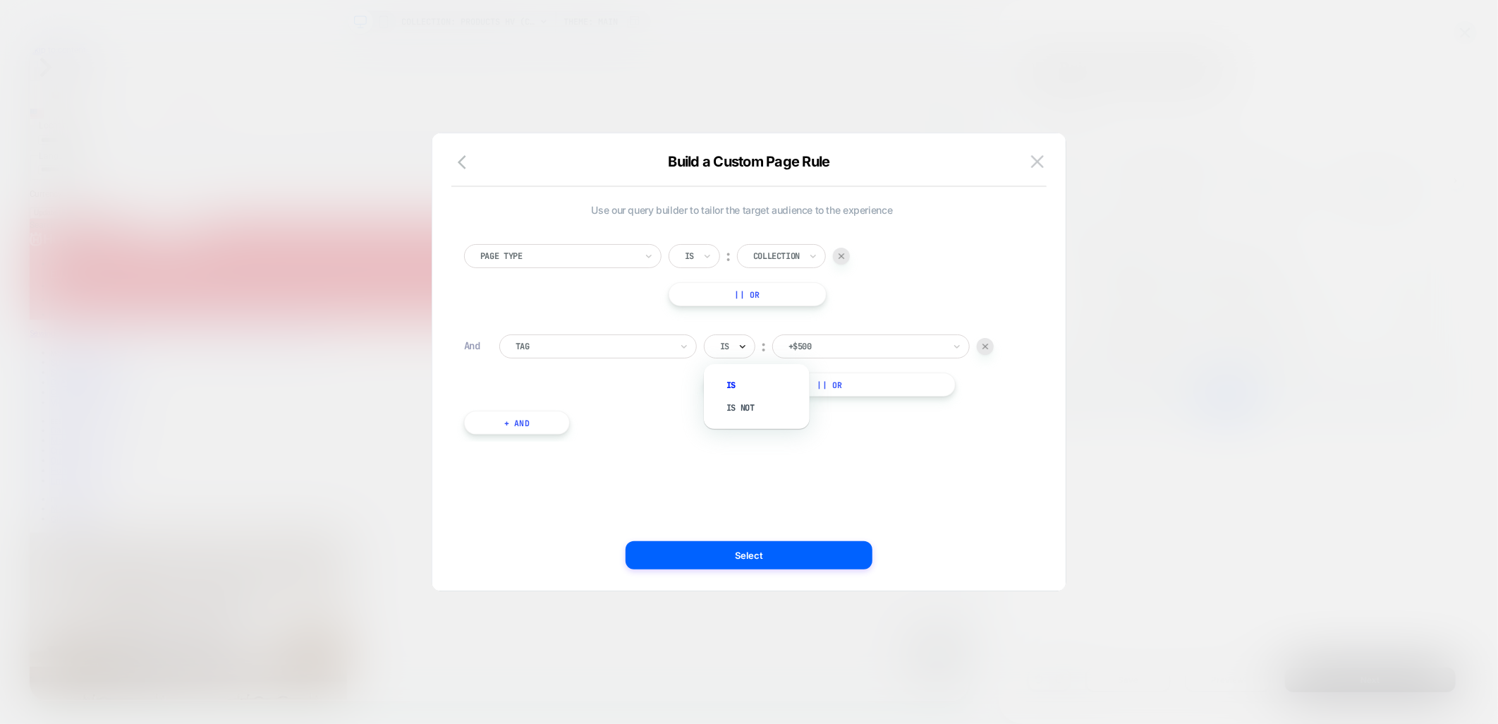
click at [741, 348] on icon at bounding box center [743, 346] width 10 height 14
click at [812, 340] on div at bounding box center [866, 346] width 155 height 13
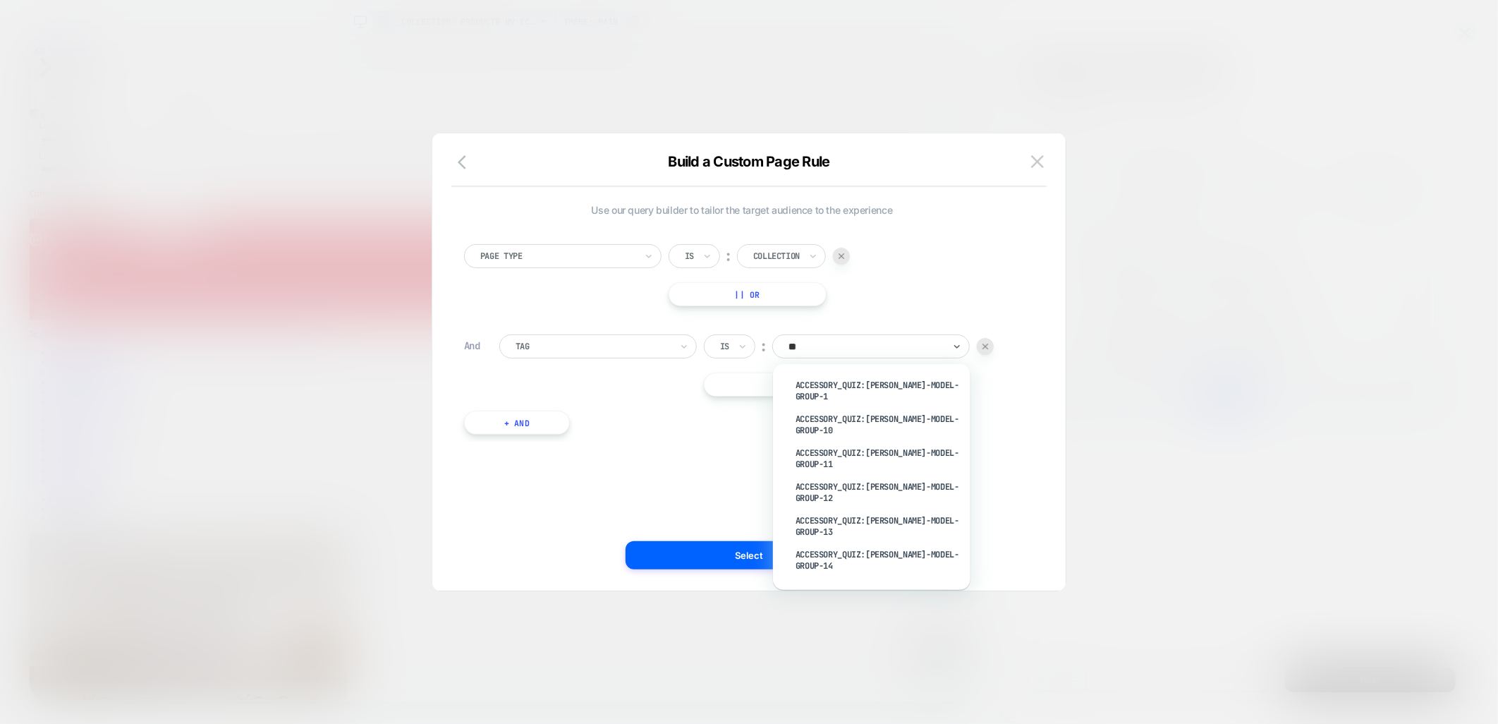
type input "***"
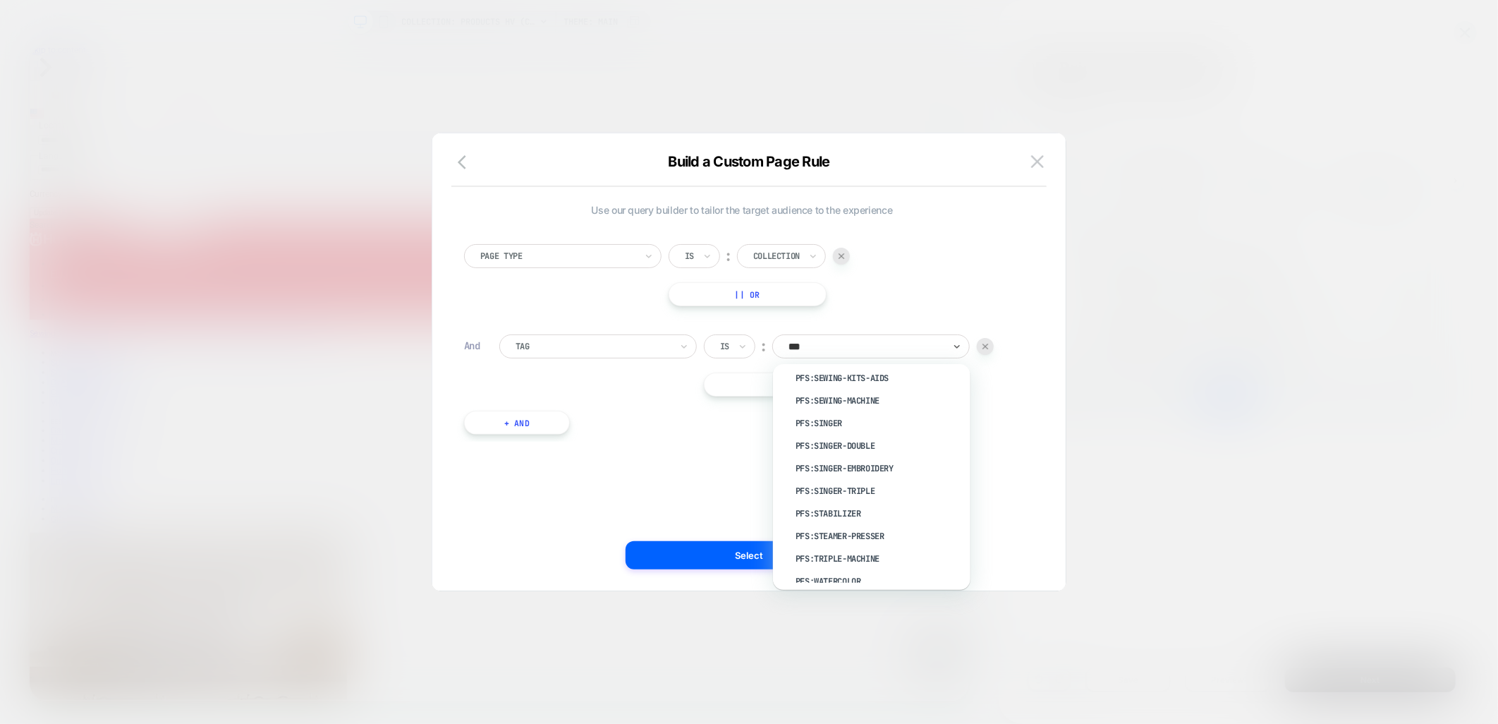
scroll to position [1892, 0]
click at [815, 490] on div "pfs:singer" at bounding box center [878, 501] width 183 height 23
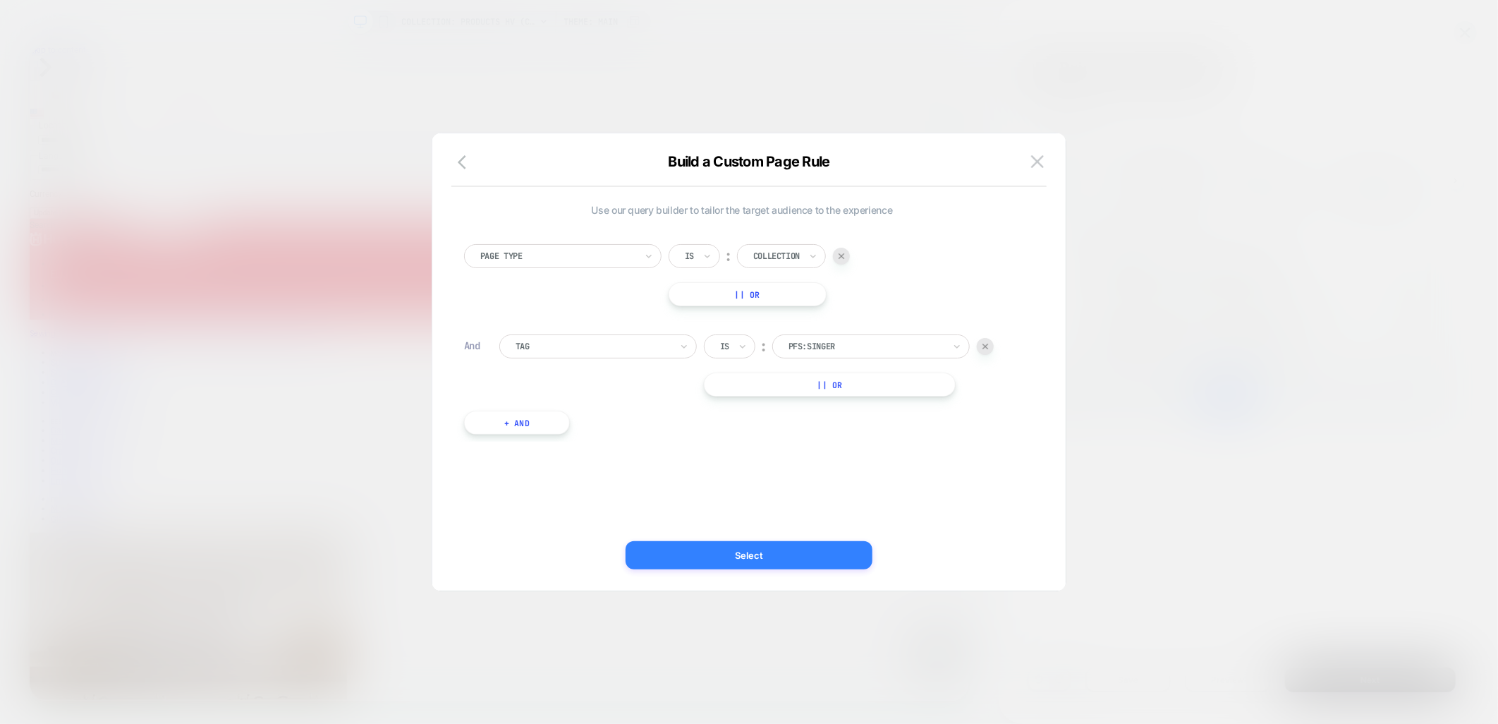
click at [724, 555] on button "Select" at bounding box center [749, 555] width 247 height 28
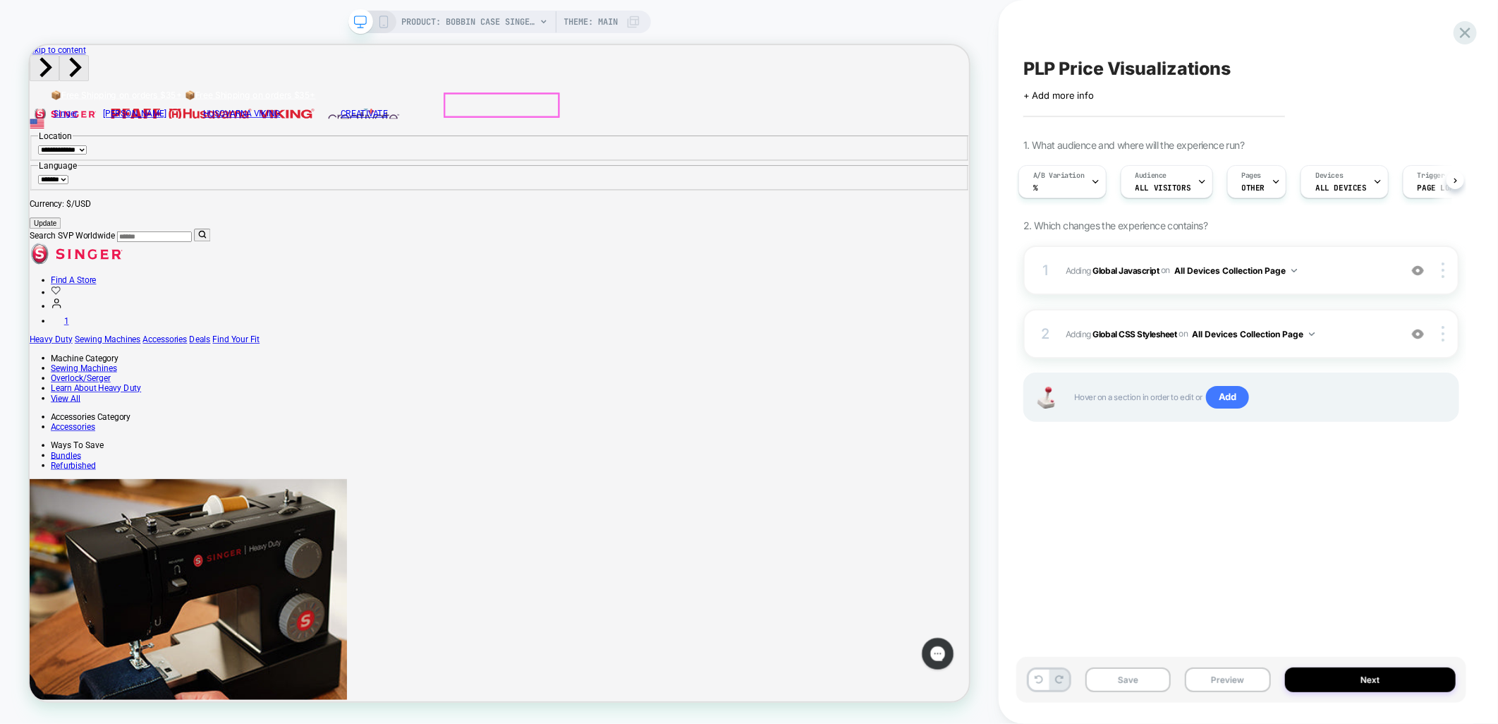
scroll to position [0, 0]
click at [520, 25] on span "PRODUCT: Bobbin Case SINGER® - Class 15" at bounding box center [469, 22] width 134 height 23
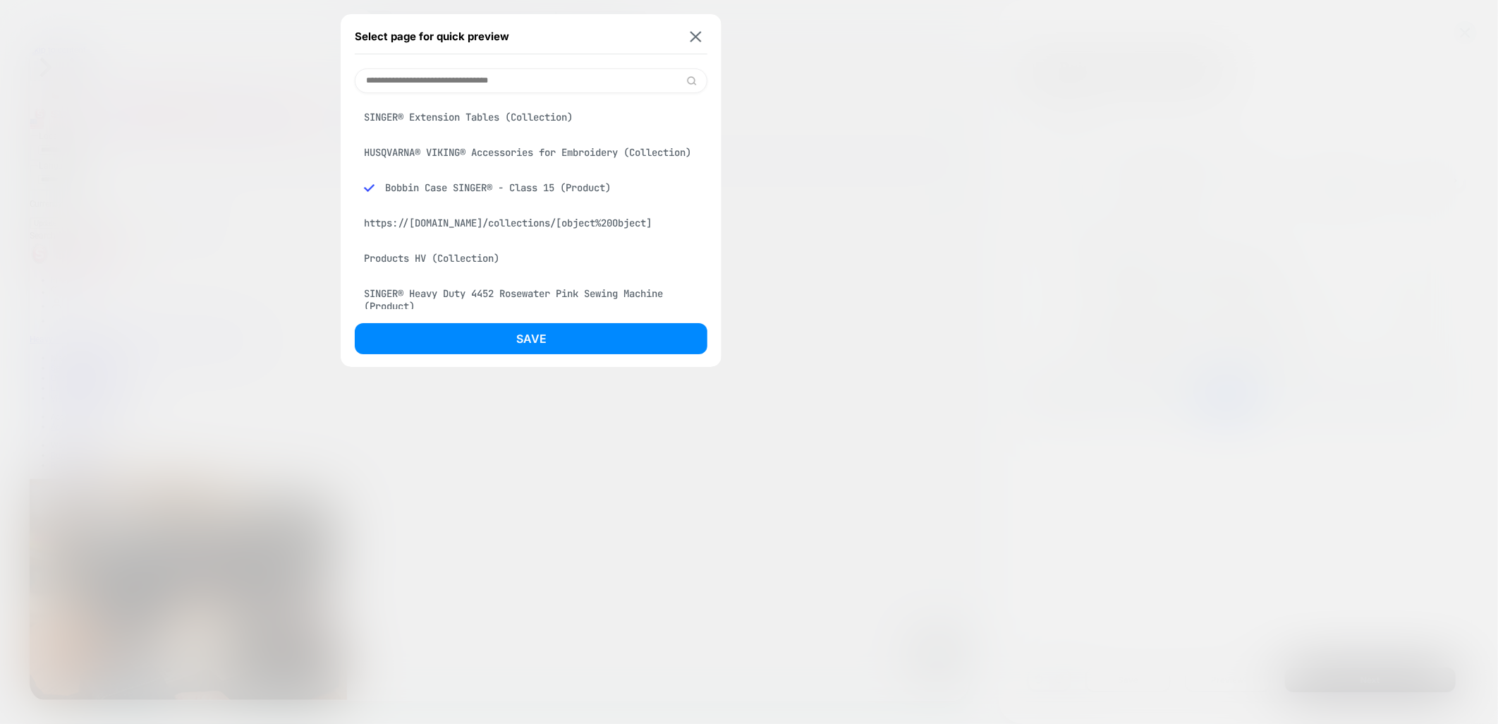
click at [478, 121] on div "SINGER® Extension Tables (Collection)" at bounding box center [531, 117] width 353 height 27
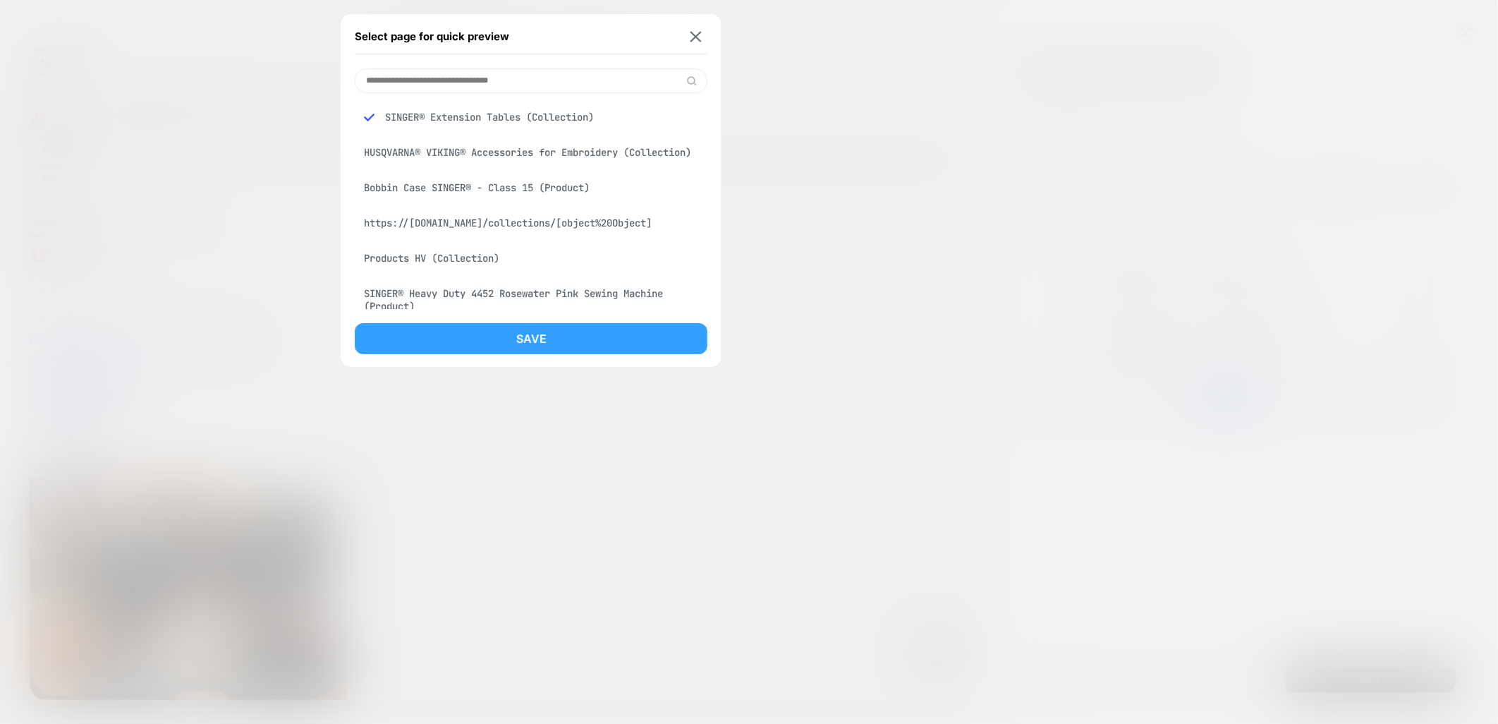
click at [547, 343] on button "Save" at bounding box center [531, 338] width 353 height 31
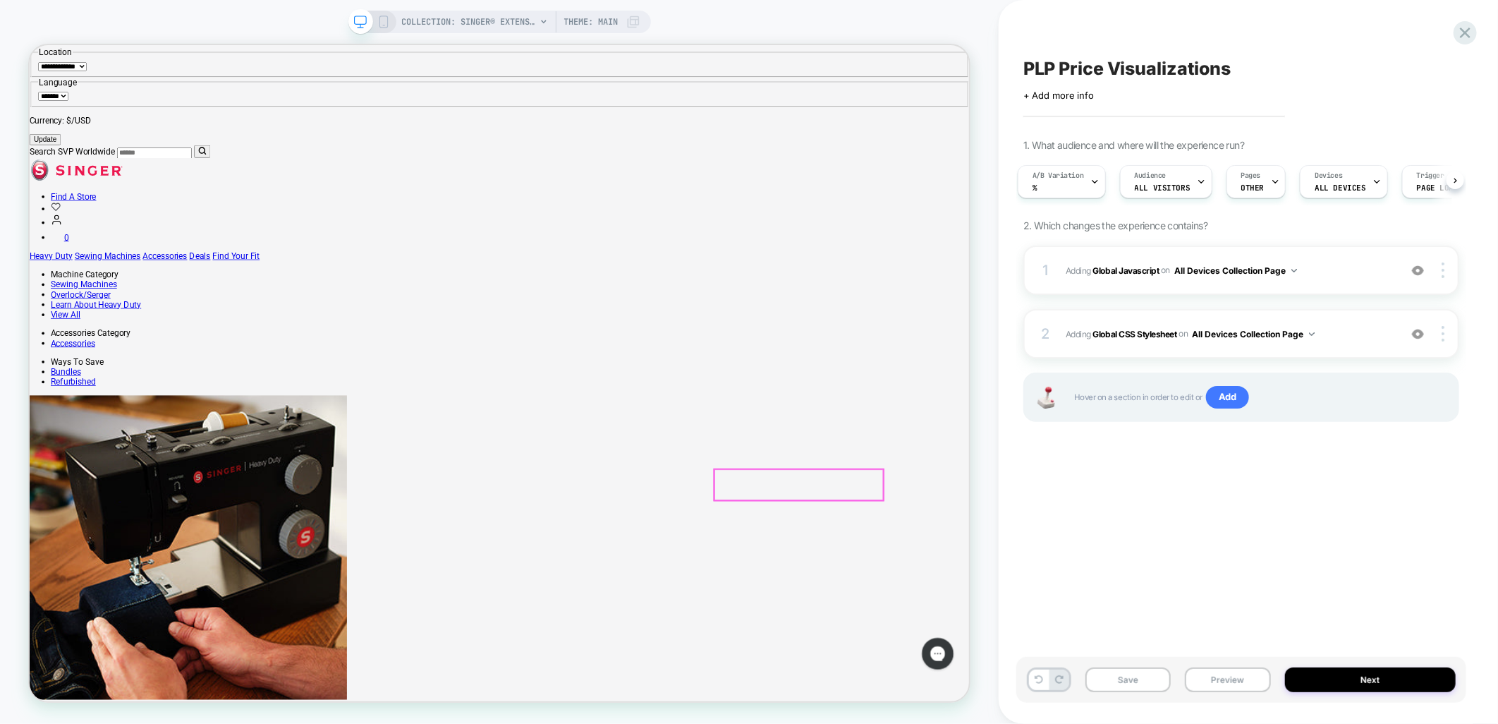
scroll to position [78, 0]
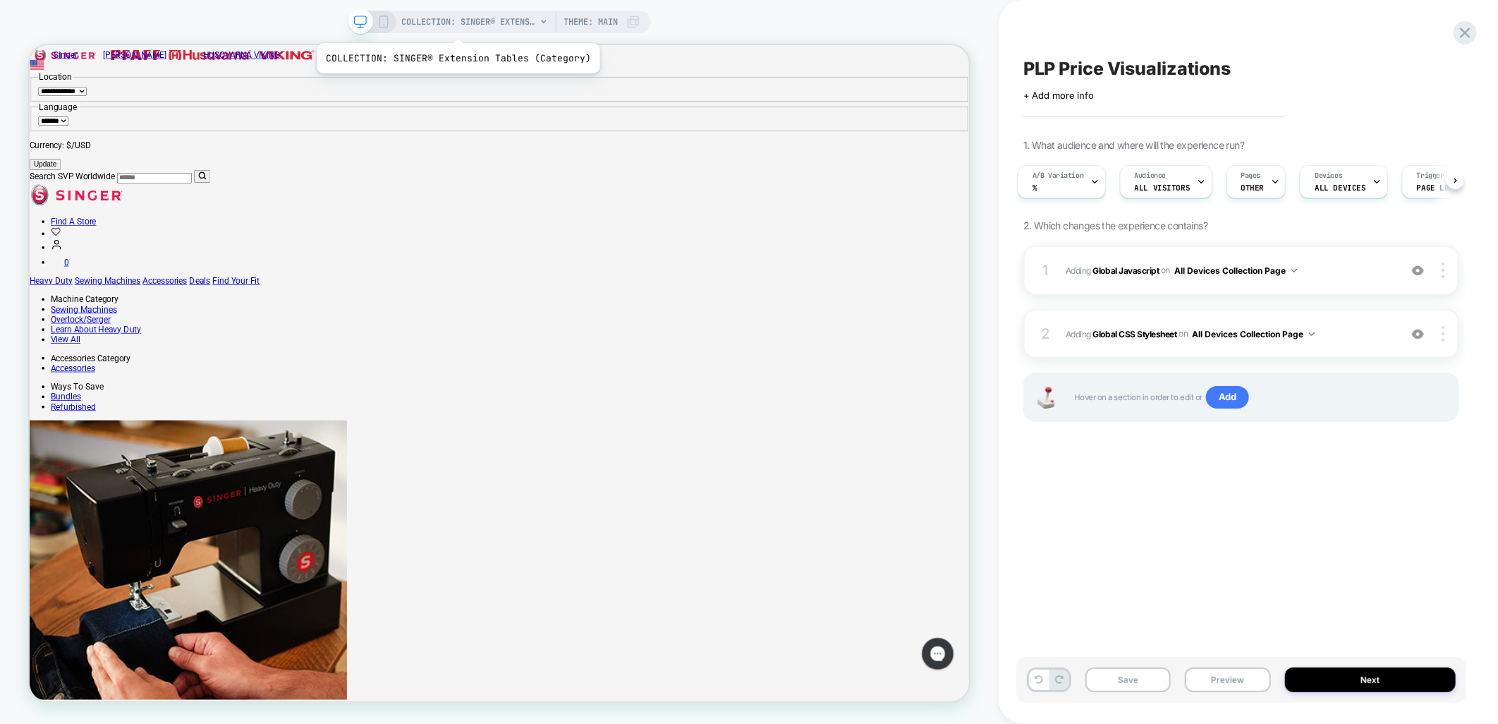
click at [458, 20] on span "COLLECTION: SINGER® Extension Tables (Category)" at bounding box center [469, 22] width 134 height 23
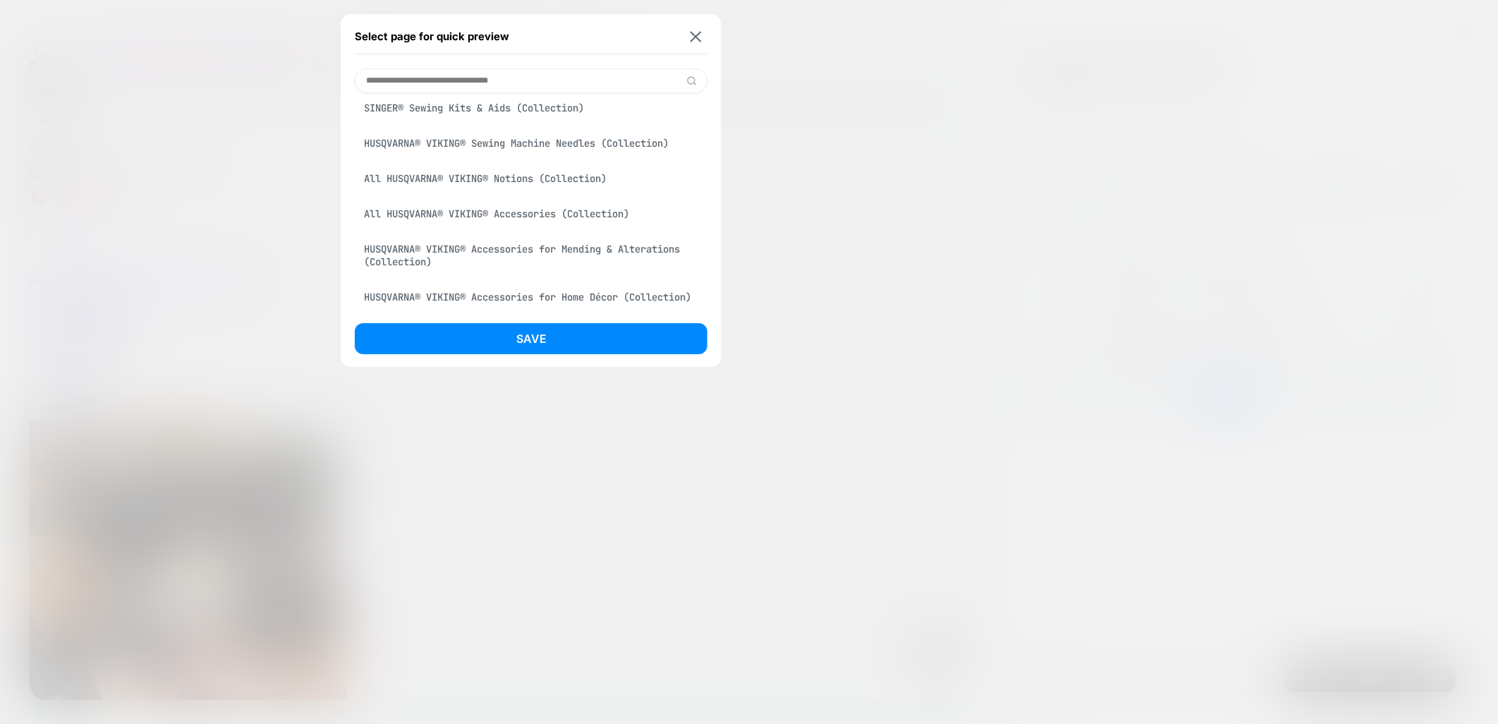
scroll to position [313, 0]
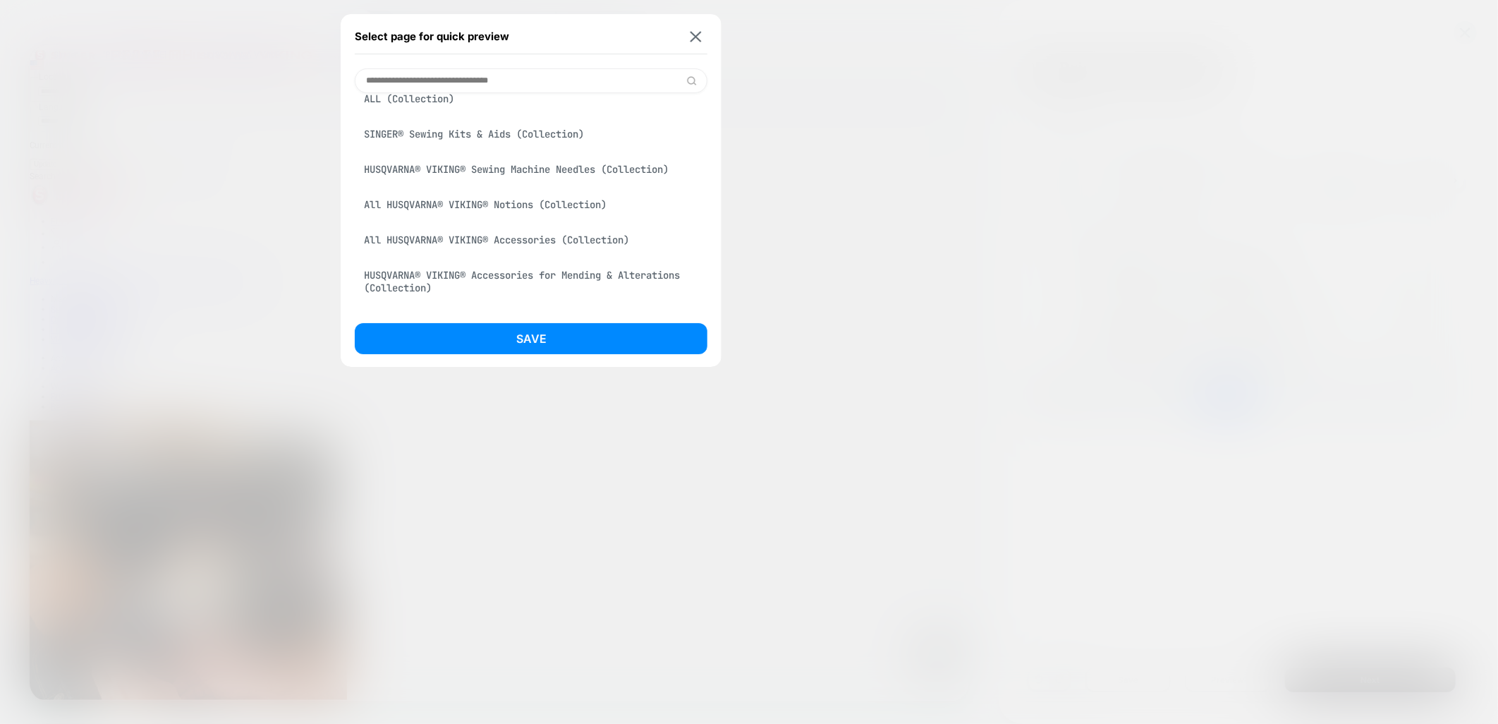
click at [504, 183] on div "HUSQVARNA® VIKING® Sewing Machine Needles (Collection)" at bounding box center [531, 169] width 353 height 27
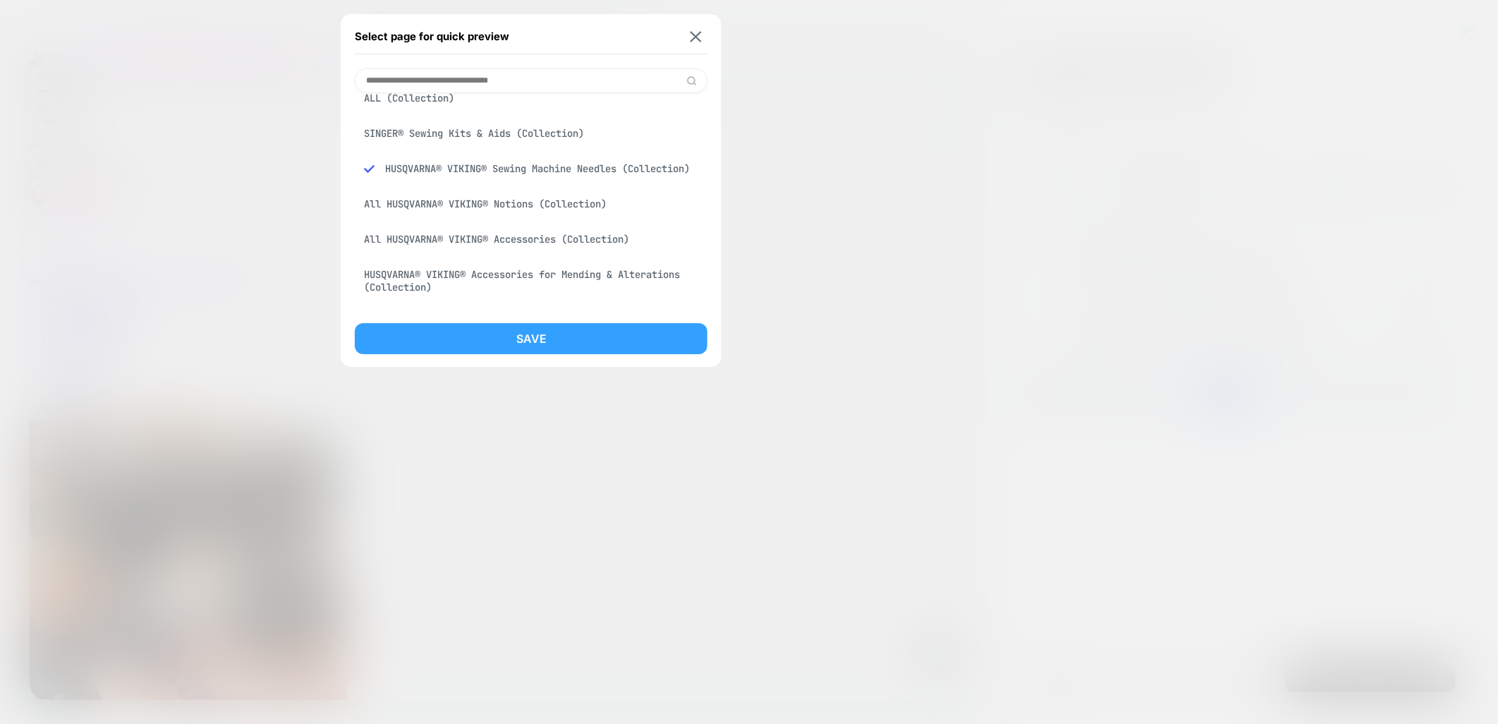
click at [578, 341] on button "Save" at bounding box center [531, 338] width 353 height 31
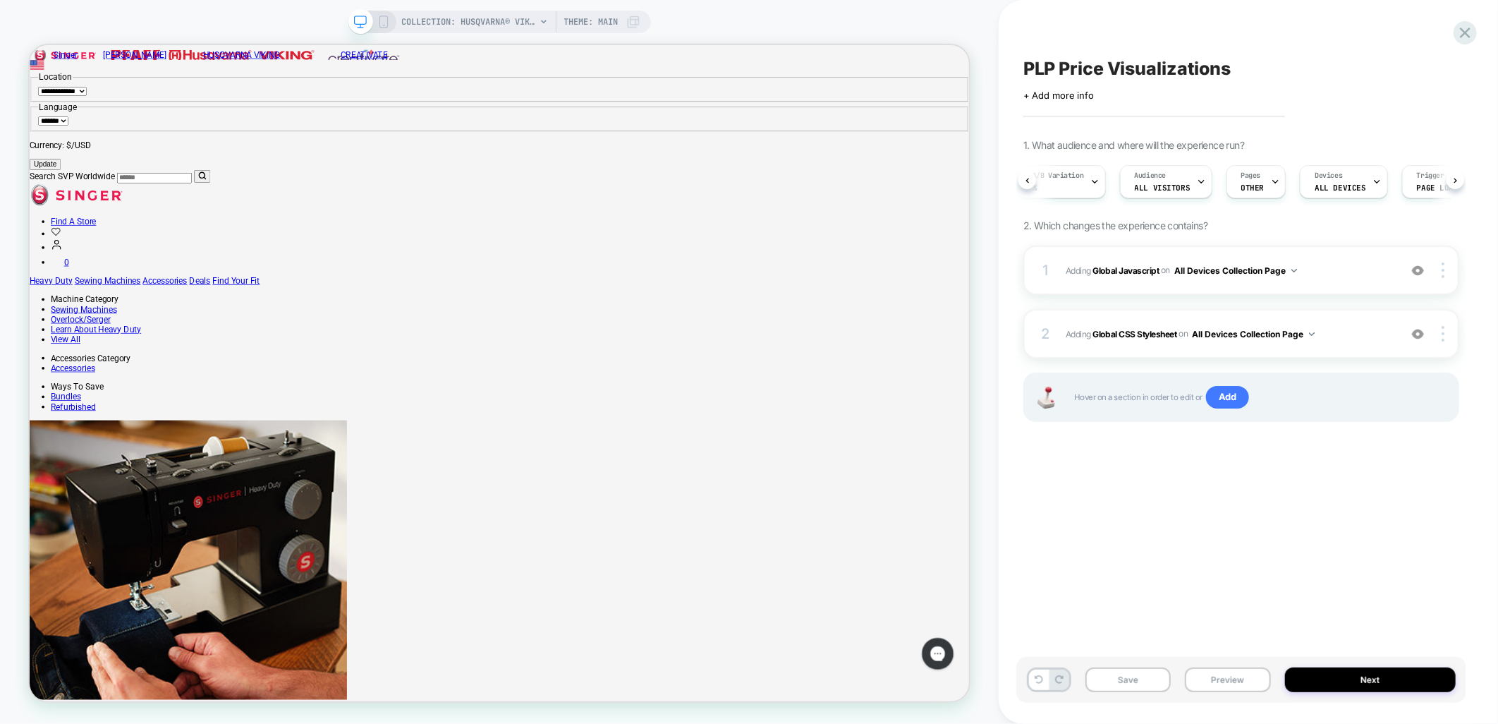
scroll to position [0, 7]
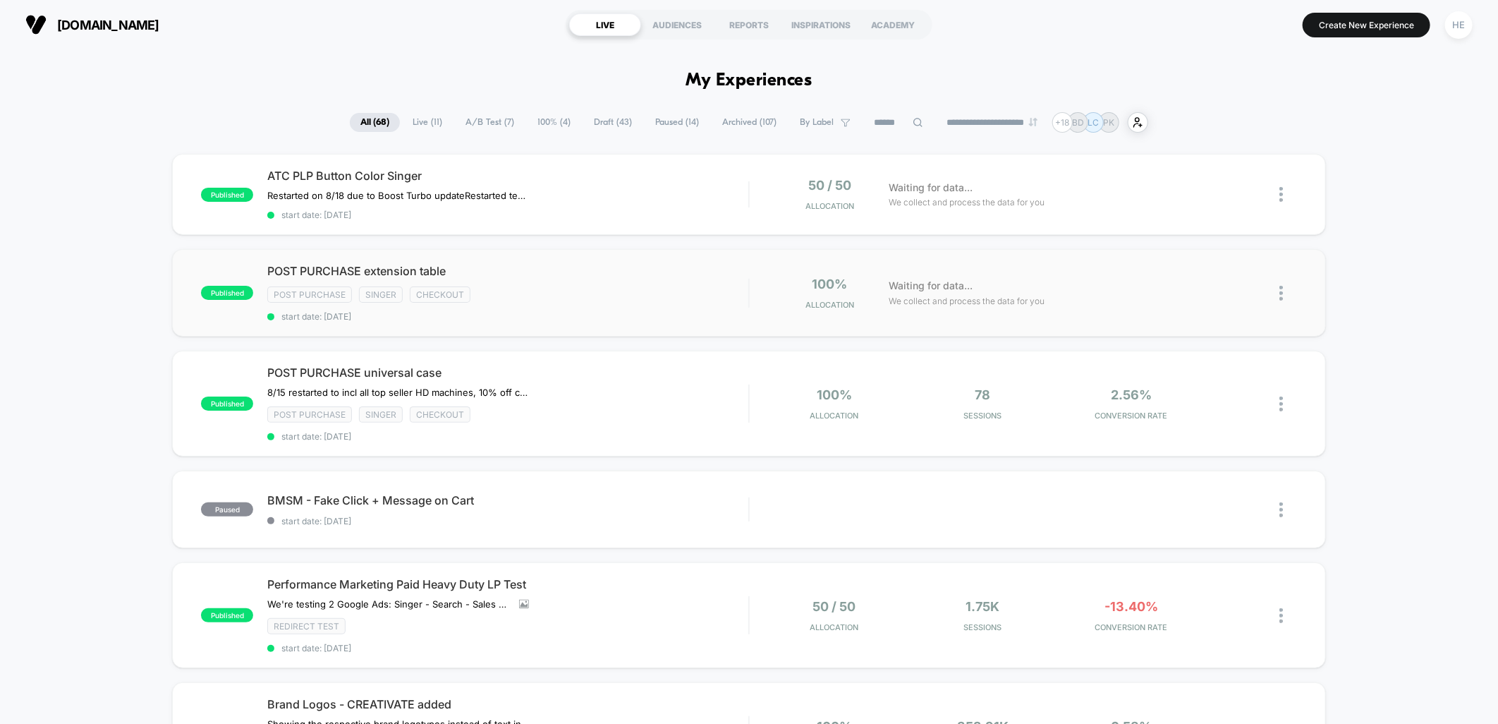
click at [695, 262] on div "published POST PURCHASE extension table Post Purchase Singer checkout start dat…" at bounding box center [748, 292] width 1153 height 87
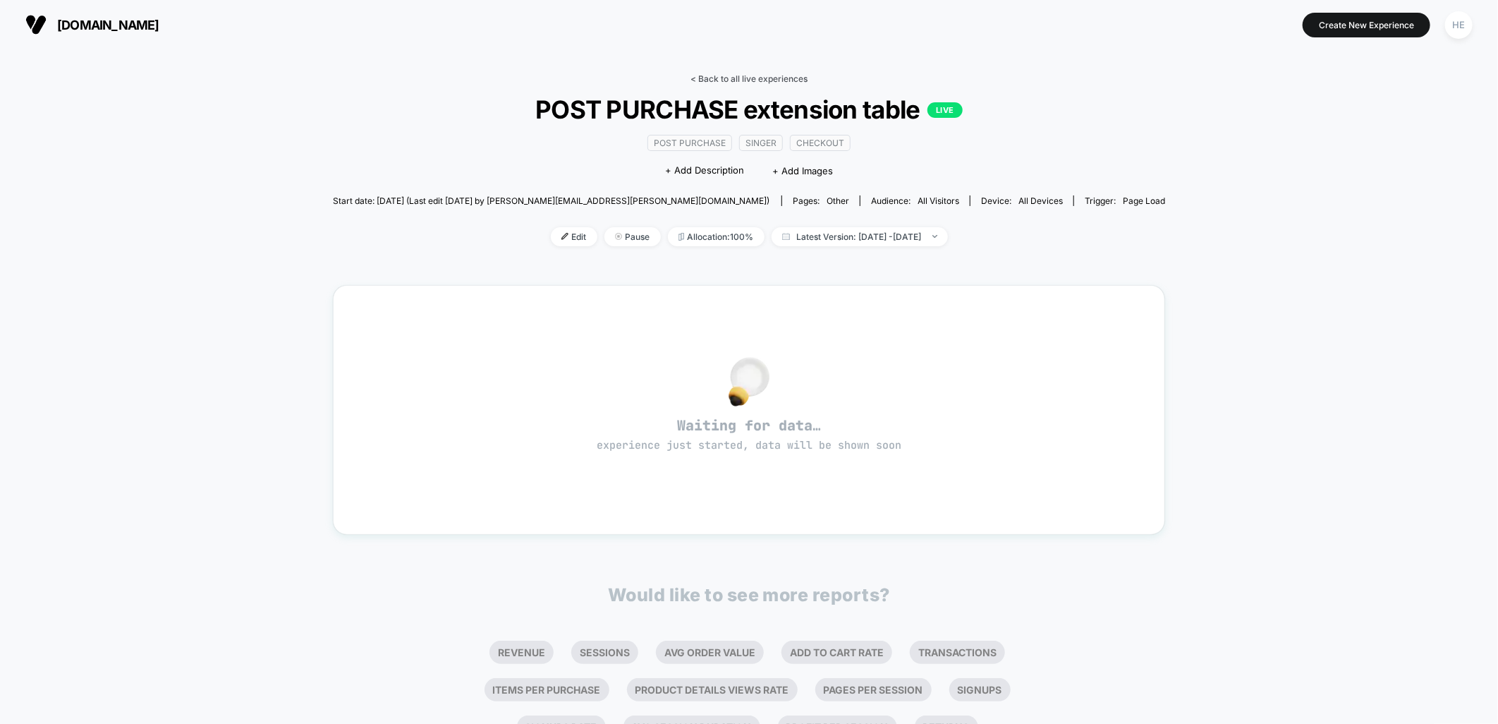
click at [719, 80] on link "< Back to all live experiences" at bounding box center [749, 78] width 117 height 11
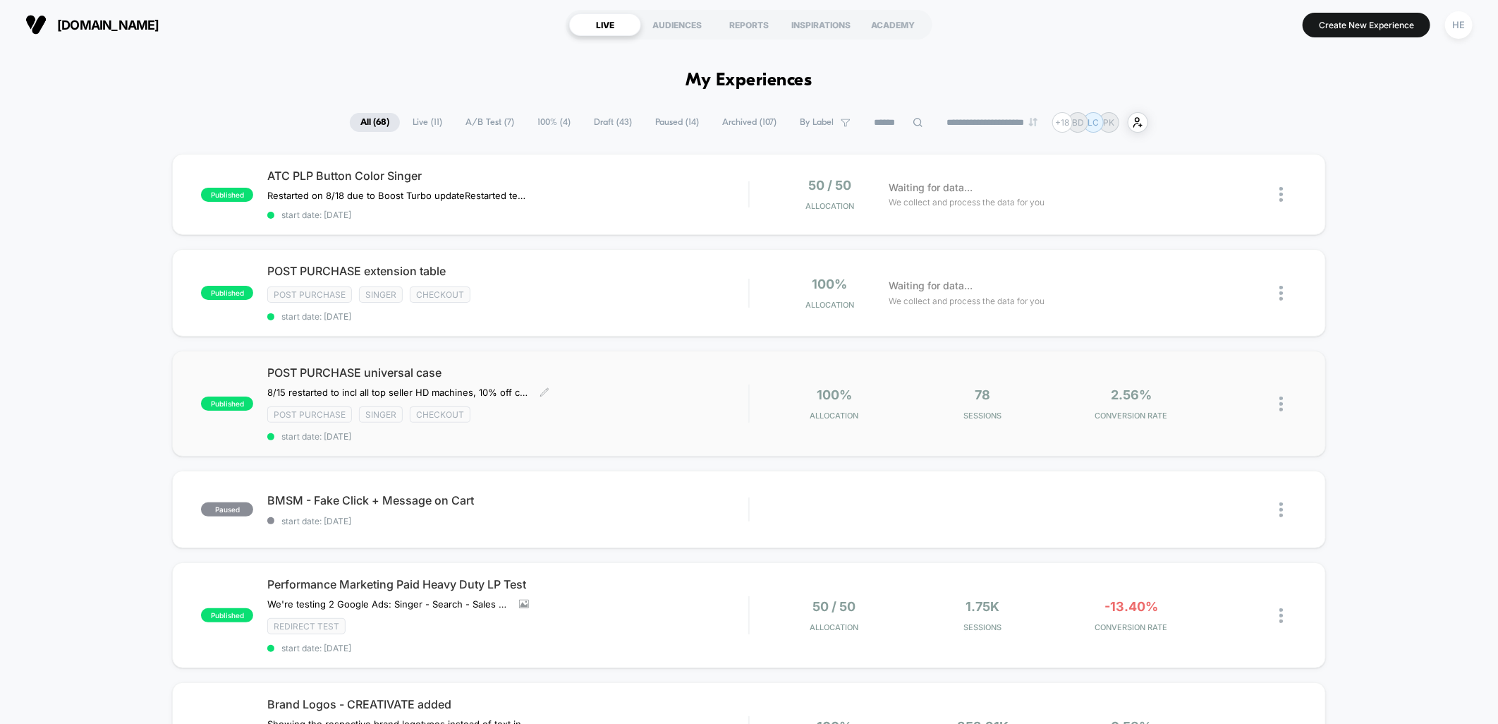
click at [707, 388] on div "POST PURCHASE universal case 8/15 restarted to incl all top seller HD machines,…" at bounding box center [507, 403] width 481 height 76
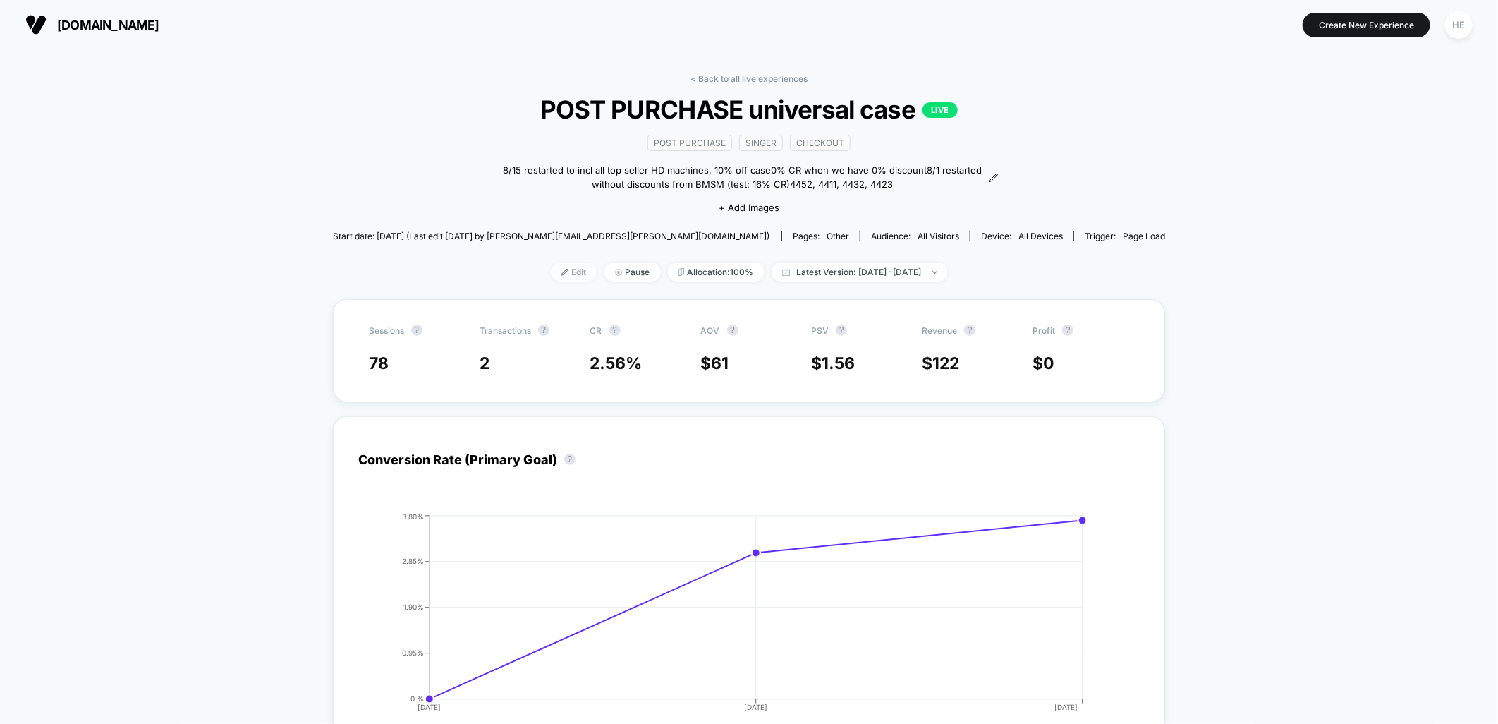
click at [551, 268] on span "Edit" at bounding box center [574, 271] width 47 height 19
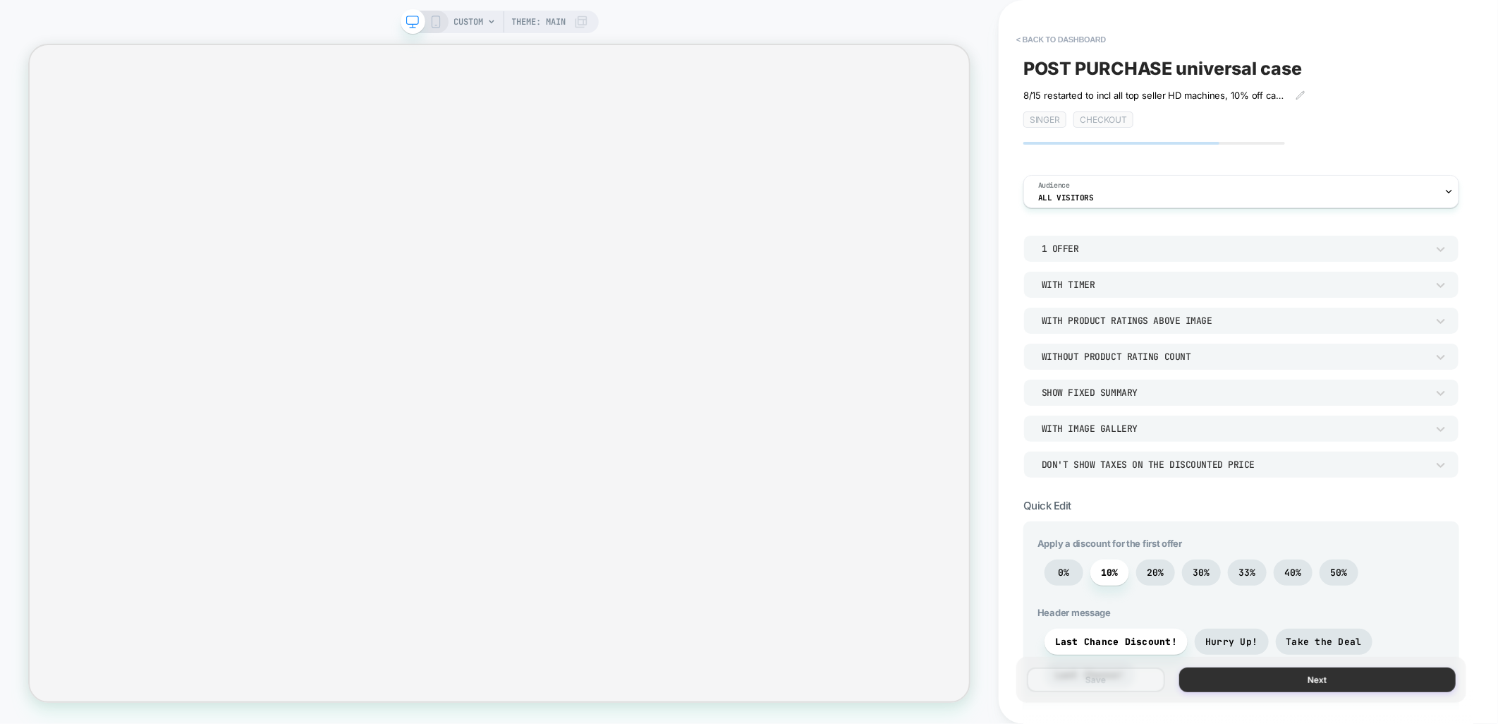
click at [1236, 688] on button "Next" at bounding box center [1317, 679] width 276 height 25
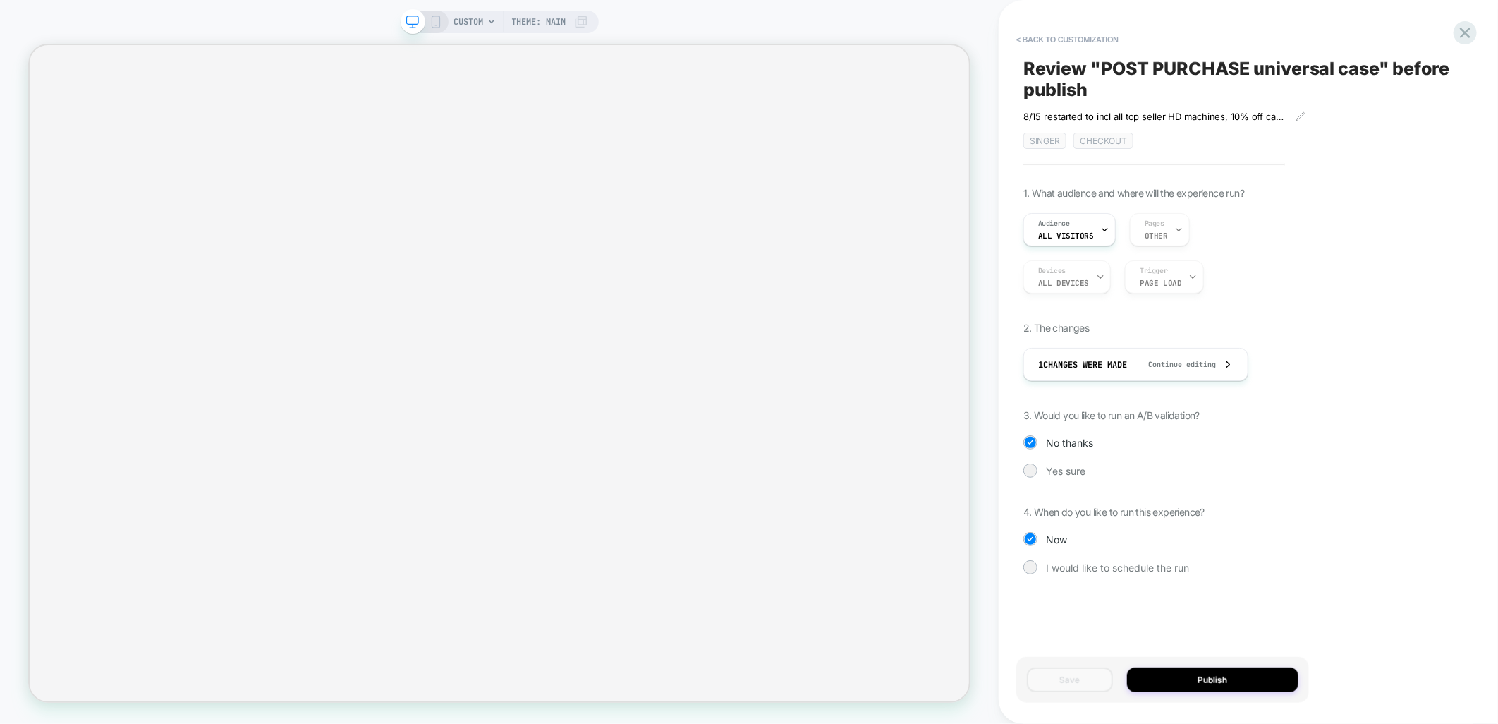
click at [1236, 688] on button "Publish" at bounding box center [1212, 679] width 171 height 25
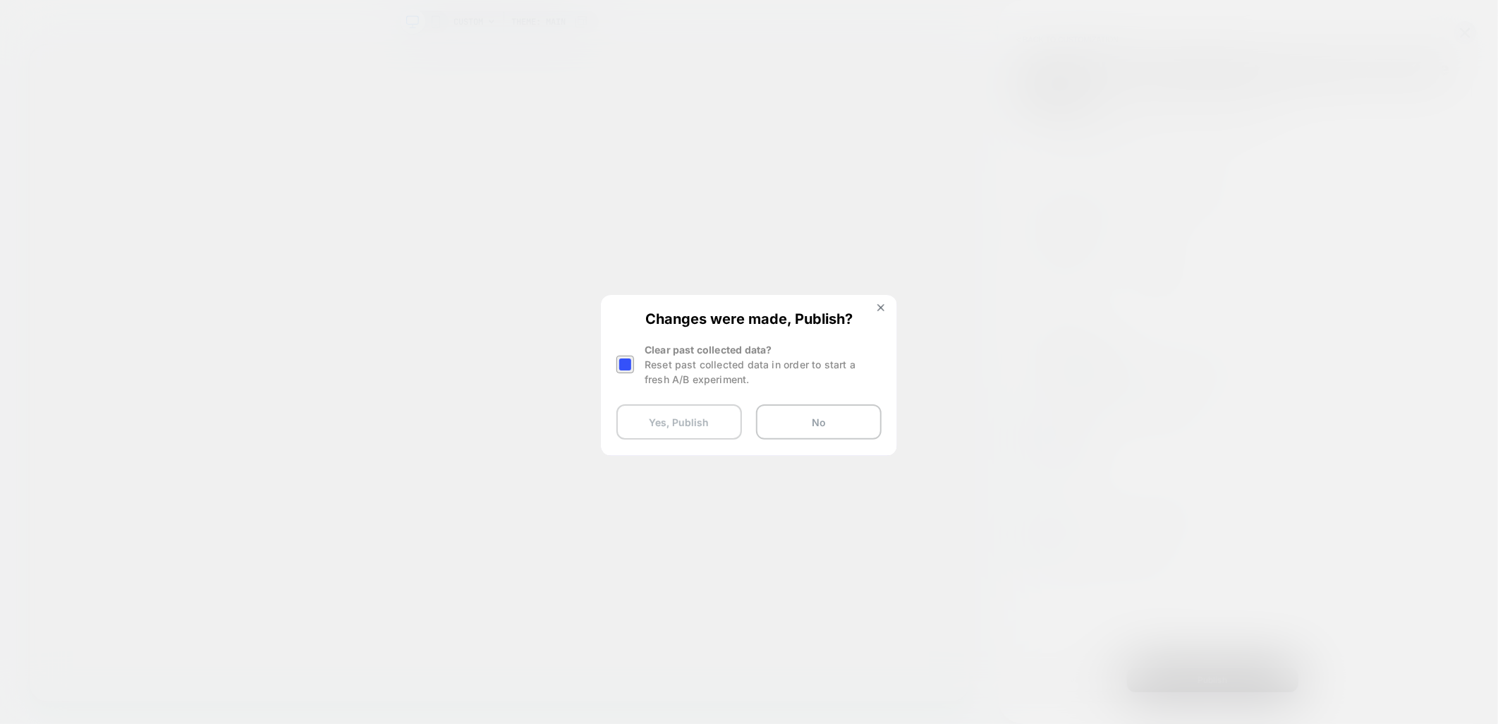
click at [659, 430] on button "Yes, Publish" at bounding box center [679, 421] width 126 height 35
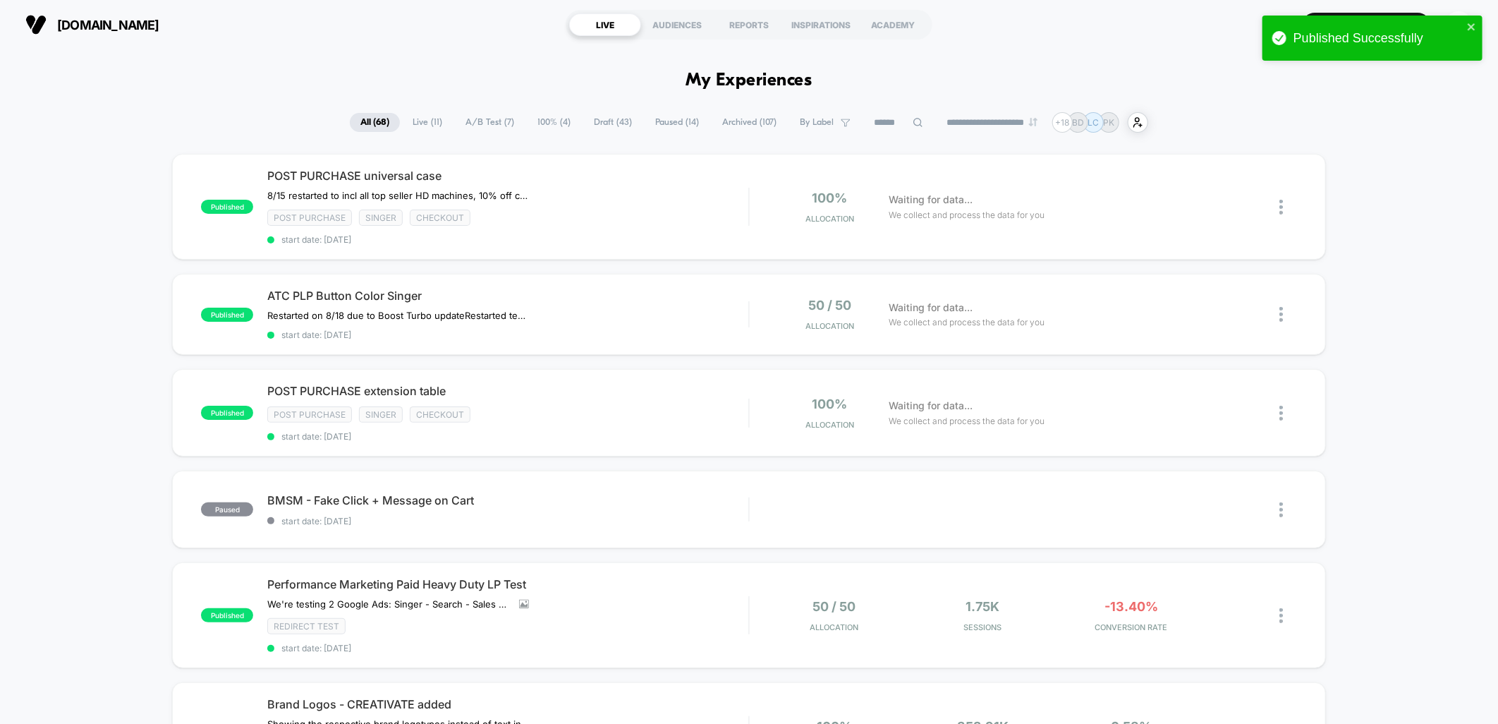
click at [424, 122] on span "Live ( 11 )" at bounding box center [427, 122] width 51 height 19
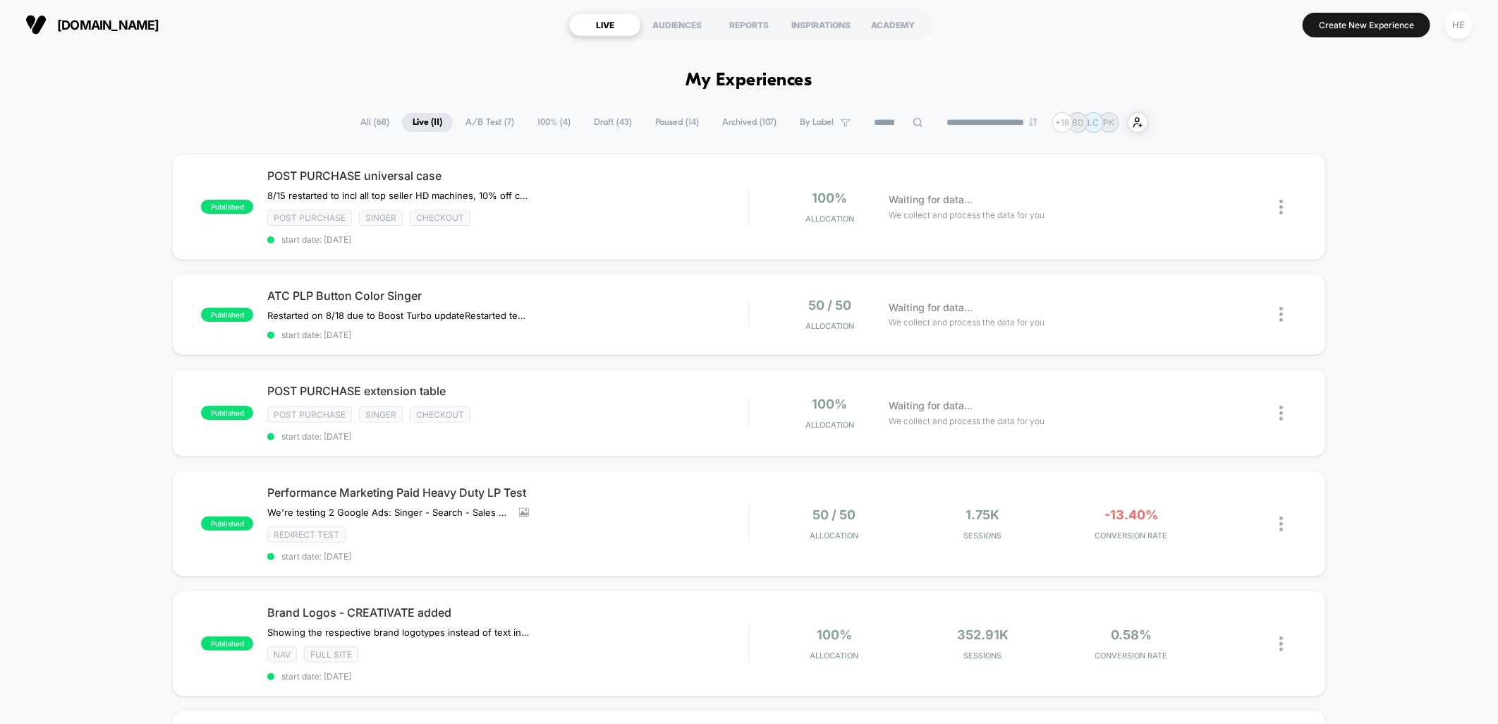
click at [596, 116] on span "Draft ( 43 )" at bounding box center [612, 122] width 59 height 19
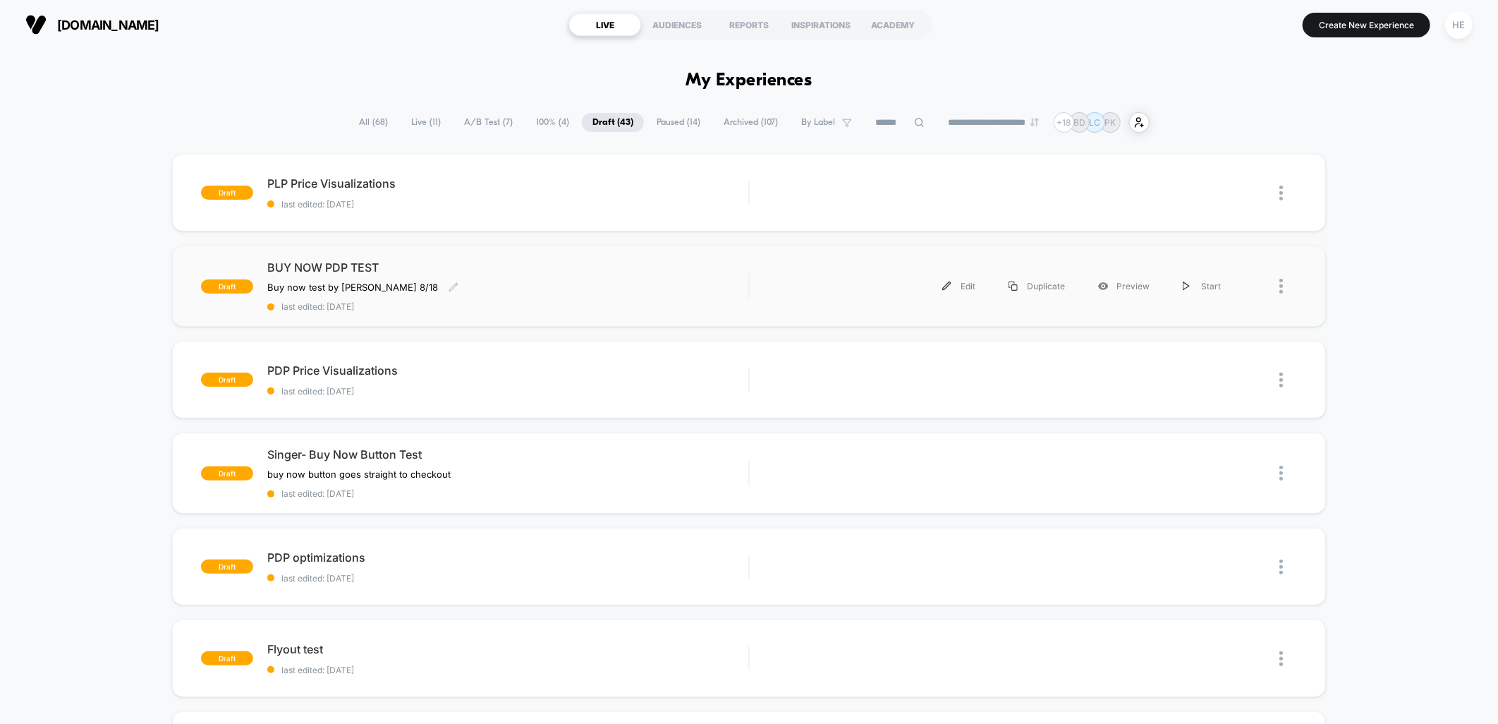
click at [488, 286] on div "Buy now test by Grant 8/18 Click to edit experience details Buy now test by Gra…" at bounding box center [435, 286] width 336 height 11
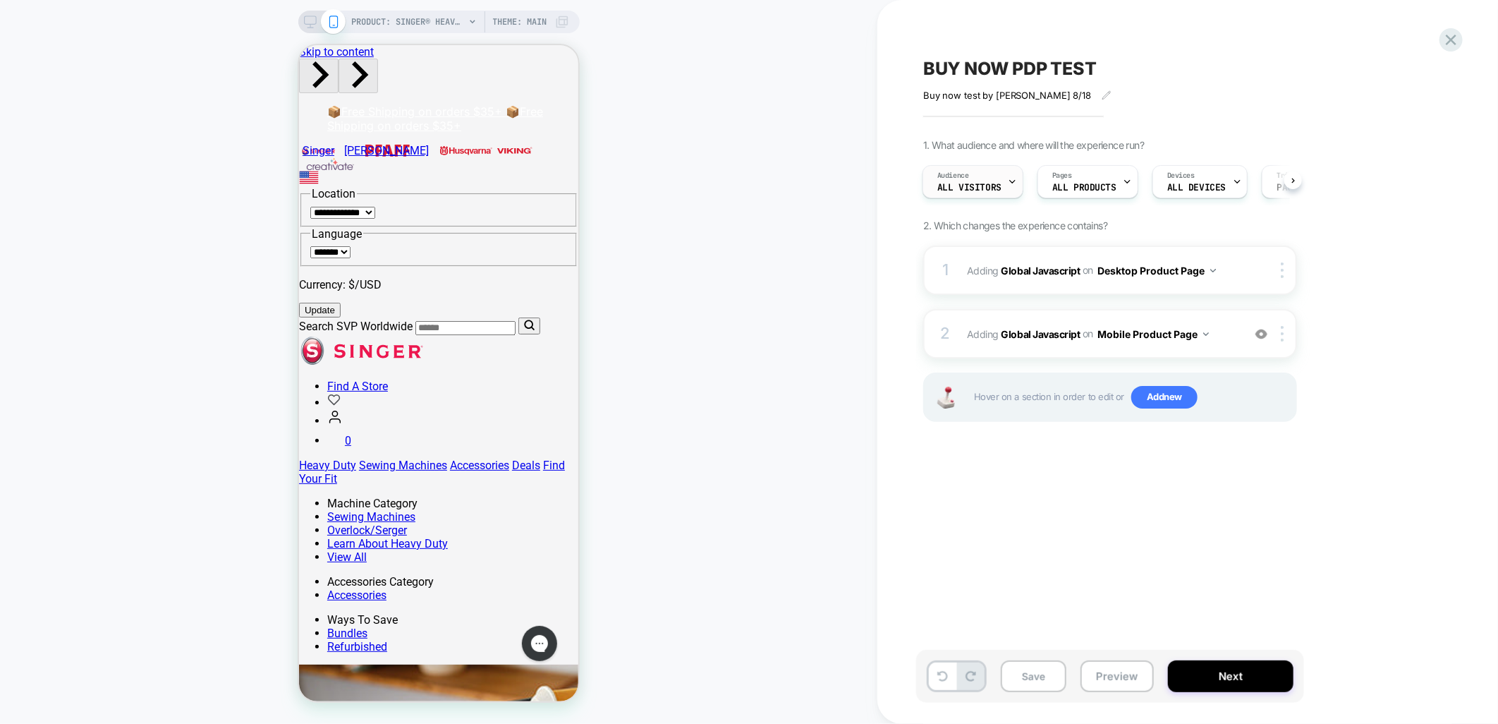
click at [992, 181] on div "Audience All Visitors" at bounding box center [969, 182] width 92 height 32
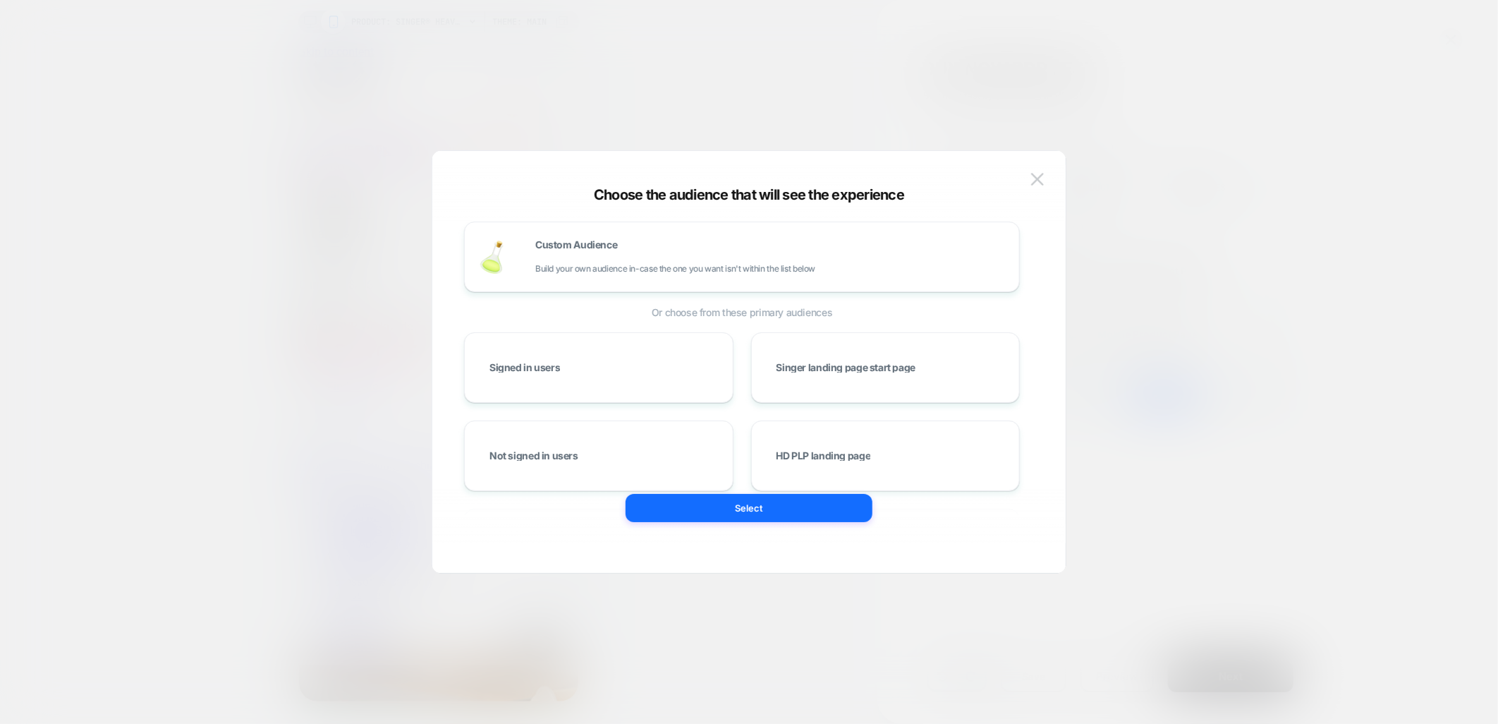
click at [1349, 86] on div at bounding box center [749, 362] width 1498 height 724
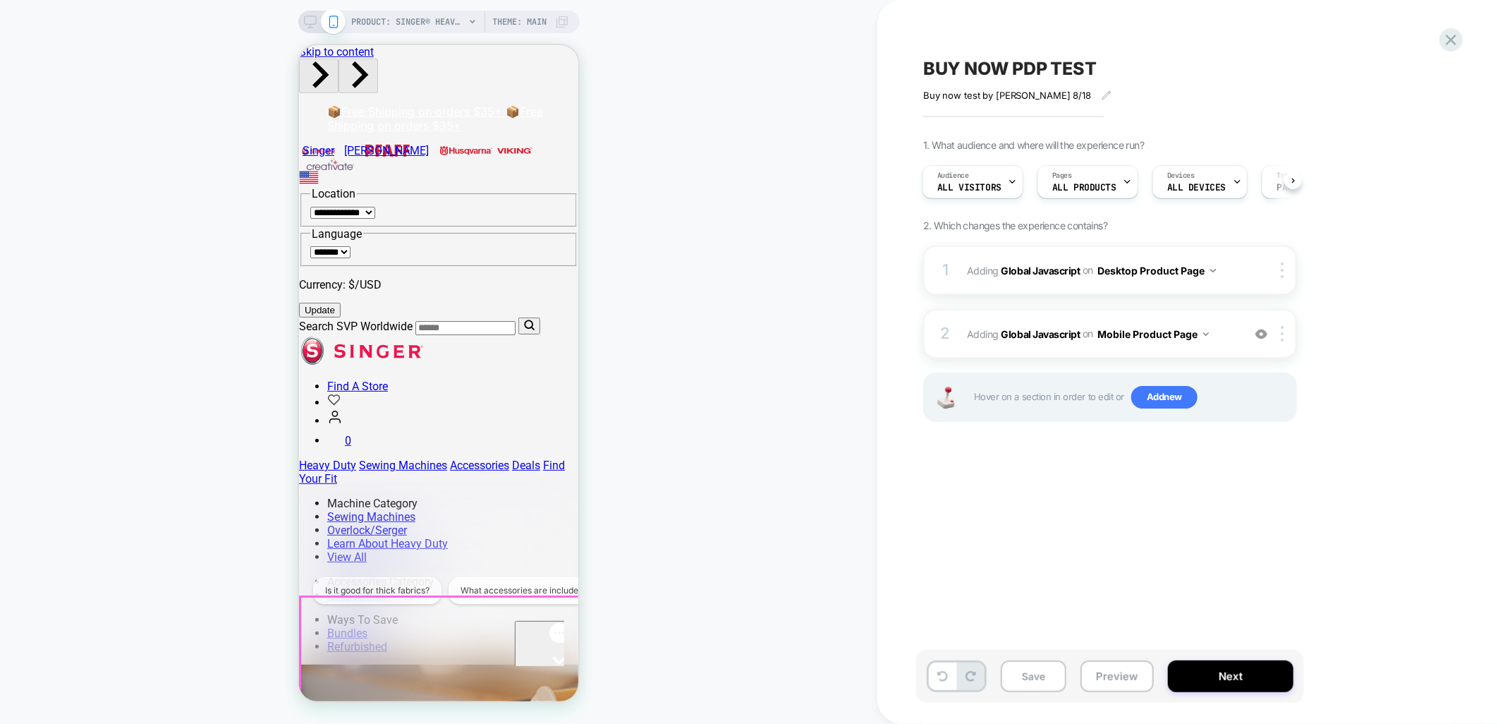
click at [552, 677] on icon "Open gorgias live chat" at bounding box center [559, 684] width 14 height 14
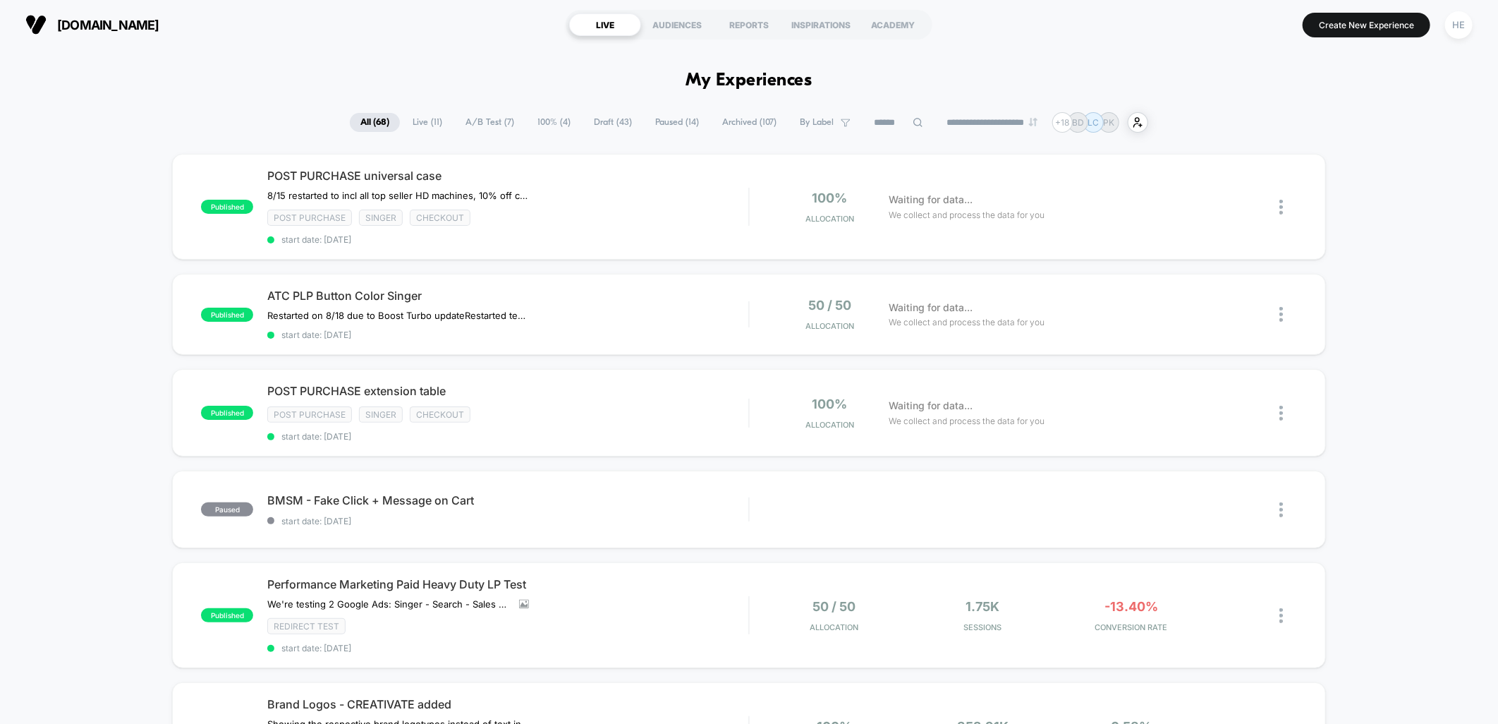
click at [427, 116] on span "Live ( 11 )" at bounding box center [427, 122] width 51 height 19
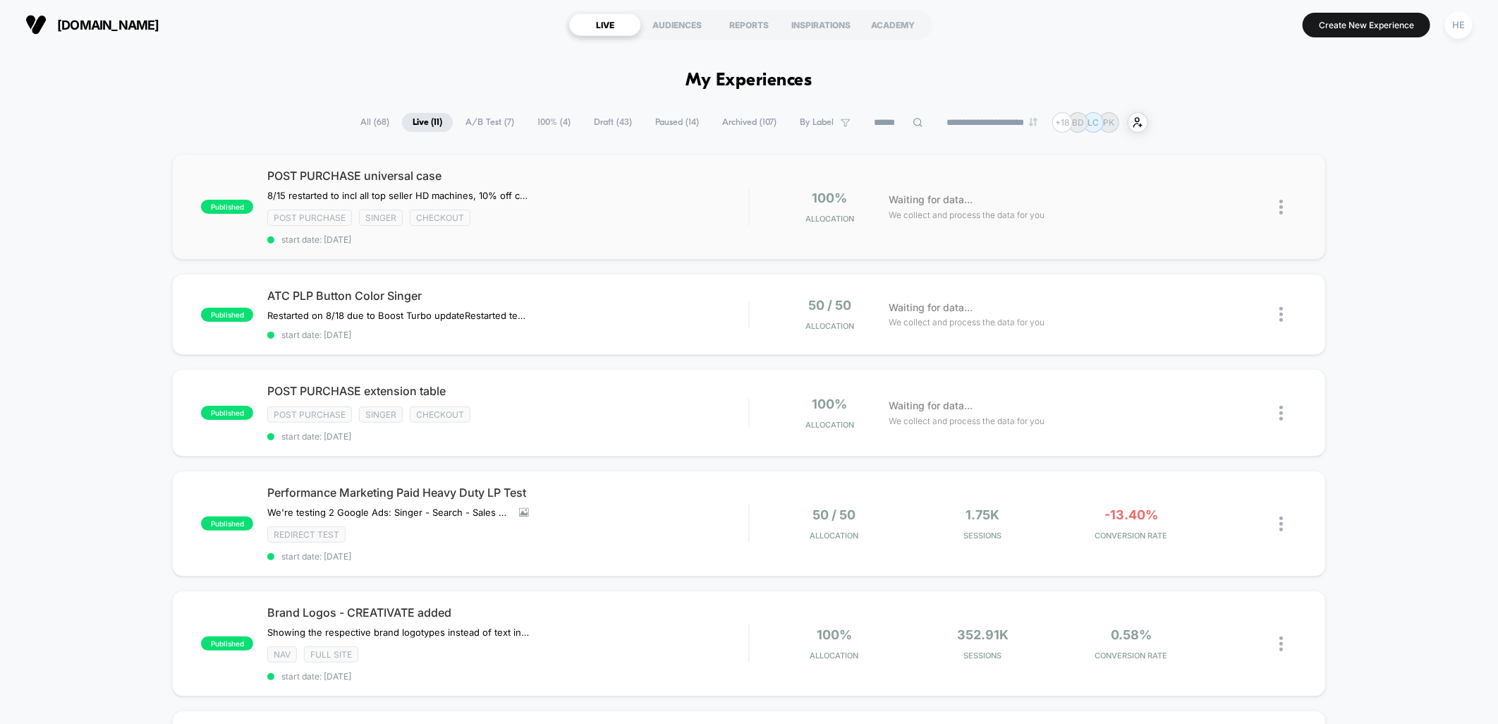
click at [593, 167] on div "published POST PURCHASE universal case 8/15 restarted to incl all top seller HD…" at bounding box center [748, 207] width 1153 height 106
click at [591, 418] on div "Post Purchase Singer checkout" at bounding box center [507, 414] width 481 height 16
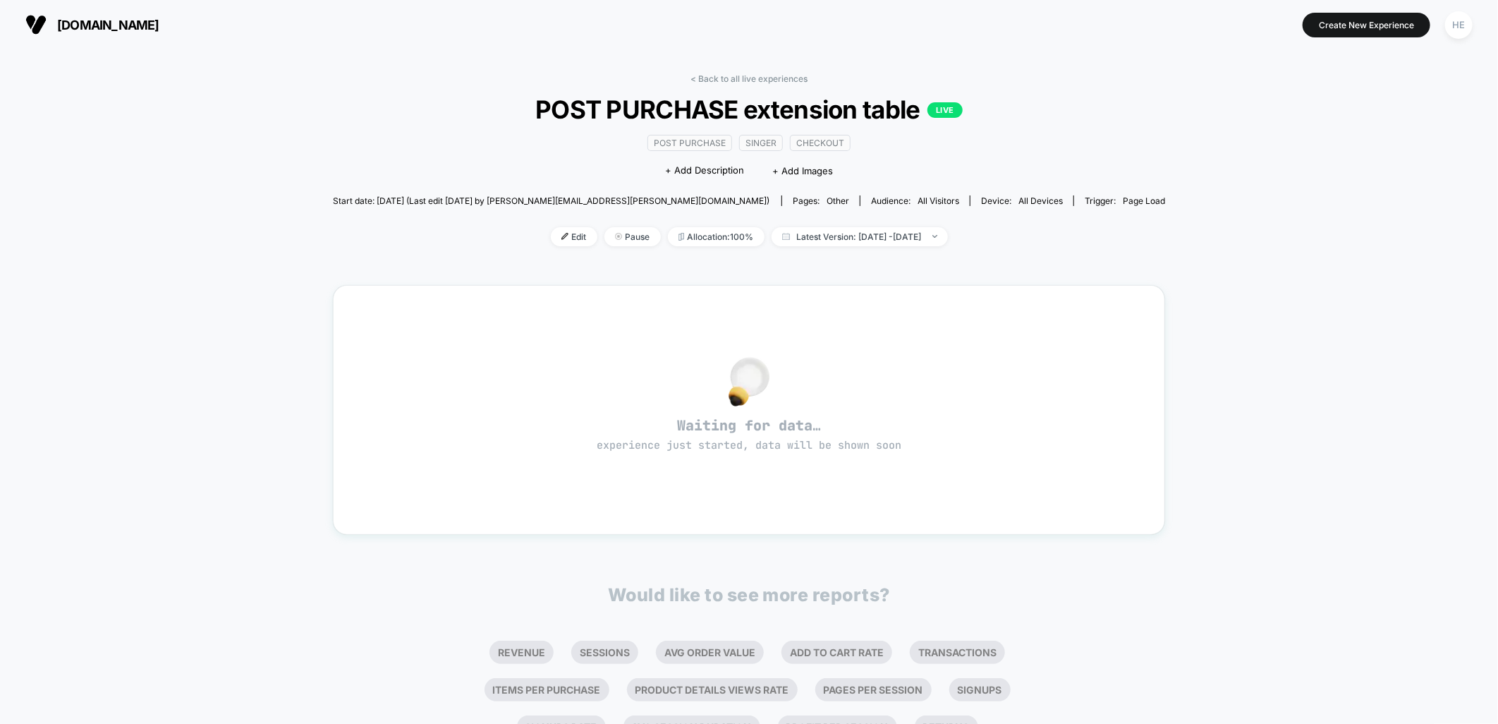
click at [688, 79] on div "< Back to all live experiences POST PURCHASE extension table LIVE Post Purchase…" at bounding box center [749, 168] width 833 height 190
click at [695, 75] on link "< Back to all live experiences" at bounding box center [749, 78] width 117 height 11
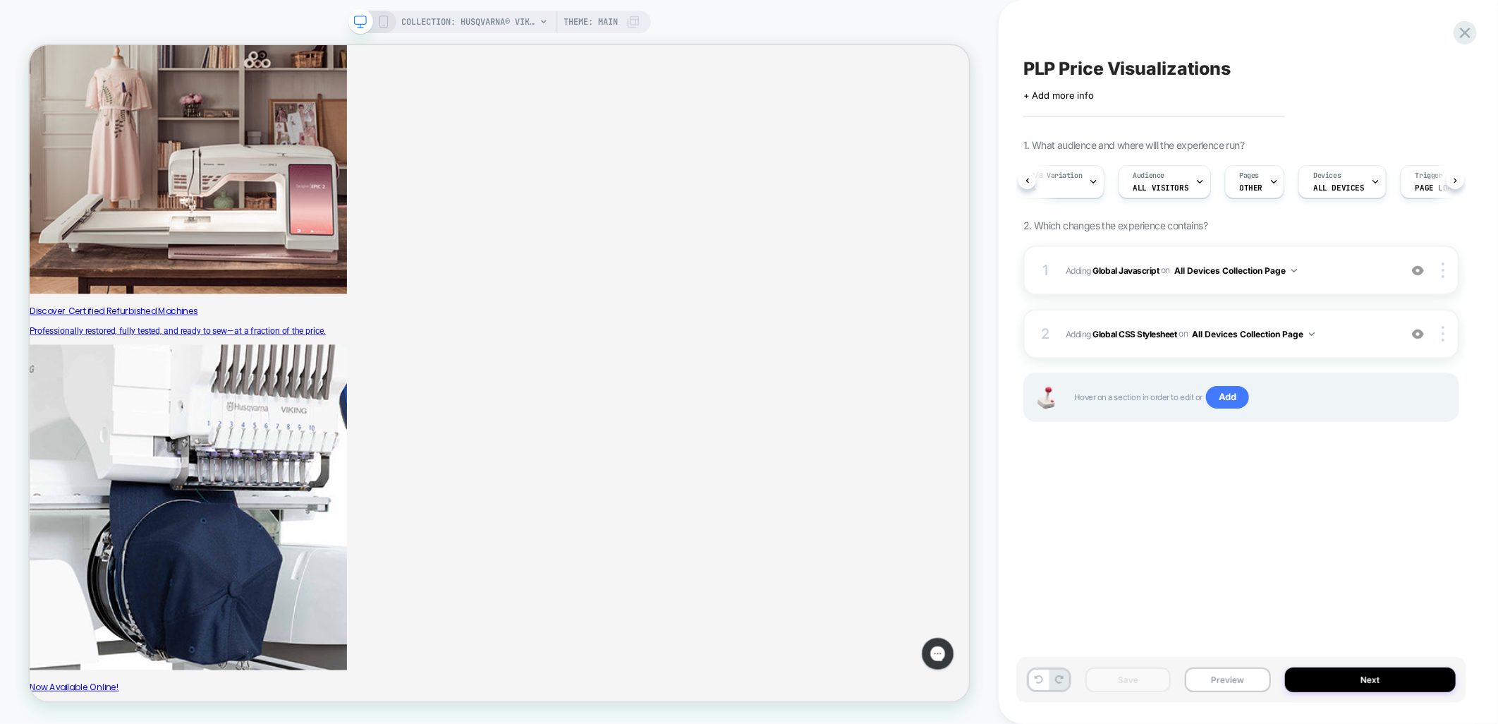
click at [1217, 667] on div "Save Preview Next" at bounding box center [1241, 680] width 450 height 46
click at [1220, 673] on button "Preview" at bounding box center [1227, 679] width 85 height 25
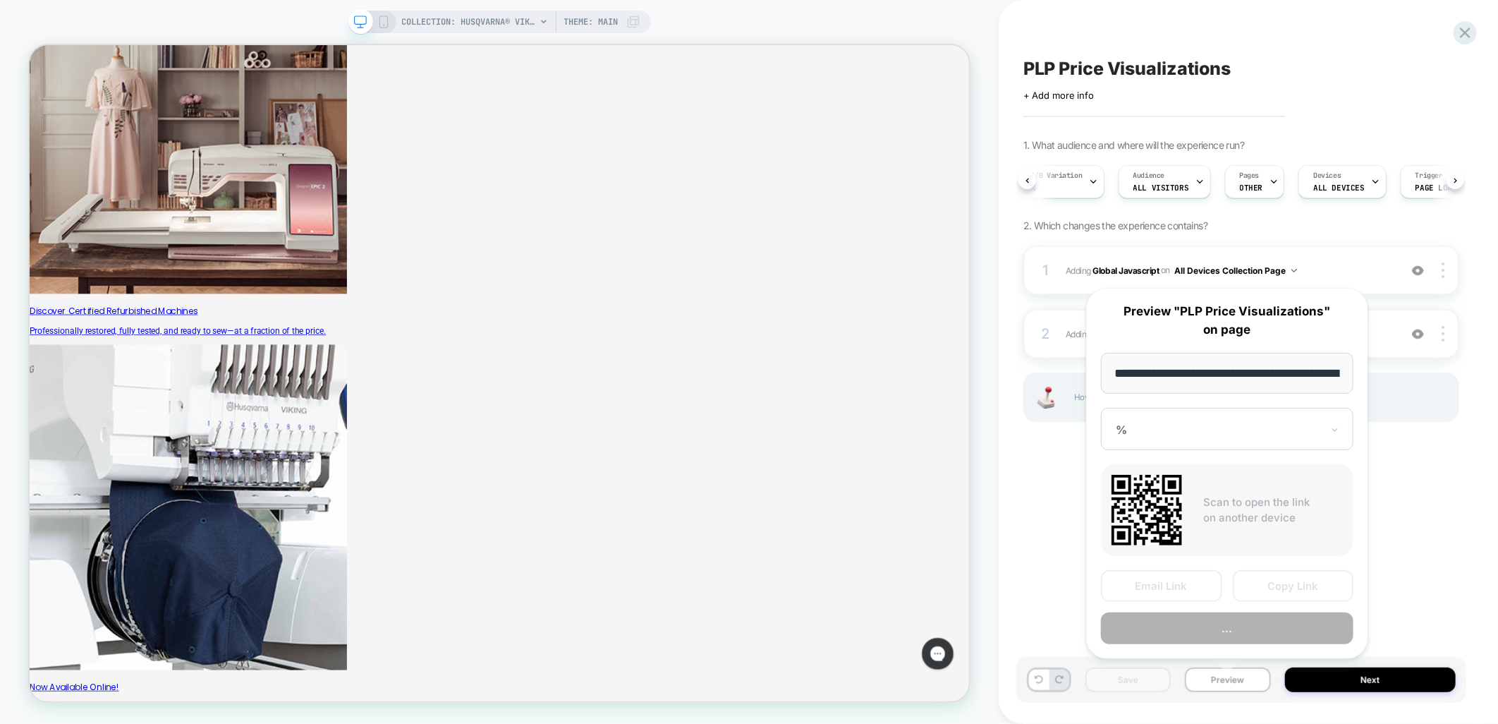
scroll to position [0, 323]
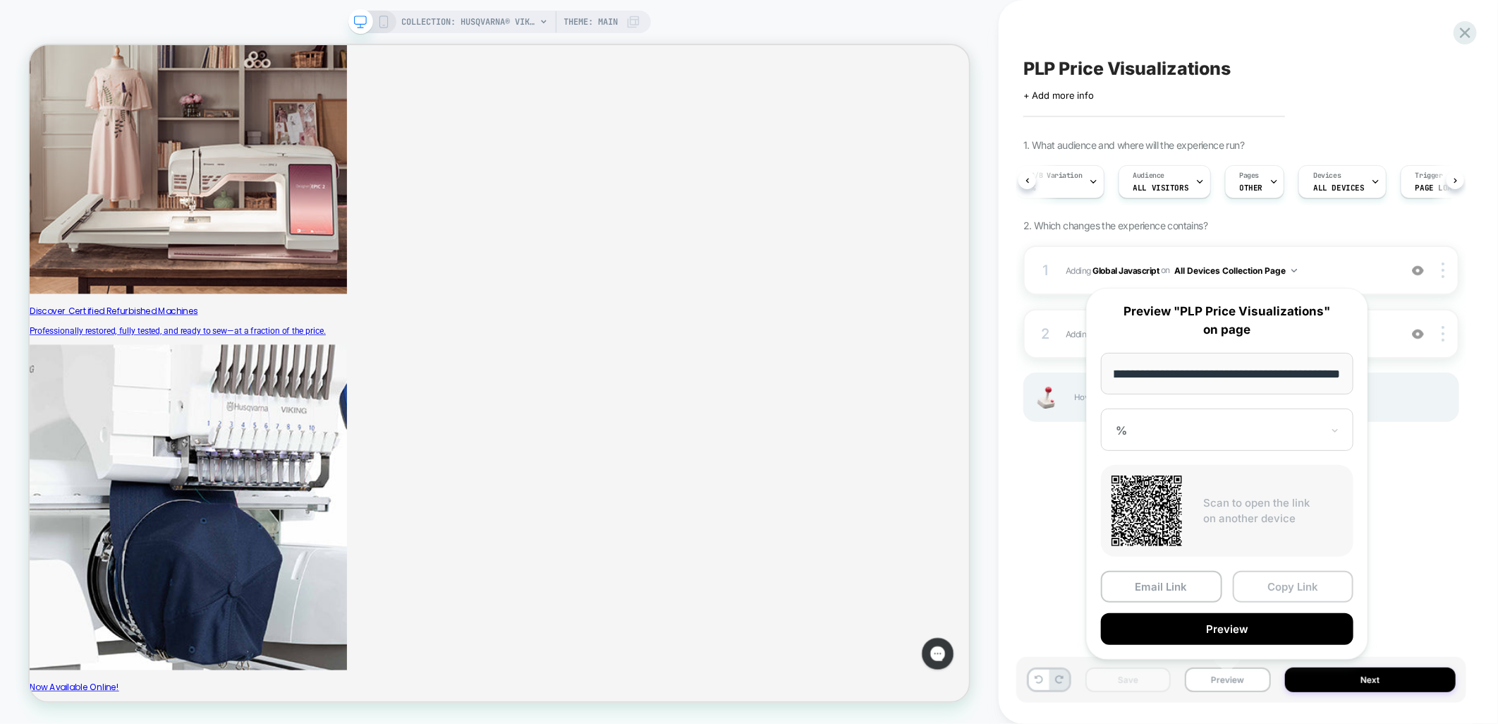
click at [1296, 591] on button "Copy Link" at bounding box center [1293, 587] width 121 height 32
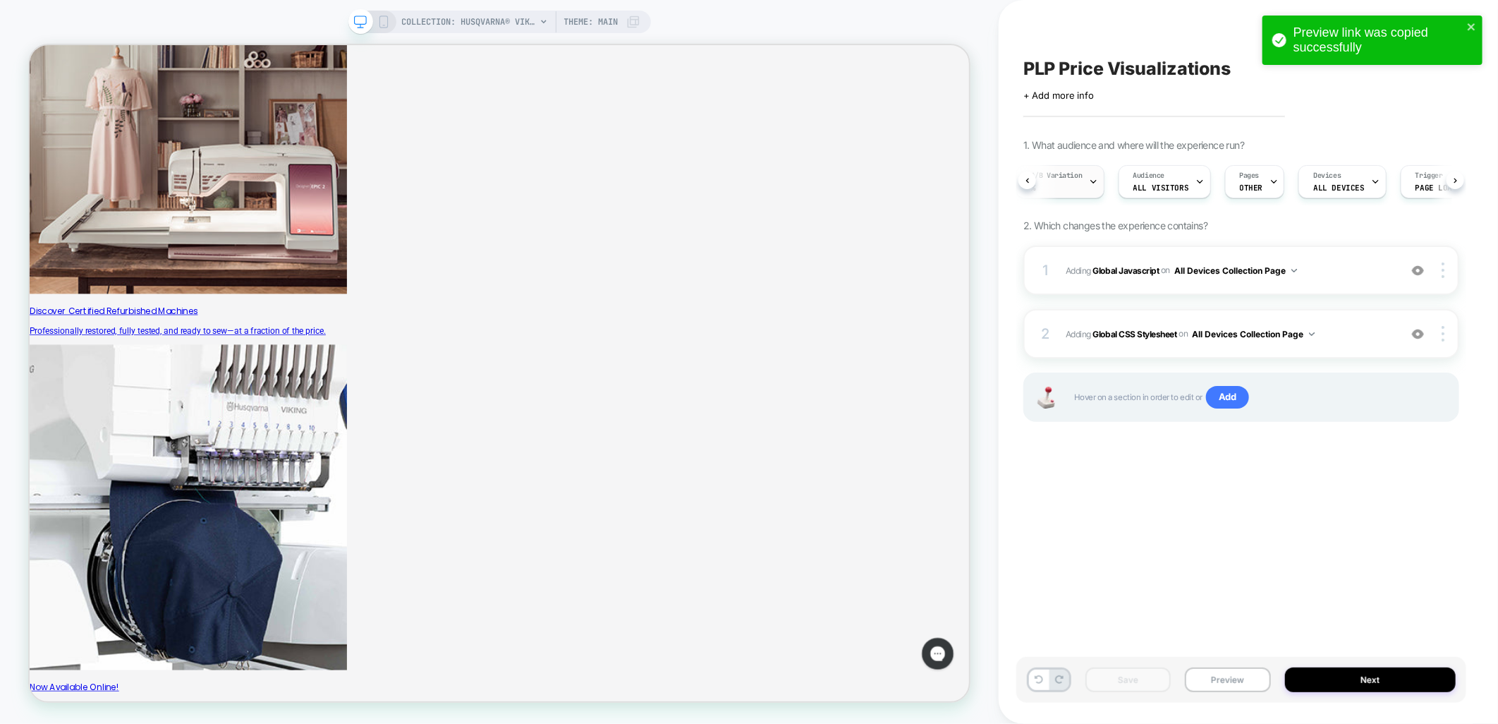
click at [1098, 177] on icon at bounding box center [1093, 181] width 9 height 9
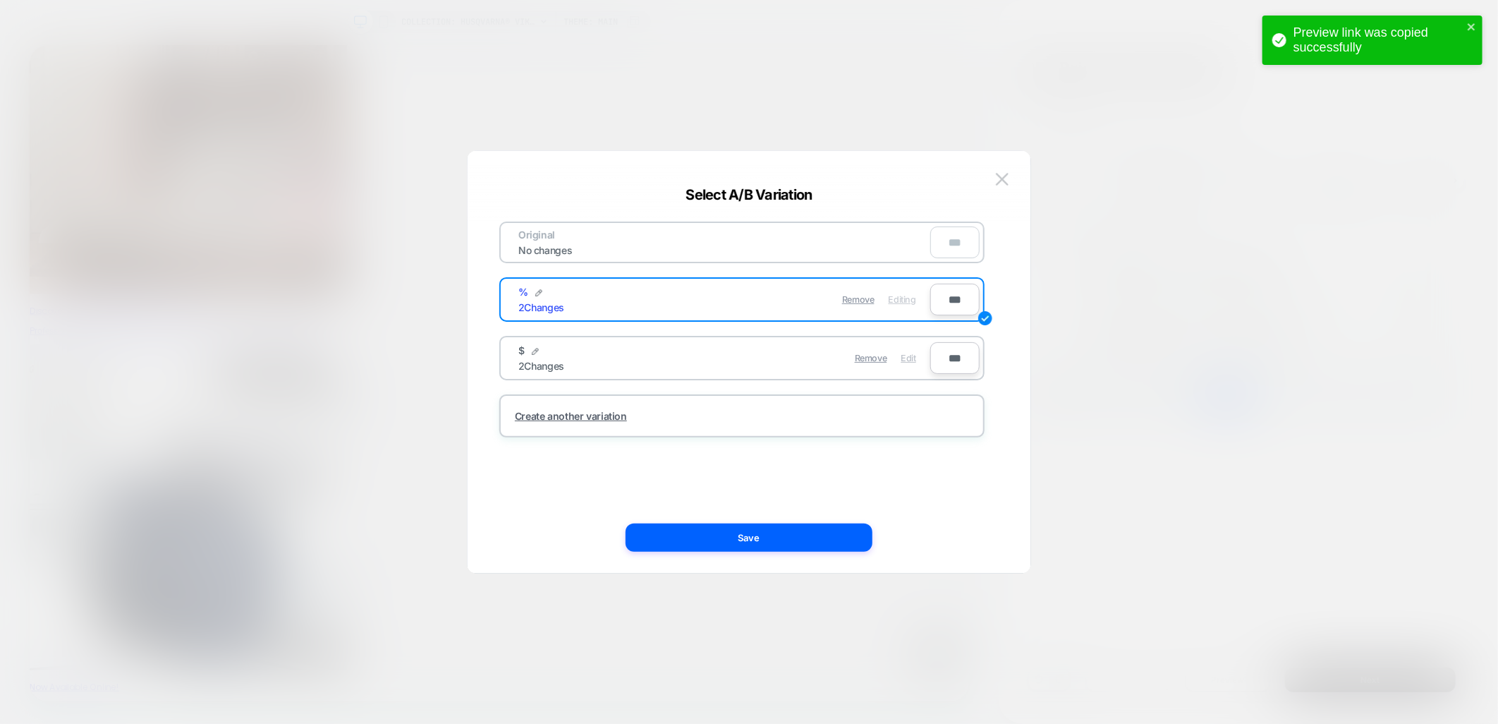
click at [906, 354] on span "Edit" at bounding box center [908, 358] width 15 height 11
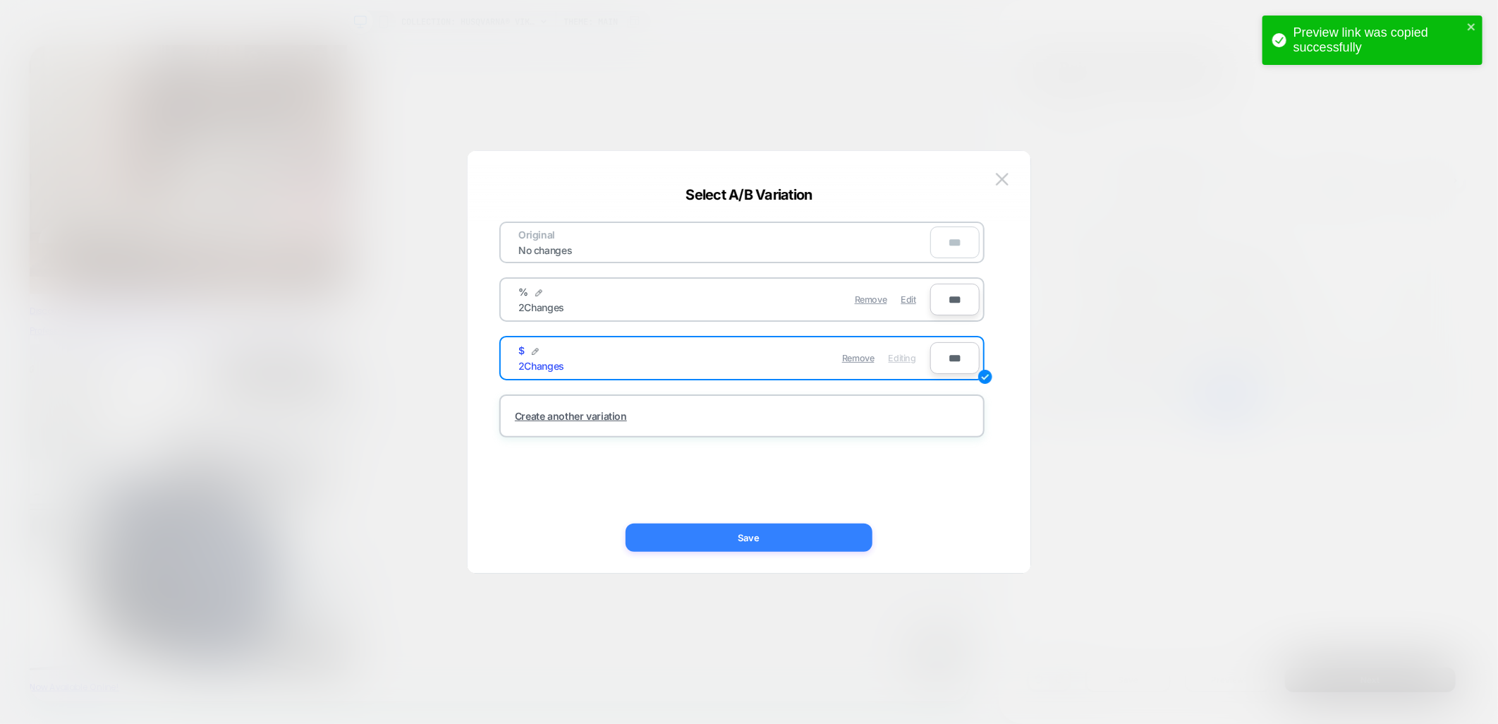
click at [729, 544] on button "Save" at bounding box center [749, 537] width 247 height 28
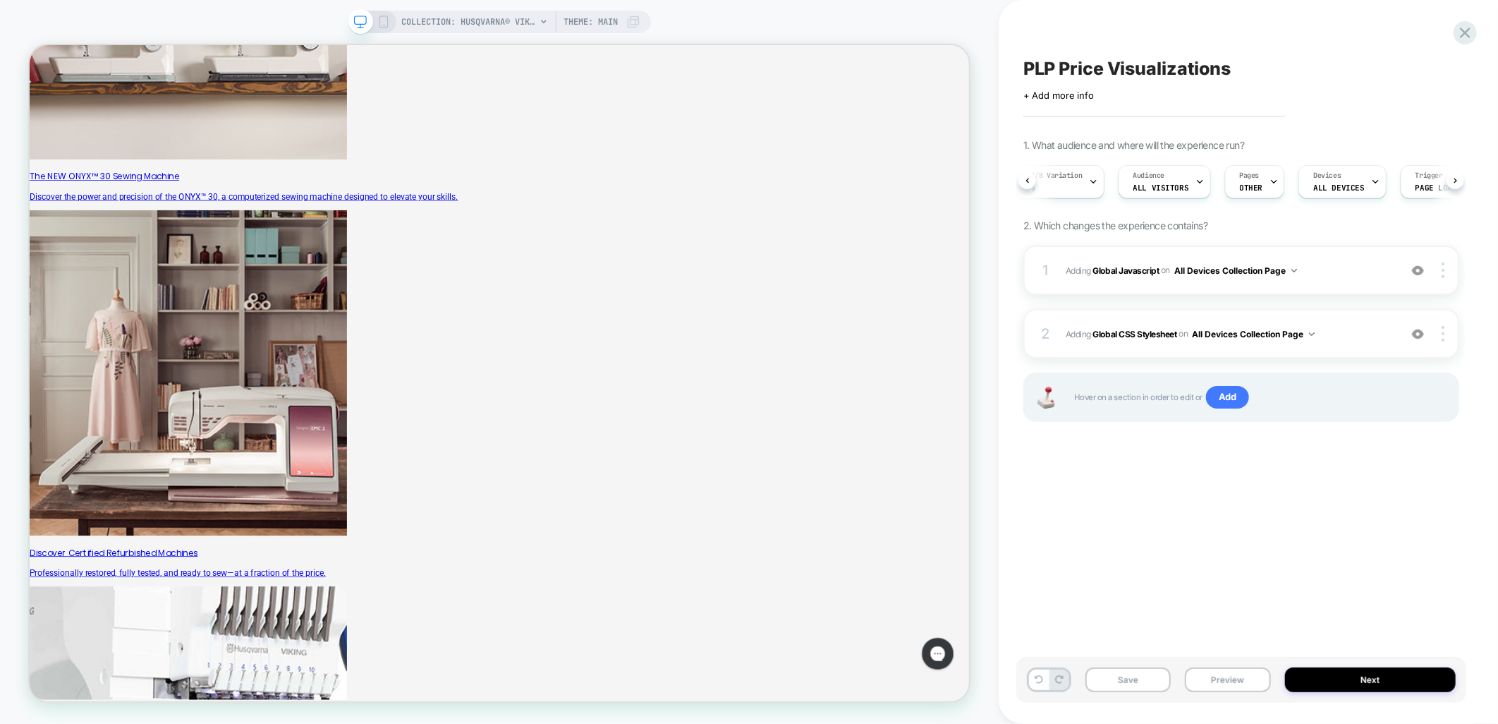
scroll to position [784, 0]
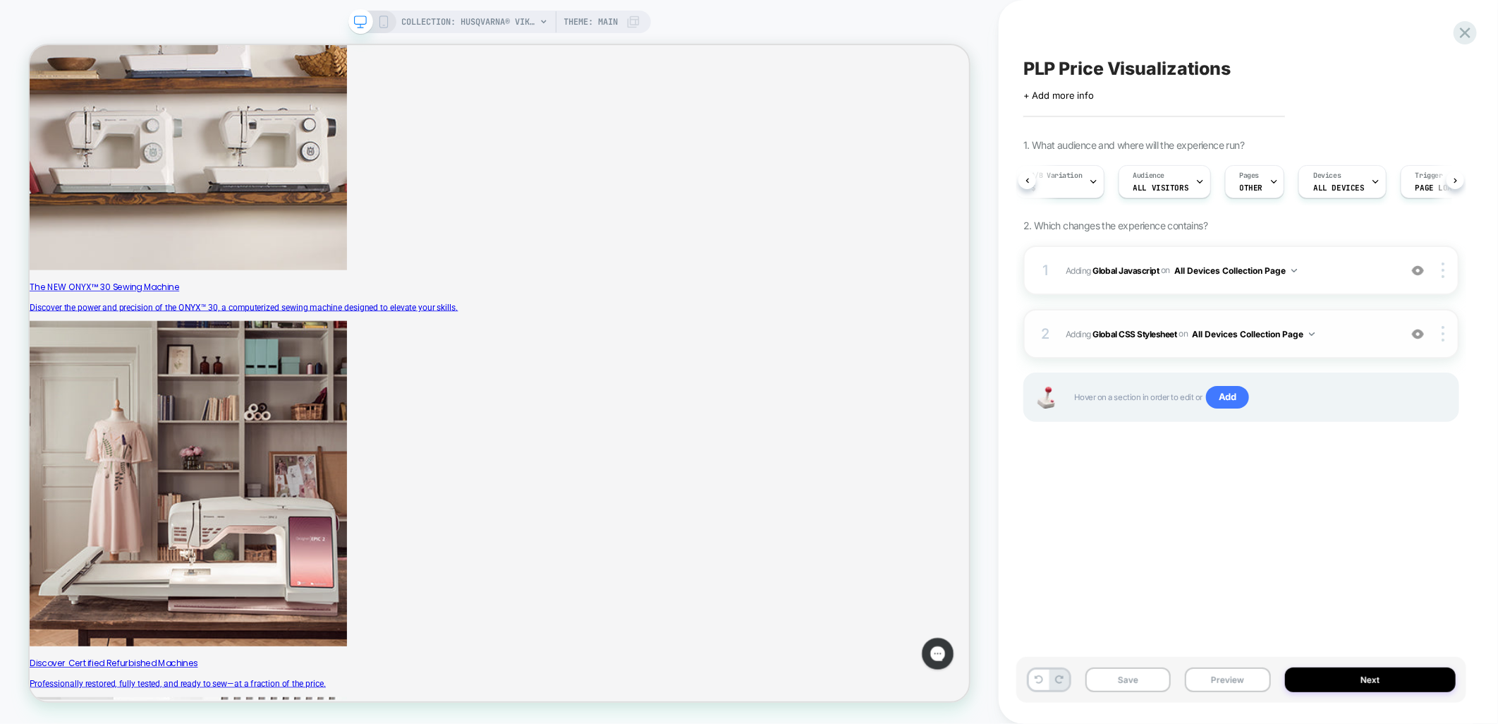
click at [1349, 325] on span "Adding Global CSS Stylesheet on All Devices Collection Page" at bounding box center [1229, 334] width 327 height 18
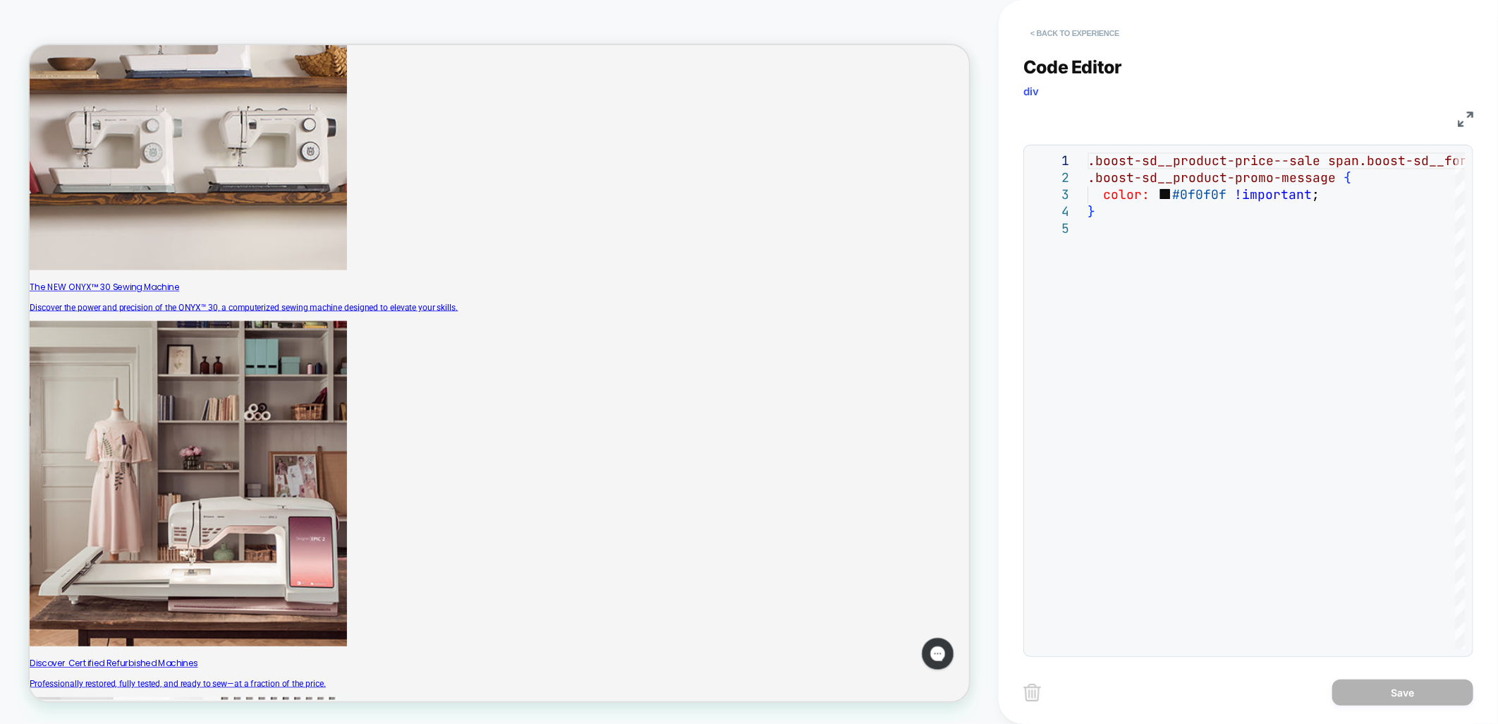
click at [1054, 29] on button "< Back to experience" at bounding box center [1074, 33] width 103 height 23
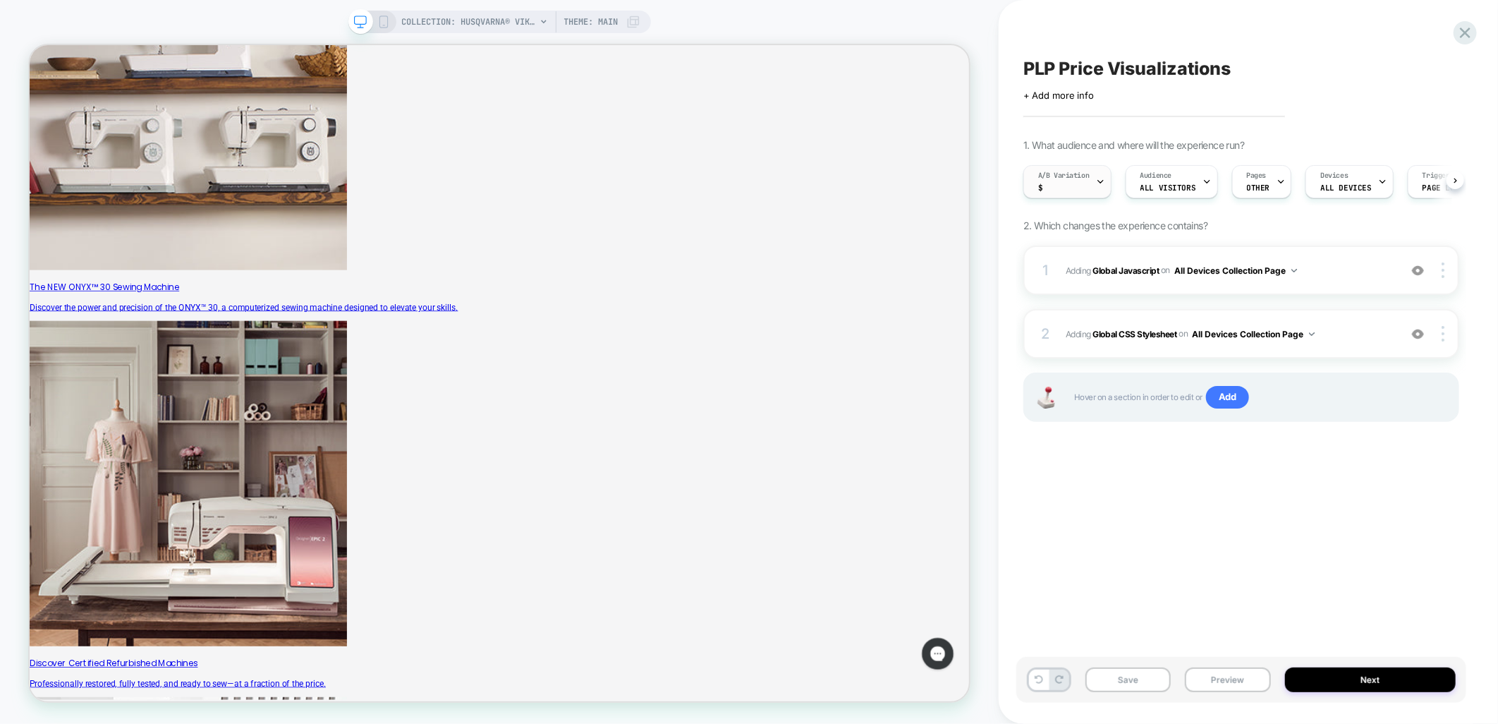
scroll to position [0, 1]
click at [475, 25] on span "COLLECTION: HUSQVARNA® VIKING® Sewing Machine Needles (Category)" at bounding box center [469, 22] width 134 height 23
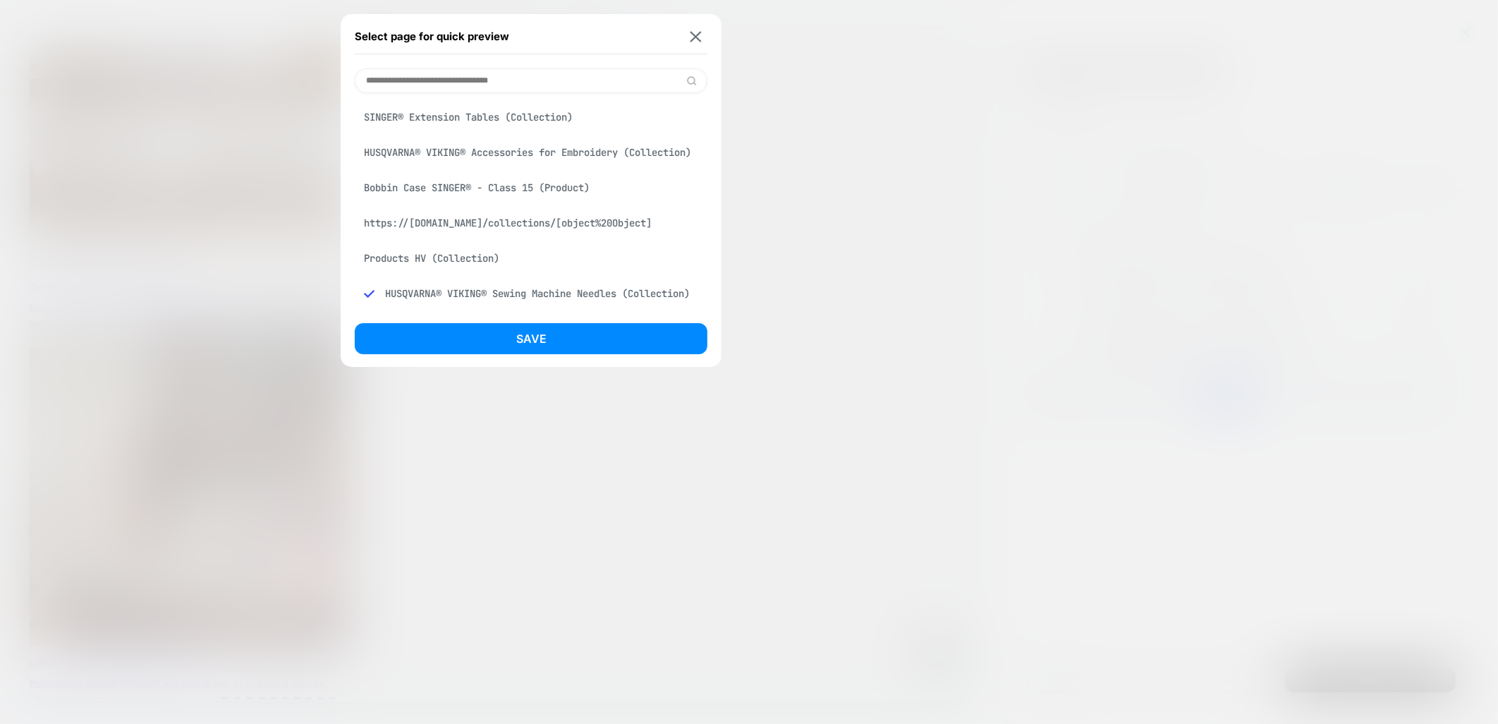
click at [440, 113] on div "SINGER® Extension Tables (Collection)" at bounding box center [531, 117] width 353 height 27
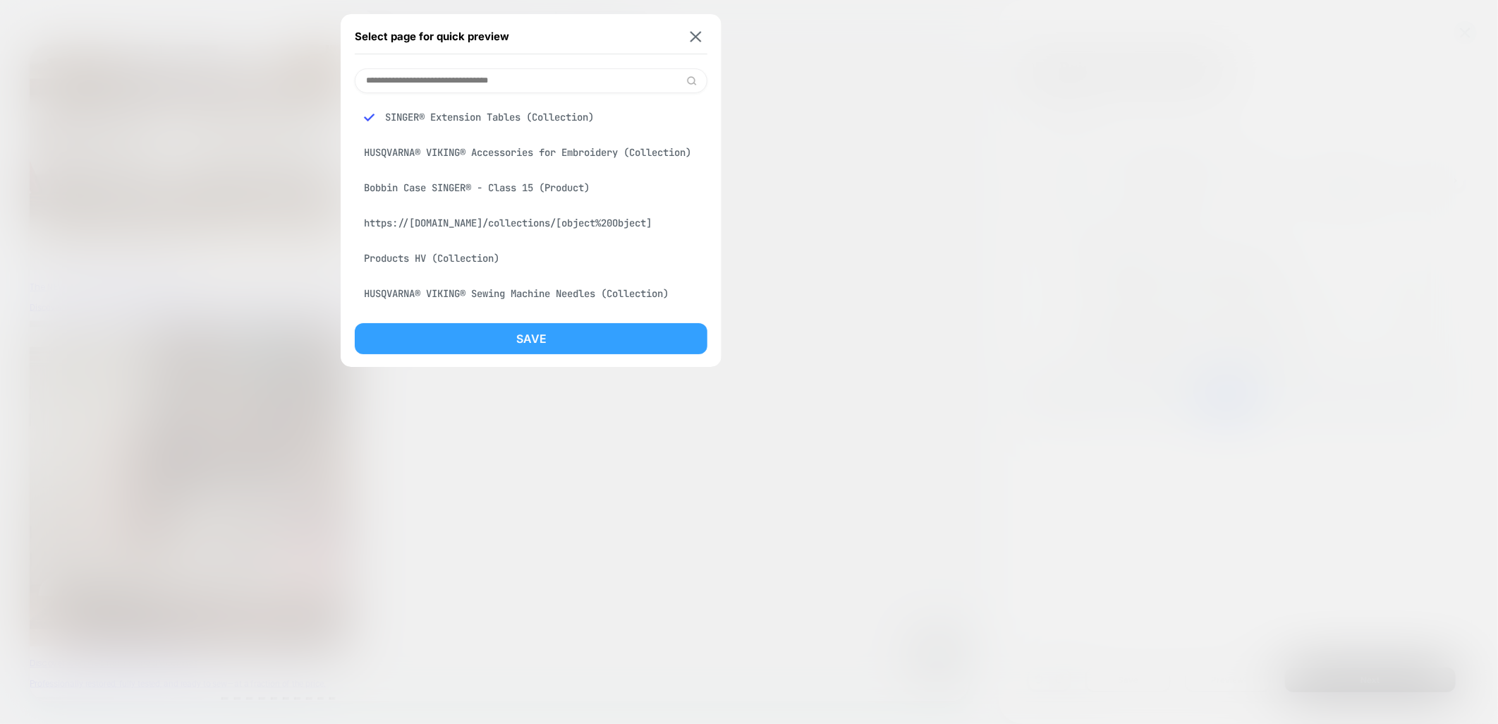
click at [552, 339] on button "Save" at bounding box center [531, 338] width 353 height 31
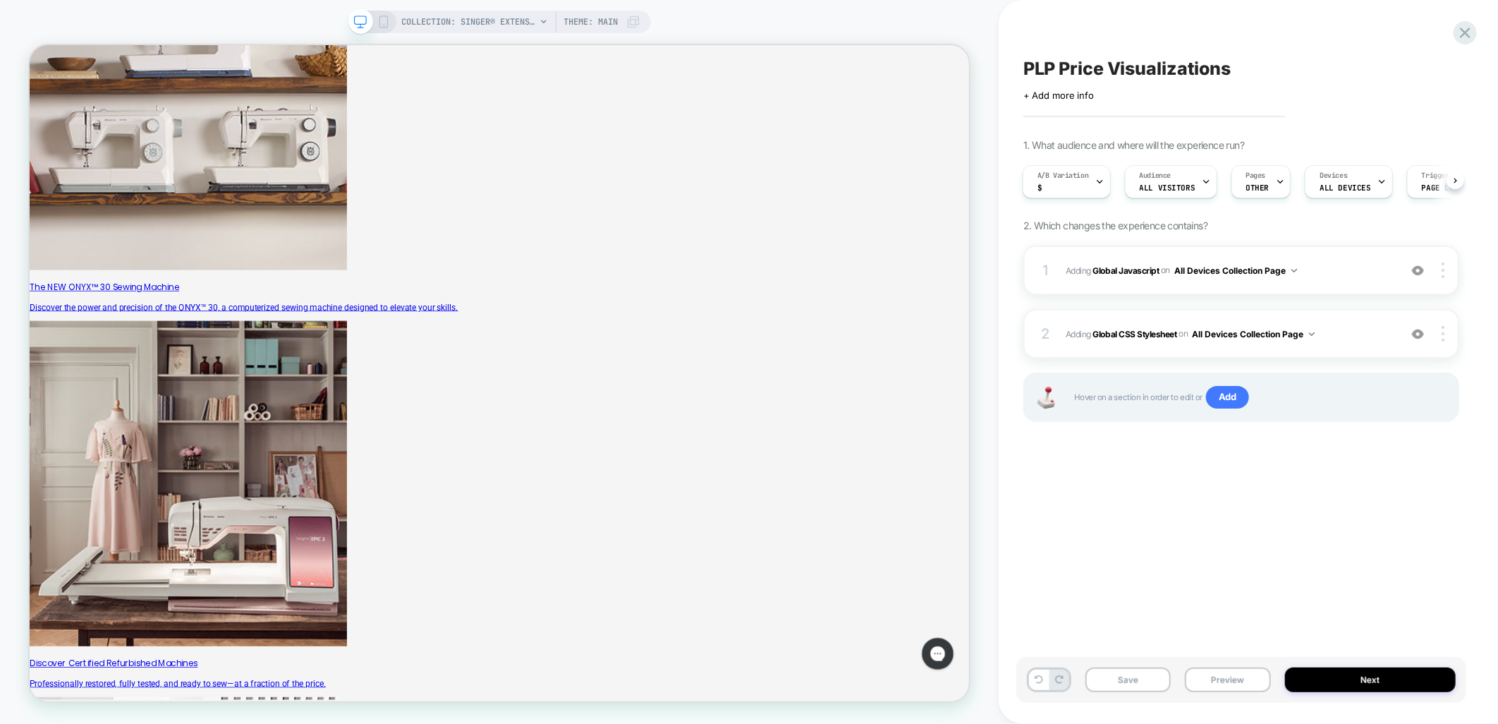
scroll to position [0, 1]
click at [519, 14] on span "COLLECTION: SINGER® Extension Tables (Category)" at bounding box center [469, 22] width 134 height 23
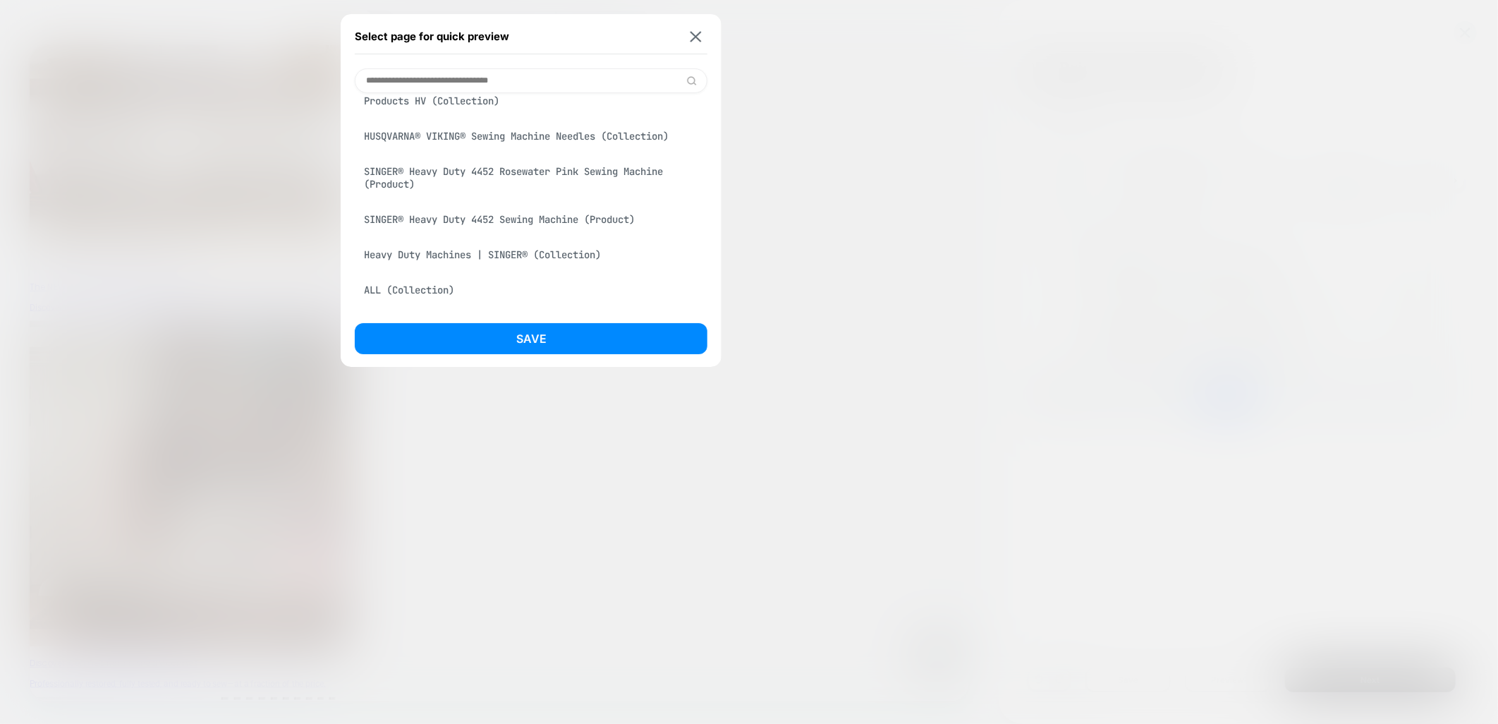
scroll to position [235, 0]
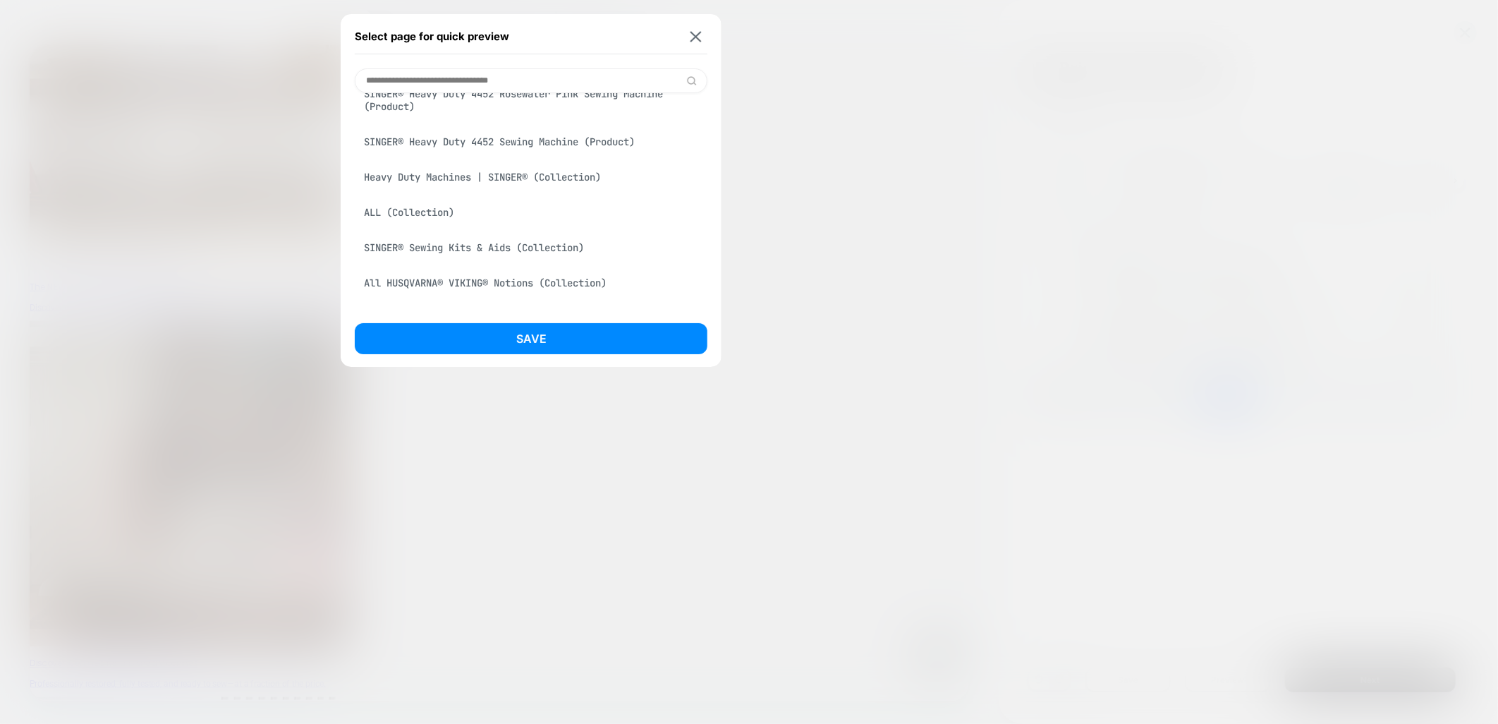
click at [437, 190] on div "Heavy Duty Machines | SINGER® (Collection)" at bounding box center [531, 177] width 353 height 27
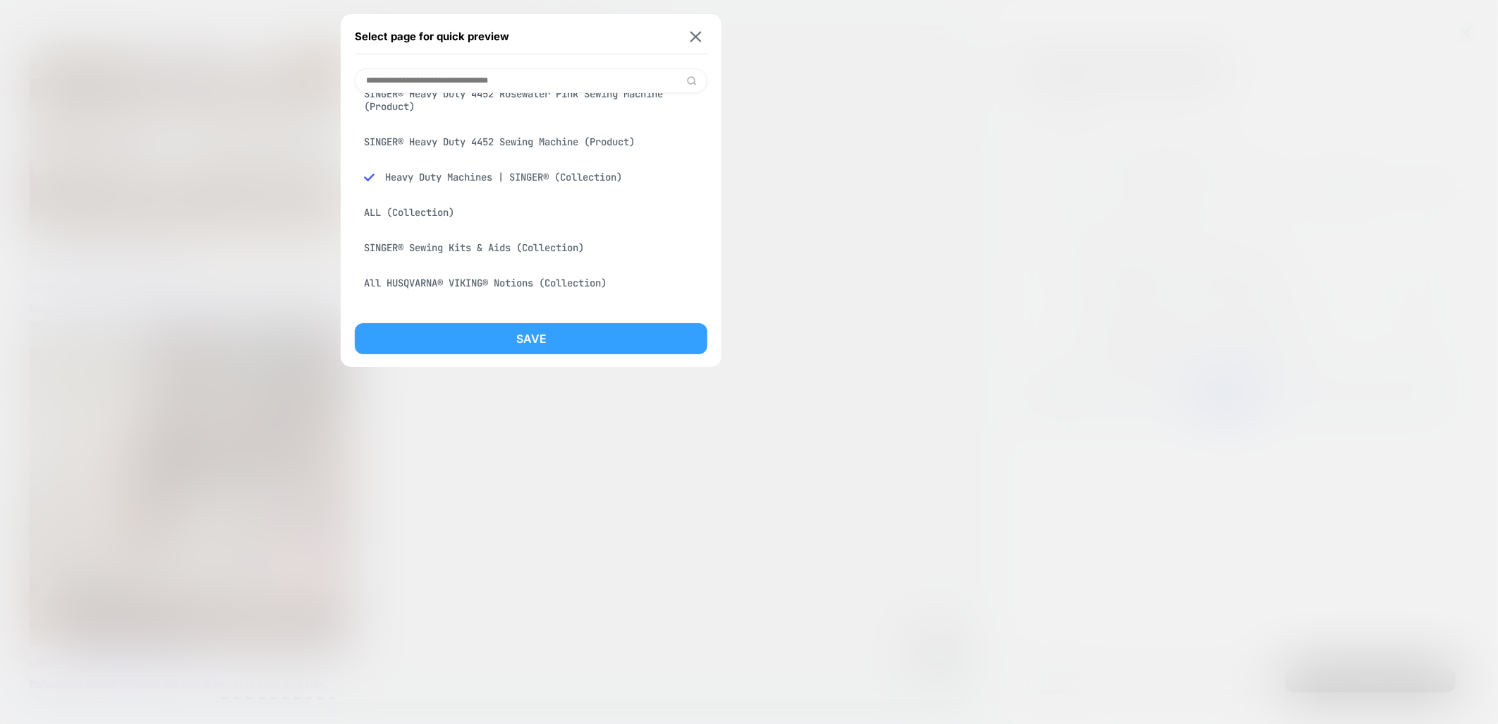
click at [525, 339] on button "Save" at bounding box center [531, 338] width 353 height 31
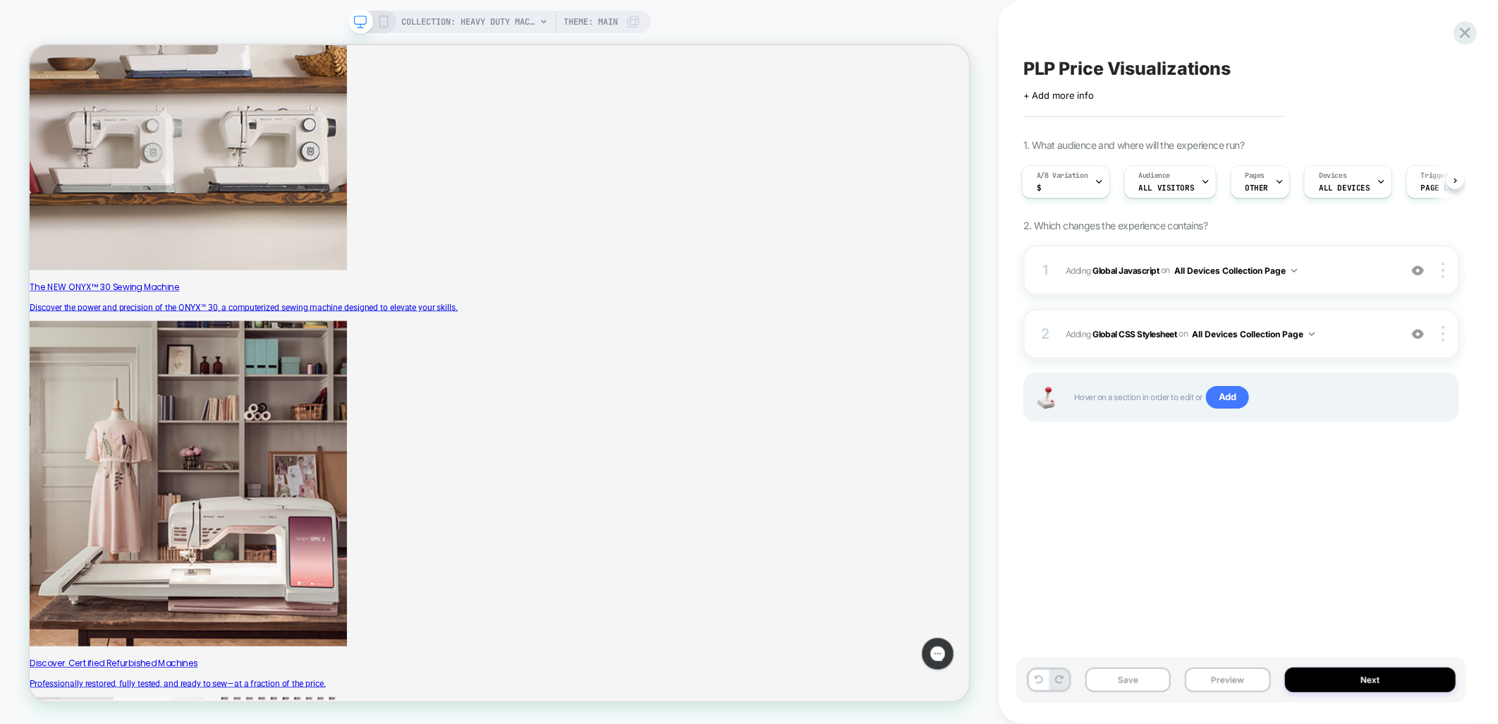
scroll to position [0, 2]
click at [517, 18] on span "COLLECTION: Heavy Duty Machines | SINGER® (Category)" at bounding box center [469, 22] width 134 height 23
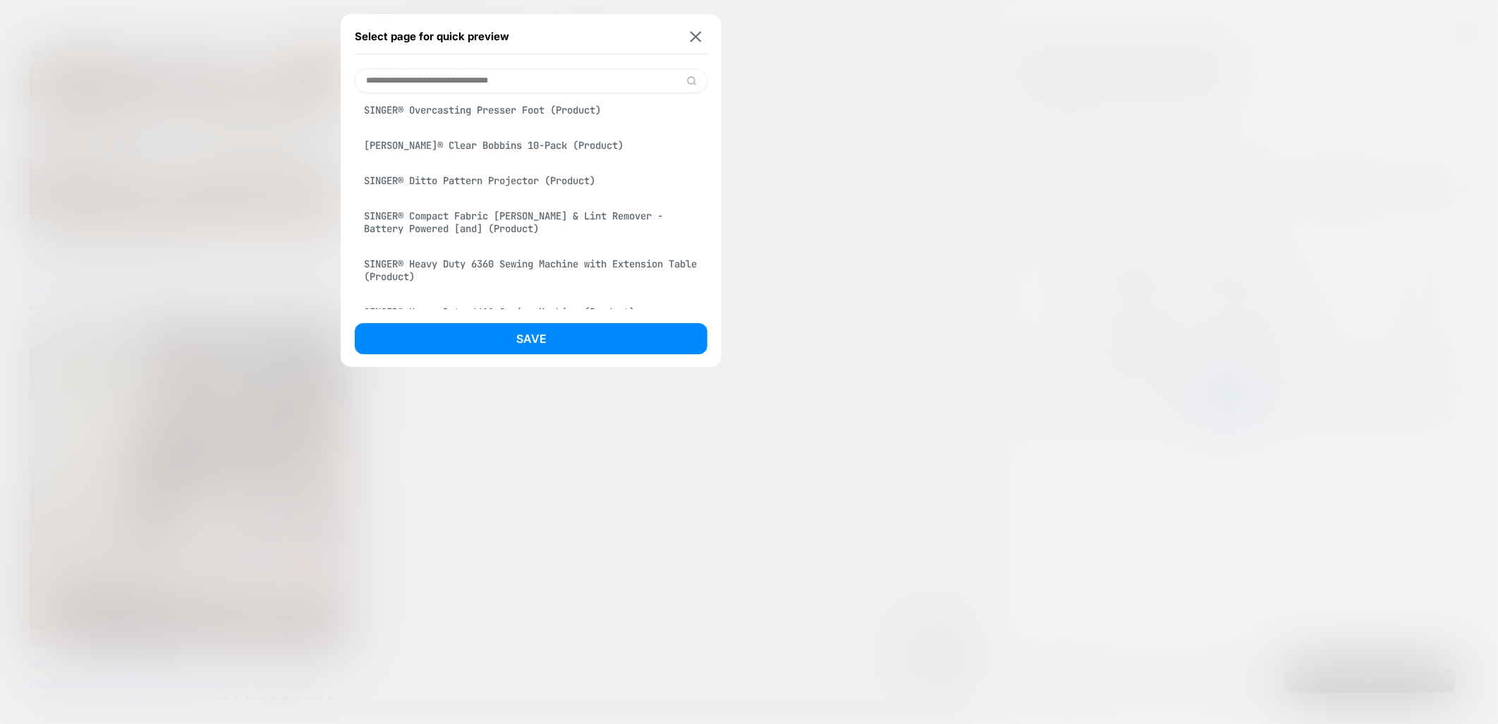
scroll to position [1489, 0]
click at [470, 78] on input at bounding box center [531, 80] width 353 height 25
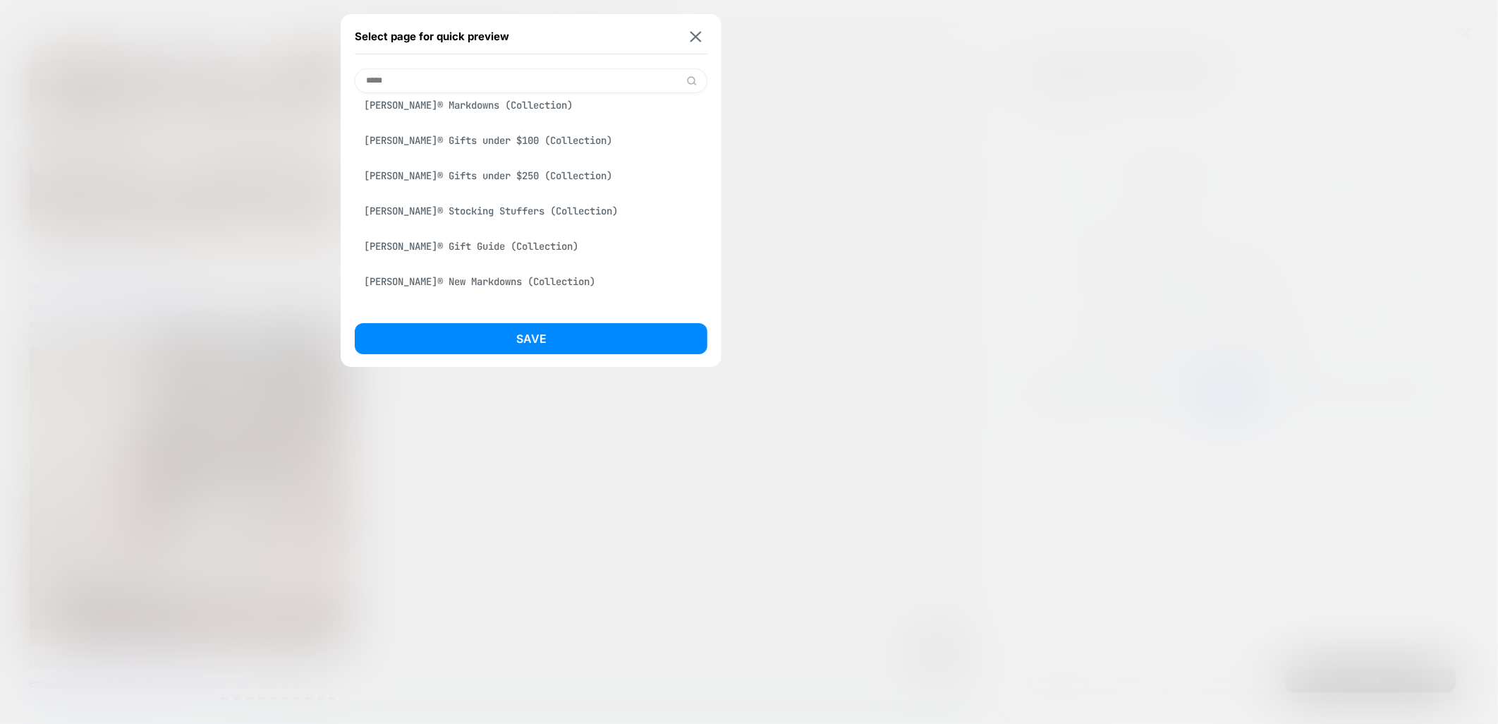
scroll to position [2116, 0]
type input "*****"
click at [512, 145] on div "[PERSON_NAME]® Gifts for the Quilter (Collection)" at bounding box center [531, 143] width 353 height 27
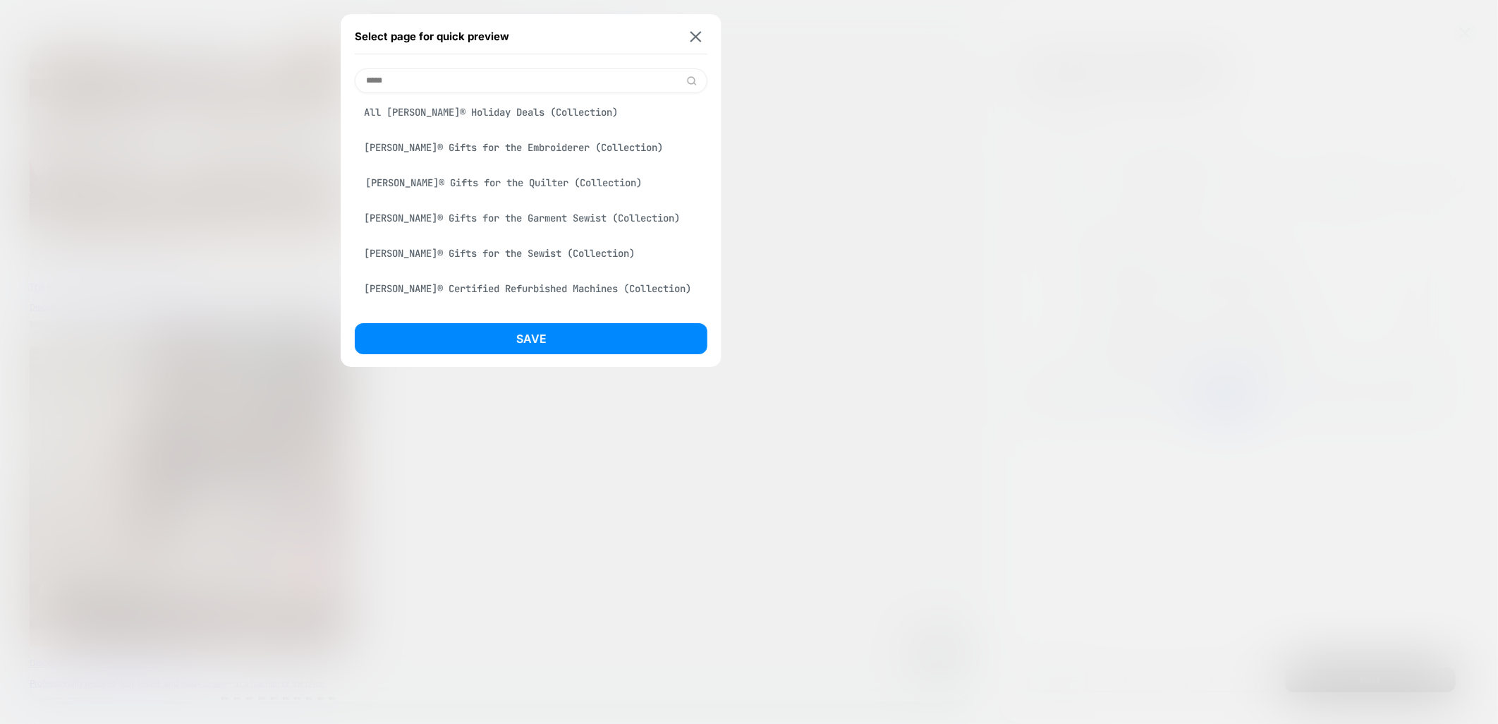
scroll to position [2154, 0]
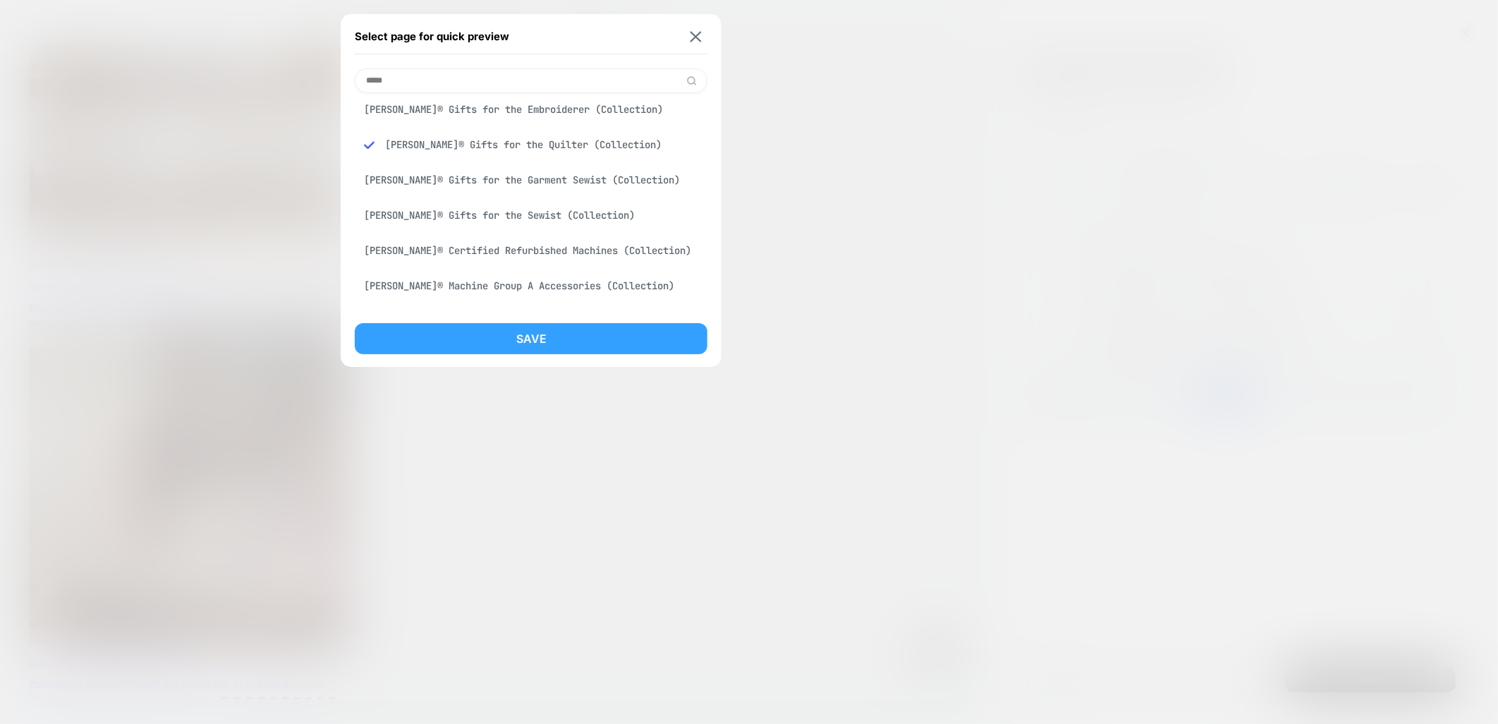
click at [482, 334] on button "Save" at bounding box center [531, 338] width 353 height 31
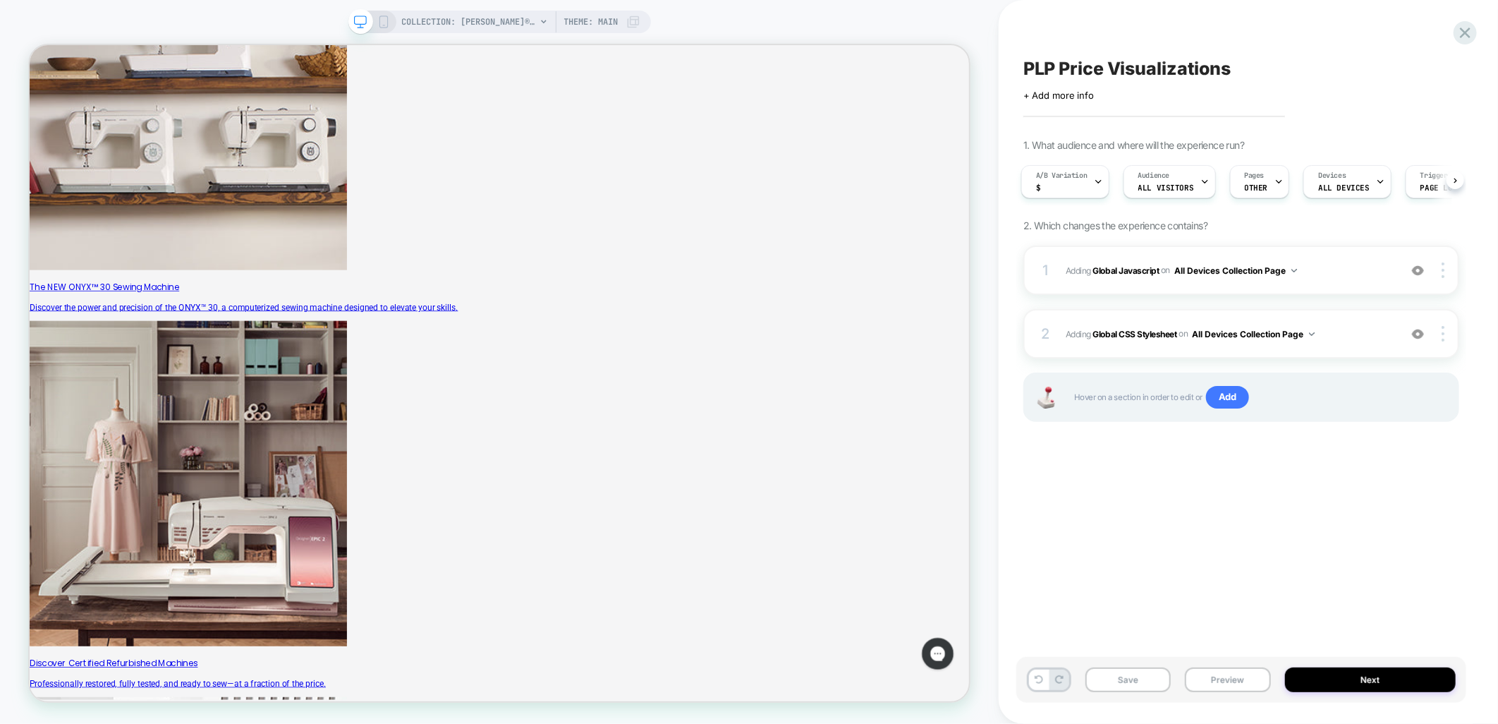
scroll to position [0, 3]
click at [1235, 689] on button "Preview" at bounding box center [1227, 679] width 85 height 25
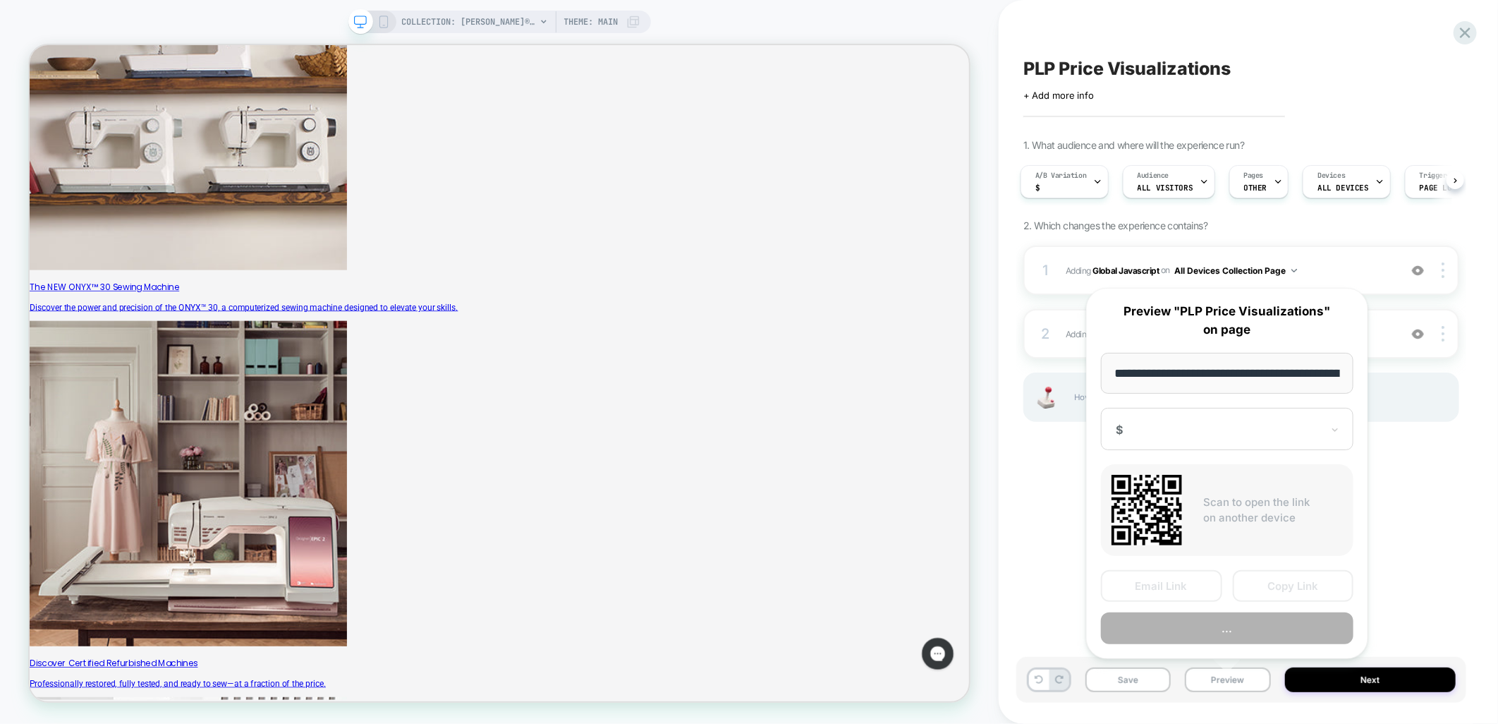
scroll to position [0, 219]
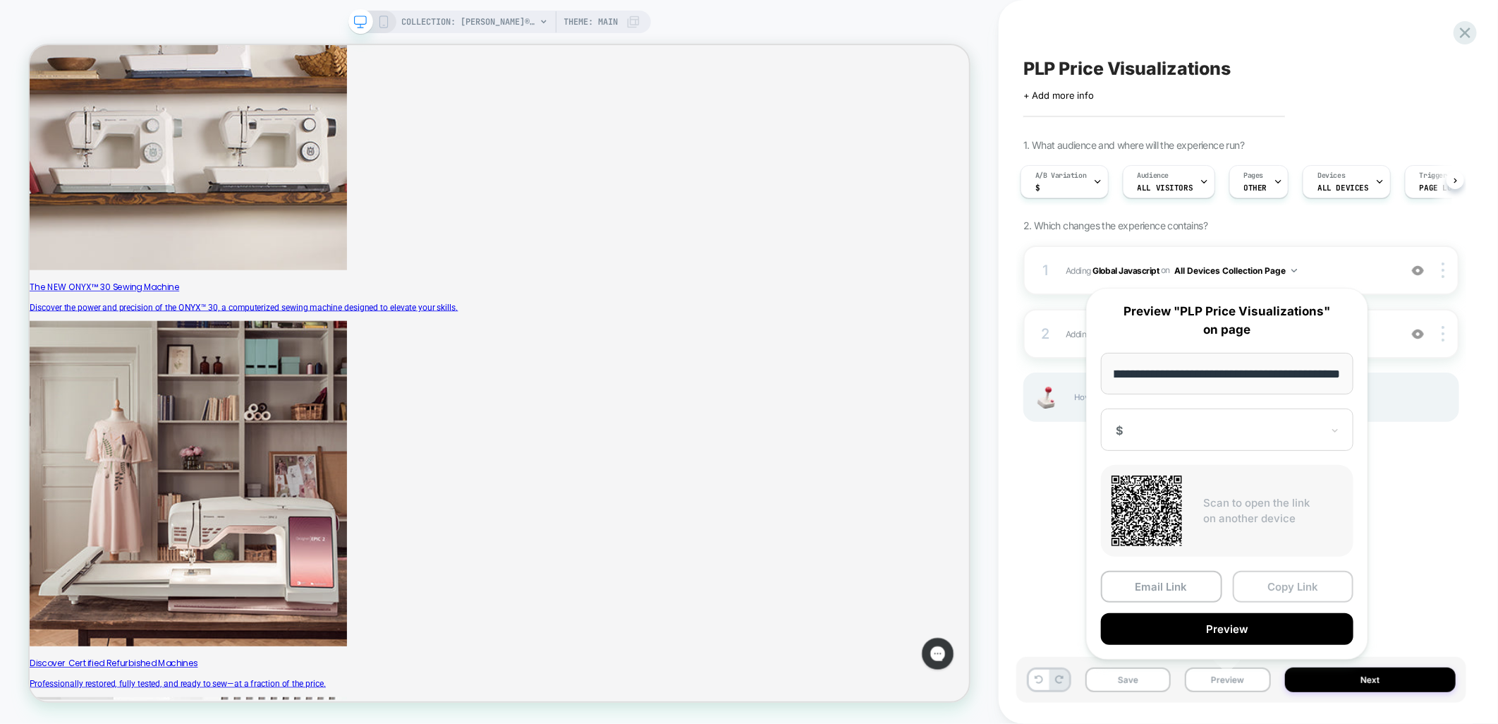
click at [1294, 583] on button "Copy Link" at bounding box center [1293, 587] width 121 height 32
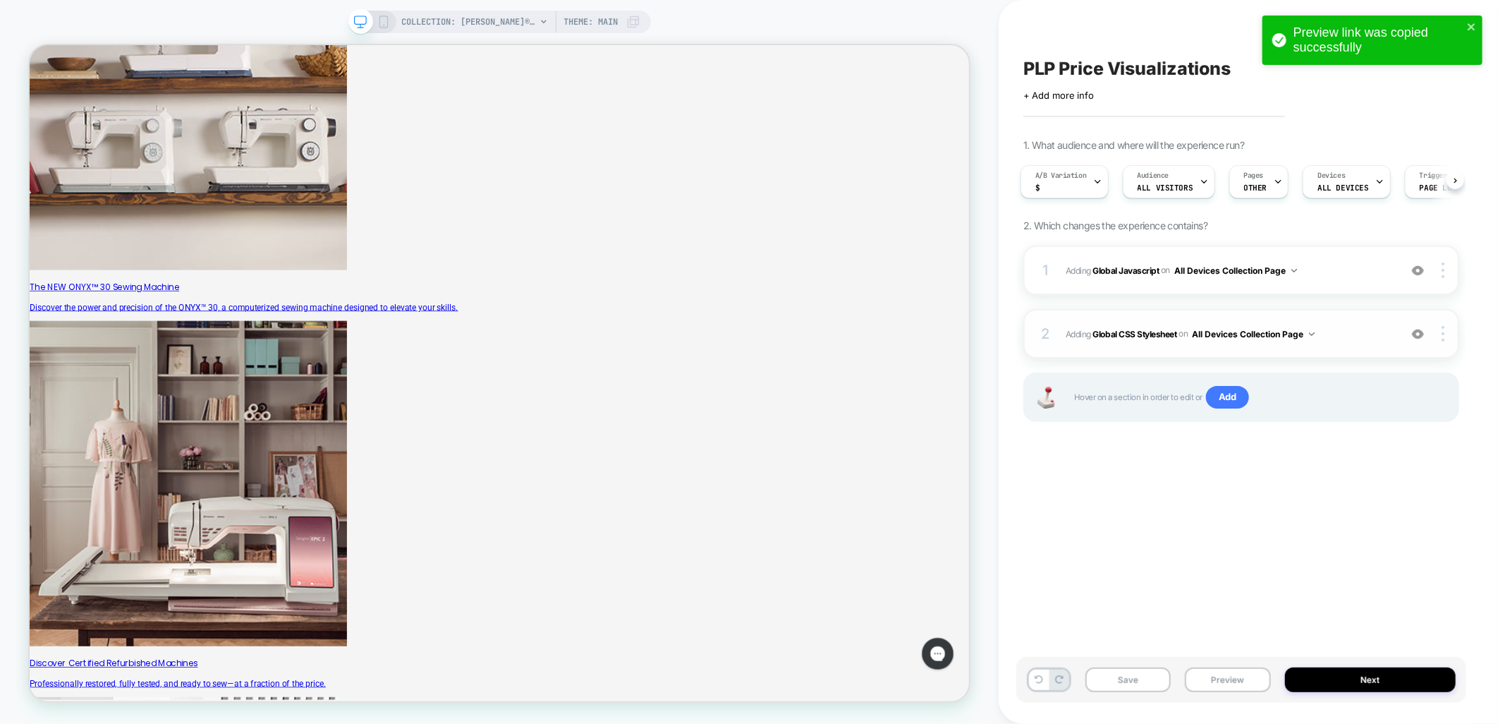
click at [1348, 320] on div "2 Adding Global CSS Stylesheet on All Devices Collection Page Add Before Add Af…" at bounding box center [1241, 333] width 436 height 49
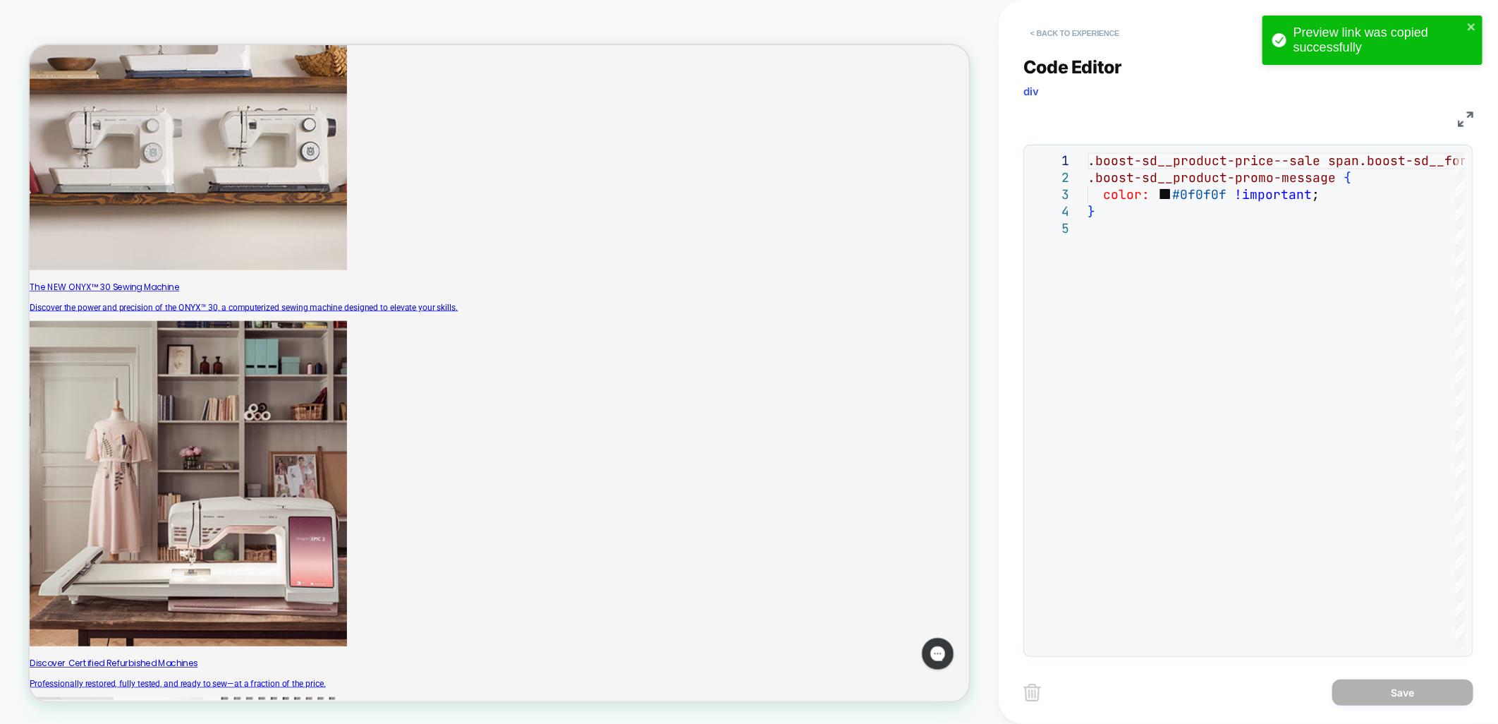
click at [1068, 36] on button "< Back to experience" at bounding box center [1074, 33] width 103 height 23
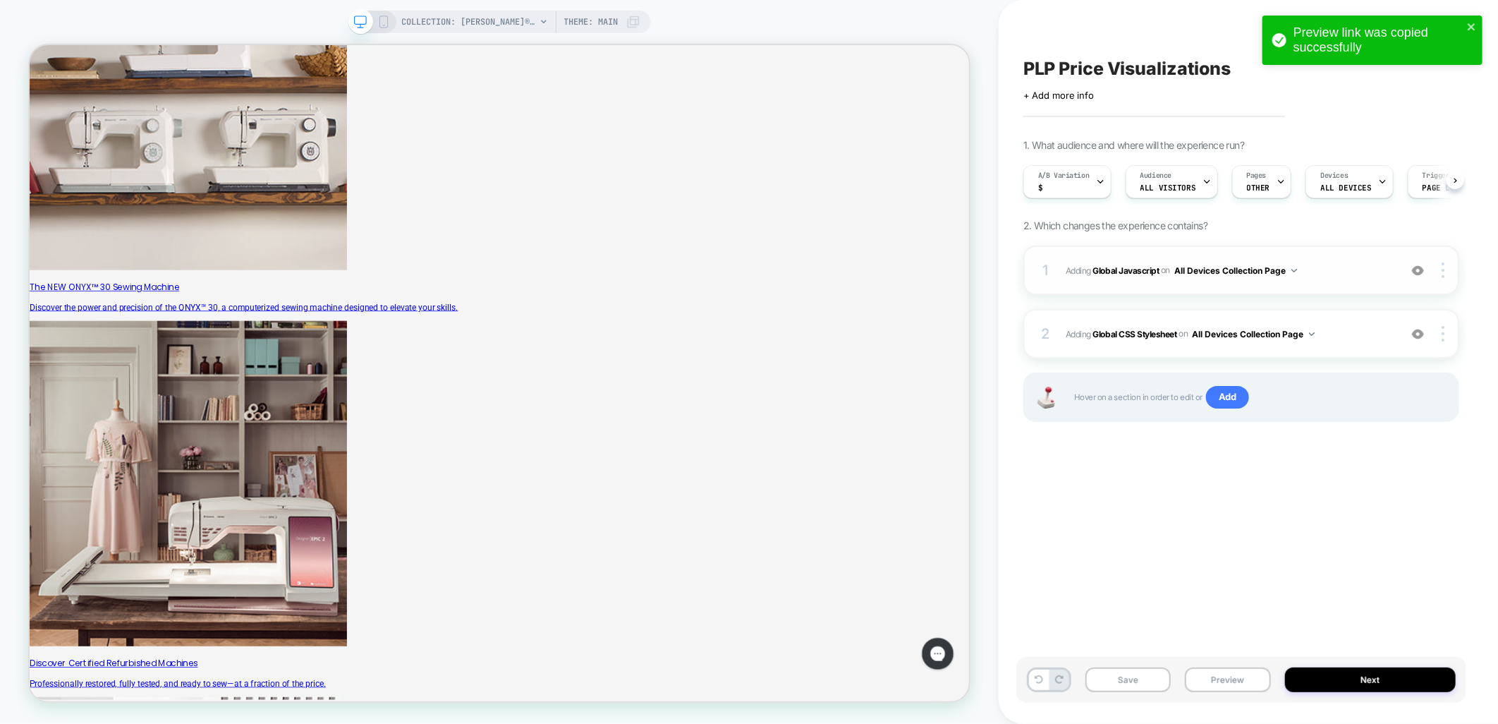
scroll to position [0, 1]
click at [1317, 255] on div "1 Adding Global Javascript on All Devices Collection Page Add Before Add After …" at bounding box center [1241, 269] width 436 height 49
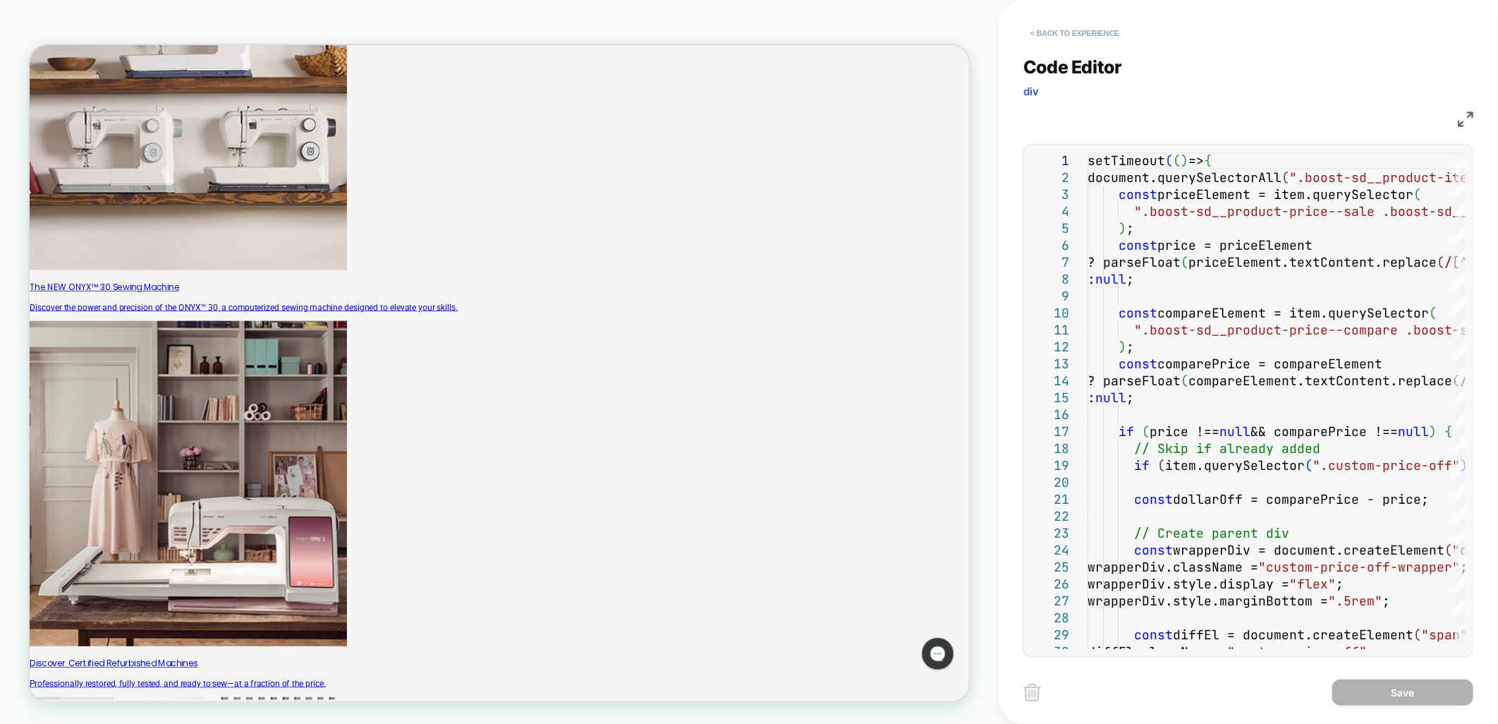
click at [1081, 28] on button "< Back to experience" at bounding box center [1074, 33] width 103 height 23
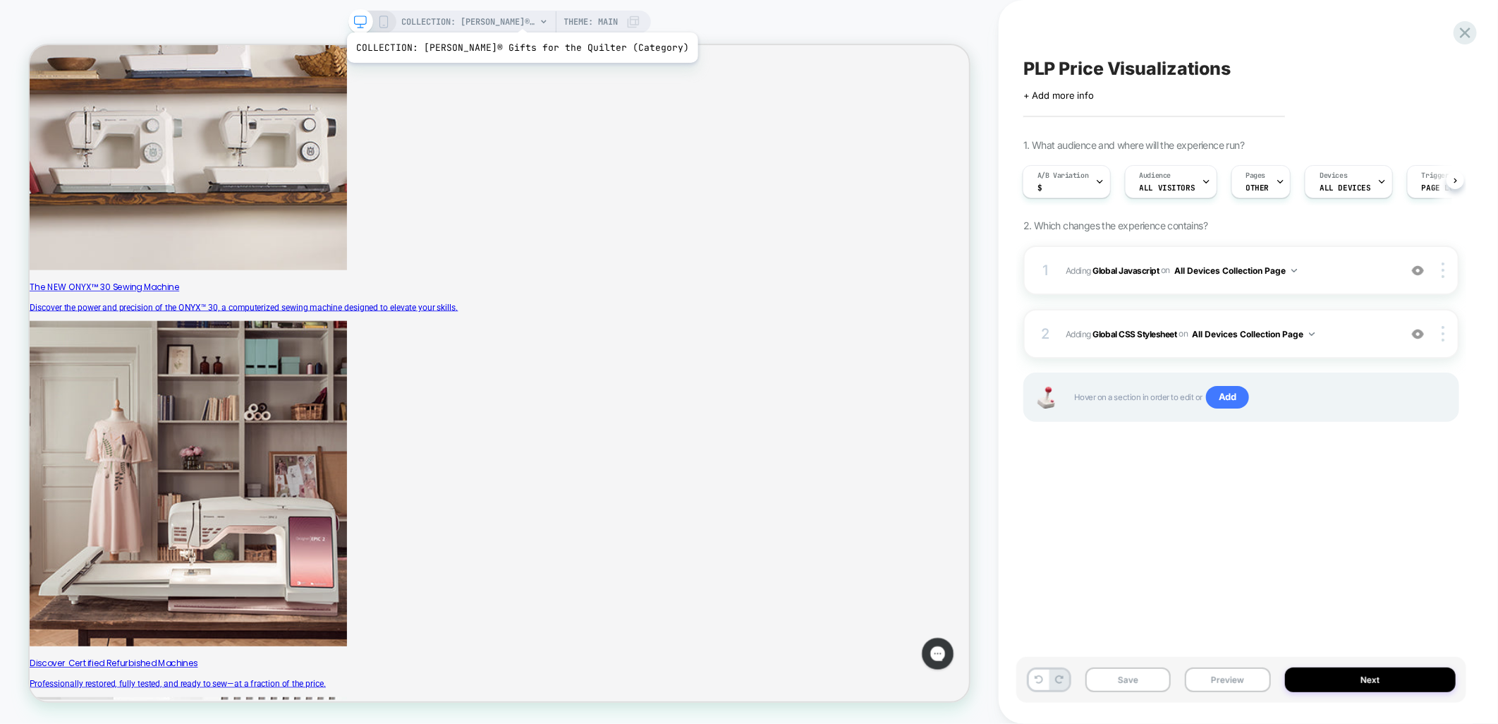
click at [497, 15] on span "COLLECTION: [PERSON_NAME]® Gifts for the Quilter (Category)" at bounding box center [469, 22] width 134 height 23
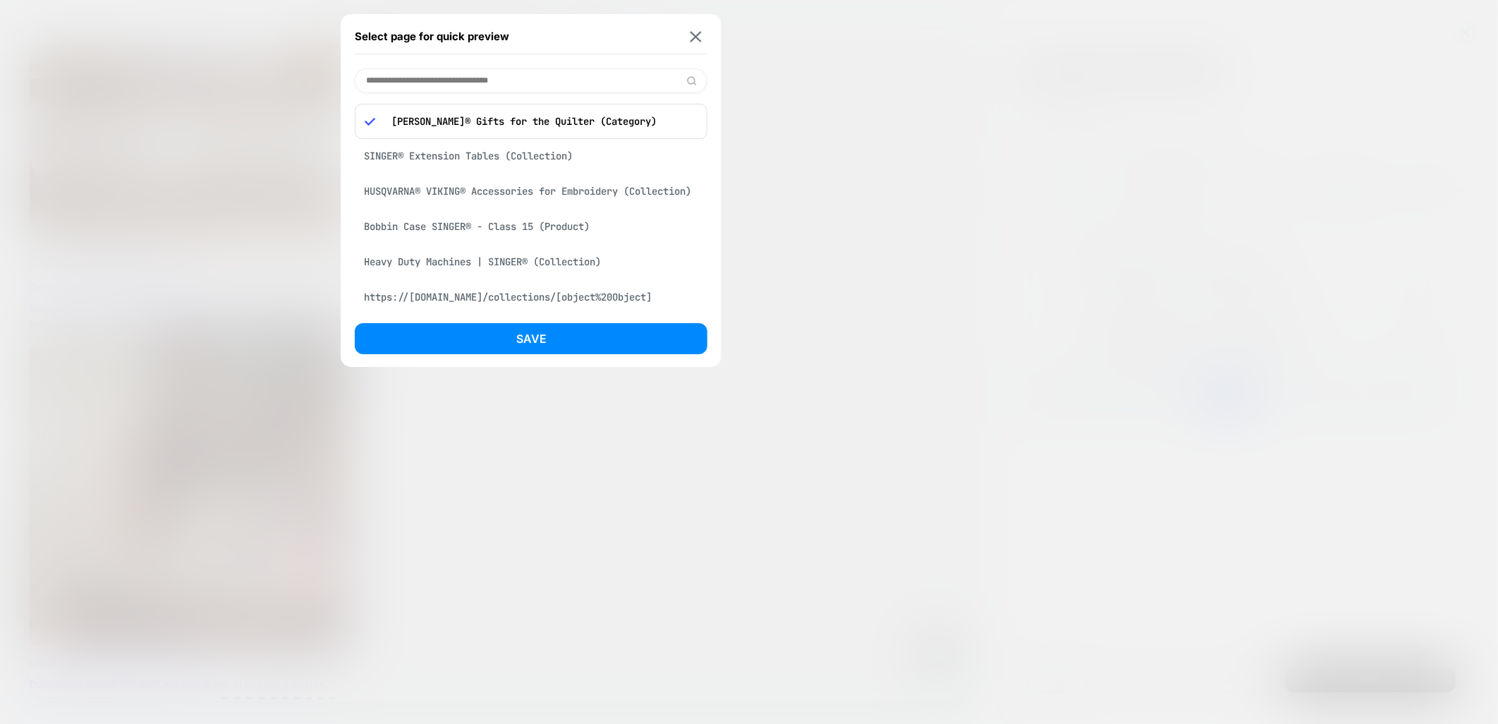
click at [489, 73] on input at bounding box center [531, 80] width 353 height 25
click at [455, 164] on div "SINGER® Extension Tables (Collection)" at bounding box center [531, 155] width 353 height 27
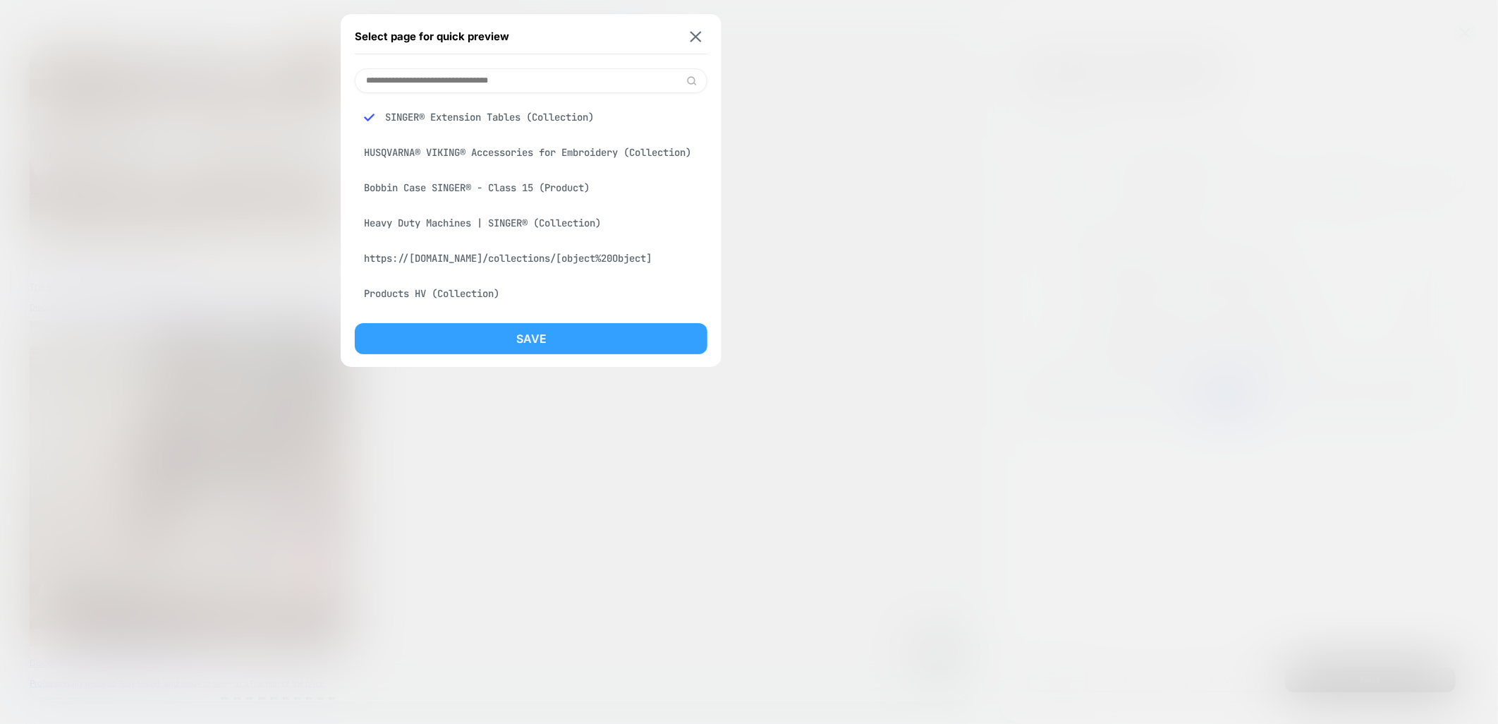
click at [492, 339] on button "Save" at bounding box center [531, 338] width 353 height 31
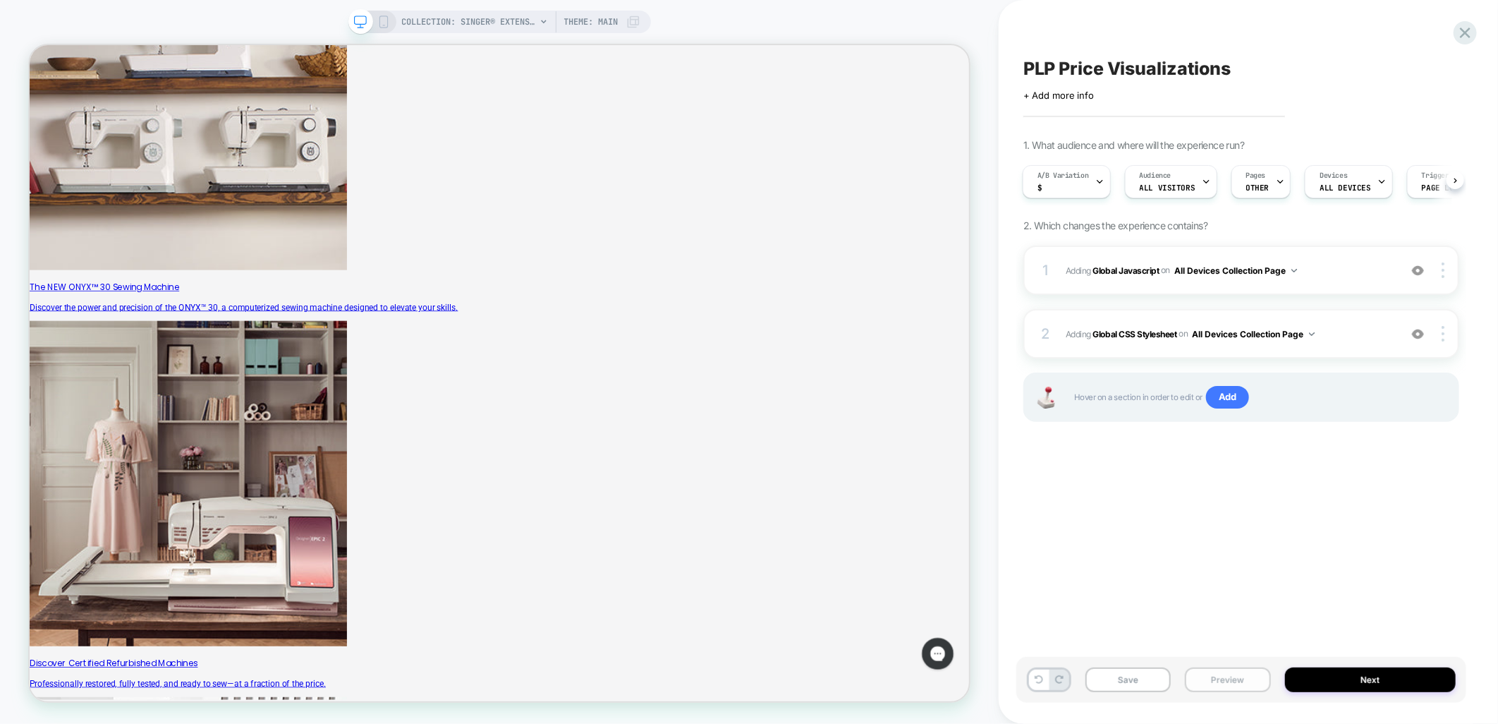
scroll to position [0, 1]
drag, startPoint x: 1212, startPoint y: 686, endPoint x: 1272, endPoint y: 689, distance: 60.7
click at [1213, 686] on button "Preview" at bounding box center [1227, 679] width 85 height 25
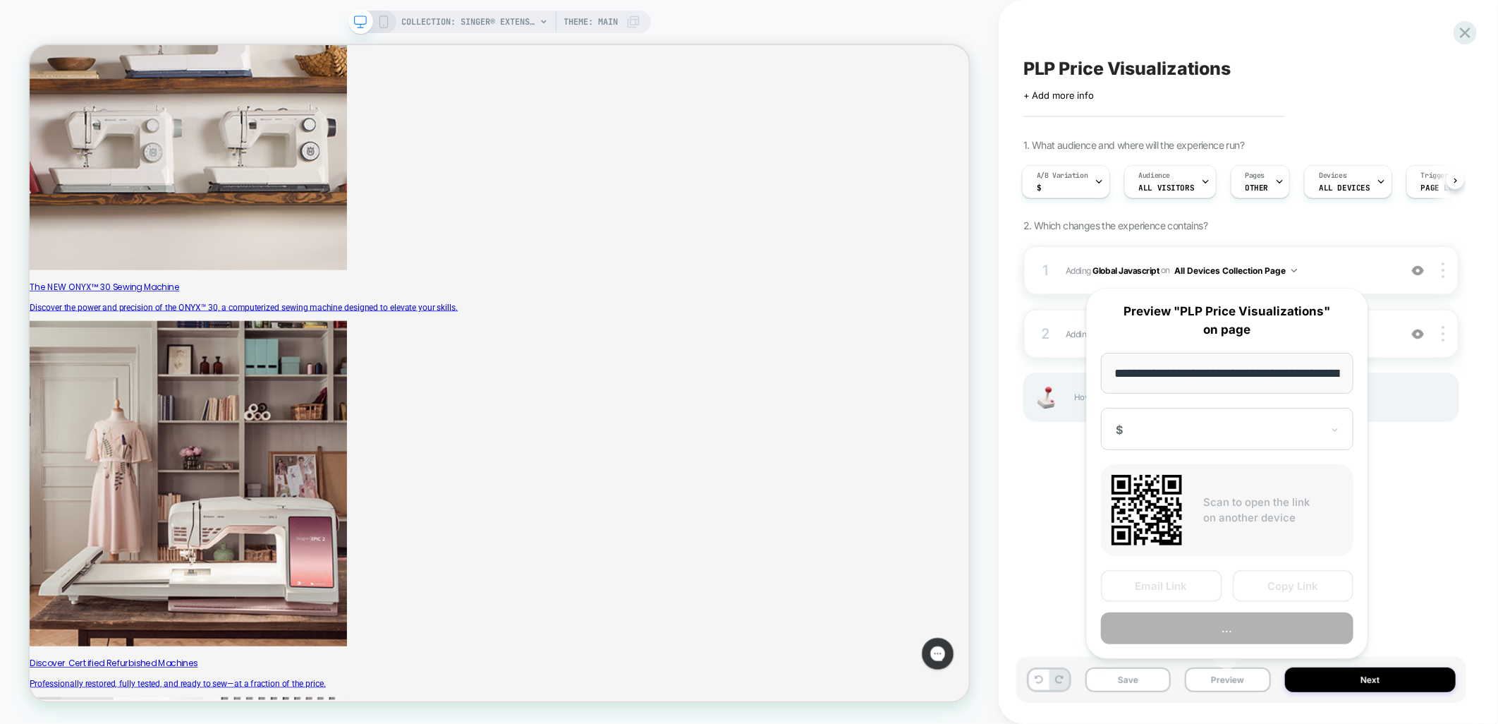
scroll to position [0, 219]
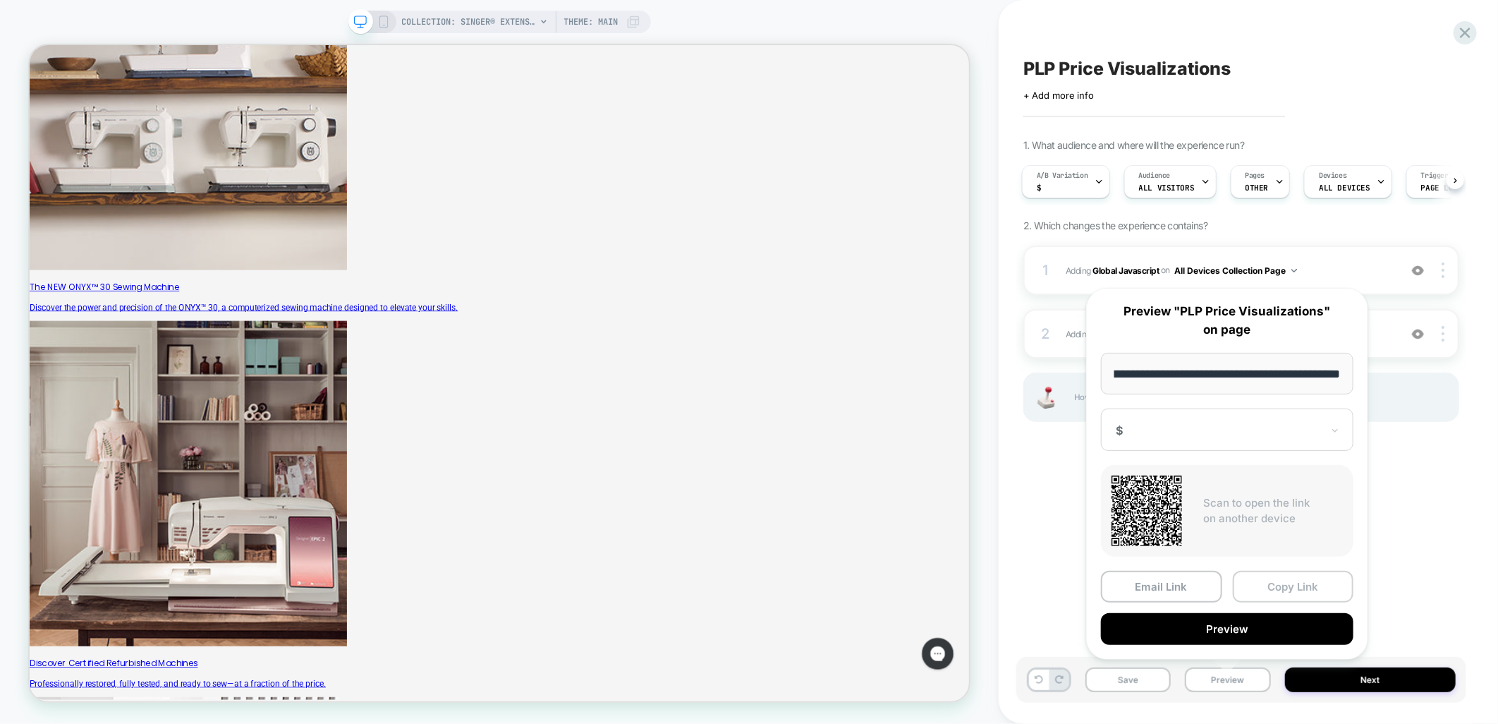
click at [1281, 585] on button "Copy Link" at bounding box center [1293, 587] width 121 height 32
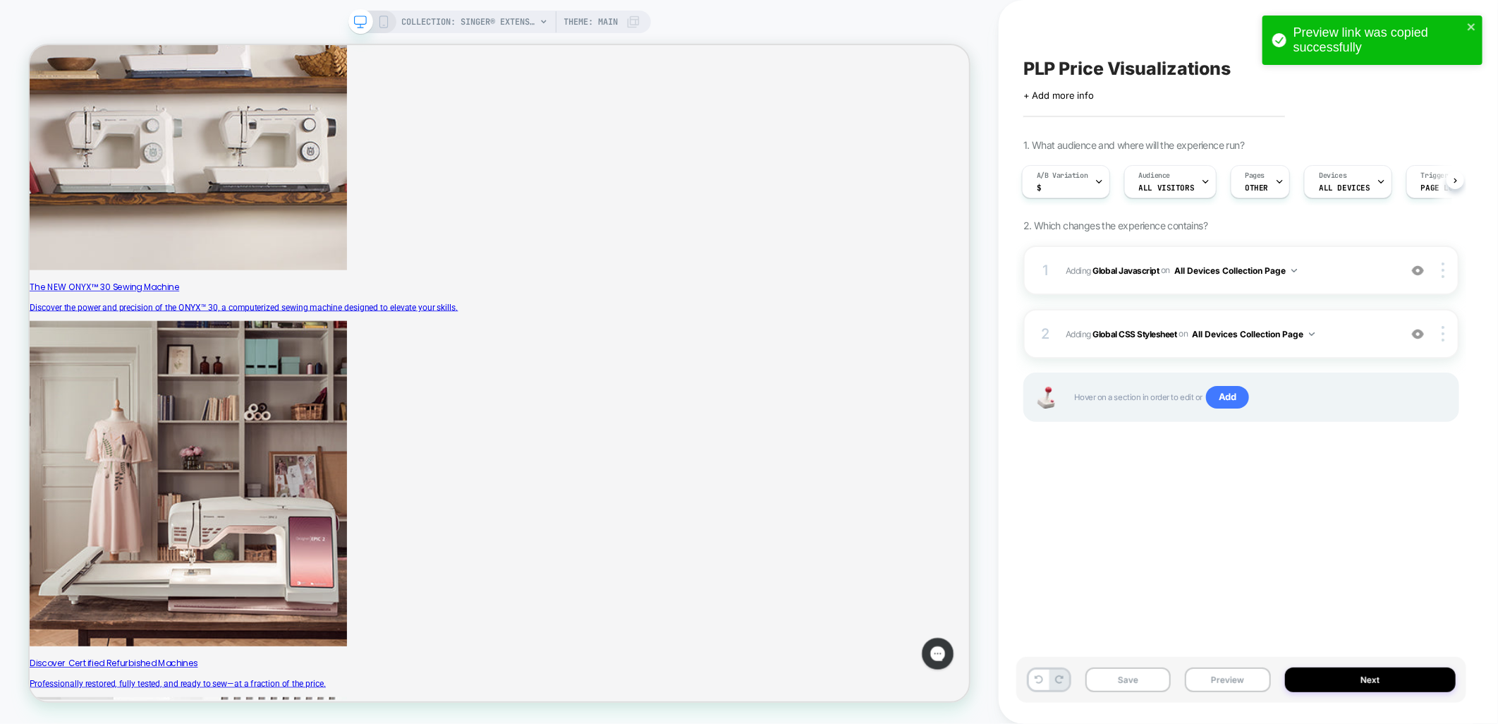
drag, startPoint x: 1160, startPoint y: 675, endPoint x: 1171, endPoint y: 445, distance: 230.2
click at [1160, 675] on button "Save" at bounding box center [1128, 679] width 85 height 25
click at [1103, 175] on div at bounding box center [1099, 182] width 9 height 32
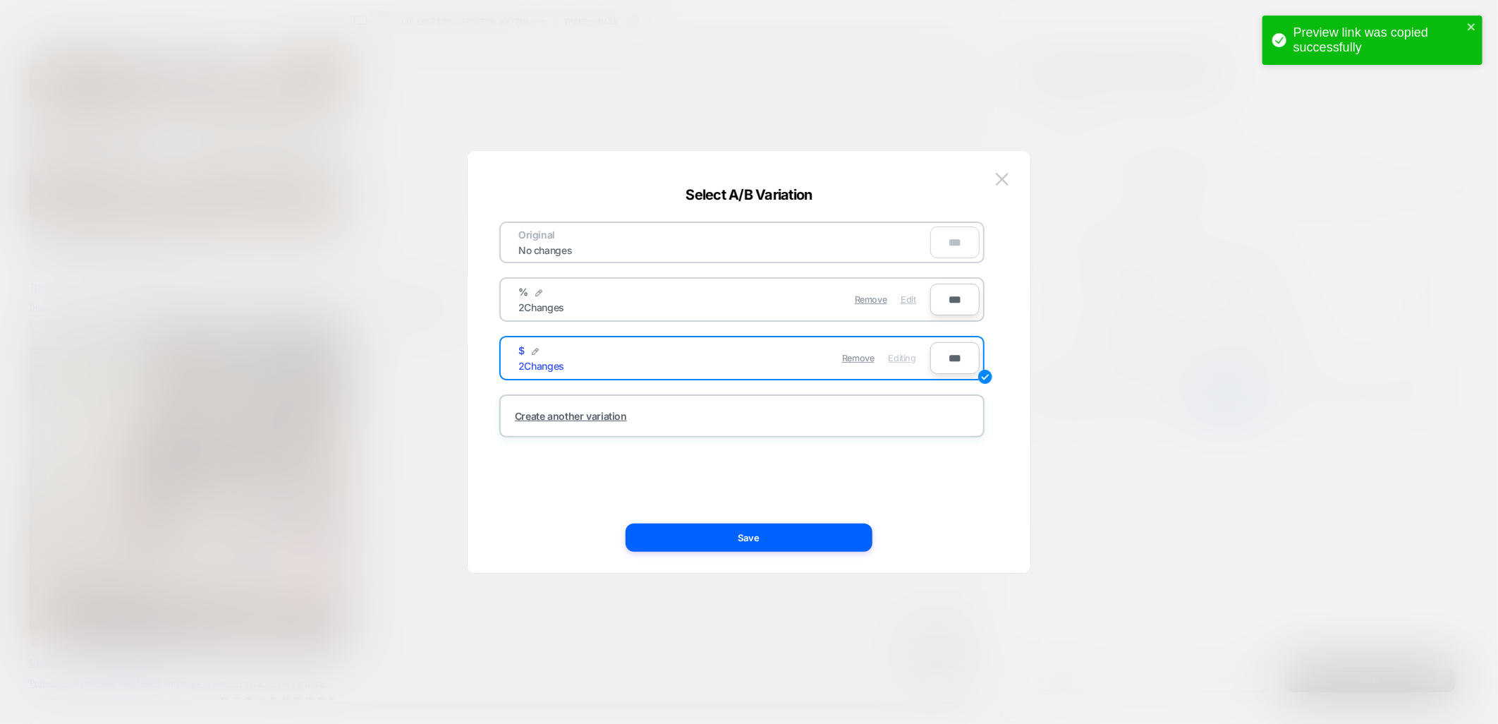
click at [911, 296] on span "Edit" at bounding box center [908, 299] width 15 height 11
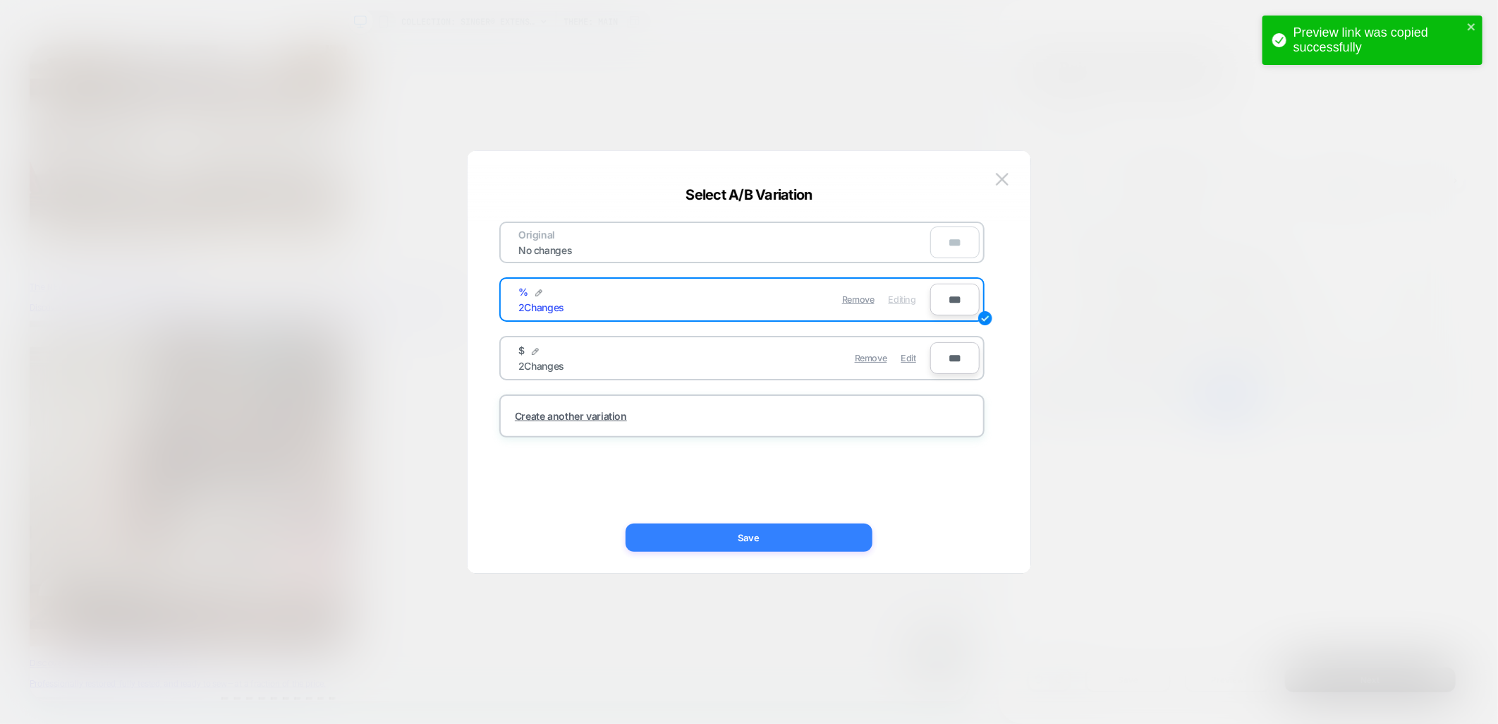
click at [749, 535] on button "Save" at bounding box center [749, 537] width 247 height 28
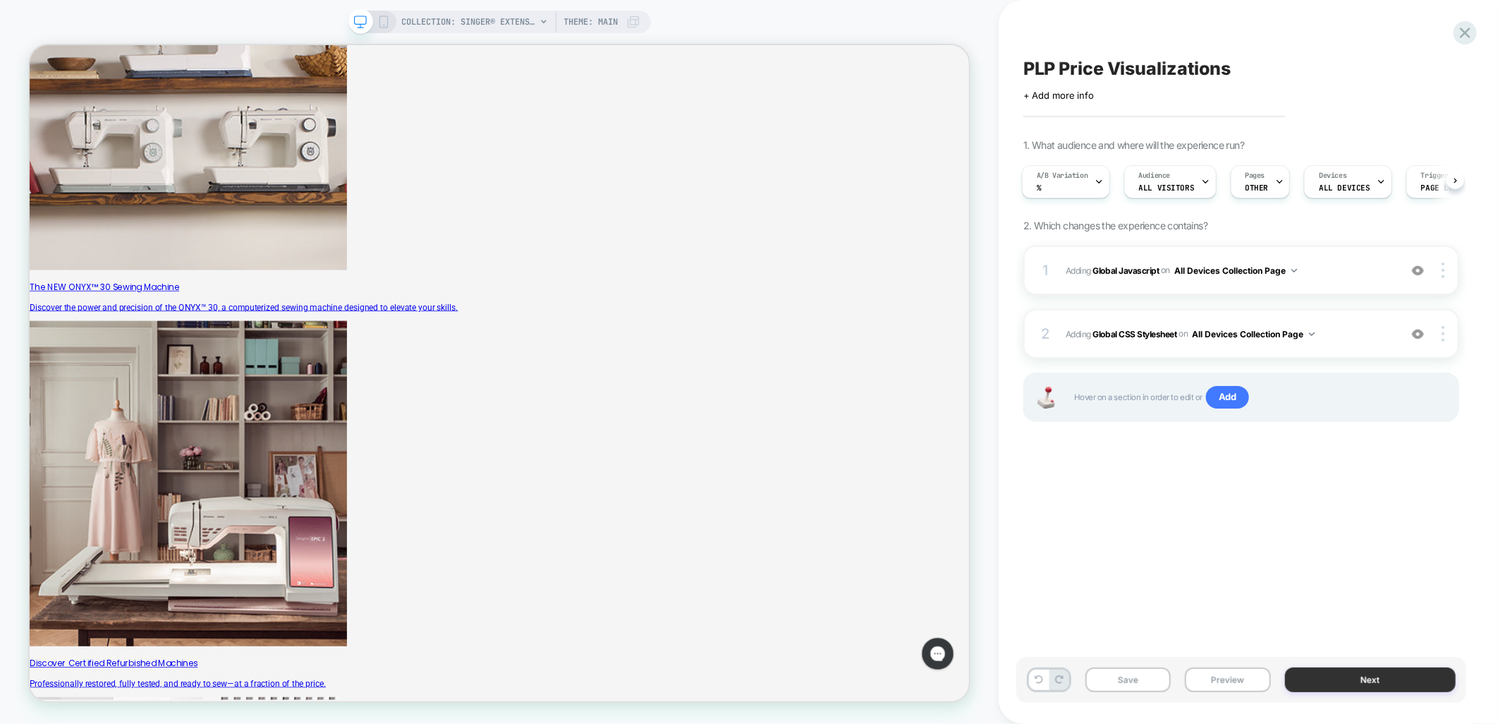
drag, startPoint x: 1212, startPoint y: 682, endPoint x: 1349, endPoint y: 684, distance: 136.9
click at [1213, 682] on button "Preview" at bounding box center [1227, 679] width 85 height 25
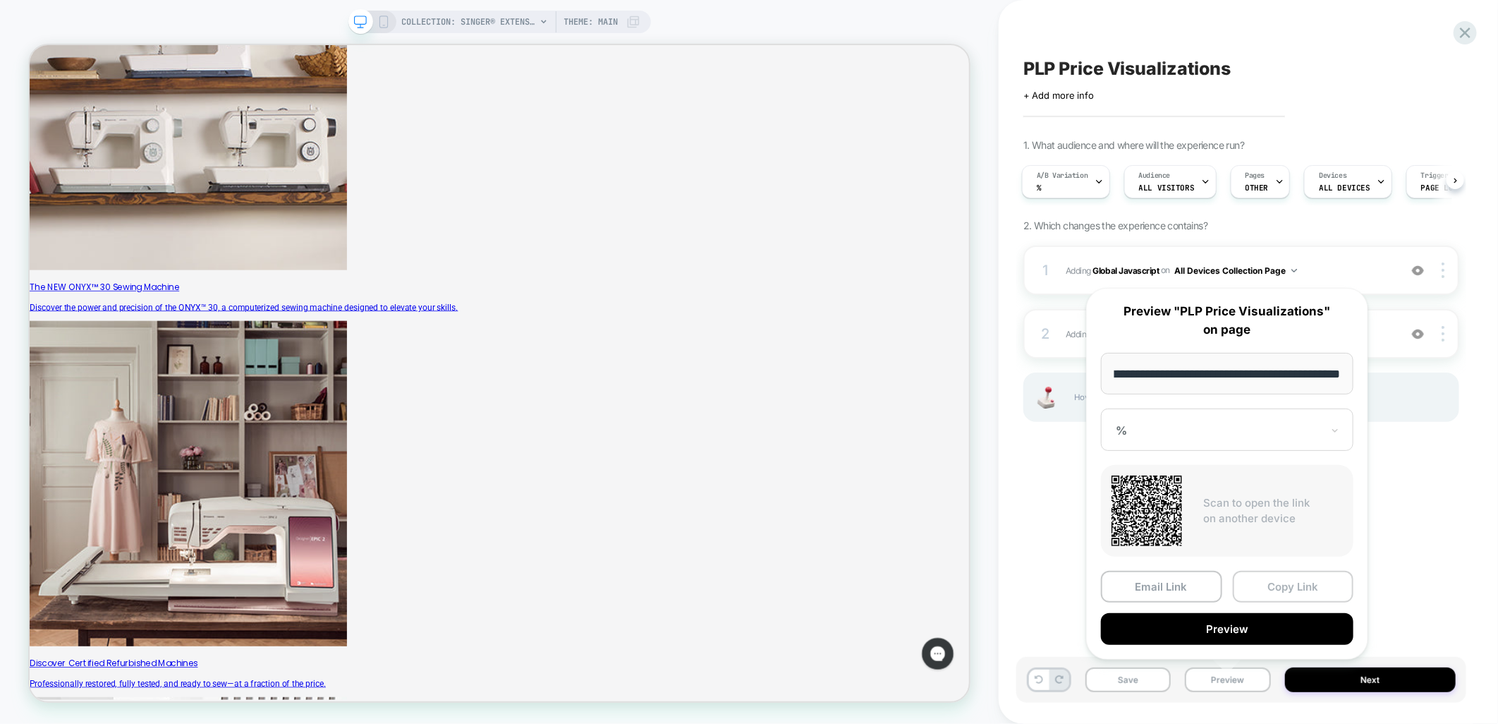
scroll to position [0, 0]
click at [1293, 582] on button "Copy Link" at bounding box center [1293, 587] width 121 height 32
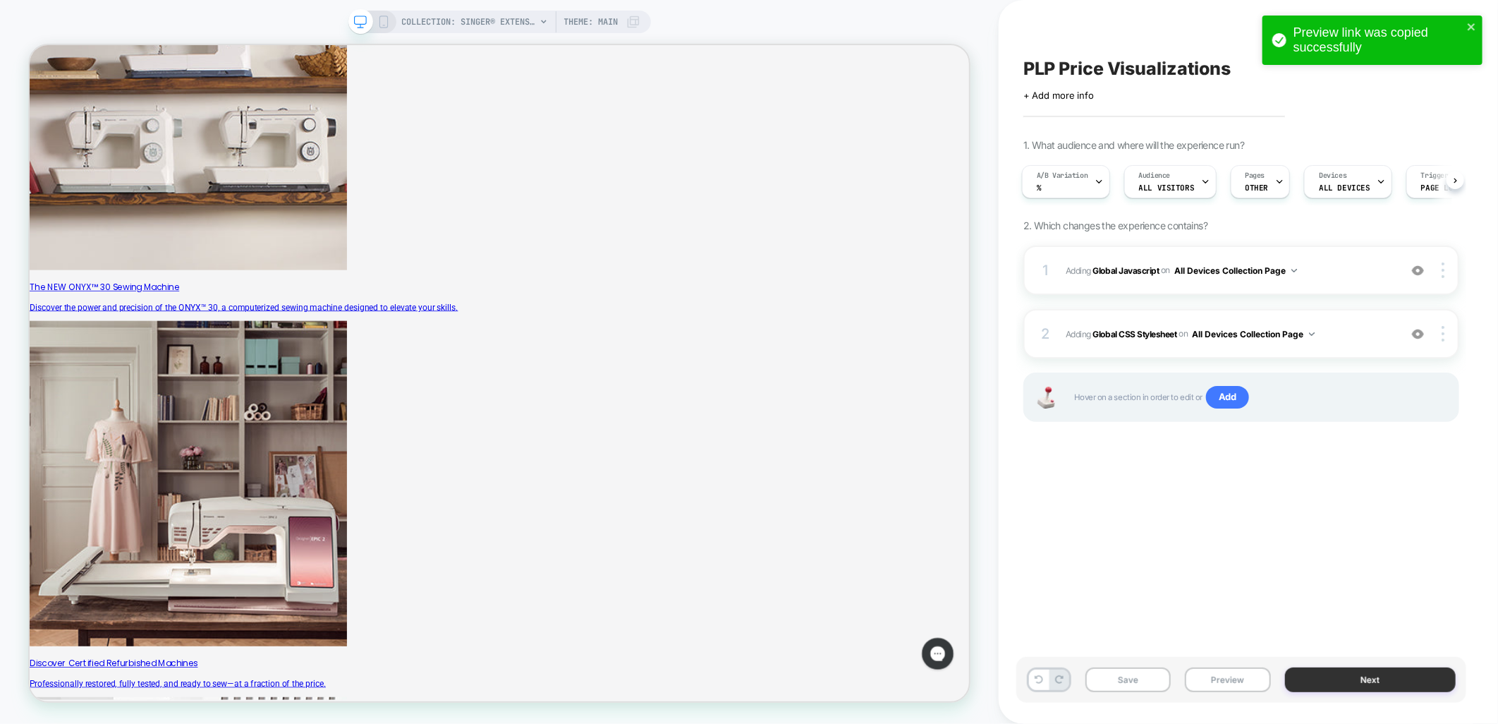
drag, startPoint x: 1232, startPoint y: 680, endPoint x: 1285, endPoint y: 679, distance: 52.9
click at [1232, 680] on button "Preview" at bounding box center [1227, 679] width 85 height 25
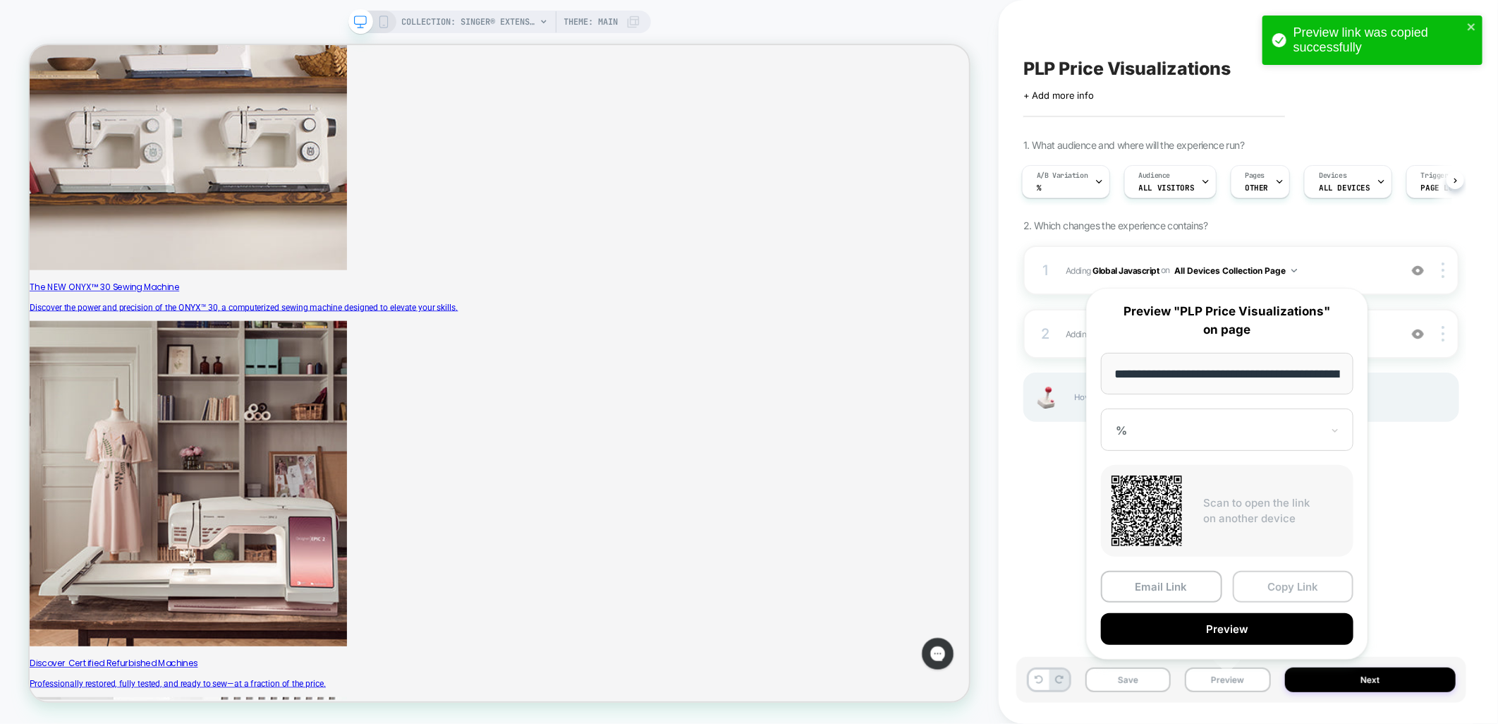
click at [1277, 583] on button "Copy Link" at bounding box center [1293, 587] width 121 height 32
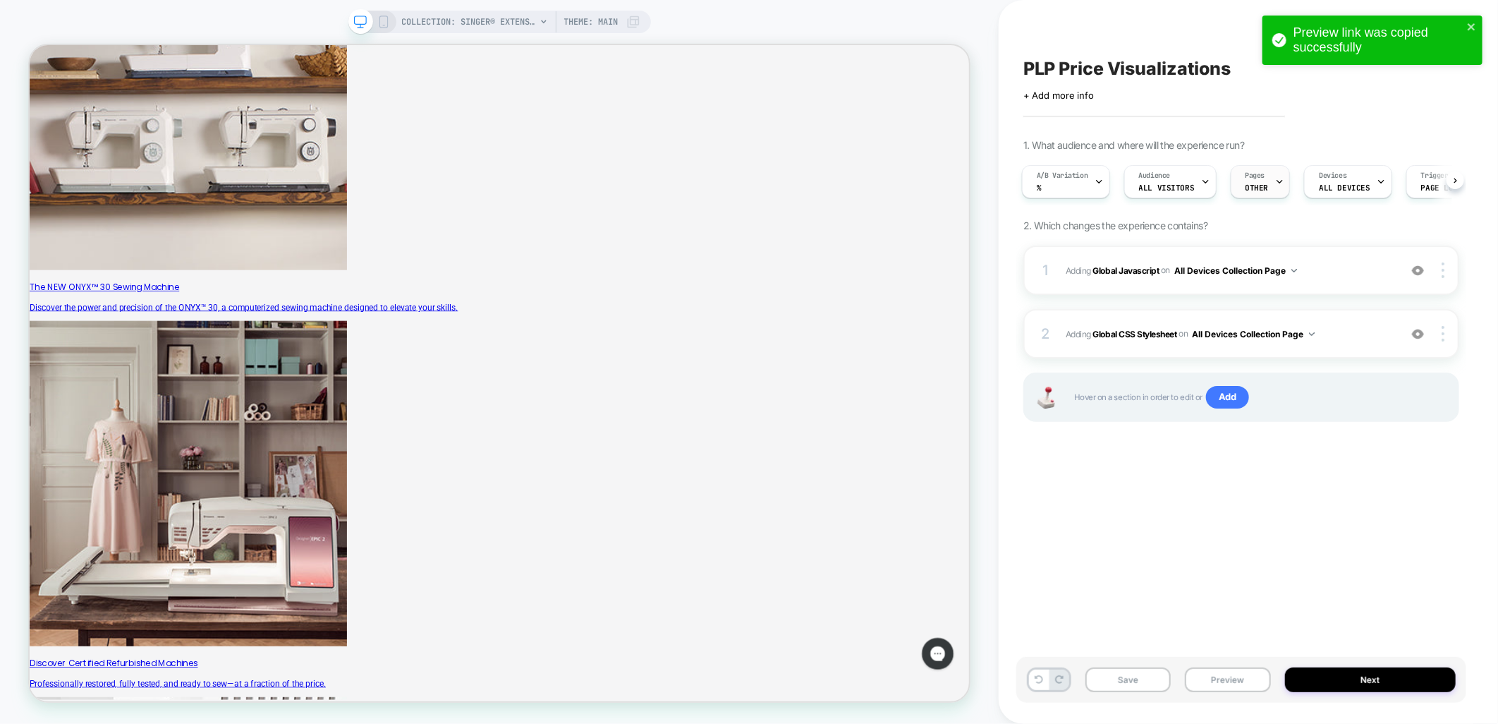
click at [1256, 183] on span "OTHER" at bounding box center [1257, 188] width 23 height 10
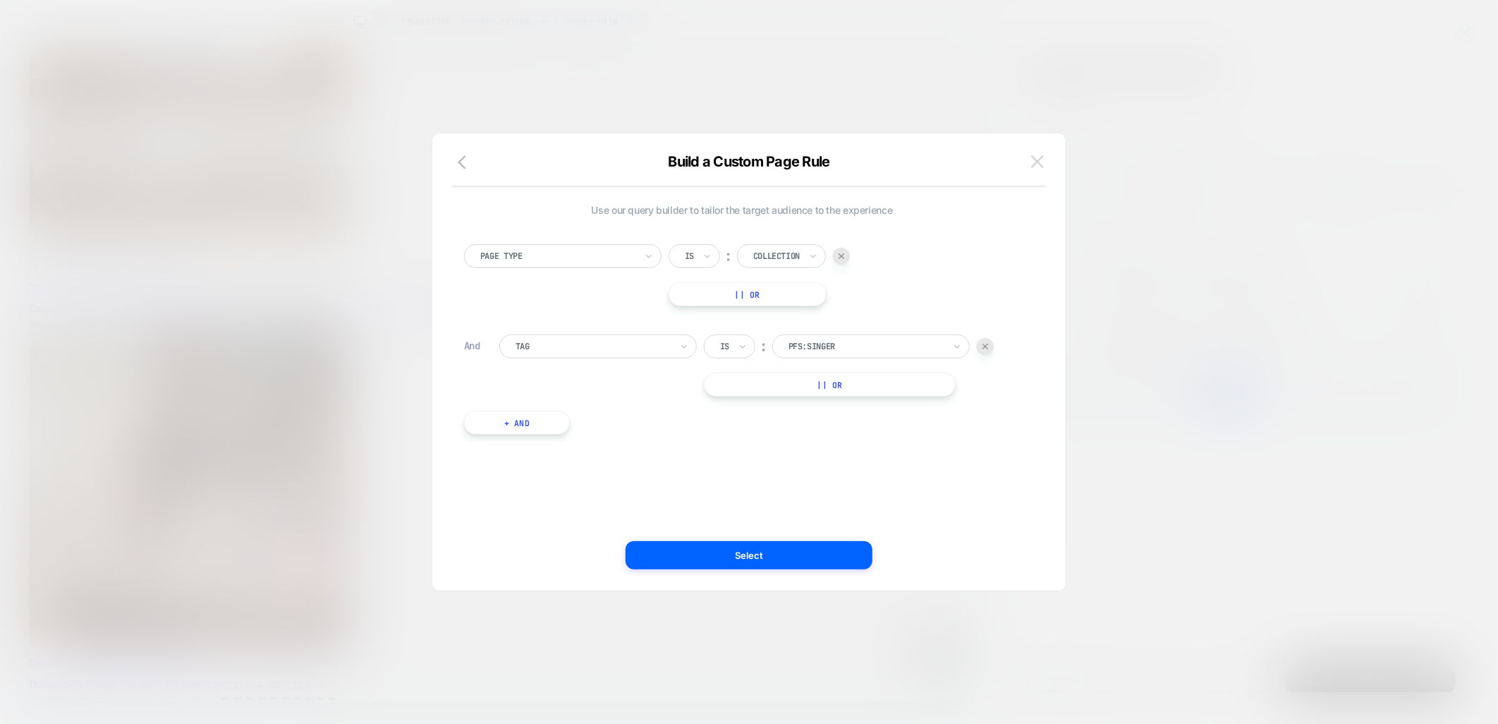
click at [1038, 166] on img at bounding box center [1037, 161] width 13 height 12
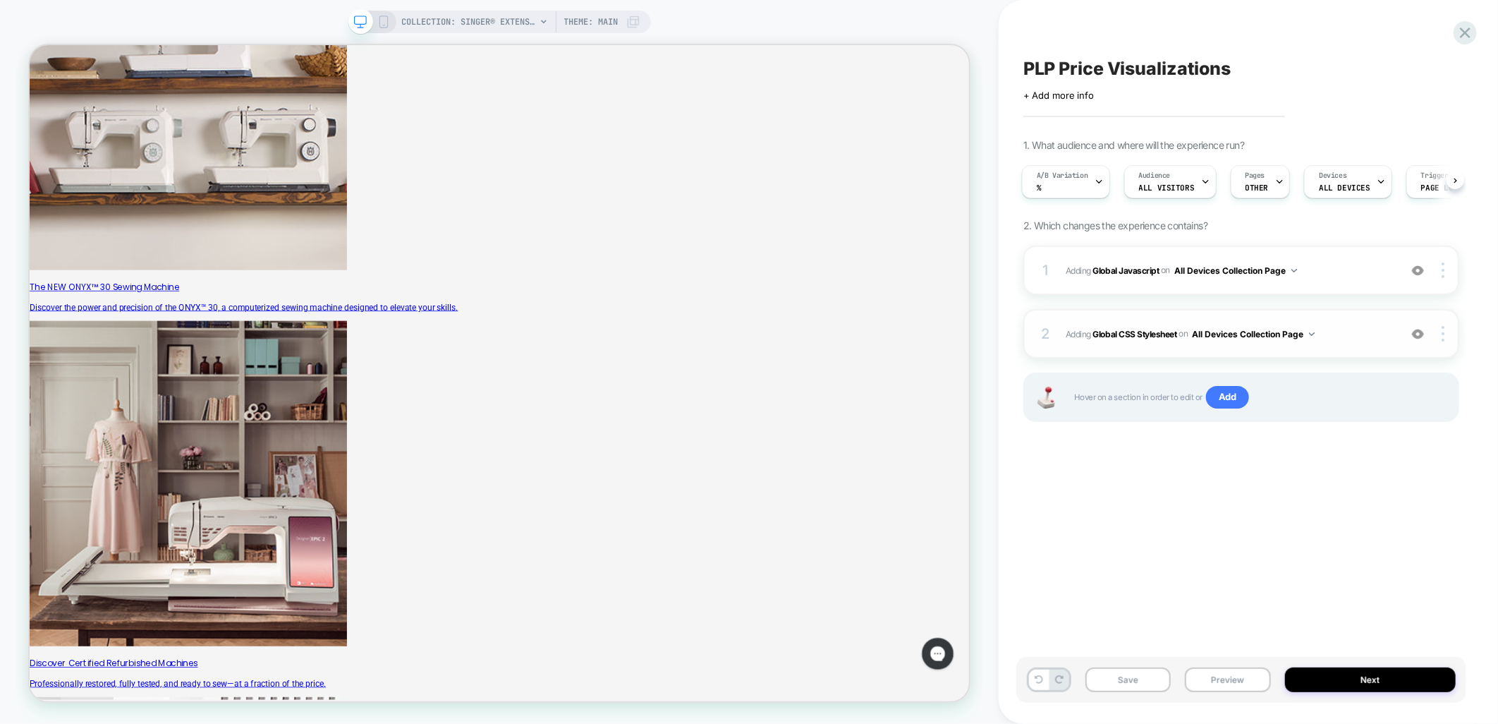
click at [1360, 316] on div "2 Adding Global CSS Stylesheet on All Devices Collection Page Add Before Add Af…" at bounding box center [1241, 333] width 436 height 49
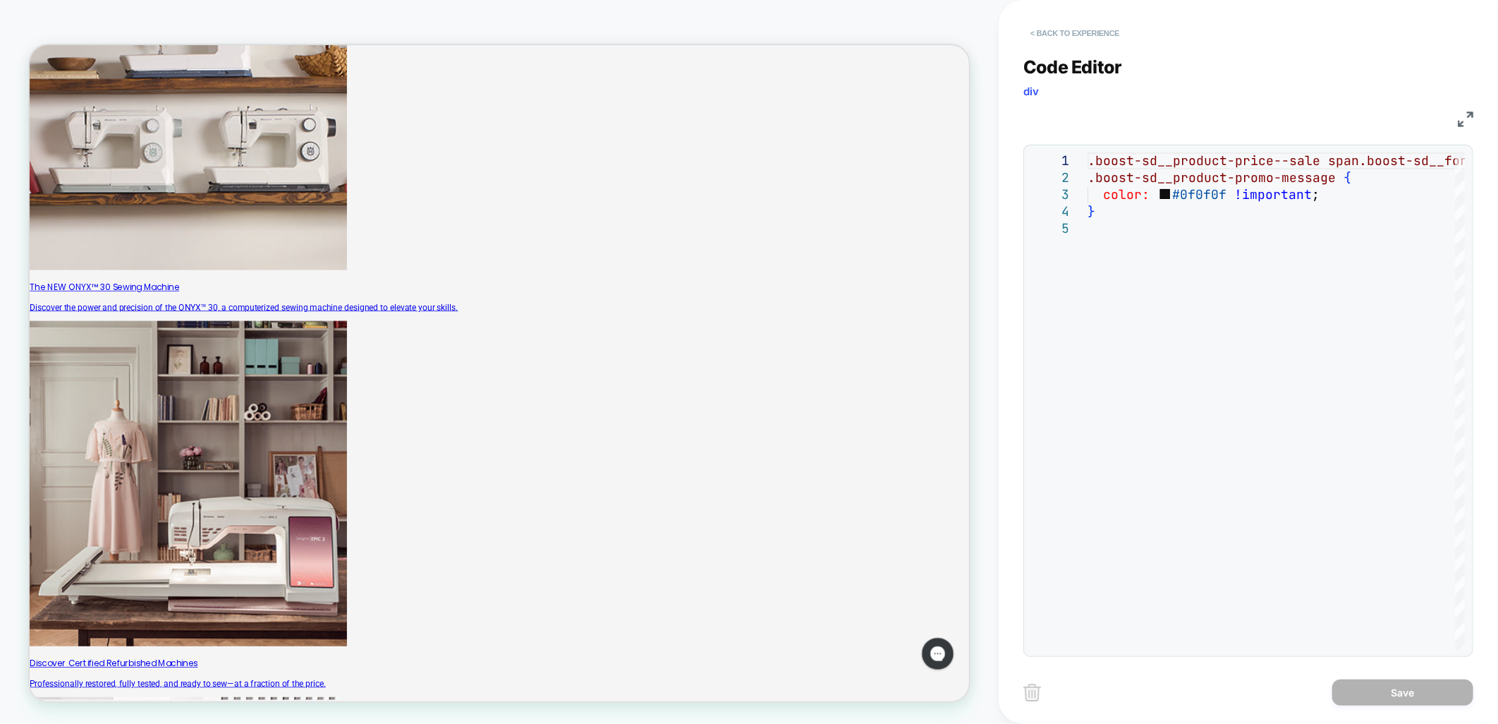
click at [1074, 25] on button "< Back to experience" at bounding box center [1074, 33] width 103 height 23
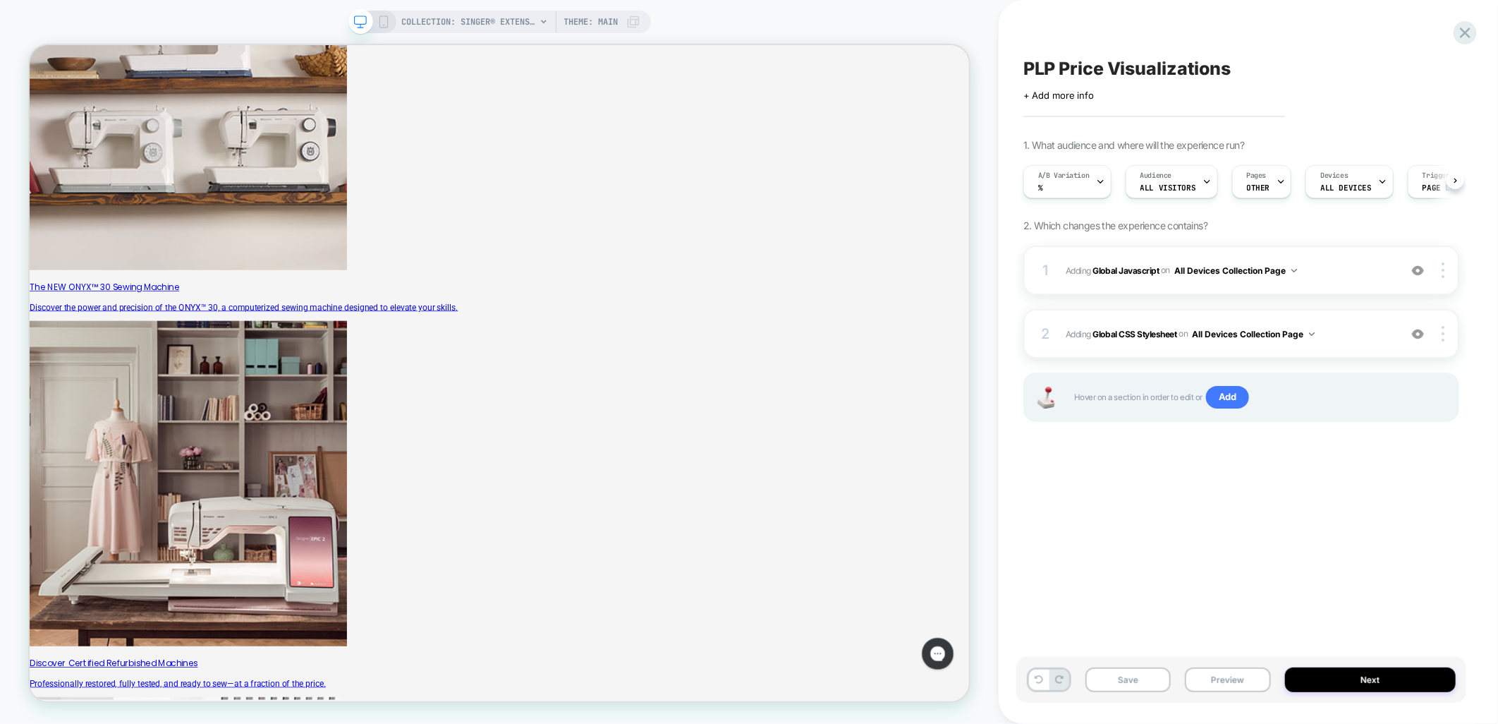
scroll to position [0, 1]
click at [1265, 183] on div "Pages OTHER" at bounding box center [1257, 182] width 51 height 32
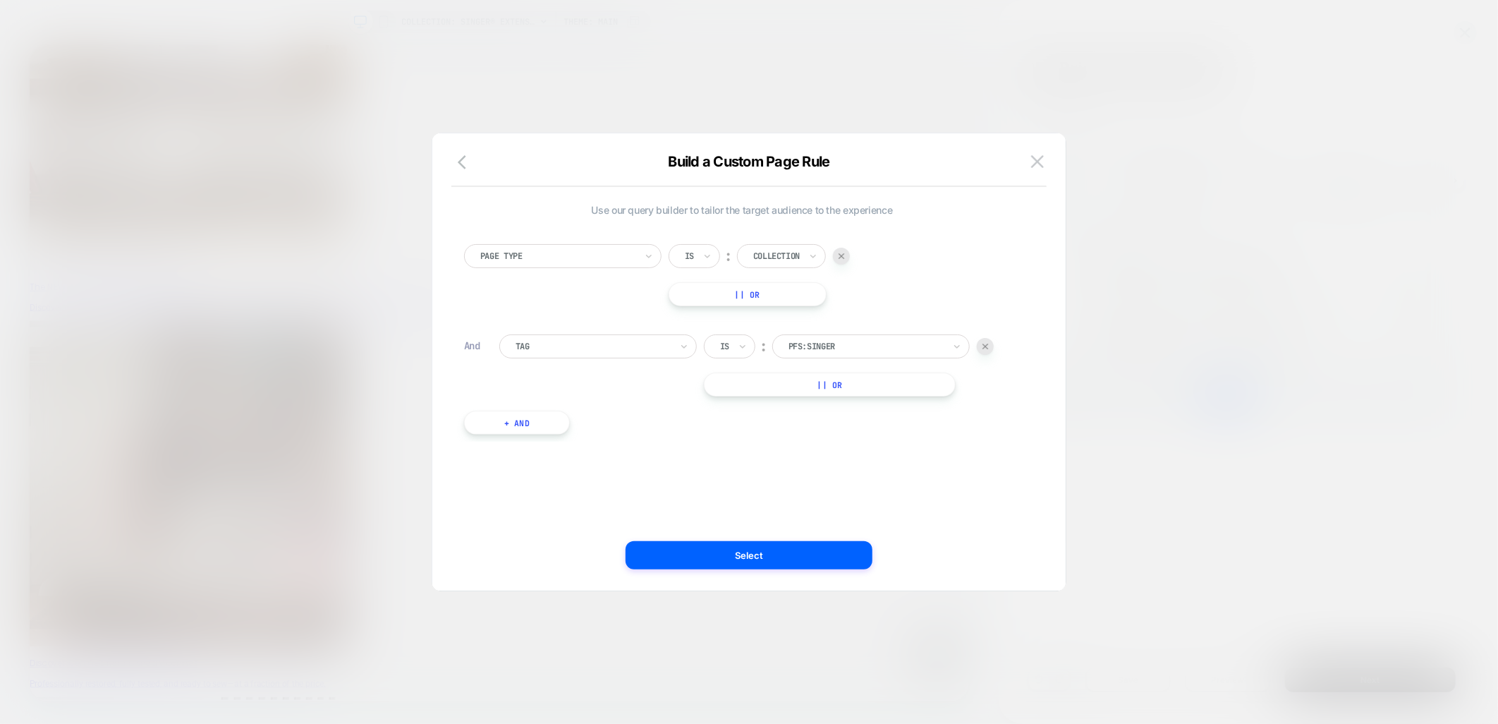
click at [985, 348] on img at bounding box center [986, 347] width 6 height 6
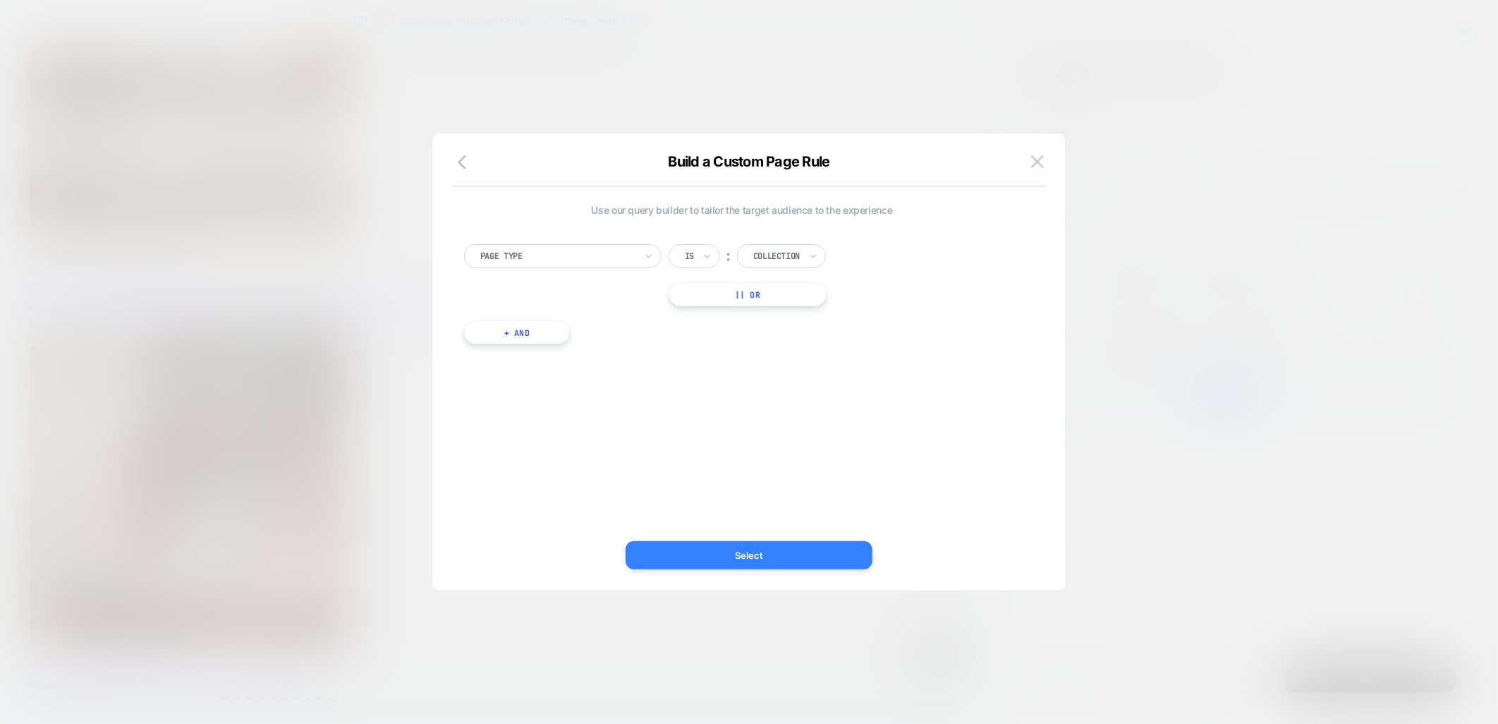
click at [798, 560] on button "Select" at bounding box center [749, 555] width 247 height 28
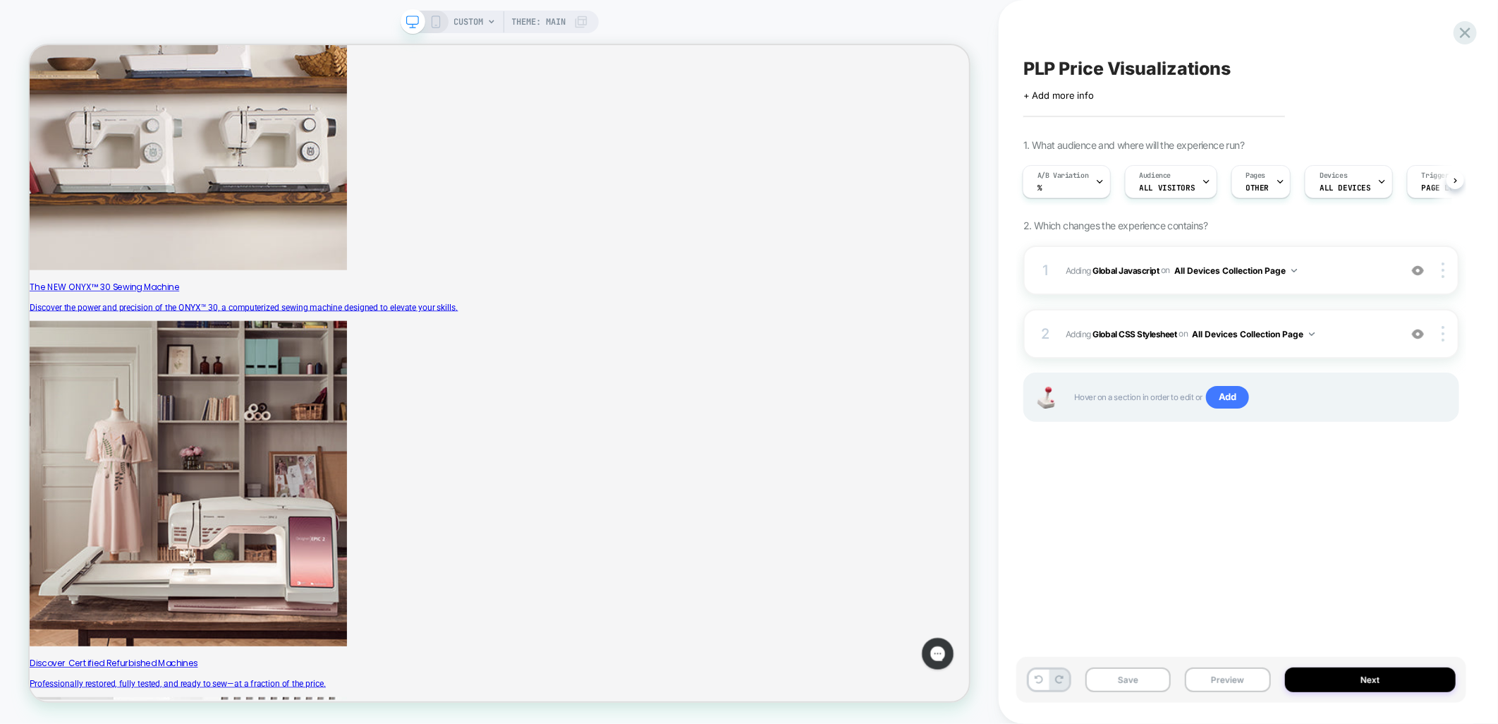
scroll to position [0, 1]
click at [485, 23] on div "CUSTOM Theme: MAIN" at bounding box center [521, 22] width 134 height 23
click at [467, 16] on span "CUSTOM" at bounding box center [469, 22] width 30 height 23
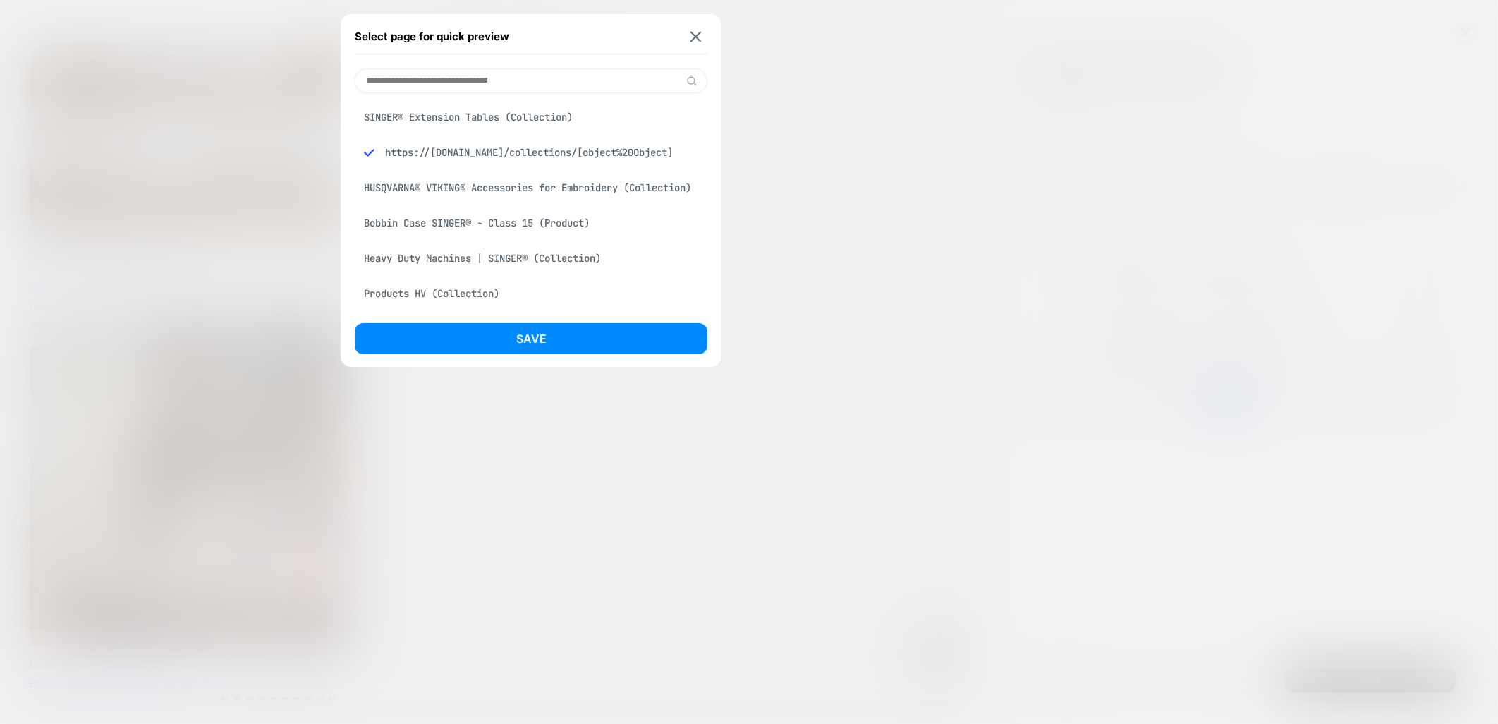
click at [475, 116] on div "SINGER® Extension Tables (Collection)" at bounding box center [531, 117] width 353 height 27
click at [541, 330] on button "Save" at bounding box center [531, 338] width 353 height 31
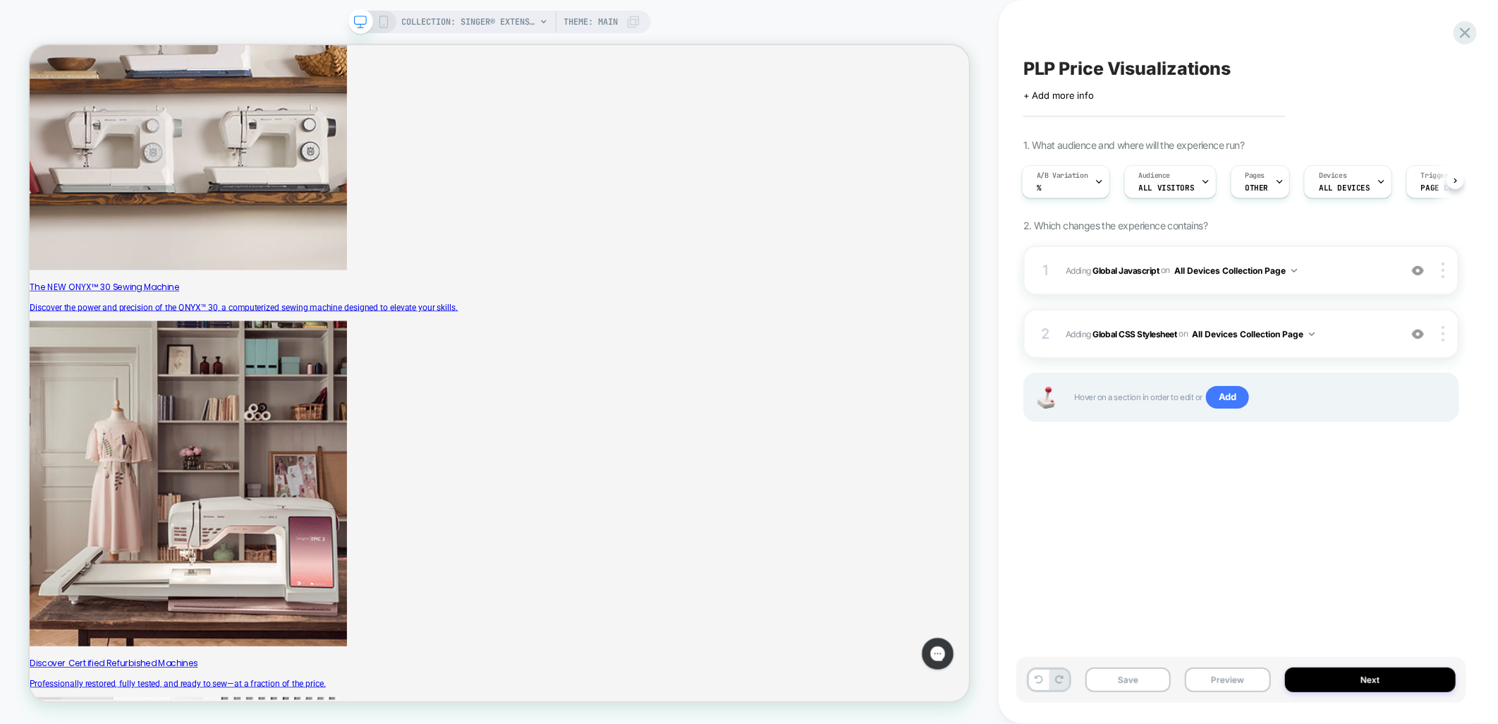
scroll to position [0, 2]
click at [1218, 685] on button "Preview" at bounding box center [1227, 679] width 85 height 25
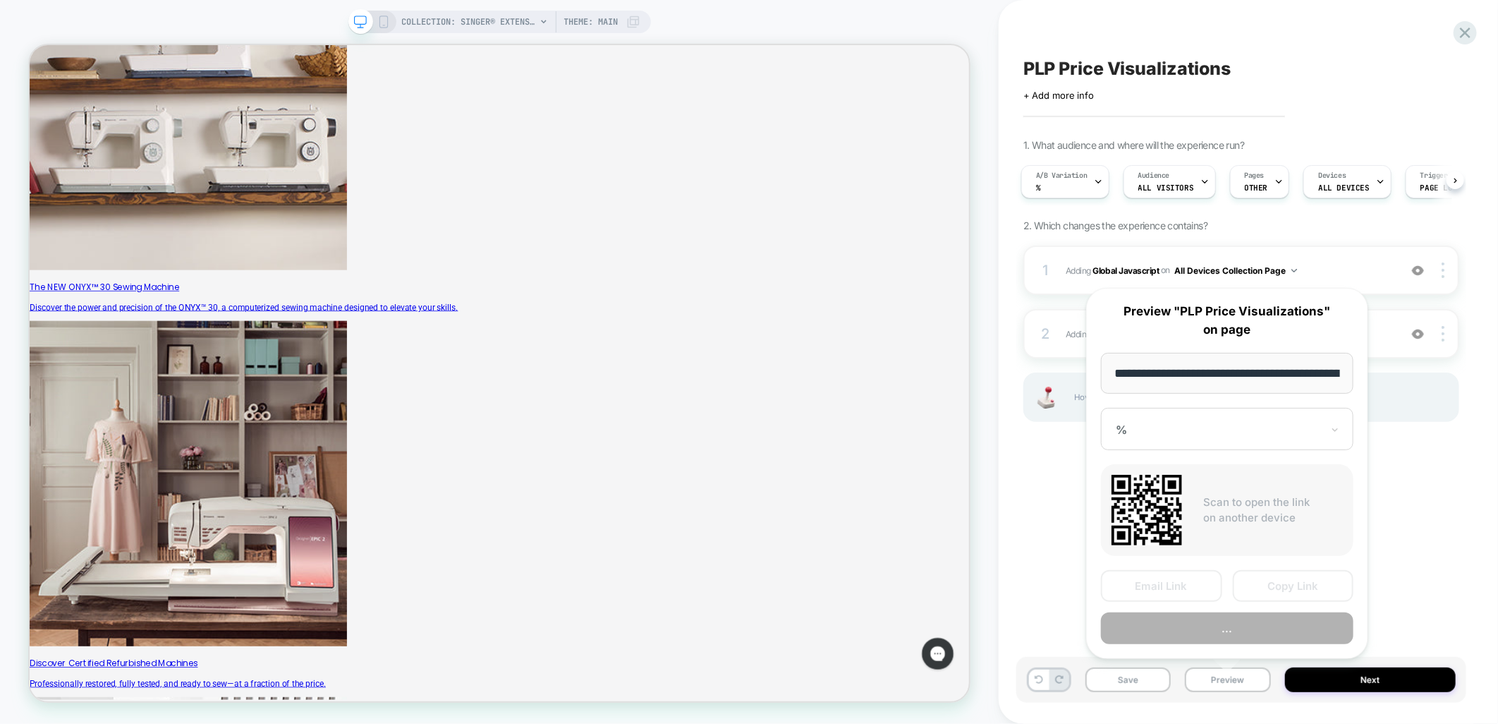
scroll to position [0, 219]
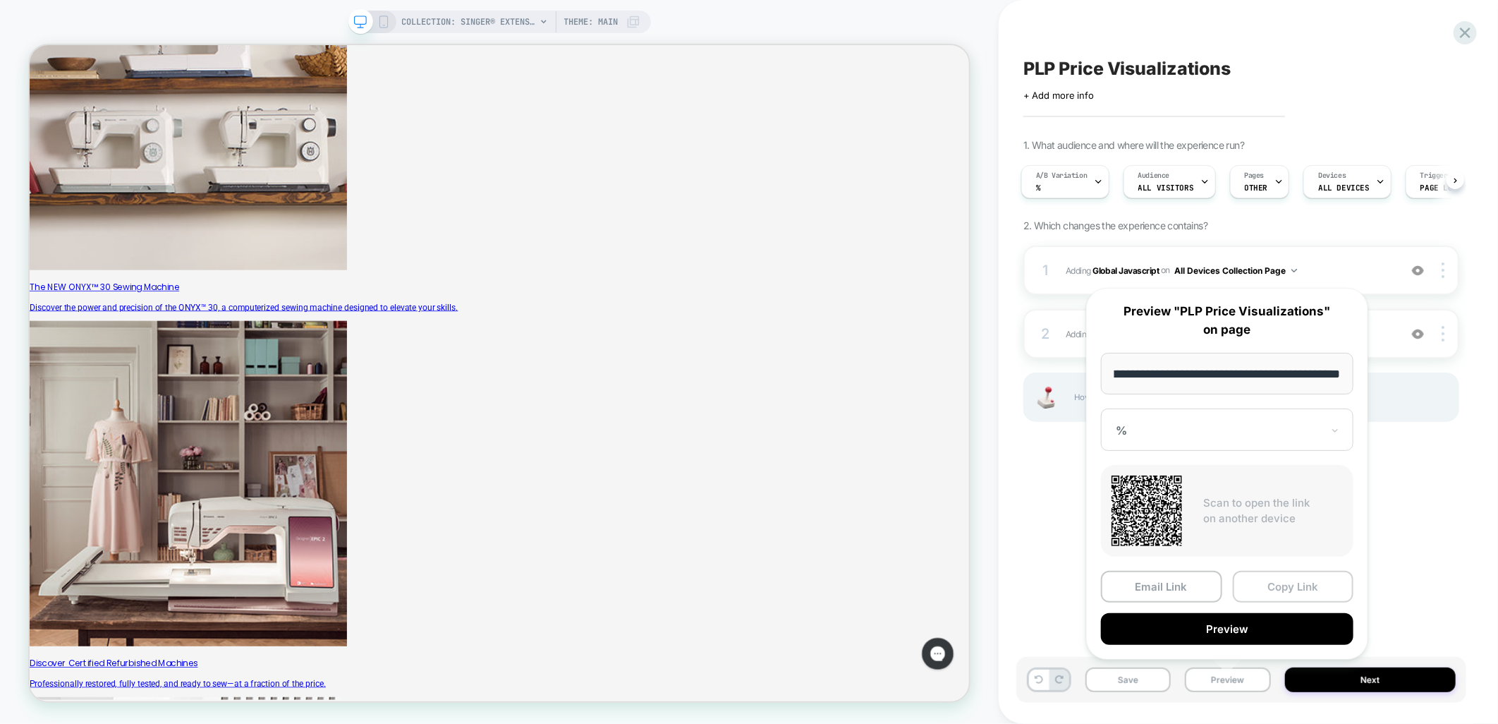
click at [1313, 587] on button "Copy Link" at bounding box center [1293, 587] width 121 height 32
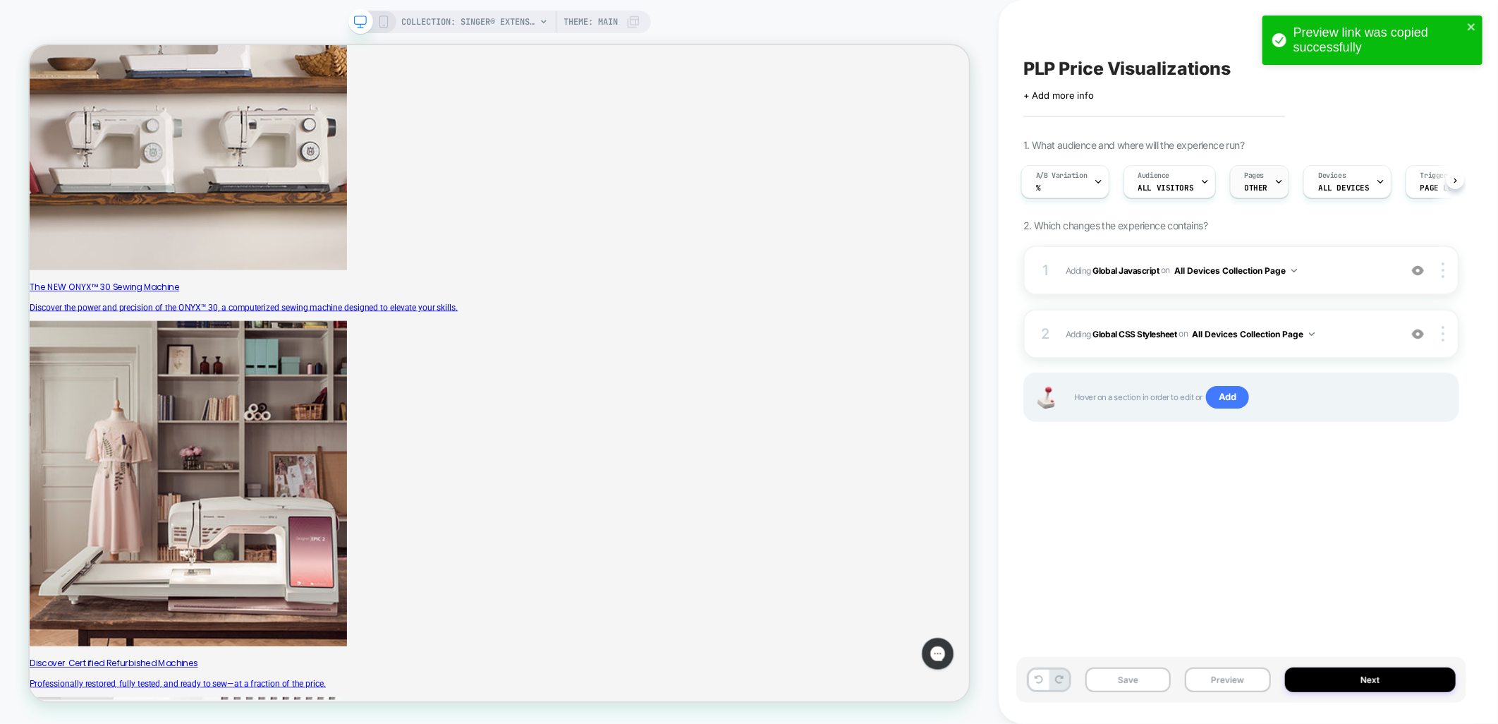
click at [1248, 183] on span "OTHER" at bounding box center [1256, 188] width 23 height 10
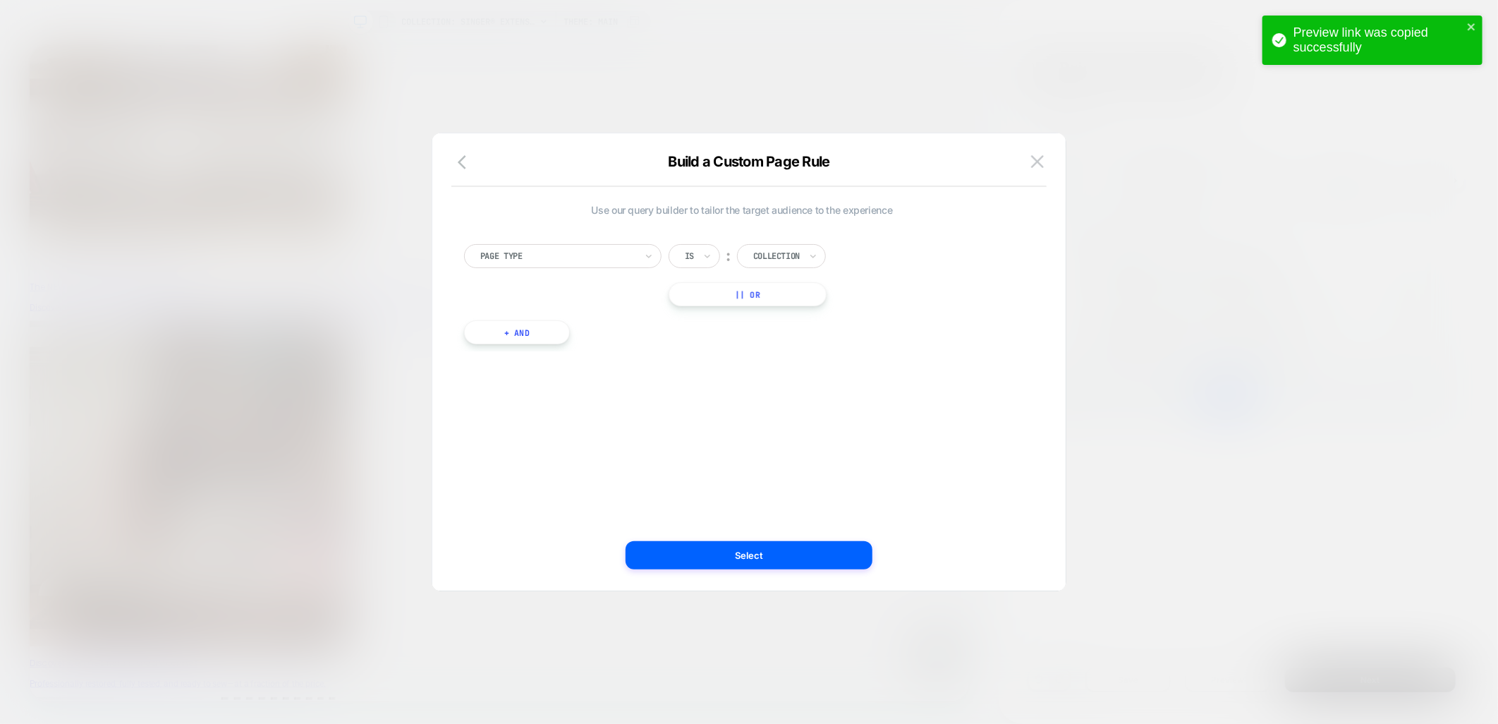
click at [528, 335] on button "+ And" at bounding box center [517, 332] width 106 height 24
click at [609, 348] on div at bounding box center [593, 346] width 155 height 13
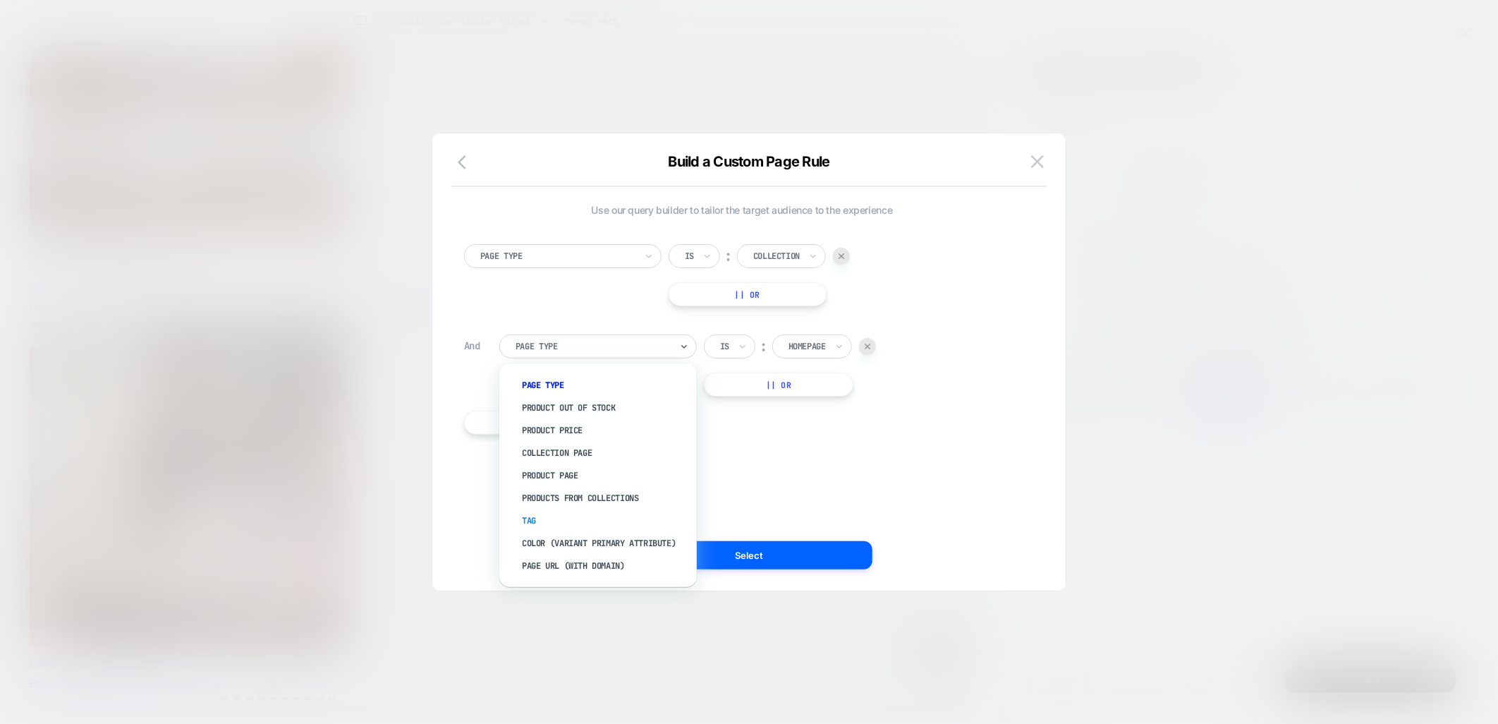
click at [570, 513] on div "Tag" at bounding box center [604, 520] width 183 height 23
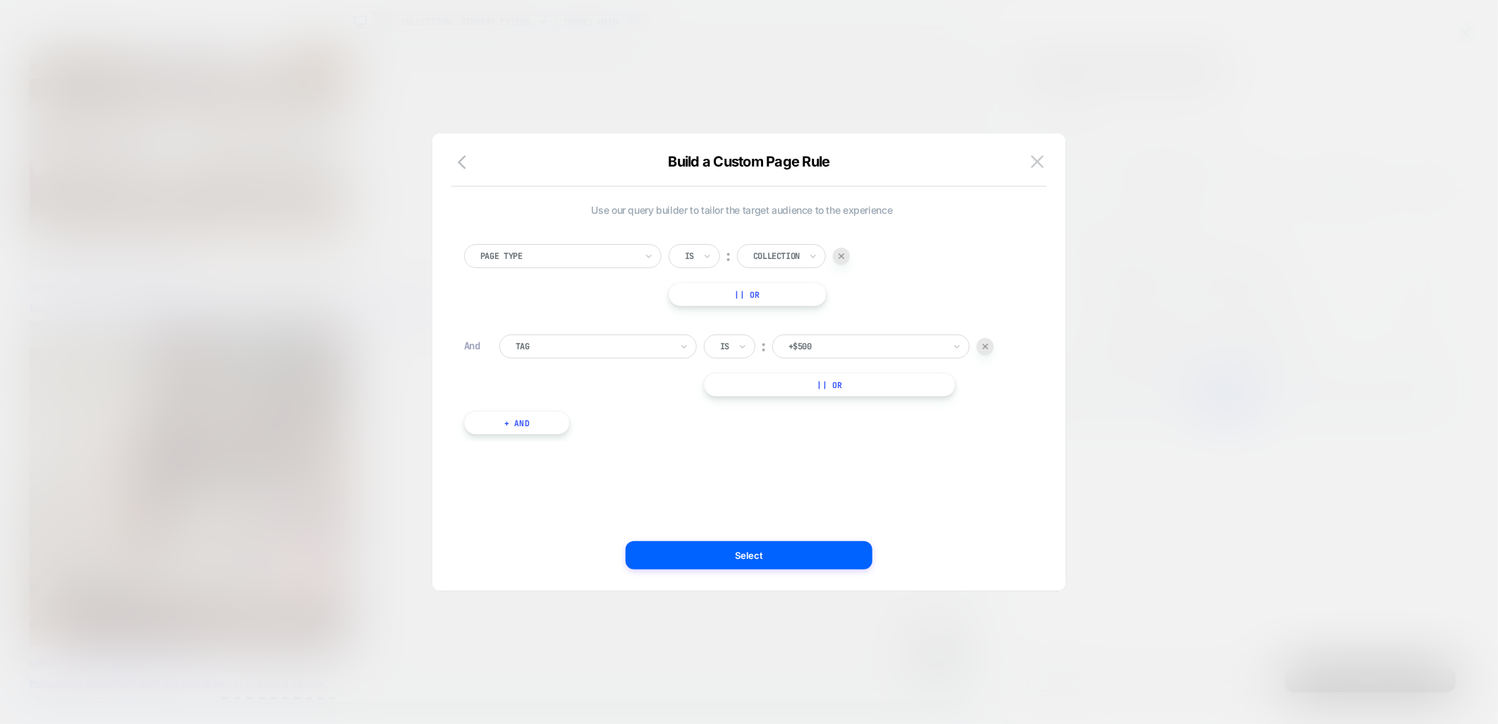
click at [857, 340] on div at bounding box center [866, 346] width 155 height 13
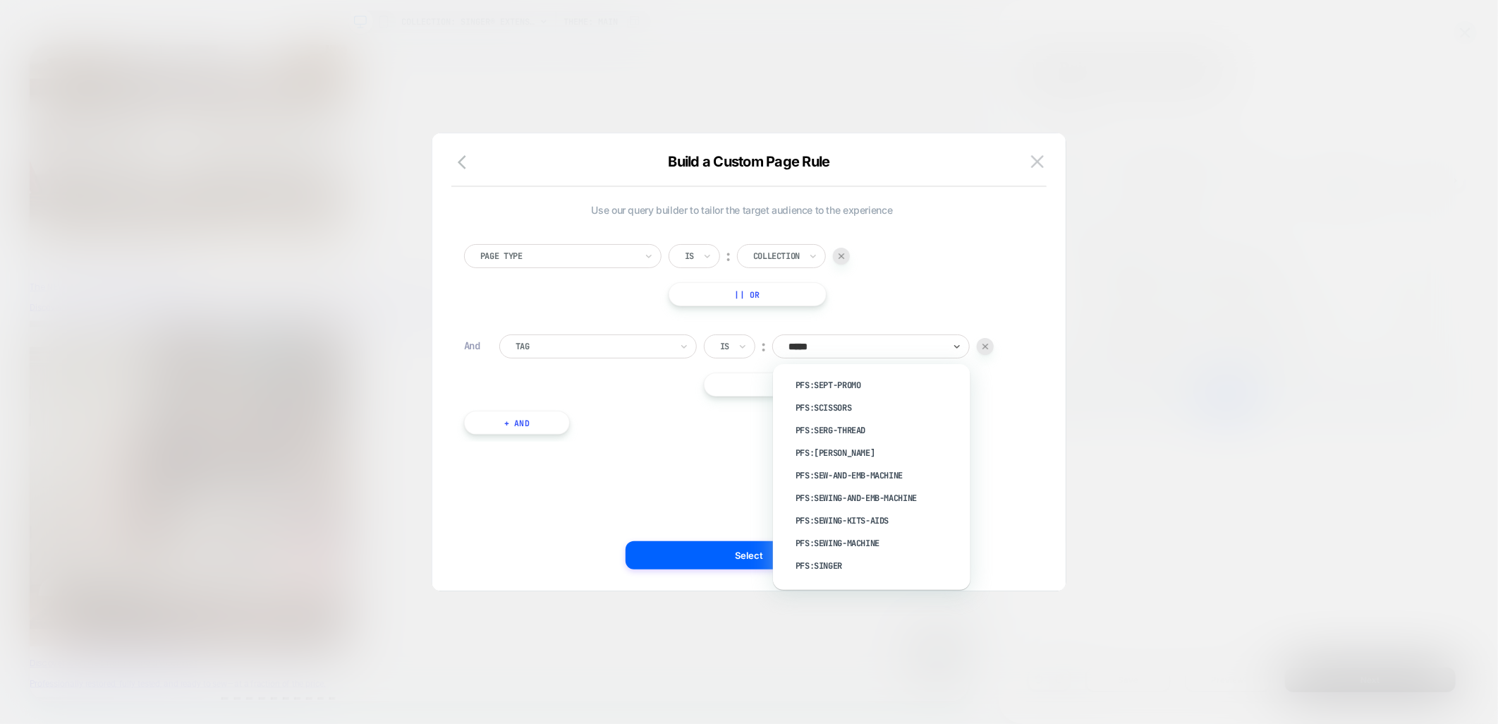
type input "******"
click at [856, 382] on div "pfs:singer" at bounding box center [878, 385] width 183 height 23
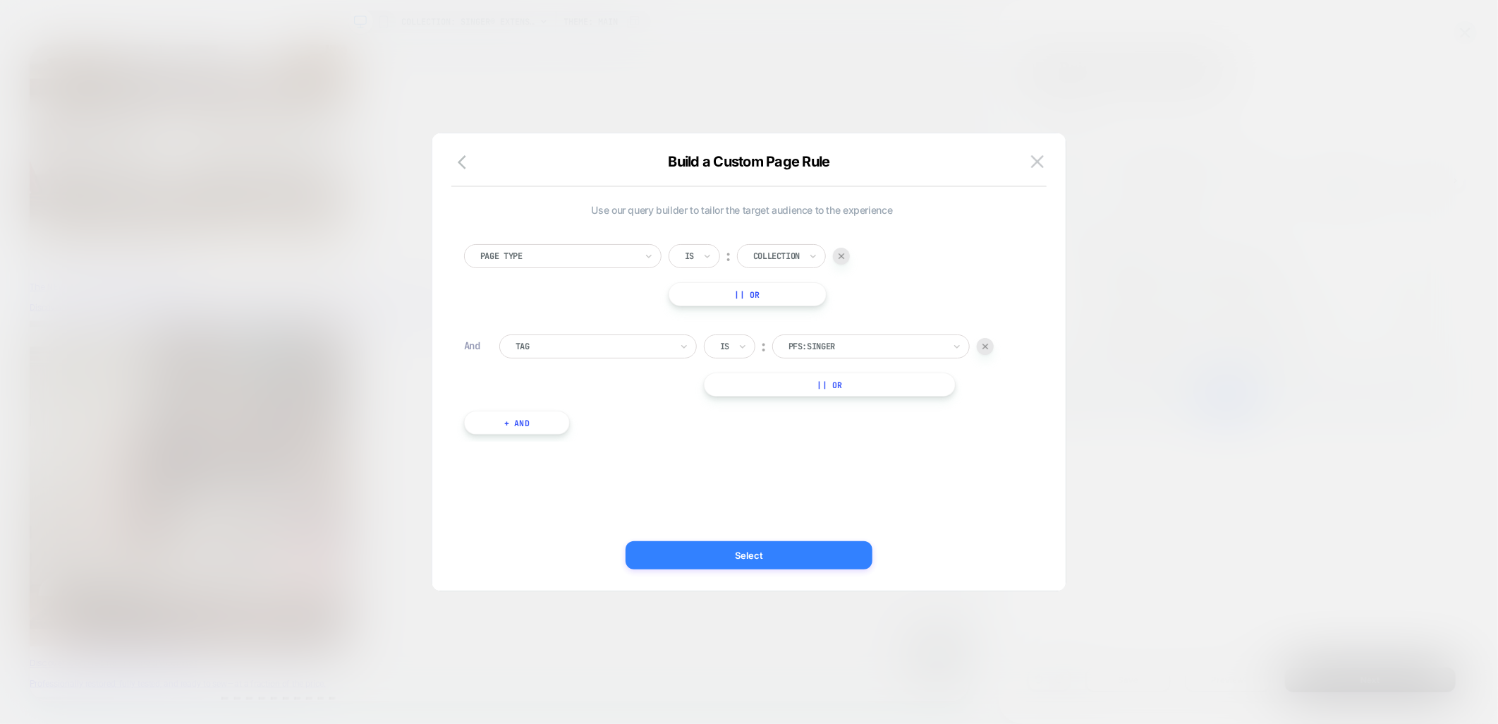
click at [718, 558] on button "Select" at bounding box center [749, 555] width 247 height 28
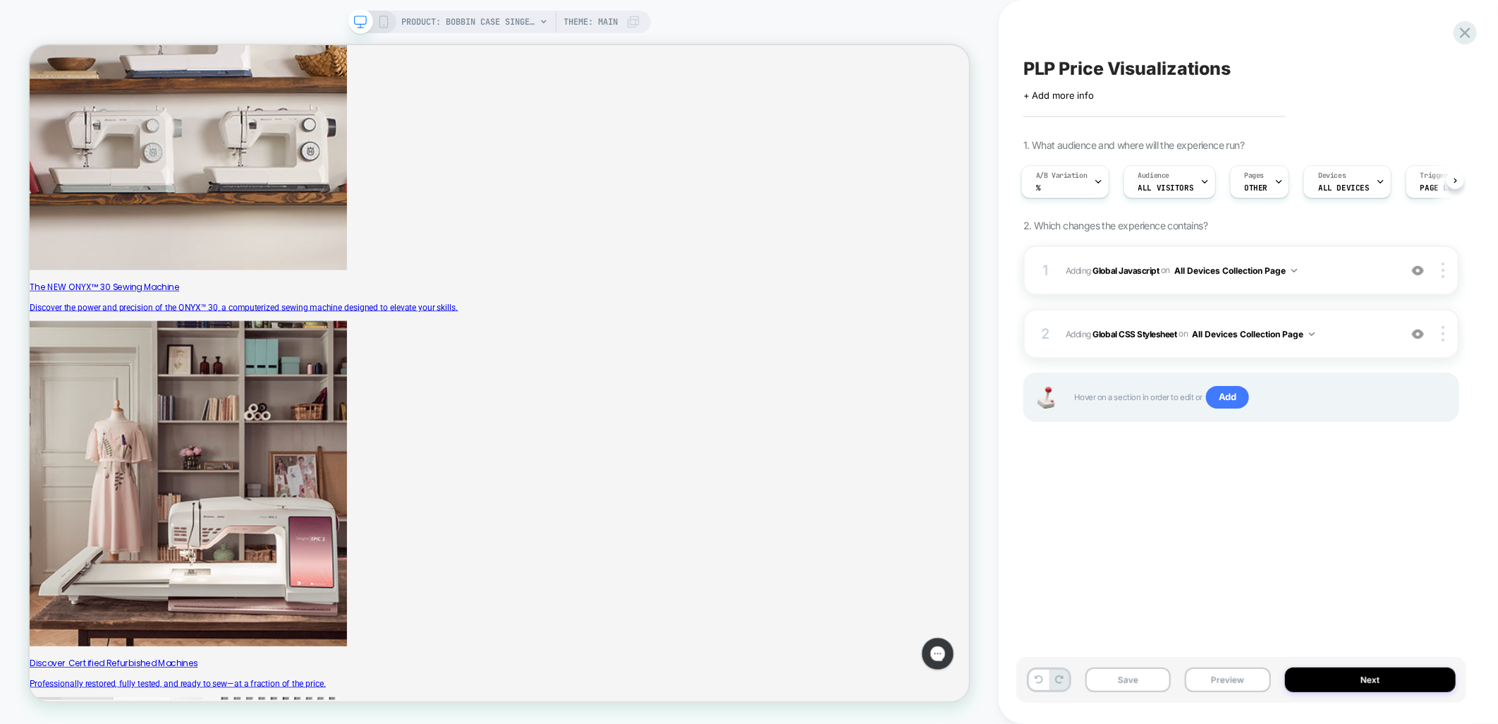
click at [1129, 682] on button "Save" at bounding box center [1128, 679] width 85 height 25
click at [1238, 679] on button "Preview" at bounding box center [1227, 679] width 85 height 25
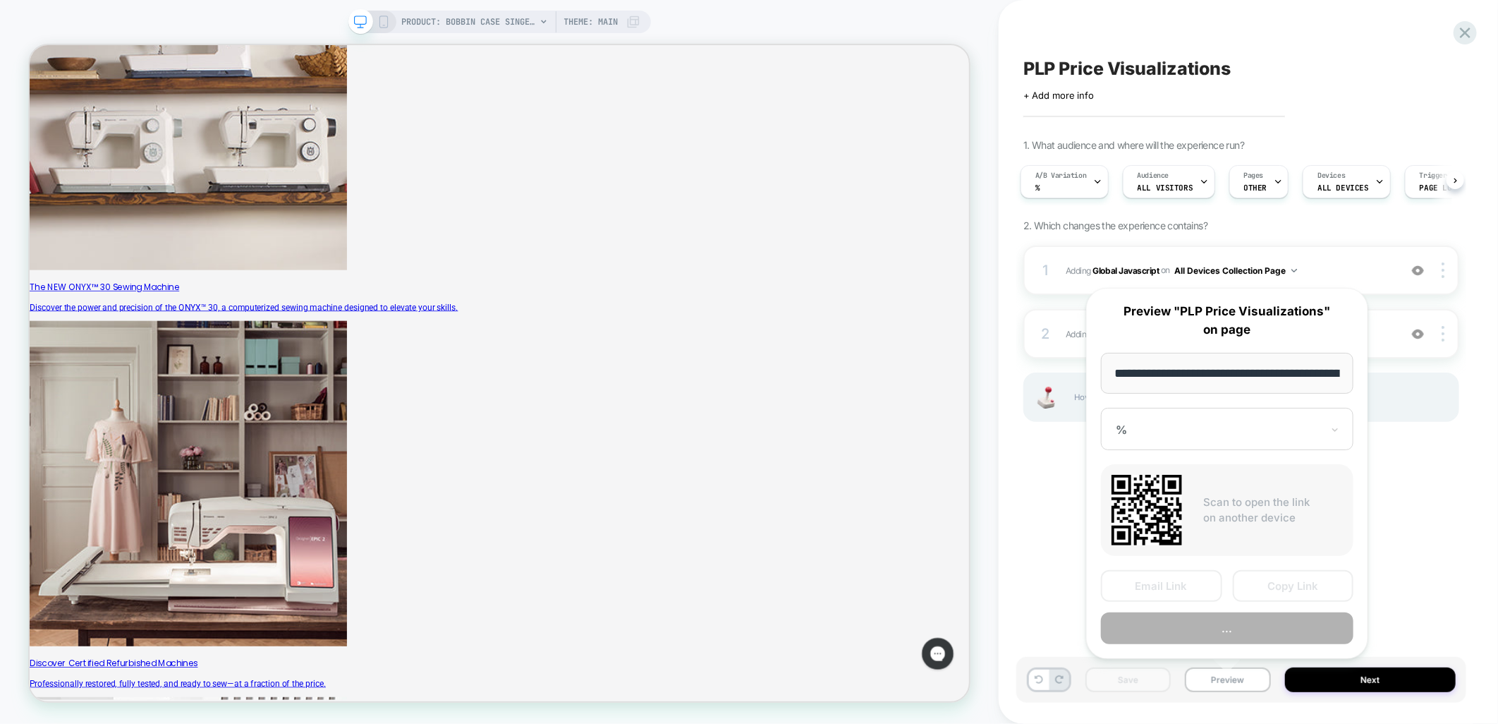
scroll to position [0, 185]
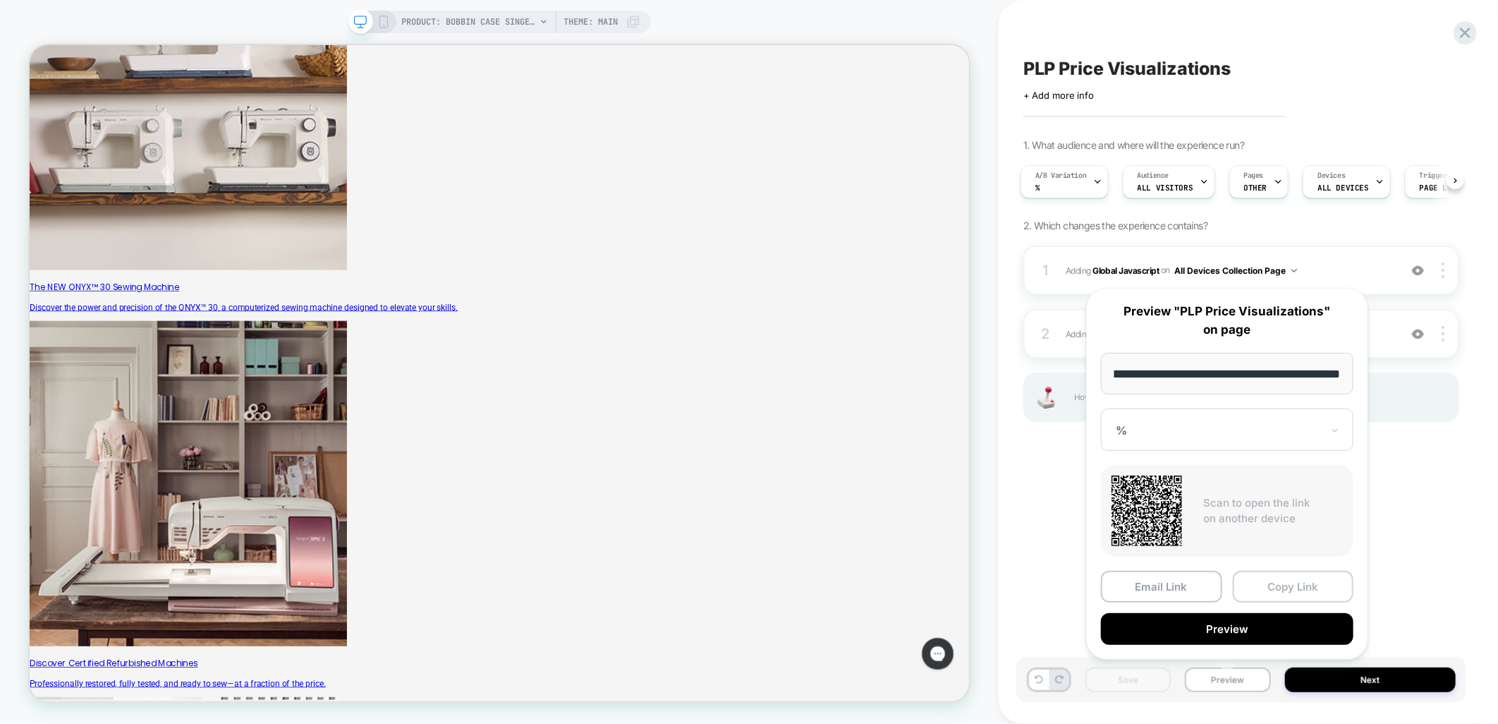
click at [1306, 581] on button "Copy Link" at bounding box center [1293, 587] width 121 height 32
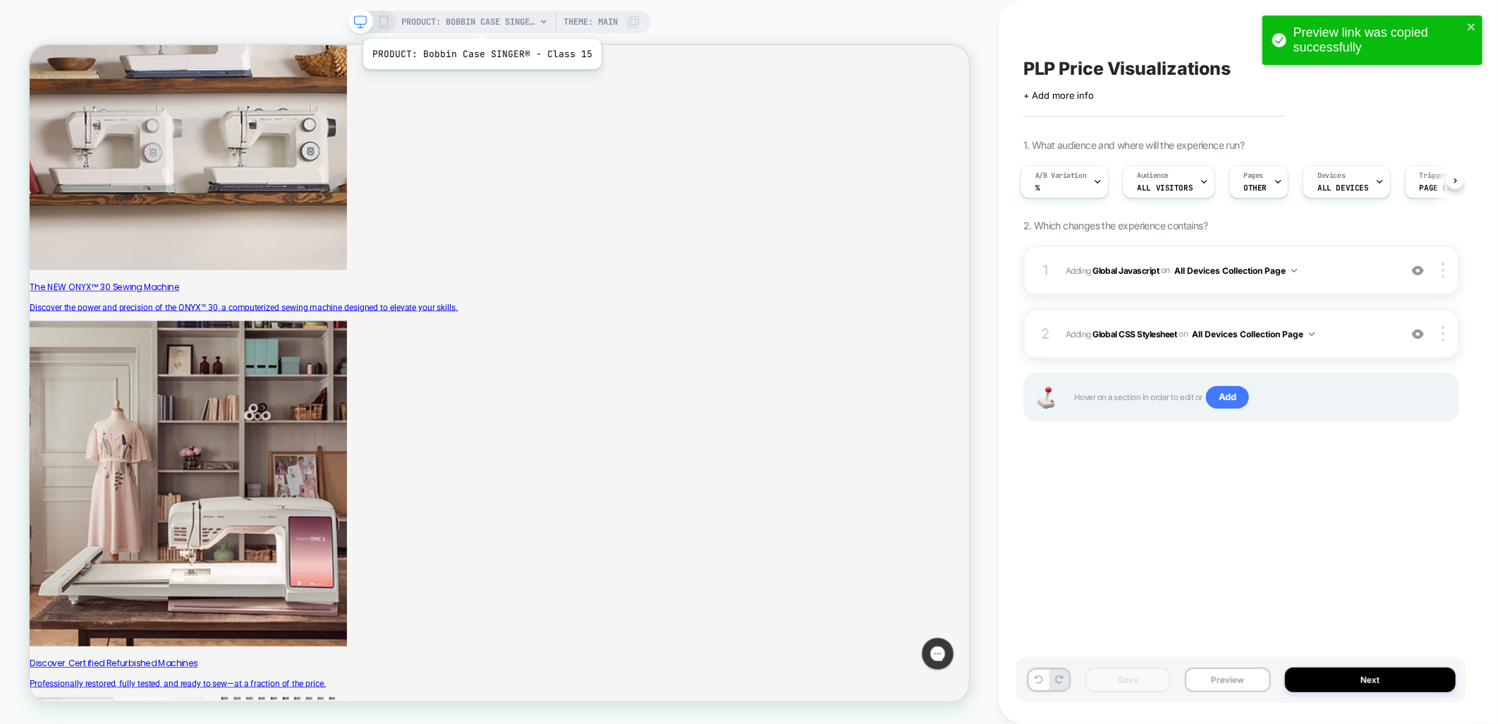
click at [481, 16] on span "PRODUCT: Bobbin Case SINGER® - Class 15" at bounding box center [469, 22] width 134 height 23
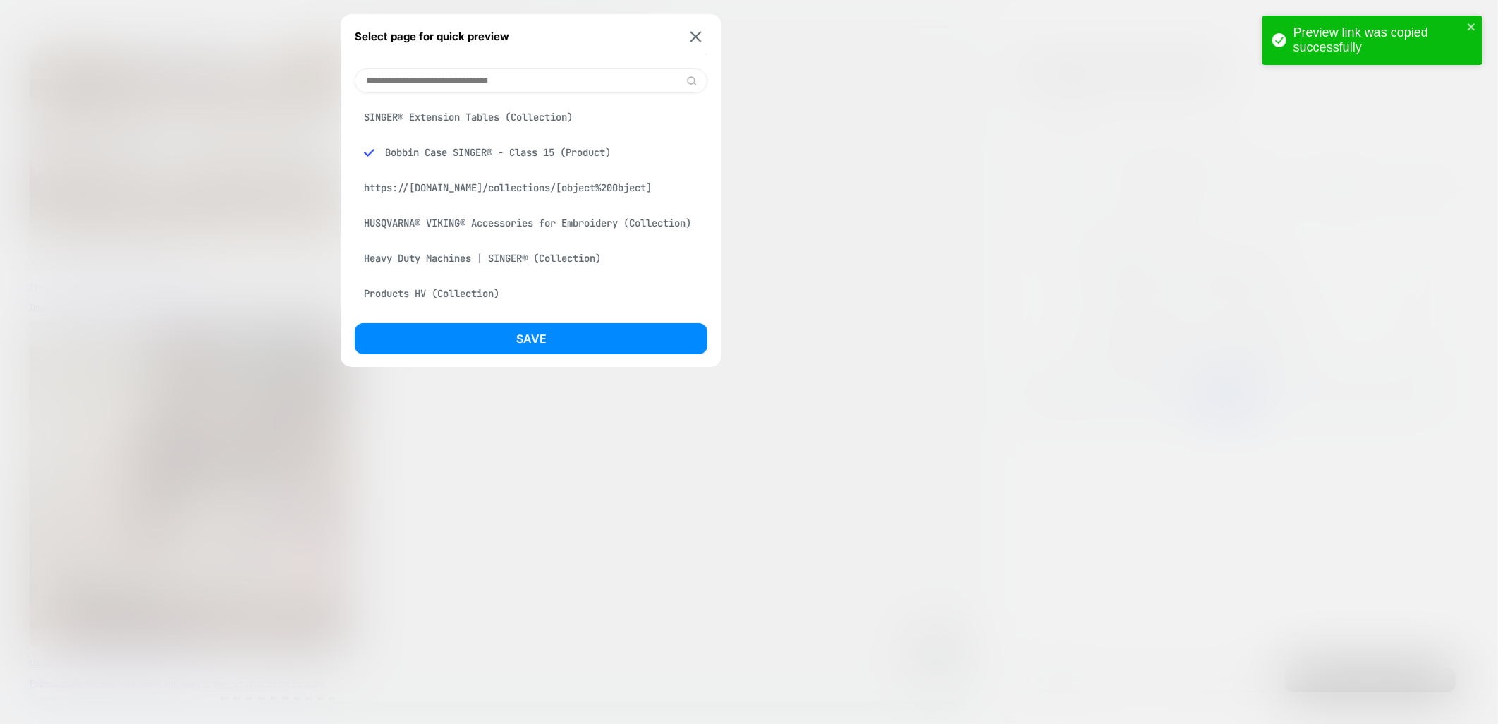
click at [464, 111] on div "SINGER® Extension Tables (Collection)" at bounding box center [531, 117] width 353 height 27
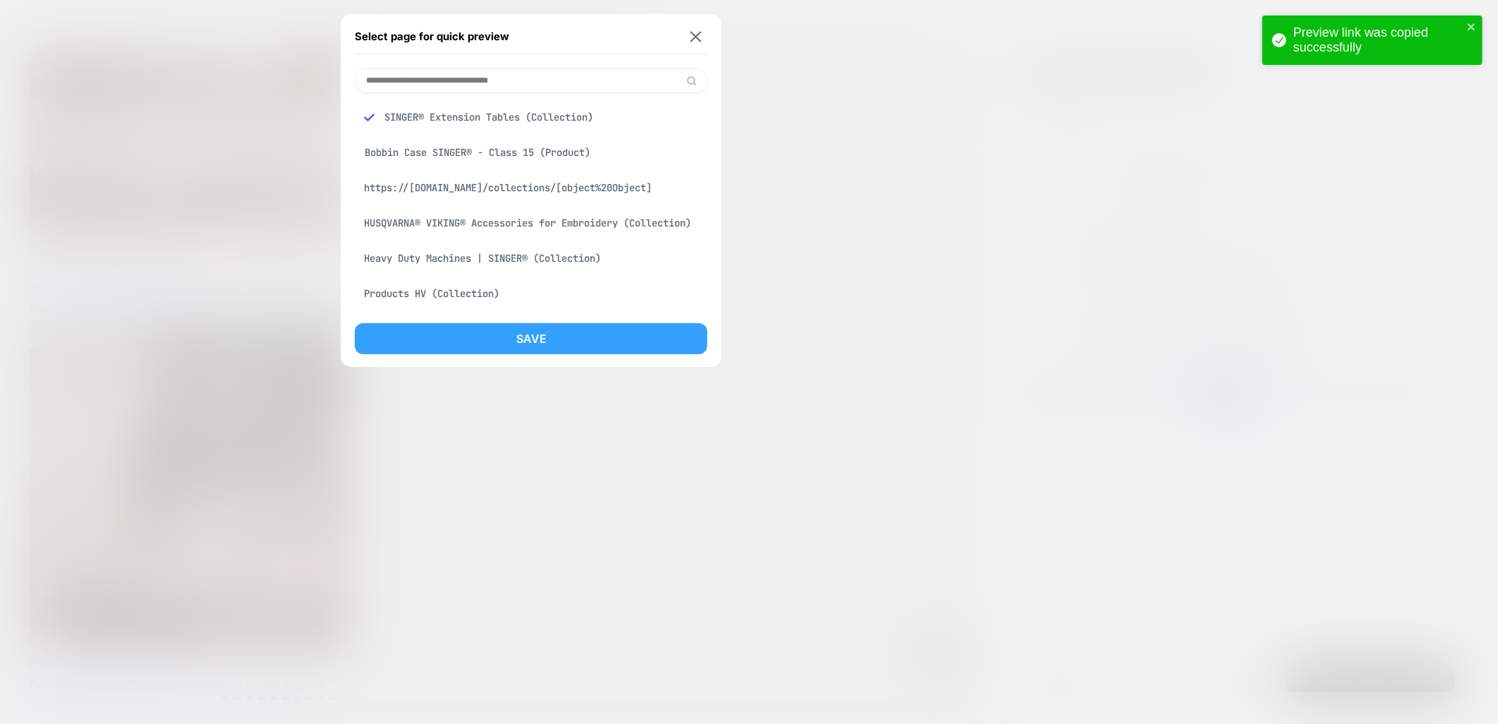
click at [600, 335] on button "Save" at bounding box center [531, 338] width 353 height 31
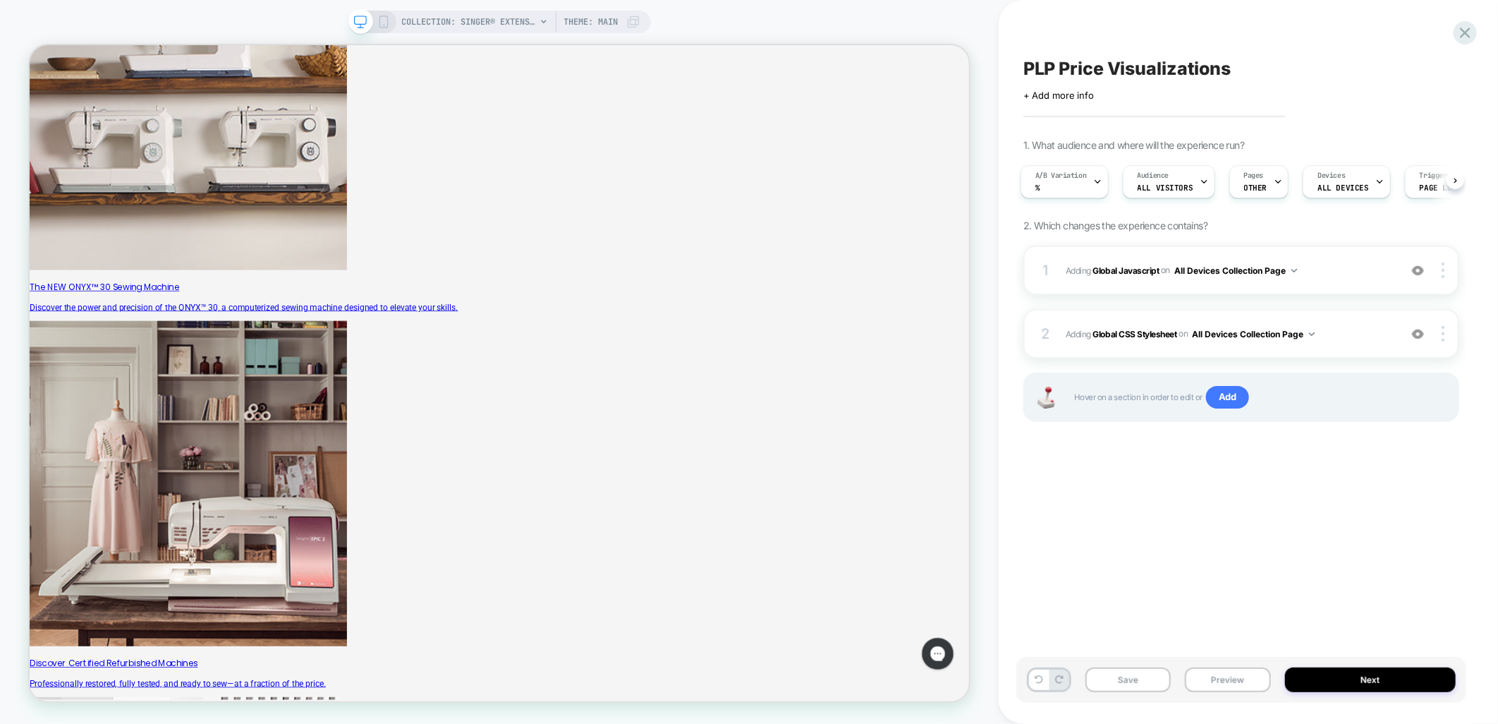
scroll to position [0, 4]
click at [1221, 674] on button "Preview" at bounding box center [1227, 679] width 85 height 25
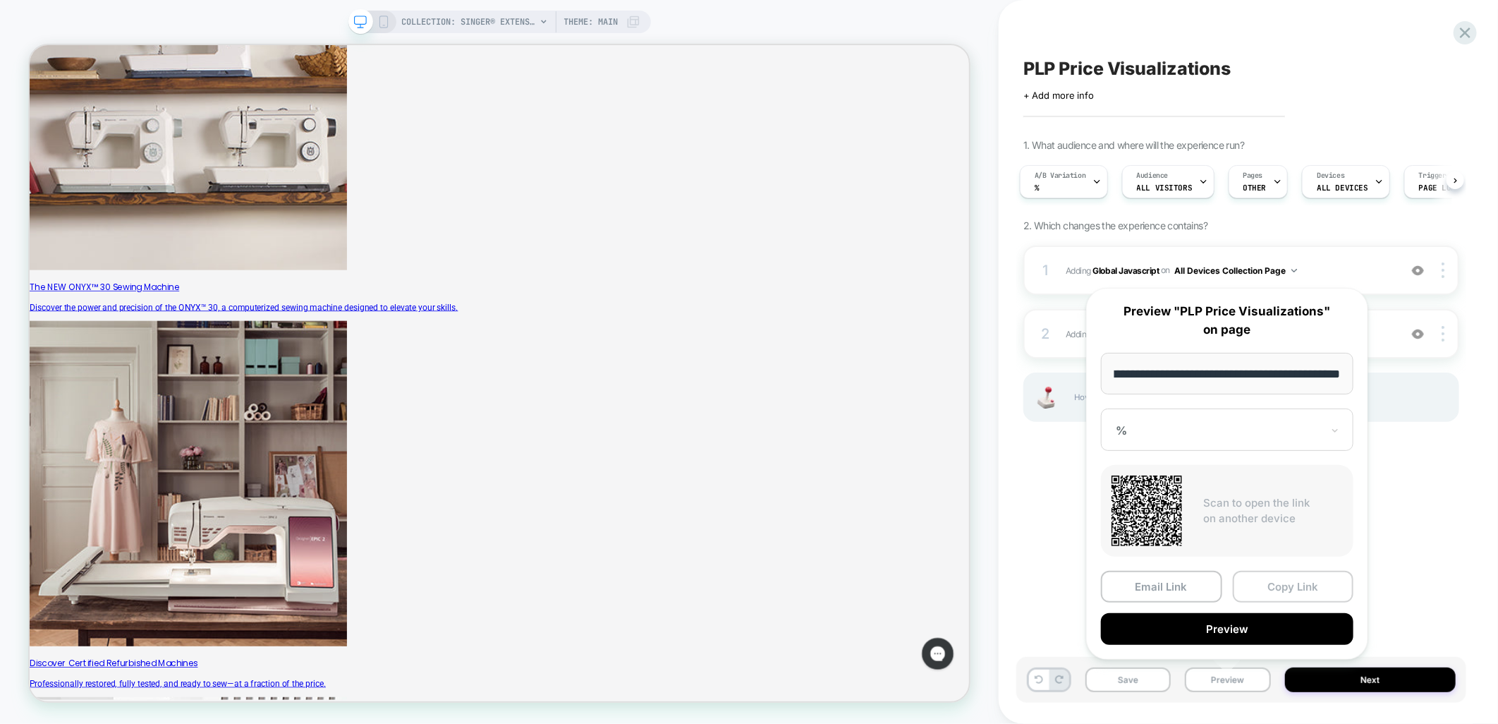
scroll to position [0, 0]
click at [1270, 588] on button "Copy Link" at bounding box center [1293, 587] width 121 height 32
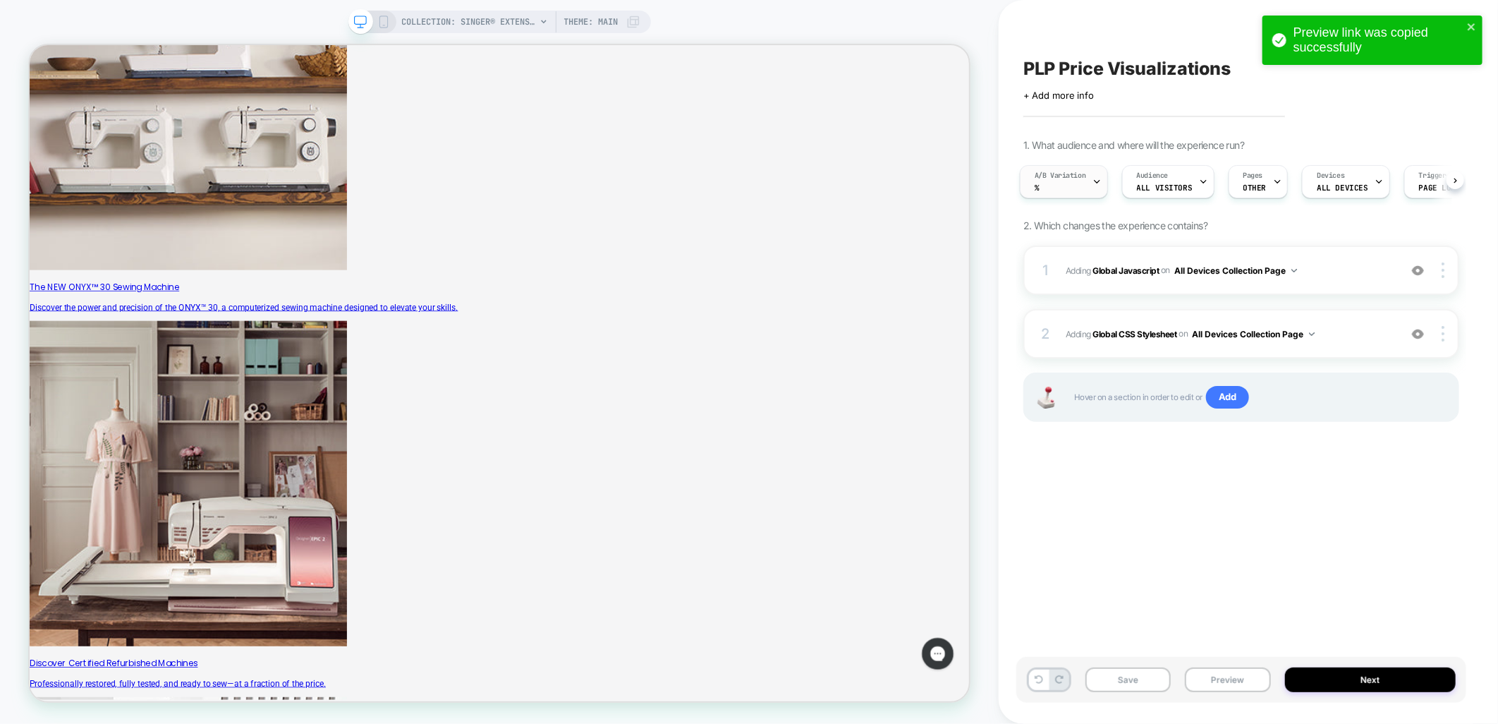
click at [1100, 188] on div at bounding box center [1097, 182] width 9 height 32
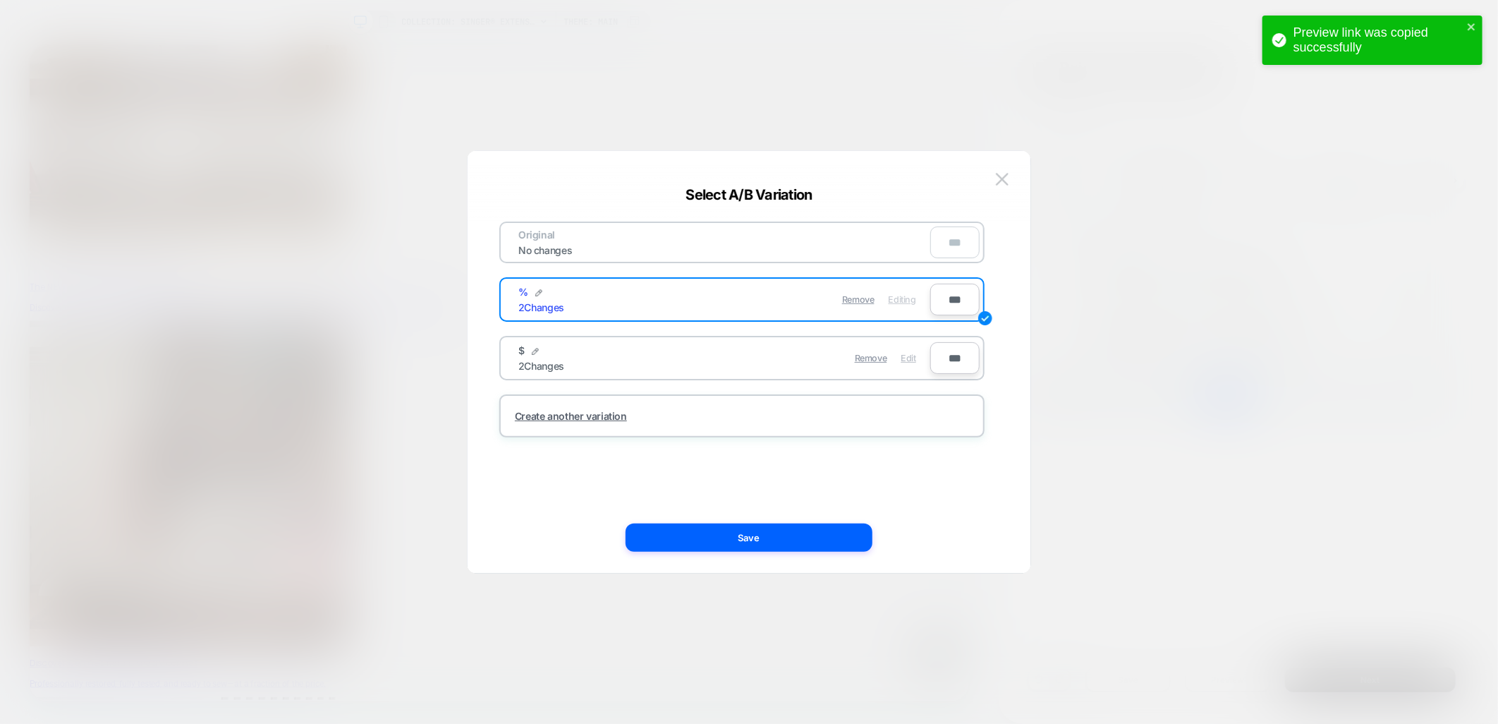
click at [907, 362] on div "Edit" at bounding box center [908, 358] width 15 height 28
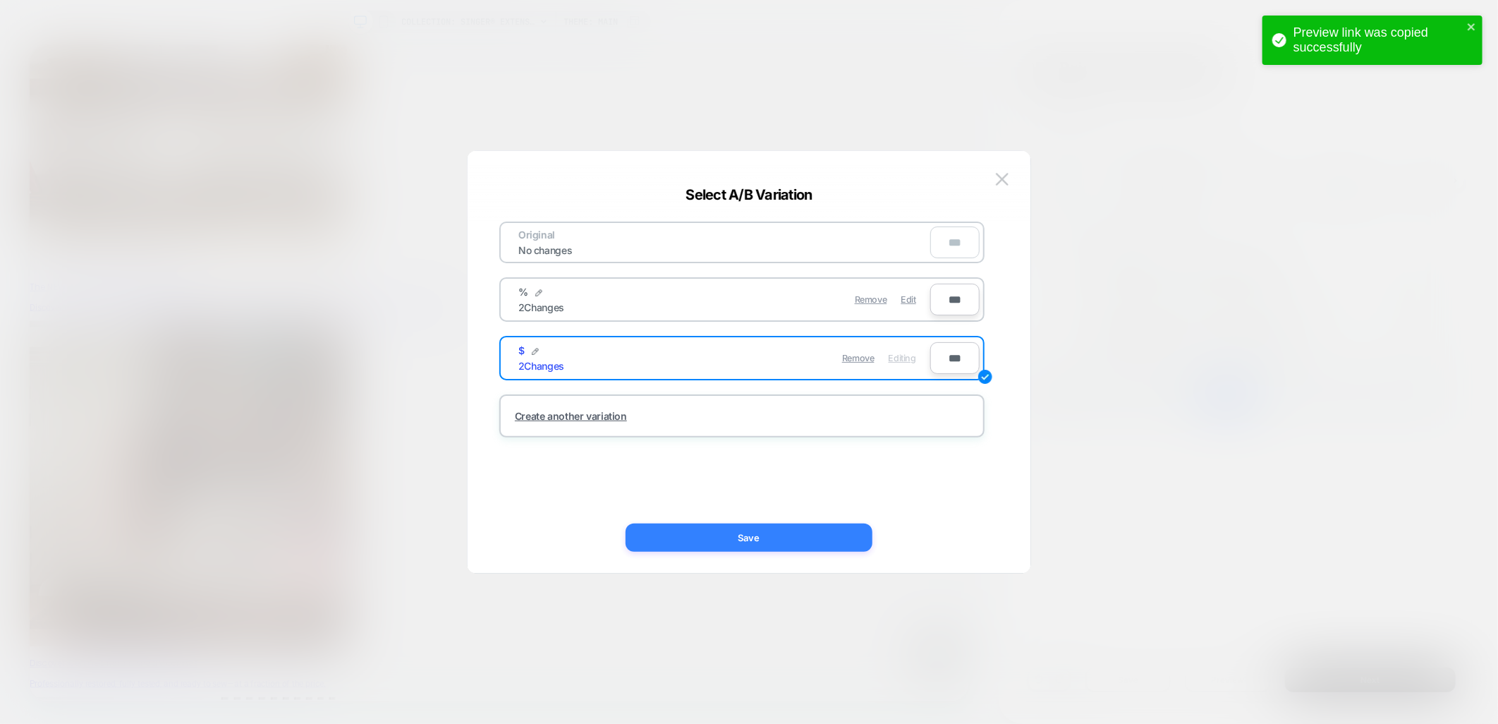
click at [779, 539] on button "Save" at bounding box center [749, 537] width 247 height 28
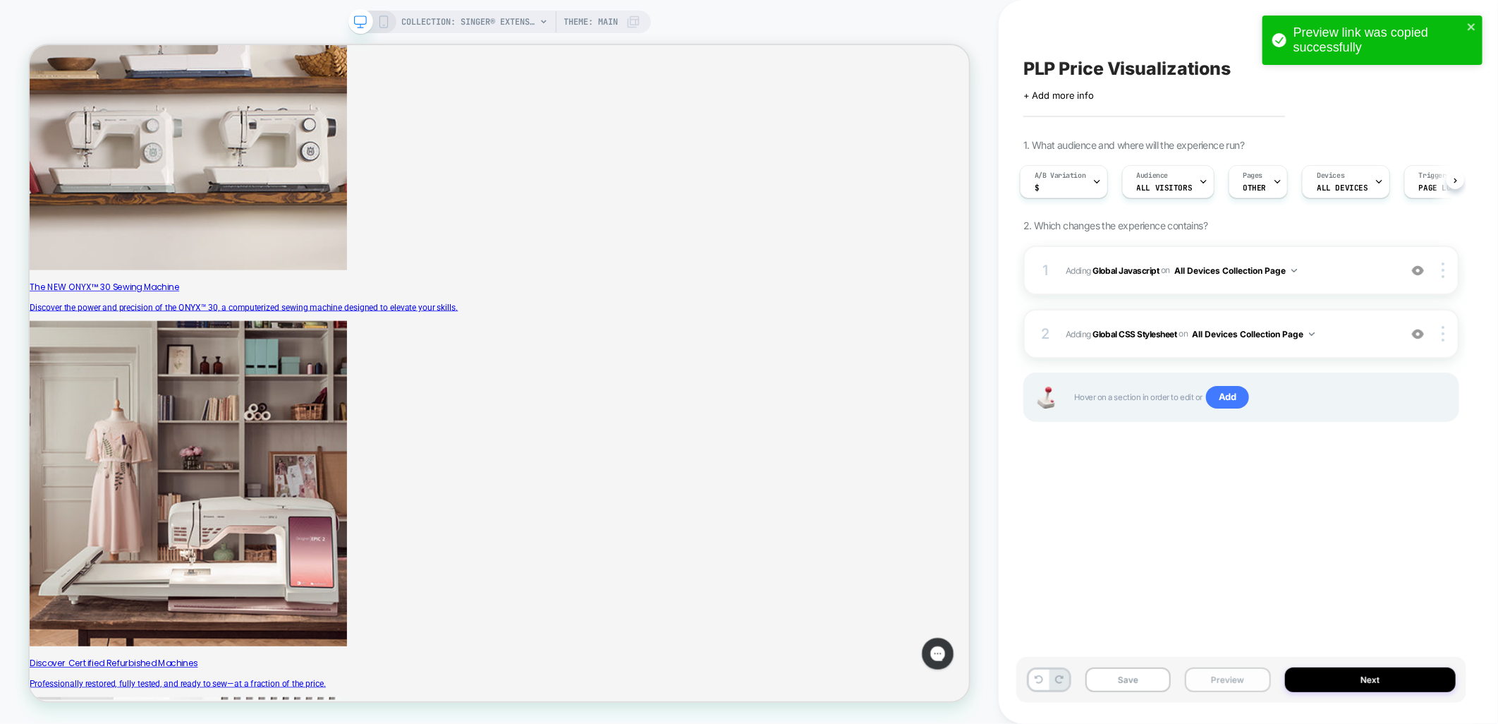
click at [1205, 683] on button "Preview" at bounding box center [1227, 679] width 85 height 25
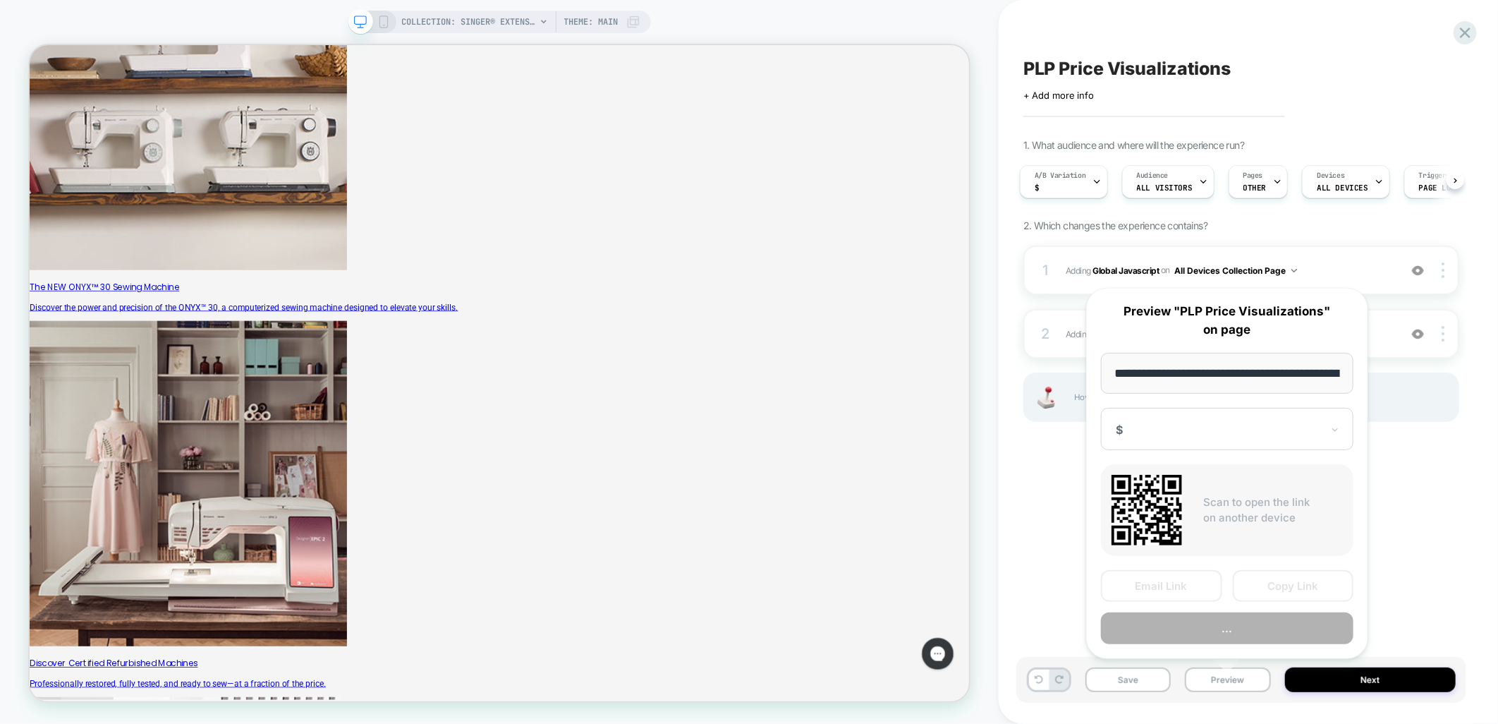
scroll to position [0, 219]
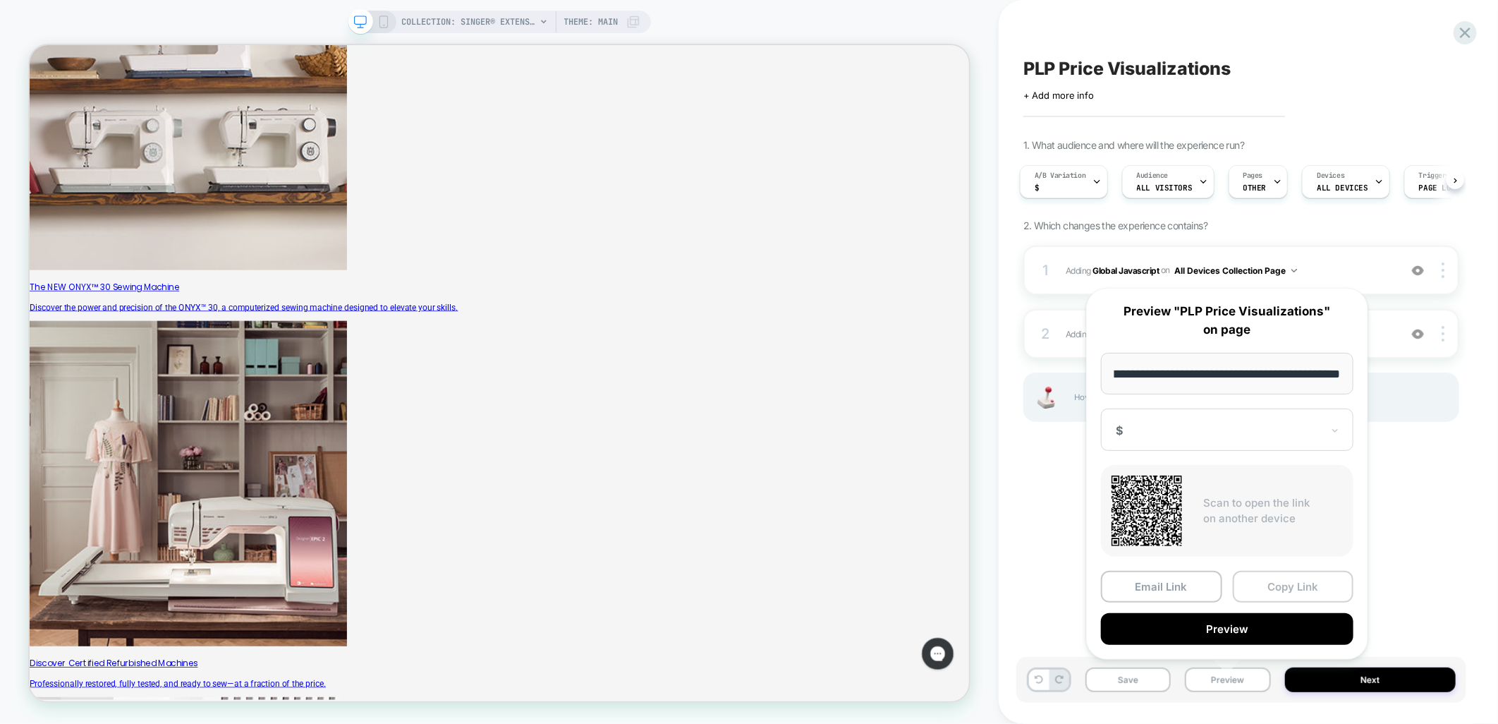
click at [1300, 590] on button "Copy Link" at bounding box center [1293, 587] width 121 height 32
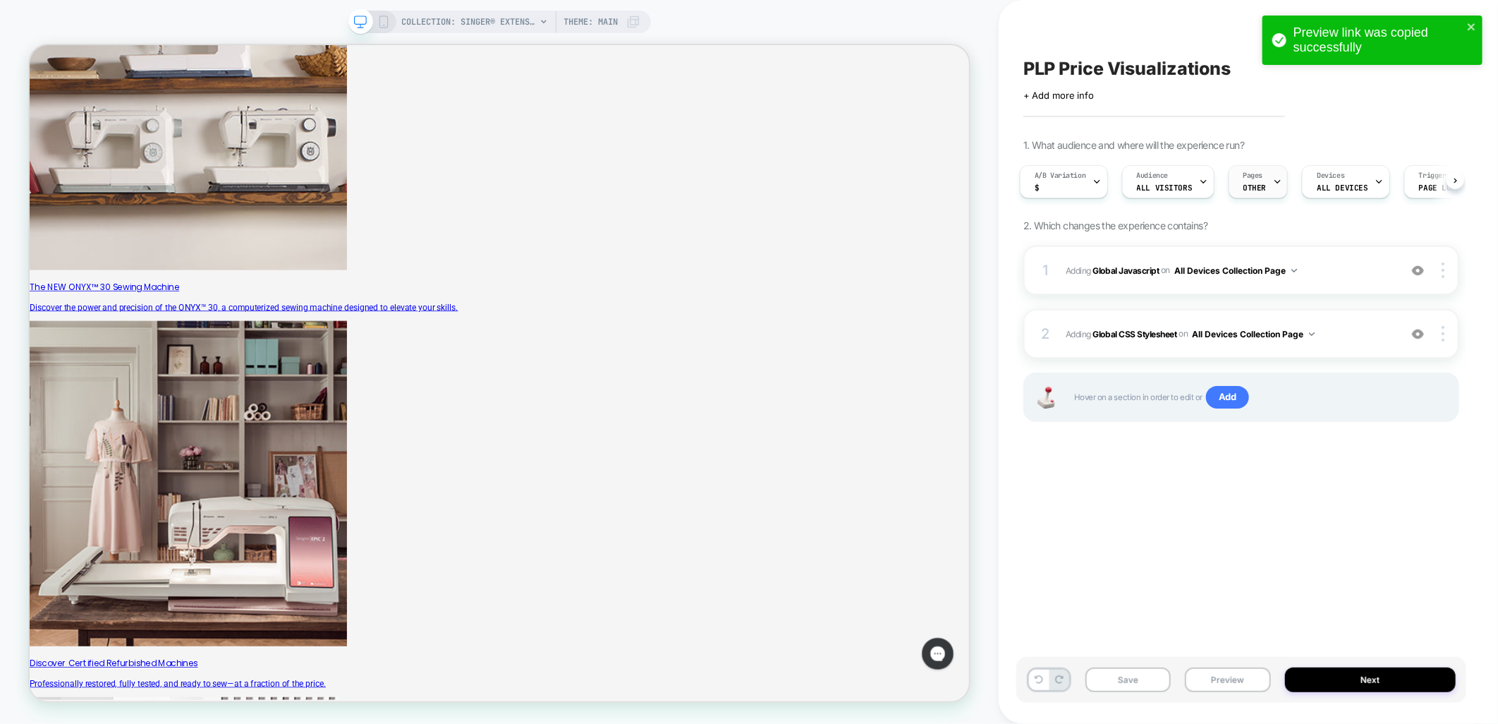
click at [1260, 183] on span "OTHER" at bounding box center [1255, 188] width 23 height 10
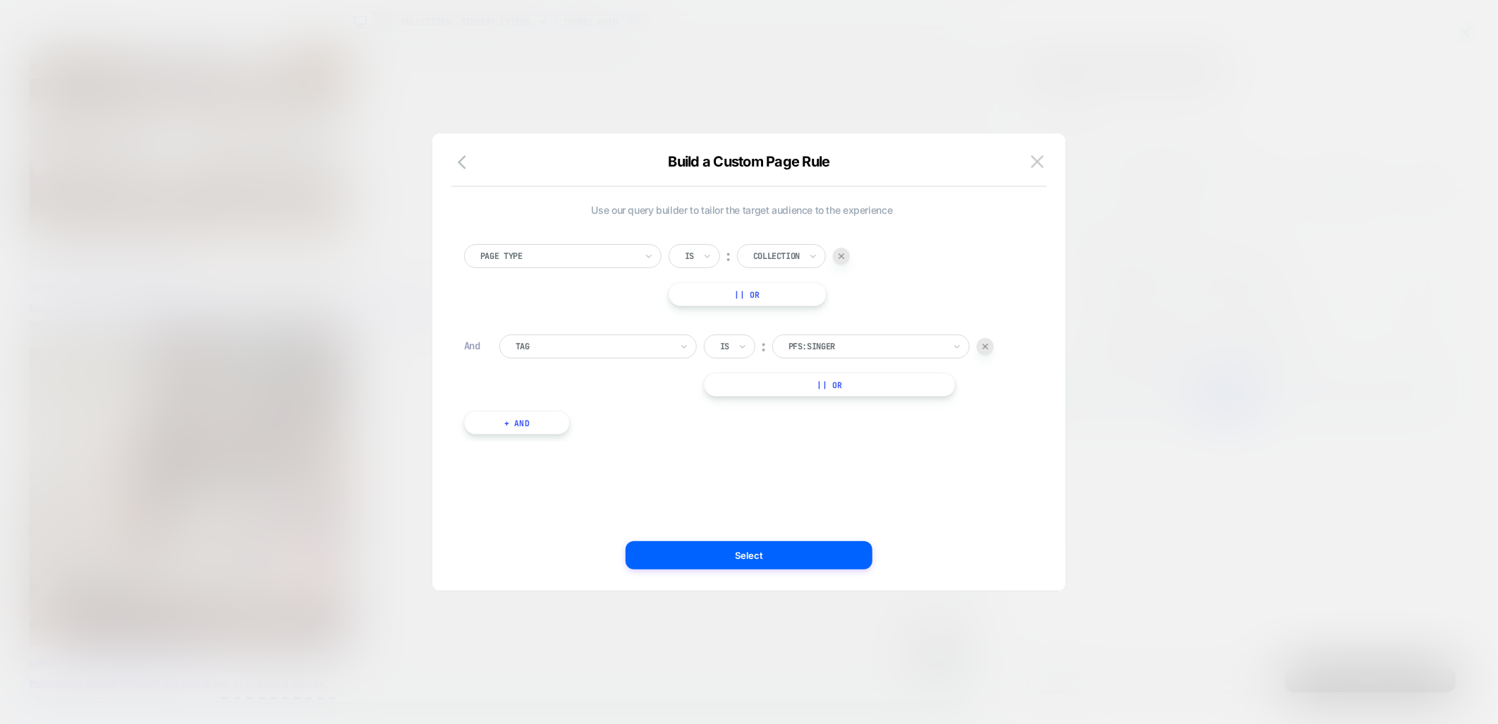
click at [729, 341] on div at bounding box center [724, 346] width 9 height 13
click at [1033, 158] on img at bounding box center [1037, 161] width 13 height 12
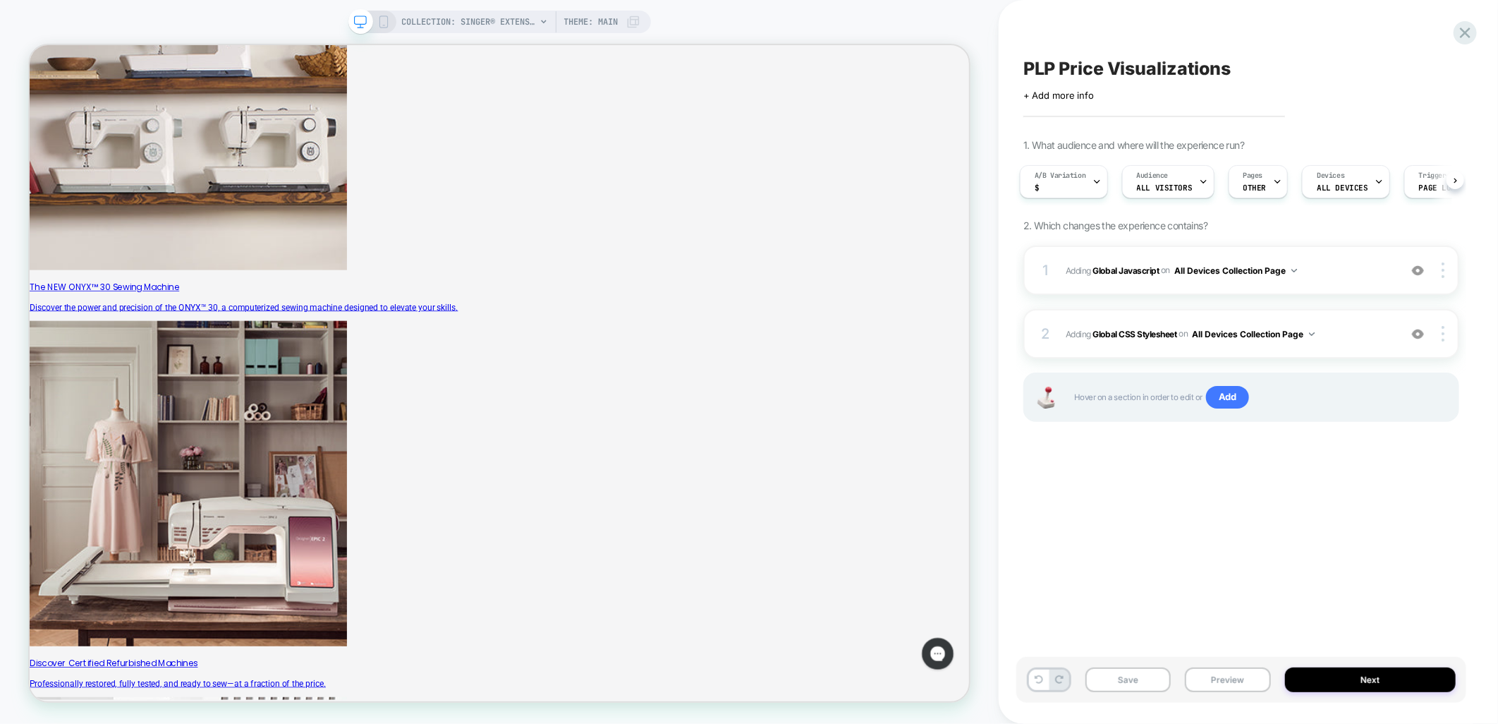
click at [1258, 523] on div "PLP Price Visualizations Click to edit experience details + Add more info 1. Wh…" at bounding box center [1241, 361] width 450 height 695
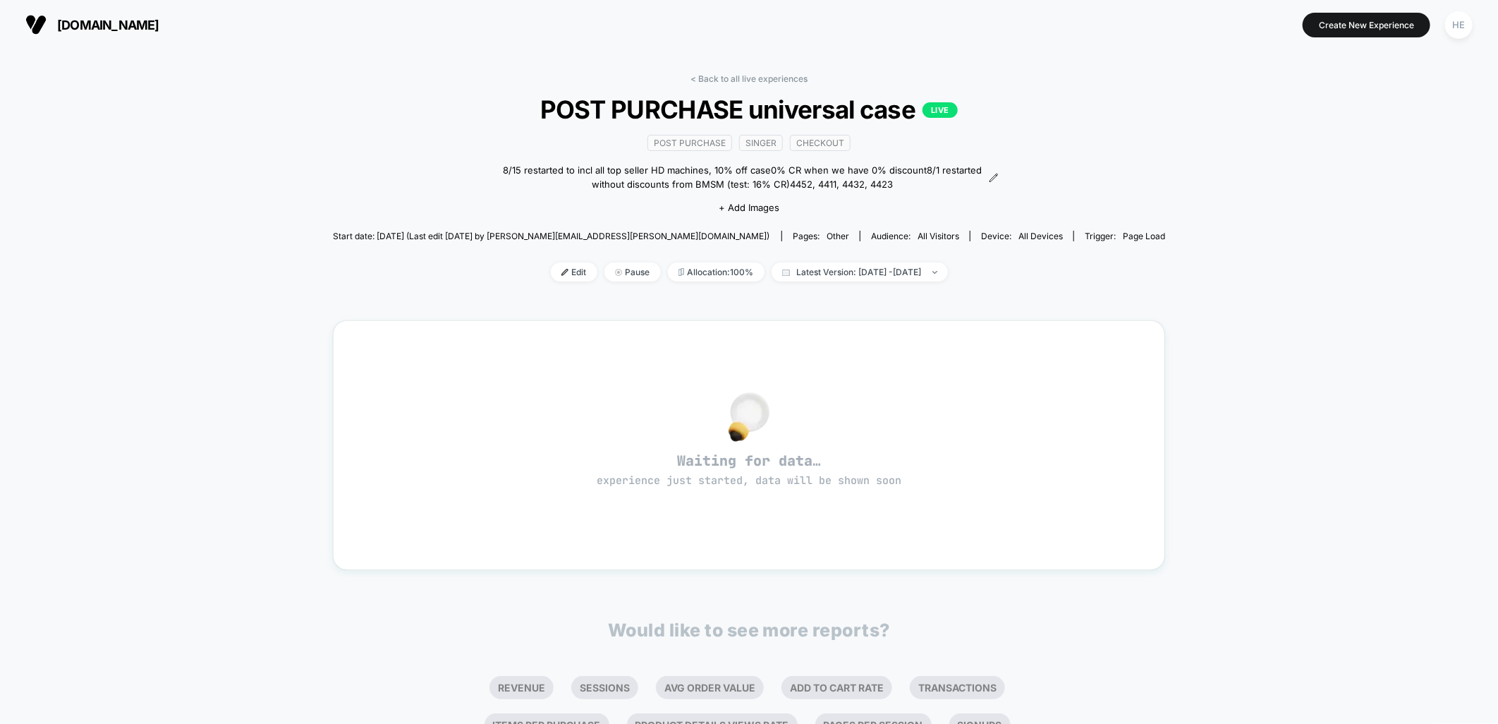
click at [765, 68] on div "< Back to all live experiences POST PURCHASE universal case LIVE Post Purchase …" at bounding box center [749, 440] width 833 height 755
click at [762, 78] on link "< Back to all live experiences" at bounding box center [749, 78] width 117 height 11
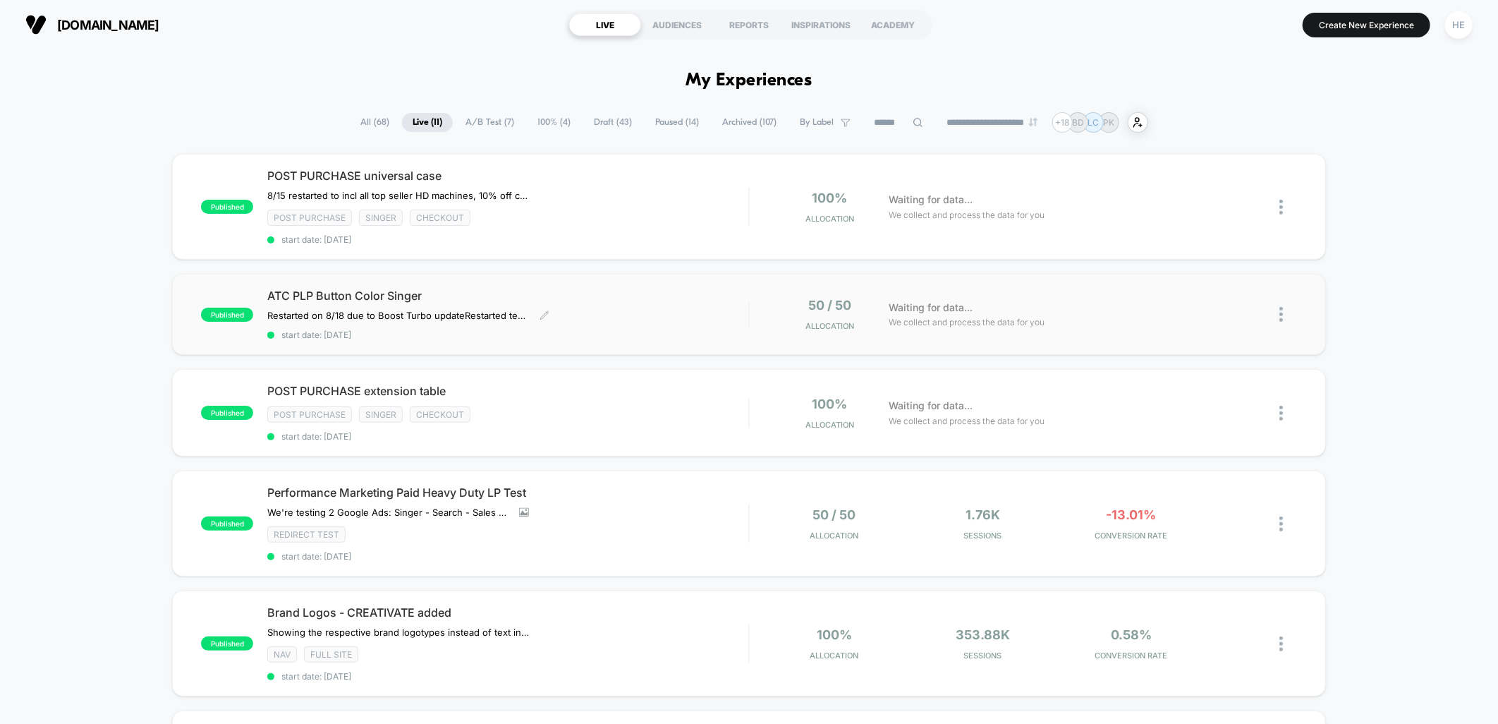
click at [657, 317] on div "ATC PLP Button Color Singer Restarted on 8/18 due to Boost Turbo update Restart…" at bounding box center [507, 313] width 481 height 51
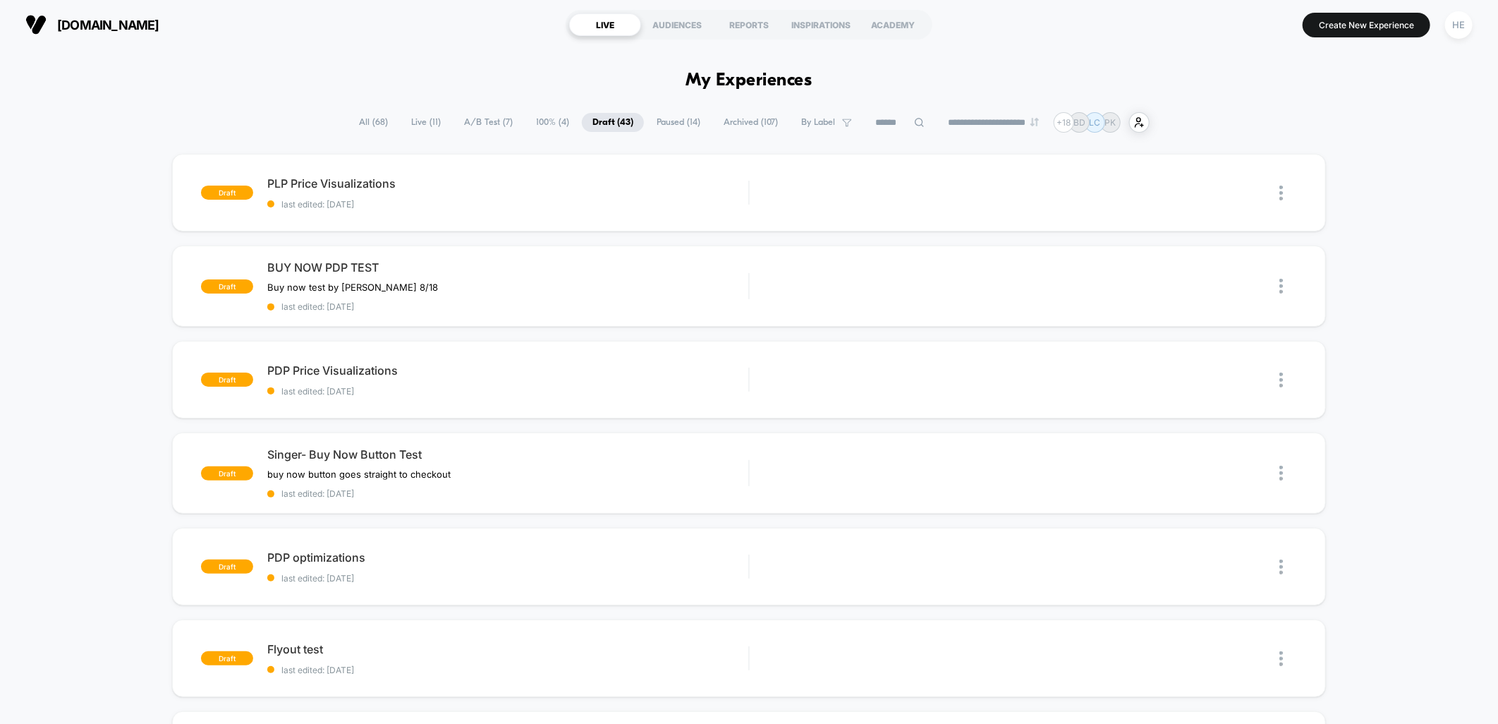
click at [410, 114] on span "Live ( 11 )" at bounding box center [426, 122] width 51 height 19
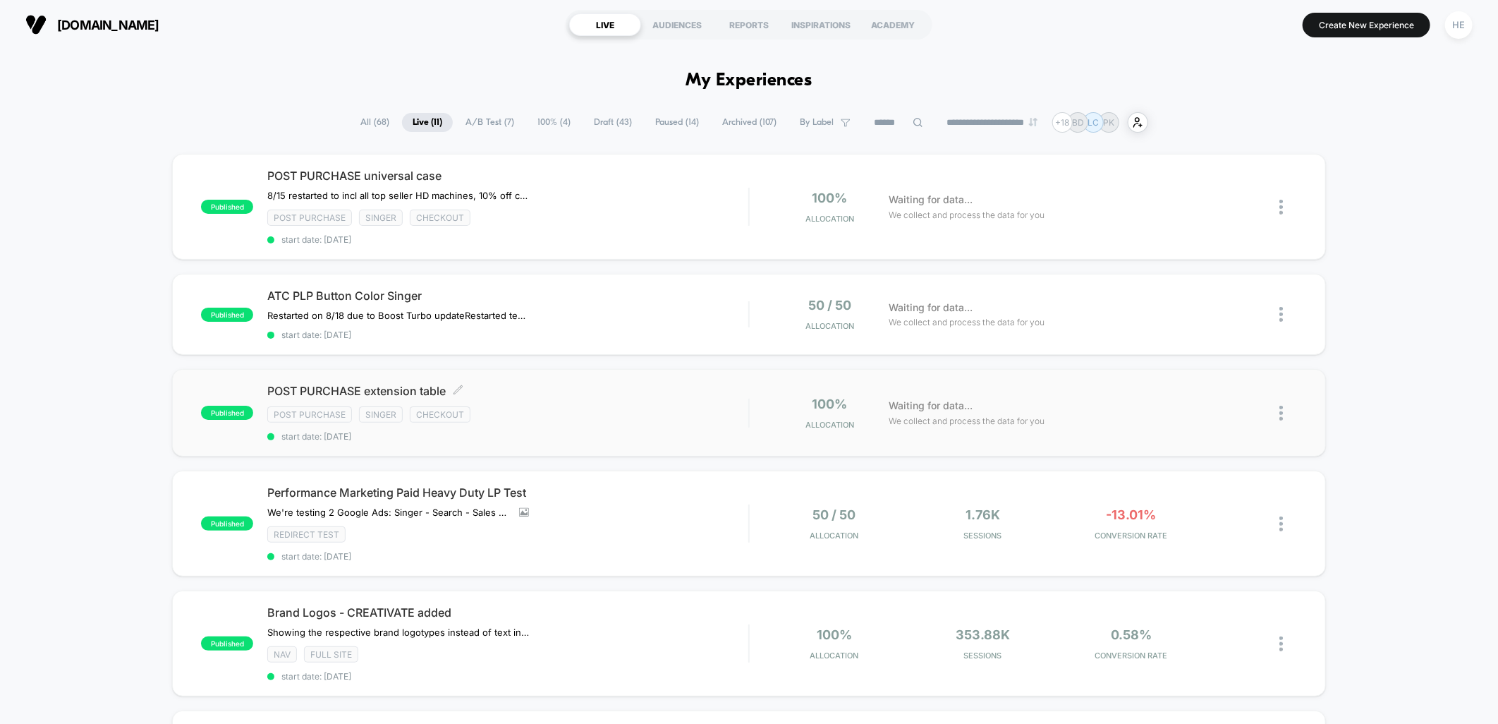
click at [734, 413] on div "Post Purchase Singer checkout" at bounding box center [507, 414] width 481 height 16
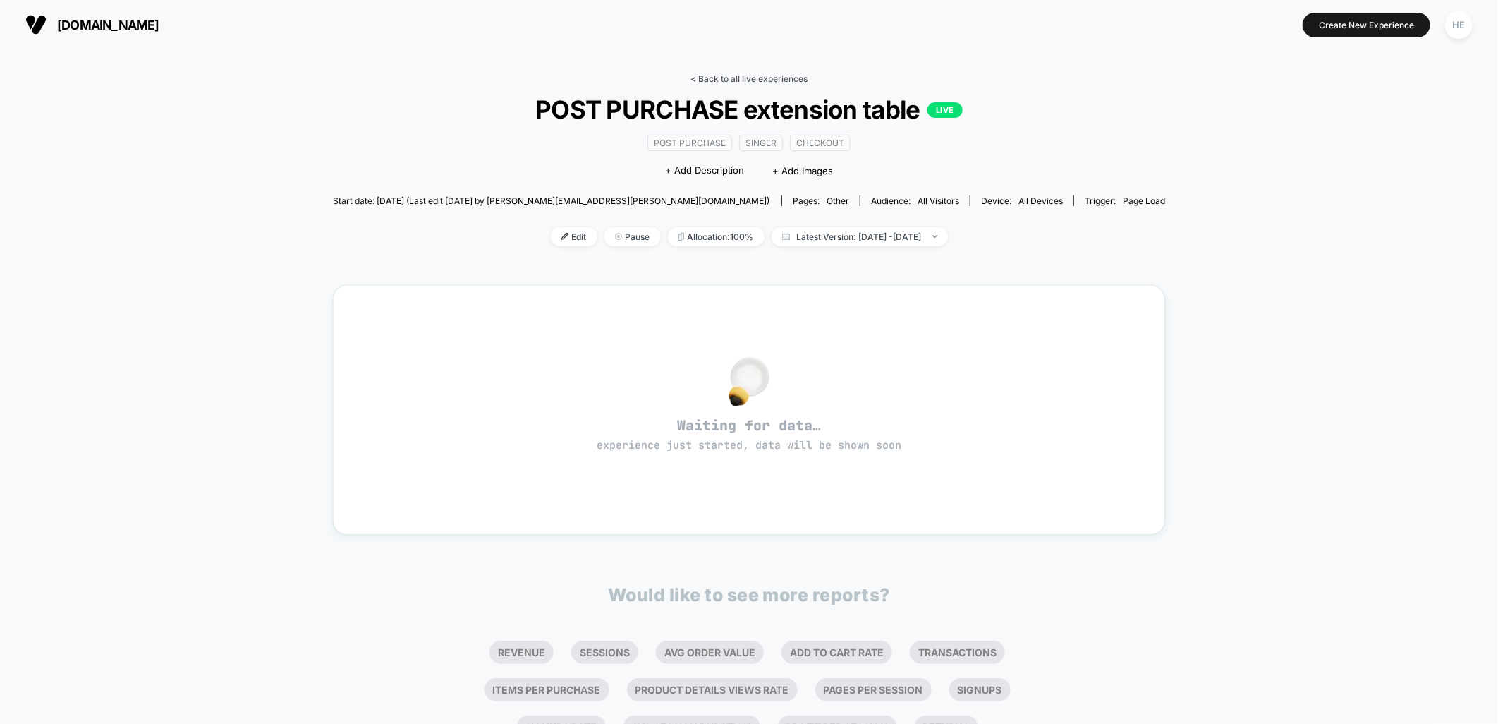
click at [722, 80] on link "< Back to all live experiences" at bounding box center [749, 78] width 117 height 11
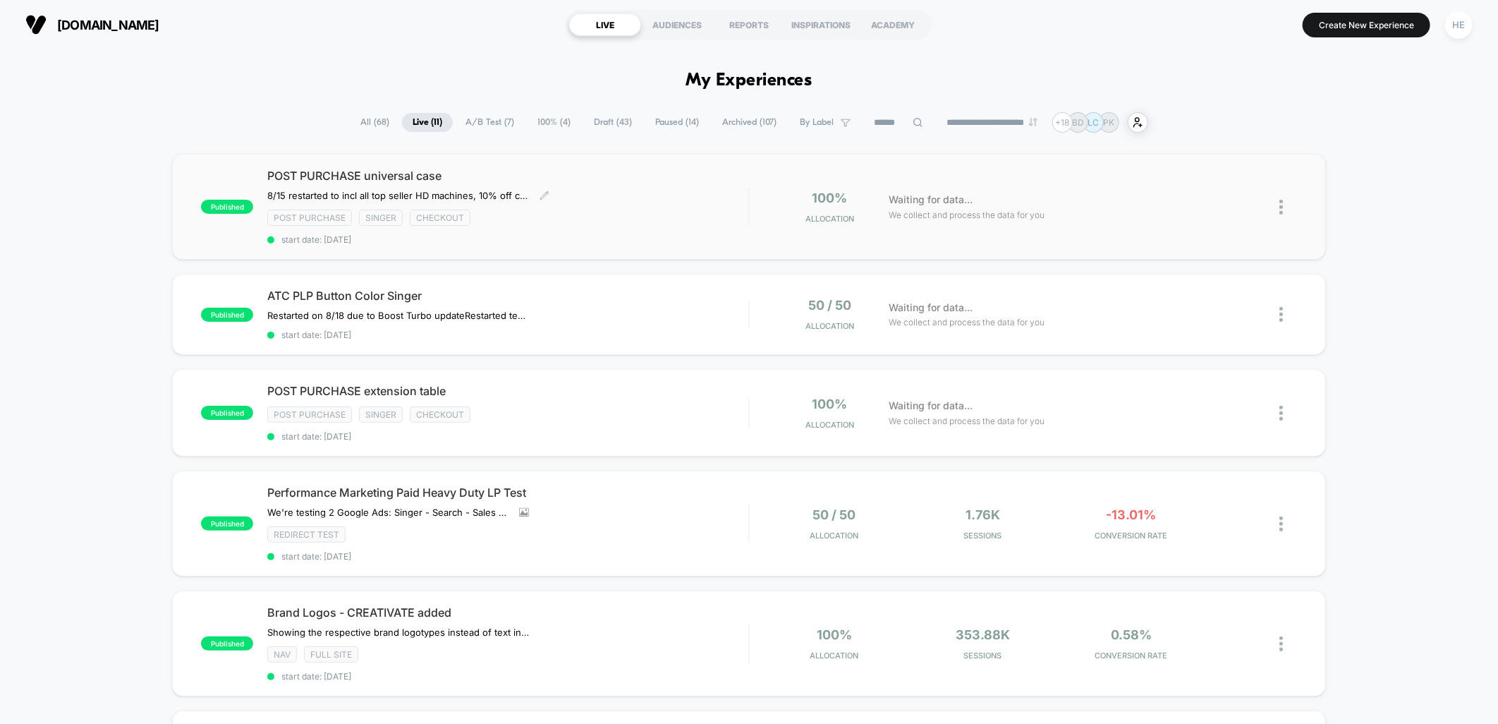
click at [583, 201] on div "POST PURCHASE universal case 8/15 restarted to incl all top seller HD machines,…" at bounding box center [507, 207] width 481 height 76
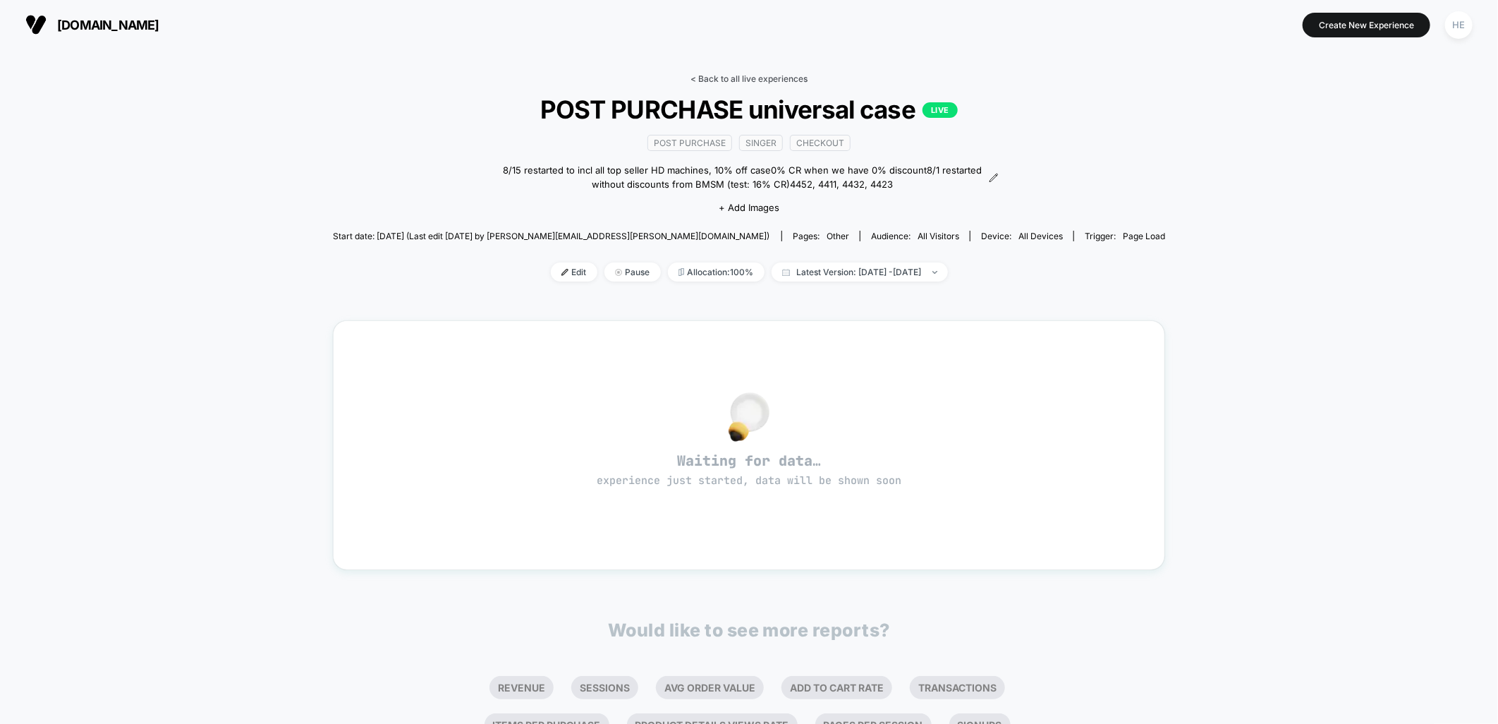
click at [720, 81] on link "< Back to all live experiences" at bounding box center [749, 78] width 117 height 11
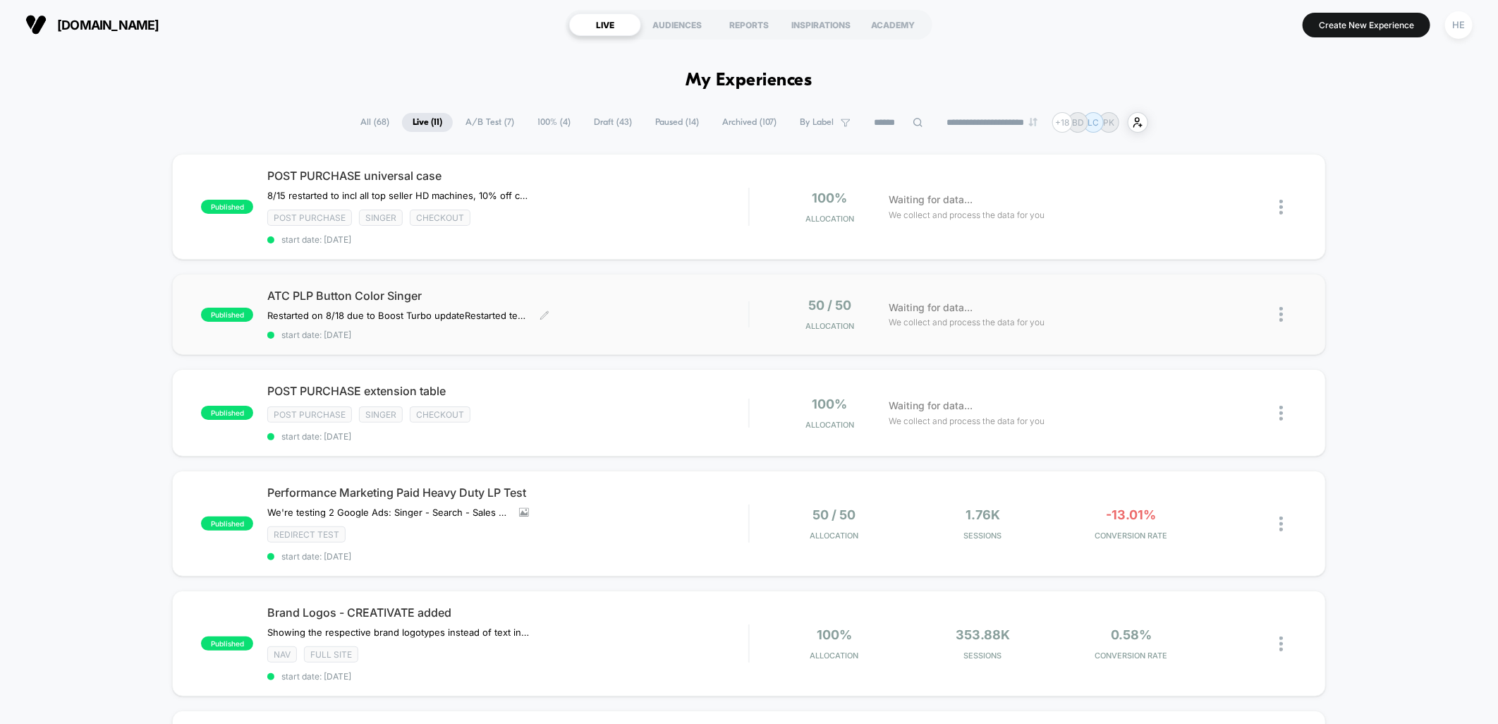
click at [643, 301] on div "ATC PLP Button Color Singer Restarted on 8/18 due to Boost Turbo update Restart…" at bounding box center [507, 313] width 481 height 51
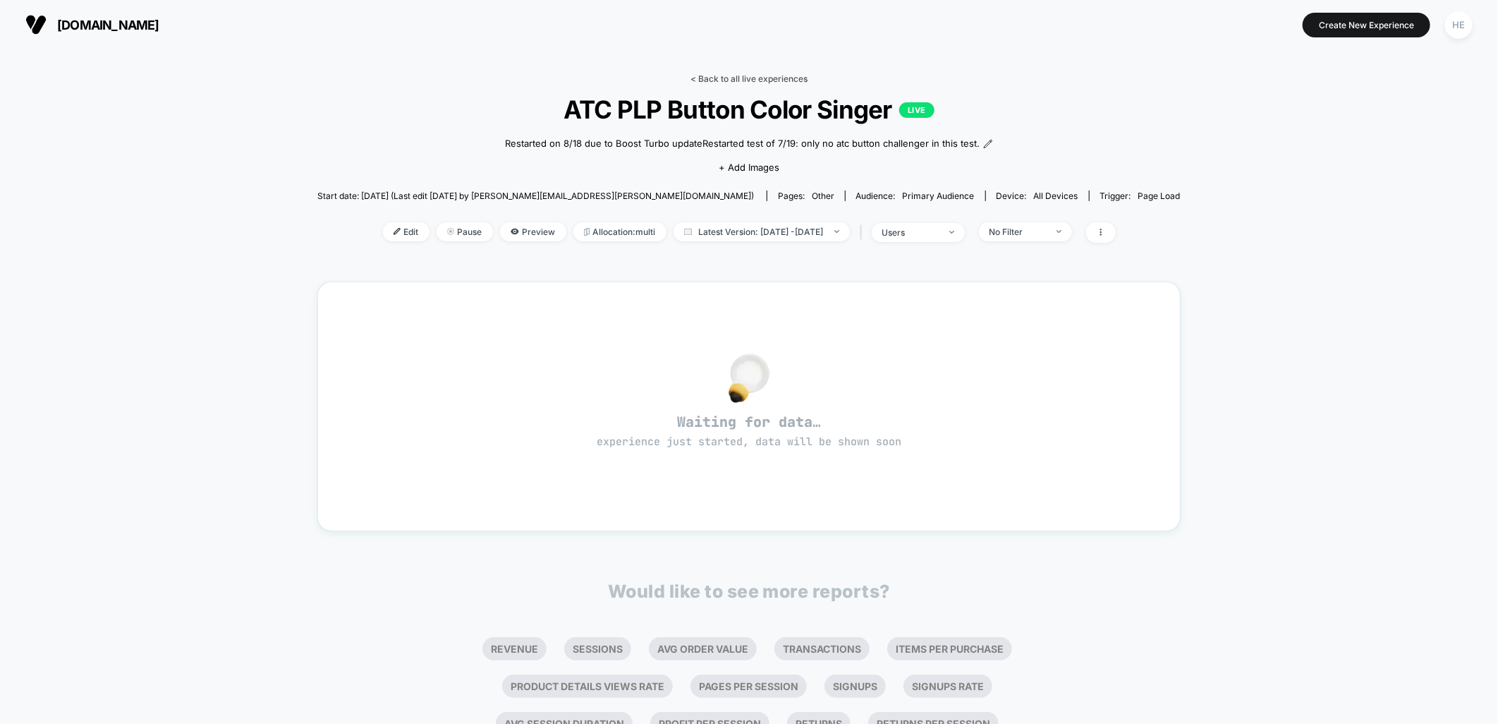
click at [723, 80] on link "< Back to all live experiences" at bounding box center [749, 78] width 117 height 11
